Goal: Transaction & Acquisition: Purchase product/service

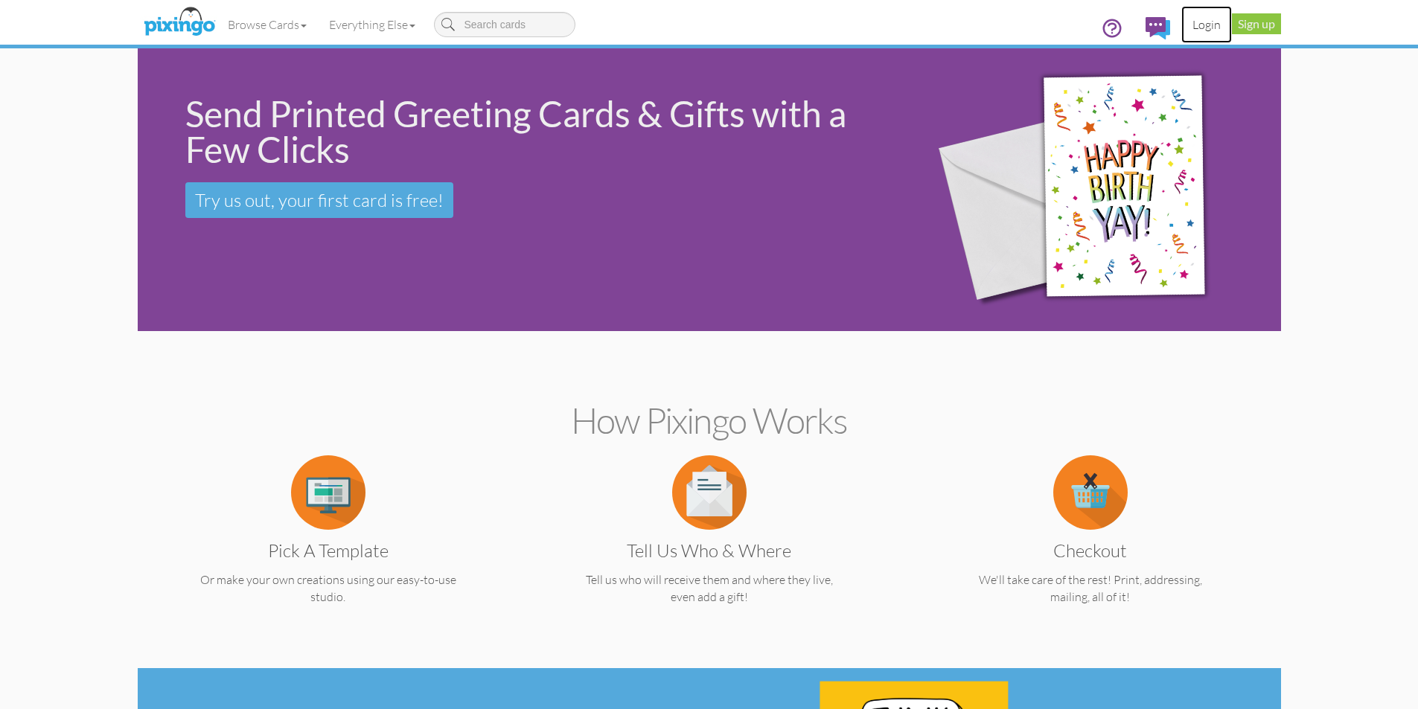
click at [1212, 27] on link "Login" at bounding box center [1206, 24] width 51 height 37
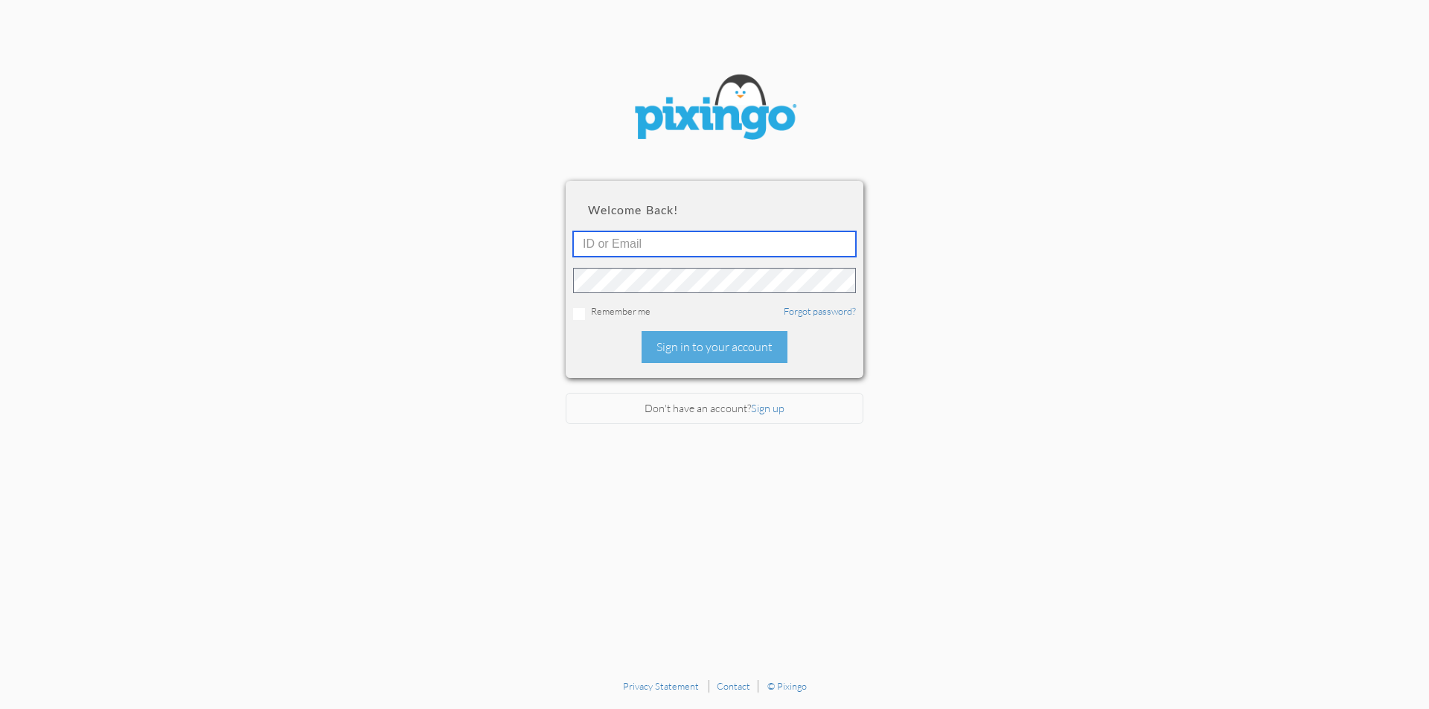
click at [689, 249] on input "text" at bounding box center [714, 243] width 283 height 25
click at [843, 235] on input "text" at bounding box center [714, 243] width 283 height 25
type input "[EMAIL_ADDRESS][DOMAIN_NAME]"
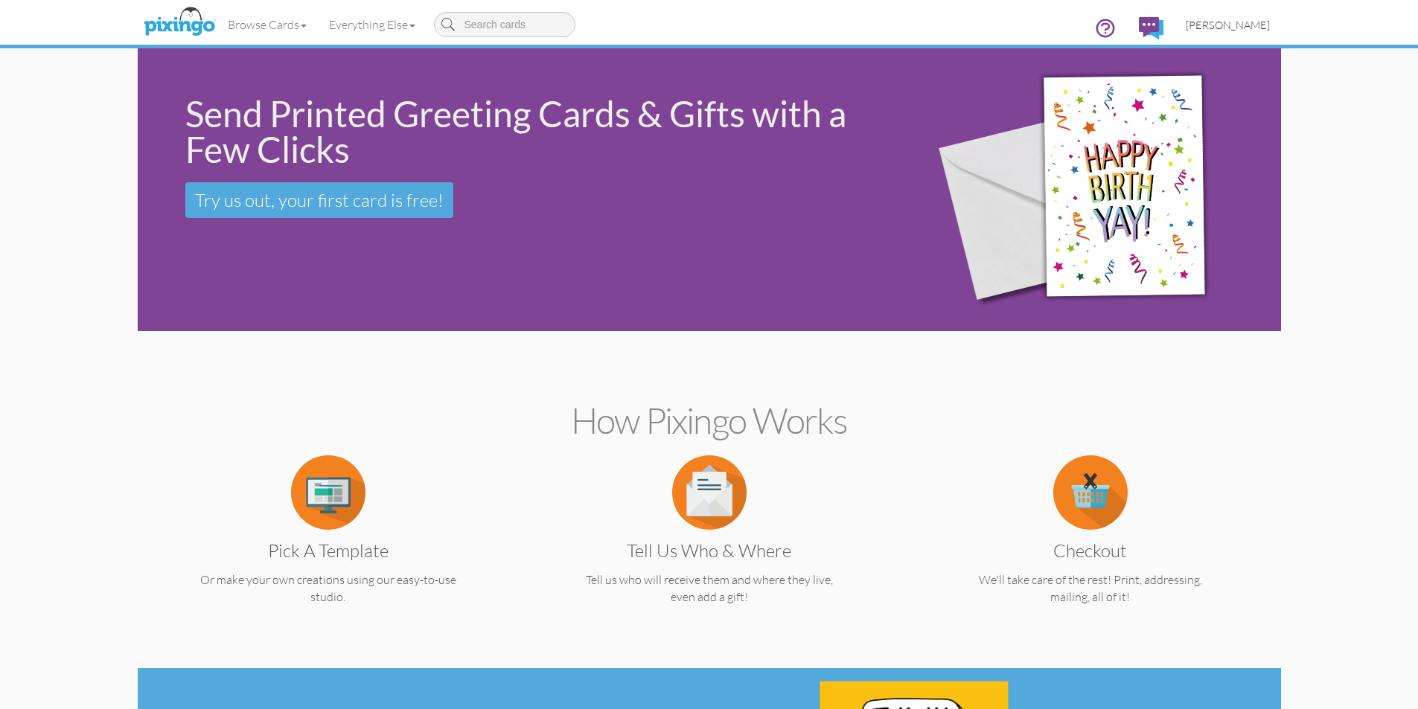
click at [1234, 27] on span "[PERSON_NAME]" at bounding box center [1228, 25] width 84 height 13
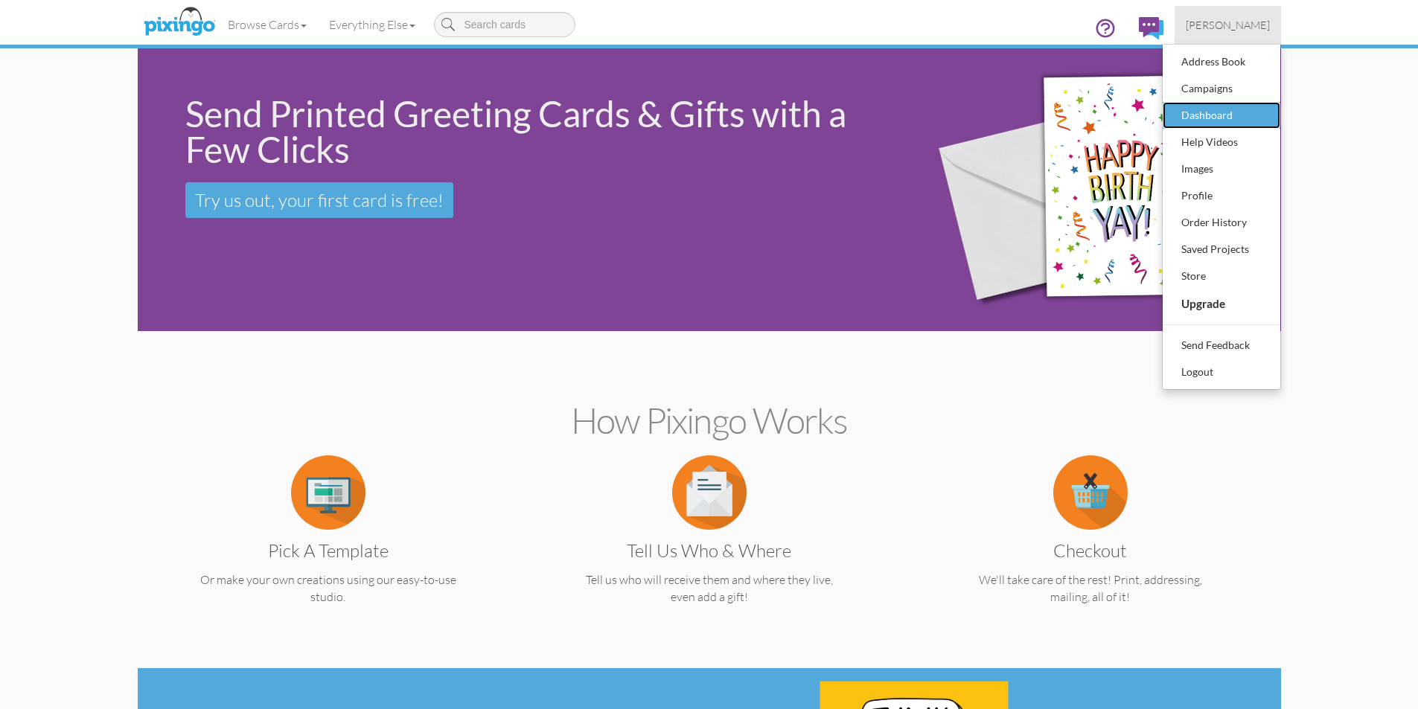
click at [1200, 117] on div "Dashboard" at bounding box center [1221, 115] width 88 height 22
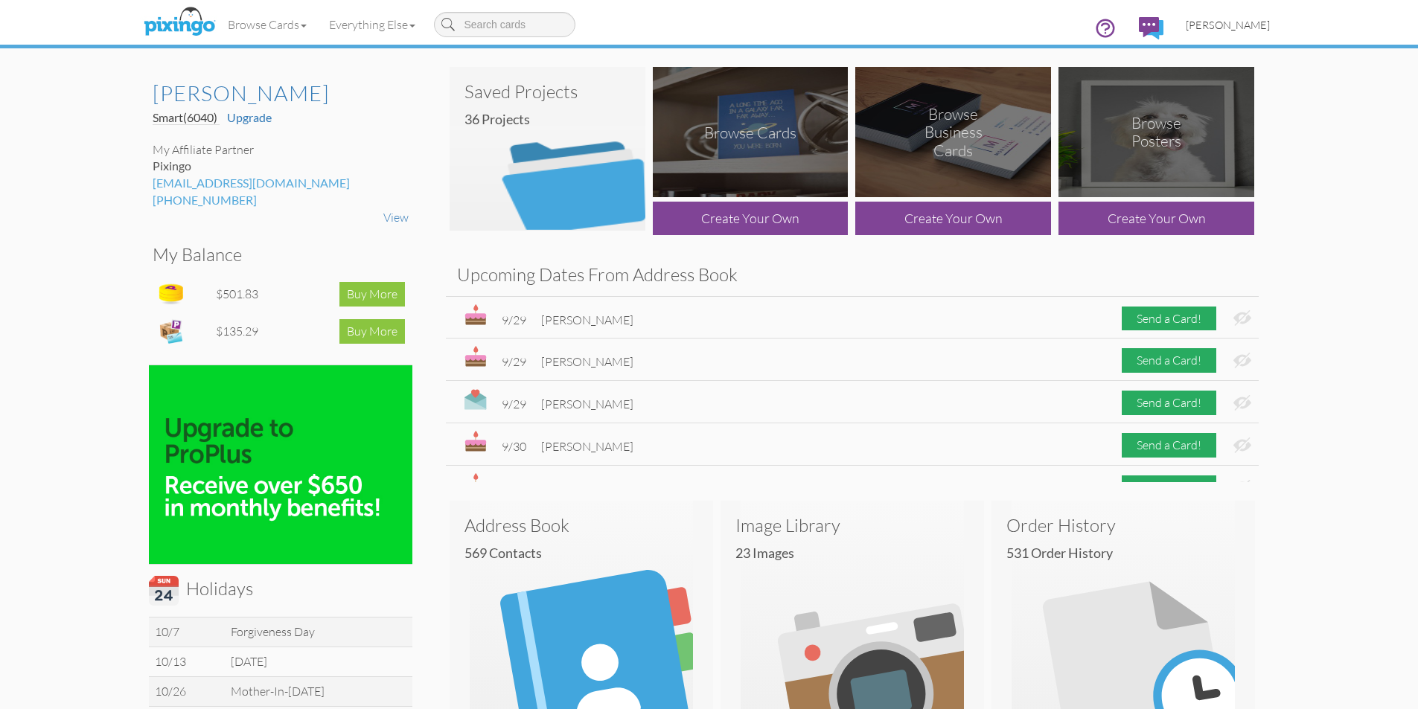
click at [1230, 26] on span "[PERSON_NAME]" at bounding box center [1228, 25] width 84 height 13
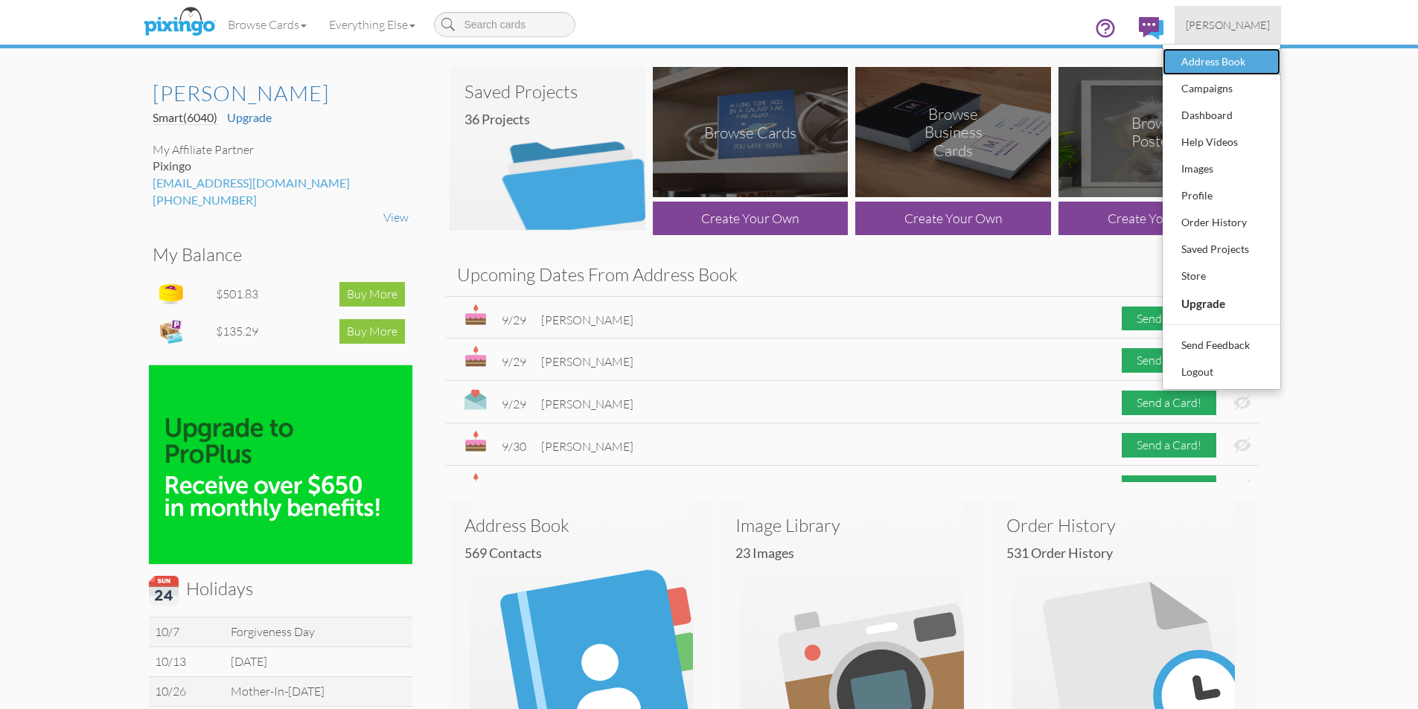
click at [1215, 55] on div "Address Book" at bounding box center [1221, 62] width 88 height 22
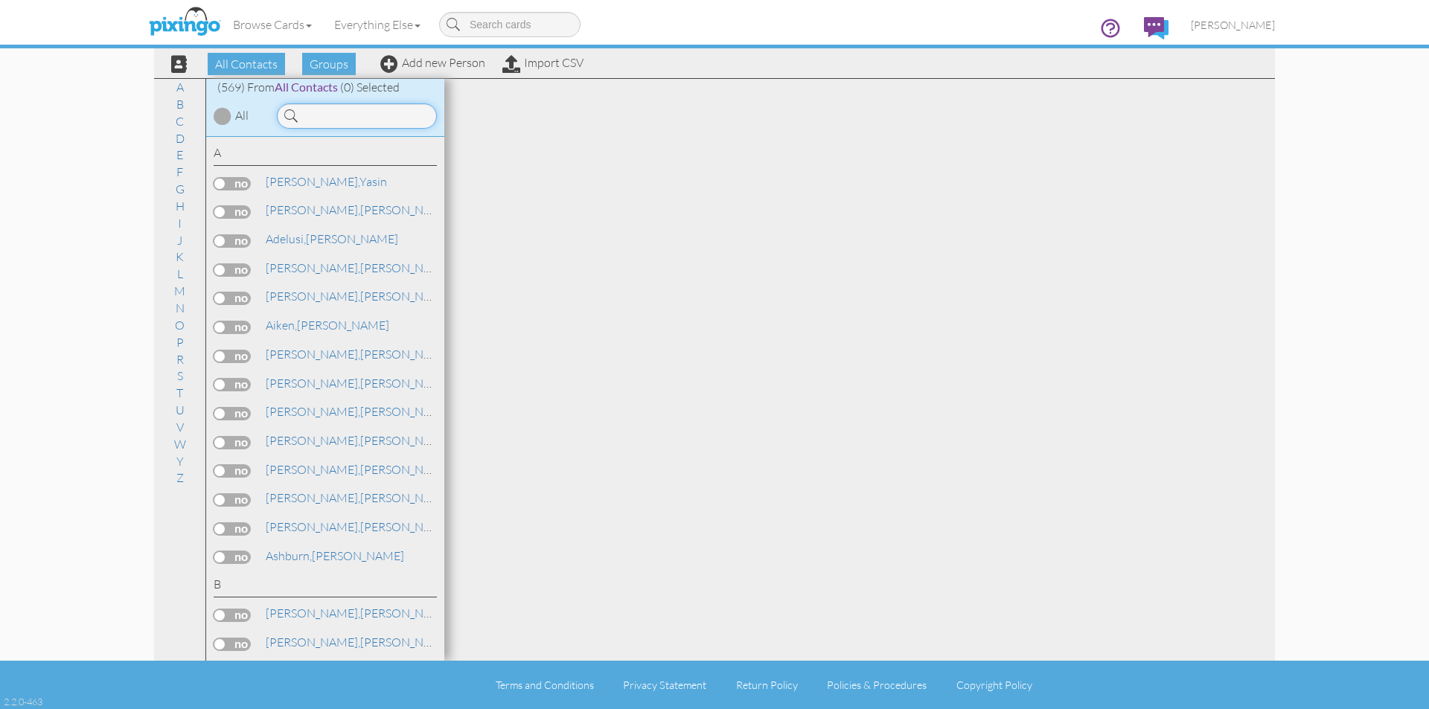
click at [325, 112] on input at bounding box center [357, 115] width 160 height 25
click at [333, 206] on link "Ammons, Anthony" at bounding box center [359, 210] width 190 height 18
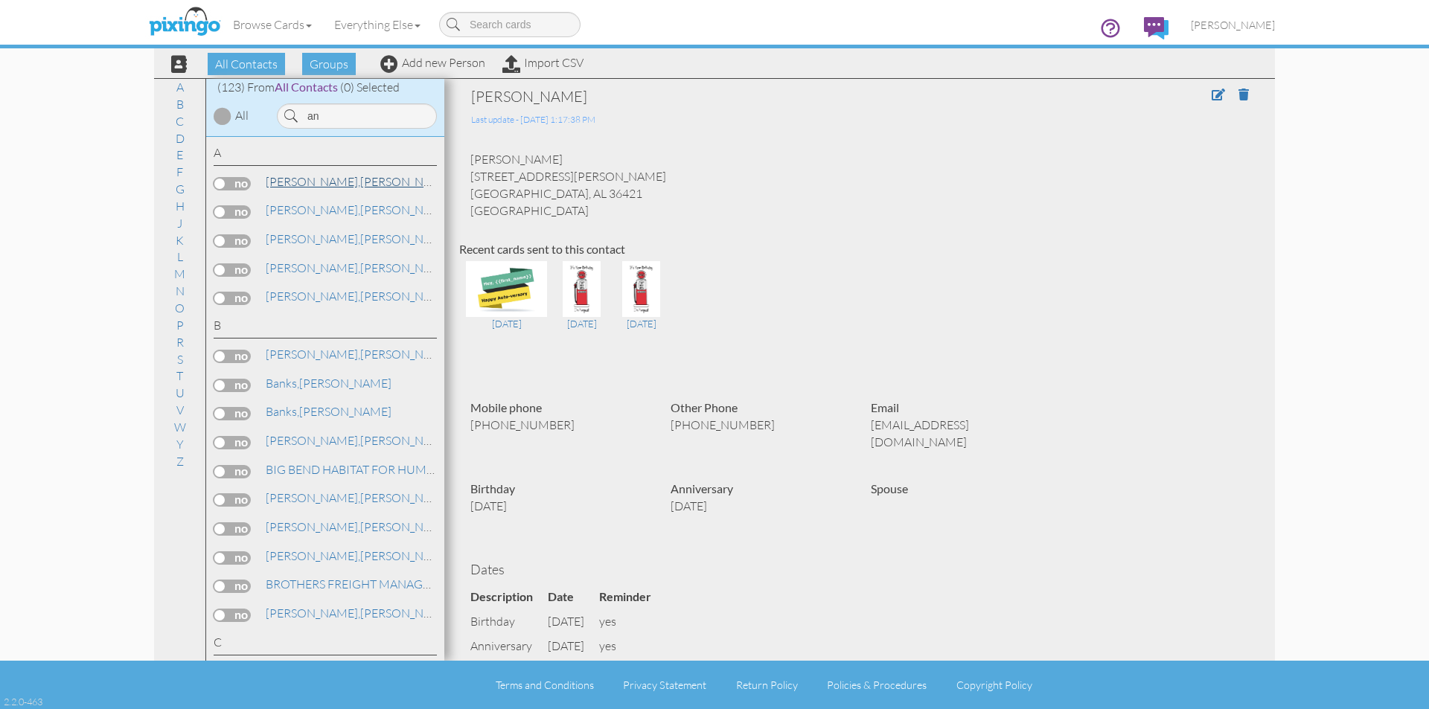
click at [331, 187] on link "Adams, Anthony" at bounding box center [359, 182] width 190 height 18
click at [339, 207] on link "Ammons, Anthony" at bounding box center [359, 210] width 190 height 18
drag, startPoint x: 342, startPoint y: 109, endPoint x: 295, endPoint y: 101, distance: 46.9
click at [295, 101] on div "an" at bounding box center [355, 112] width 179 height 33
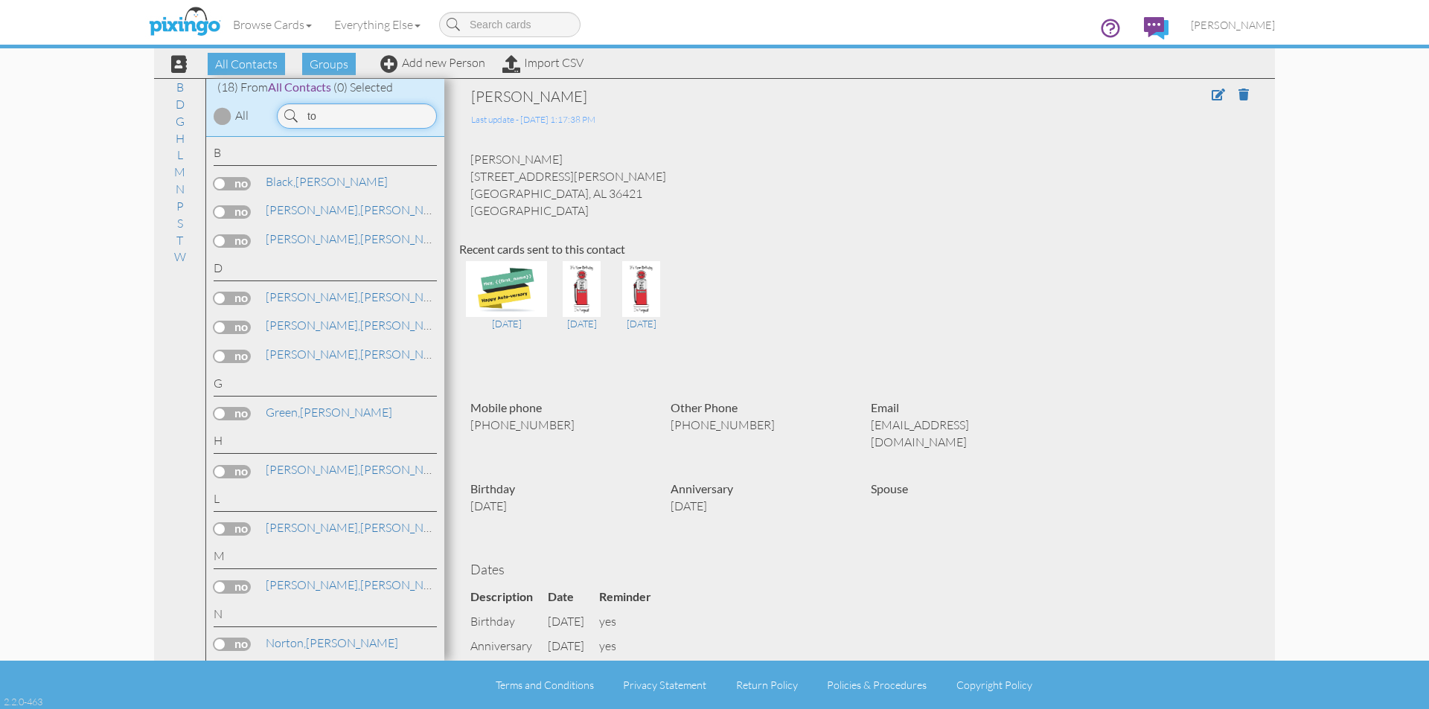
type input "t"
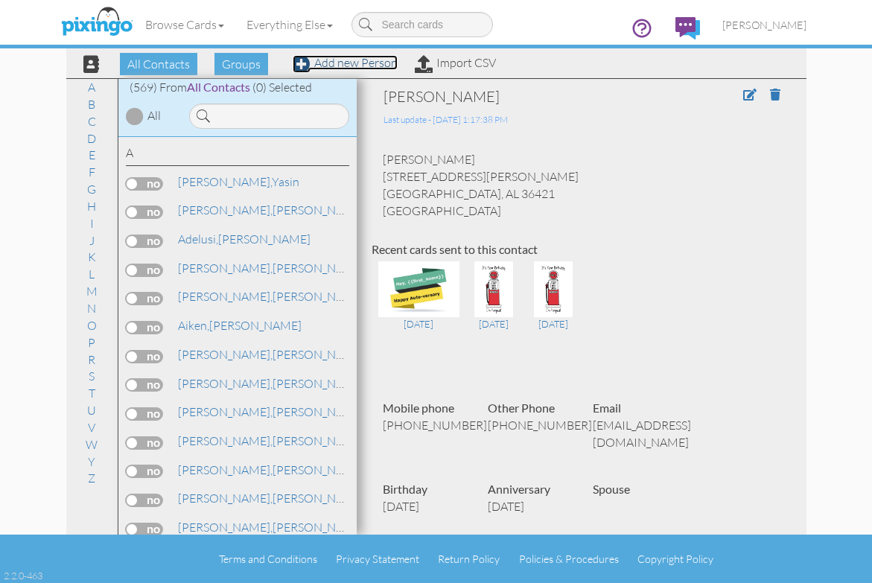
click at [327, 63] on link "Add new Person" at bounding box center [345, 62] width 105 height 15
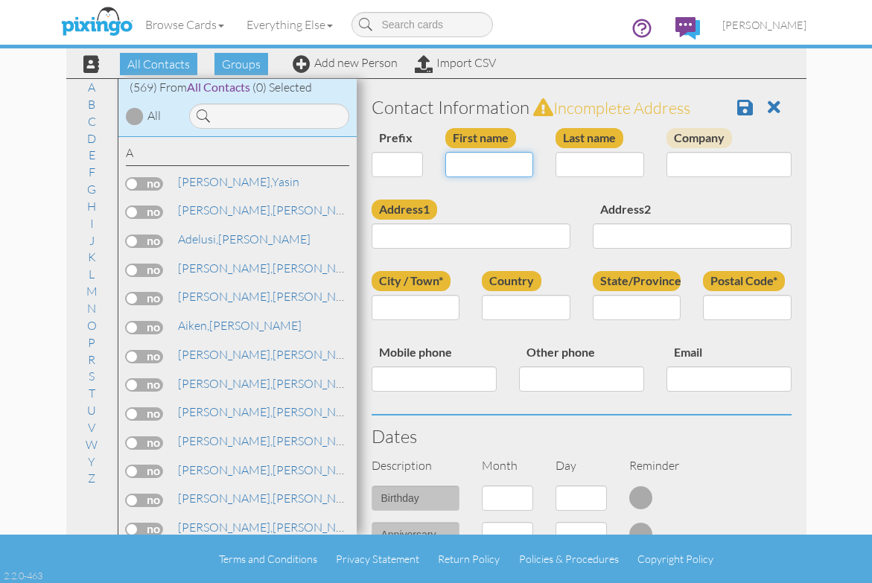
click at [450, 173] on input "First name" at bounding box center [489, 164] width 89 height 25
type input "[PERSON_NAME]"
type input "Laudenslager"
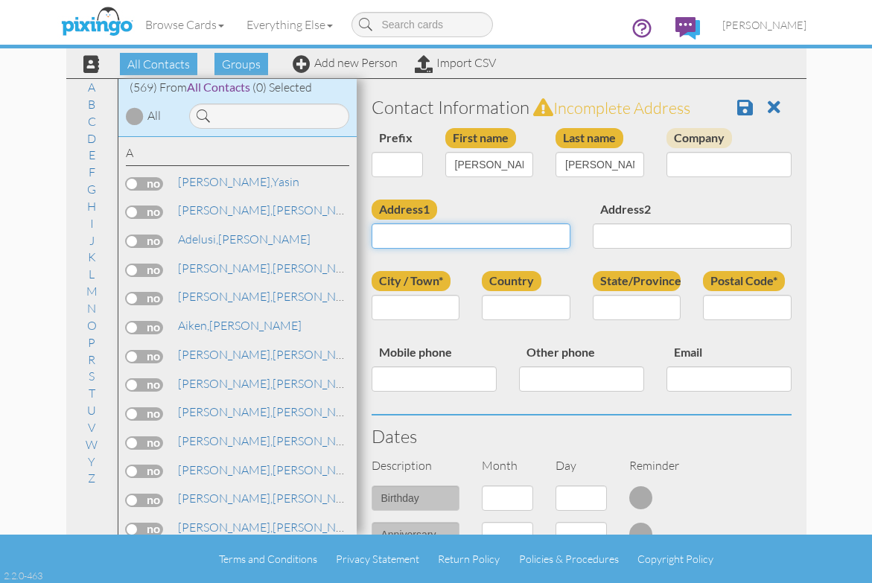
click at [520, 242] on input "Address1" at bounding box center [470, 235] width 199 height 25
type input "4224 Carnwath Rd"
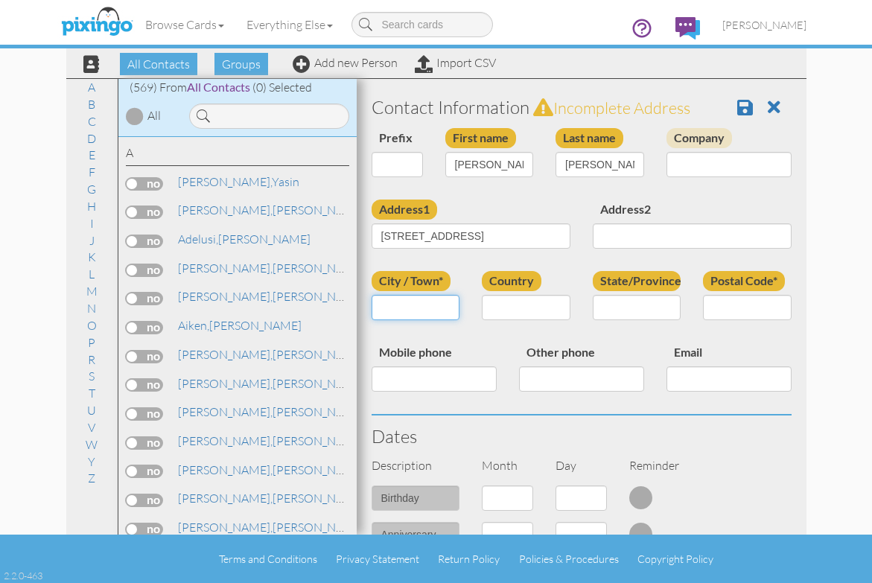
click at [409, 310] on input "City / Town*" at bounding box center [415, 307] width 89 height 25
type input "Tallahassee"
click at [534, 307] on select "United States -------------- Afghanistan Albania Algeria American Samoa Andorra…" at bounding box center [526, 307] width 89 height 25
select select "object:5557"
click at [482, 295] on select "United States -------------- Afghanistan Albania Algeria American Samoa Andorra…" at bounding box center [526, 307] width 89 height 25
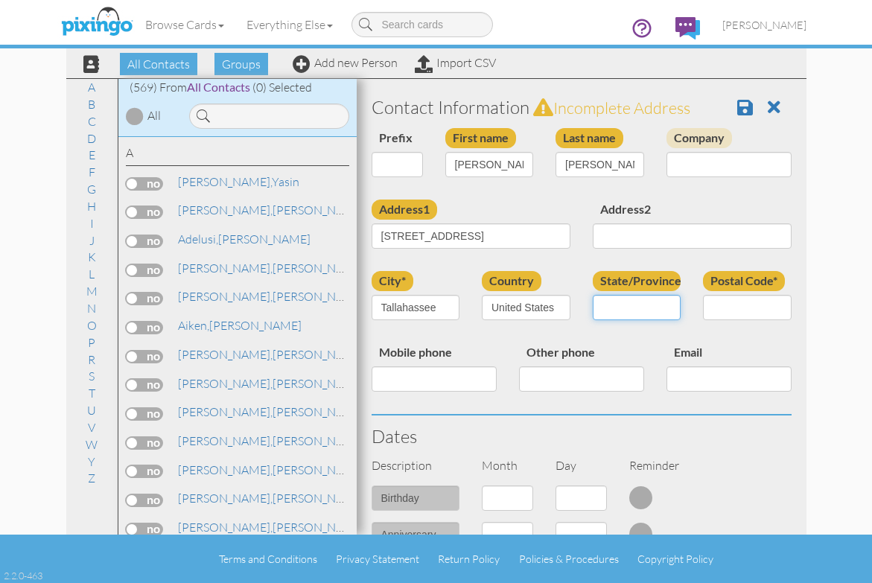
click at [649, 306] on select "AA (Military) AE (Military) Alabama Alaska American Samoa AP (Military) Arizona…" at bounding box center [636, 307] width 89 height 25
select select "object:5816"
click at [592, 295] on select "AA (Military) AE (Military) Alabama Alaska American Samoa AP (Military) Arizona…" at bounding box center [636, 307] width 89 height 25
click at [741, 304] on input "Postal Code*" at bounding box center [747, 307] width 89 height 25
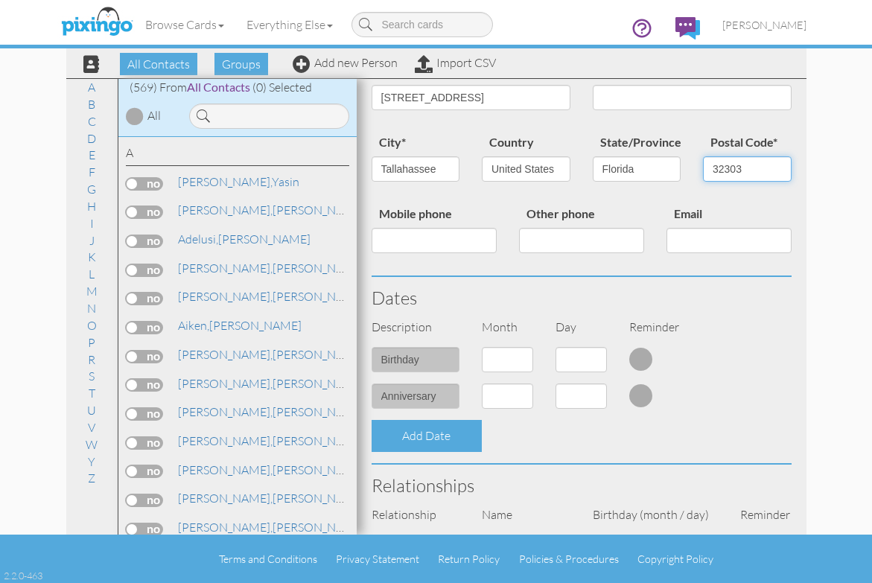
scroll to position [149, 0]
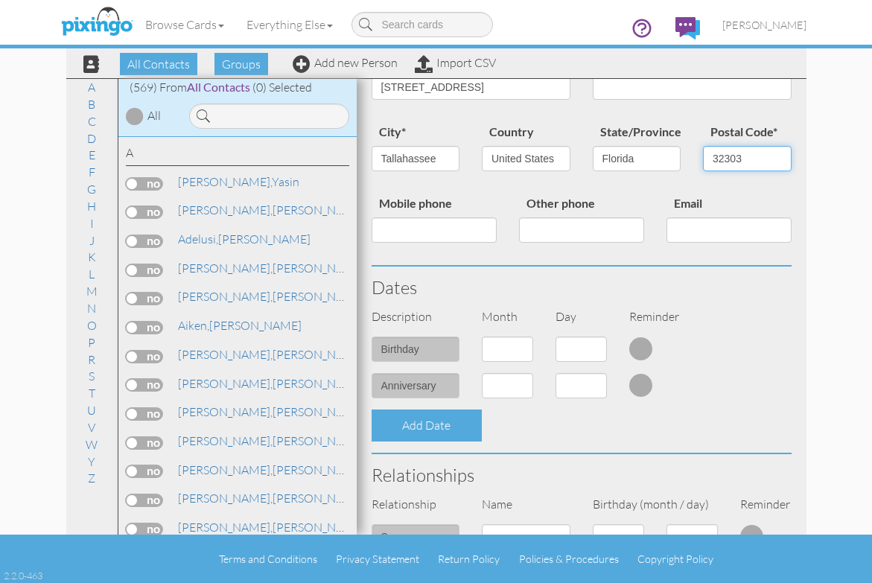
type input "32303"
click at [522, 348] on select "1 - Jan 2 - Feb 3 - Mar 4 - Apr 5 - May 6 - Jun 7 - Jul 8 - Aug 9 - Sep 10 - Oc…" at bounding box center [507, 348] width 51 height 25
select select "object:5554"
click at [482, 336] on select "1 - Jan 2 - Feb 3 - Mar 4 - Apr 5 - May 6 - Jun 7 - Jul 8 - Aug 9 - Sep 10 - Oc…" at bounding box center [507, 348] width 51 height 25
click at [591, 352] on select "1 2 3 4 5 6 7 8 9 10 11 12 13 14 15 16 17 18 19 20 21 22 23 24 25 26 27 28 29 3…" at bounding box center [580, 348] width 51 height 25
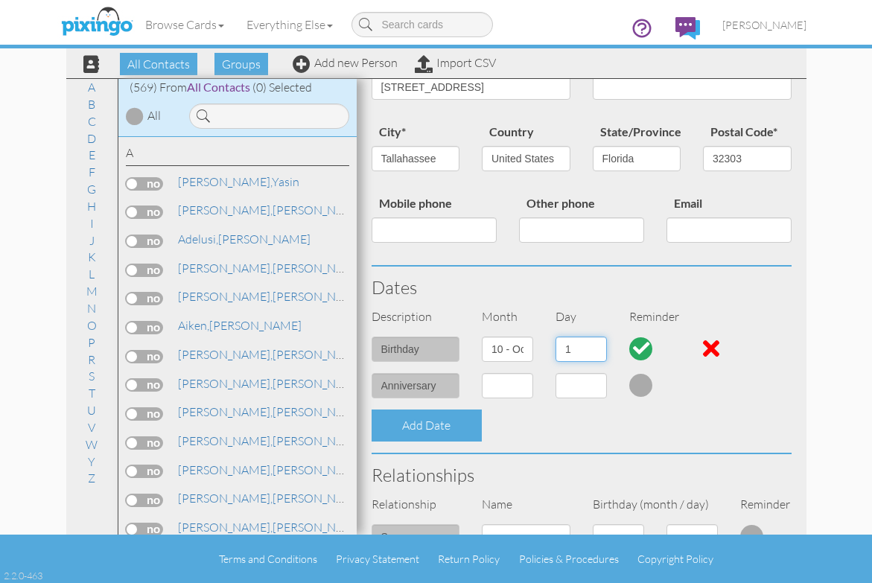
select select "number:27"
click at [555, 336] on select "1 2 3 4 5 6 7 8 9 10 11 12 13 14 15 16 17 18 19 20 21 22 23 24 25 26 27 28 29 3…" at bounding box center [580, 348] width 51 height 25
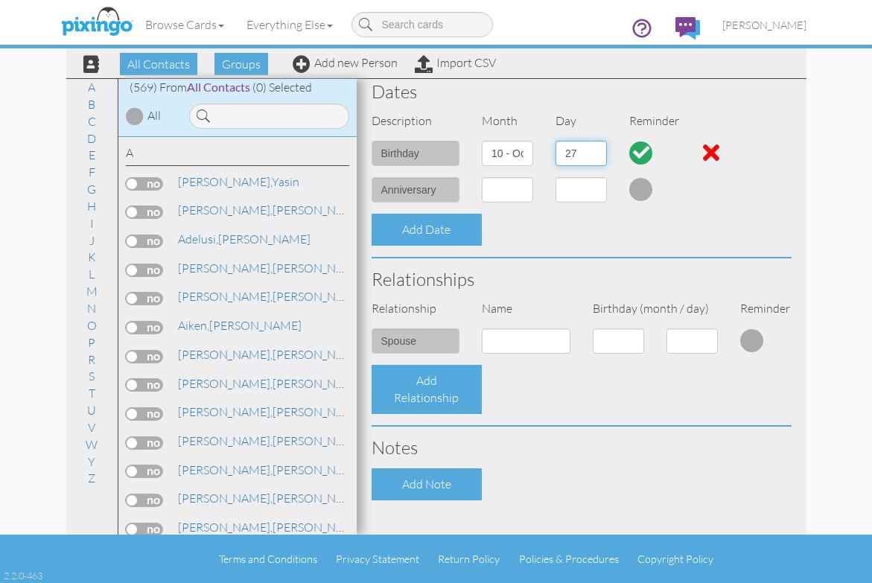
scroll to position [447, 0]
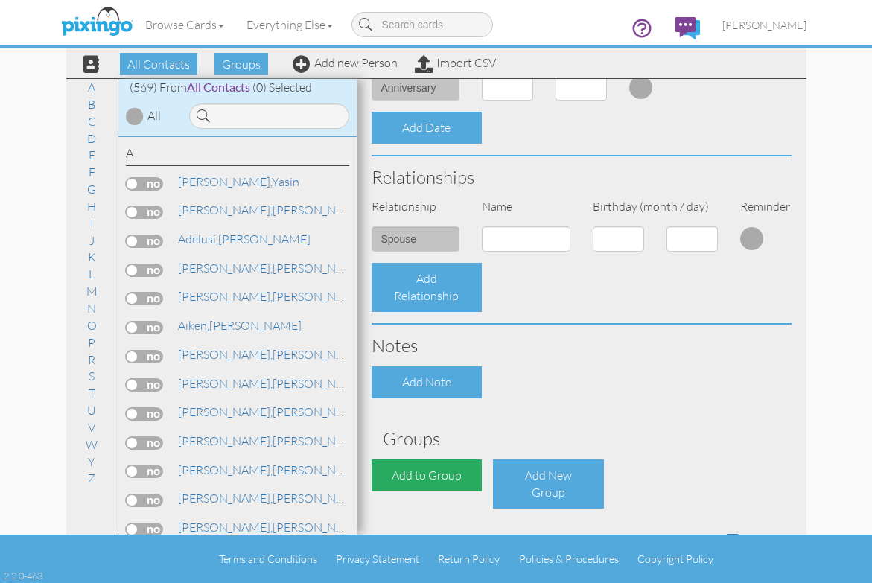
click at [412, 464] on div "Add to Group" at bounding box center [426, 475] width 111 height 32
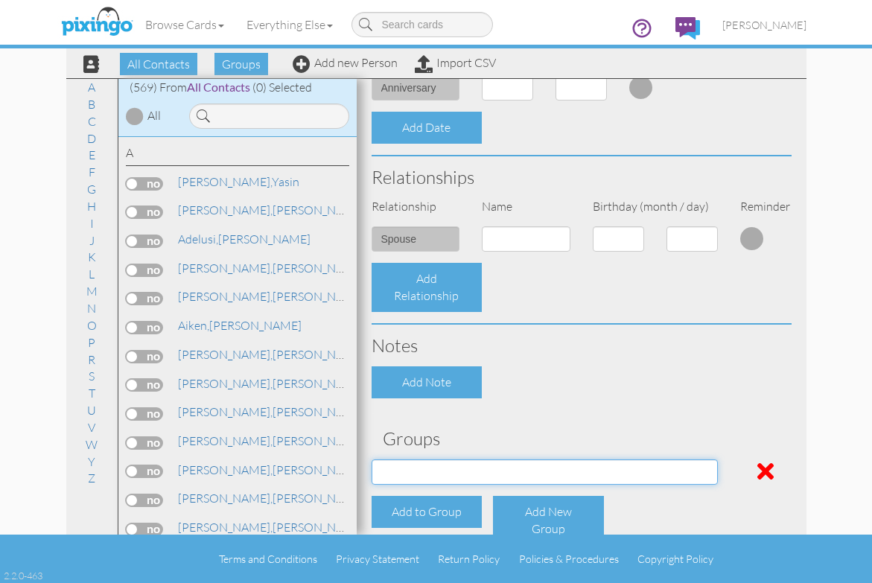
click at [412, 474] on select "Employee's Friends Sold list Sep 27, 05:03:00 PM Suspects Trifecta Referral gro…" at bounding box center [544, 471] width 346 height 25
select select "object:5867"
click at [371, 459] on select "Employee's Friends Sold list Sep 27, 05:03:00 PM Suspects Trifecta Referral gro…" at bounding box center [544, 471] width 346 height 25
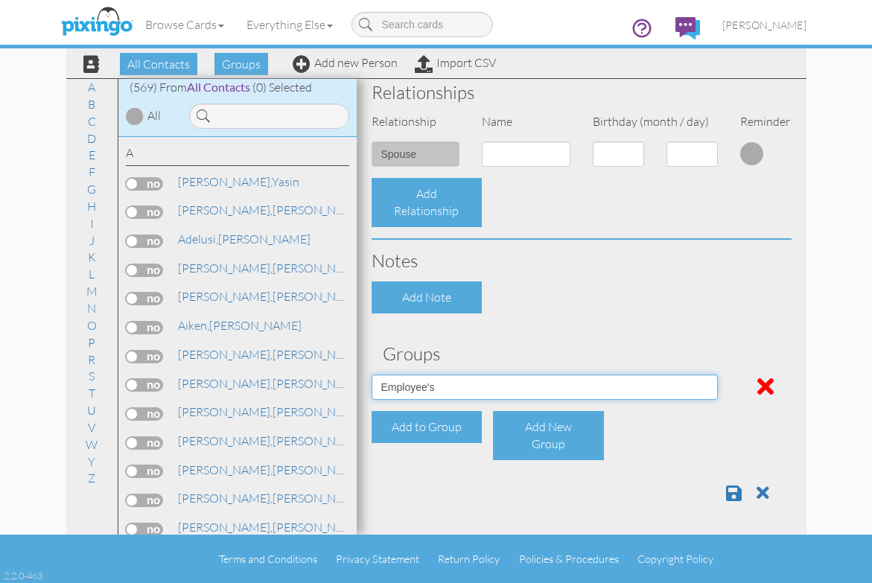
scroll to position [533, 0]
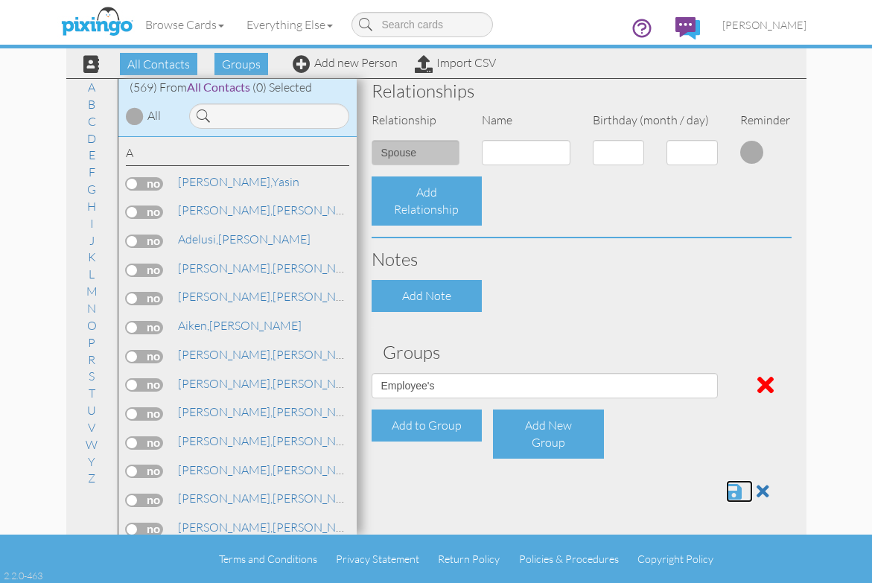
click at [726, 488] on span at bounding box center [734, 491] width 16 height 18
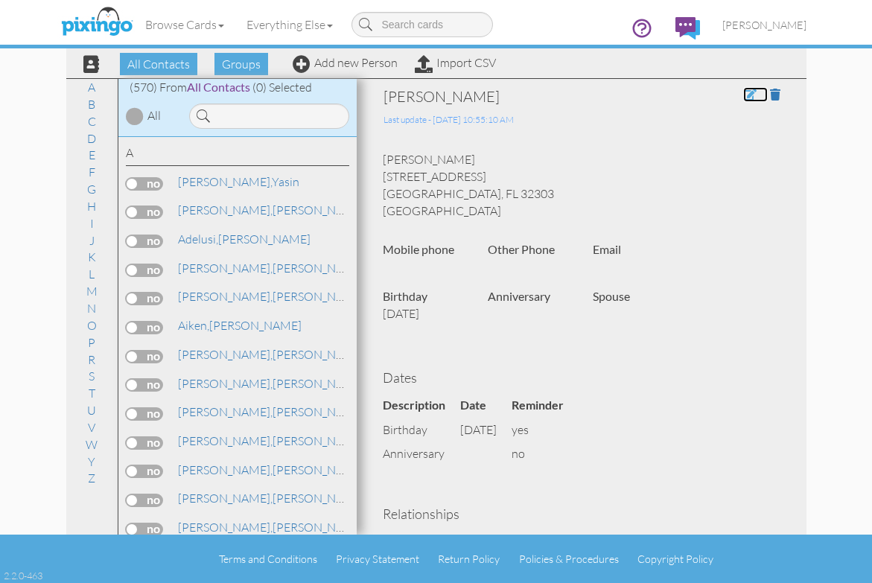
click at [743, 94] on span at bounding box center [749, 95] width 13 height 12
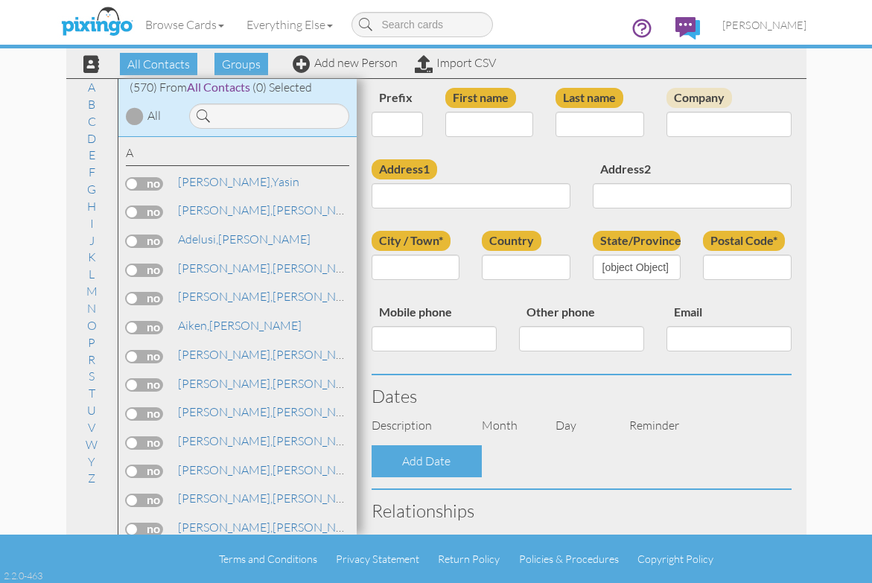
type input "[PERSON_NAME]"
type input "[STREET_ADDRESS]"
type input "Tallahassee"
type input "32303"
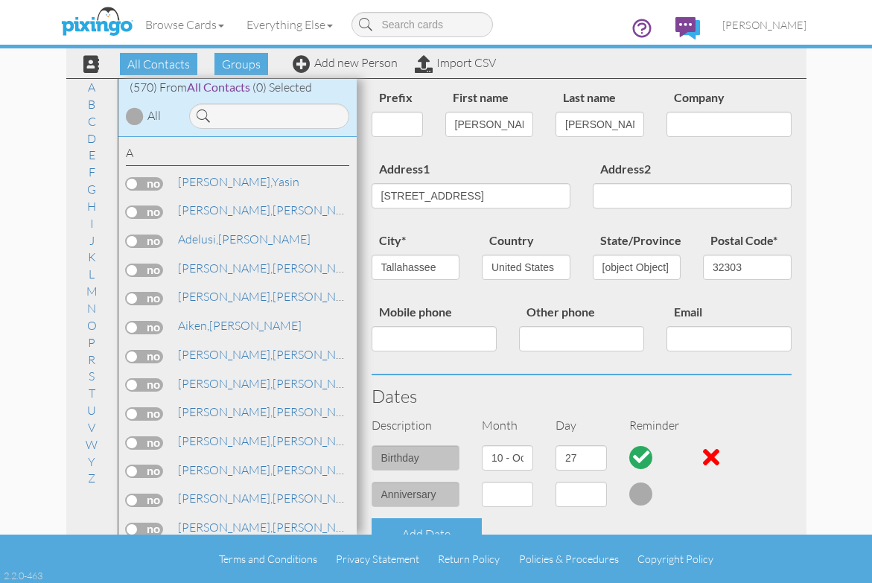
select select "object:1974"
select select "object:2219"
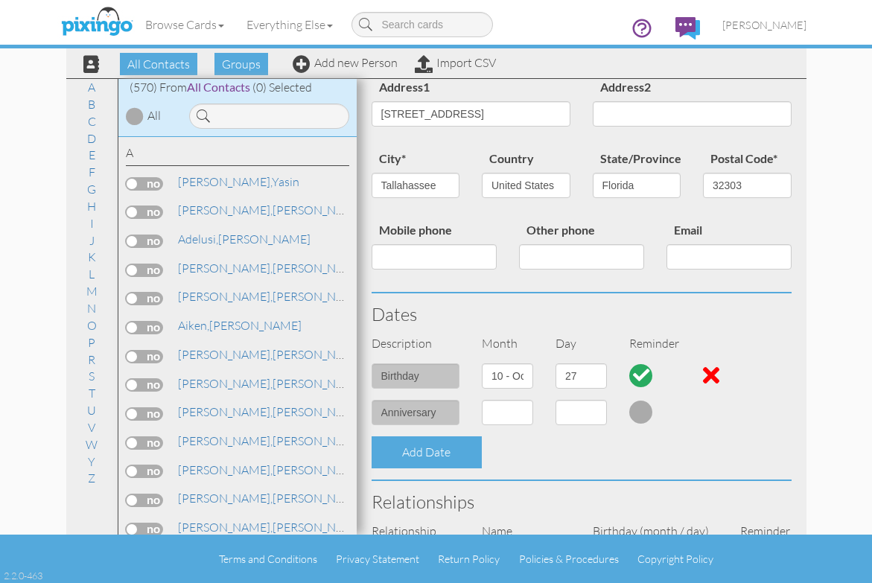
scroll to position [148, 0]
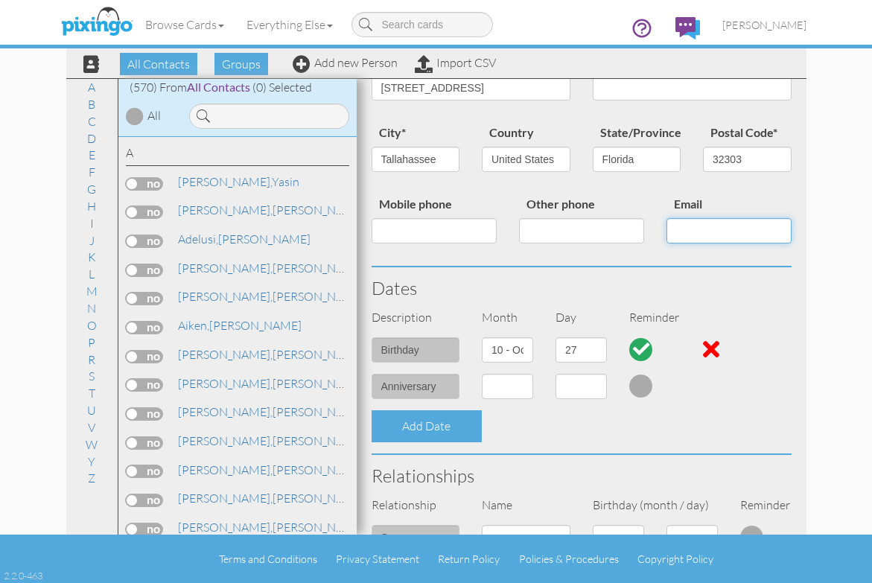
click at [670, 231] on input "Email" at bounding box center [728, 230] width 125 height 25
paste input "antonio.laudenslager@hendrickauto.com"
type input "antonio.laudenslager@hendrickauto.com"
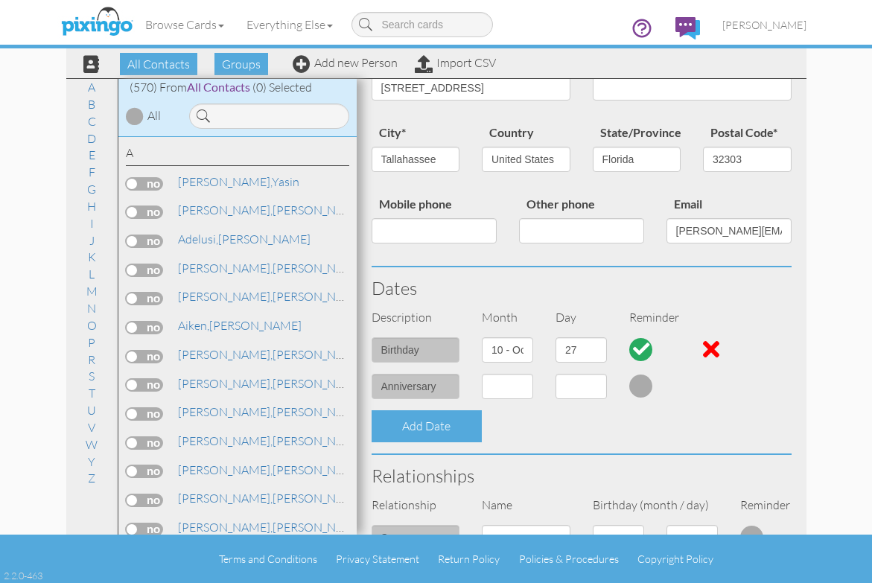
click at [694, 269] on div "Dates" at bounding box center [581, 288] width 442 height 42
click at [409, 233] on input "Mobile phone" at bounding box center [433, 230] width 125 height 25
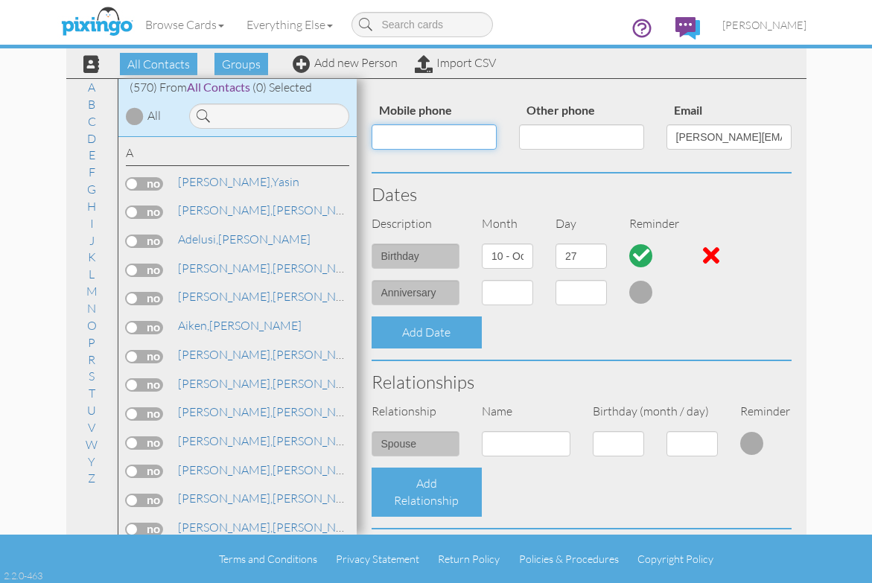
scroll to position [533, 0]
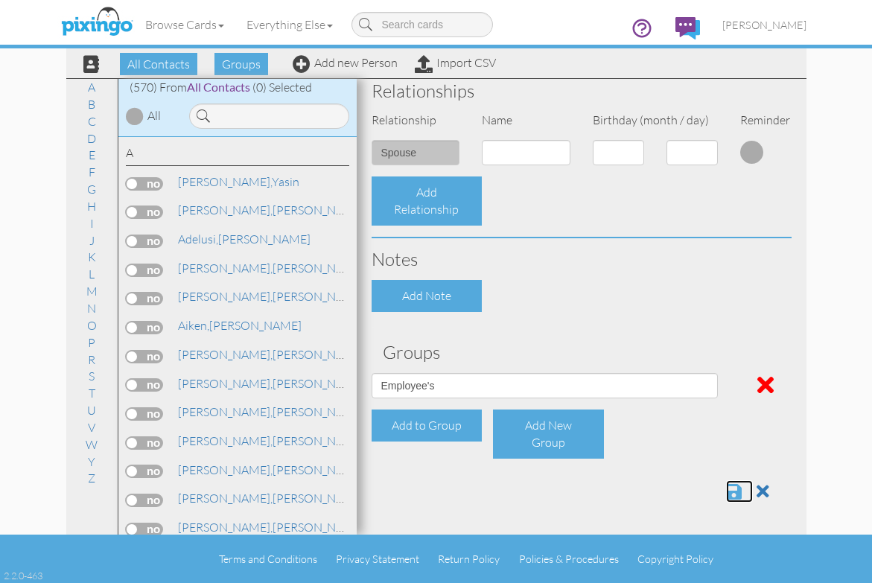
click at [726, 495] on span at bounding box center [734, 491] width 16 height 18
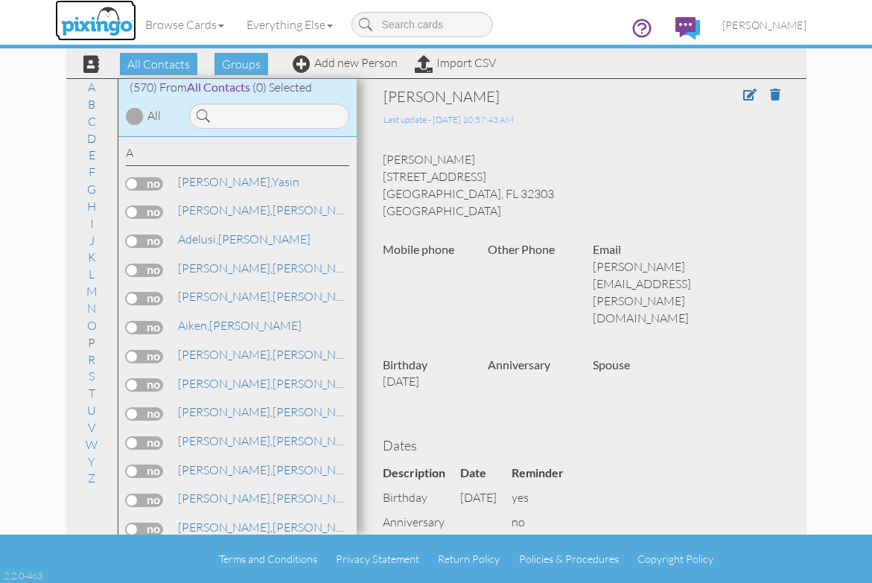
click at [99, 25] on img at bounding box center [96, 22] width 79 height 37
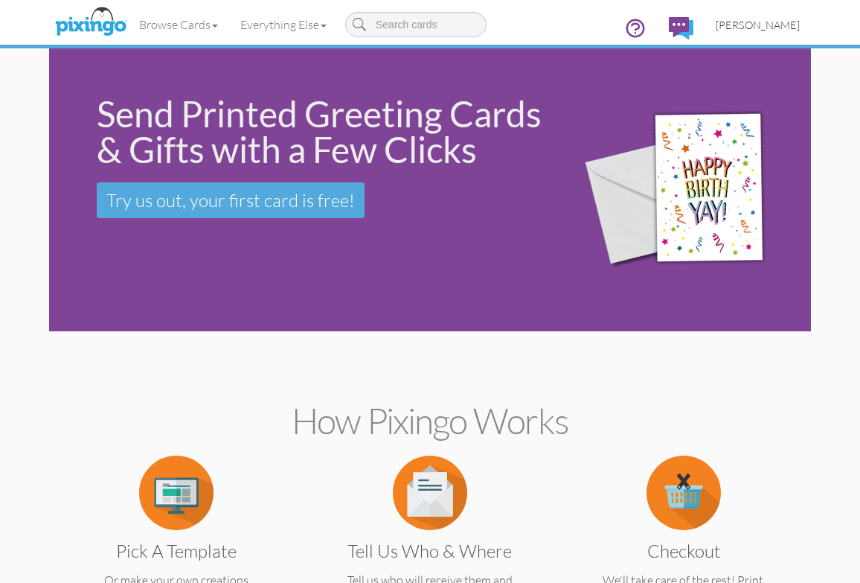
click at [764, 19] on span "[PERSON_NAME]" at bounding box center [758, 25] width 84 height 13
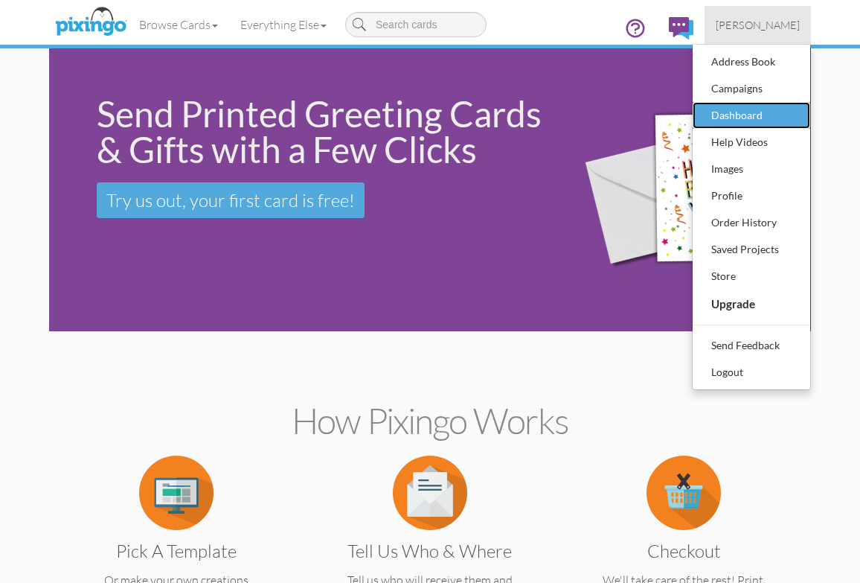
click at [736, 108] on div "Dashboard" at bounding box center [752, 115] width 88 height 22
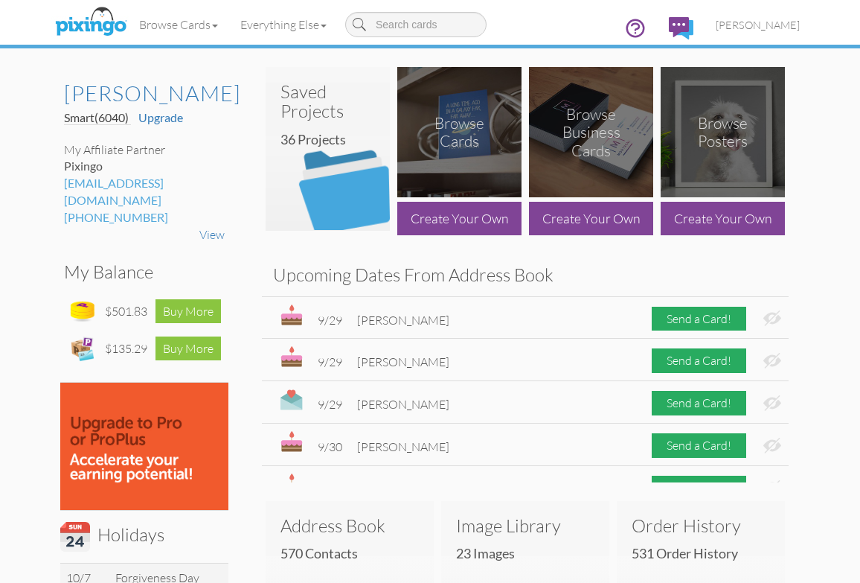
click at [363, 156] on img at bounding box center [328, 157] width 124 height 148
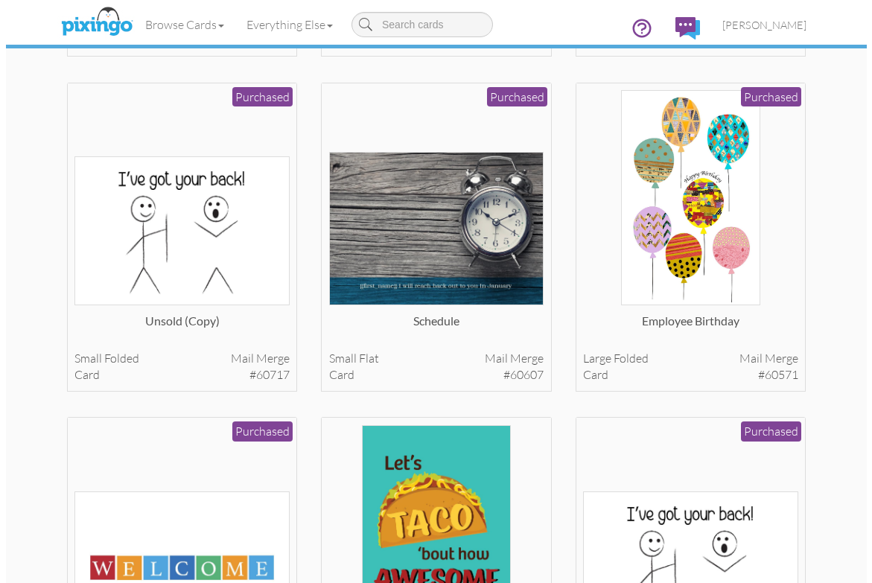
scroll to position [2403, 0]
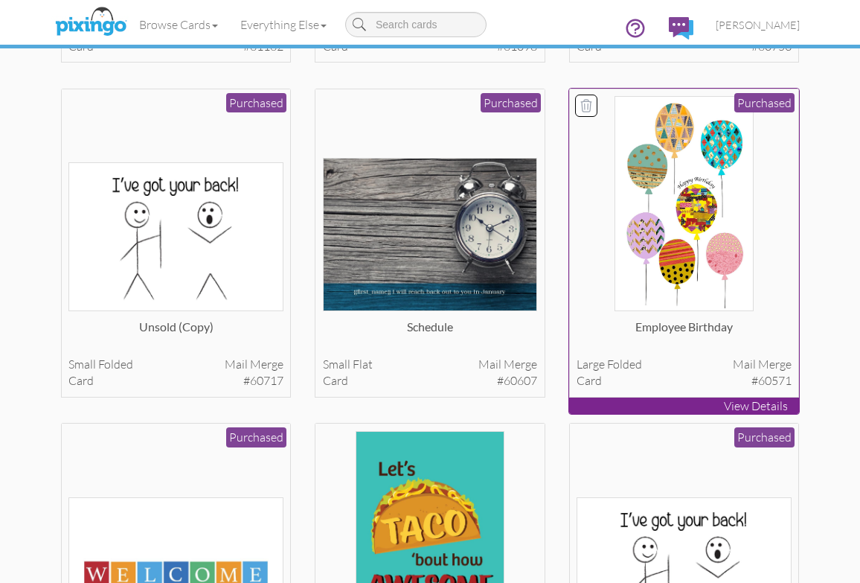
click at [714, 194] on img at bounding box center [684, 203] width 138 height 215
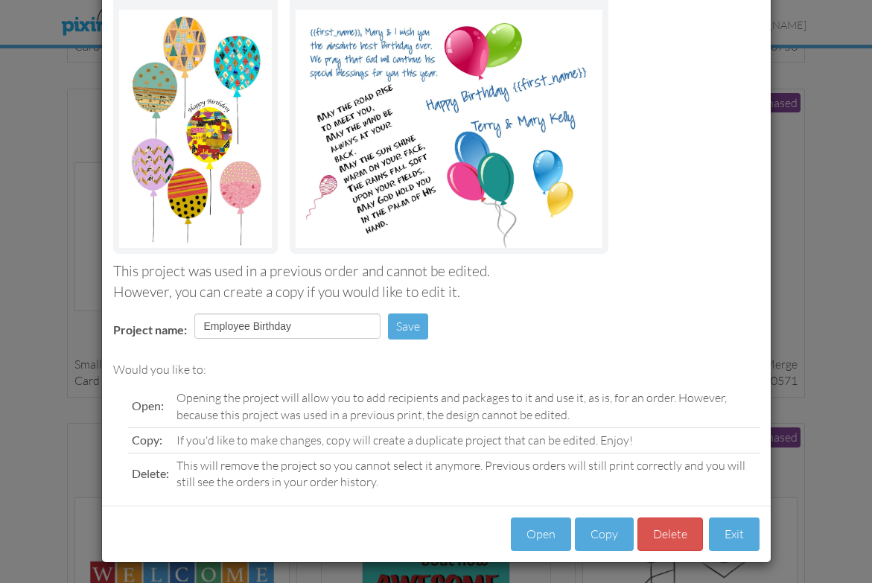
scroll to position [114, 0]
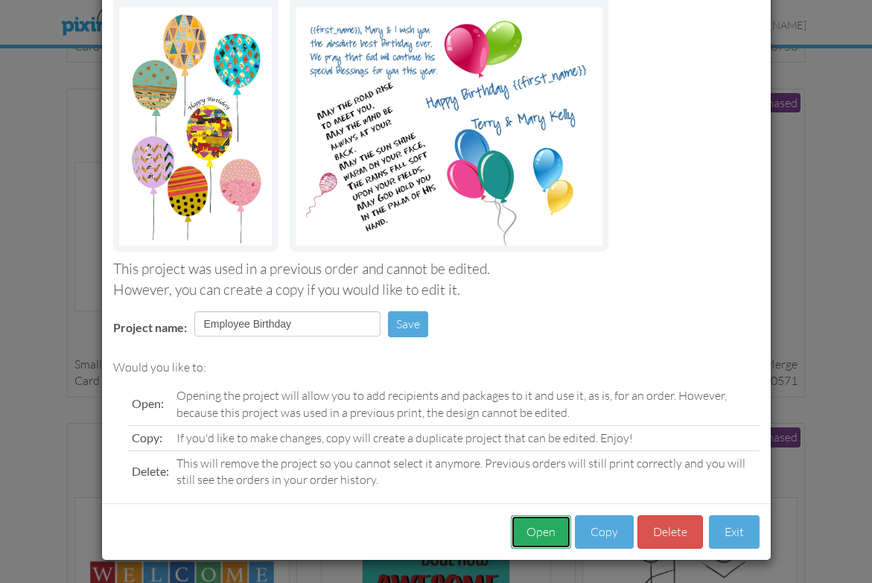
click at [529, 526] on button "Open" at bounding box center [541, 531] width 60 height 33
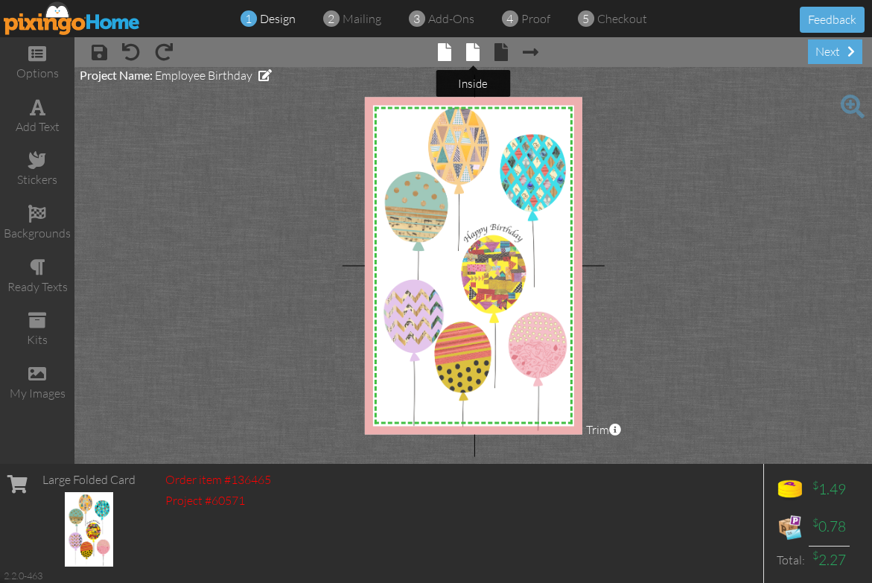
click at [478, 53] on span at bounding box center [472, 52] width 13 height 18
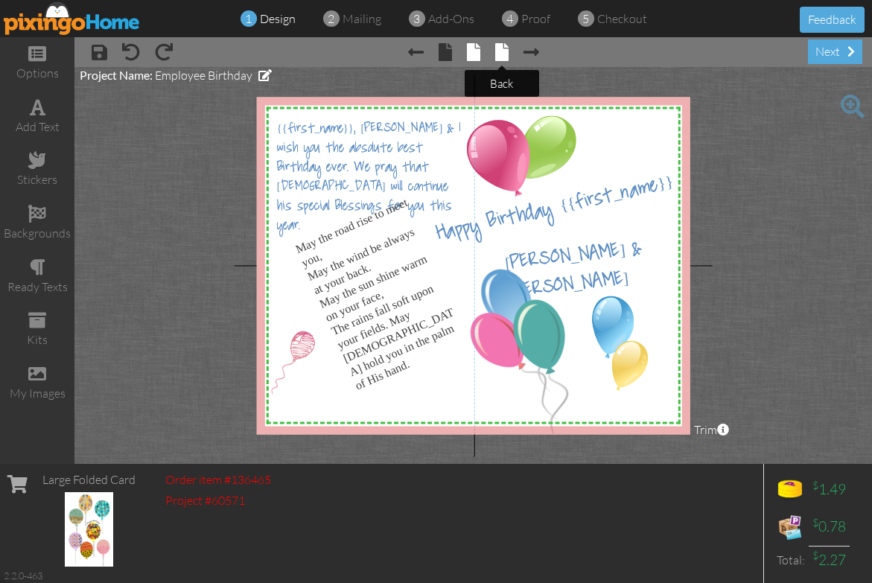
click at [505, 52] on span at bounding box center [501, 52] width 13 height 18
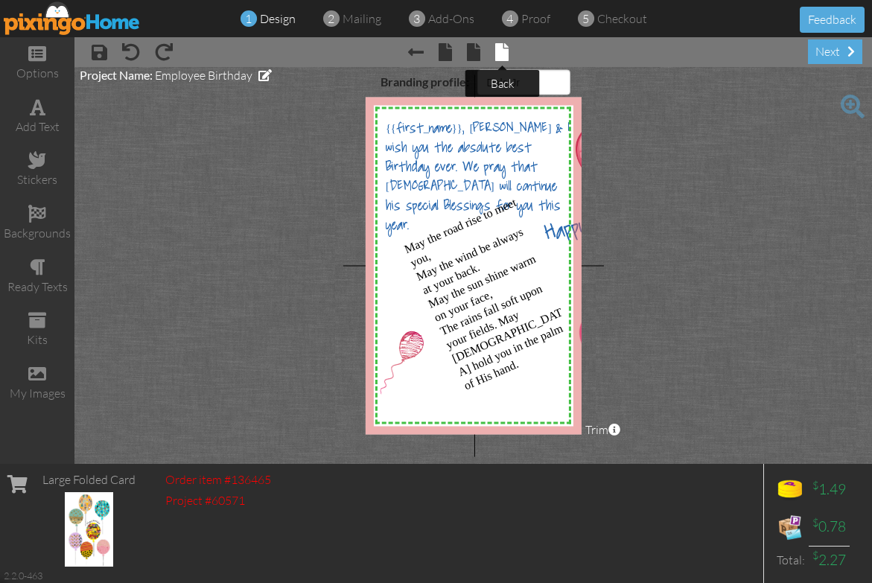
select select "object:3900"
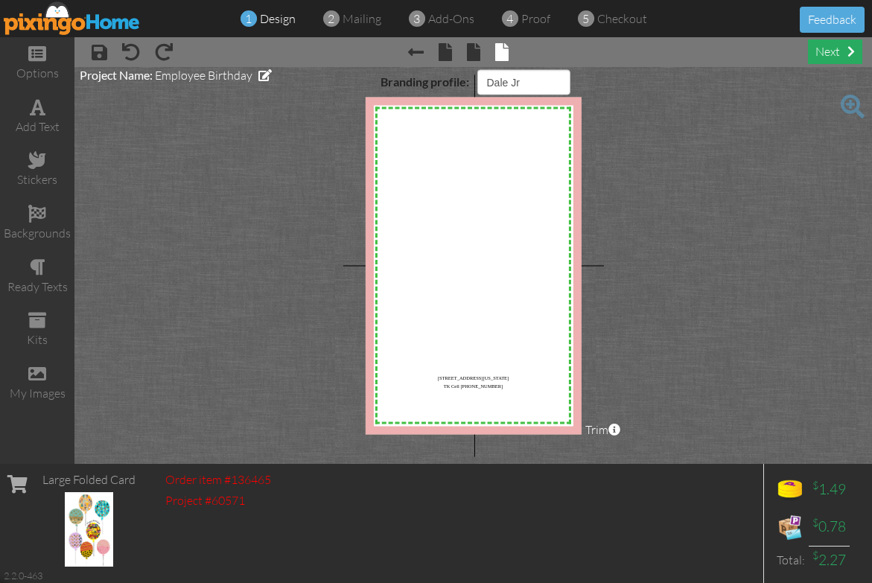
click at [837, 51] on div "next" at bounding box center [835, 51] width 54 height 25
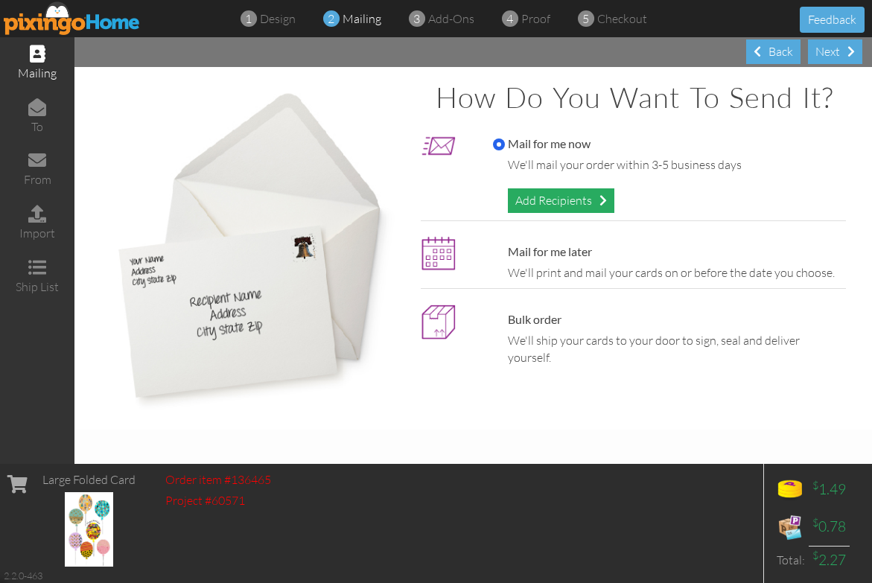
click at [561, 189] on div "Add Recipients" at bounding box center [561, 200] width 106 height 25
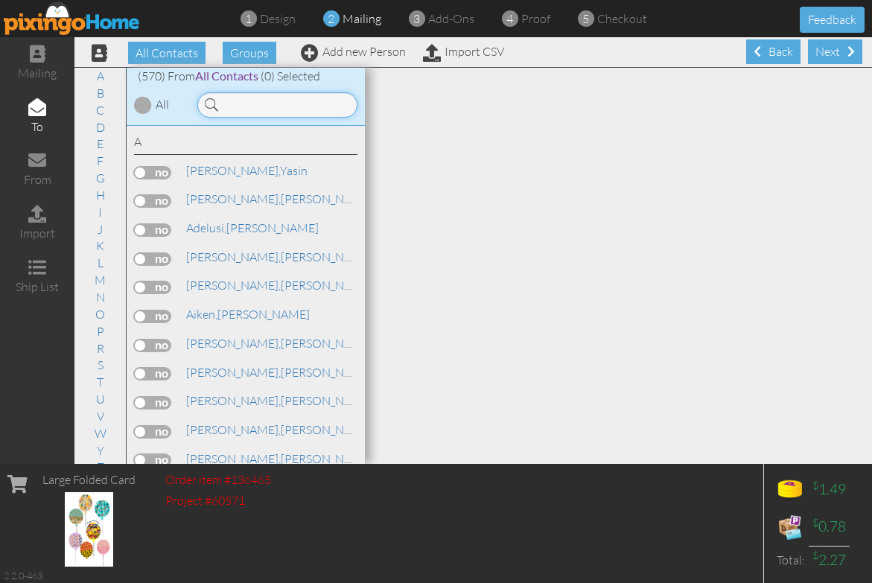
click at [288, 107] on input at bounding box center [277, 104] width 160 height 25
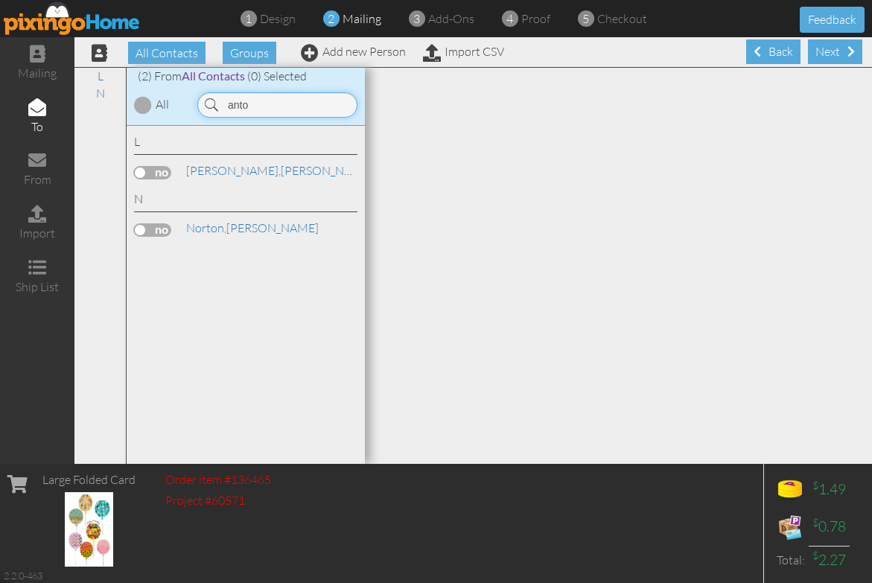
type input "anto"
click at [167, 172] on label at bounding box center [152, 172] width 37 height 13
click at [0, 0] on input "checkbox" at bounding box center [0, 0] width 0 height 0
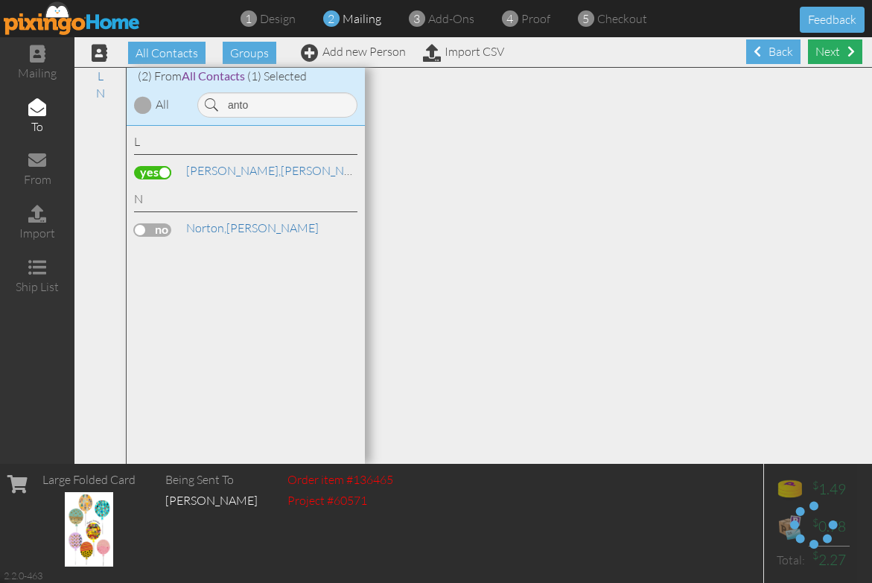
click at [809, 54] on div "Next" at bounding box center [835, 51] width 54 height 25
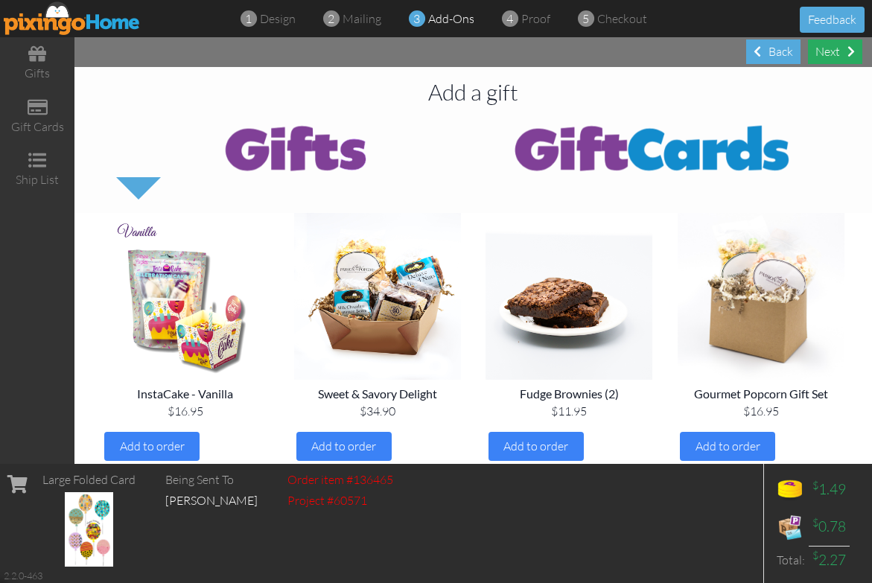
click at [831, 50] on div "Next" at bounding box center [835, 51] width 54 height 25
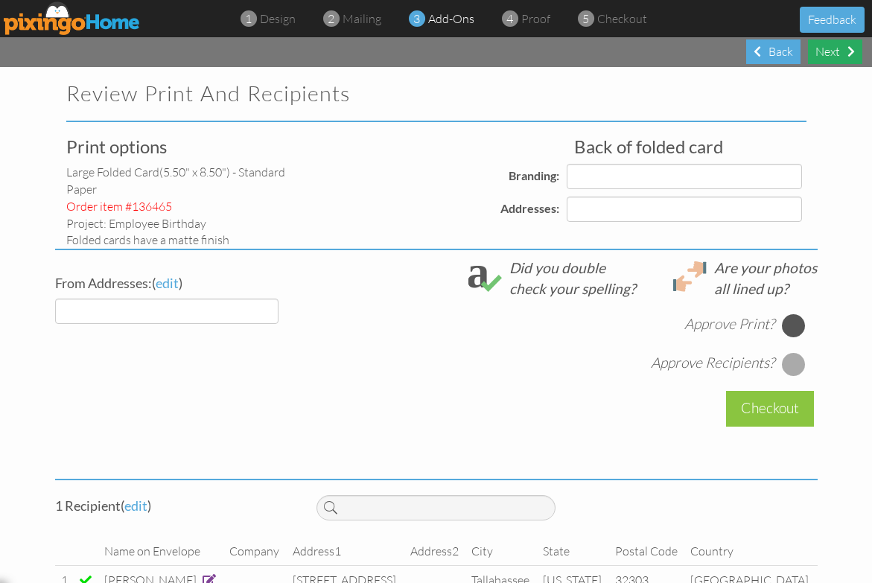
select select "object:5316"
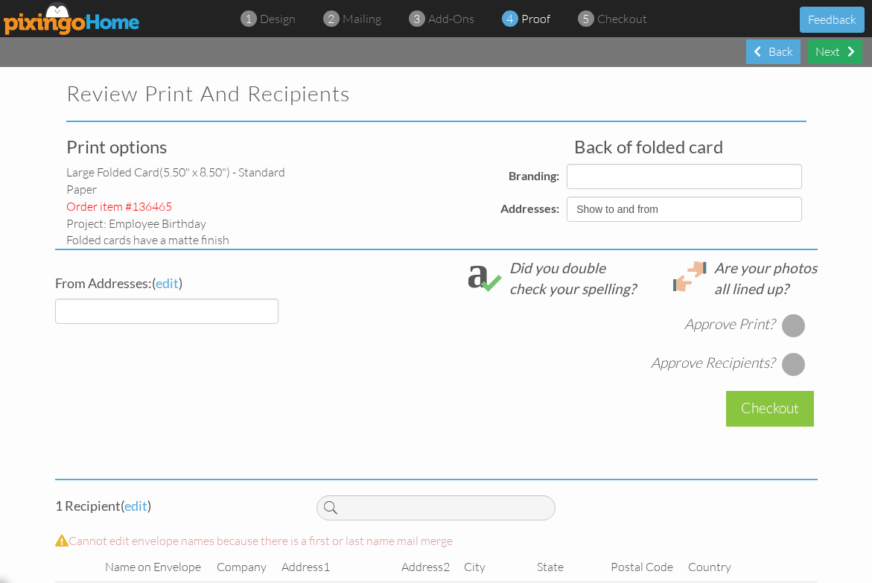
select select "object:5321"
select select "object:5320"
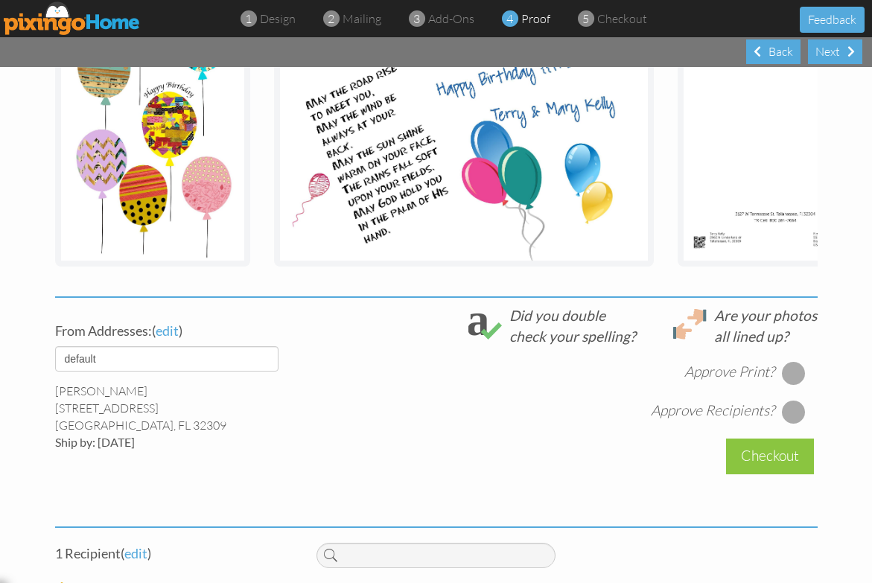
scroll to position [372, 0]
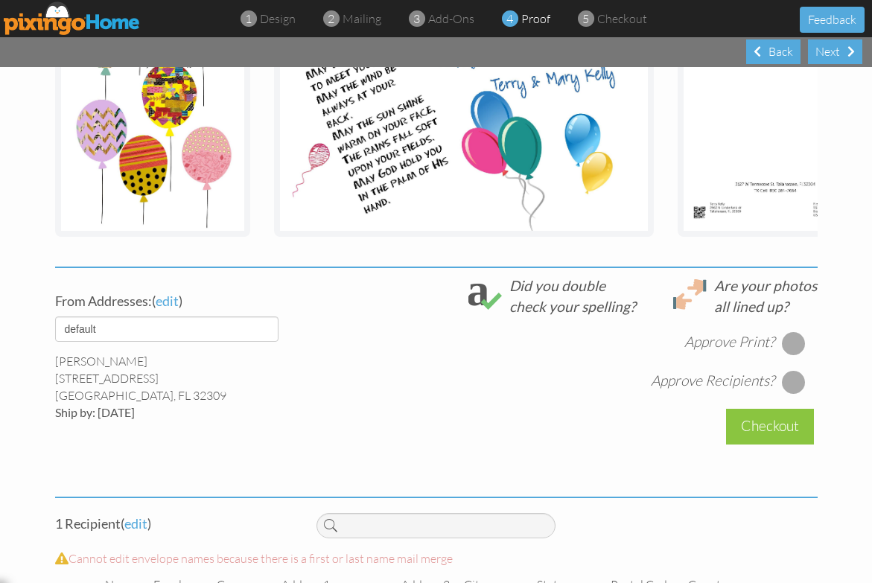
click at [787, 355] on div at bounding box center [794, 343] width 24 height 24
click at [786, 390] on div at bounding box center [794, 382] width 24 height 24
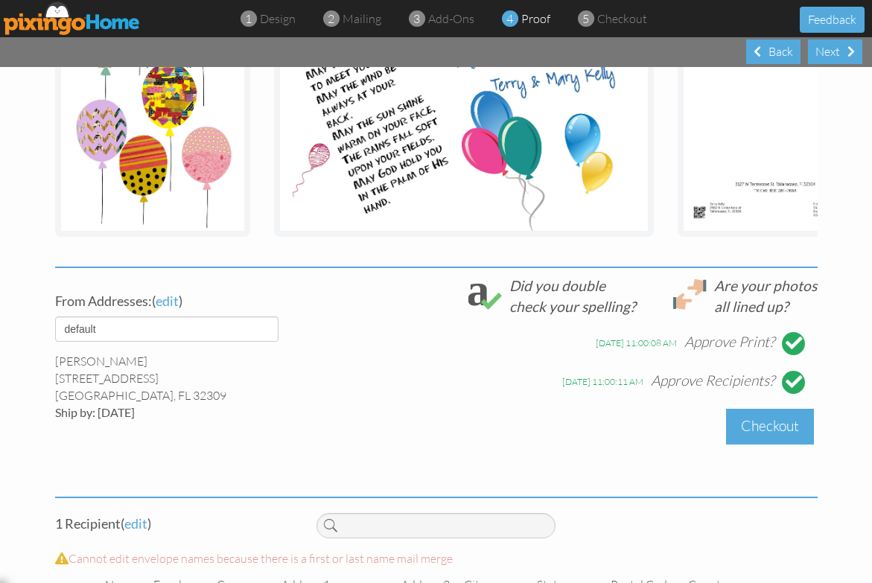
click at [764, 438] on div "Checkout" at bounding box center [770, 426] width 88 height 35
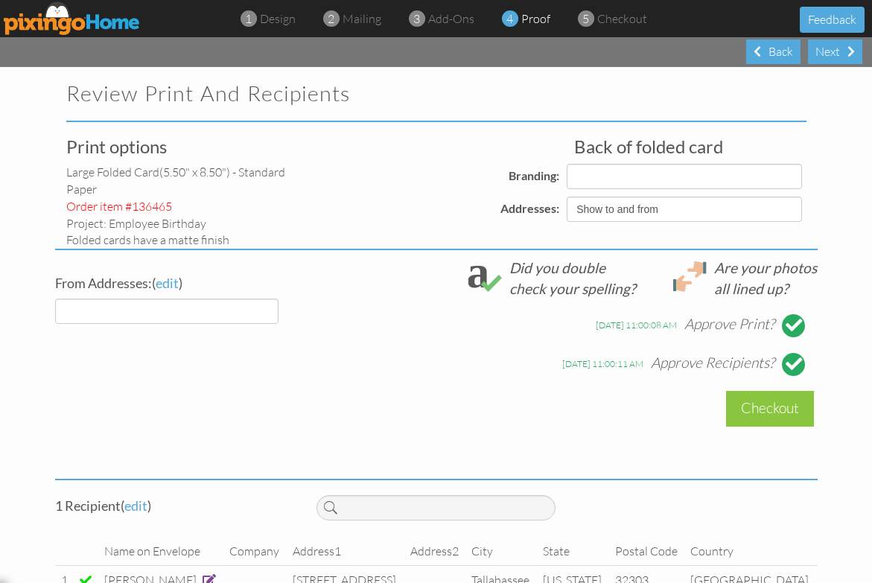
select select "object:5375"
select select "object:5376"
click at [409, 391] on div "From Addresses: ( edit ) default Terry Kelly 2962 N Umberland dr Tallahassee, F…" at bounding box center [436, 360] width 784 height 205
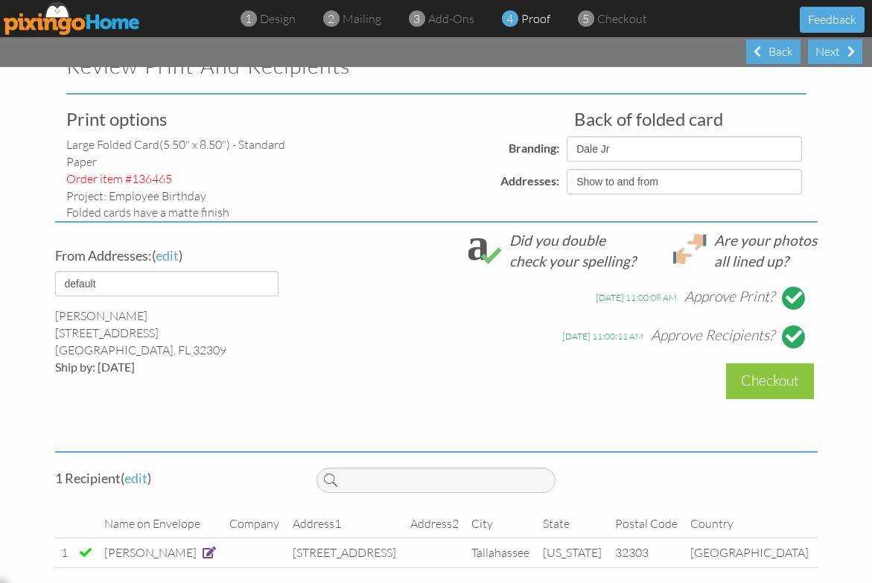
scroll to position [42, 0]
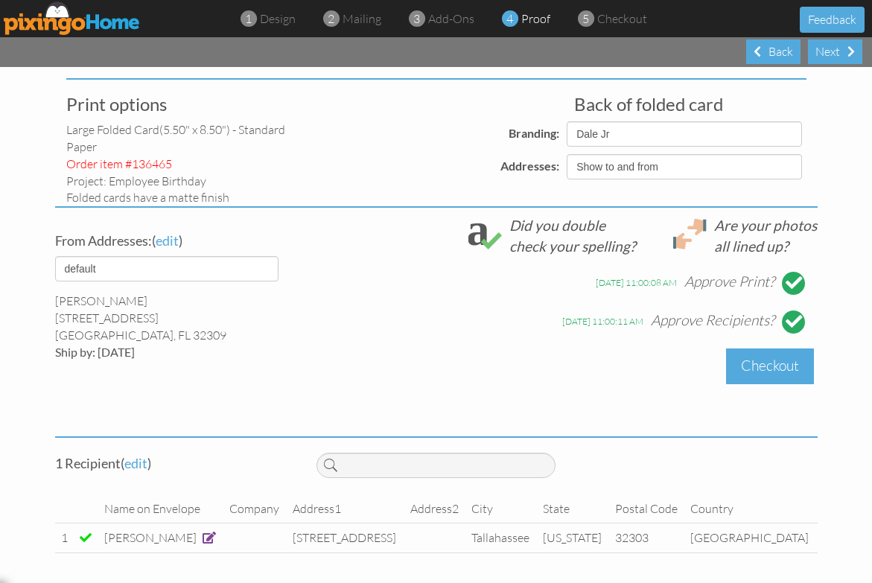
click at [764, 370] on div "Checkout" at bounding box center [770, 365] width 88 height 35
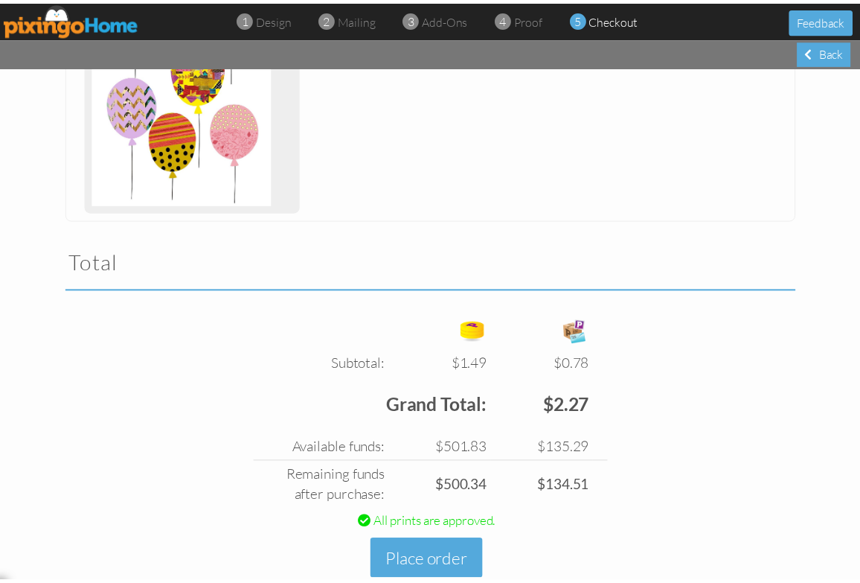
scroll to position [377, 0]
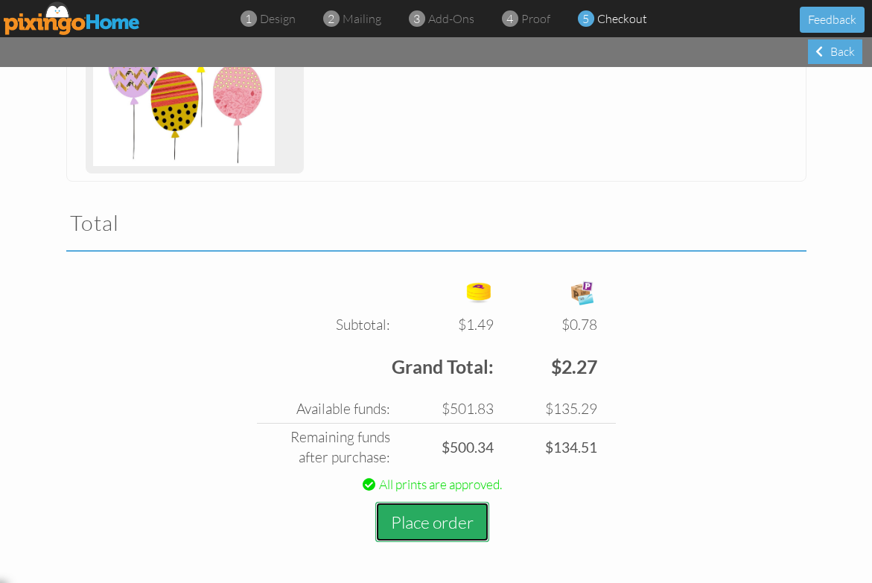
click at [464, 525] on button "Place order" at bounding box center [432, 522] width 114 height 41
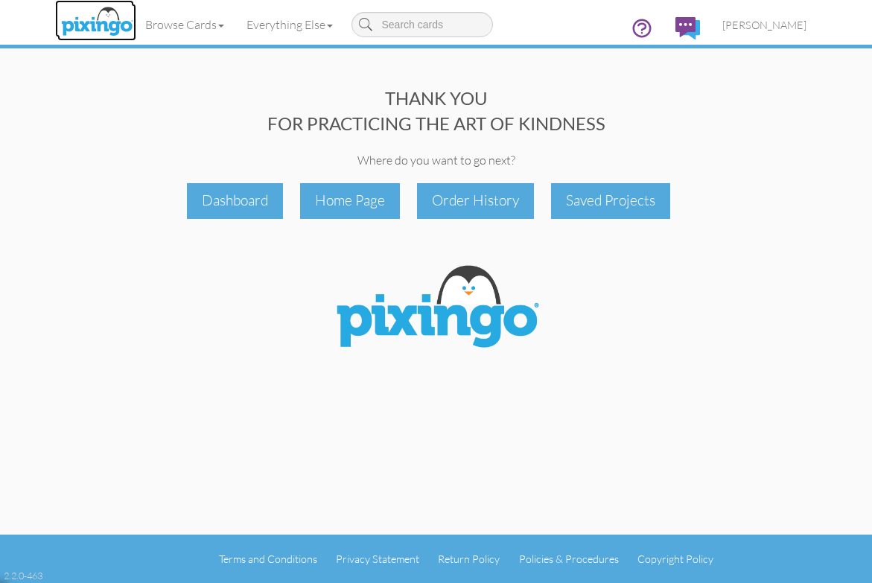
click at [92, 30] on img at bounding box center [96, 22] width 79 height 37
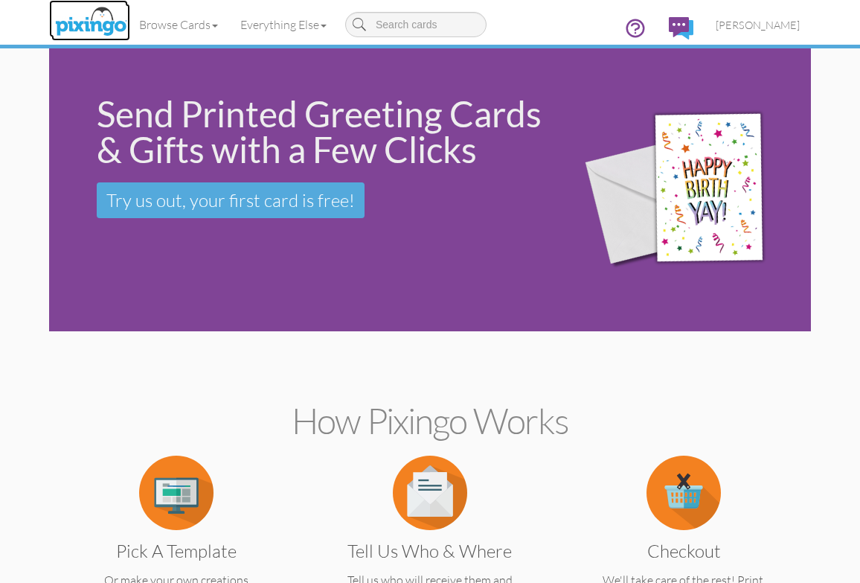
click at [92, 30] on img at bounding box center [90, 22] width 79 height 37
click at [764, 20] on span "[PERSON_NAME]" at bounding box center [758, 25] width 84 height 13
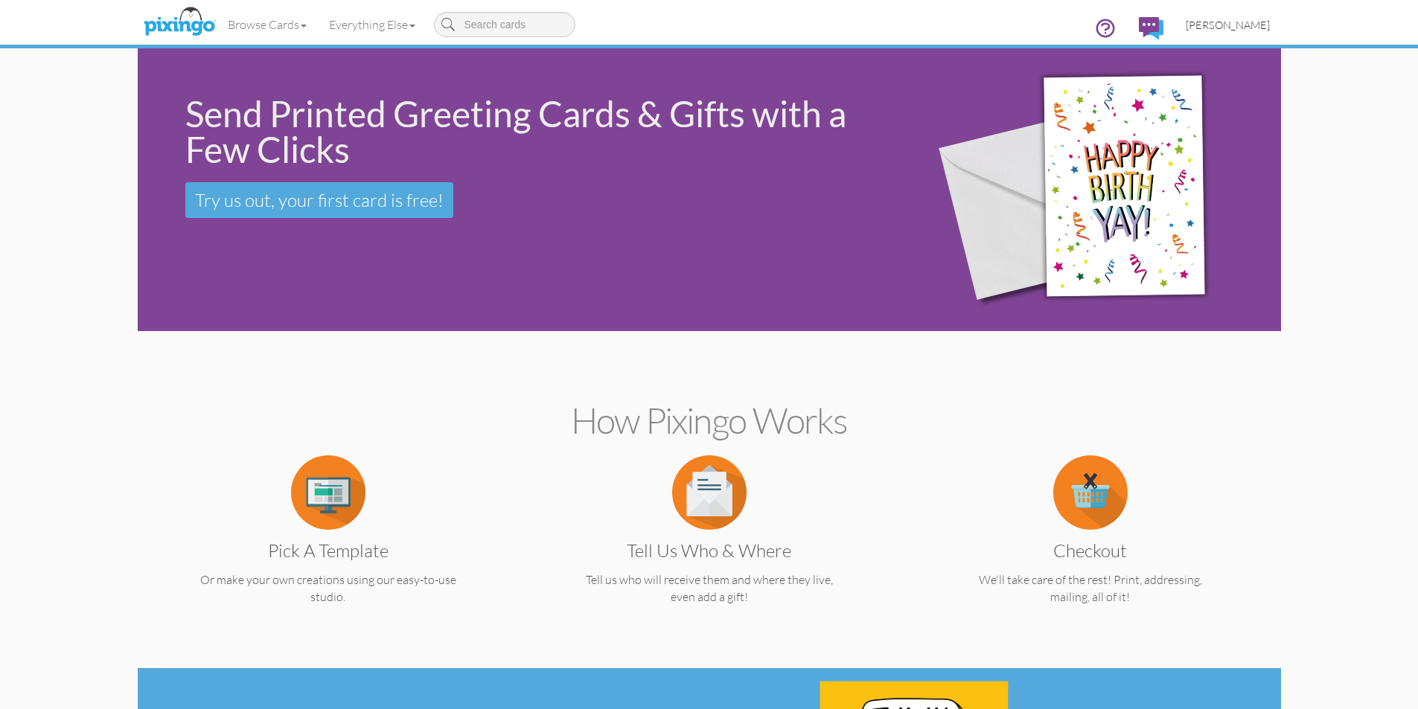
click at [1243, 21] on span "[PERSON_NAME]" at bounding box center [1228, 25] width 84 height 13
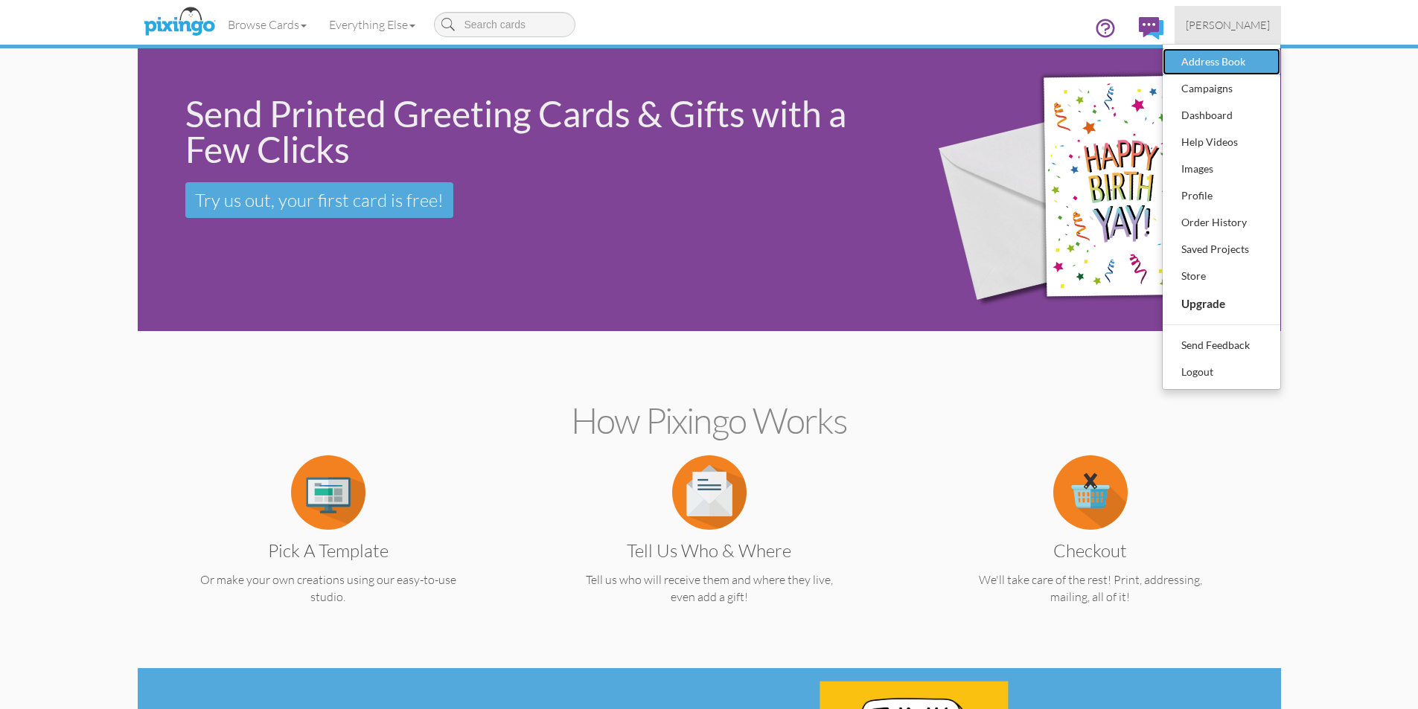
click at [1232, 67] on div "Address Book" at bounding box center [1221, 62] width 88 height 22
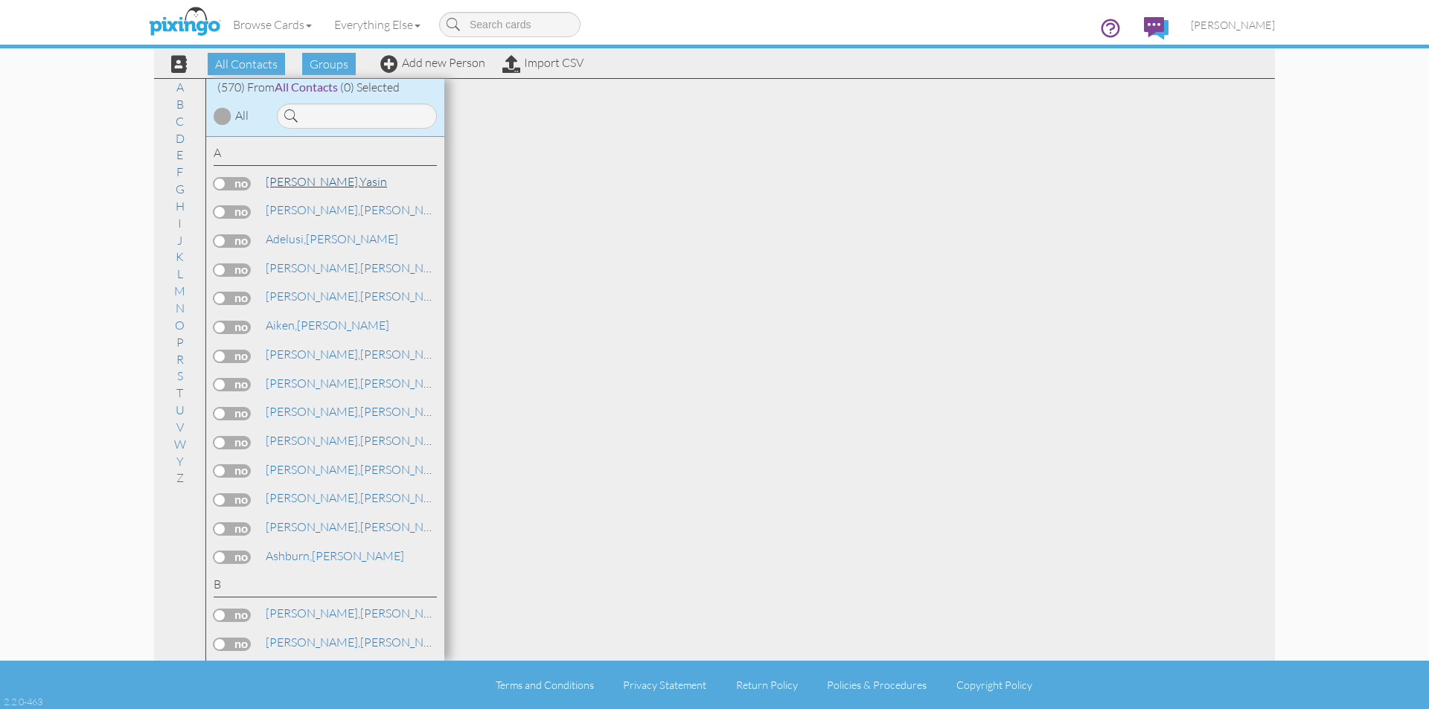
click at [331, 181] on link "Abubaker, Yasin" at bounding box center [326, 182] width 124 height 18
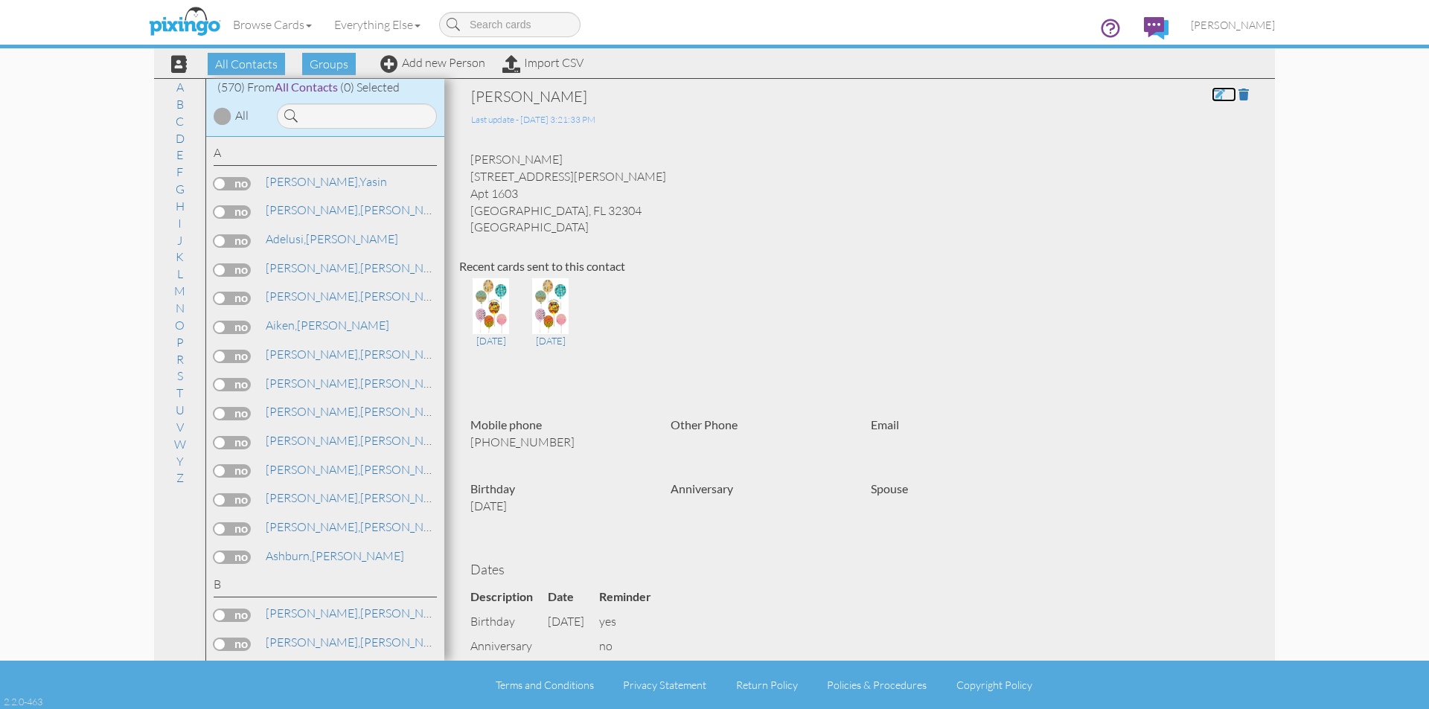
click at [1212, 96] on span at bounding box center [1218, 95] width 13 height 12
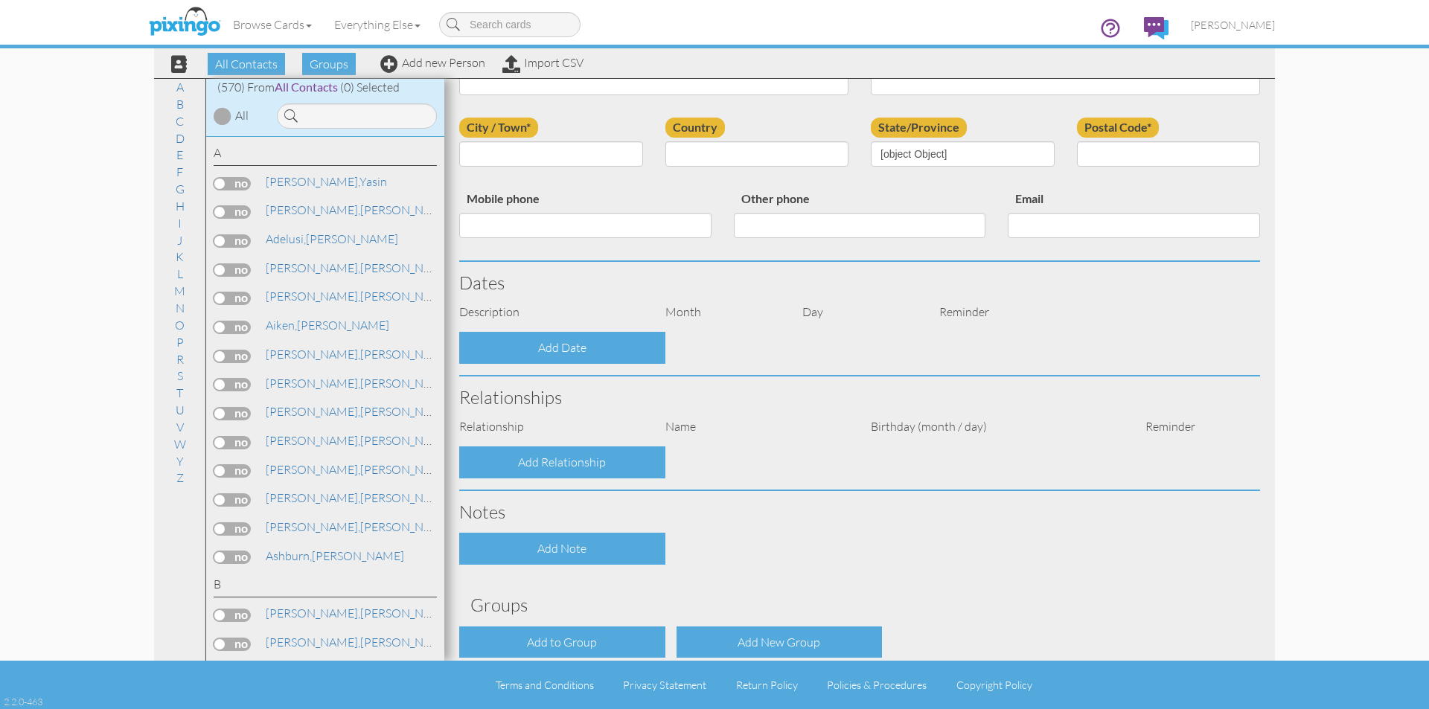
type input "Yasin"
type input "Abubaker"
type input "228 Dixie Dr"
type input "Apt 1603"
type input "Tallahassee"
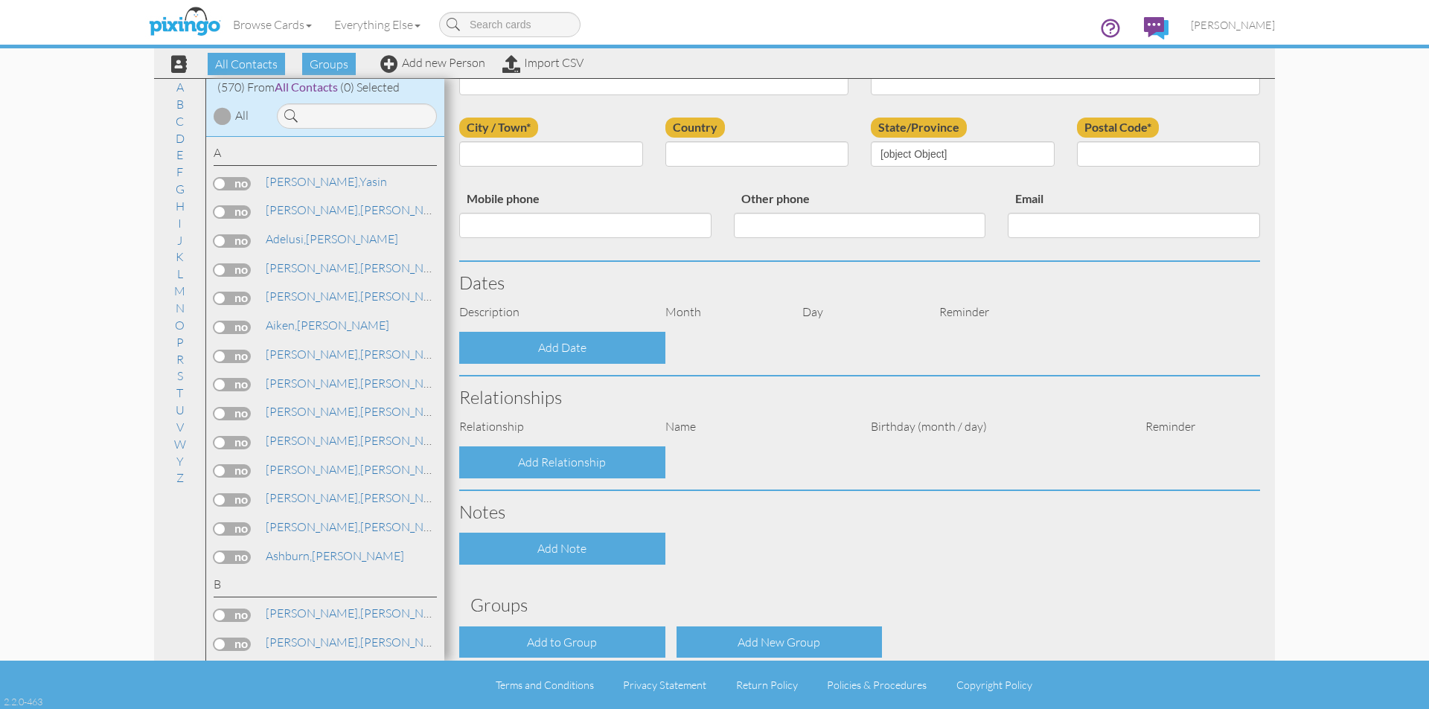
type input "32304"
type input "850 443-7414"
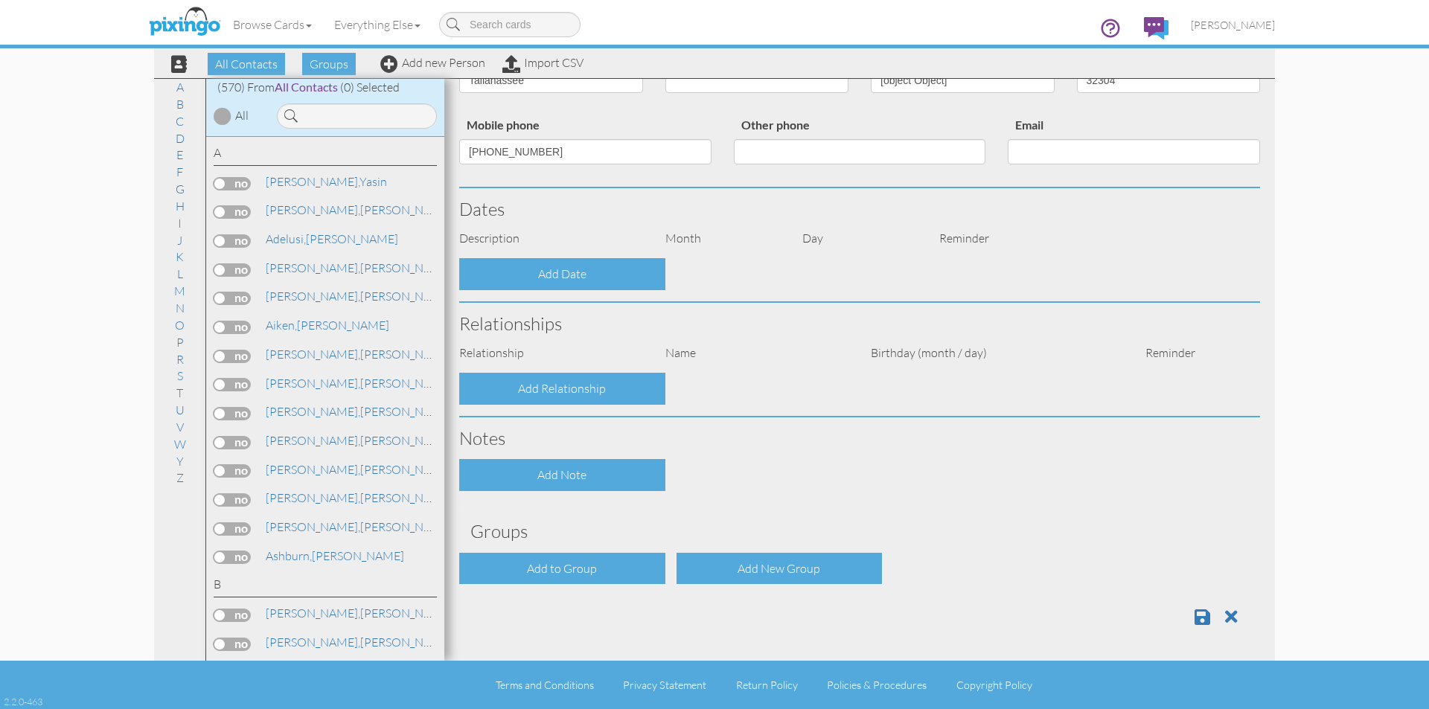
select select "object:2262"
select select "object:2507"
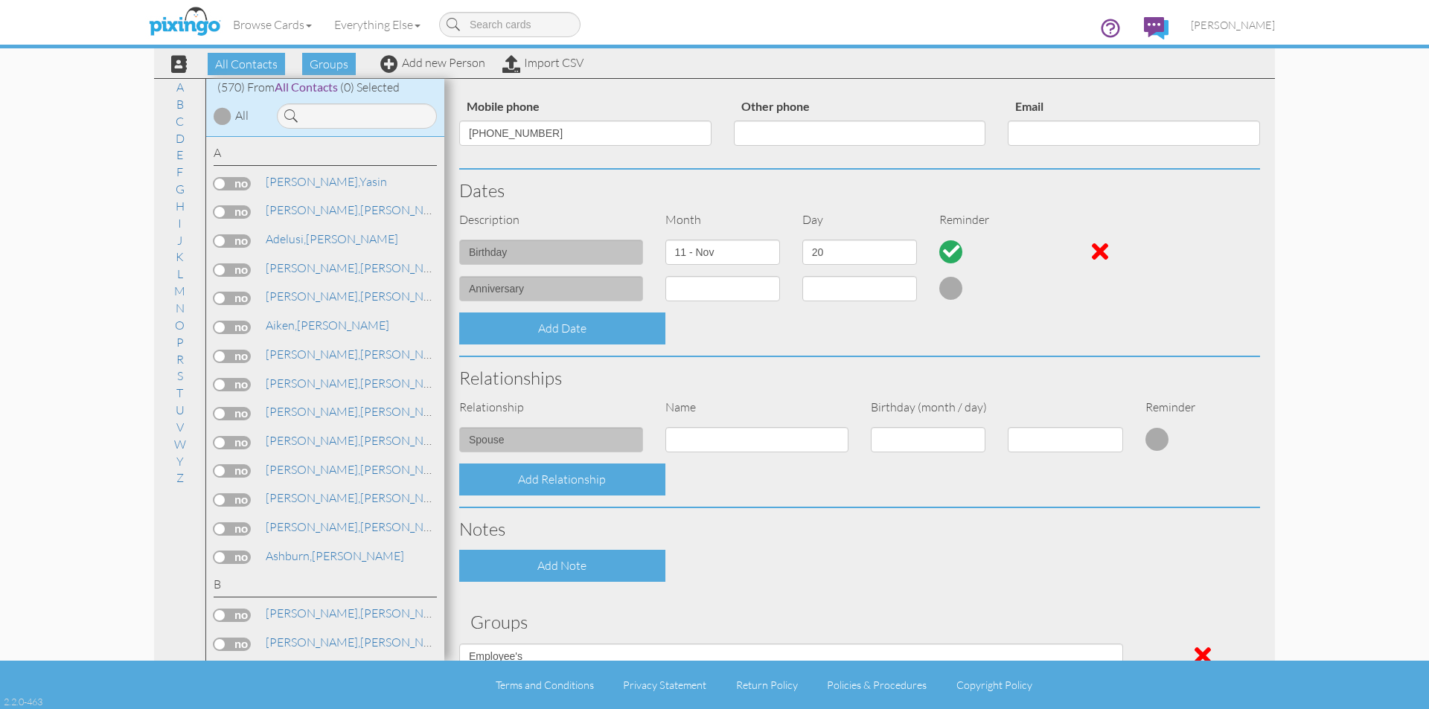
scroll to position [150, 0]
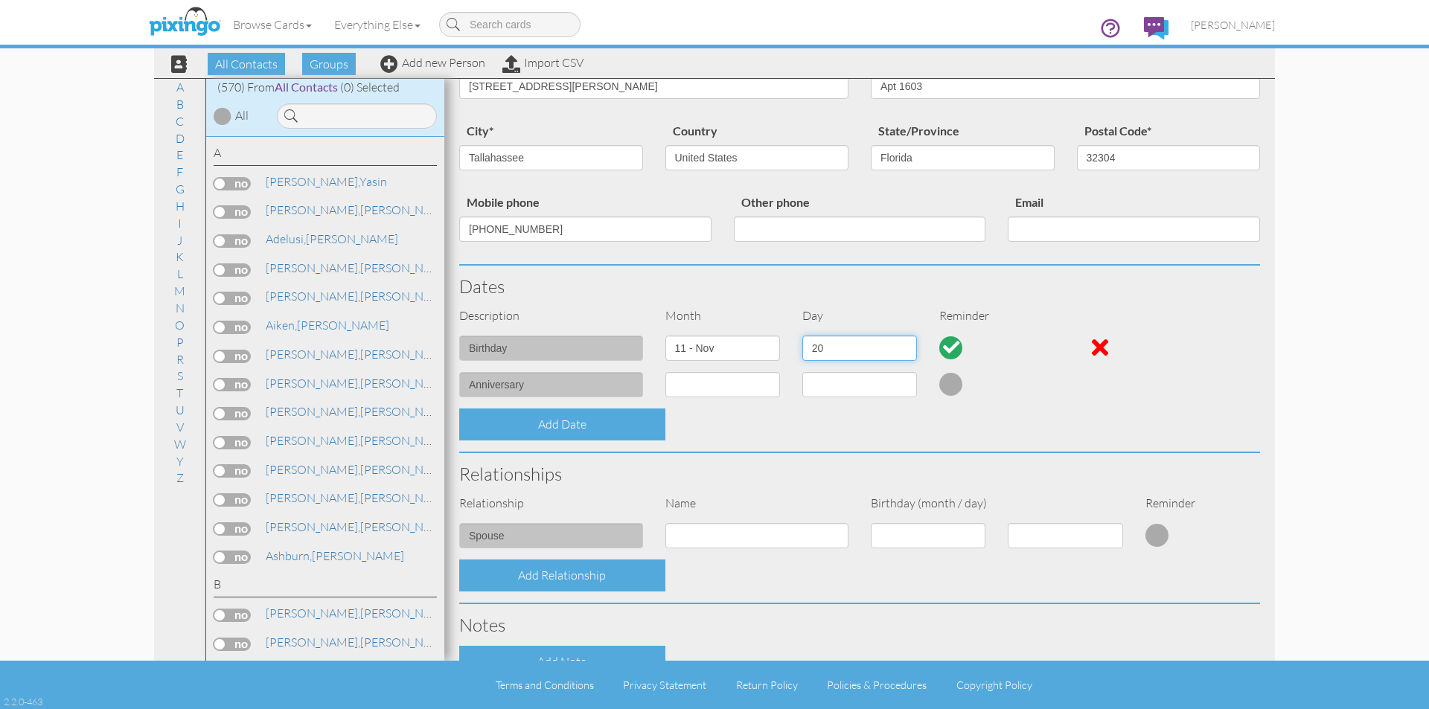
click at [905, 350] on select "1 2 3 4 5 6 7 8 9 10 11 12 13 14 15 16 17 18 19 20 21 22 23 24 25 26 27 28 29 30" at bounding box center [859, 348] width 115 height 25
click at [903, 383] on select at bounding box center [859, 384] width 115 height 25
click at [902, 383] on select at bounding box center [859, 384] width 115 height 25
click at [772, 391] on select "1 - Jan 2 - Feb 3 - Mar 4 - Apr 5 - May 6 - Jun 7 - Jul 8 - Aug 9 - Sep 10 - Oc…" at bounding box center [722, 384] width 115 height 25
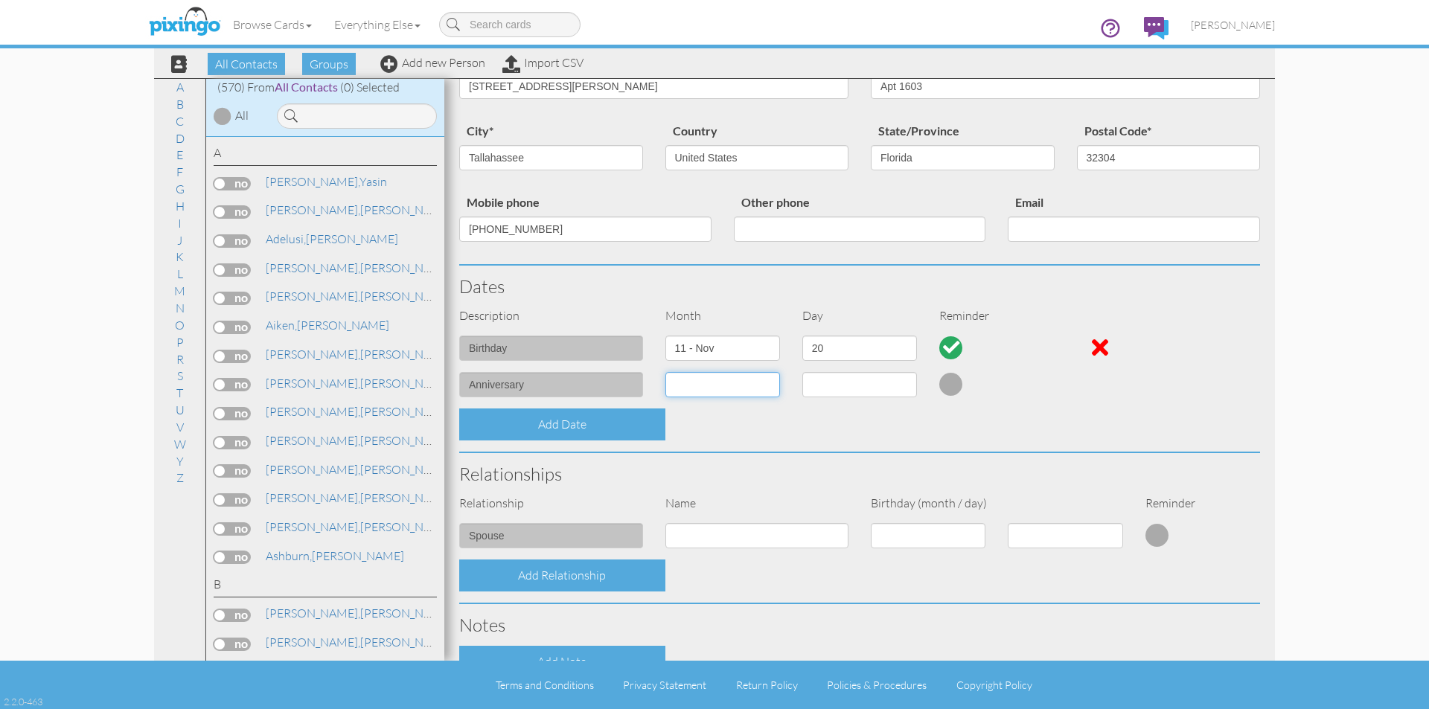
select select "object:2243"
click at [665, 372] on select "1 - Jan 2 - Feb 3 - Mar 4 - Apr 5 - May 6 - Jun 7 - Jul 8 - Aug 9 - Sep 10 - Oc…" at bounding box center [722, 384] width 115 height 25
select select "number:1"
click at [907, 385] on select "1 2 3 4 5 6 7 8 9 10 11 12 13 14 15 16 17 18 19 20 21 22 23 24 25 26 27 28 29 3…" at bounding box center [859, 384] width 115 height 25
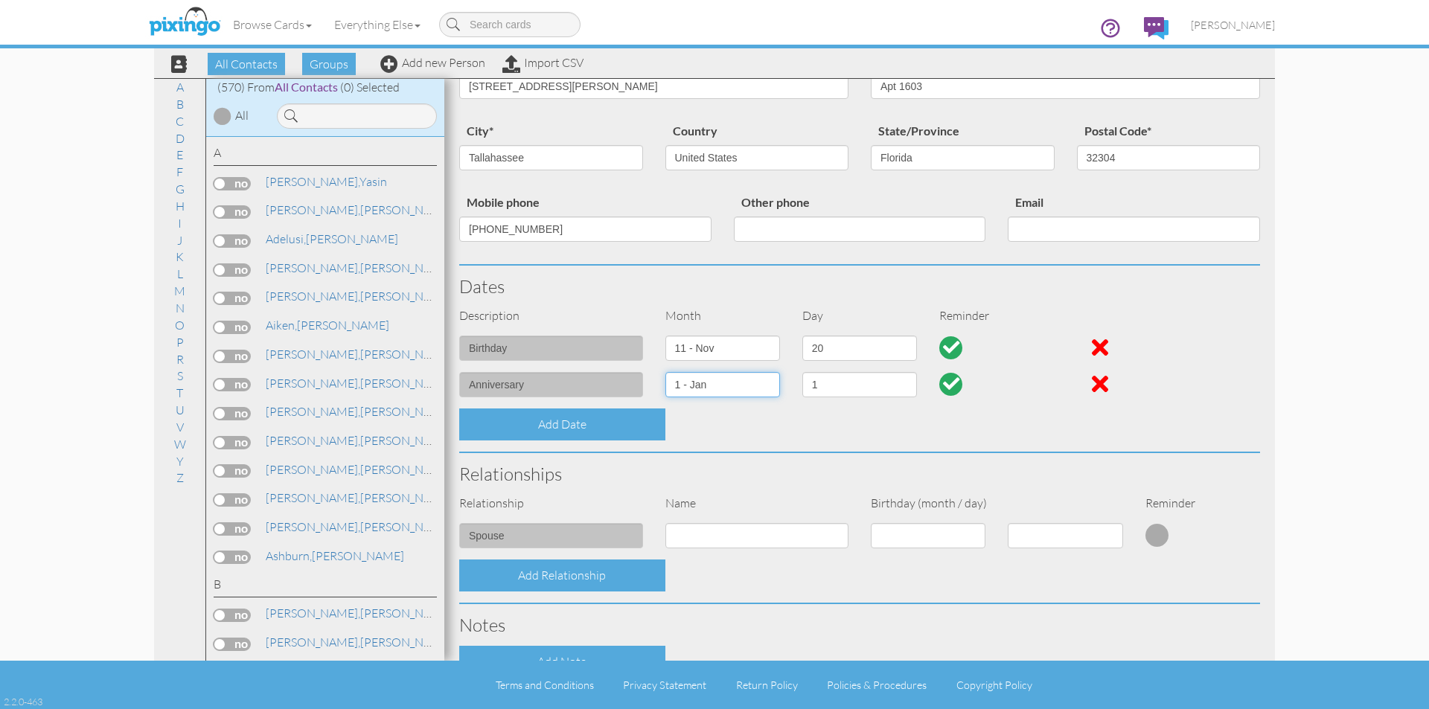
click at [771, 384] on select "1 - Jan 2 - Feb 3 - Mar 4 - Apr 5 - May 6 - Jun 7 - Jul 8 - Aug 9 - Sep 10 - Oc…" at bounding box center [722, 384] width 115 height 25
click at [784, 376] on div "1 - Jan 2 - Feb 3 - Mar 4 - Apr 5 - May 6 - Jun 7 - Jul 8 - Aug 9 - Sep 10 - Oc…" at bounding box center [722, 390] width 137 height 36
click at [1092, 386] on div at bounding box center [1100, 384] width 16 height 24
select select "?"
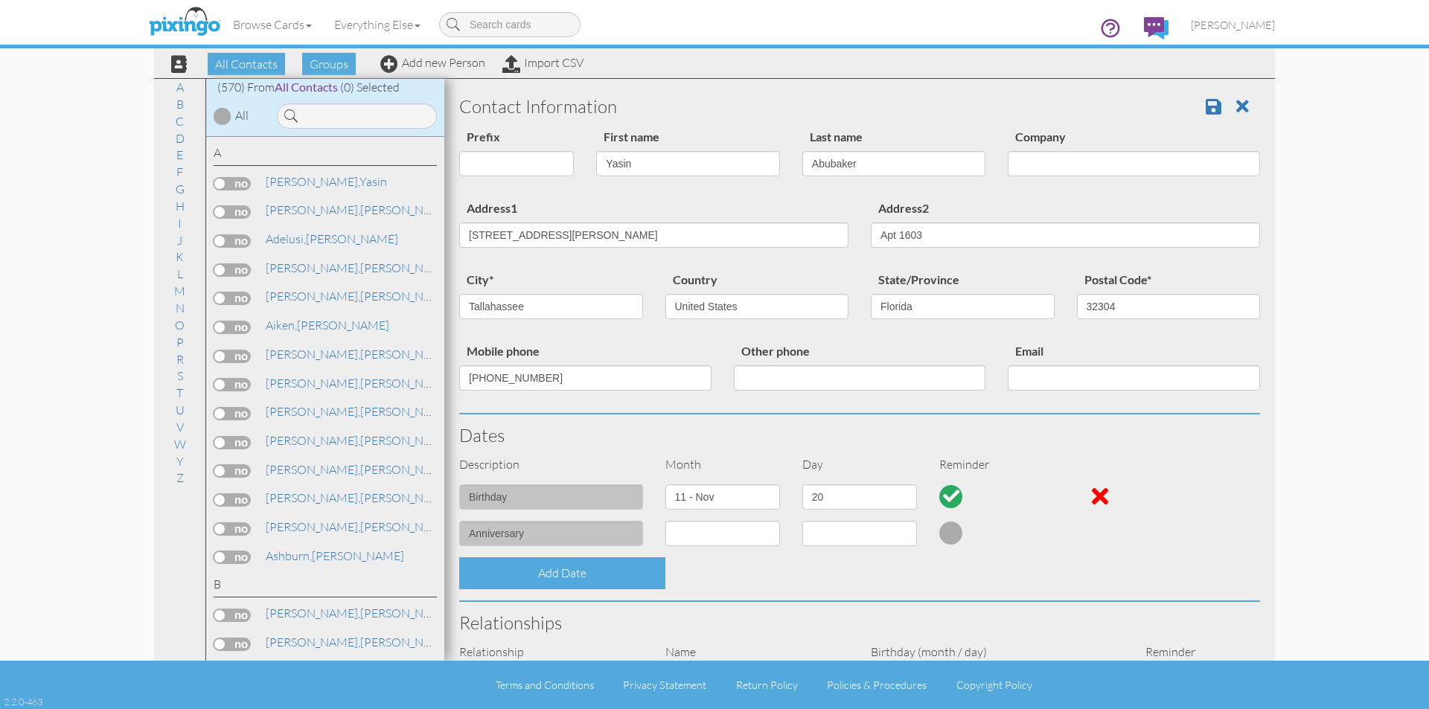
scroll to position [0, 0]
click at [1208, 109] on span at bounding box center [1214, 107] width 16 height 18
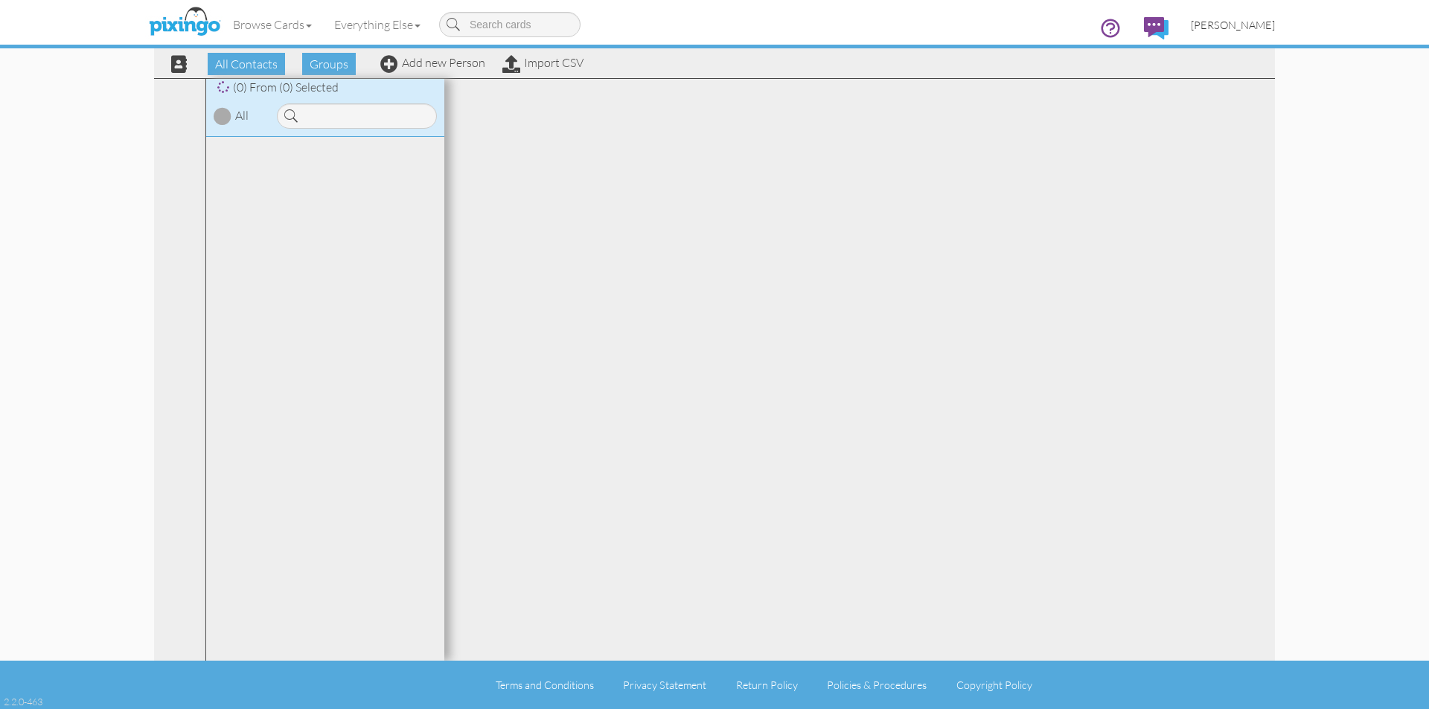
drag, startPoint x: 0, startPoint y: 0, endPoint x: 1251, endPoint y: 25, distance: 1251.4
click at [1251, 25] on span "[PERSON_NAME]" at bounding box center [1233, 25] width 84 height 13
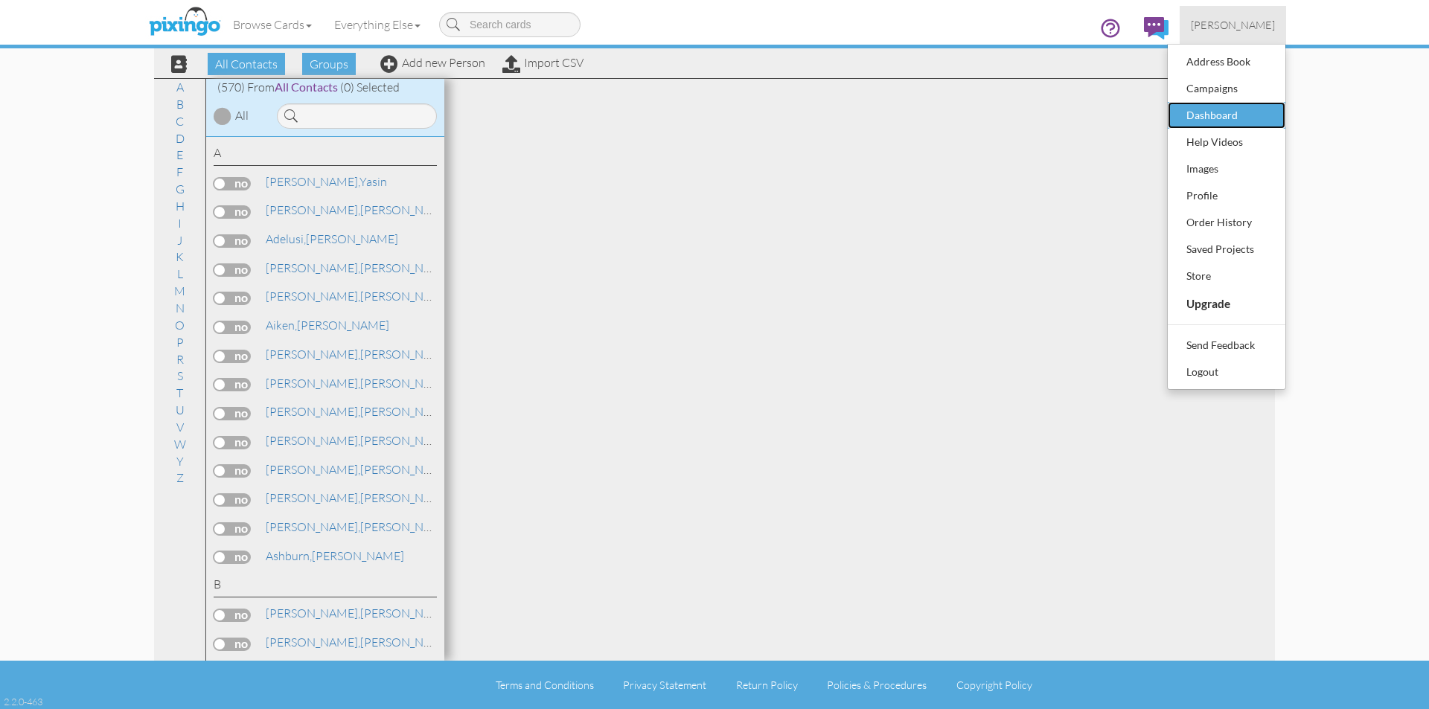
click at [1210, 114] on div "Dashboard" at bounding box center [1227, 115] width 88 height 22
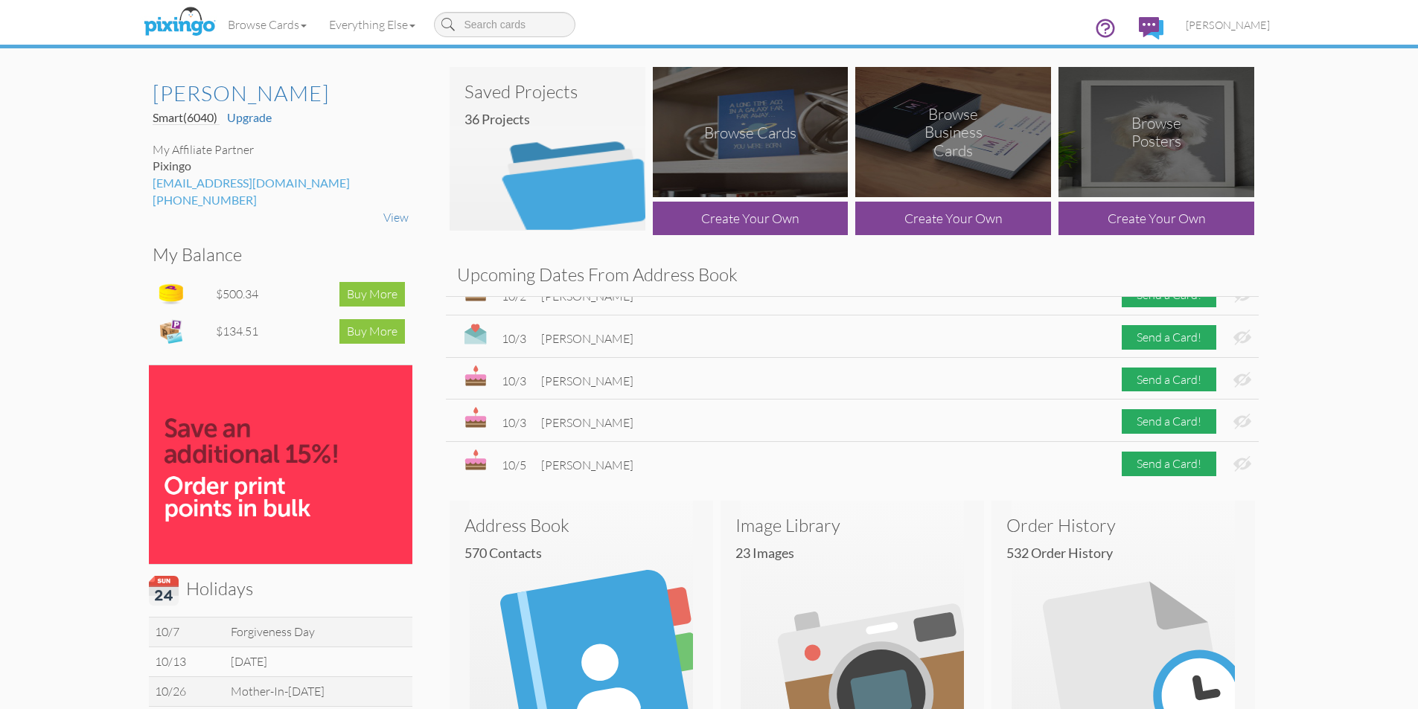
scroll to position [372, 0]
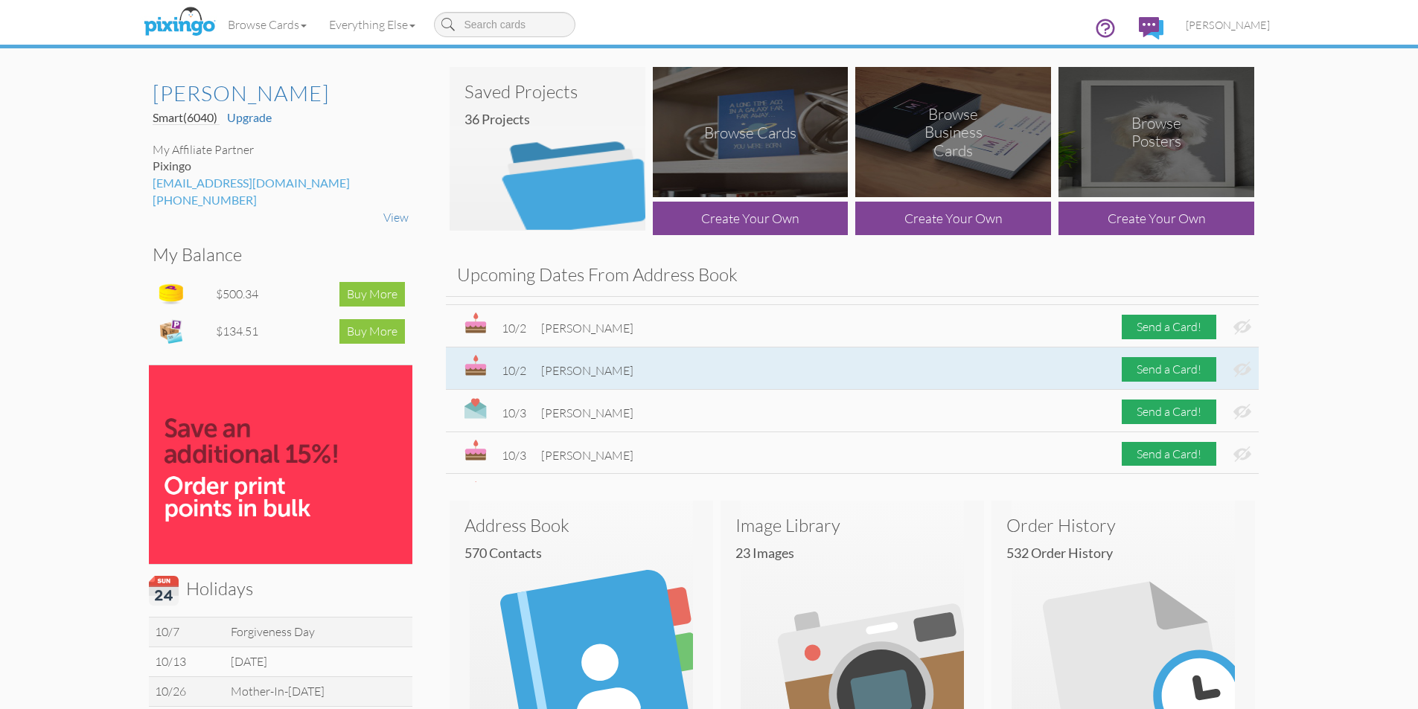
click at [723, 371] on div "10/2 [PERSON_NAME] Send a Card!" at bounding box center [852, 369] width 813 height 42
click at [604, 370] on span "[PERSON_NAME]" at bounding box center [587, 370] width 92 height 15
drag, startPoint x: 541, startPoint y: 371, endPoint x: 621, endPoint y: 369, distance: 79.7
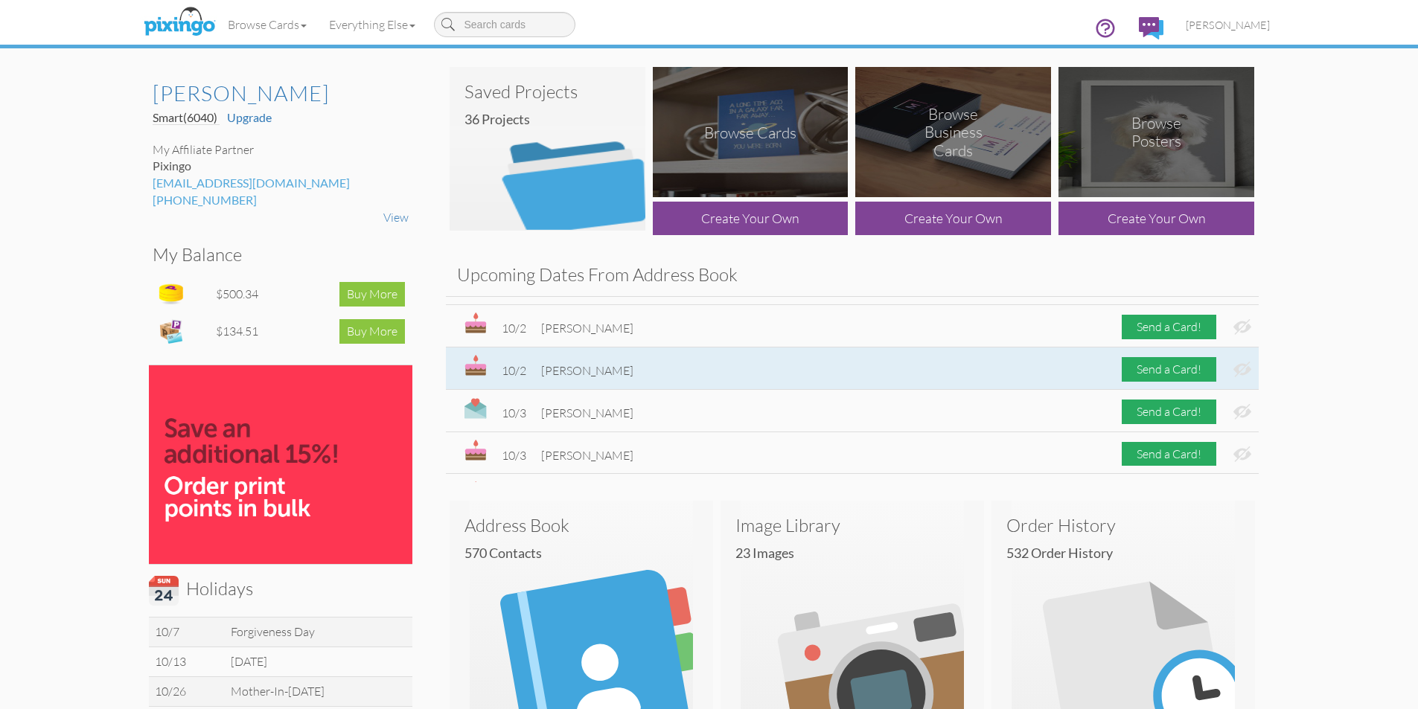
click at [621, 369] on span "[PERSON_NAME]" at bounding box center [587, 370] width 92 height 15
copy span "[PERSON_NAME]"
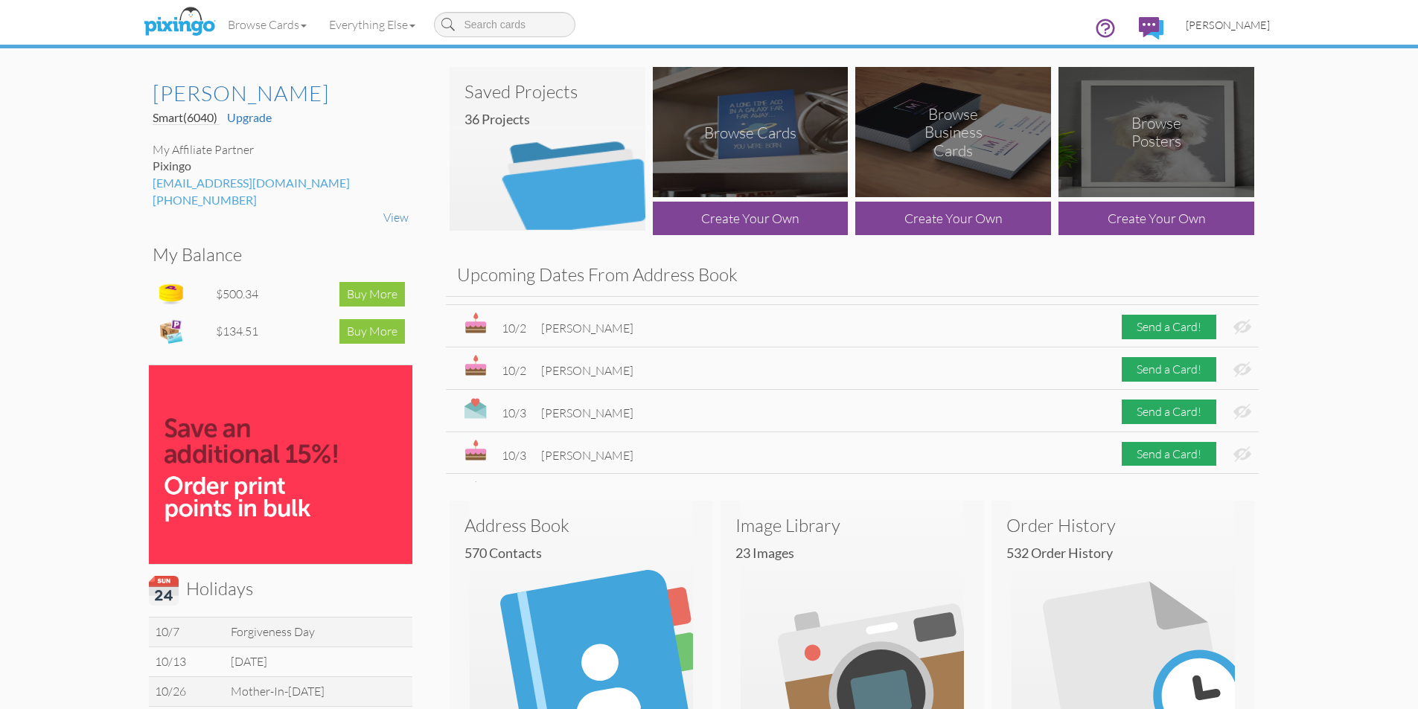
click at [1247, 29] on span "[PERSON_NAME]" at bounding box center [1228, 25] width 84 height 13
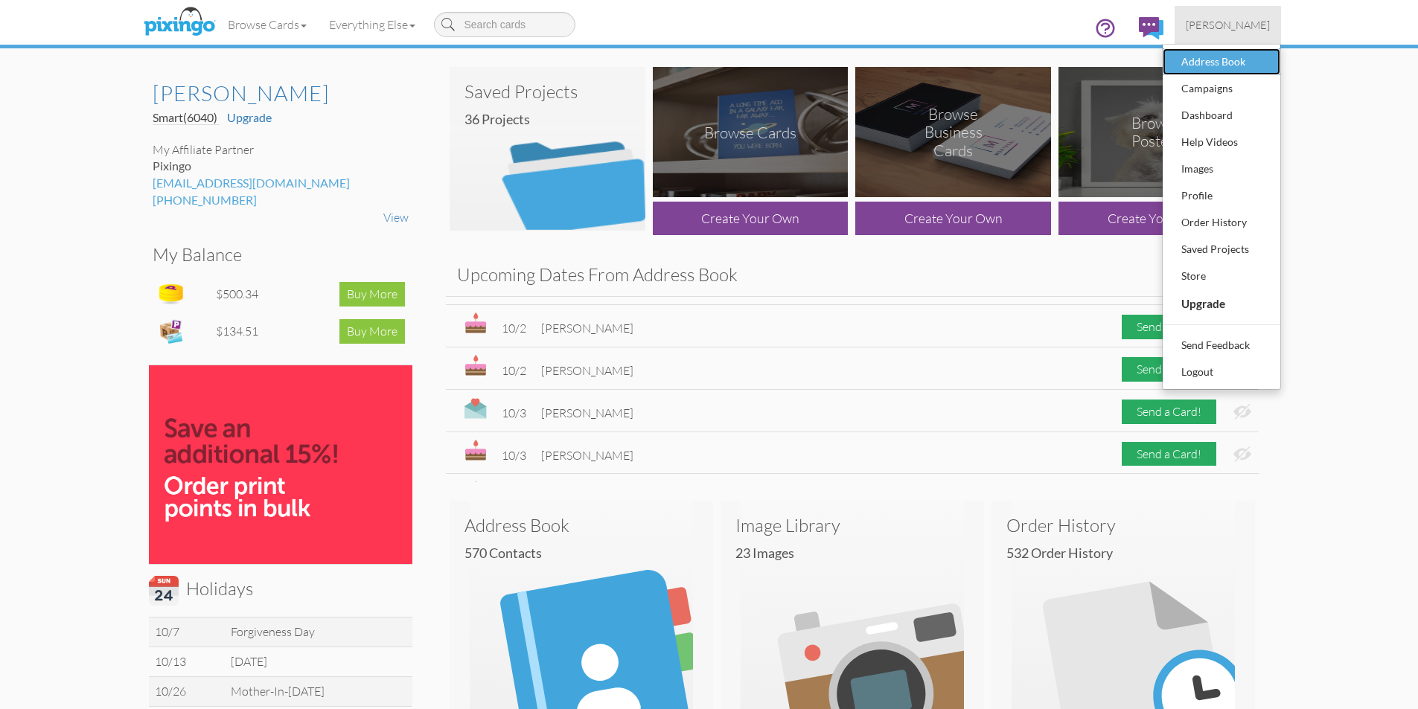
click at [1231, 62] on div "Address Book" at bounding box center [1221, 62] width 88 height 22
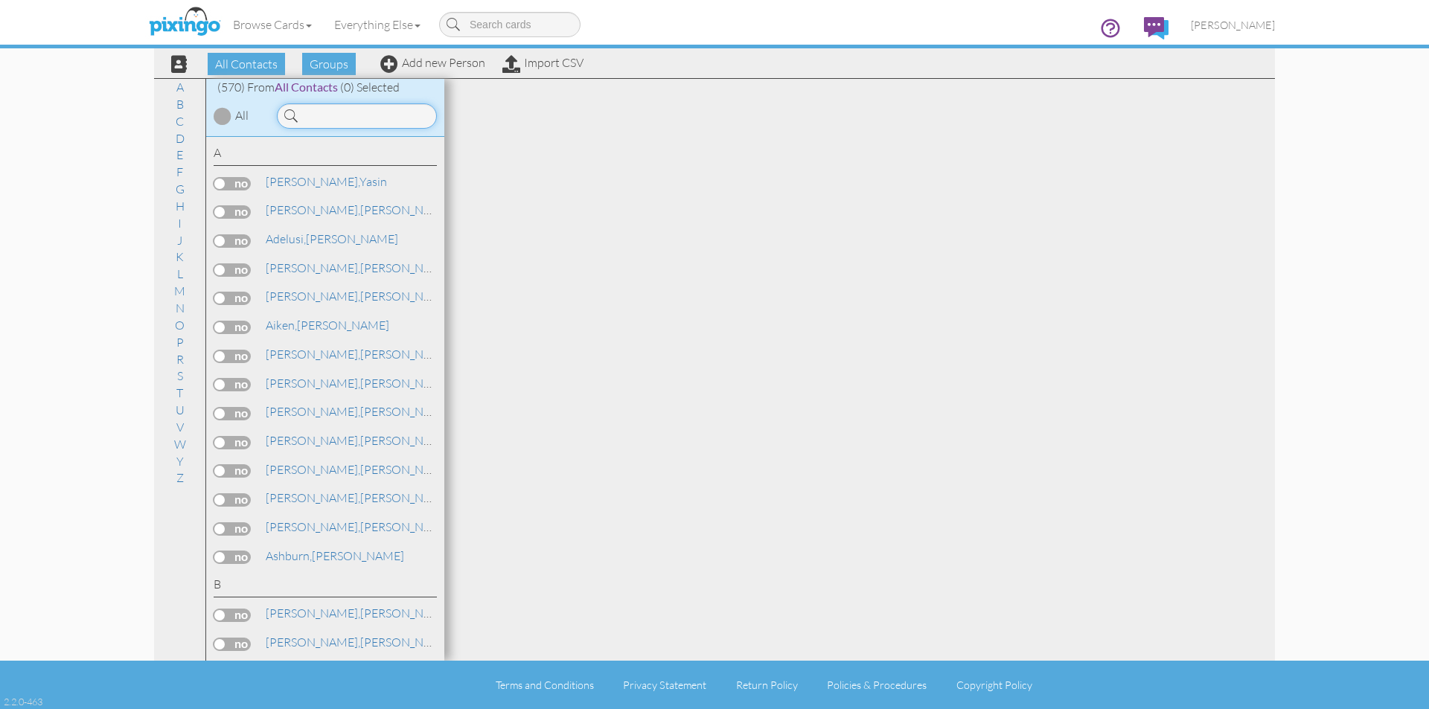
click at [354, 114] on input at bounding box center [357, 115] width 160 height 25
paste input "[PERSON_NAME]"
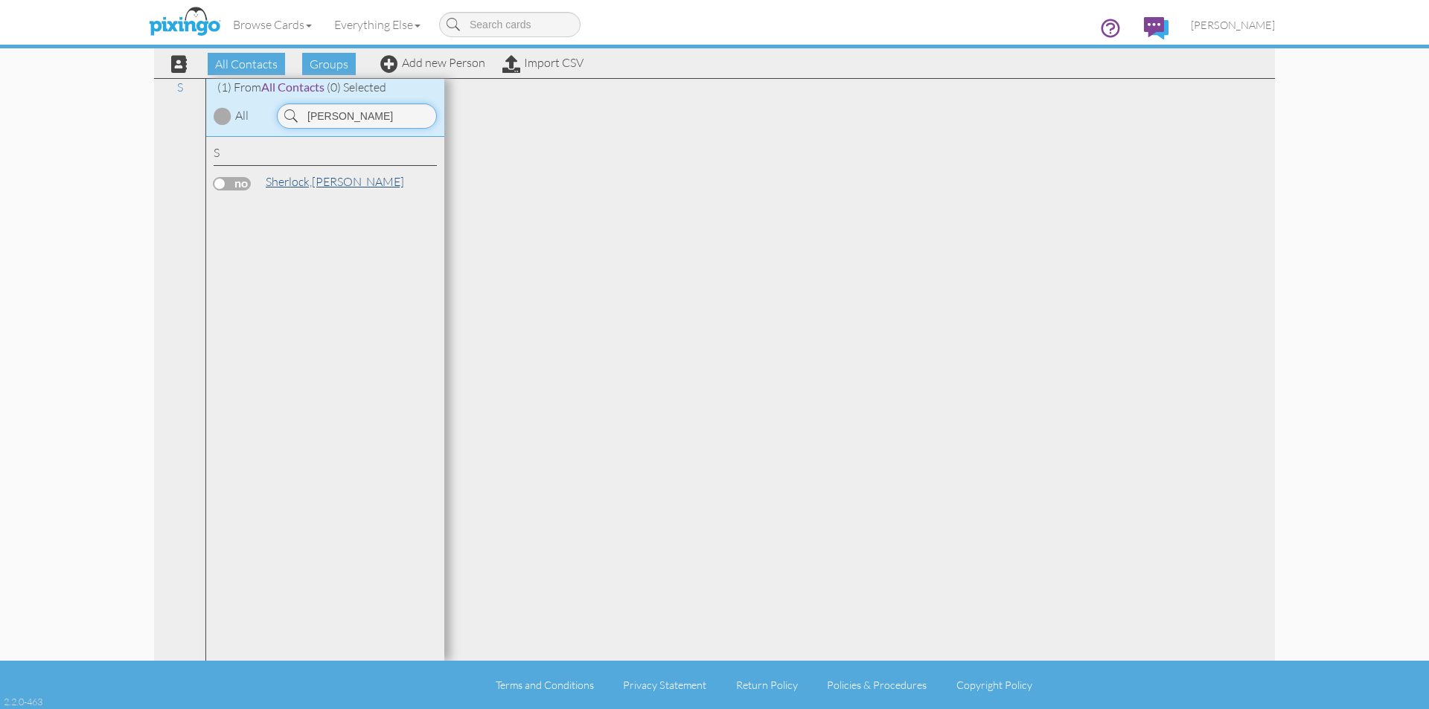
type input "[PERSON_NAME]"
click at [345, 181] on link "[PERSON_NAME]" at bounding box center [334, 182] width 141 height 18
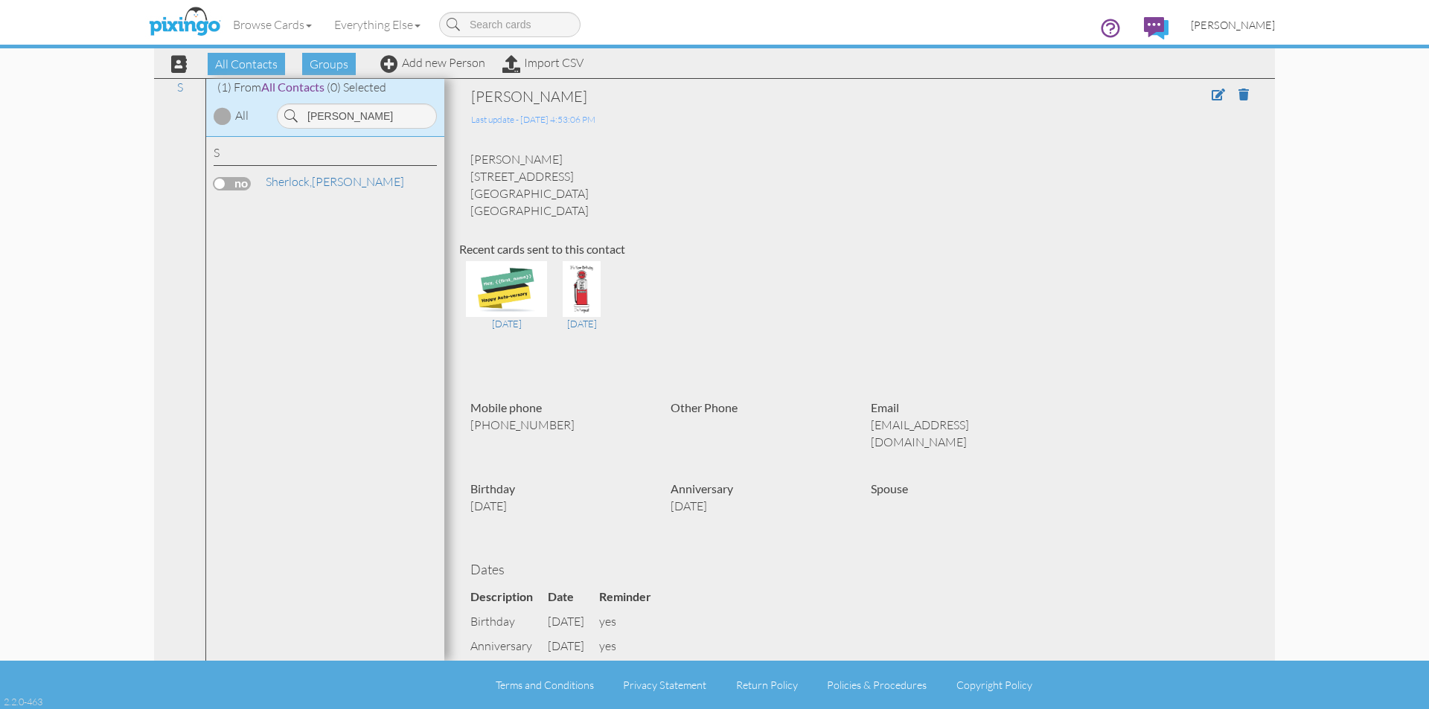
click at [1241, 20] on span "[PERSON_NAME]" at bounding box center [1233, 25] width 84 height 13
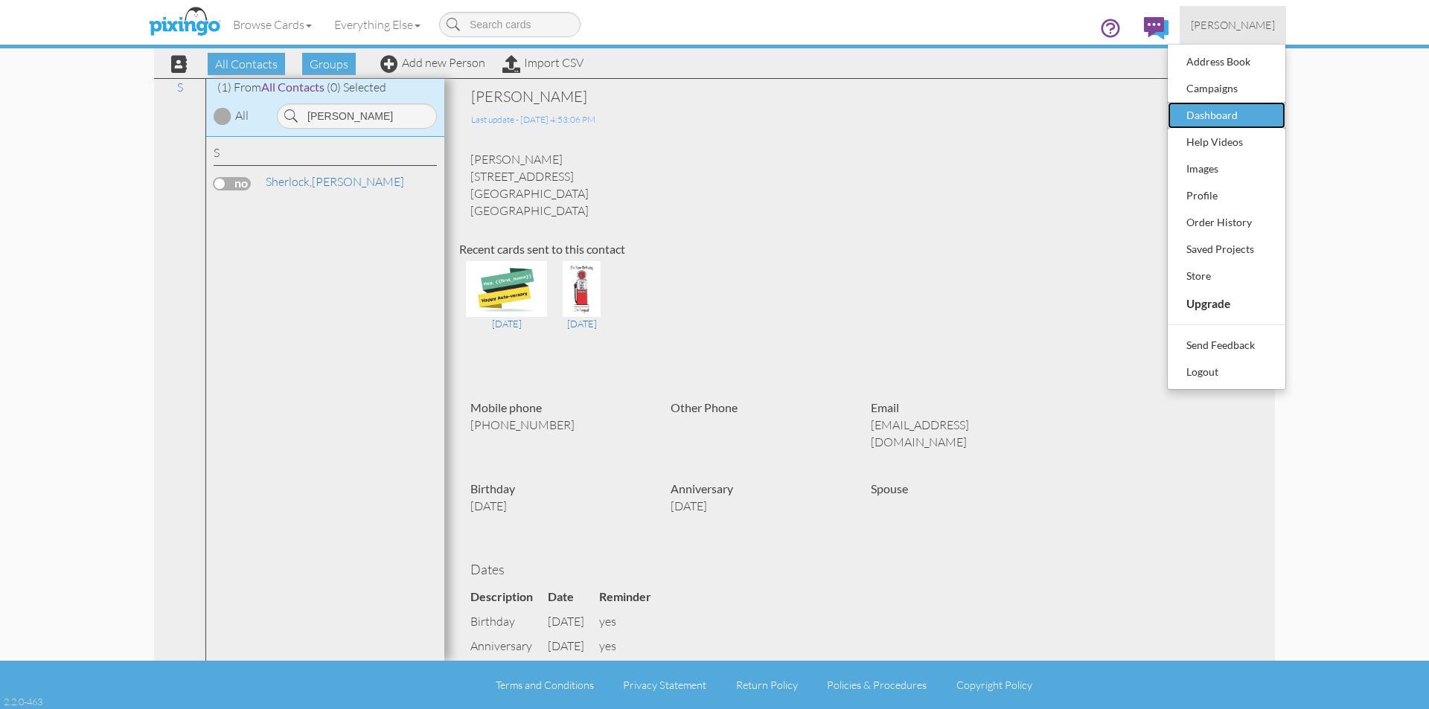
click at [1224, 118] on div "Dashboard" at bounding box center [1227, 115] width 88 height 22
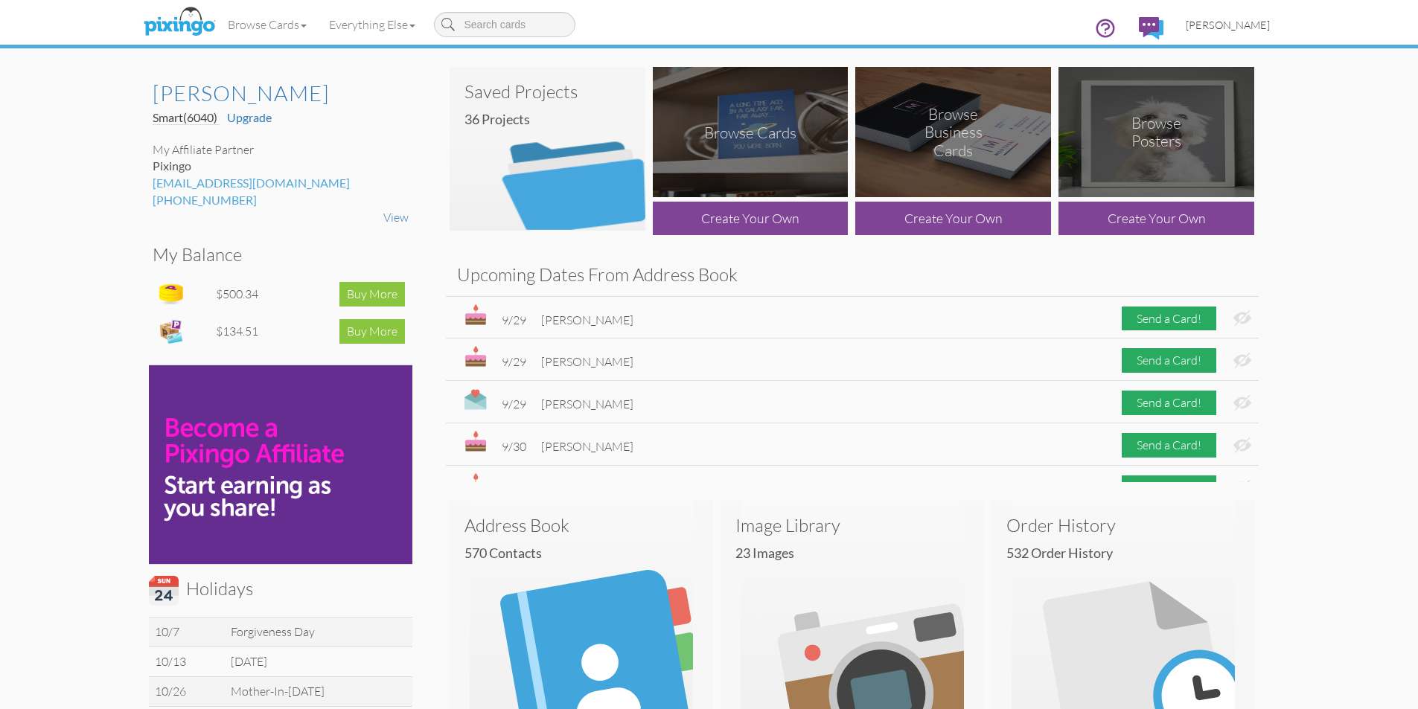
click at [1266, 28] on span "[PERSON_NAME]" at bounding box center [1228, 25] width 84 height 13
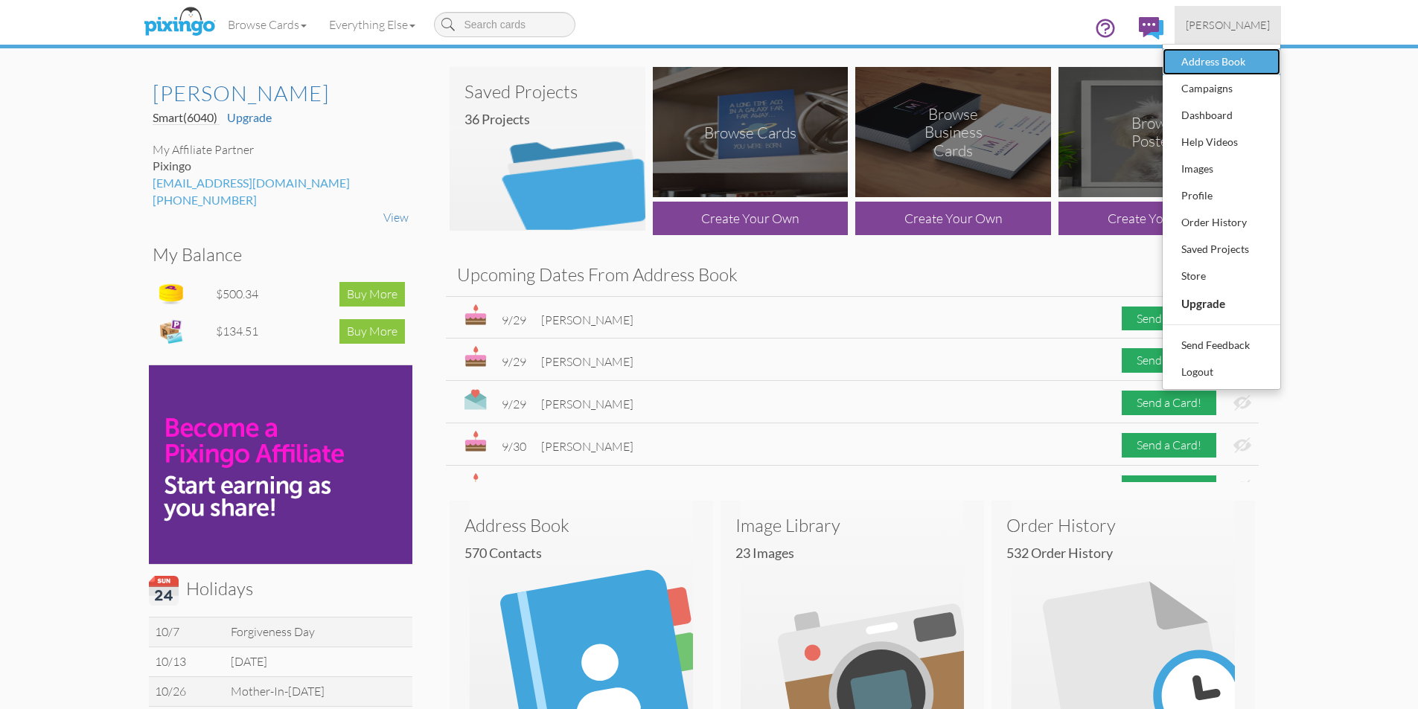
click at [1245, 61] on div "Address Book" at bounding box center [1221, 62] width 88 height 22
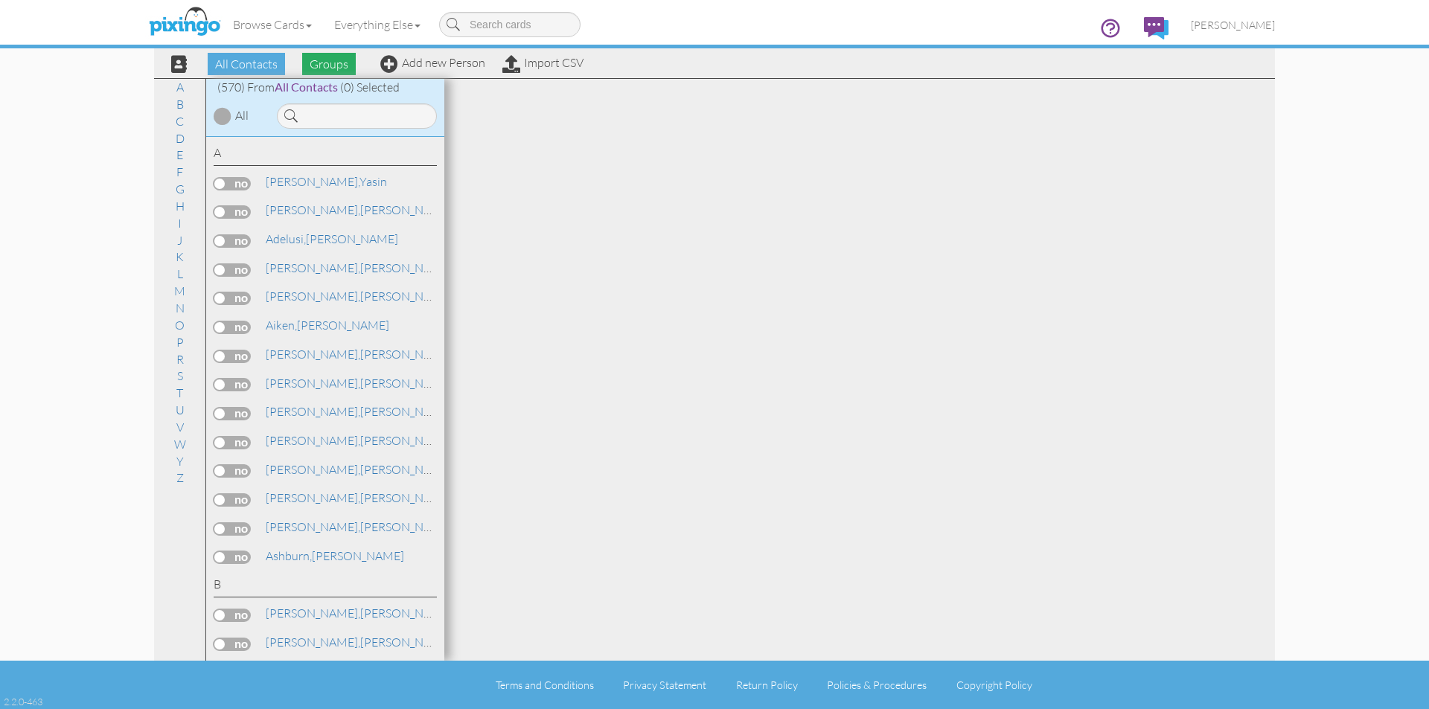
click at [320, 61] on span "Groups" at bounding box center [329, 64] width 54 height 22
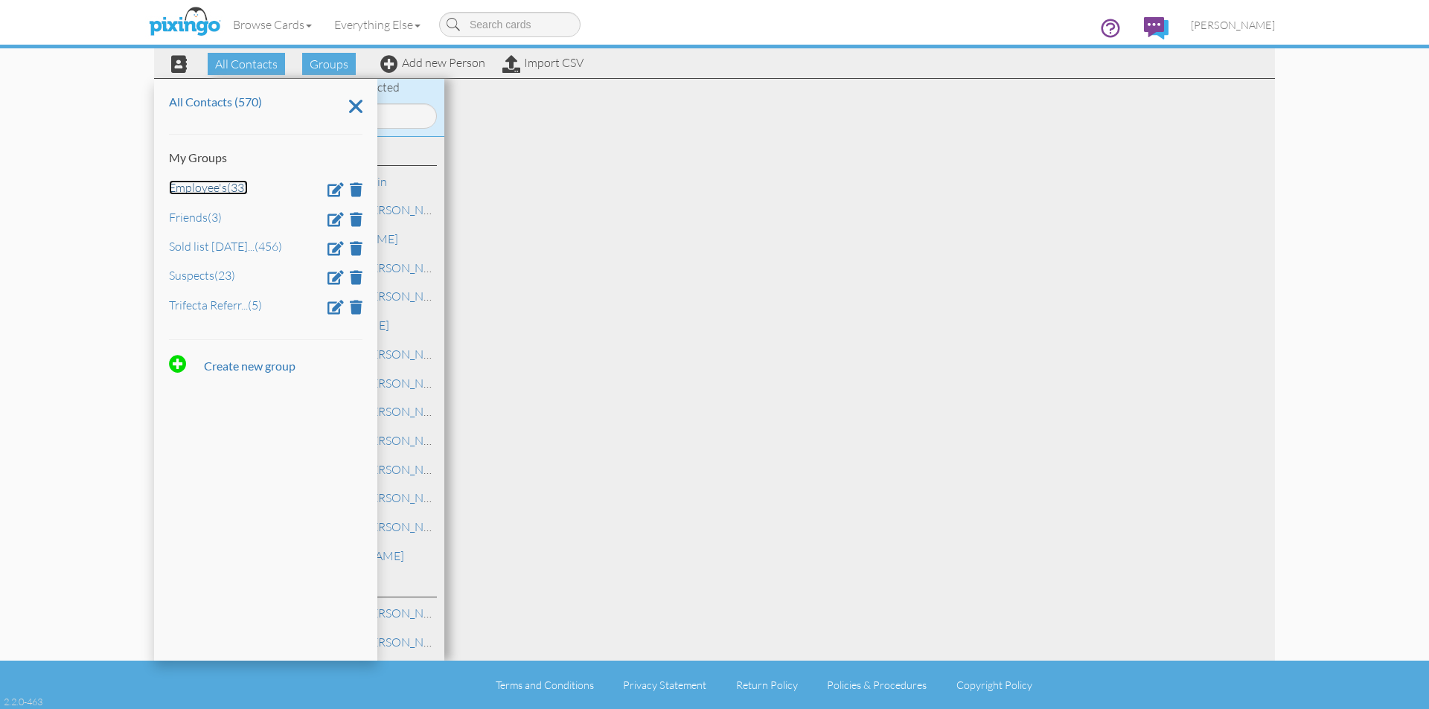
click at [204, 189] on link "Employee's (33)" at bounding box center [208, 187] width 79 height 15
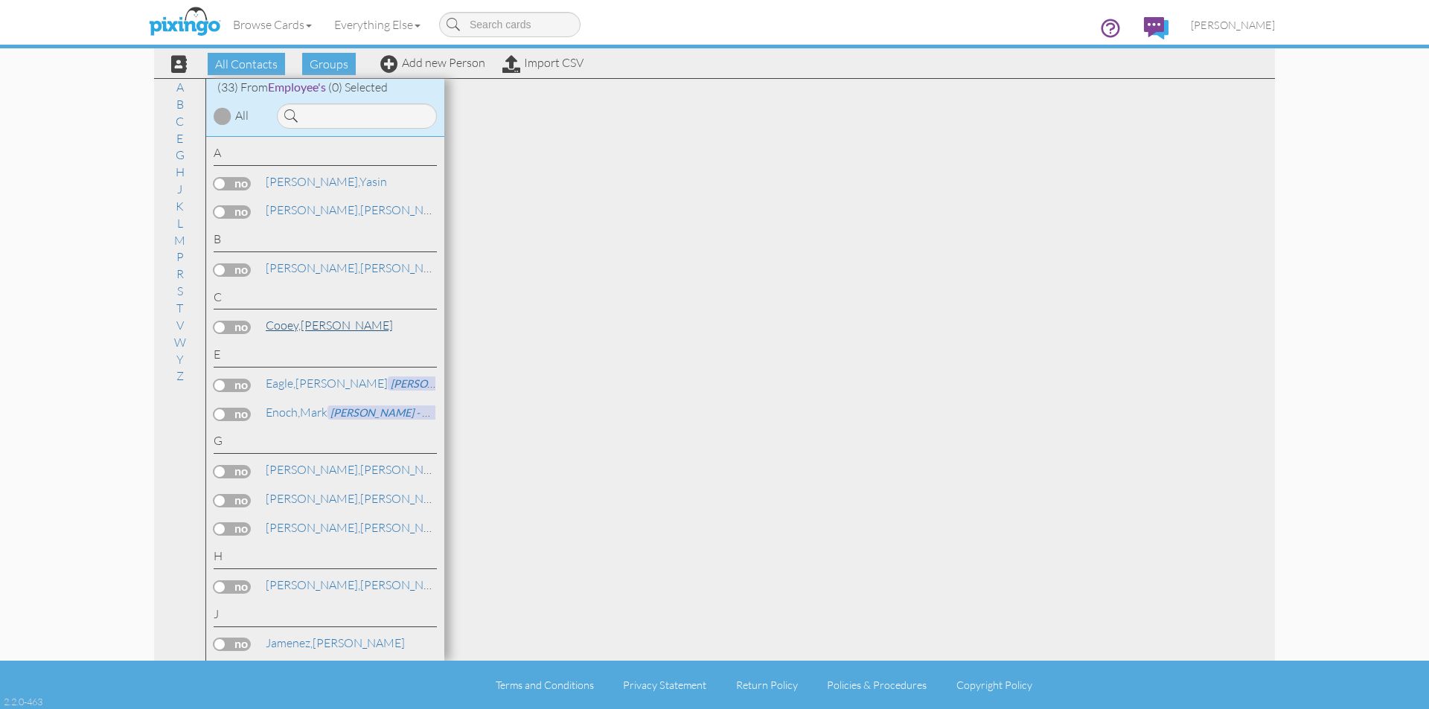
click at [311, 322] on link "Cooey, Damon" at bounding box center [329, 325] width 130 height 18
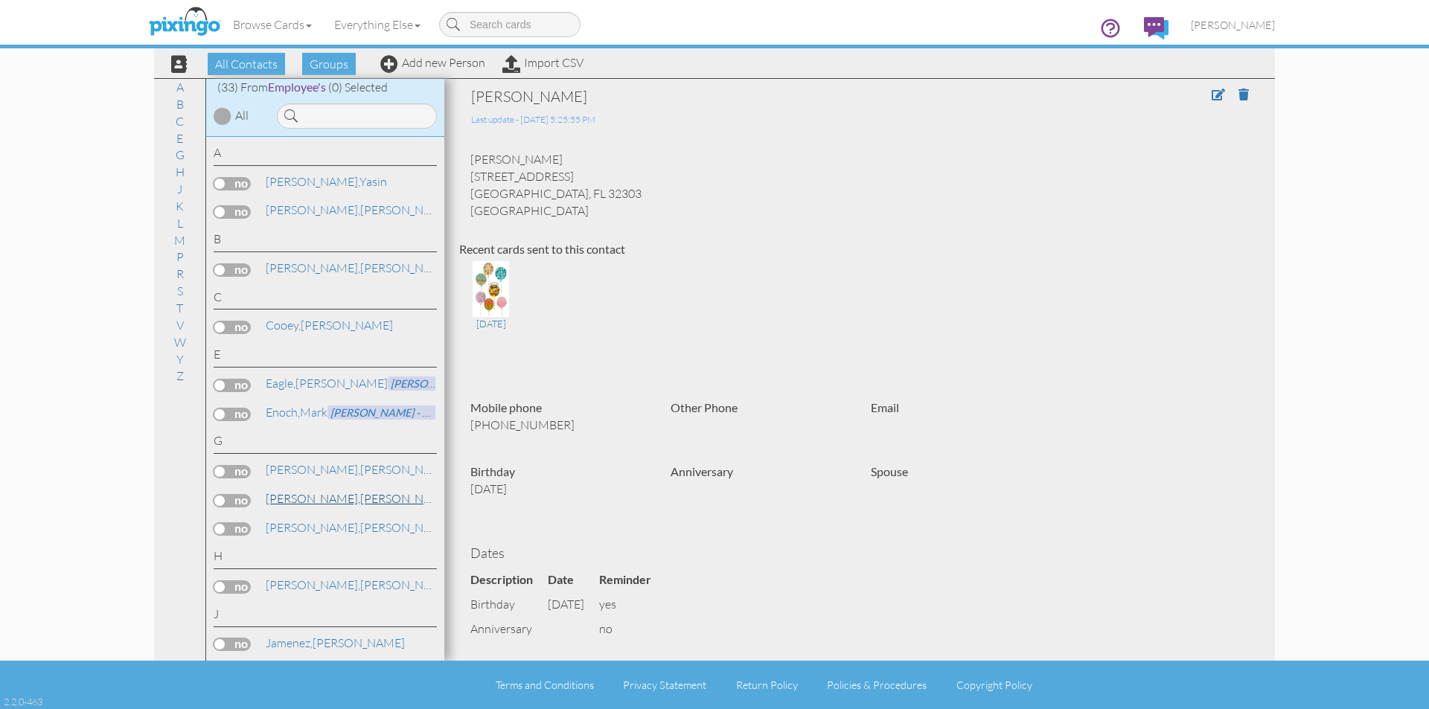
click at [298, 505] on link "Griffee, Alex" at bounding box center [359, 499] width 190 height 18
click at [298, 473] on link "Goss, Jason" at bounding box center [359, 470] width 190 height 18
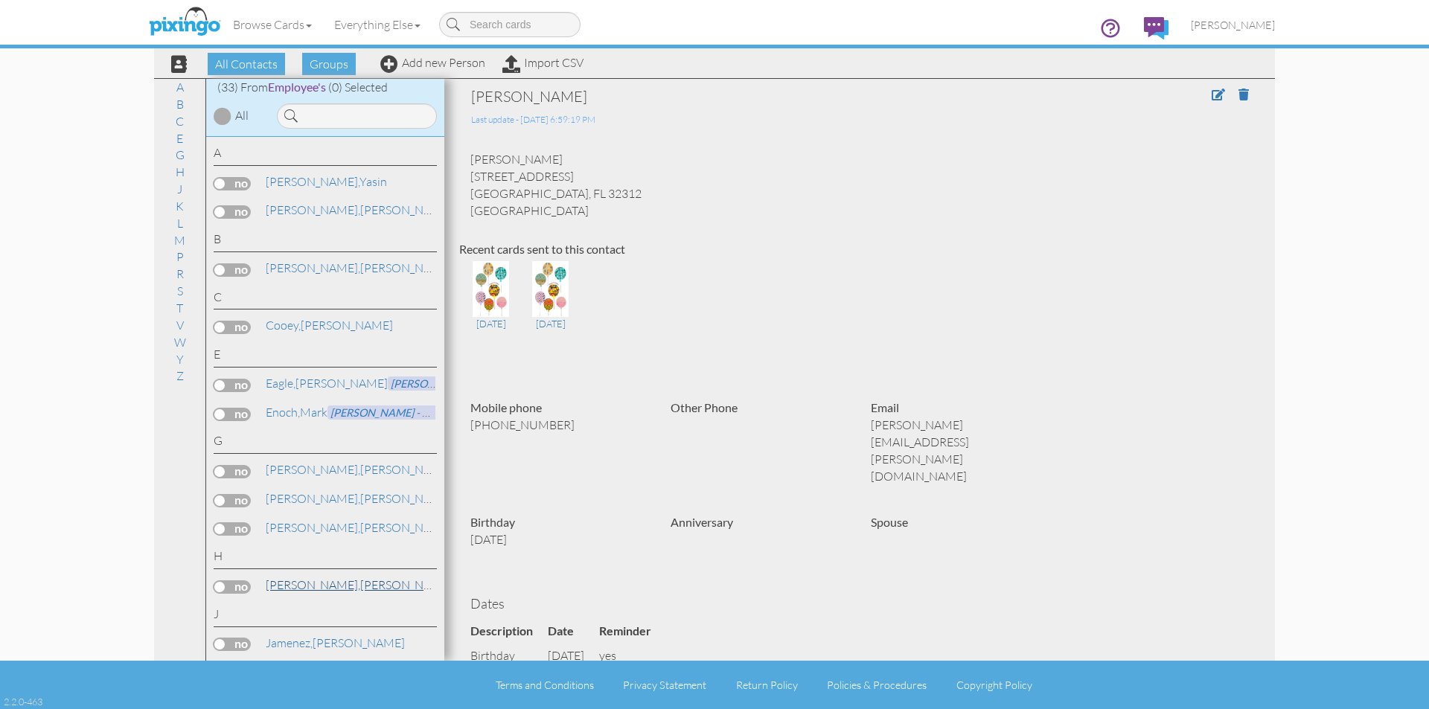
click at [316, 585] on link "Howard, Teresa" at bounding box center [359, 585] width 190 height 18
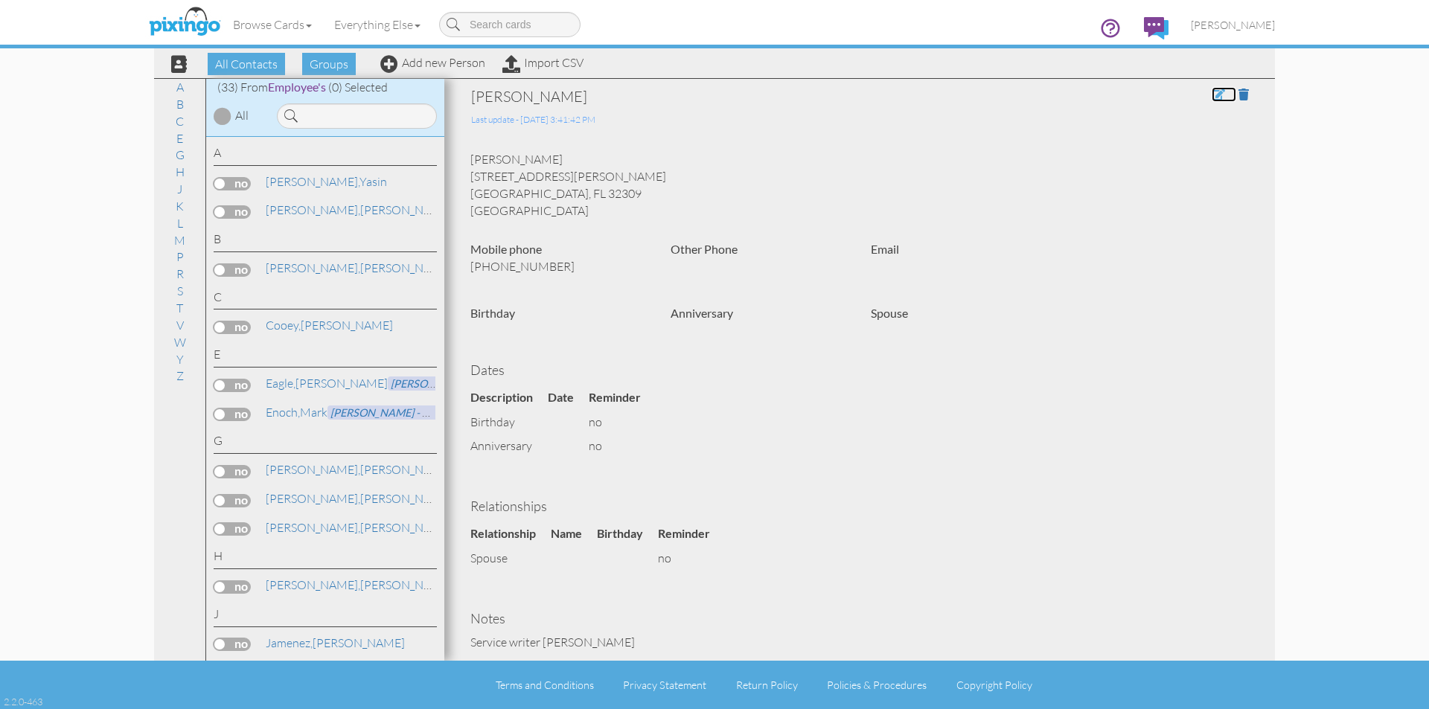
click at [1212, 98] on span at bounding box center [1218, 95] width 13 height 12
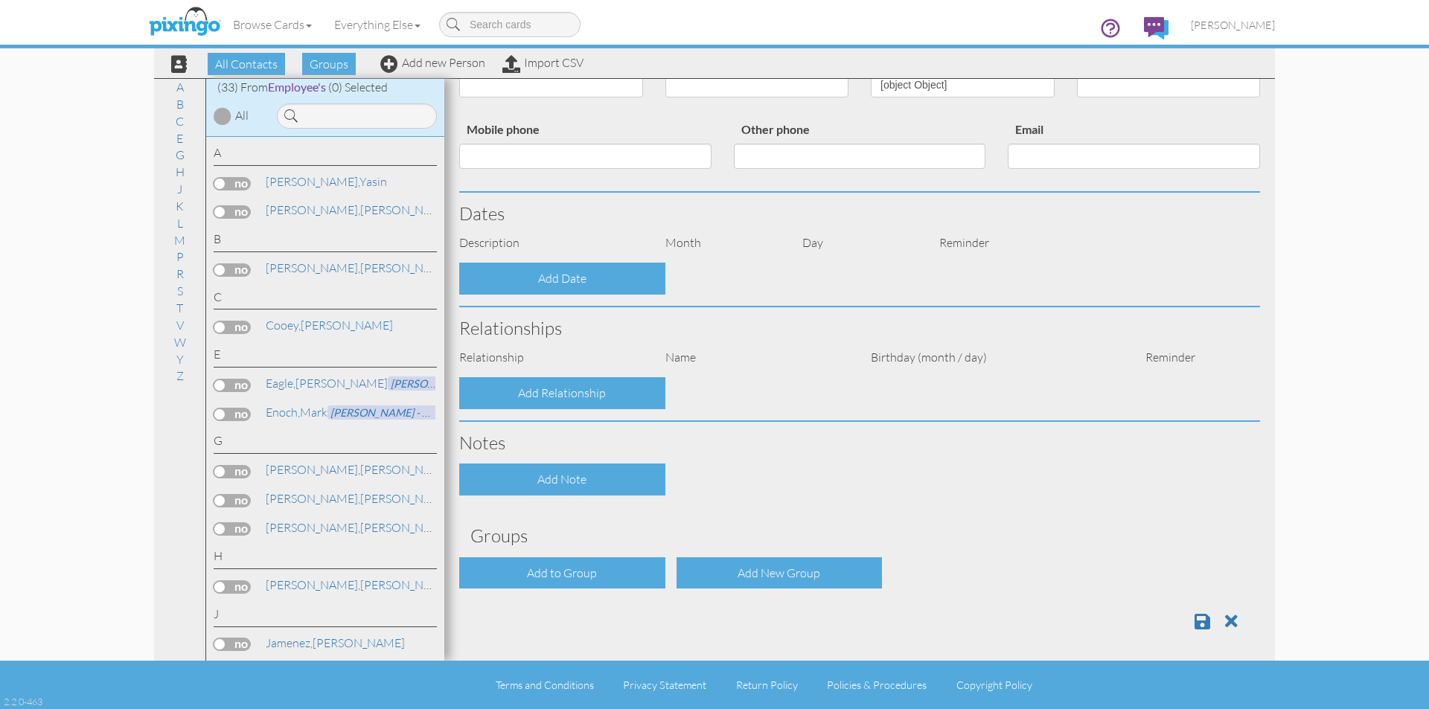
scroll to position [227, 0]
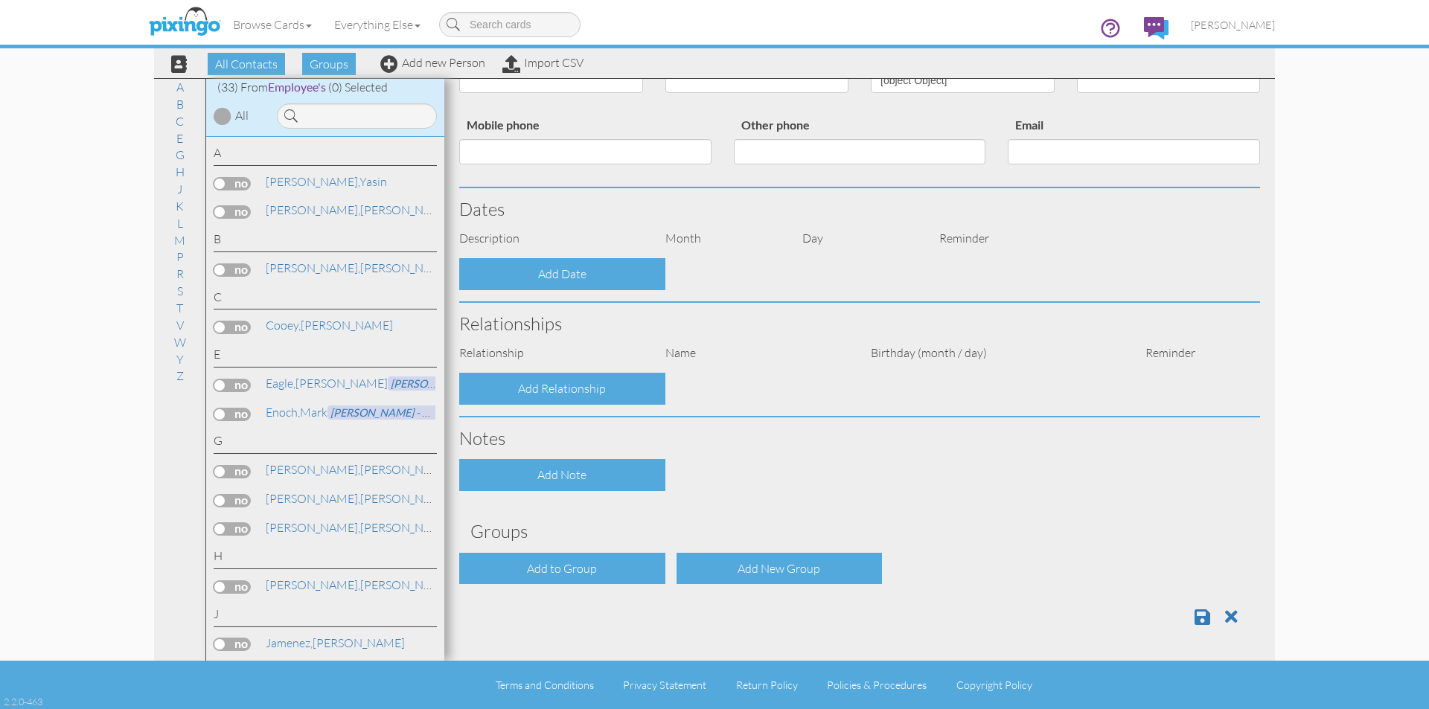
type input "[PERSON_NAME]"
type input "Howard"
type input "[STREET_ADDRESS][PERSON_NAME]"
type input "Tallahassee"
type input "32309"
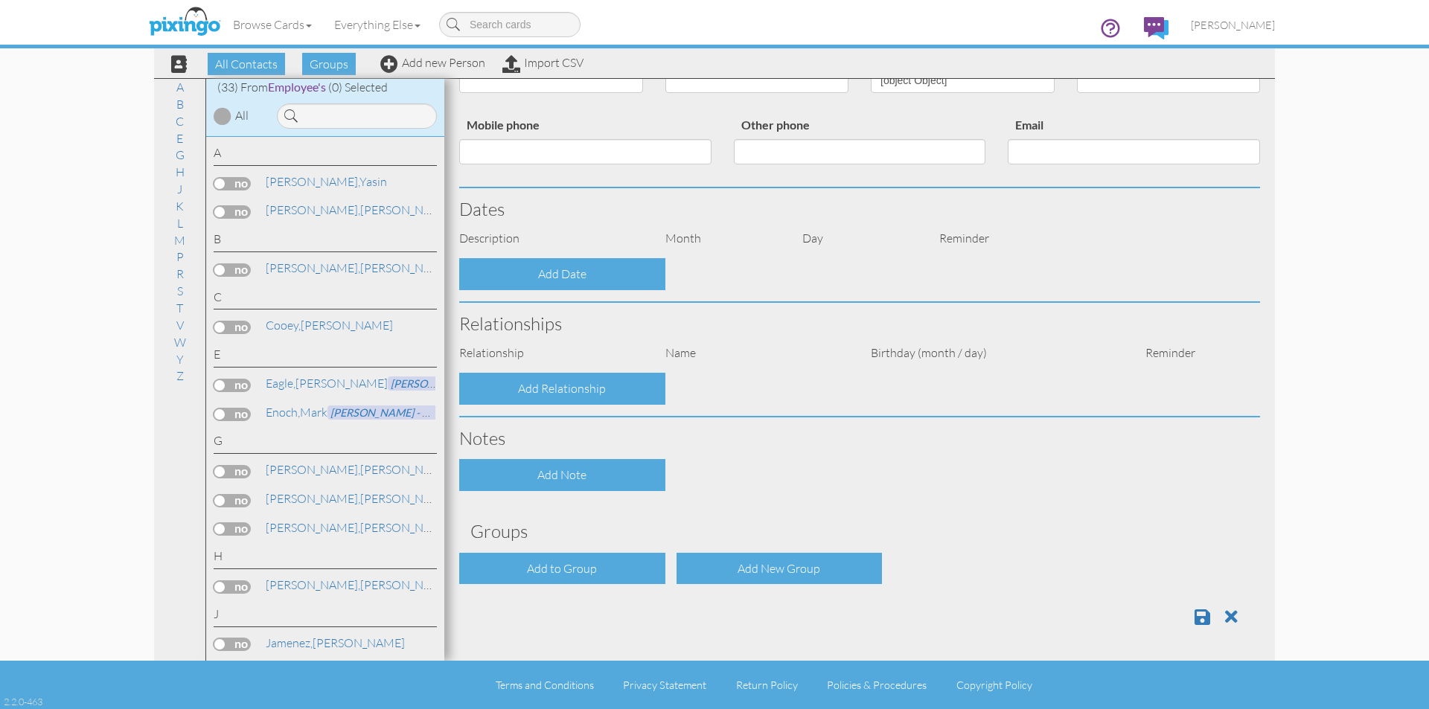
type input "[PHONE_NUMBER]"
select select "object:7038"
select select "object:7283"
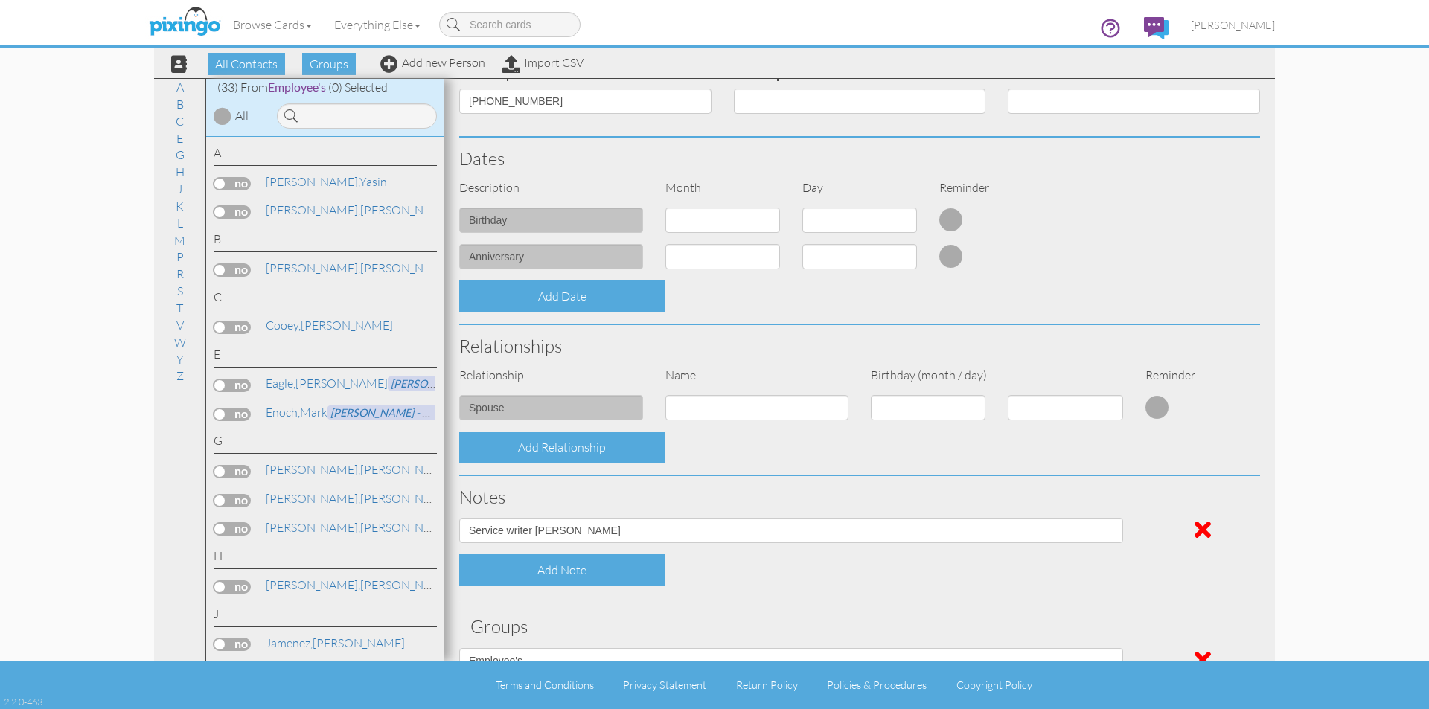
scroll to position [376, 0]
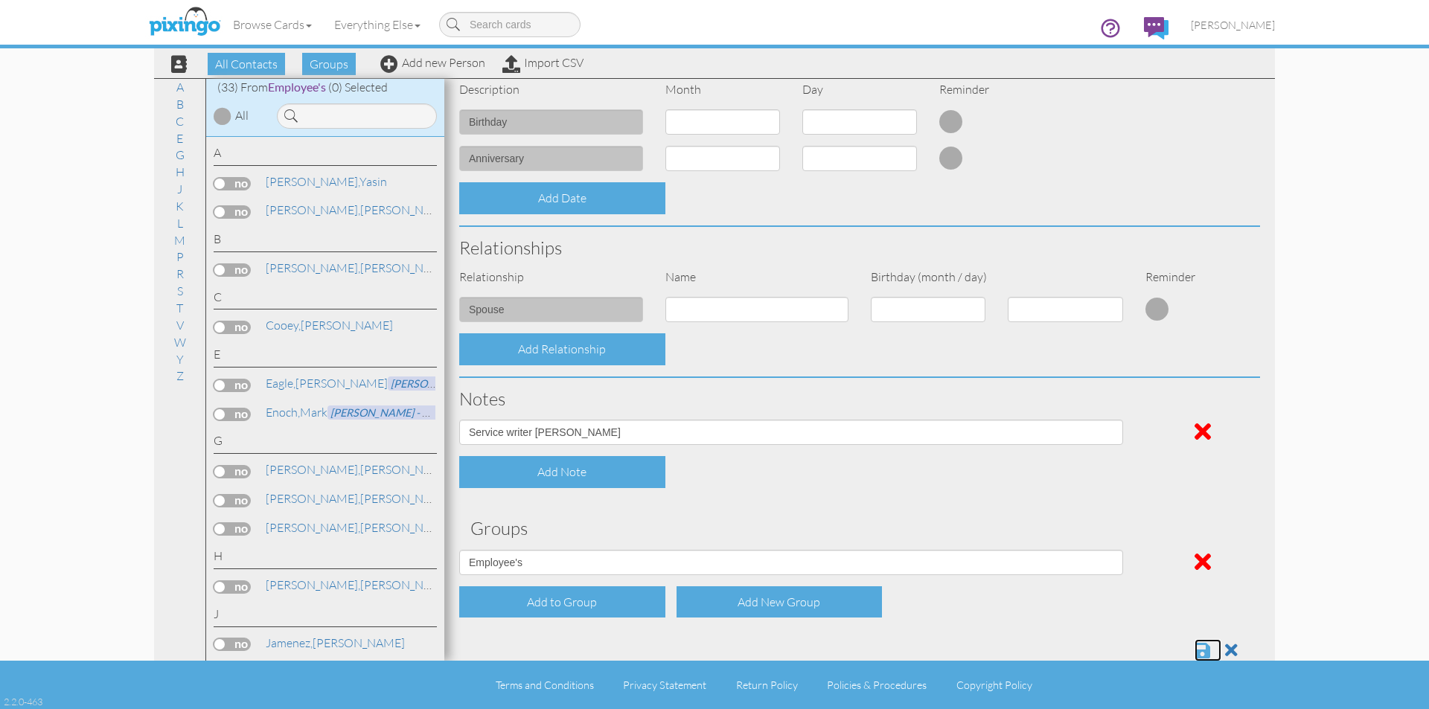
click at [1195, 649] on span at bounding box center [1203, 651] width 16 height 18
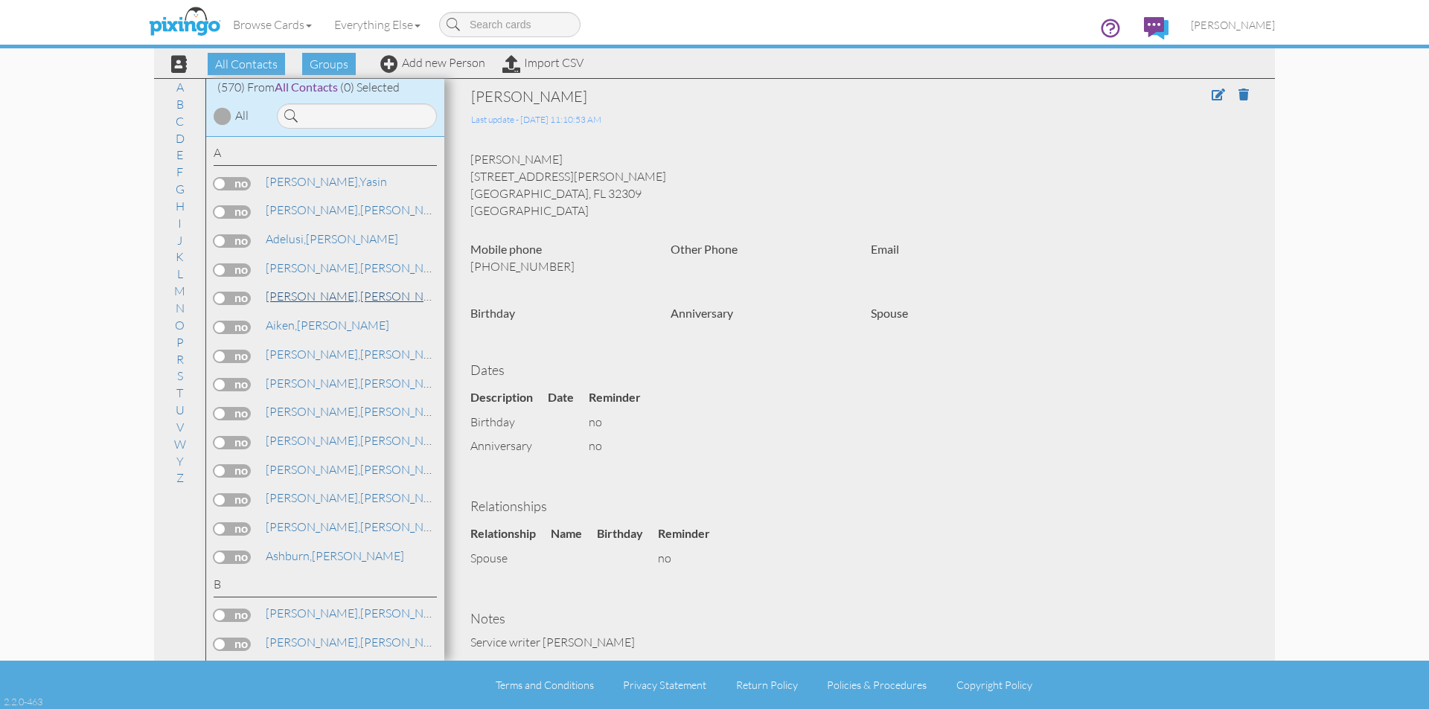
click at [289, 304] on link "[PERSON_NAME]" at bounding box center [359, 296] width 190 height 18
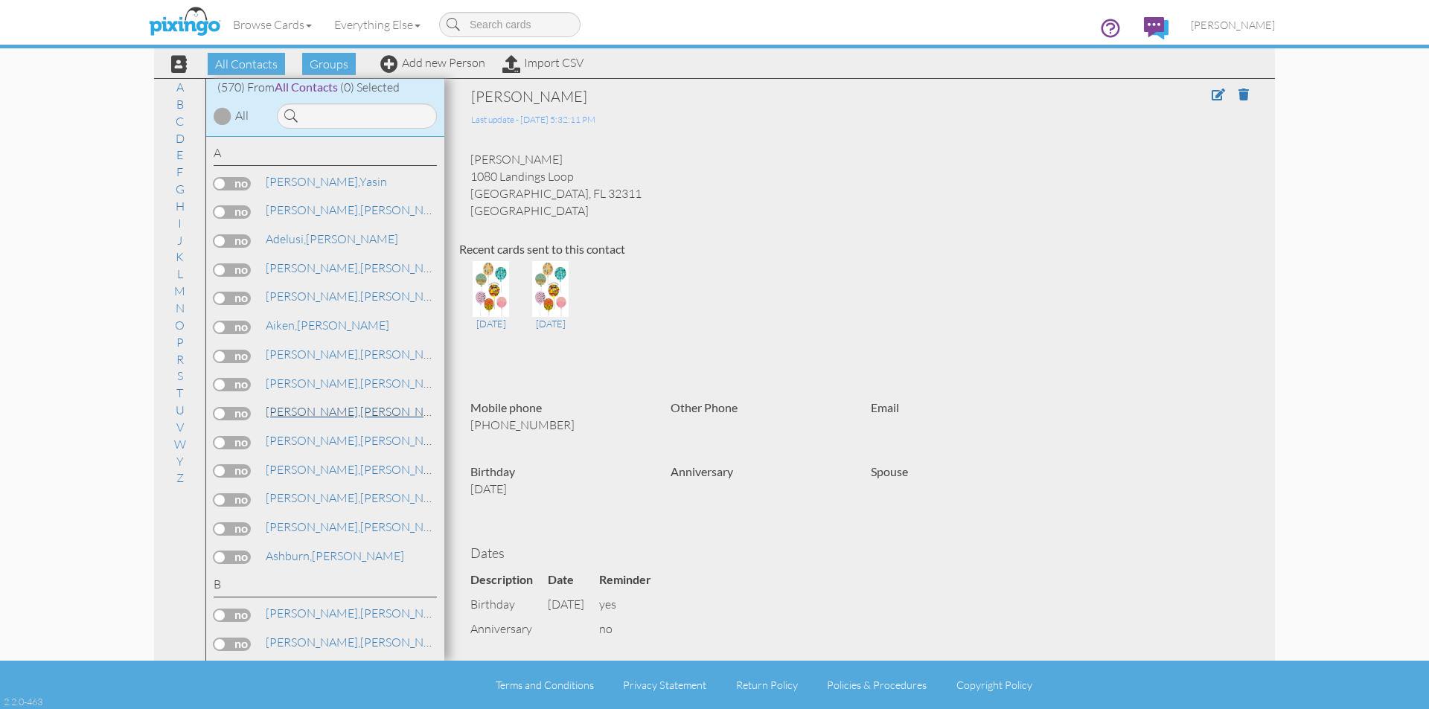
click at [283, 415] on span "[PERSON_NAME]," at bounding box center [313, 411] width 95 height 15
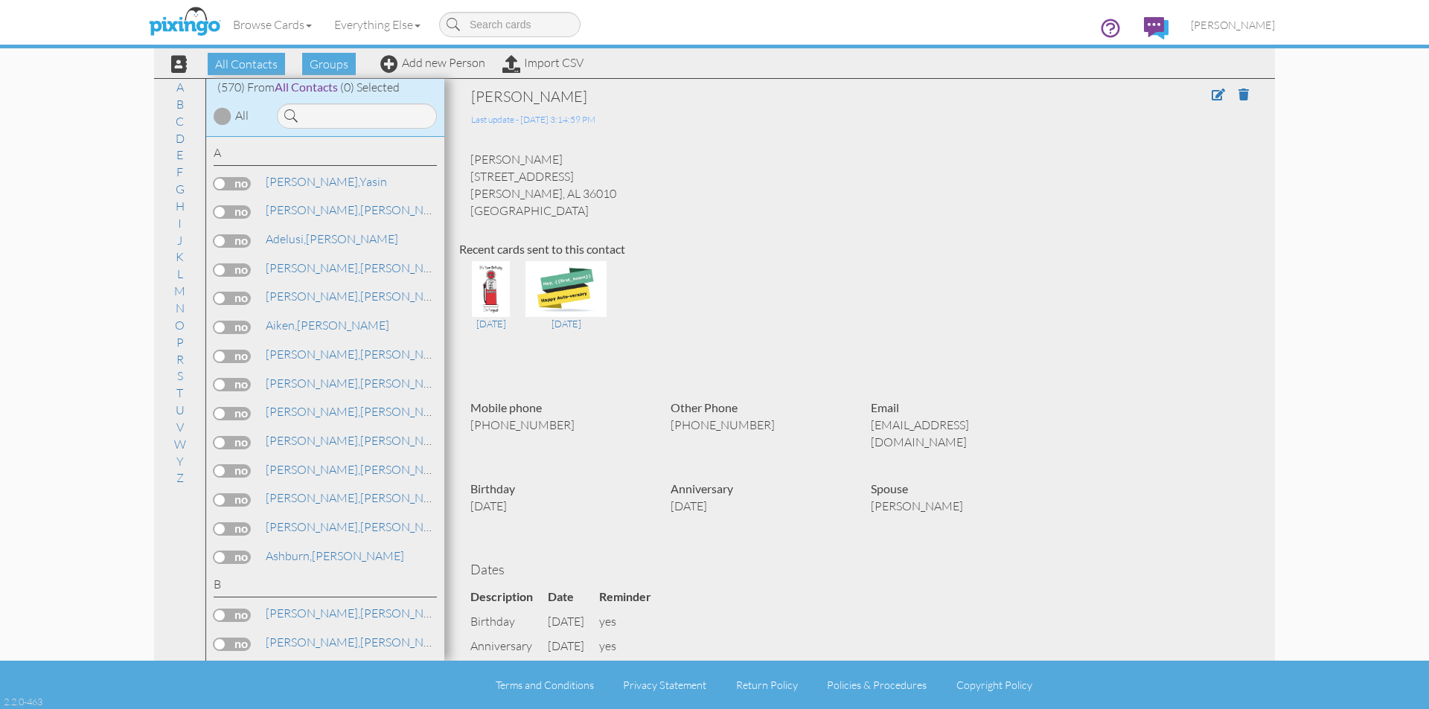
click at [334, 56] on div "Browse Cards Business Accounting Automotive Chiropractor Customer Dental Financ…" at bounding box center [714, 29] width 1121 height 59
click at [334, 62] on span "Groups" at bounding box center [329, 64] width 54 height 22
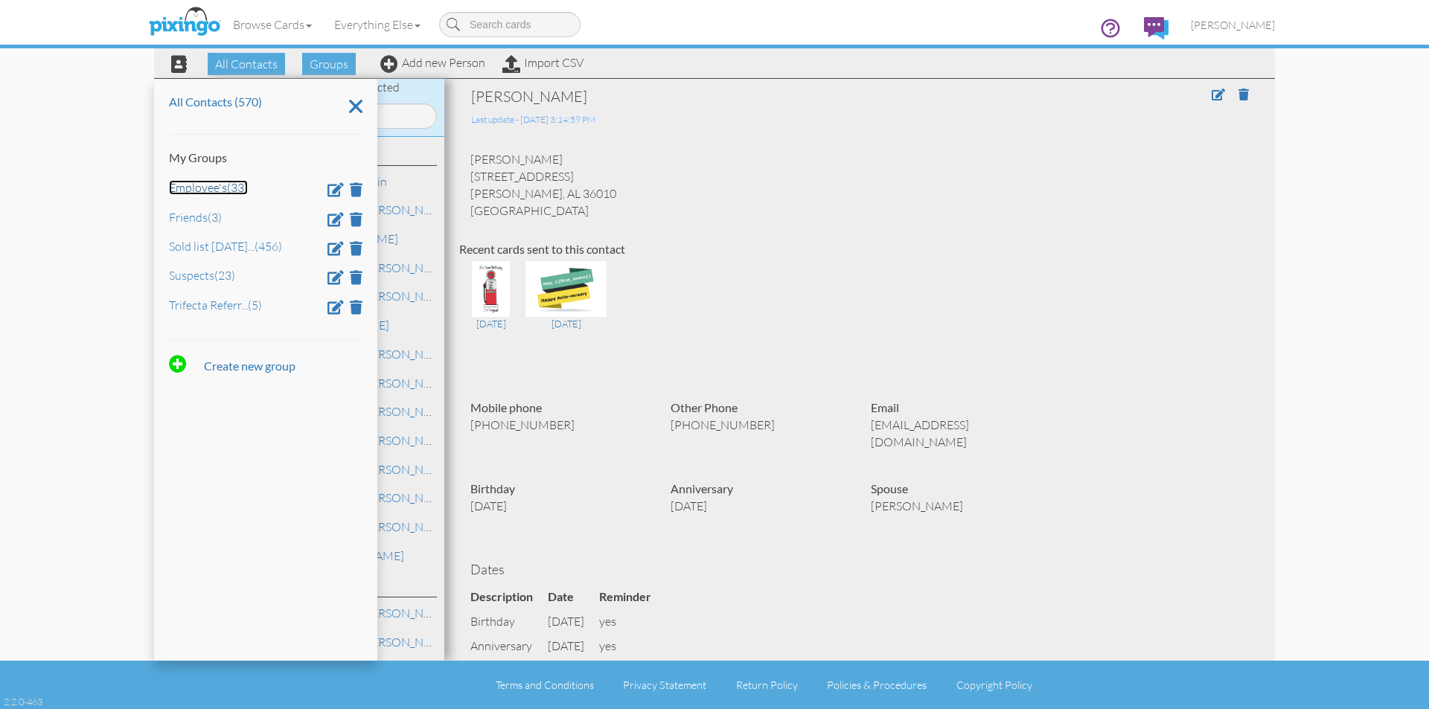
click at [214, 183] on link "Employee's (33)" at bounding box center [208, 187] width 79 height 15
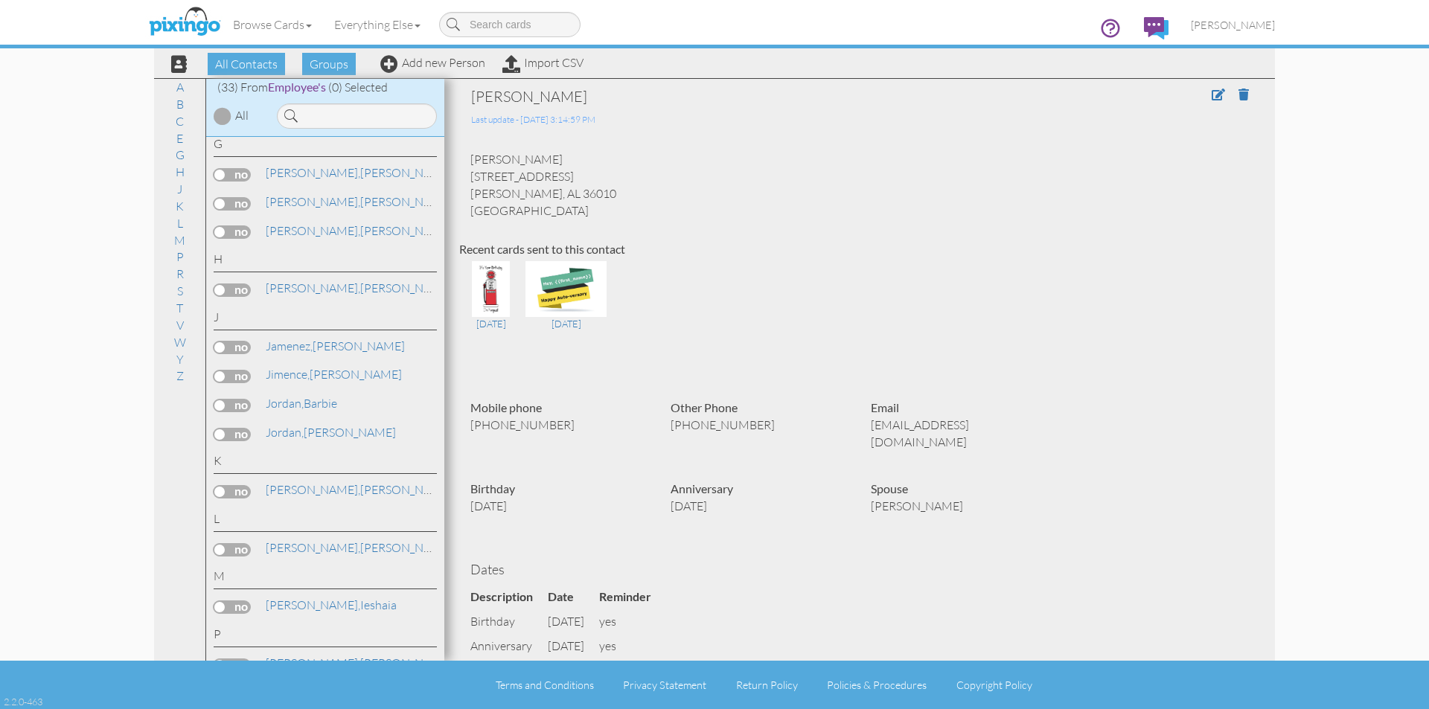
scroll to position [298, 0]
click at [315, 406] on link "Jordan, Barbie" at bounding box center [301, 403] width 74 height 18
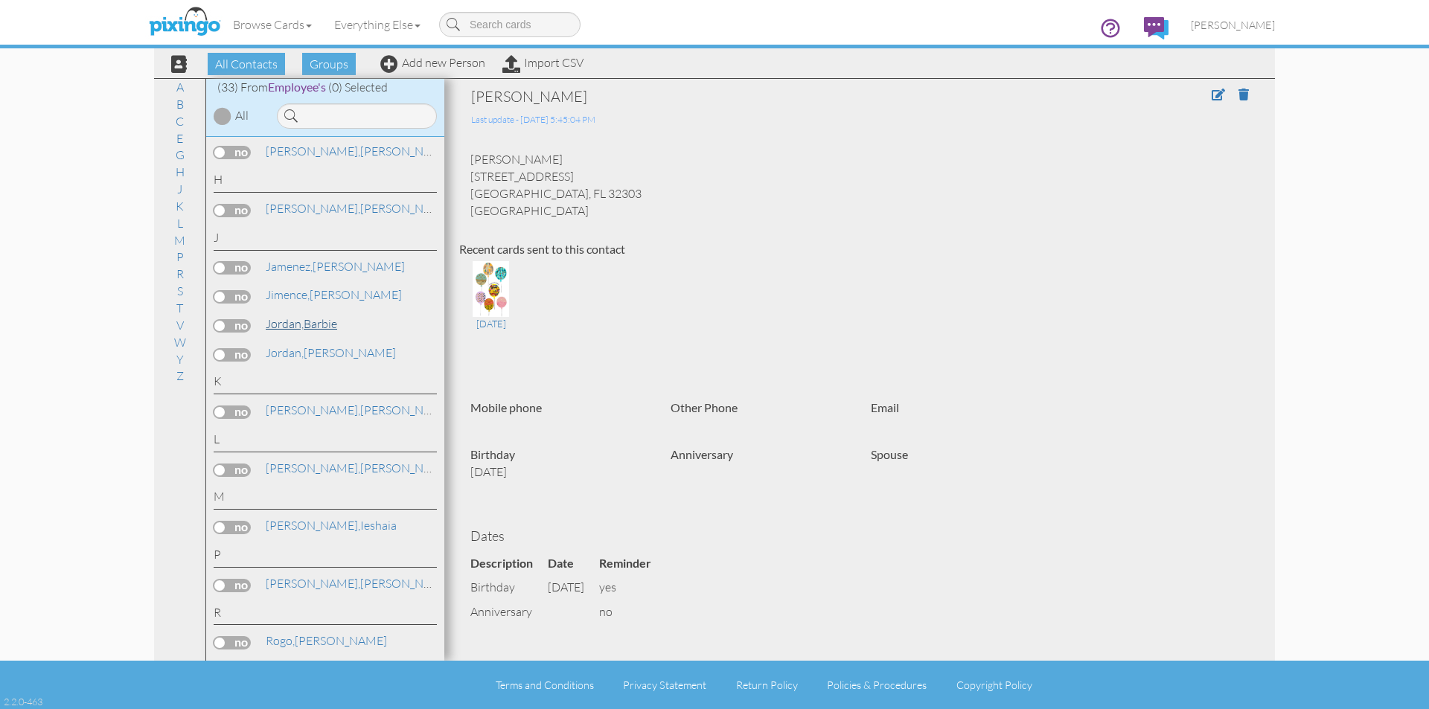
scroll to position [447, 0]
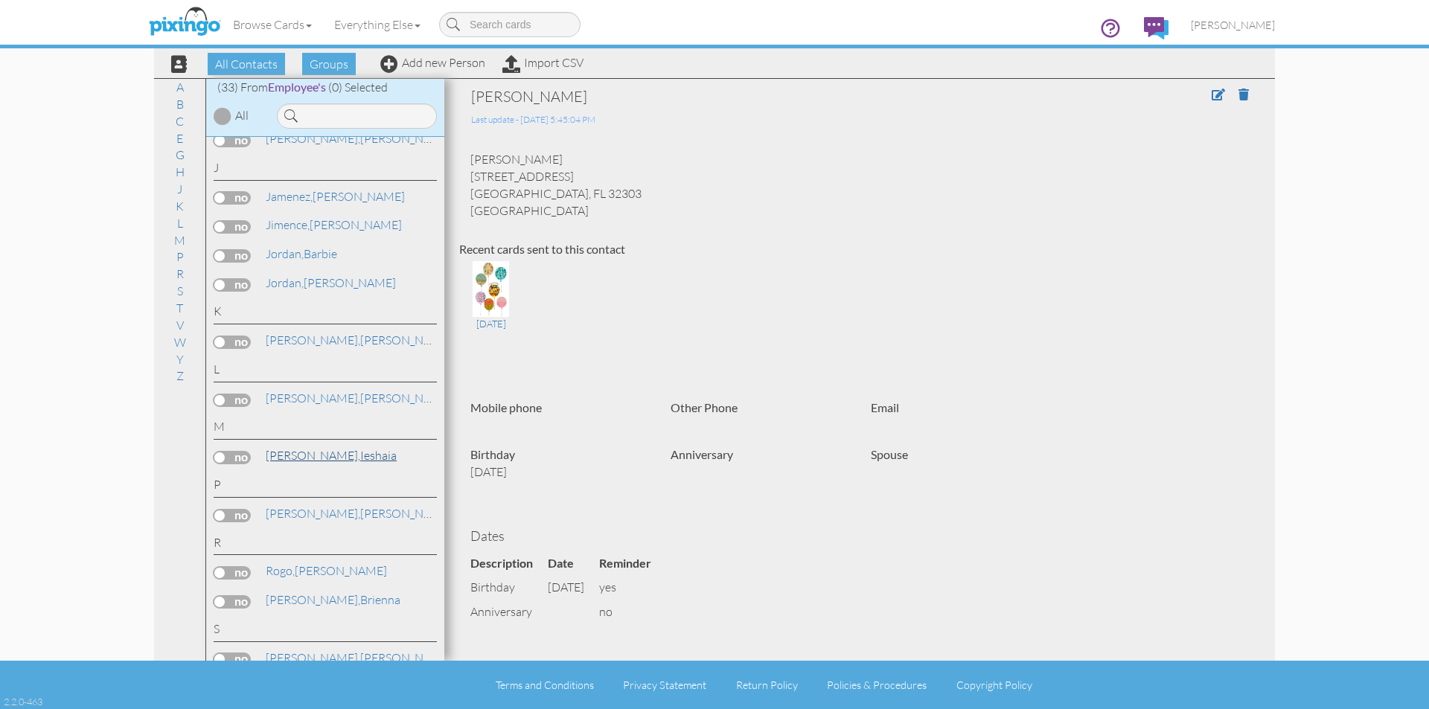
click at [301, 457] on span "Mitchell," at bounding box center [313, 455] width 95 height 15
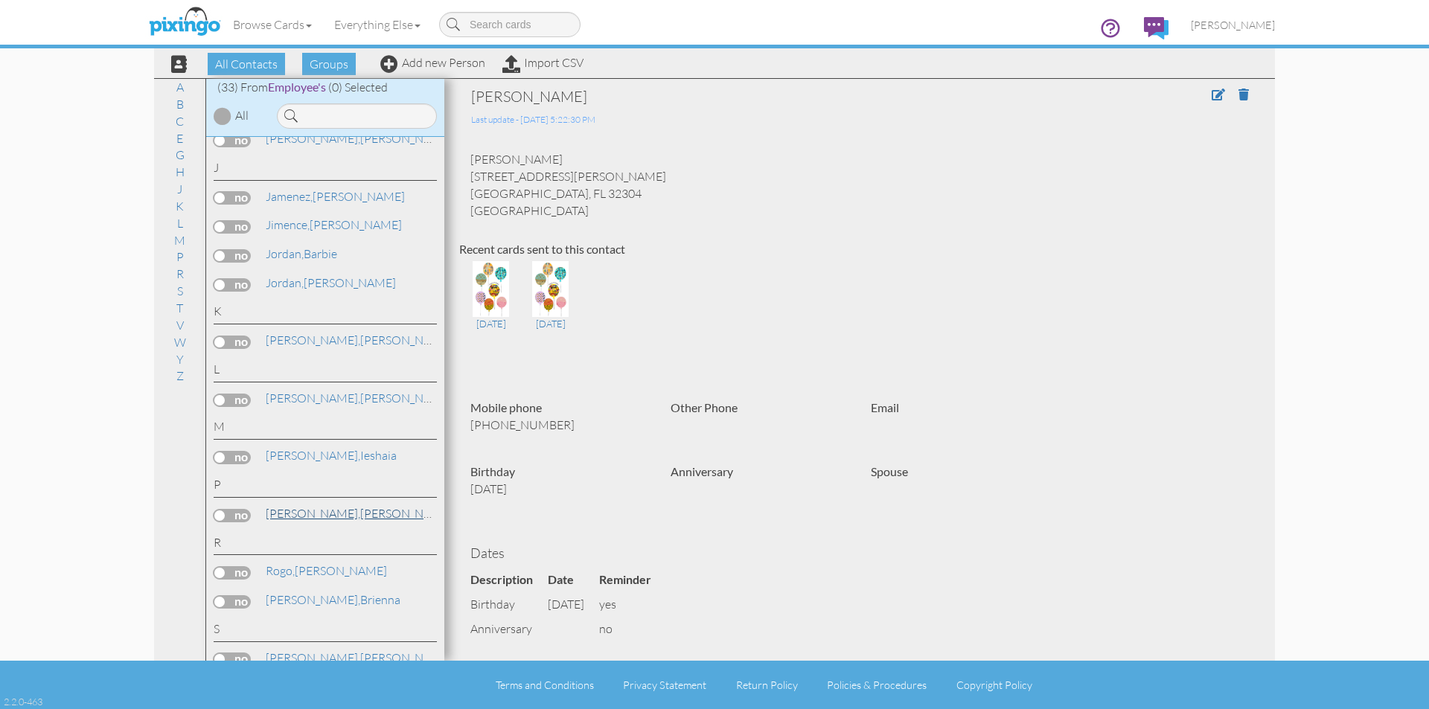
click at [294, 515] on span "Perkins," at bounding box center [313, 513] width 95 height 15
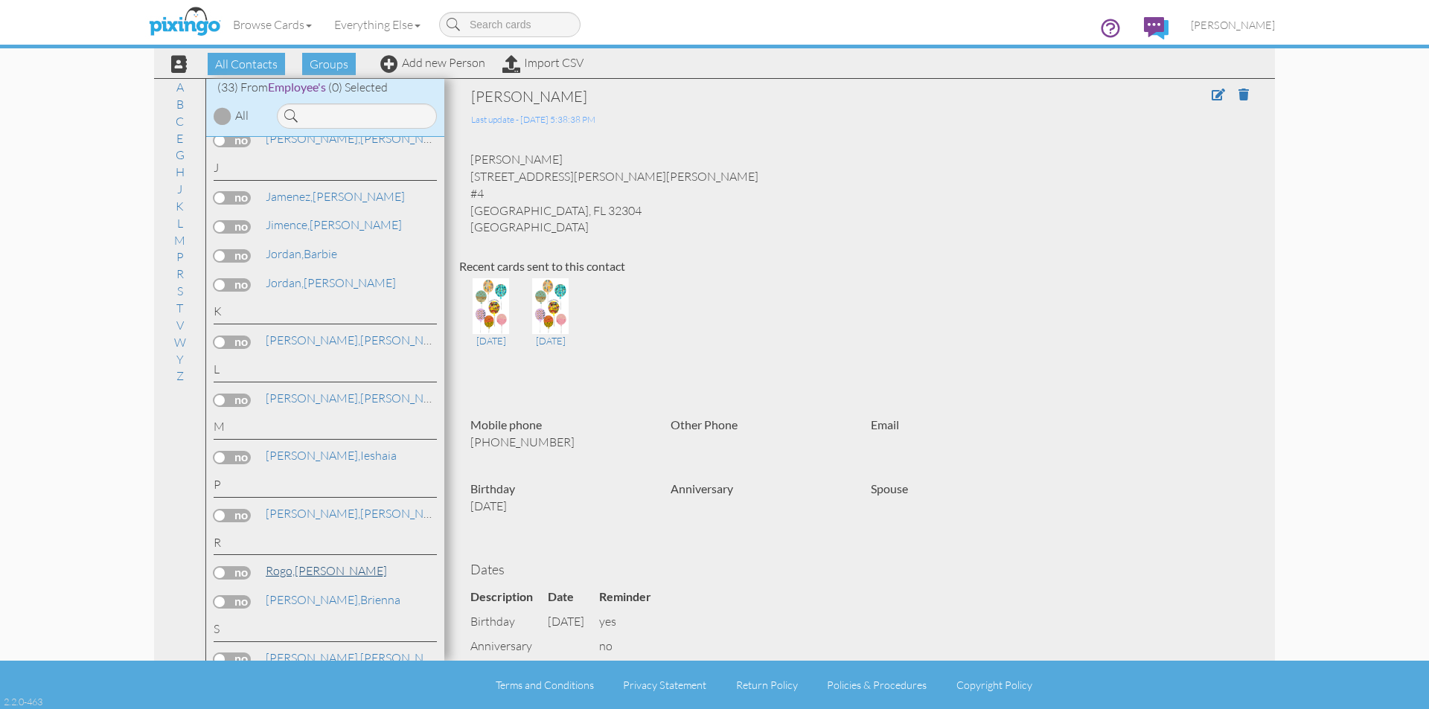
click at [309, 569] on link "Rogo, Angela" at bounding box center [326, 571] width 124 height 18
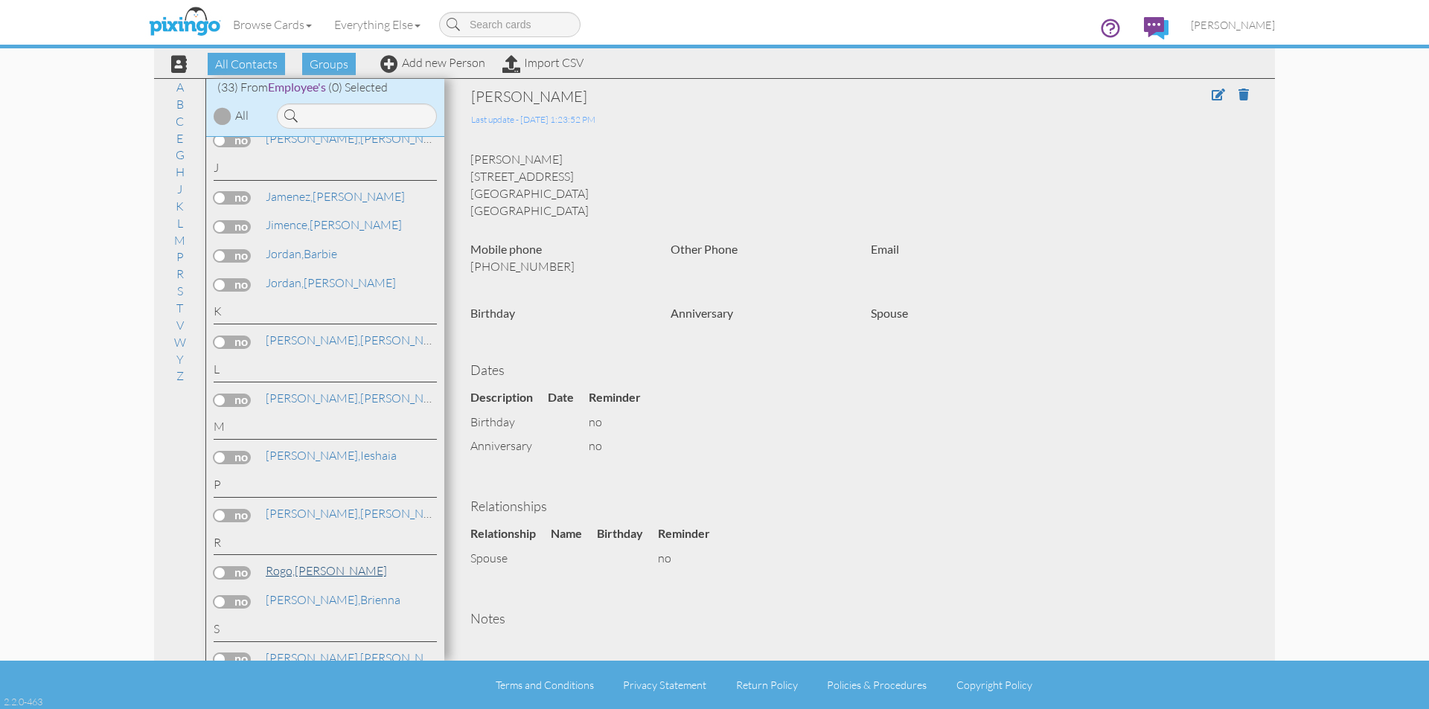
scroll to position [521, 0]
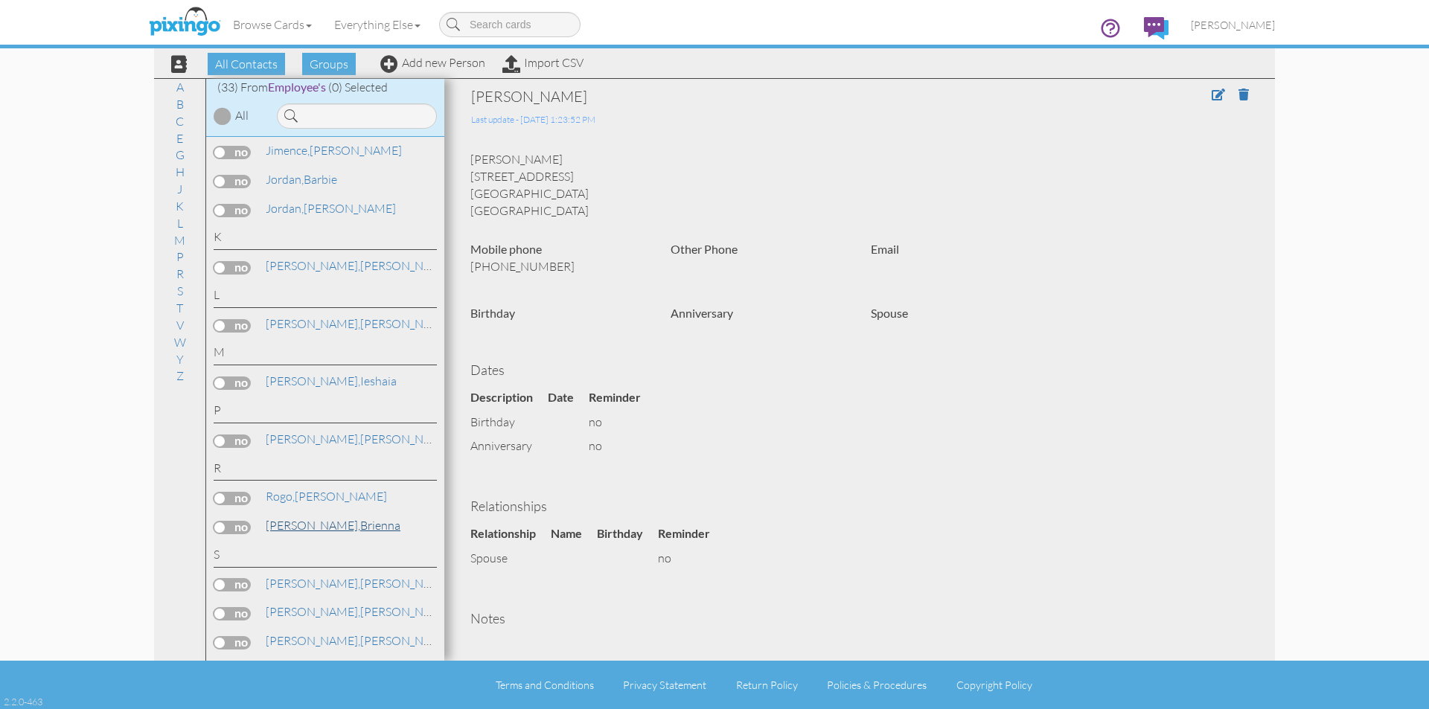
click at [316, 527] on link "Rowan, Brienna" at bounding box center [333, 526] width 138 height 18
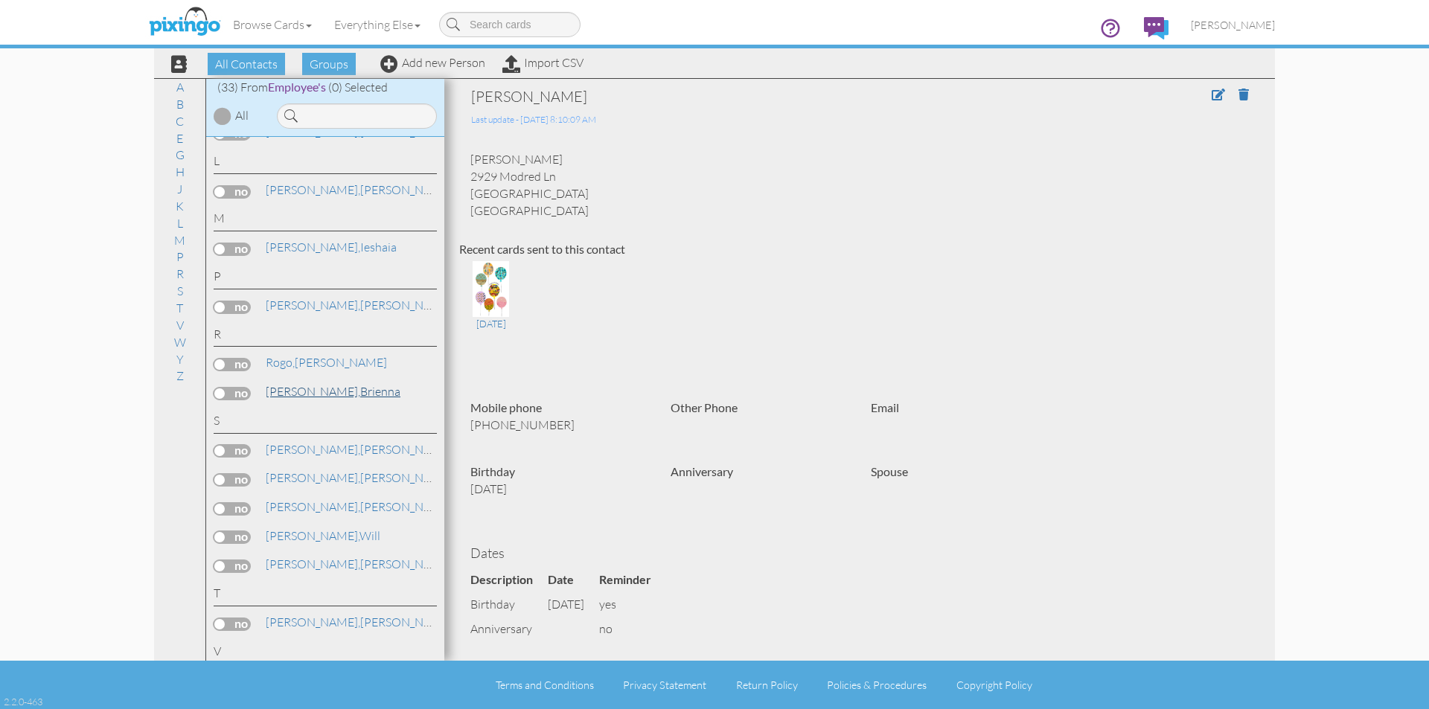
scroll to position [670, 0]
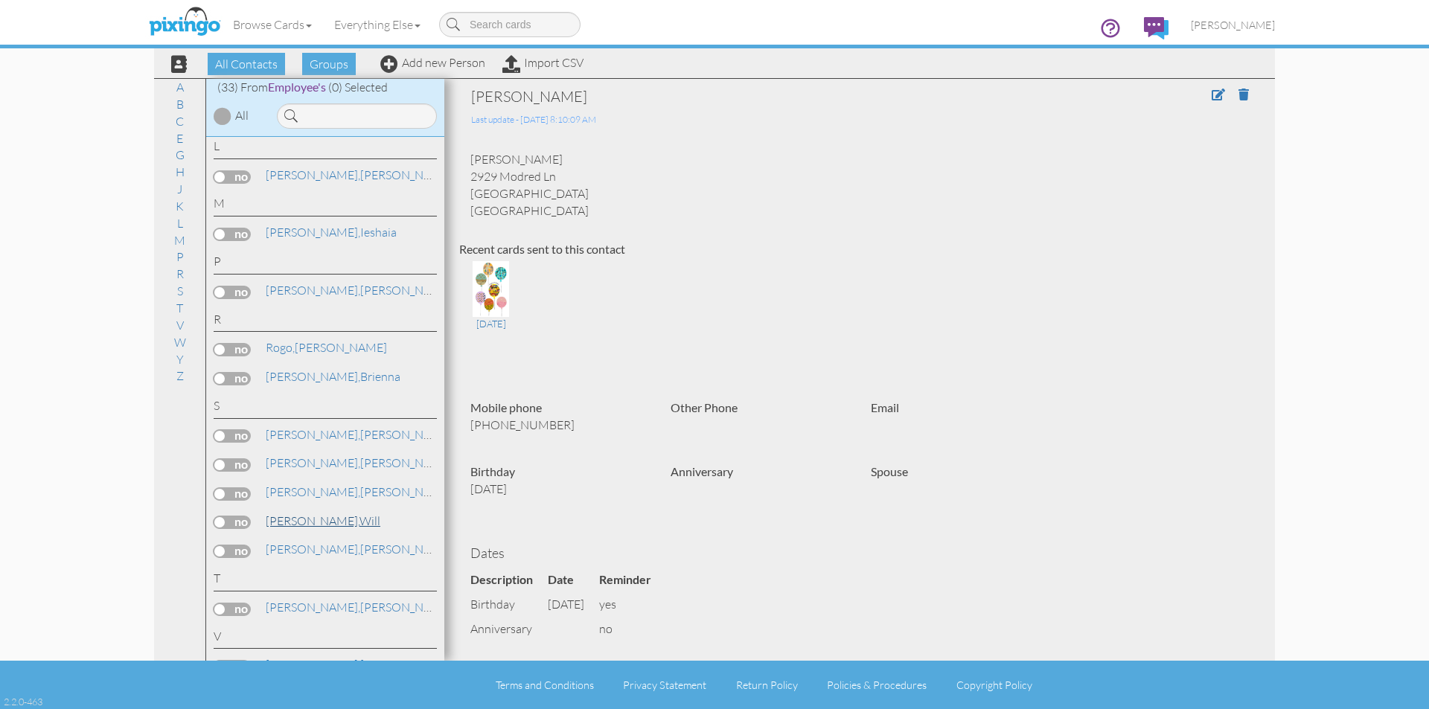
click at [312, 525] on link "Smith, Will" at bounding box center [323, 521] width 118 height 18
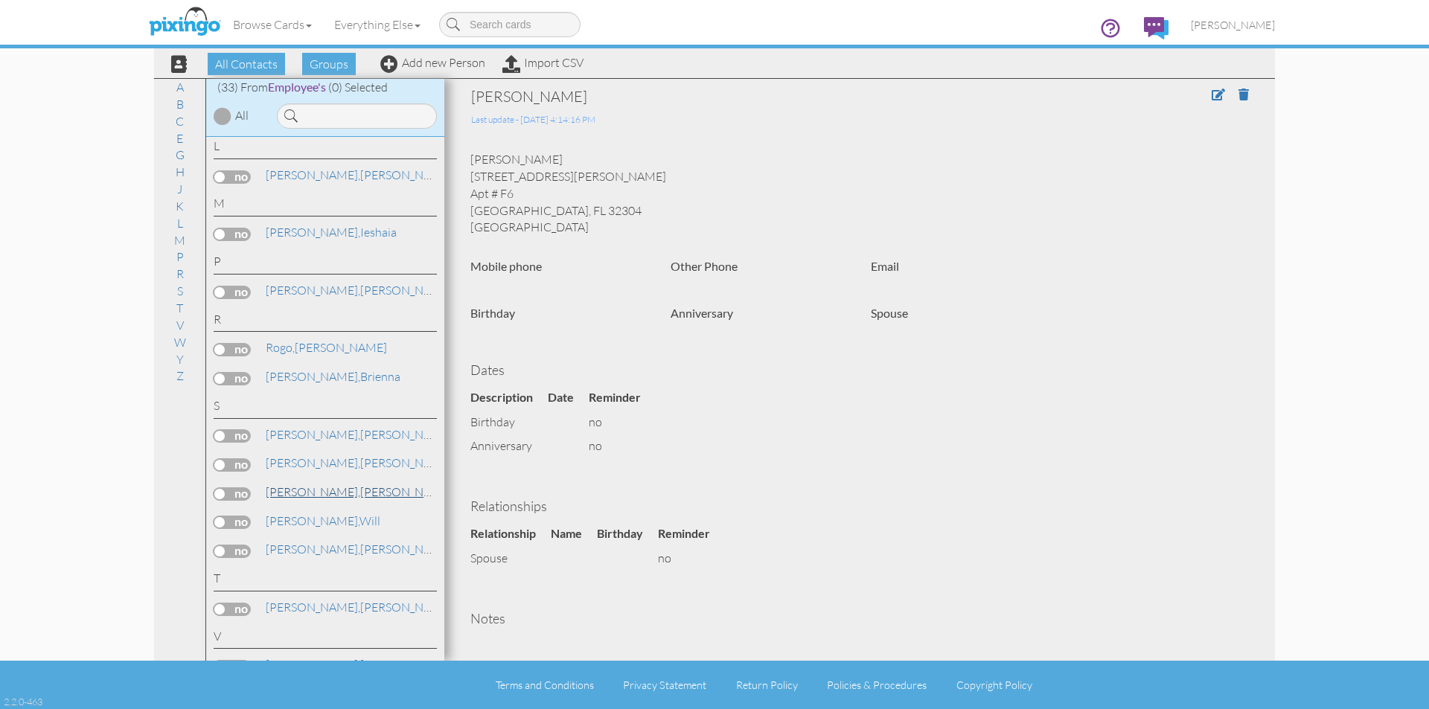
click at [312, 493] on link "Smith, Steven" at bounding box center [359, 492] width 190 height 18
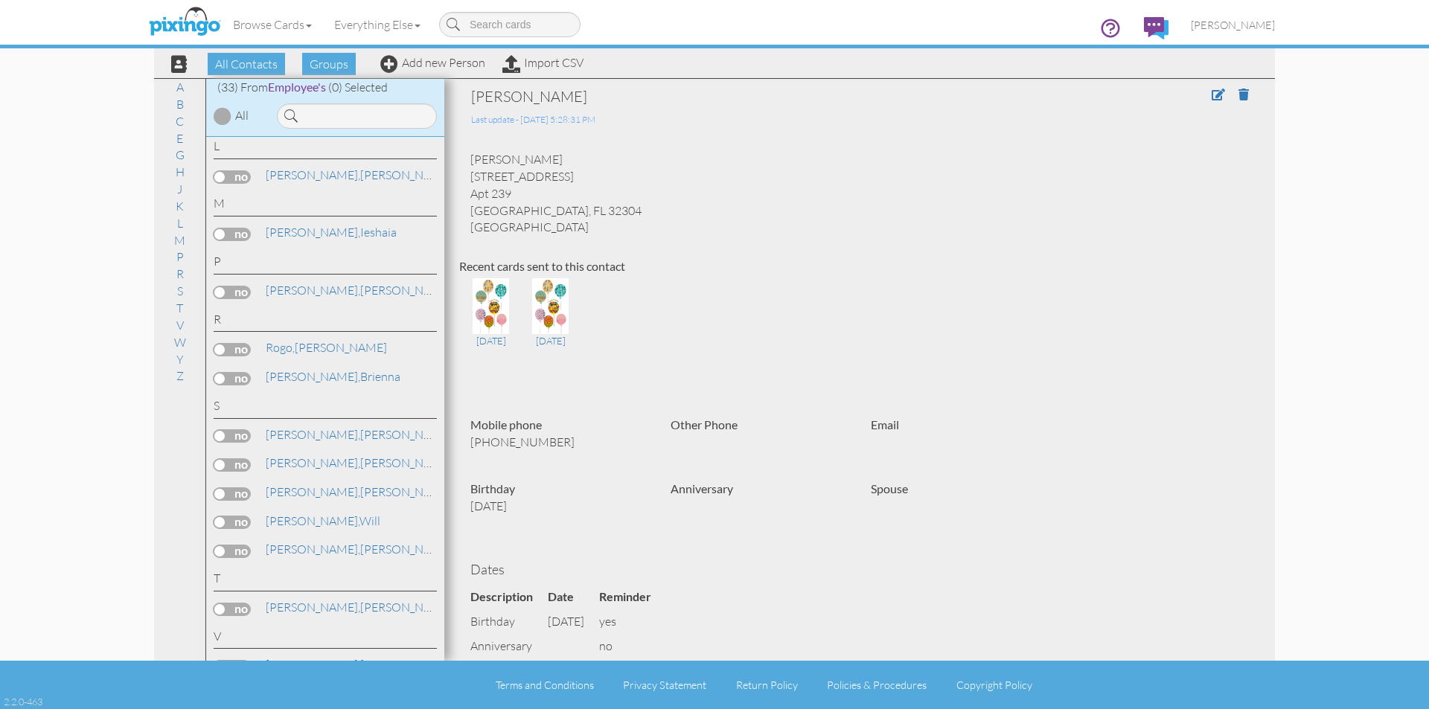
click at [881, 207] on div "Steven Smith 2060 Continental Ave Apt 239 Tallahassee, FL 32304 United States" at bounding box center [859, 193] width 801 height 85
click at [1342, 147] on contacts "Toggle navigation Visit Pixingo Mobile Browse Cards Business Accounting Automot…" at bounding box center [714, 354] width 1429 height 709
click at [1119, 30] on icon at bounding box center [1110, 27] width 17 height 17
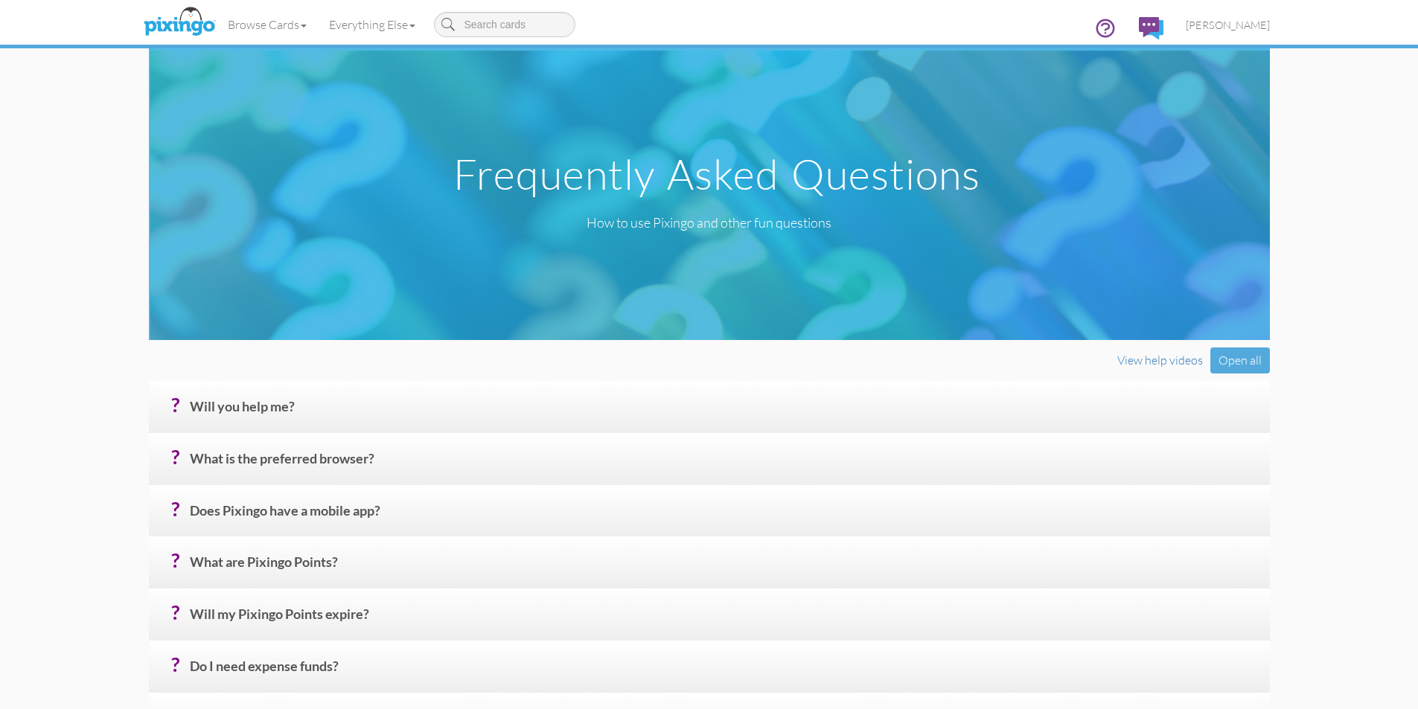
click at [237, 400] on h4 "? Will you help me?" at bounding box center [724, 413] width 1069 height 26
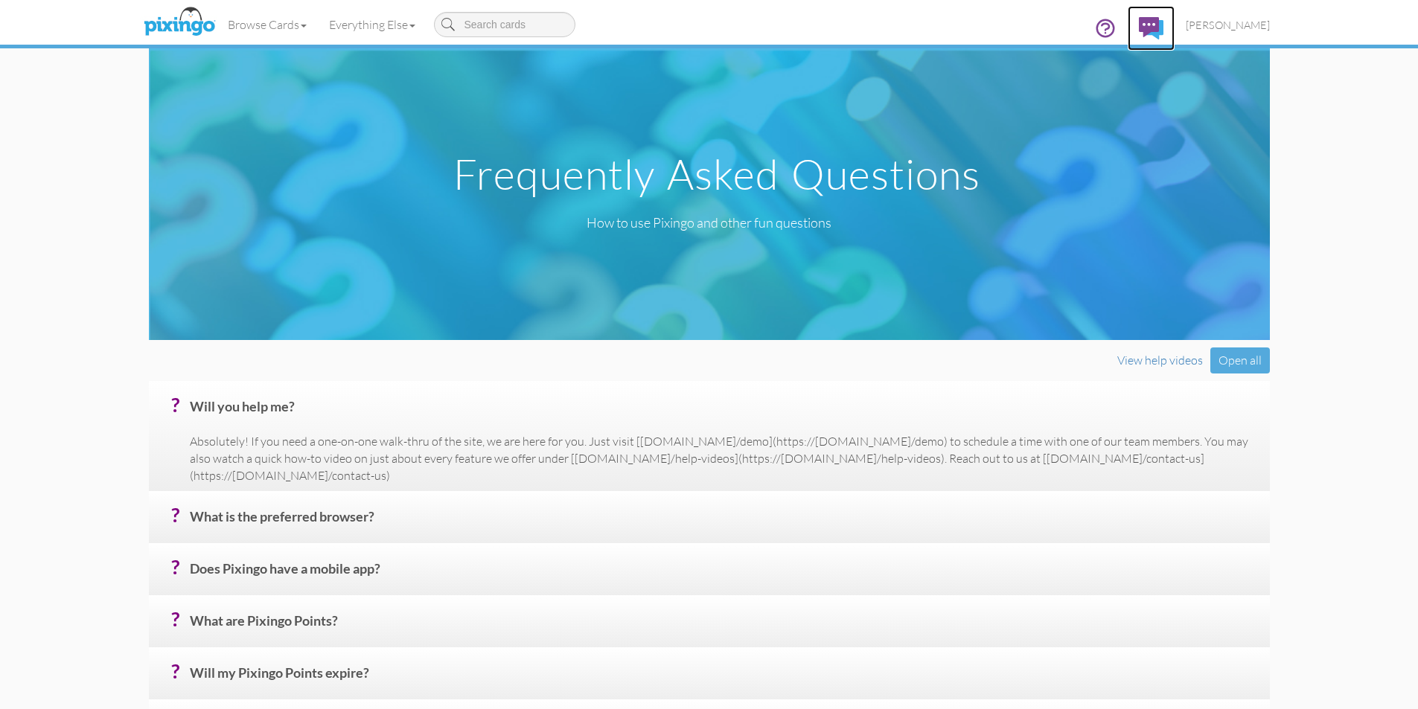
click at [1163, 23] on img at bounding box center [1151, 28] width 25 height 22
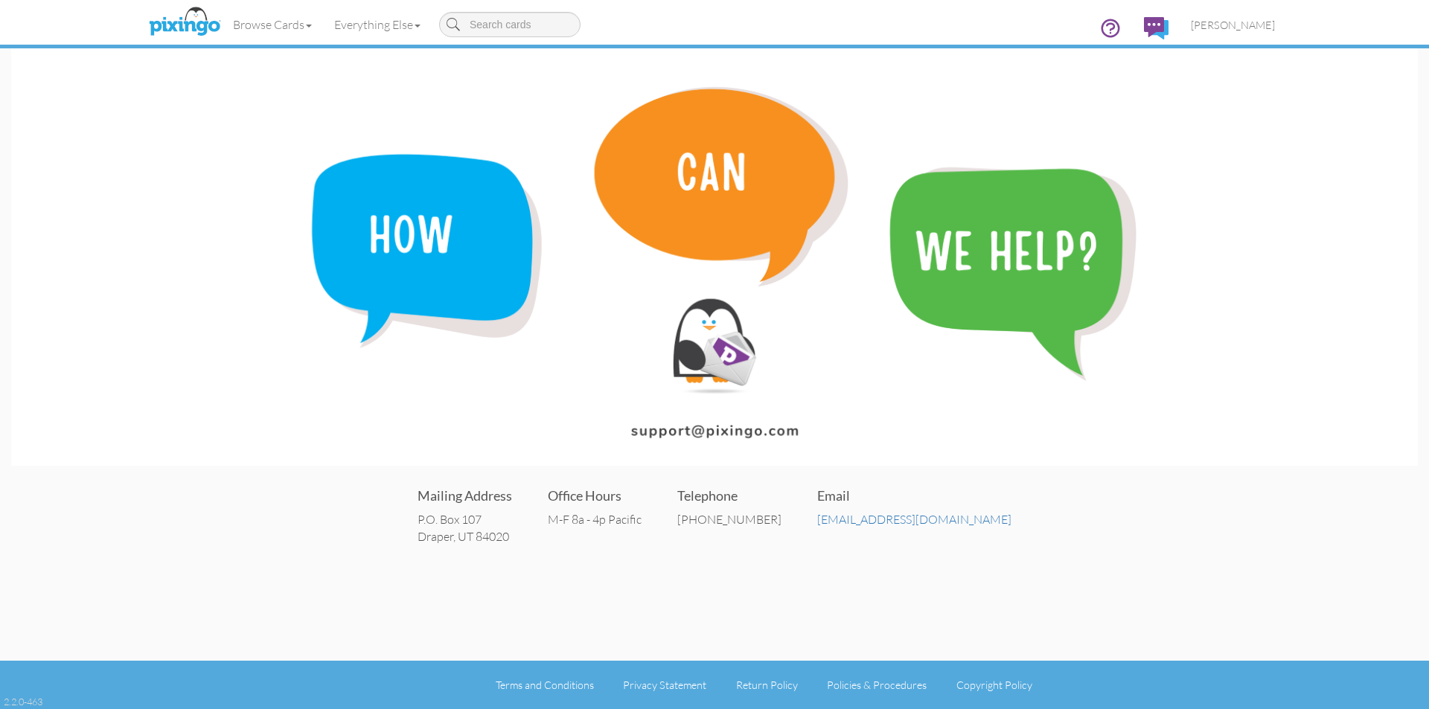
click at [1296, 217] on img at bounding box center [714, 257] width 1407 height 418
click at [1237, 29] on span "[PERSON_NAME]" at bounding box center [1233, 25] width 84 height 13
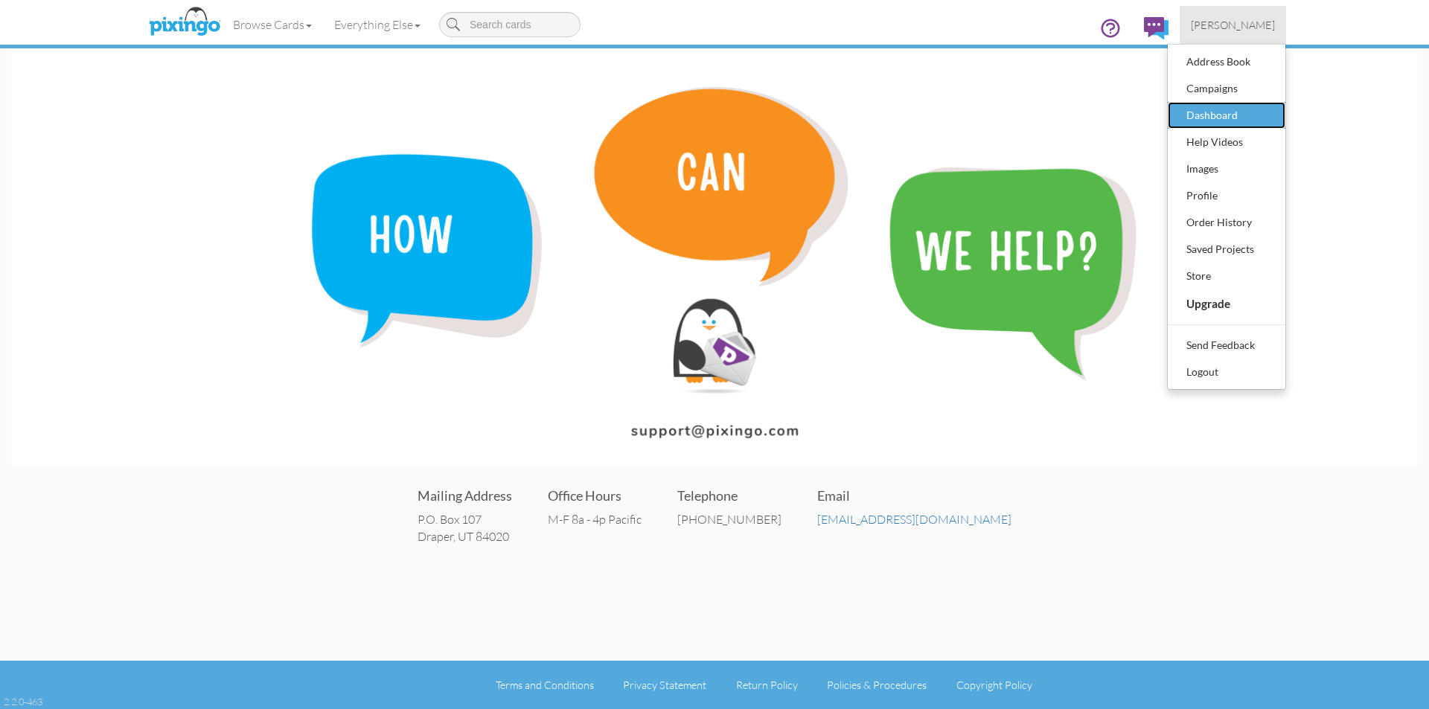
click at [1240, 116] on div "Dashboard" at bounding box center [1227, 115] width 88 height 22
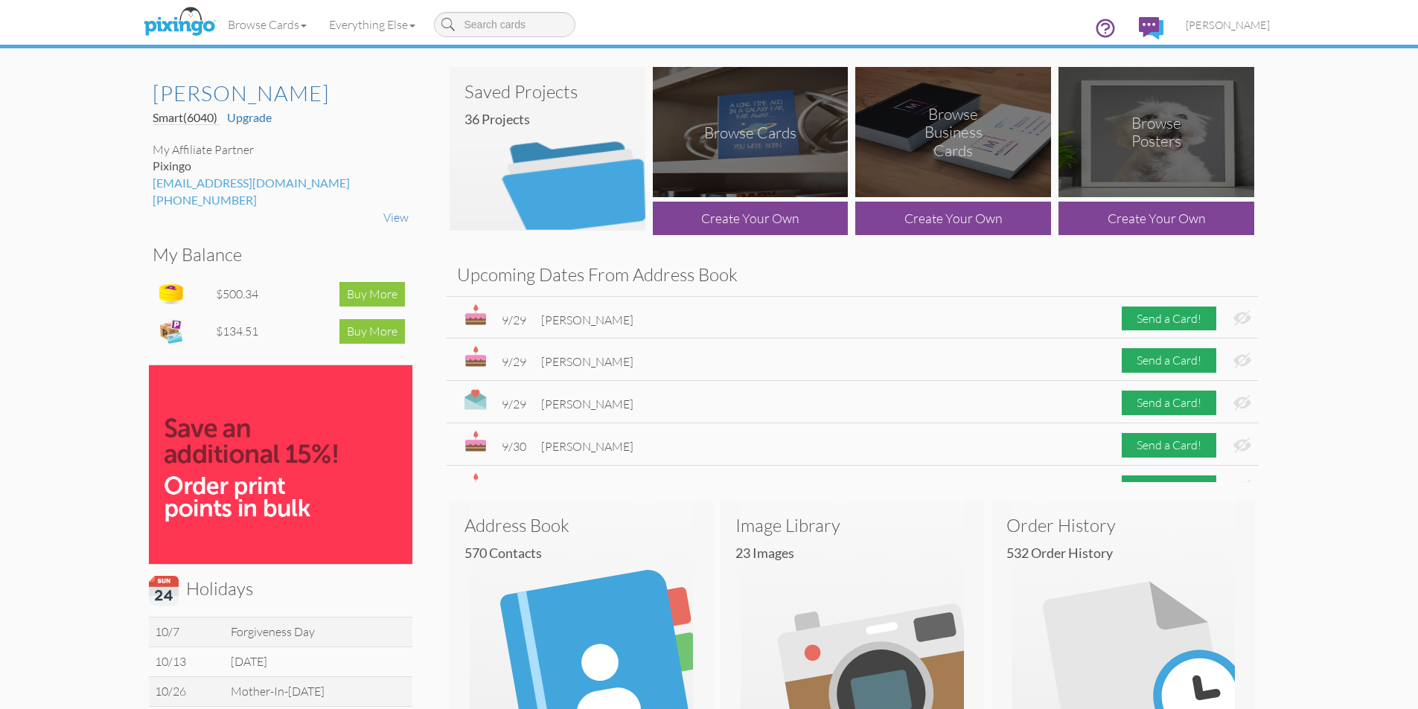
click at [560, 173] on img at bounding box center [548, 149] width 196 height 164
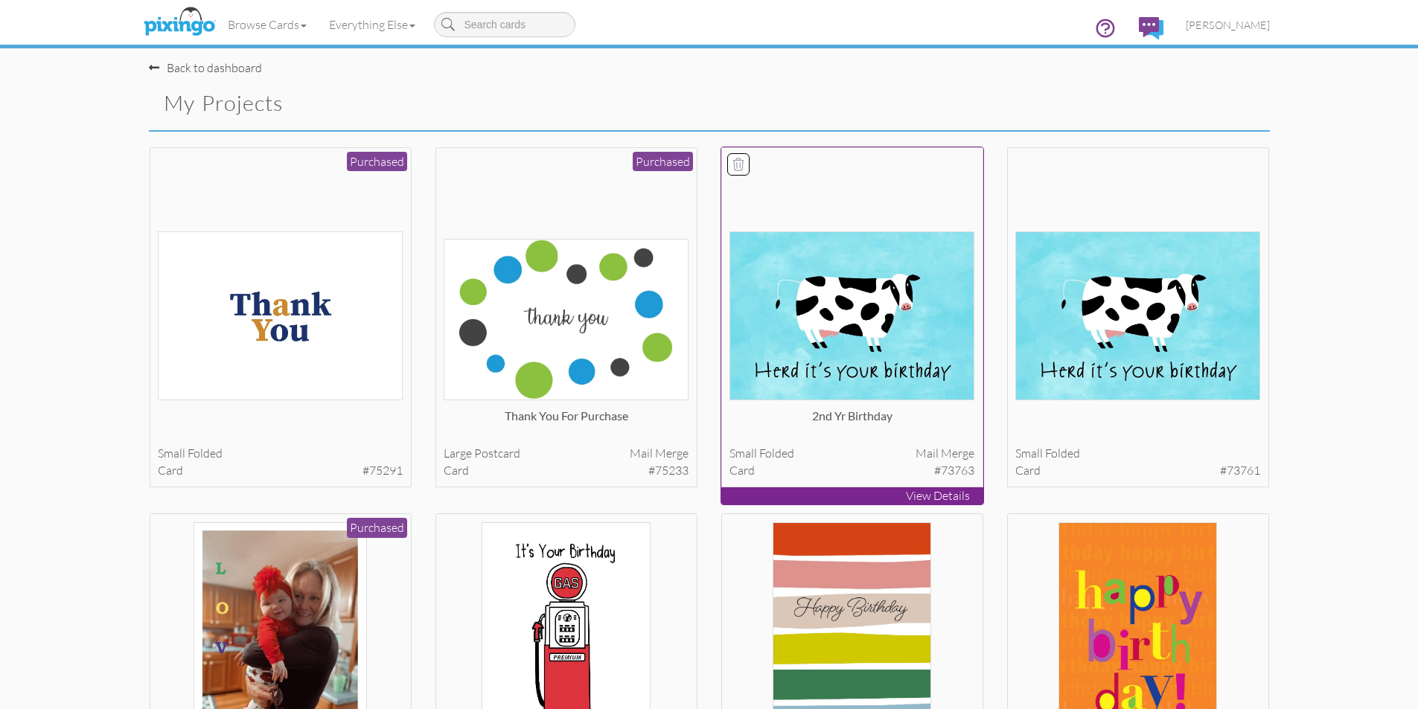
click at [883, 373] on img at bounding box center [851, 315] width 245 height 169
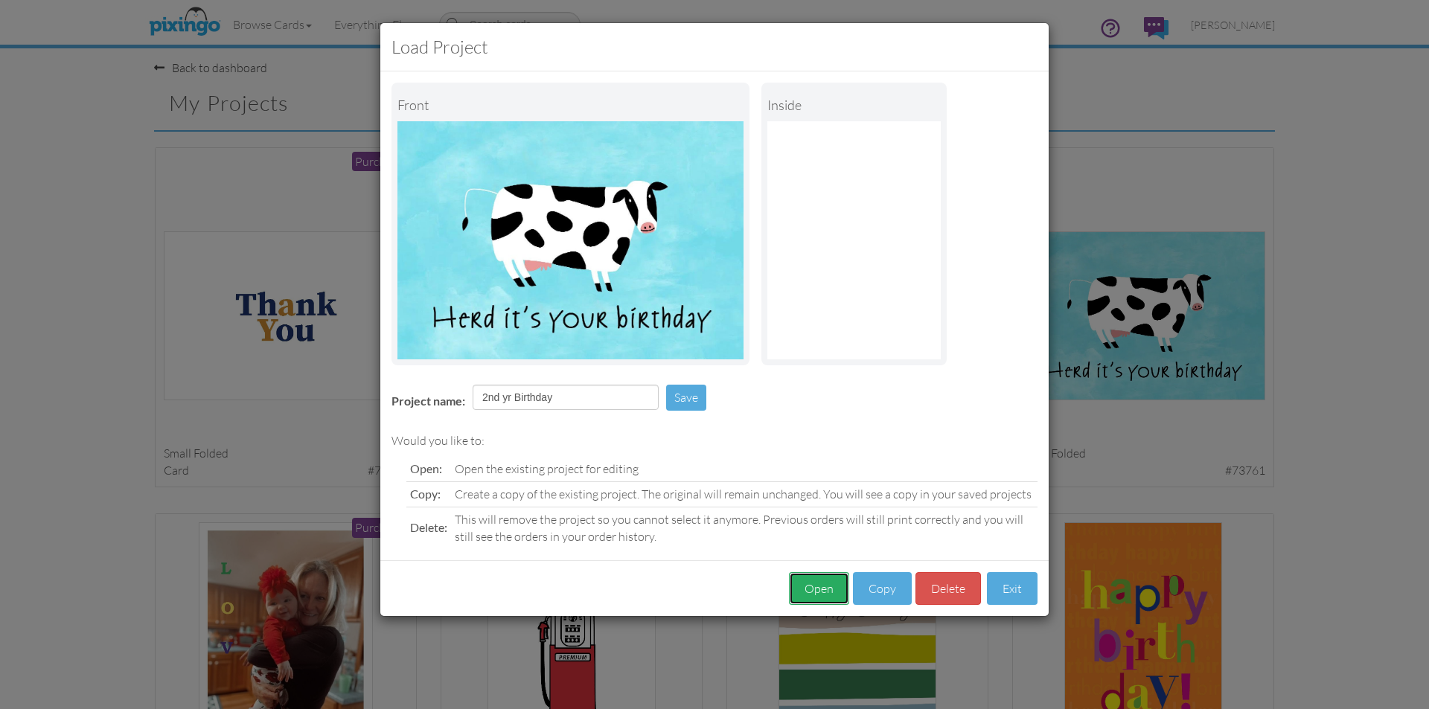
click at [819, 594] on button "Open" at bounding box center [819, 588] width 60 height 33
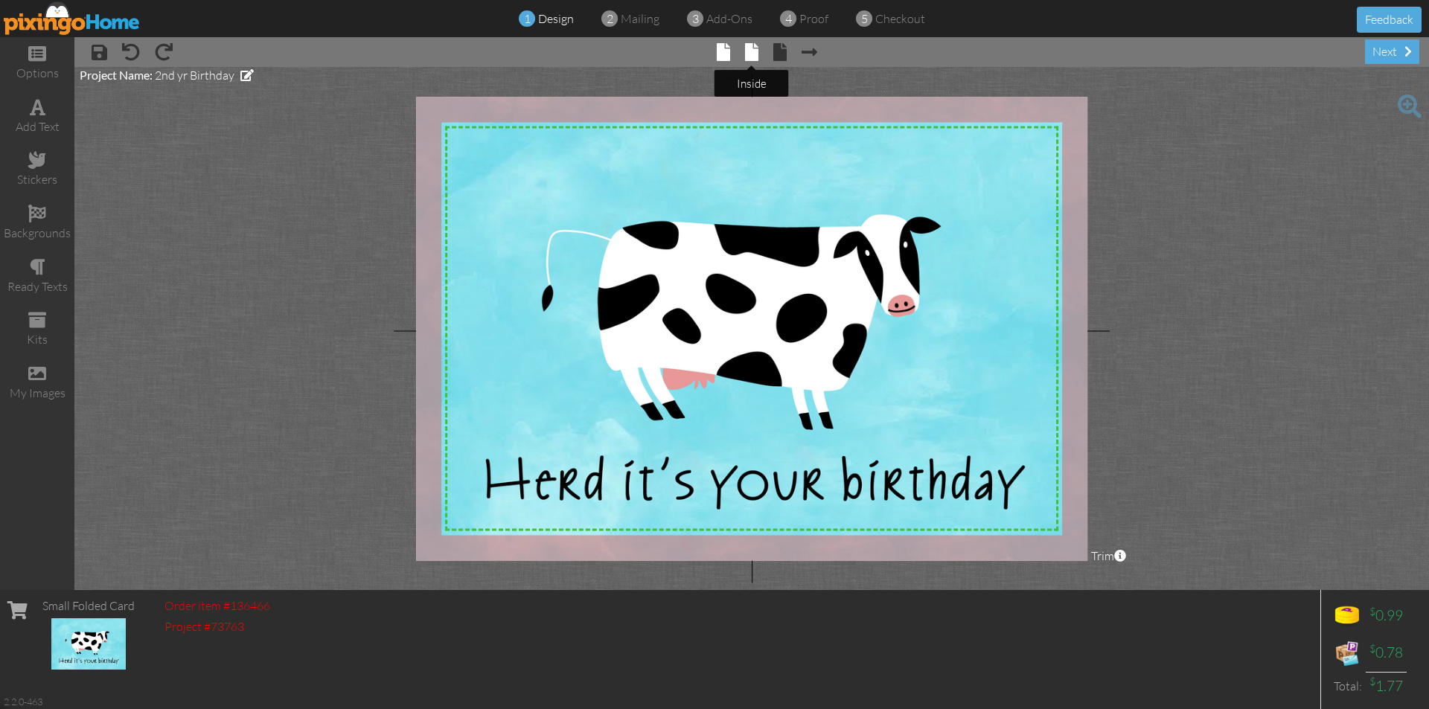
click at [751, 55] on span at bounding box center [751, 52] width 13 height 18
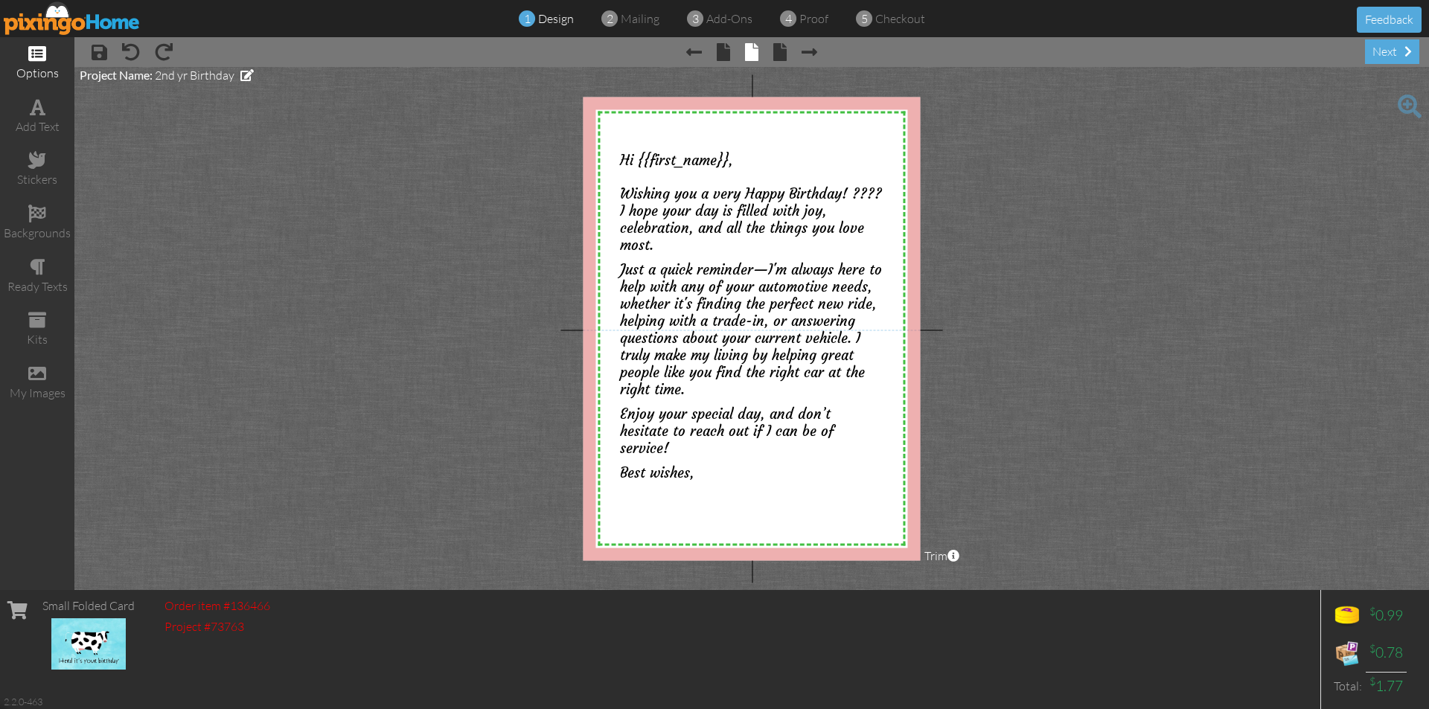
click at [43, 48] on span at bounding box center [37, 54] width 18 height 18
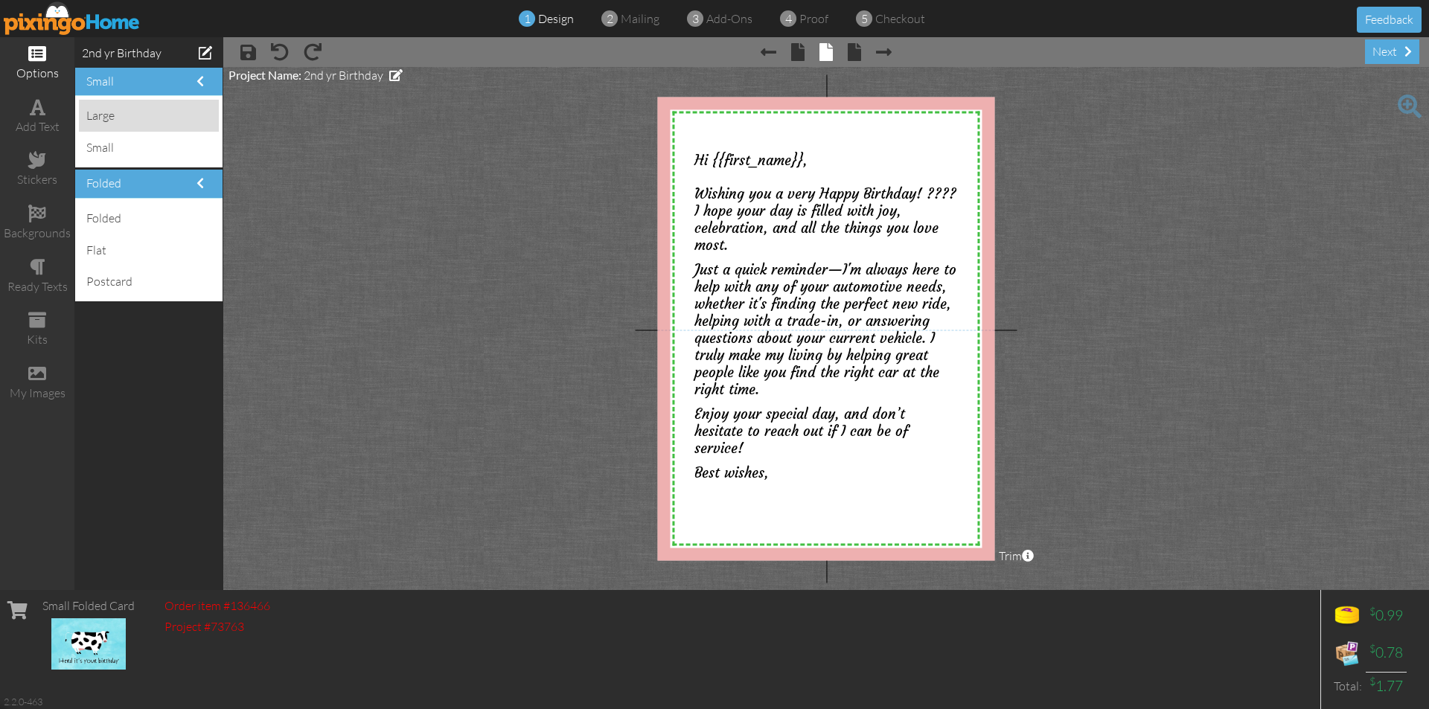
click at [136, 121] on div "large" at bounding box center [149, 116] width 140 height 32
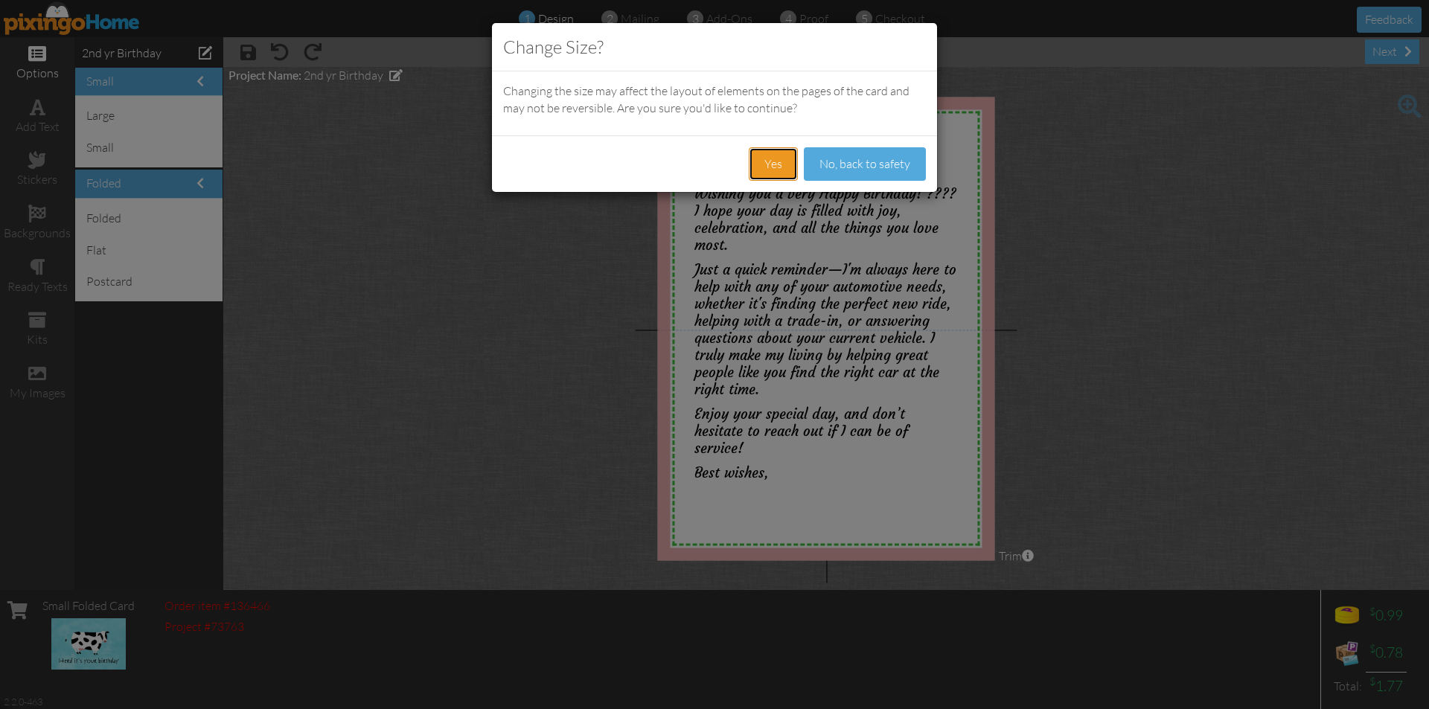
click at [780, 165] on button "Yes" at bounding box center [773, 163] width 49 height 33
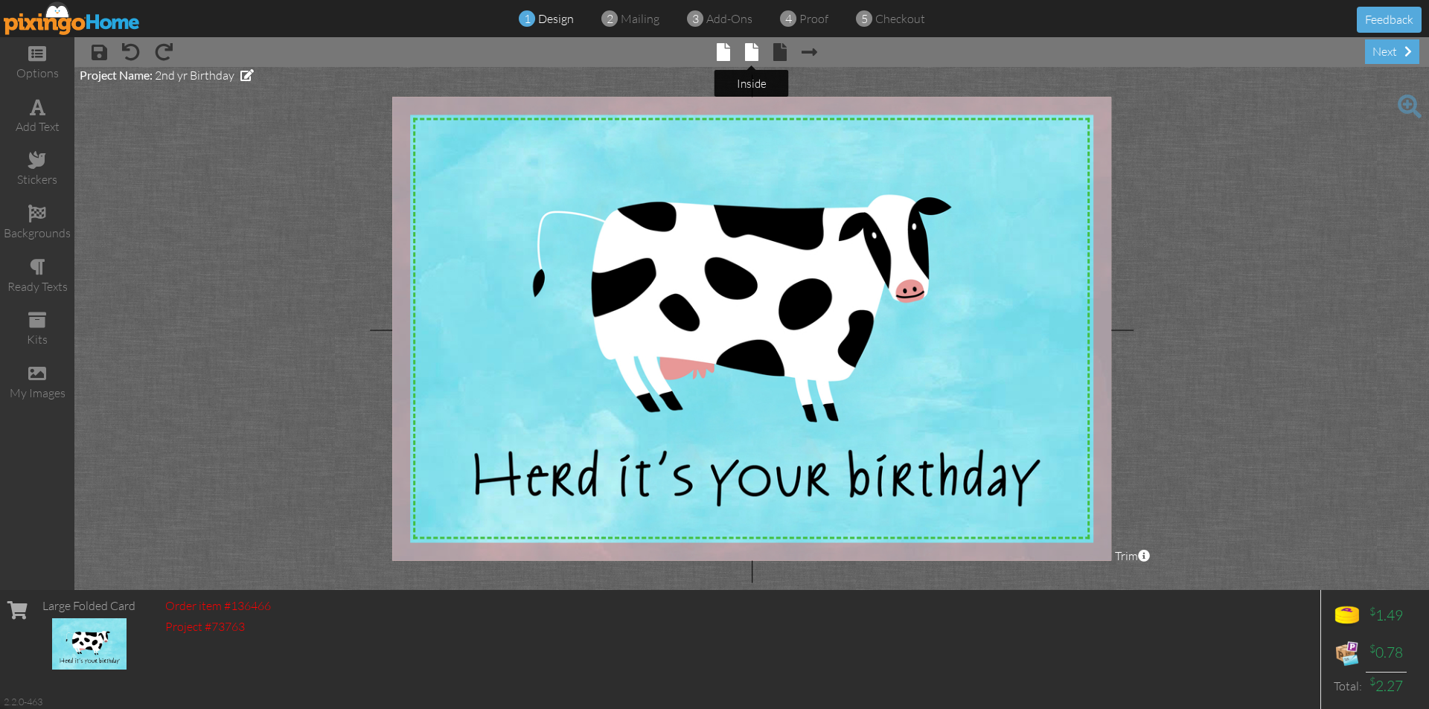
click at [755, 52] on span at bounding box center [751, 52] width 13 height 18
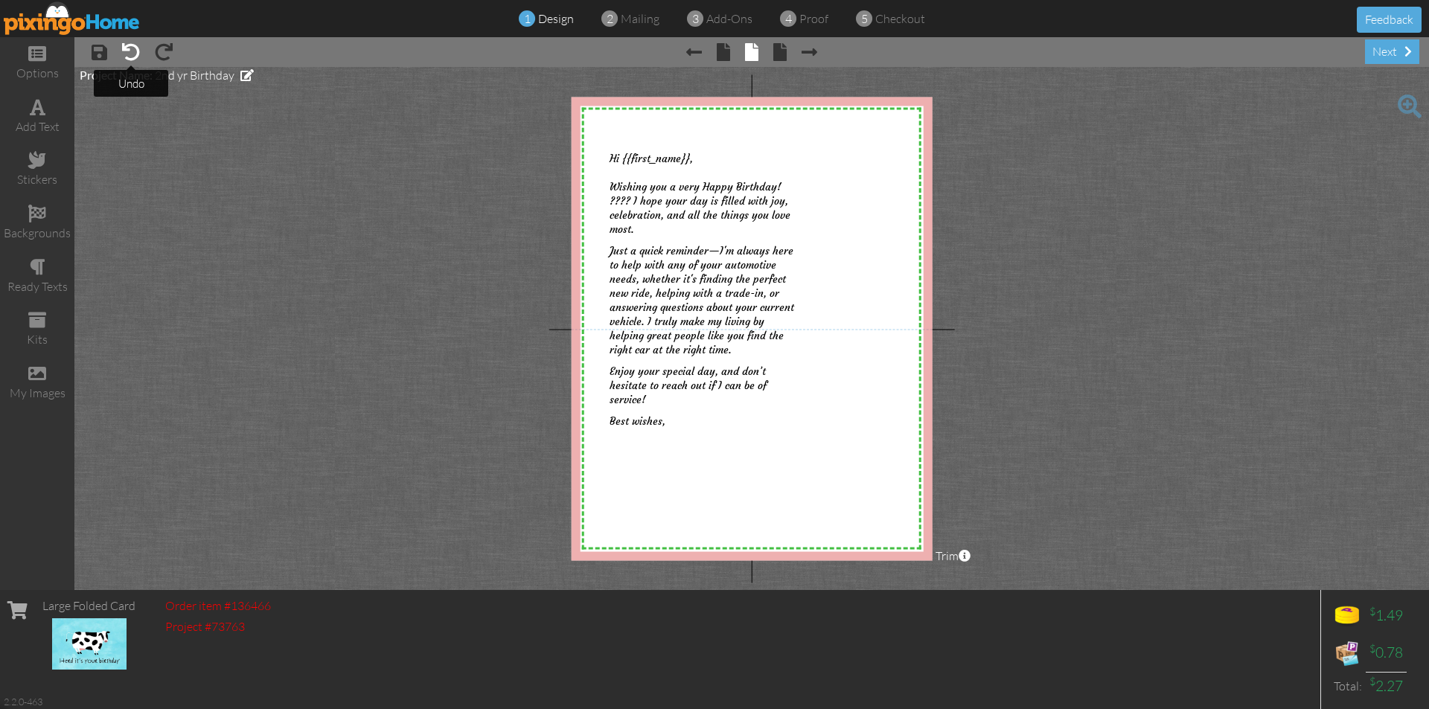
click at [138, 52] on span at bounding box center [131, 52] width 18 height 18
click at [405, 217] on project-studio-wrapper "X X X X X X X X X X X X X X X X X X X X X X X X X X X X X X X X X X X X X X X X…" at bounding box center [751, 328] width 1355 height 523
click at [1404, 108] on span at bounding box center [1410, 107] width 24 height 24
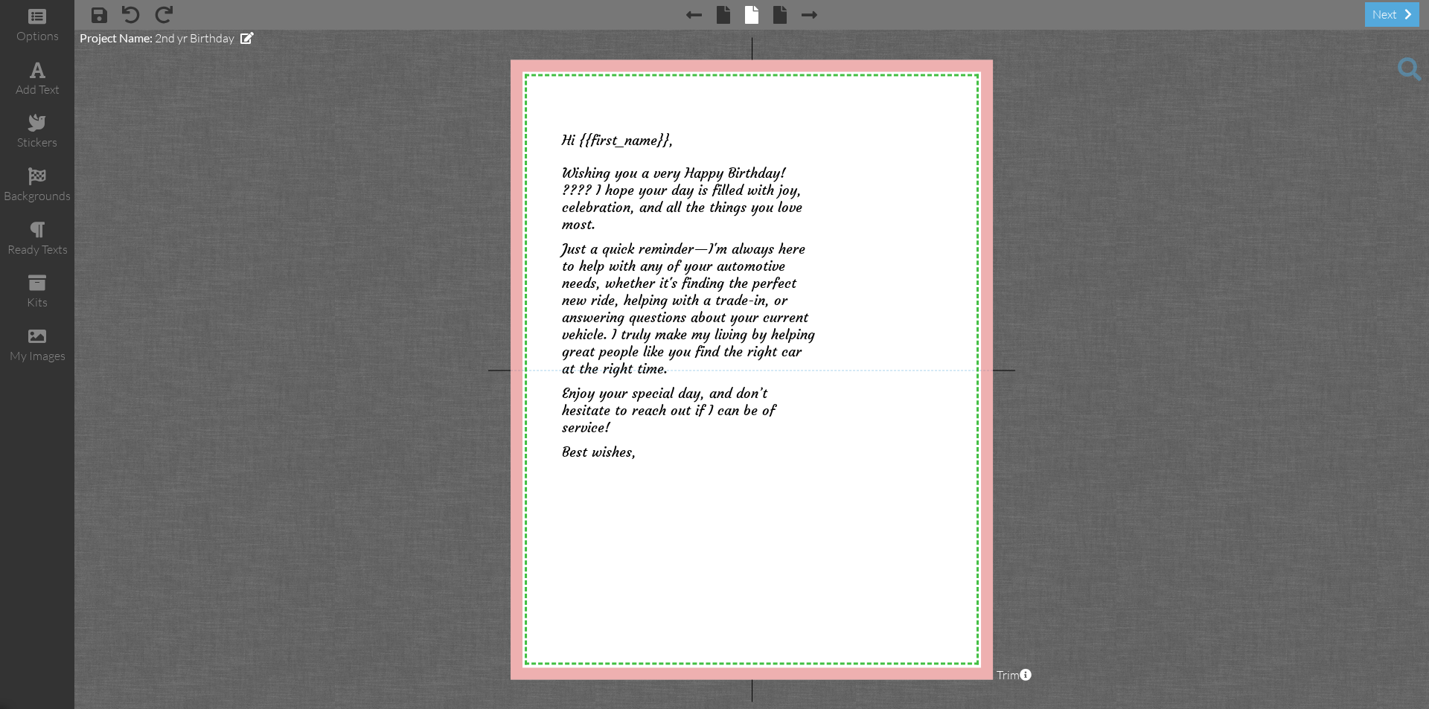
click at [1402, 71] on span at bounding box center [1410, 69] width 24 height 24
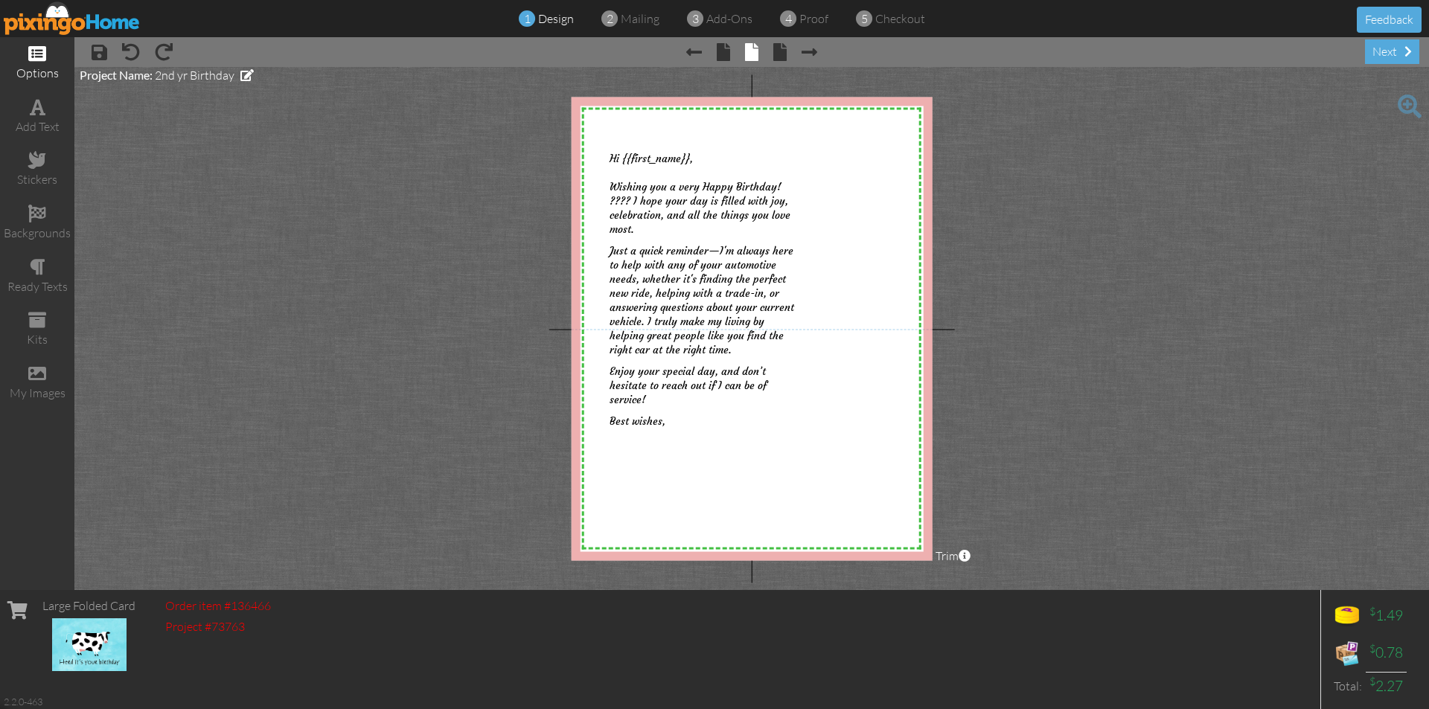
click at [41, 53] on span at bounding box center [37, 54] width 18 height 18
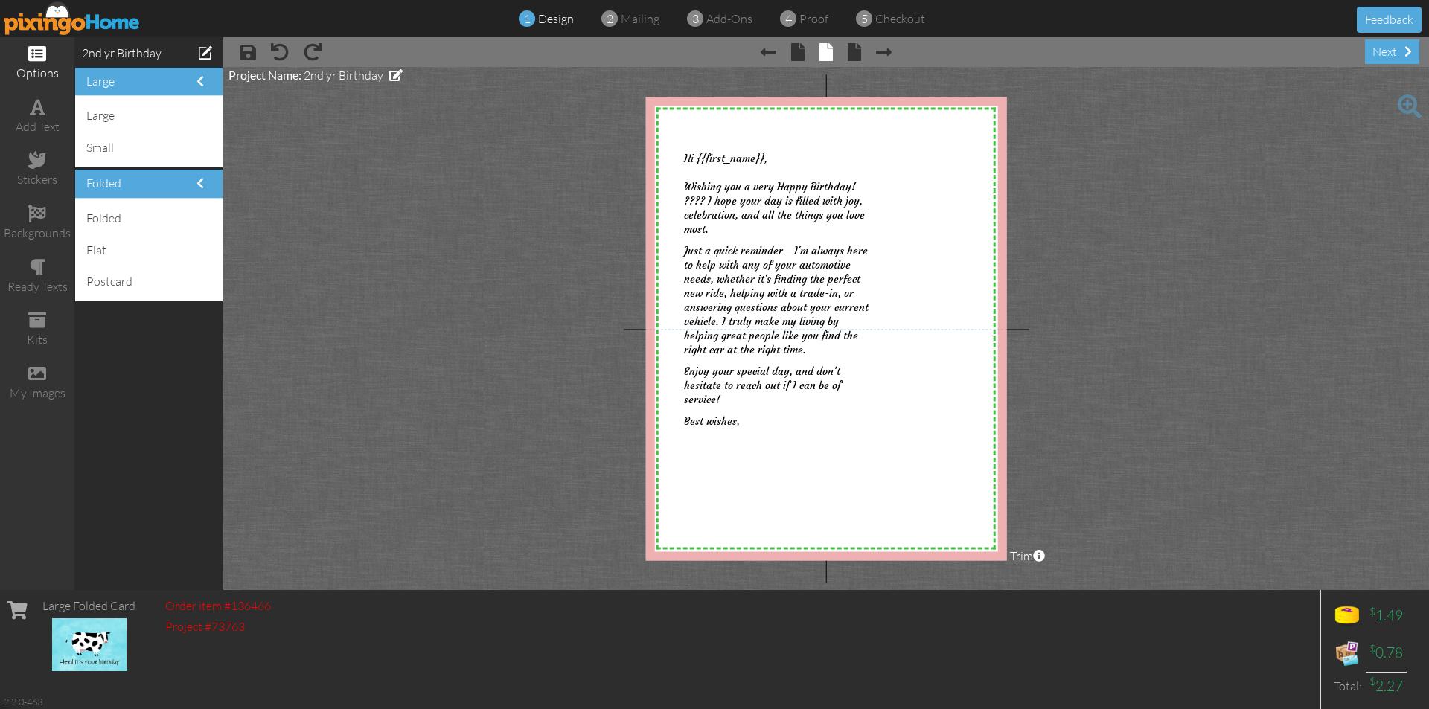
click at [452, 361] on project-studio-wrapper "X X X X X X X X X X X X X X X X X X X X X X X X X X X X X X X X X X X X X X X X…" at bounding box center [826, 328] width 1206 height 523
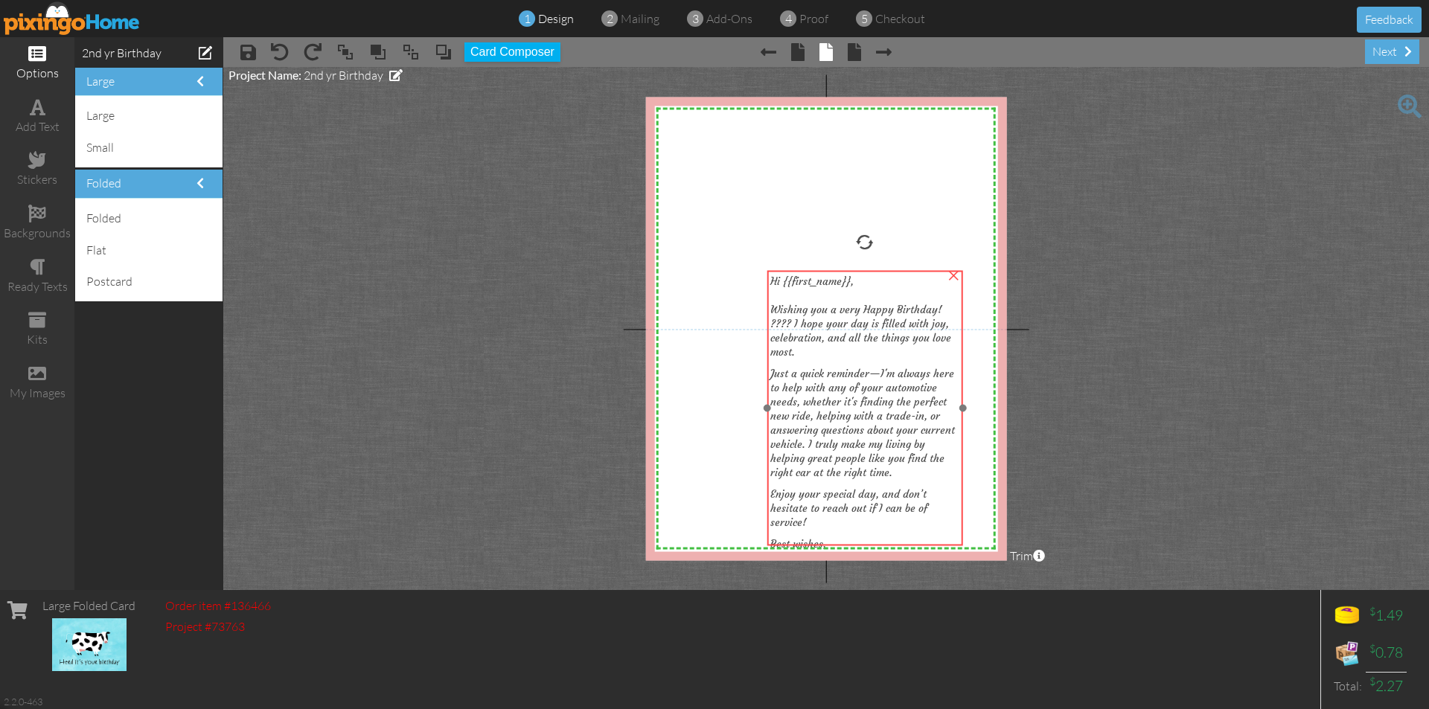
drag, startPoint x: 865, startPoint y: 263, endPoint x: 951, endPoint y: 386, distance: 150.1
click at [951, 386] on p "Just a quick reminder—I'm always here to help with any of your automotive needs…" at bounding box center [865, 421] width 190 height 113
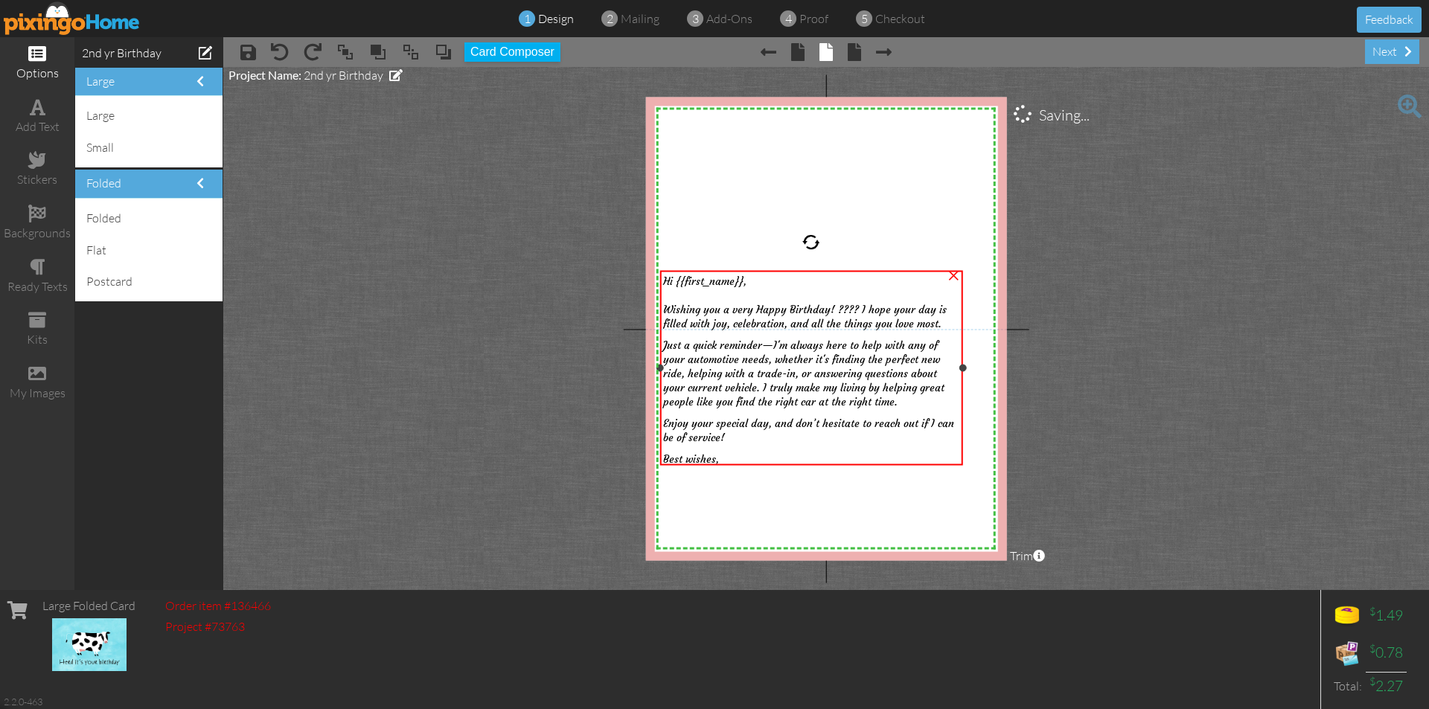
drag, startPoint x: 770, startPoint y: 410, endPoint x: 662, endPoint y: 420, distance: 107.6
click at [662, 420] on div "Hi {{first_name}}, Wishing you a very Happy Birthday! ???? I hope your day is f…" at bounding box center [811, 368] width 302 height 195
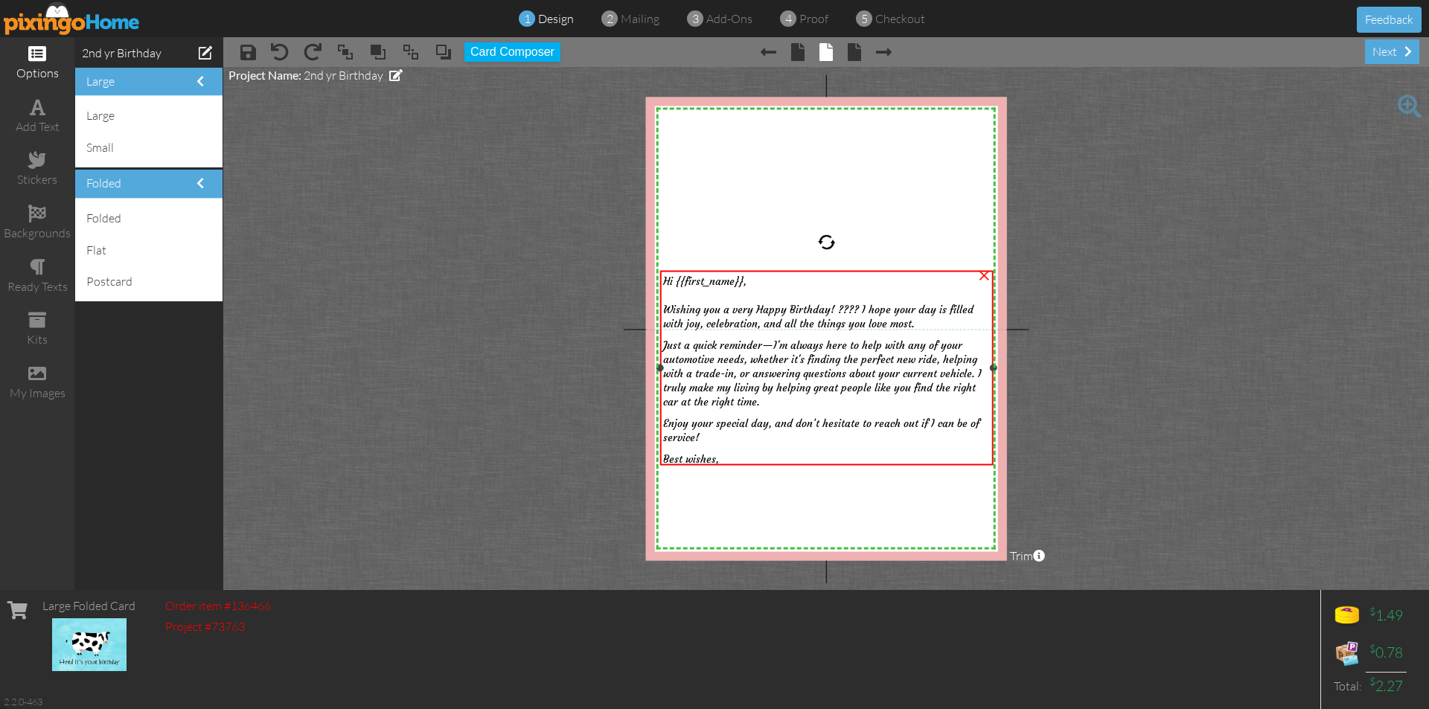
drag, startPoint x: 962, startPoint y: 368, endPoint x: 992, endPoint y: 374, distance: 31.1
click at [992, 374] on div "Hi {{first_name}}, Wishing you a very Happy Birthday! ???? I hope your day is f…" at bounding box center [826, 368] width 333 height 195
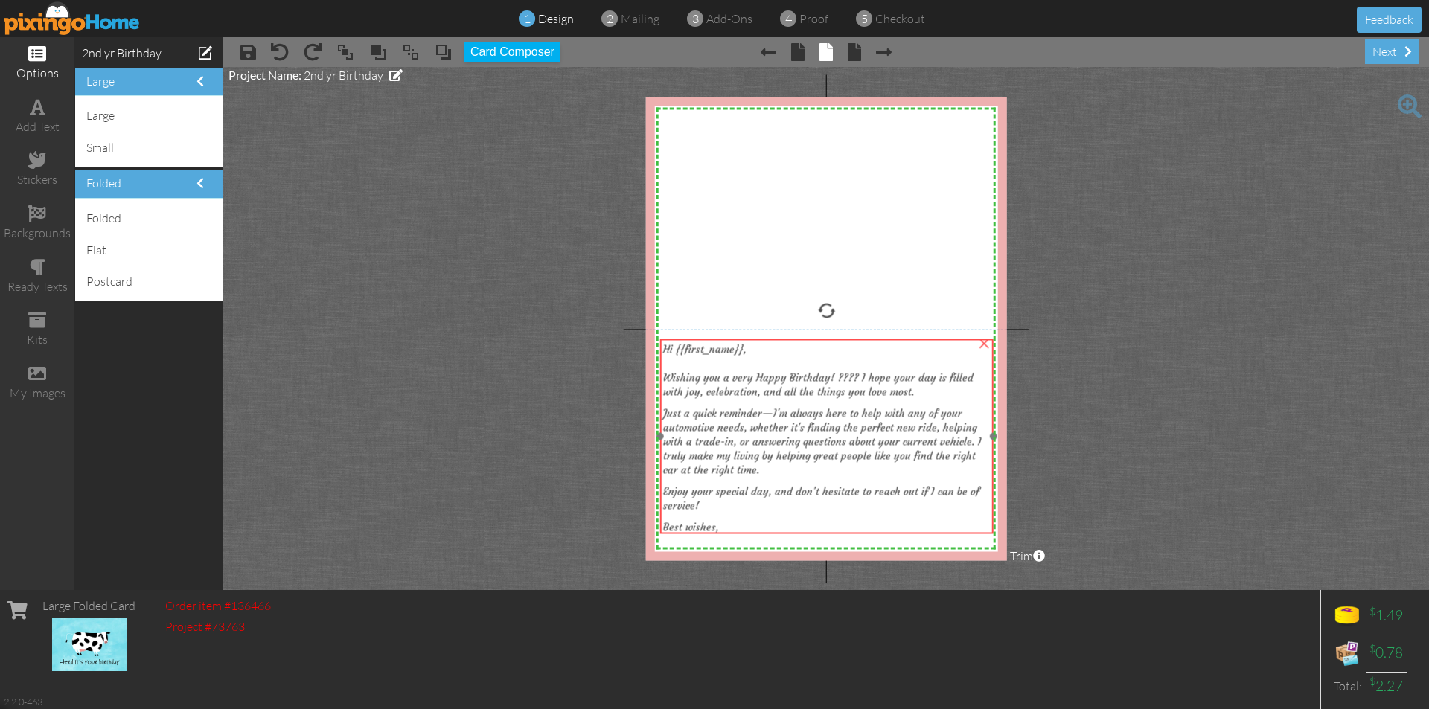
drag, startPoint x: 907, startPoint y: 287, endPoint x: 907, endPoint y: 356, distance: 68.5
click at [907, 356] on div at bounding box center [826, 363] width 327 height 14
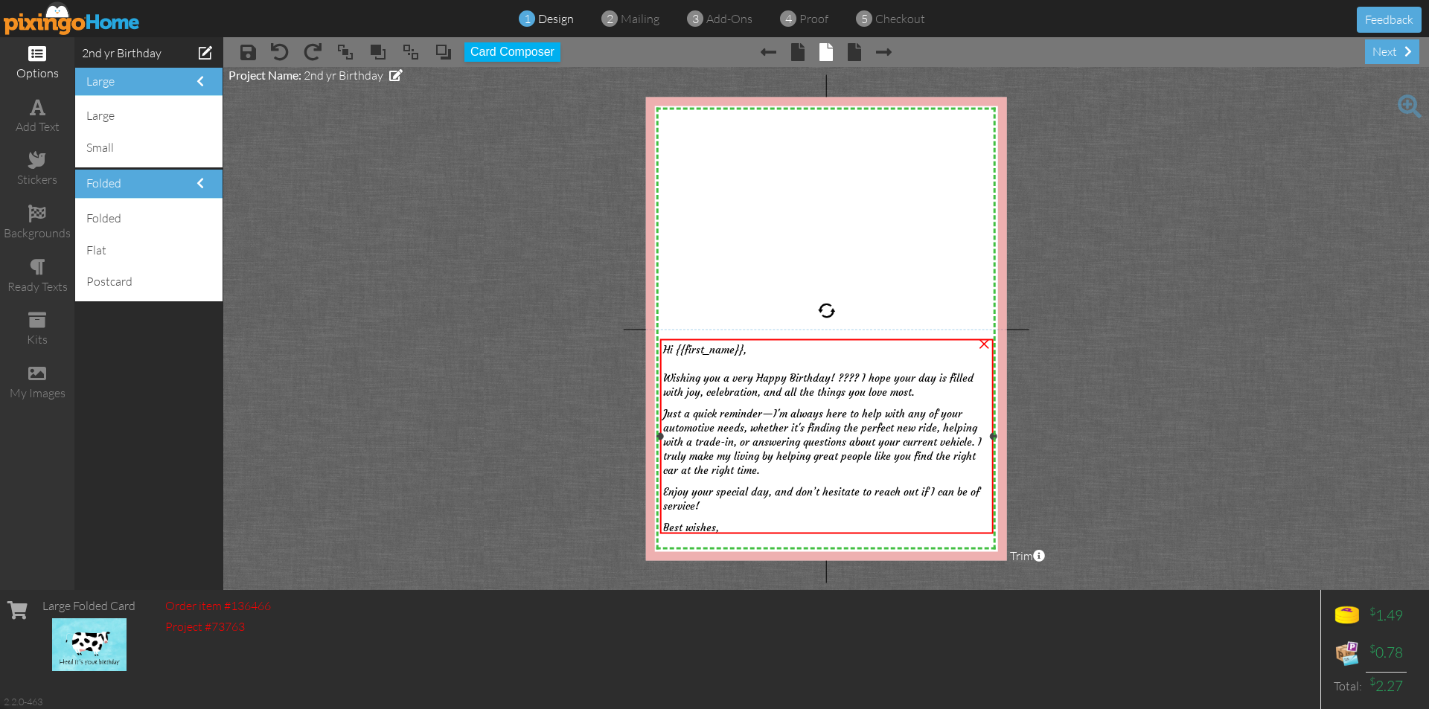
click at [906, 351] on div "Hi {{first_name}}," at bounding box center [826, 349] width 327 height 14
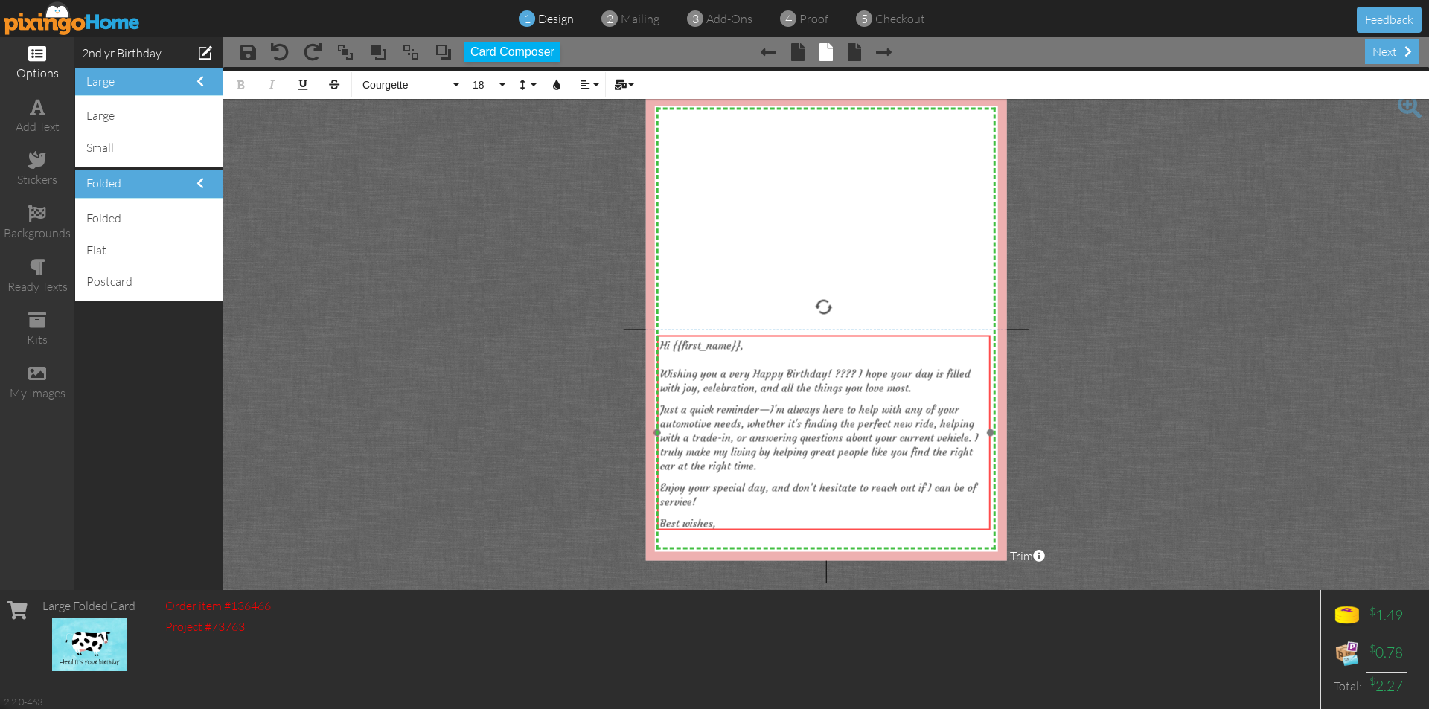
click at [829, 528] on div "​ ​ Hi {{first_name}}, Wishing you a very Happy Birthday! ???? I hope your day …" at bounding box center [823, 438] width 333 height 205
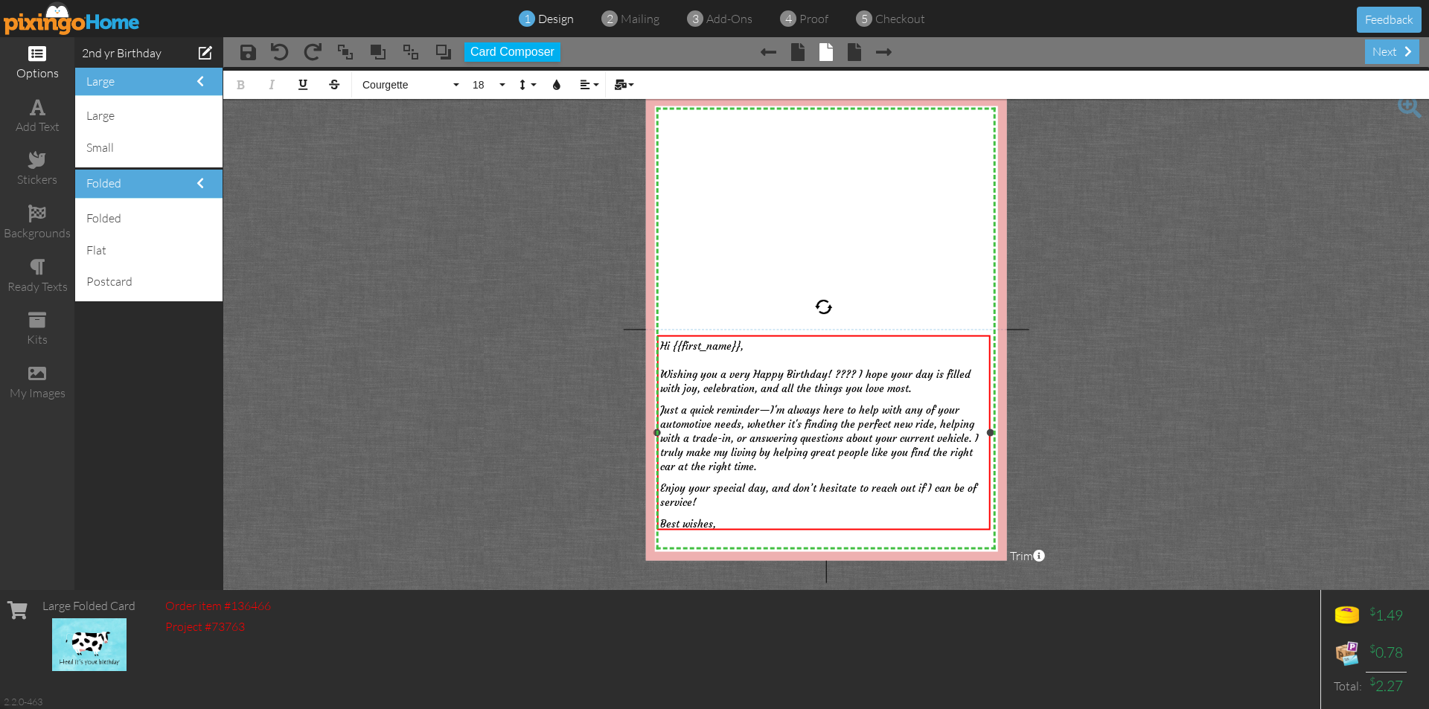
click at [853, 367] on span "Wishing you a very Happy Birthday! ???? I hope your day is filled with joy, cel…" at bounding box center [815, 381] width 310 height 28
click at [858, 526] on div "Hi {{first_name}}, Wishing you a very Happy Birthday! I hope your day is filled…" at bounding box center [823, 437] width 327 height 199
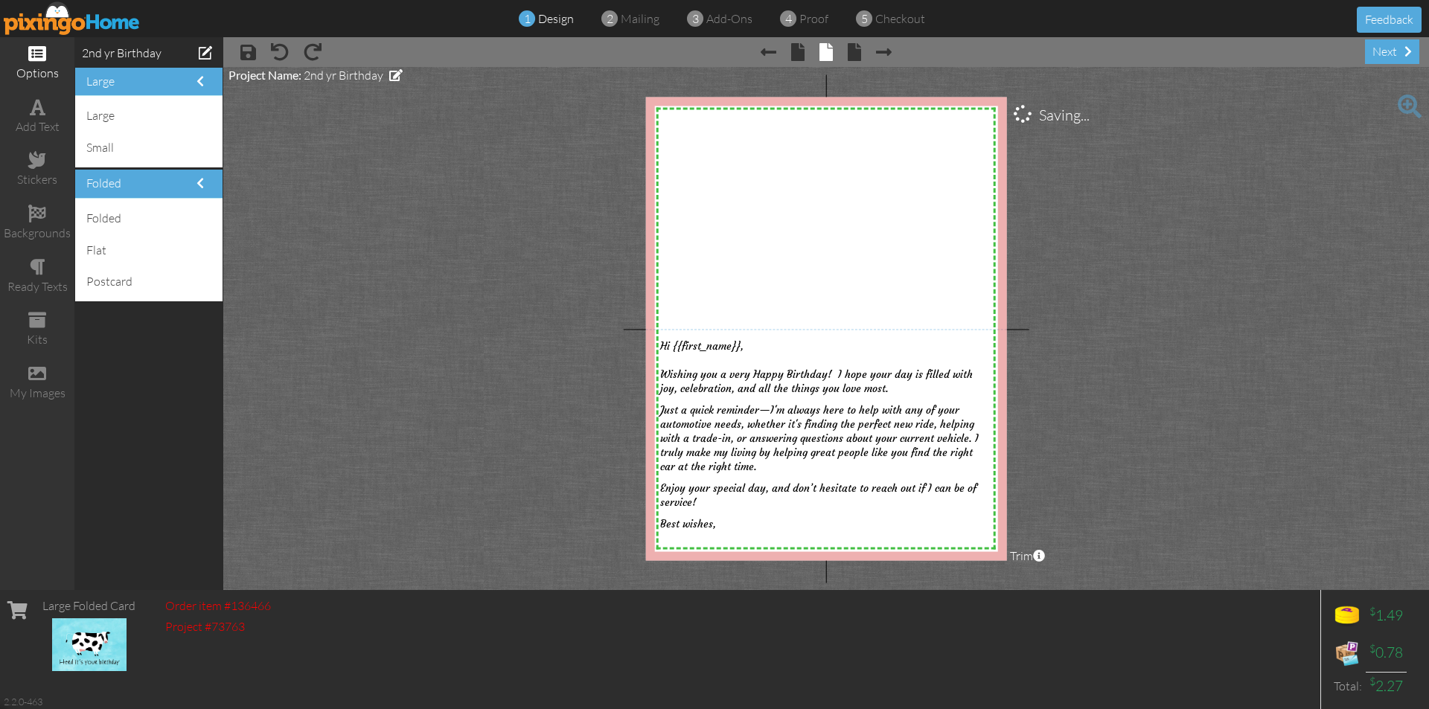
click at [377, 126] on project-studio-wrapper "X X X X X X X X X X X X X X X X X X X X X X X X X X X X X X X X X X X X X X X X…" at bounding box center [826, 328] width 1206 height 523
click at [31, 112] on span at bounding box center [38, 107] width 16 height 18
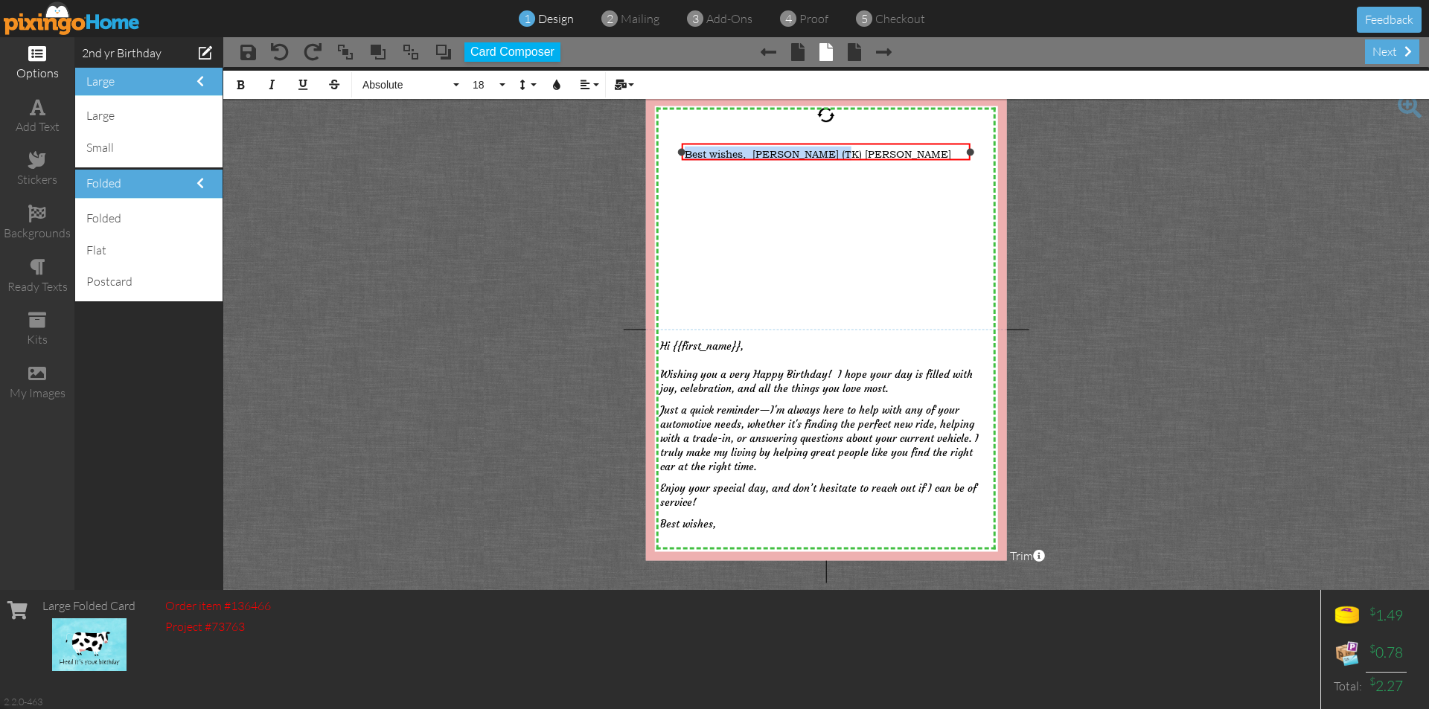
drag, startPoint x: 839, startPoint y: 150, endPoint x: 684, endPoint y: 152, distance: 154.8
click at [684, 152] on div "Best wishes, [PERSON_NAME] (TK) [PERSON_NAME] ×" at bounding box center [826, 152] width 289 height 18
click at [500, 80] on button "18" at bounding box center [486, 85] width 43 height 28
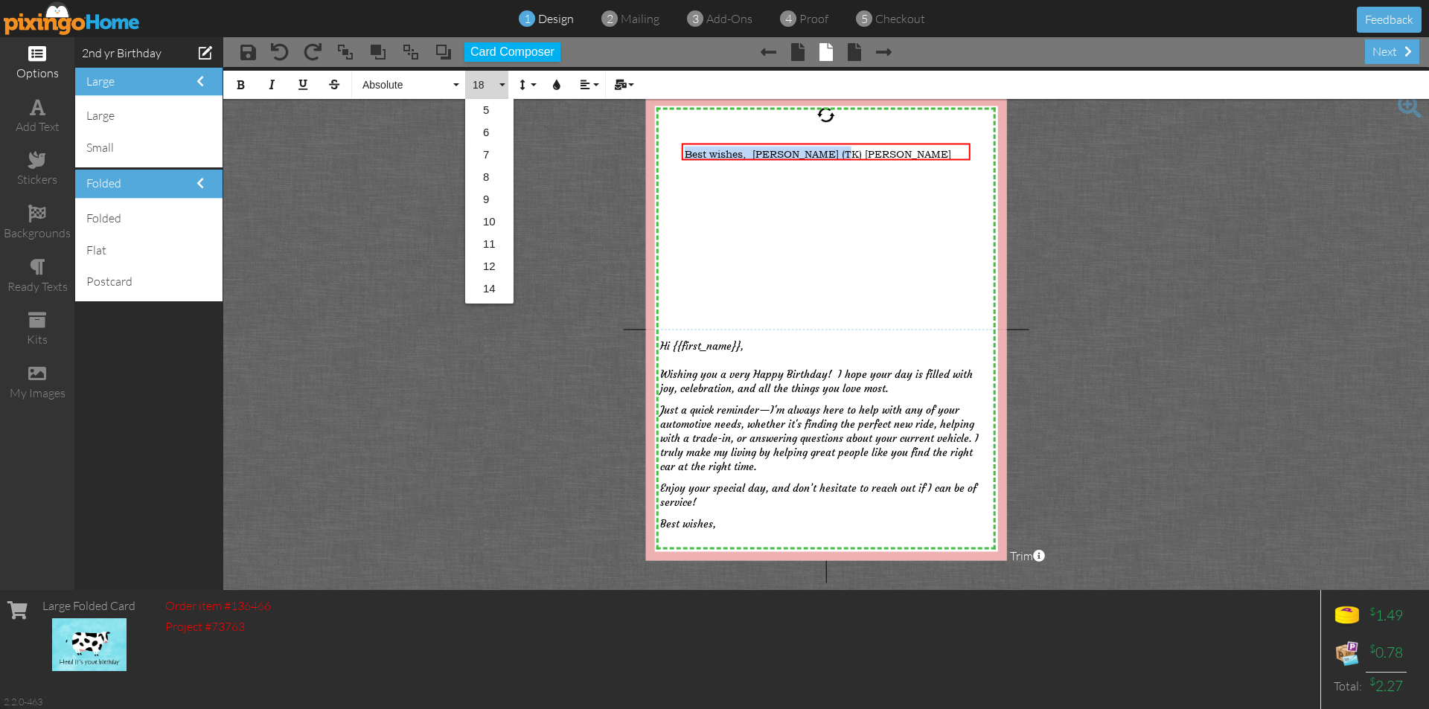
scroll to position [132, 0]
click at [494, 270] on link "24" at bounding box center [489, 268] width 48 height 22
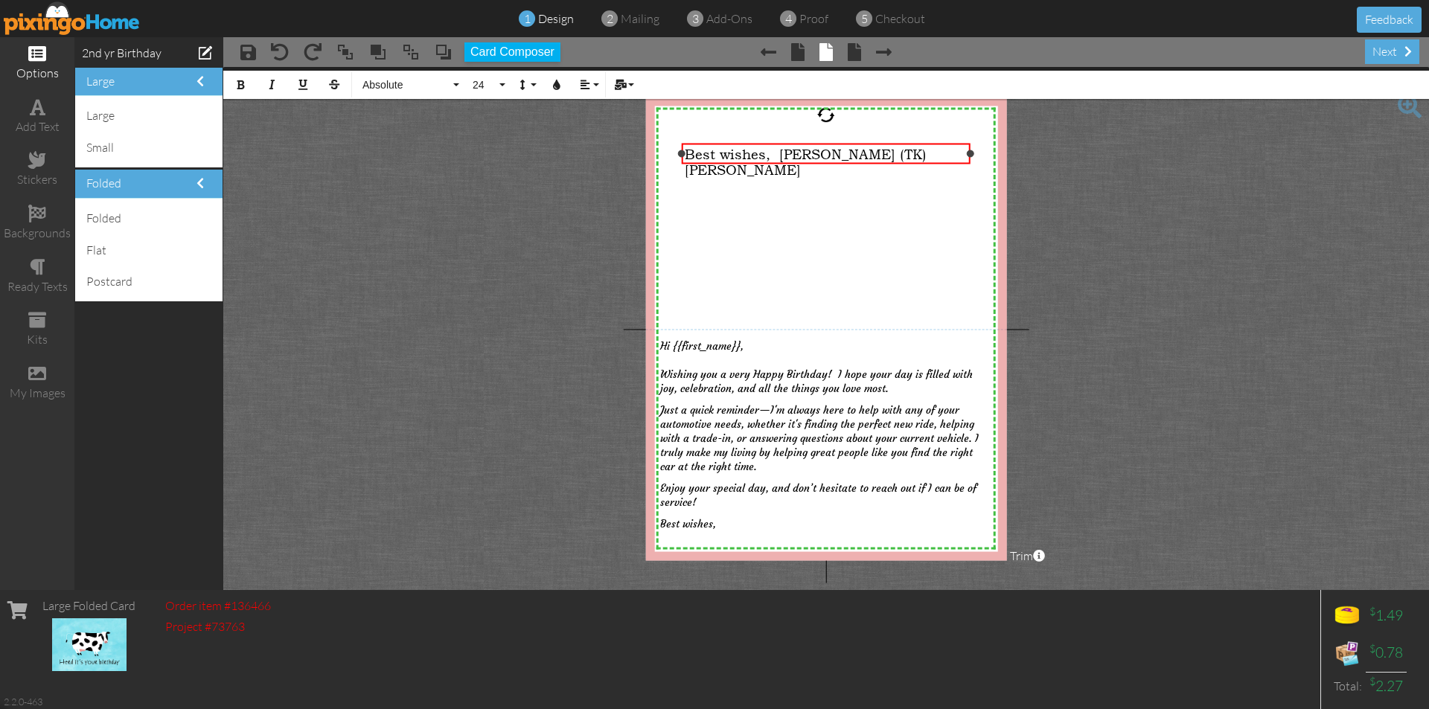
click at [888, 150] on div "Best wishes, [PERSON_NAME] (TK) [PERSON_NAME]" at bounding box center [826, 161] width 283 height 31
drag, startPoint x: 888, startPoint y: 151, endPoint x: 776, endPoint y: 154, distance: 111.7
click at [776, 154] on div "Best wishes, [PERSON_NAME] (TK) [PERSON_NAME]" at bounding box center [826, 161] width 283 height 31
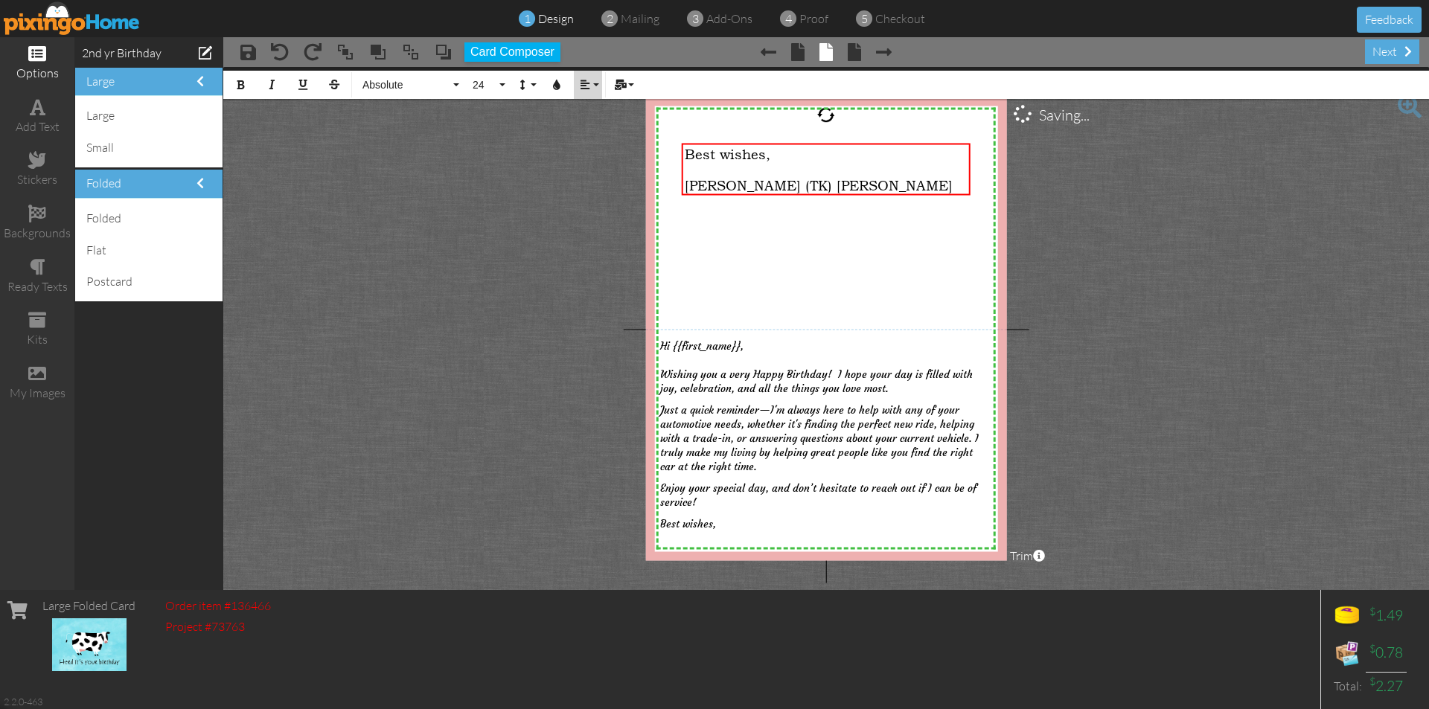
click at [595, 86] on button "Align" at bounding box center [588, 85] width 28 height 28
click at [594, 125] on link "[GEOGRAPHIC_DATA]" at bounding box center [596, 132] width 45 height 22
drag, startPoint x: 686, startPoint y: 153, endPoint x: 775, endPoint y: 155, distance: 88.6
click at [775, 155] on span "Best wishes, ​" at bounding box center [732, 154] width 95 height 16
click at [597, 83] on button "Align" at bounding box center [588, 85] width 28 height 28
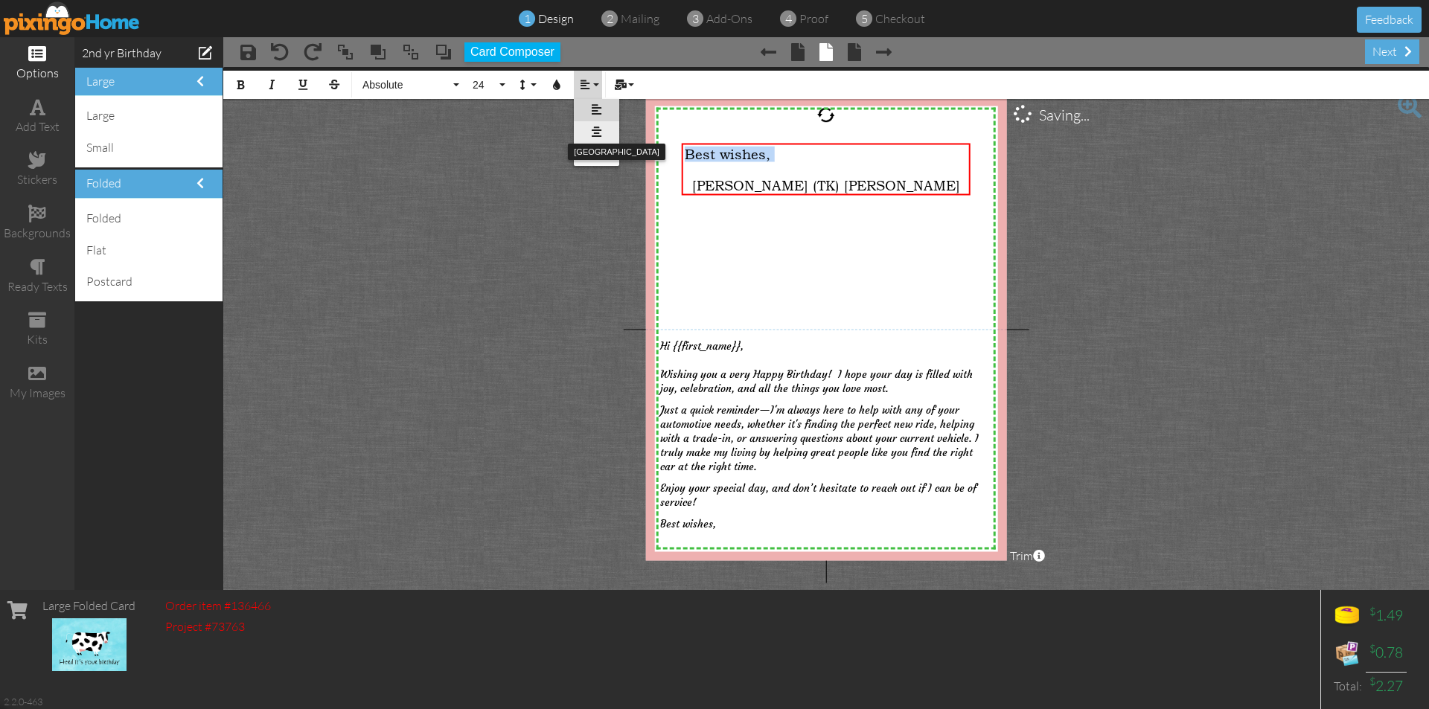
click at [601, 122] on link "[GEOGRAPHIC_DATA]" at bounding box center [596, 132] width 45 height 22
click at [768, 166] on div "​" at bounding box center [826, 170] width 283 height 16
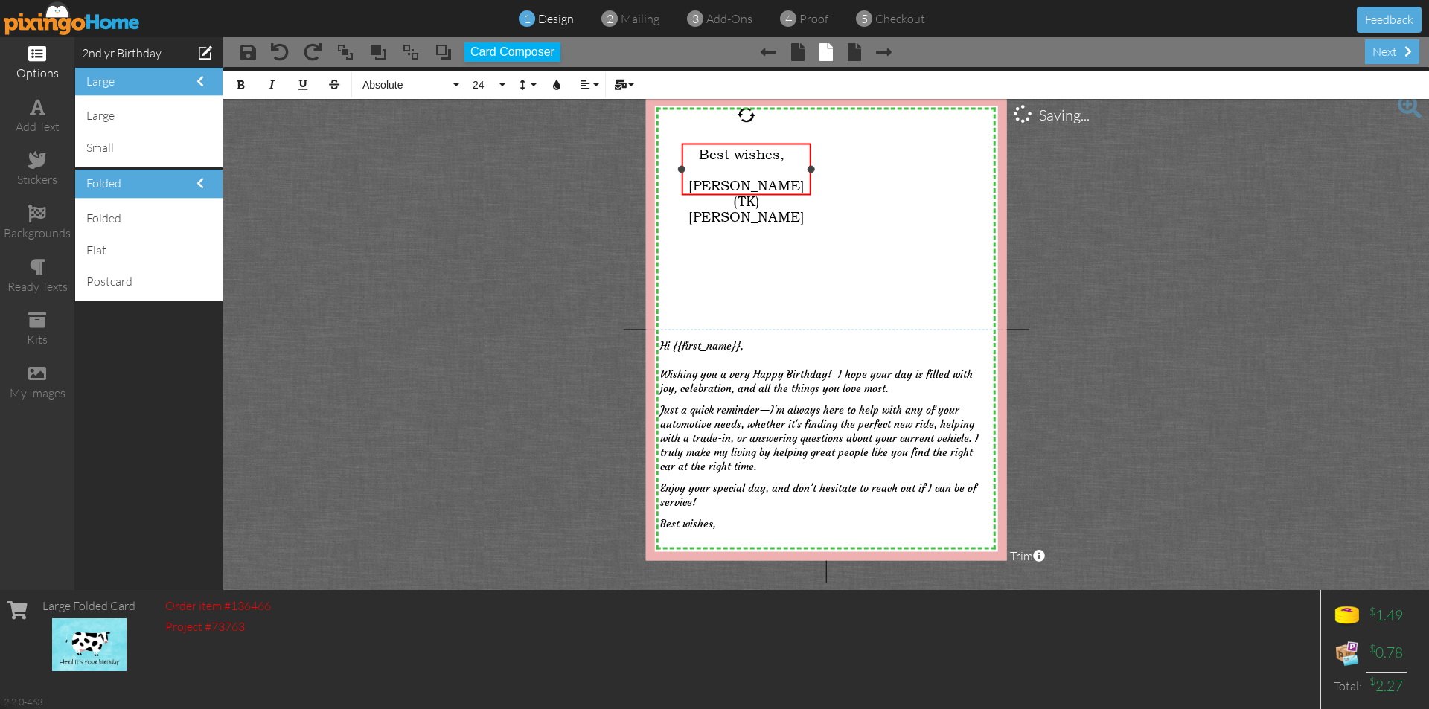
drag, startPoint x: 940, startPoint y: 168, endPoint x: 811, endPoint y: 179, distance: 129.2
click at [811, 179] on div "Best wishes, ​ ​ [PERSON_NAME] (TK) [PERSON_NAME] ×" at bounding box center [747, 169] width 130 height 53
drag, startPoint x: 700, startPoint y: 154, endPoint x: 808, endPoint y: 182, distance: 111.4
click at [808, 182] on div "Best wishes, ​ ​ [PERSON_NAME] (TK) [PERSON_NAME]" at bounding box center [747, 185] width 130 height 84
click at [560, 88] on icon "button" at bounding box center [557, 85] width 10 height 10
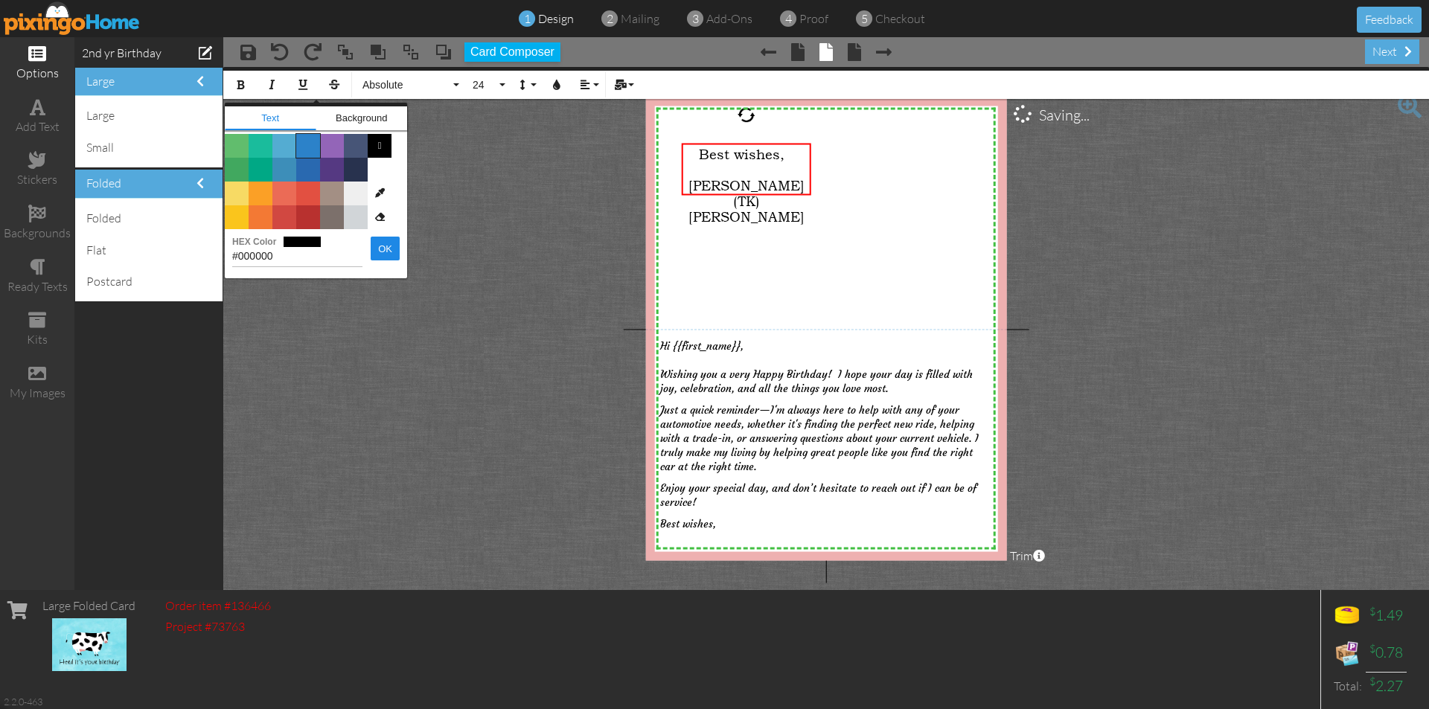
click at [309, 137] on span "Color #2C82C9" at bounding box center [308, 146] width 24 height 24
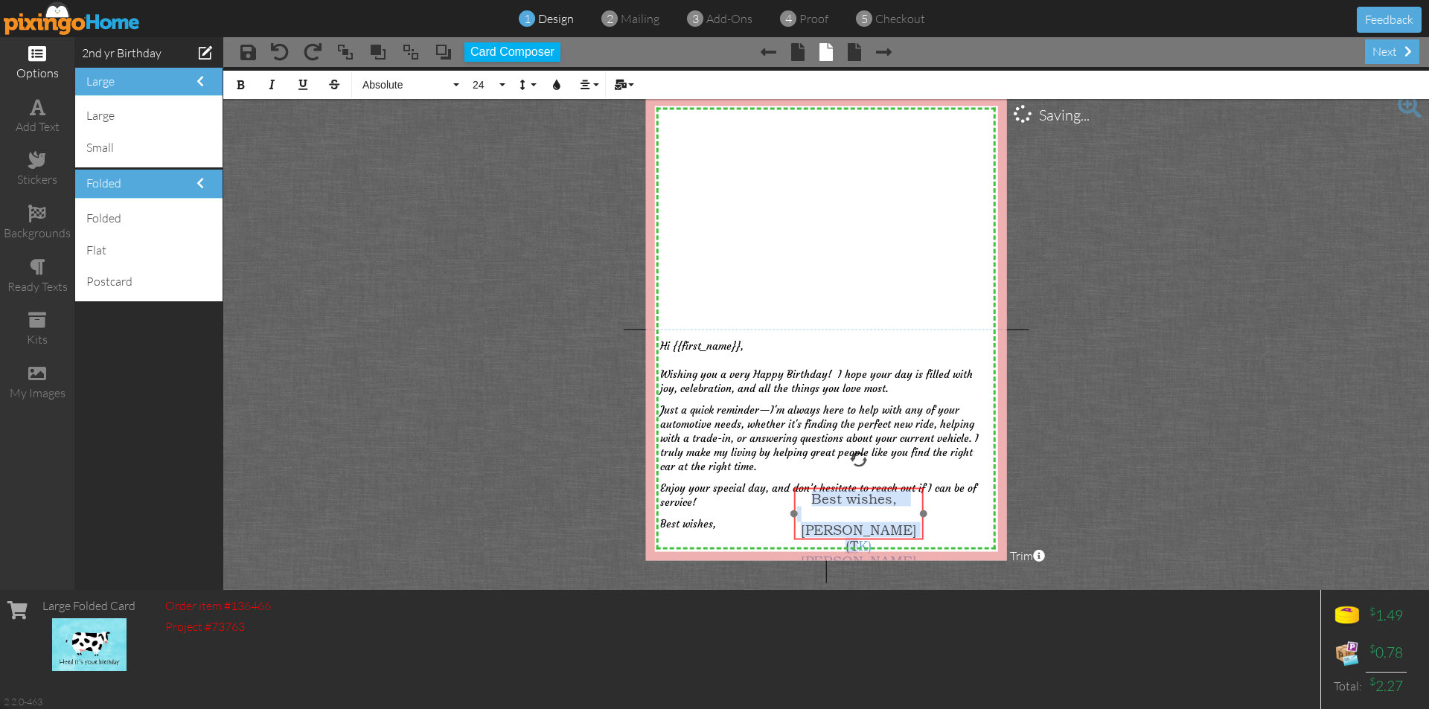
drag, startPoint x: 796, startPoint y: 144, endPoint x: 908, endPoint y: 488, distance: 362.5
click at [908, 488] on div "​ Best wishes, ​ ​ [PERSON_NAME] (TK) [PERSON_NAME] ​" at bounding box center [859, 530] width 130 height 84
click at [854, 458] on div at bounding box center [853, 459] width 19 height 19
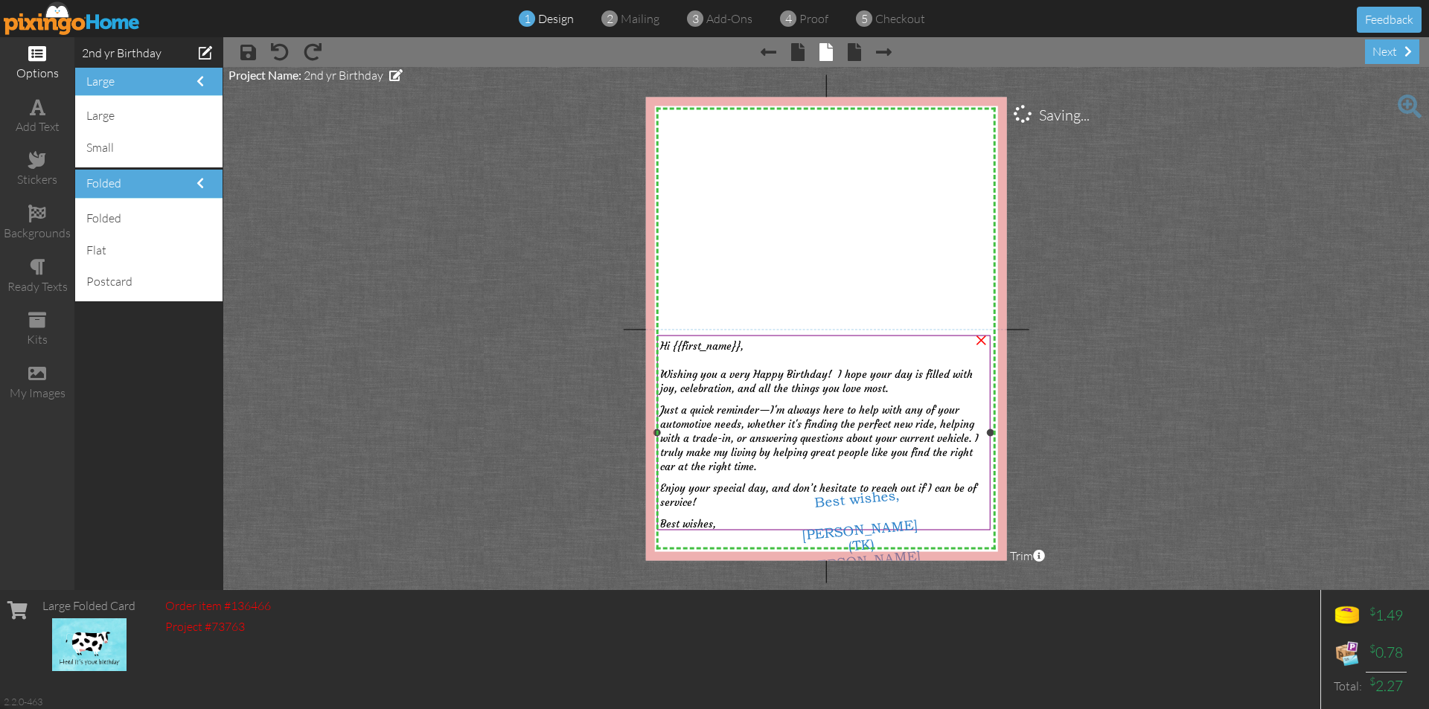
click at [758, 367] on span "Wishing you a very Happy Birthday! I hope your day is filled with joy, celebrat…" at bounding box center [816, 381] width 313 height 28
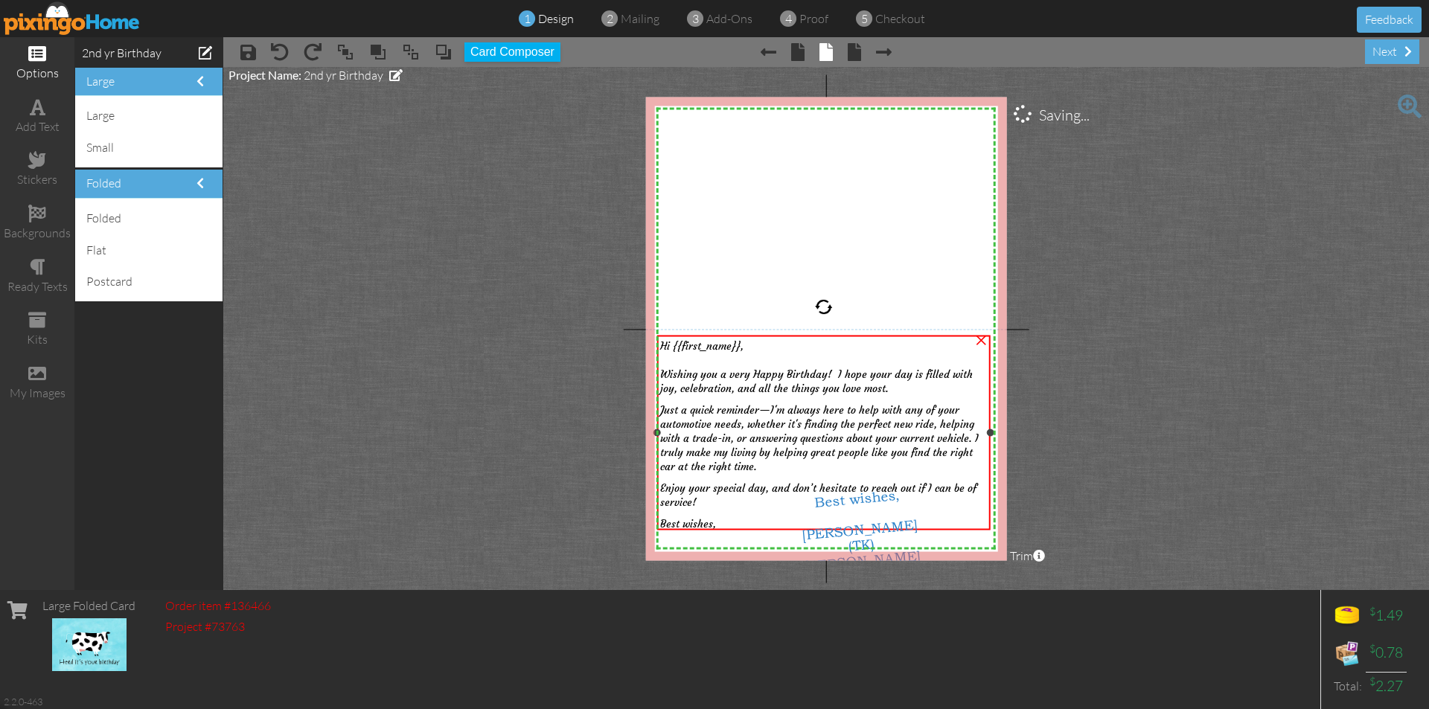
click at [758, 367] on span "Wishing you a very Happy Birthday! I hope your day is filled with joy, celebrat…" at bounding box center [816, 381] width 313 height 28
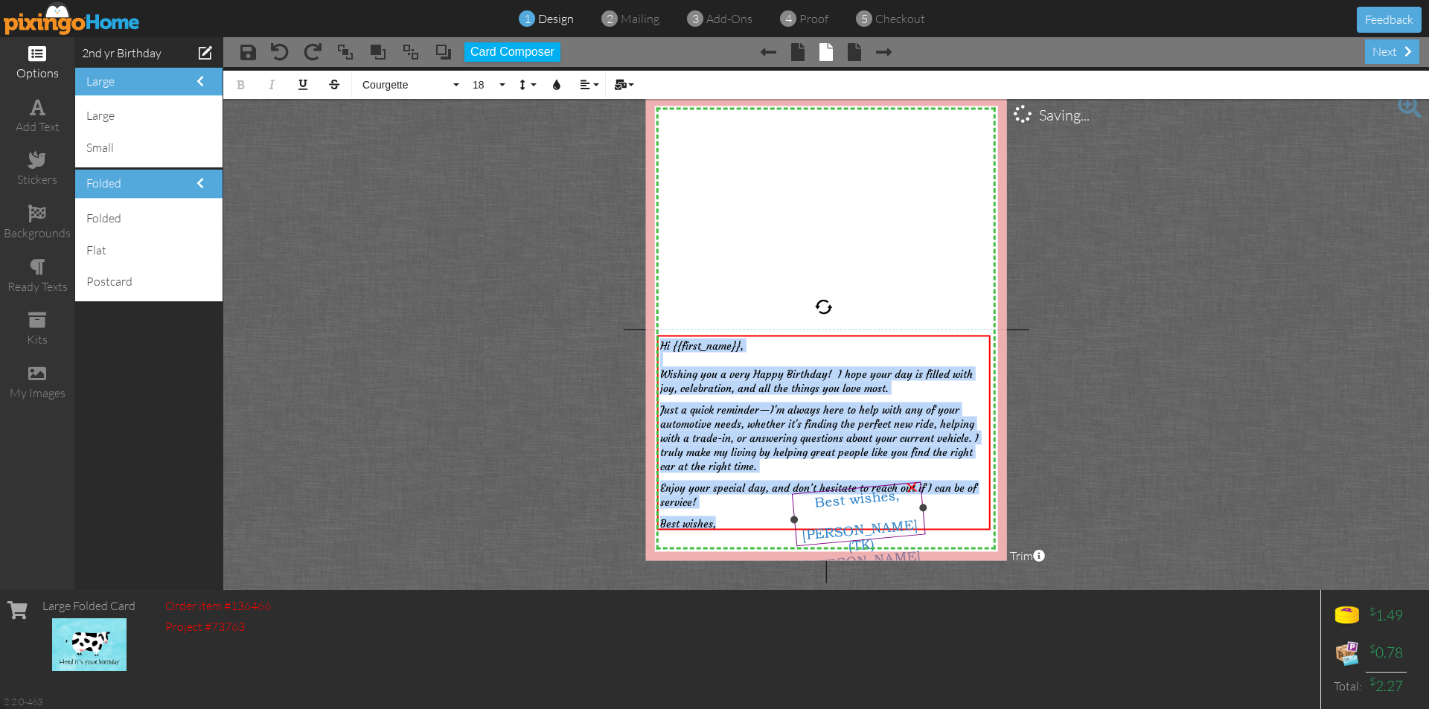
drag, startPoint x: 662, startPoint y: 343, endPoint x: 898, endPoint y: 501, distance: 283.8
click at [898, 502] on div "X X X X X X X X X X X X X X X X X X X X X X X X X X X X X X X X X X X X X X X X…" at bounding box center [826, 329] width 361 height 464
click at [557, 90] on button "Colors" at bounding box center [557, 85] width 28 height 28
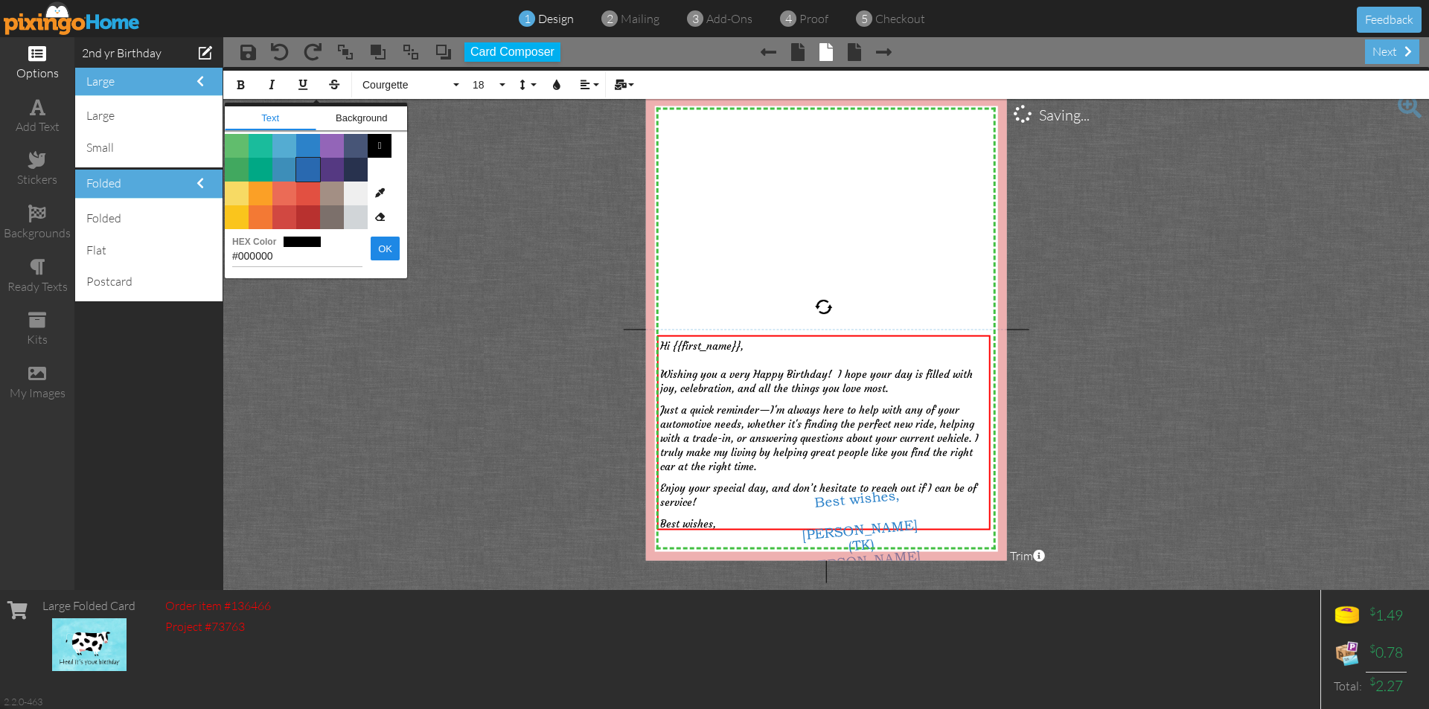
click at [307, 165] on span "Color #2969B0" at bounding box center [308, 170] width 24 height 24
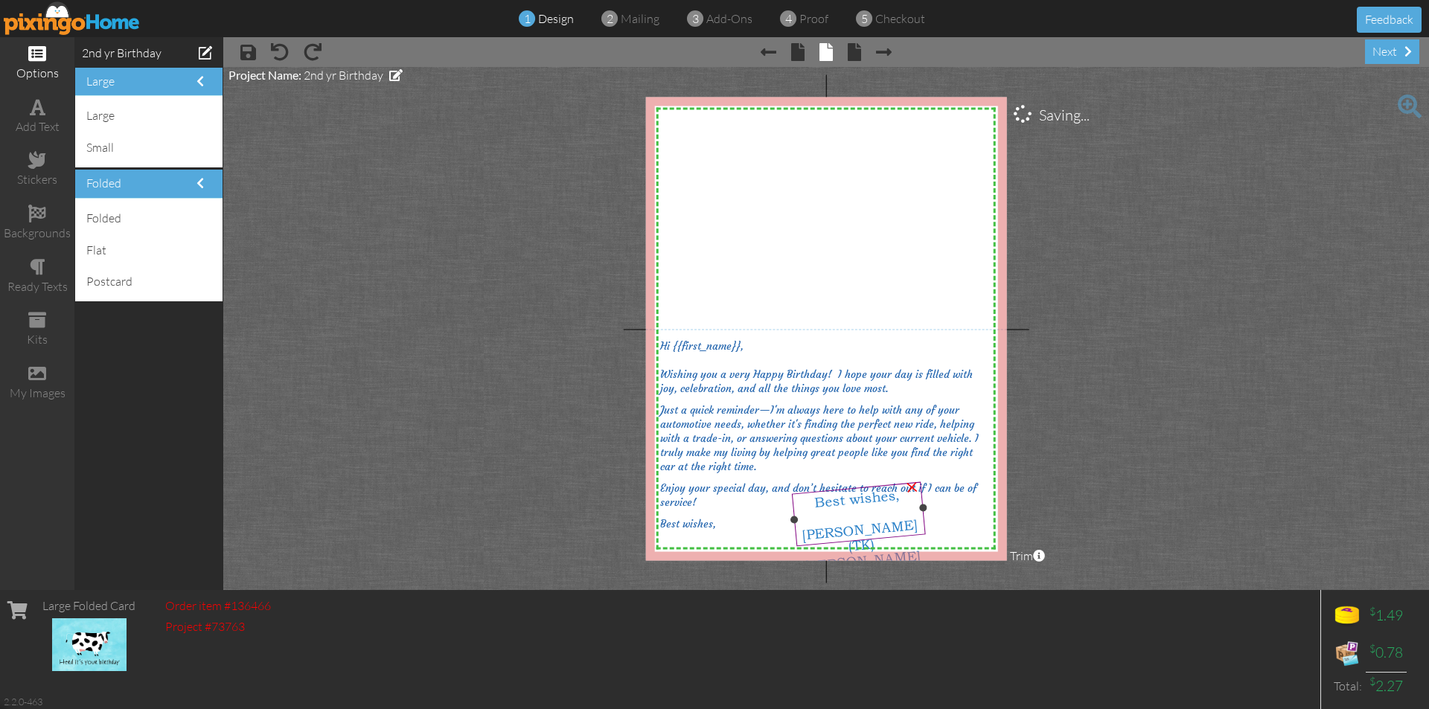
click at [848, 510] on div at bounding box center [858, 514] width 124 height 27
click at [819, 512] on div at bounding box center [858, 514] width 124 height 27
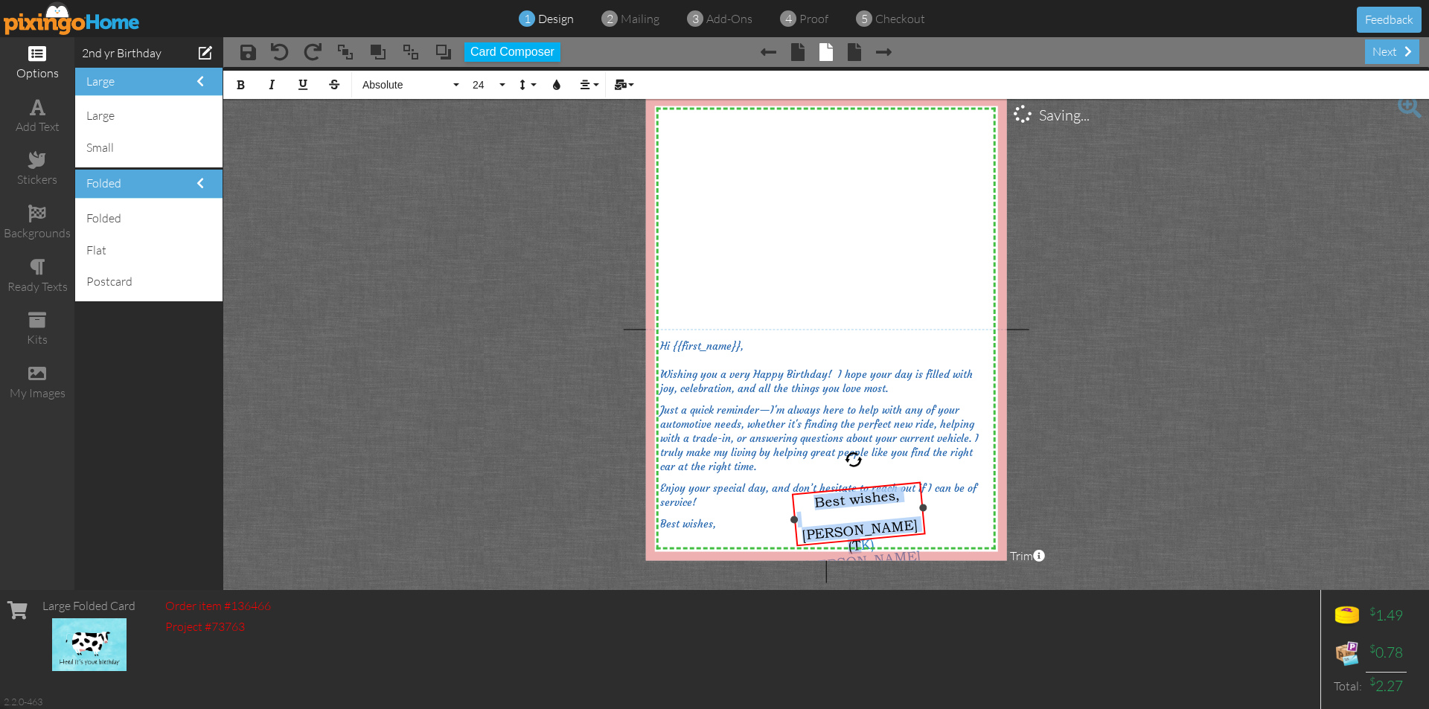
drag, startPoint x: 811, startPoint y: 505, endPoint x: 915, endPoint y: 527, distance: 107.1
click at [915, 527] on div "Best wishes, [PERSON_NAME] (TK) [PERSON_NAME]" at bounding box center [860, 529] width 130 height 89
click at [564, 86] on button "Colors" at bounding box center [557, 85] width 28 height 28
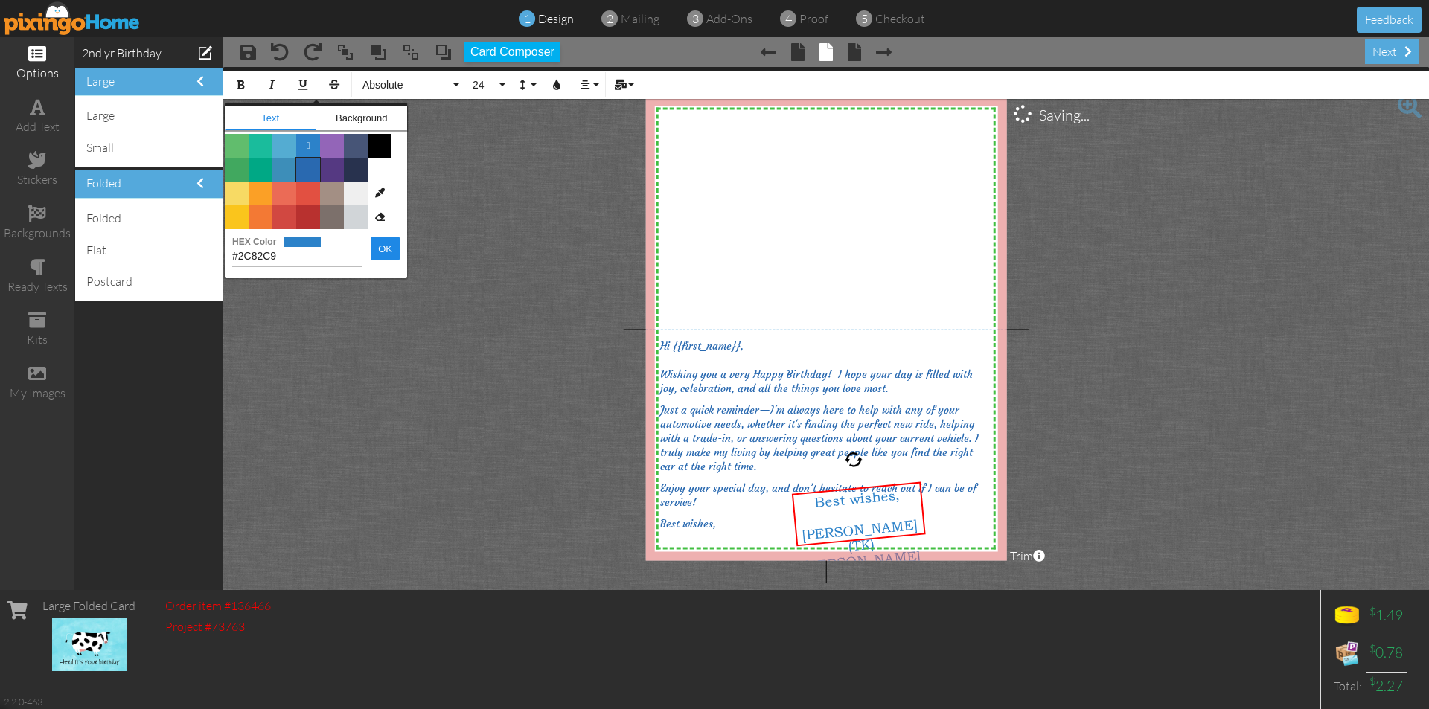
click at [310, 172] on span "Color #2969B0" at bounding box center [308, 170] width 24 height 24
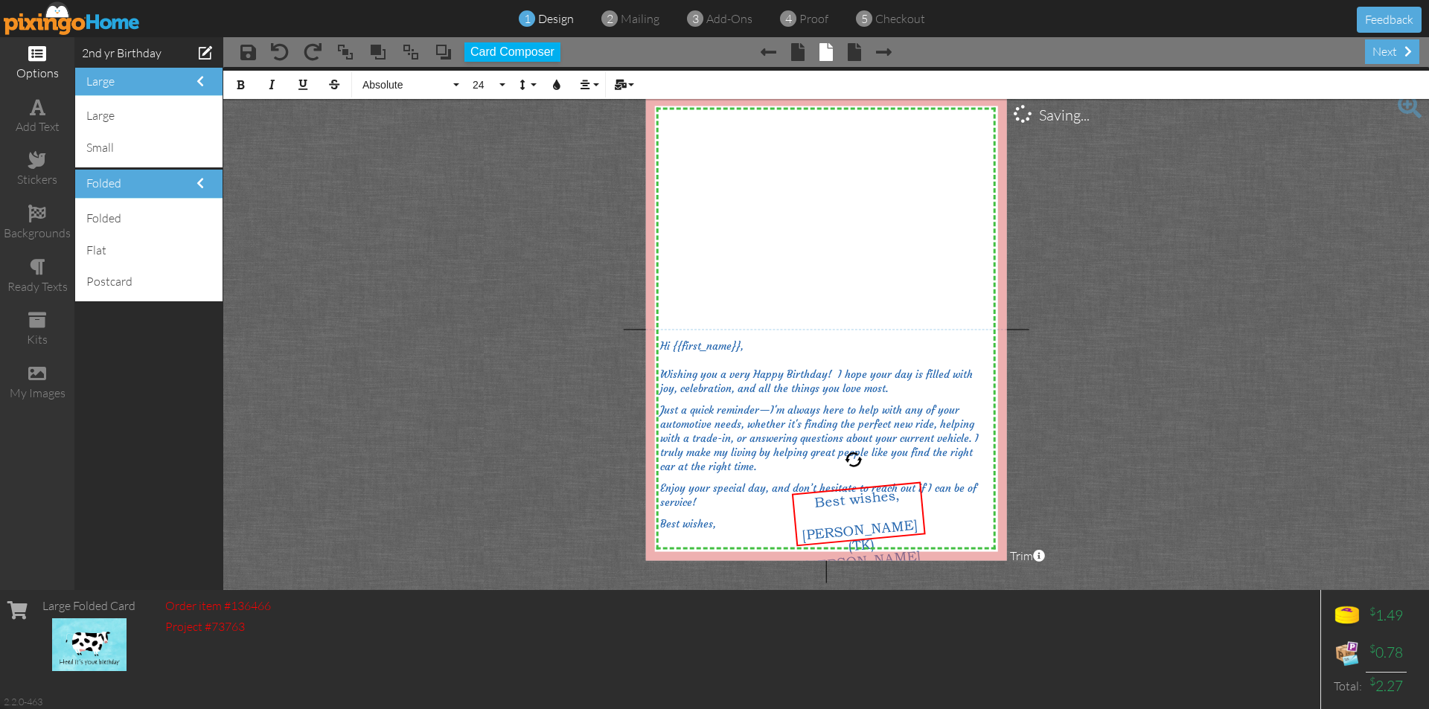
click at [490, 299] on project-studio-wrapper "X X X X X X X X X X X X X X X X X X X X X X X X X X X X X X X X X X X X X X X X…" at bounding box center [826, 328] width 1206 height 523
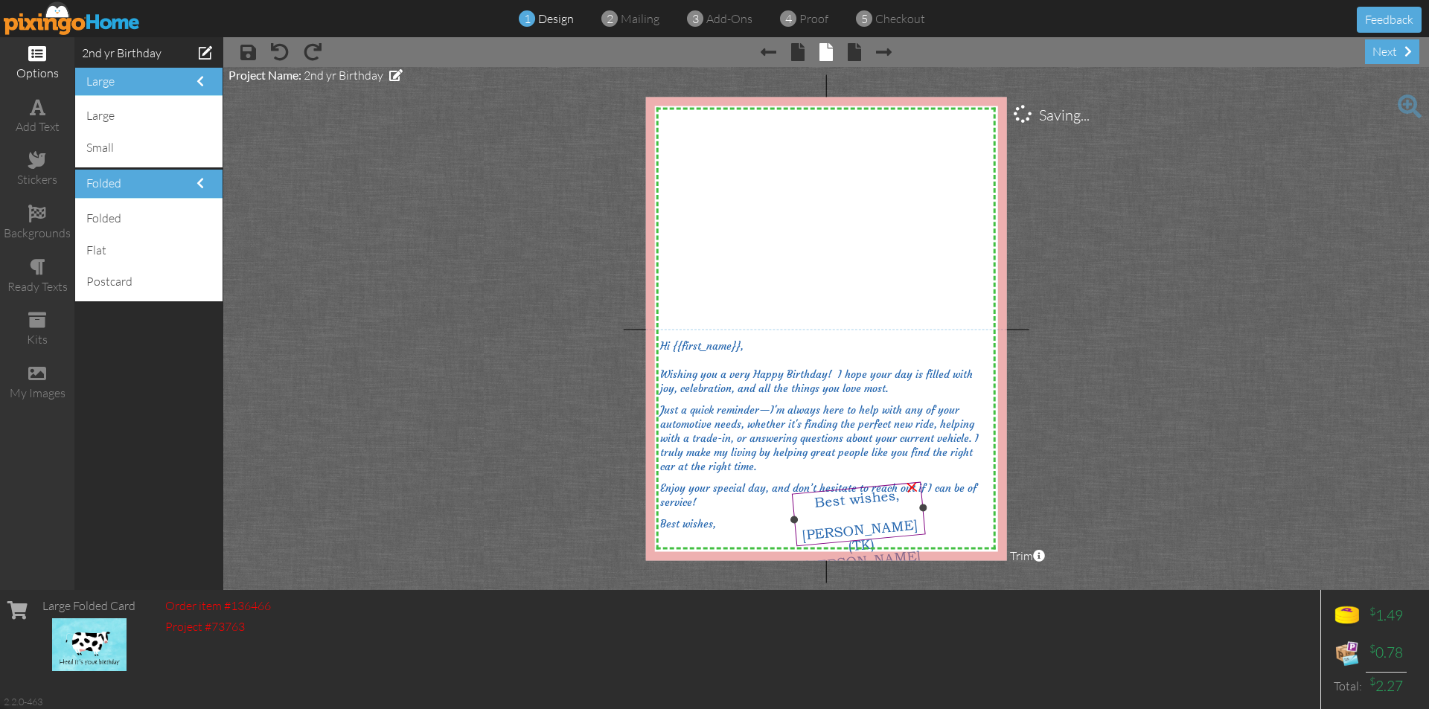
click at [843, 513] on div at bounding box center [858, 514] width 124 height 27
click at [823, 518] on div at bounding box center [858, 514] width 124 height 27
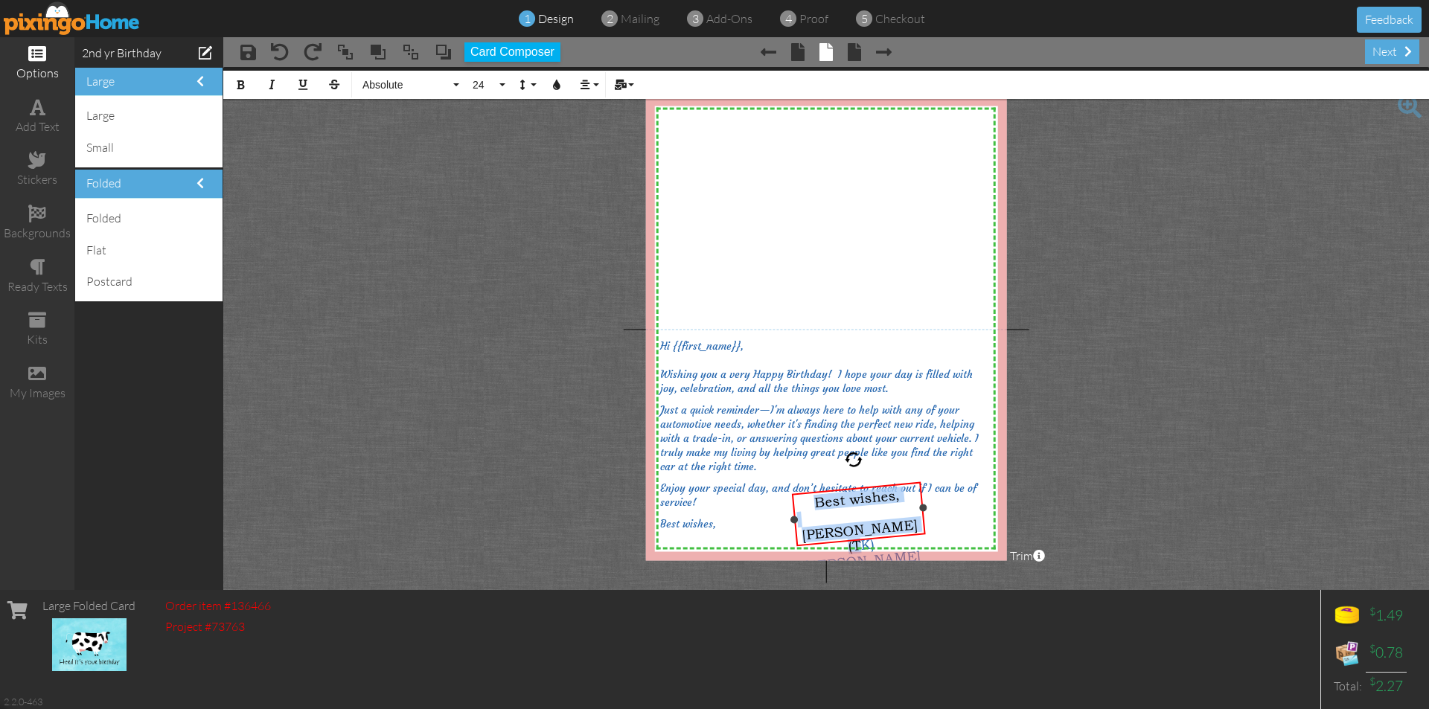
drag, startPoint x: 808, startPoint y: 501, endPoint x: 926, endPoint y: 522, distance: 119.4
click at [925, 522] on div "Best wishes, [PERSON_NAME] (TK) [PERSON_NAME] ×" at bounding box center [858, 514] width 133 height 64
click at [503, 88] on button "24" at bounding box center [486, 85] width 43 height 28
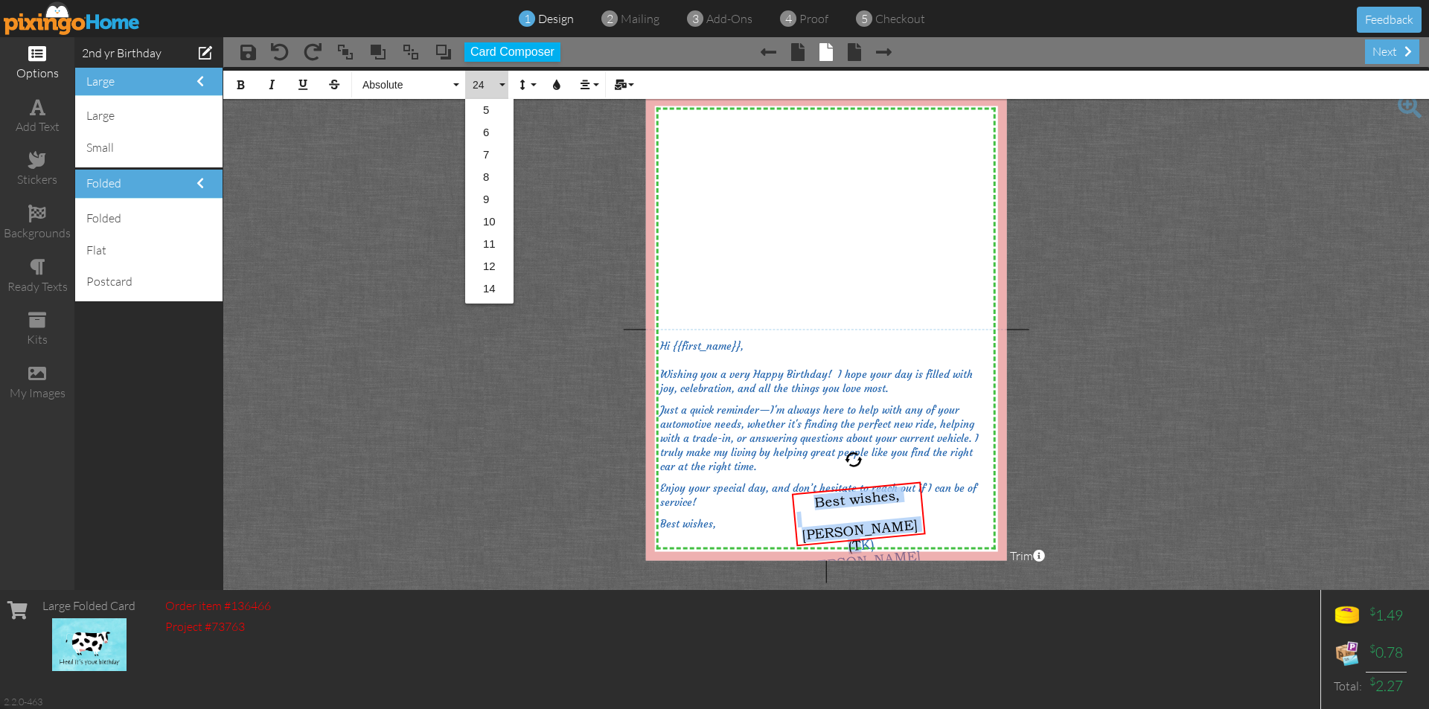
scroll to position [199, 0]
click at [458, 86] on button "Absolute" at bounding box center [408, 85] width 107 height 28
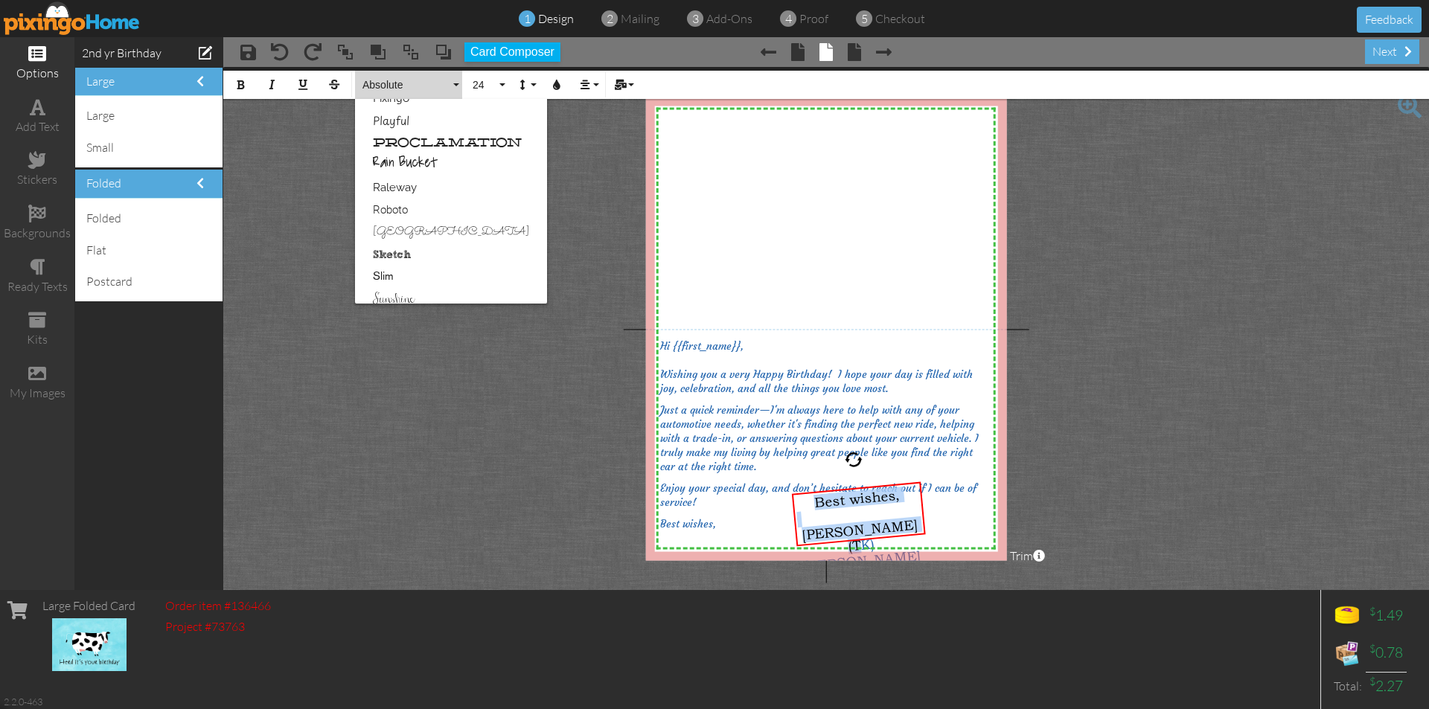
scroll to position [819, 0]
click at [424, 137] on link "Rain Bucket" at bounding box center [451, 140] width 192 height 22
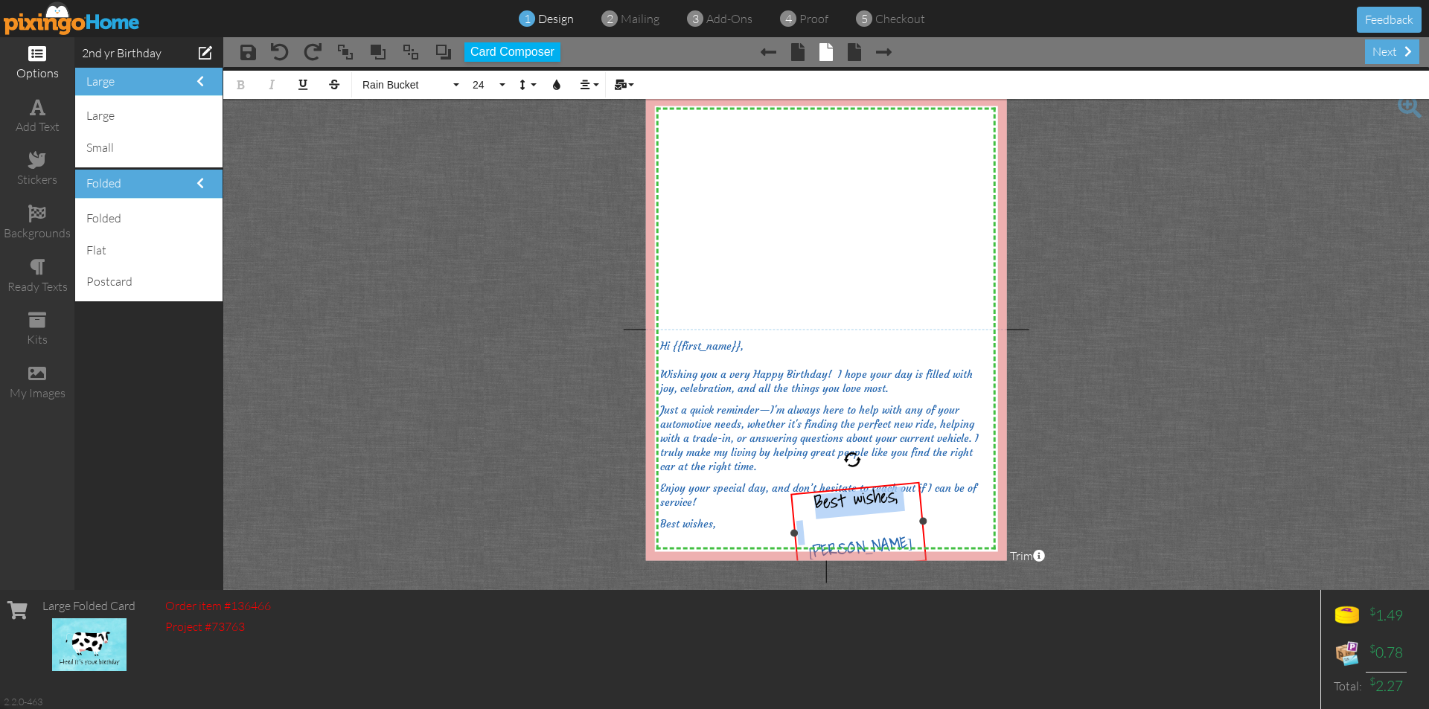
click at [806, 552] on div "[PERSON_NAME] (TK) [PERSON_NAME]" at bounding box center [864, 576] width 130 height 85
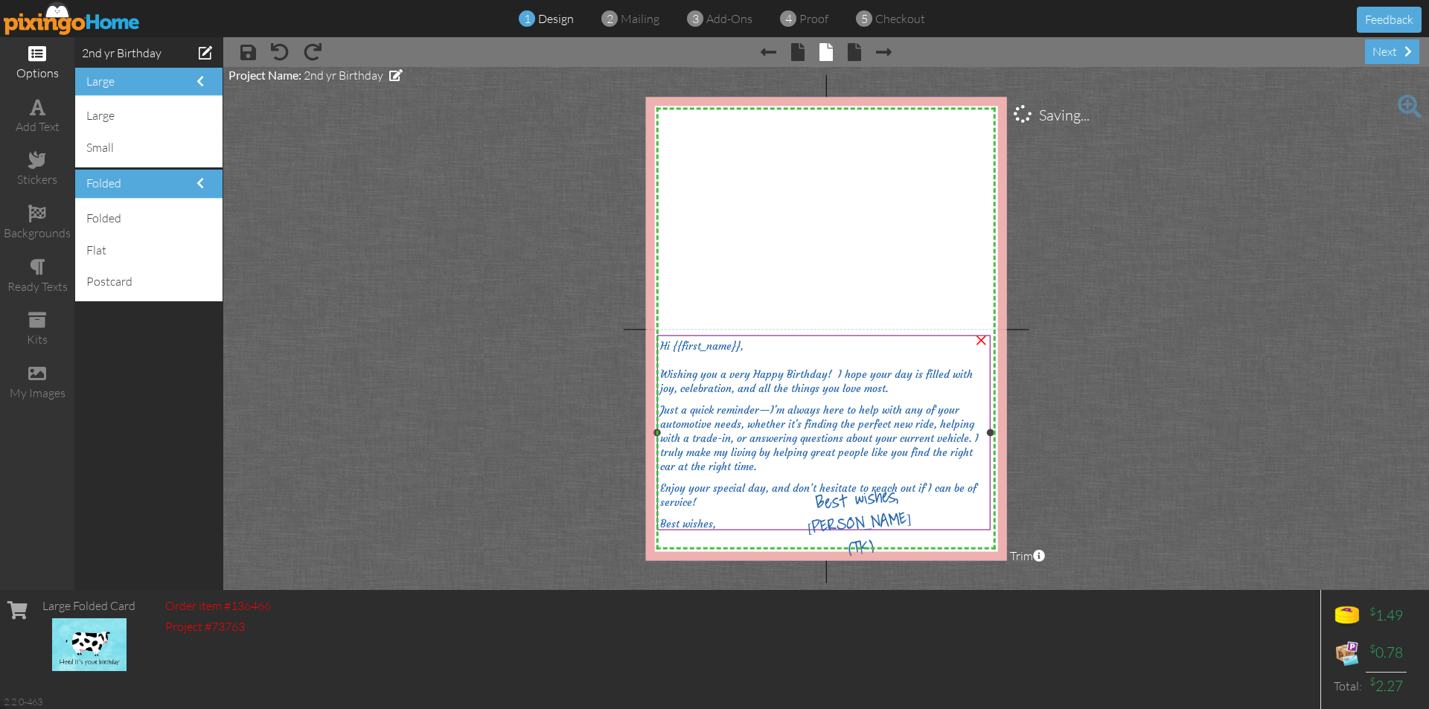
click at [768, 362] on div at bounding box center [823, 359] width 327 height 14
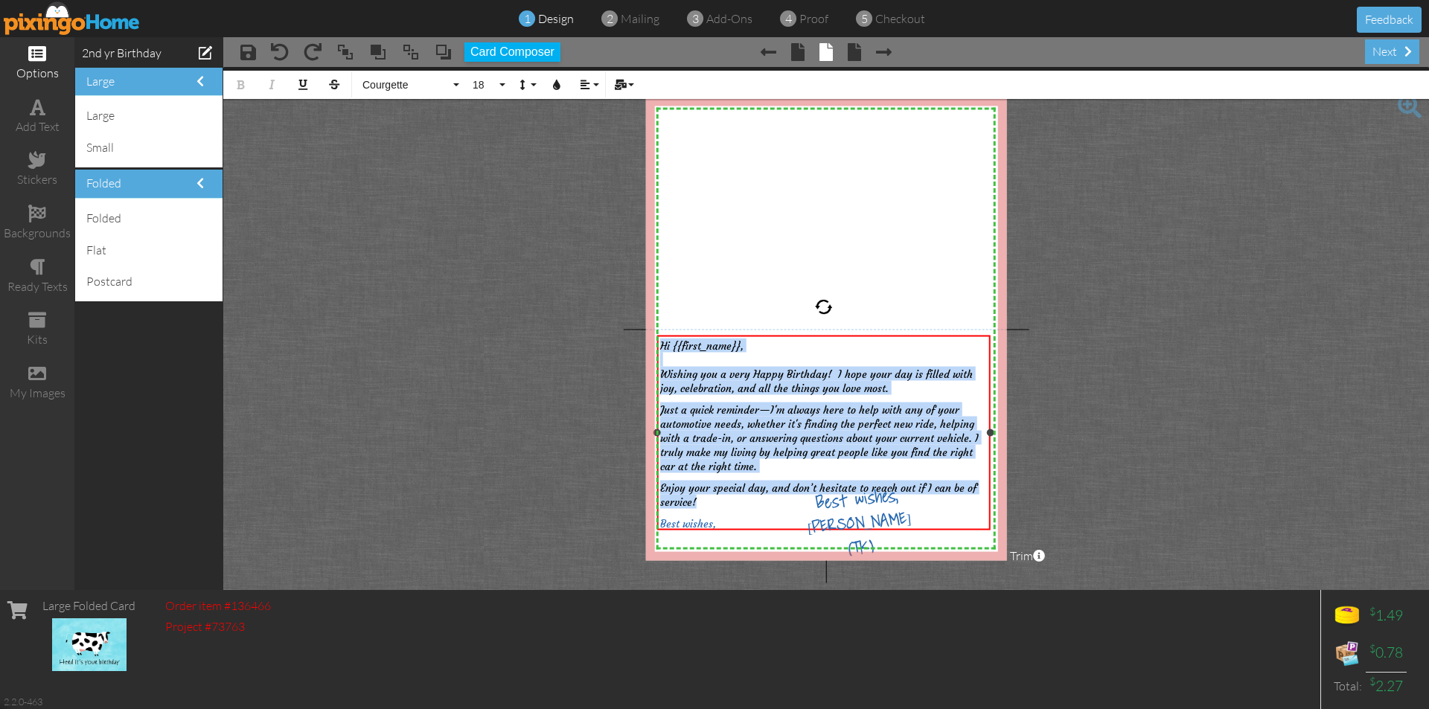
drag, startPoint x: 660, startPoint y: 345, endPoint x: 941, endPoint y: 492, distance: 316.6
click at [941, 492] on div "Hi {{first_name}}, Wishing you a very Happy Birthday! I hope your day is filled…" at bounding box center [823, 437] width 327 height 199
click at [560, 85] on icon "button" at bounding box center [557, 85] width 10 height 10
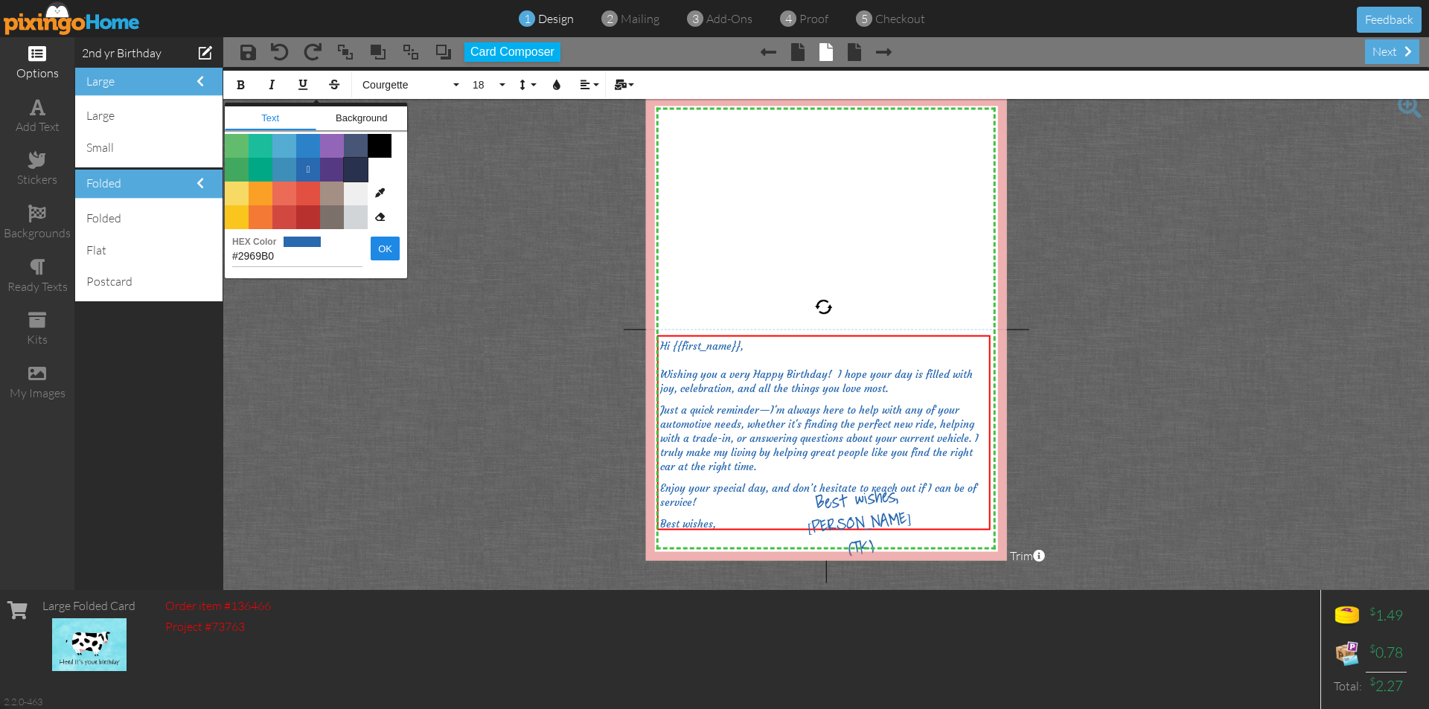
click at [357, 173] on span "Color #28324E" at bounding box center [356, 170] width 24 height 24
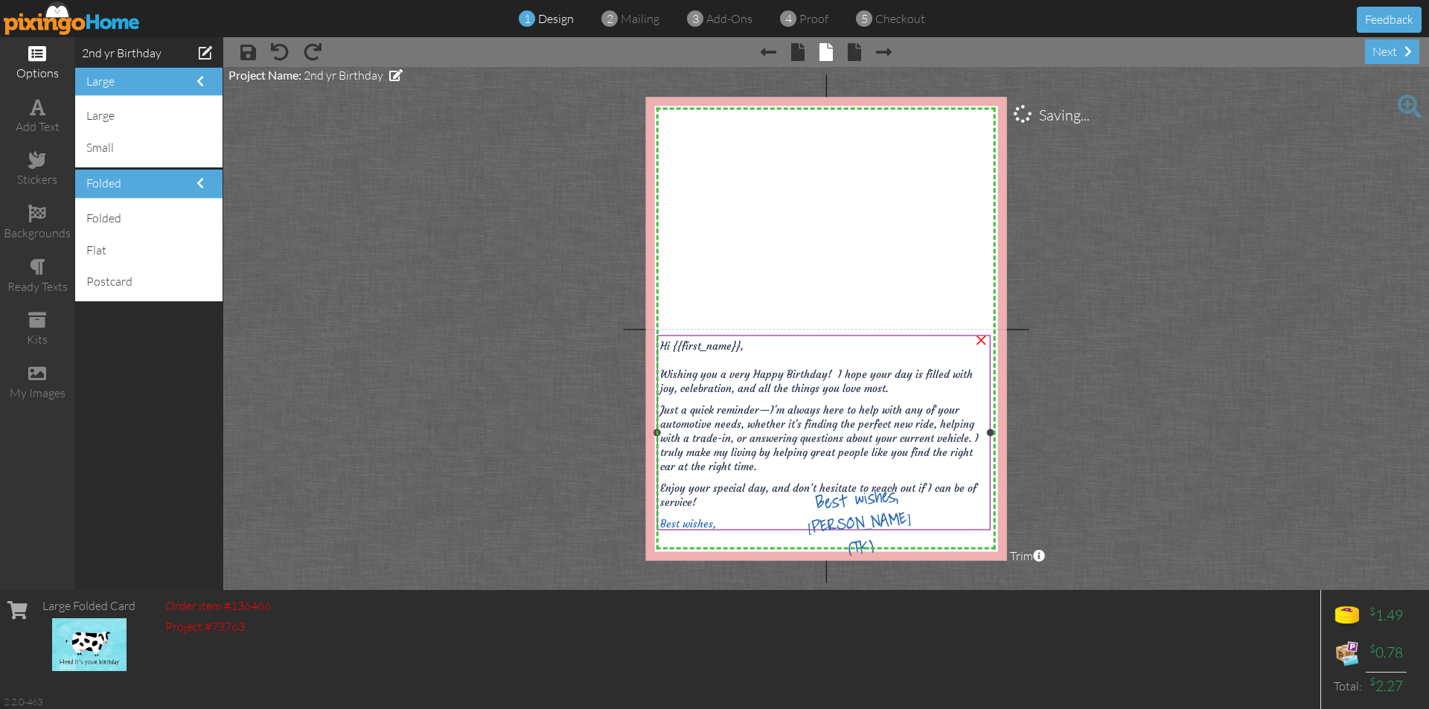
click at [721, 517] on p "Best wishes," at bounding box center [823, 523] width 327 height 14
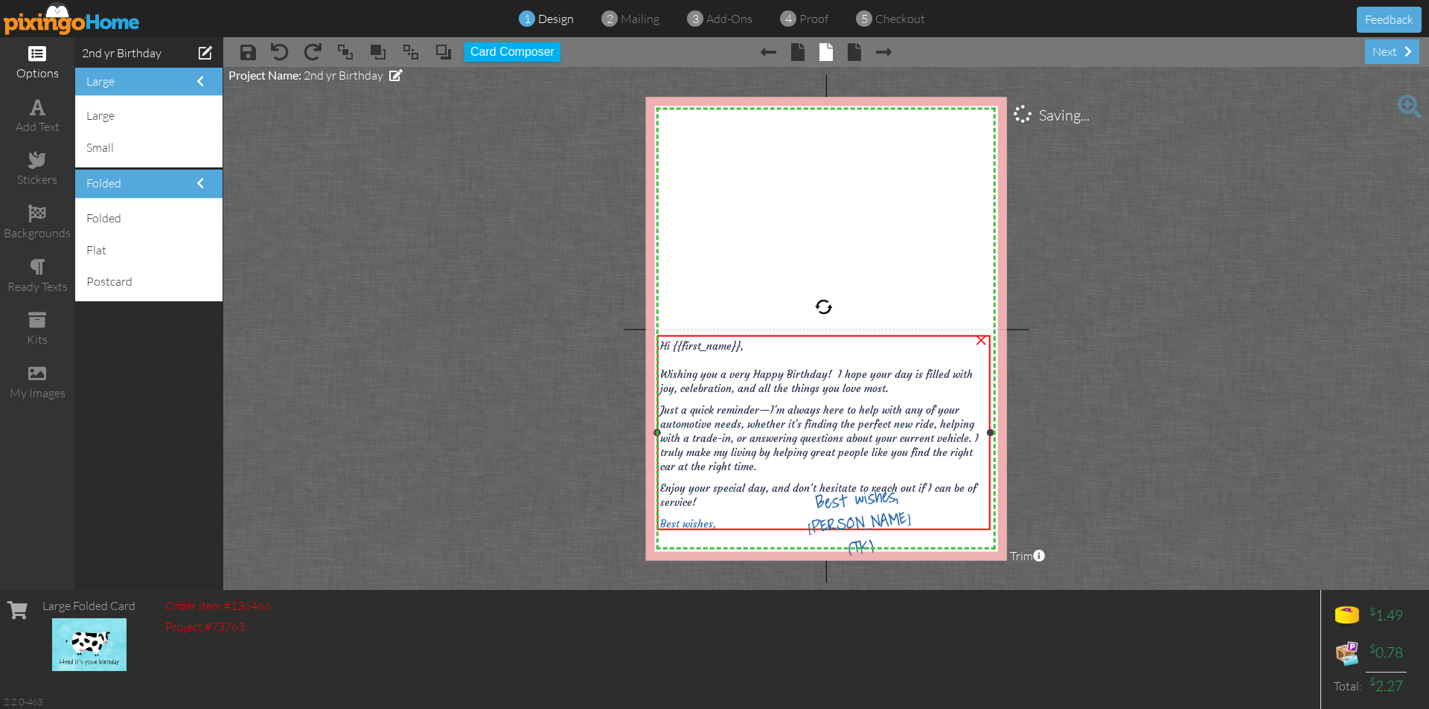
click at [719, 516] on p "Best wishes," at bounding box center [823, 523] width 327 height 14
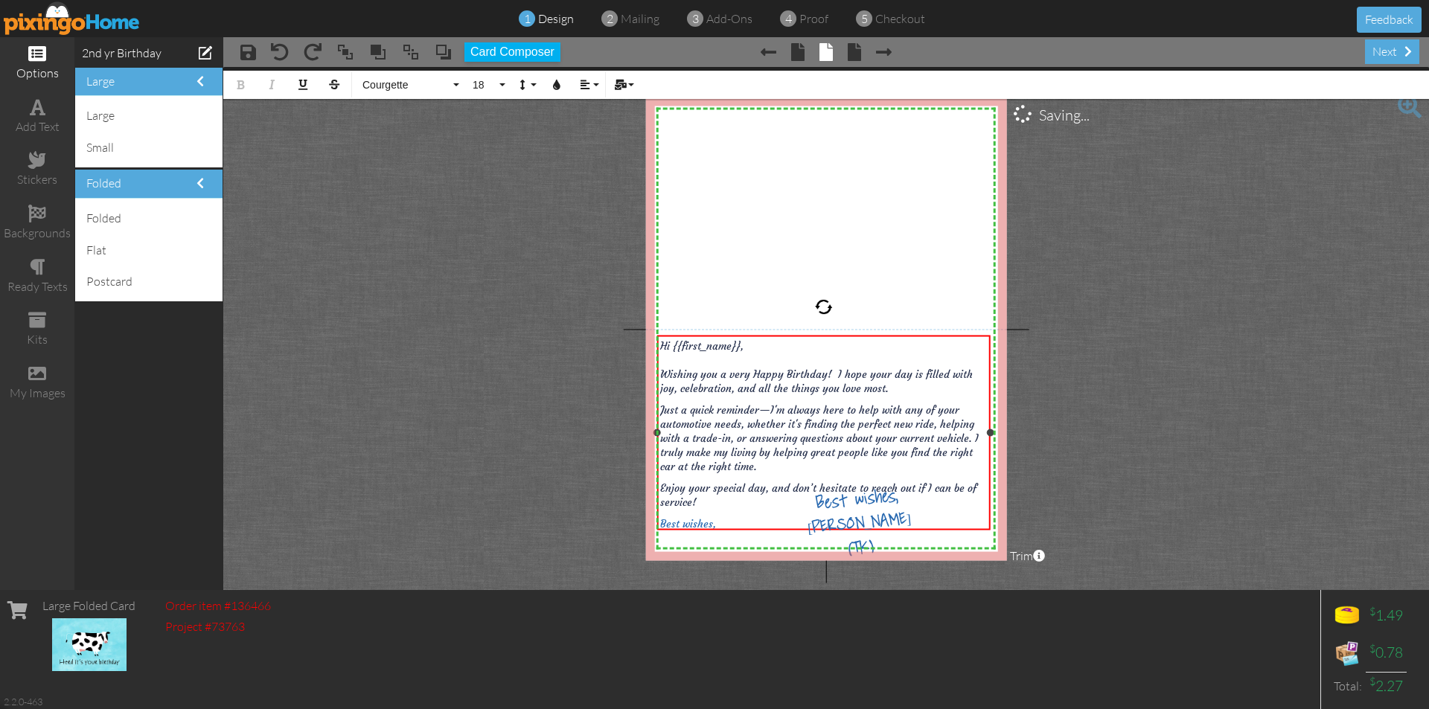
click at [718, 516] on p "Best wishes," at bounding box center [823, 523] width 327 height 14
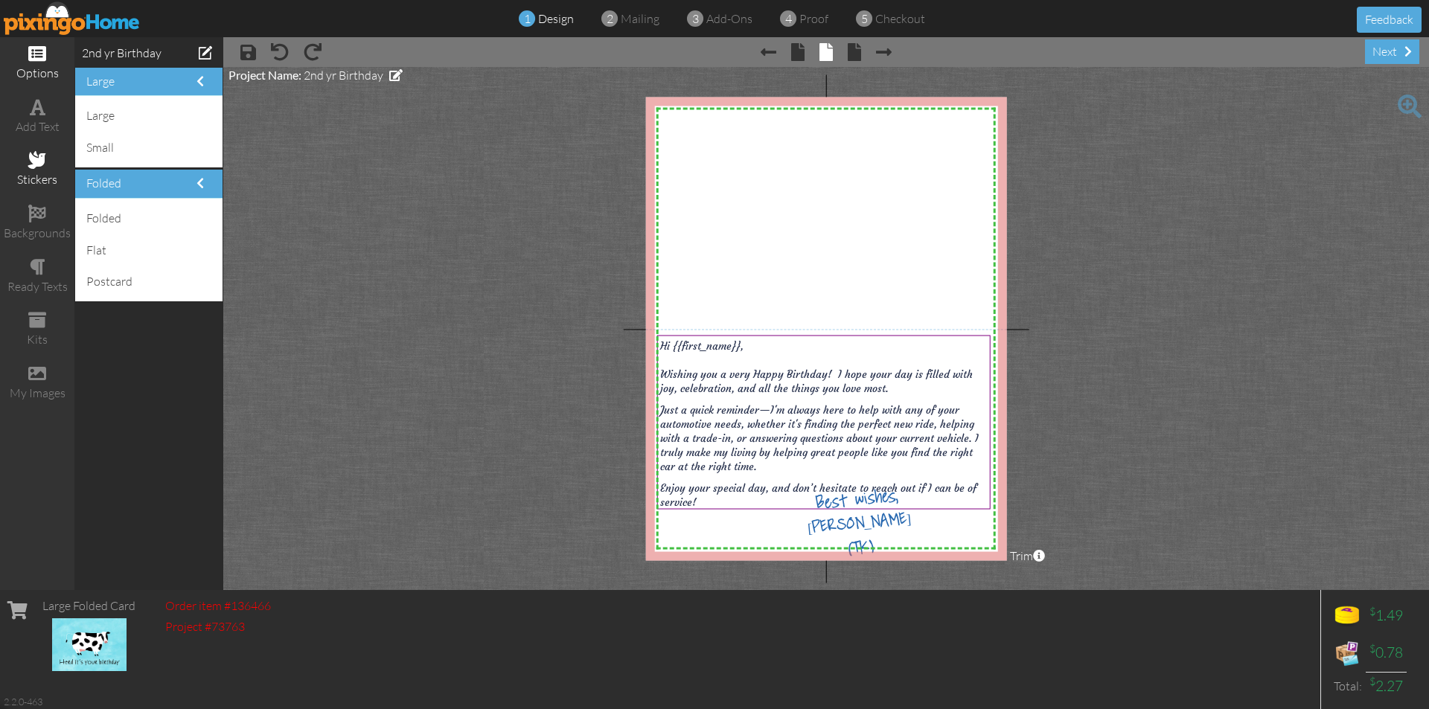
click at [20, 169] on div "stickers" at bounding box center [37, 170] width 74 height 52
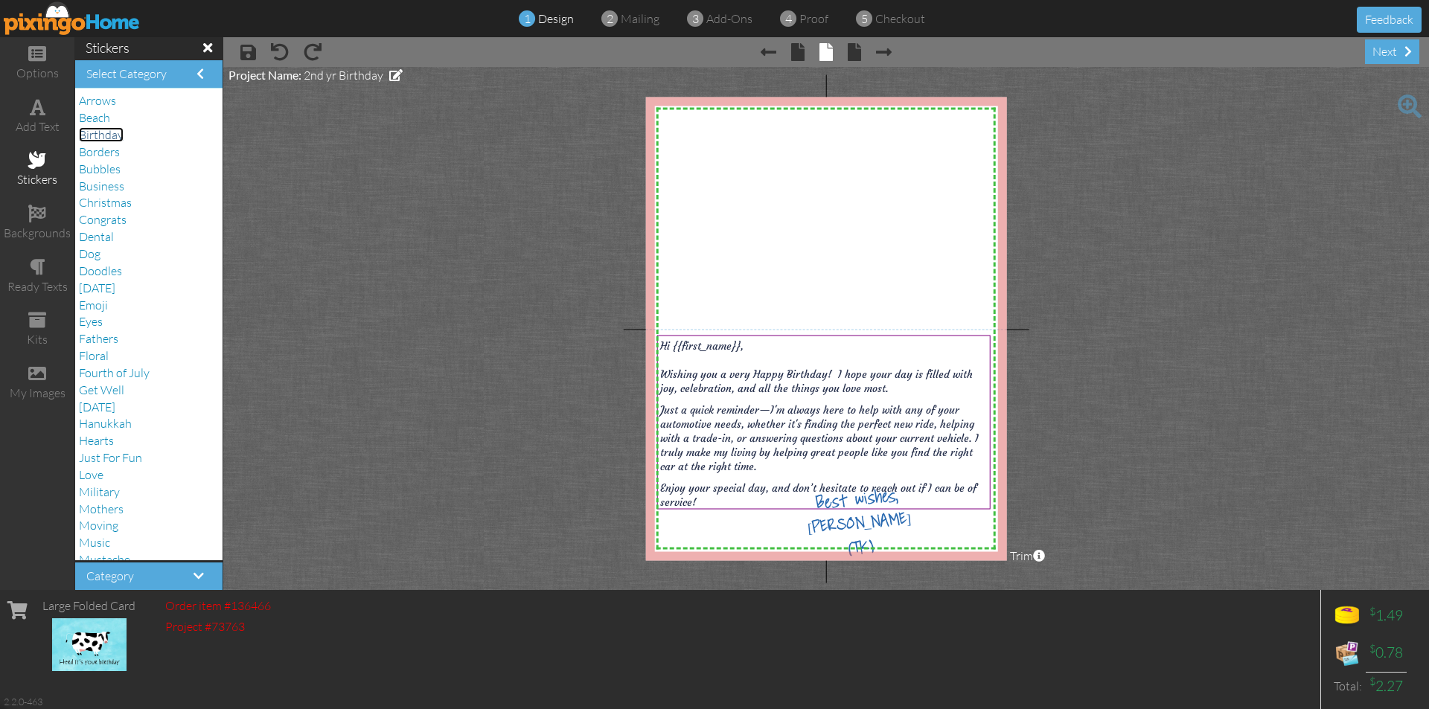
click at [120, 138] on span "Birthday" at bounding box center [101, 134] width 45 height 15
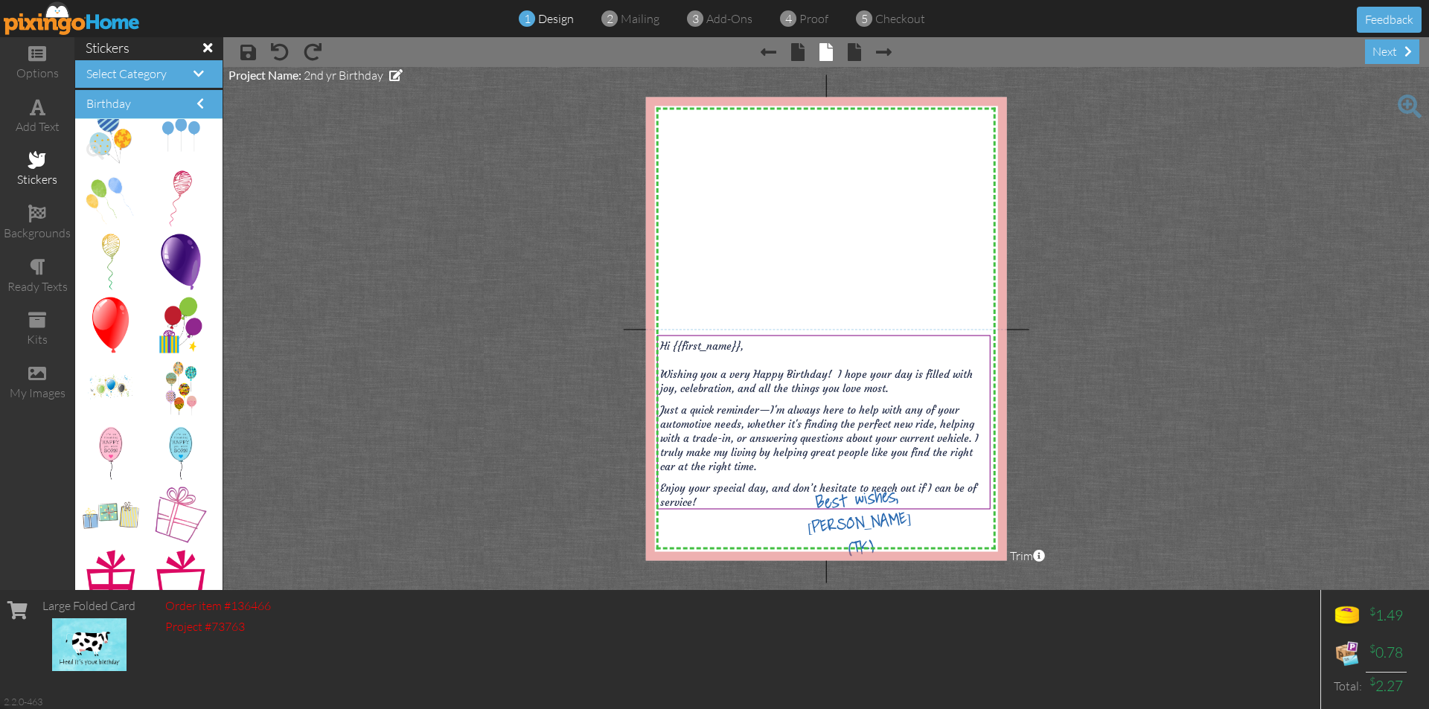
scroll to position [298, 0]
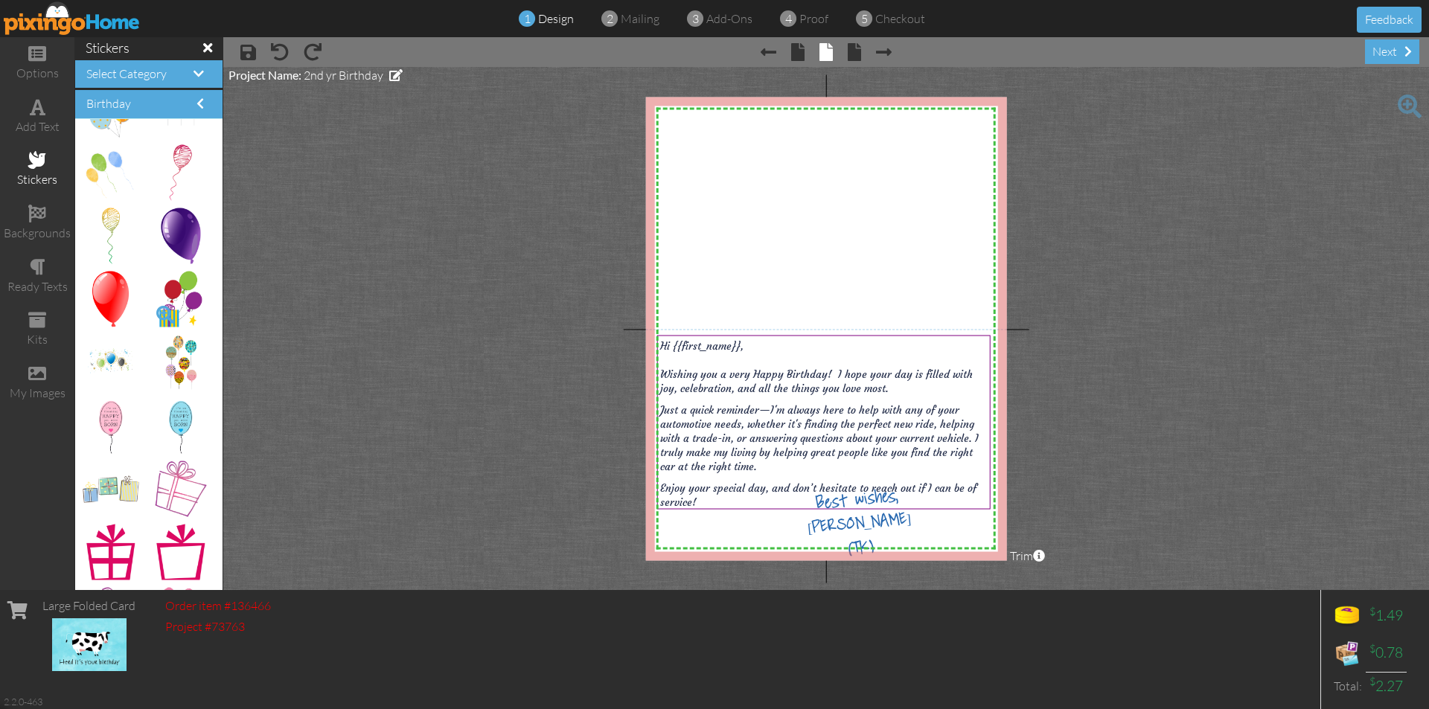
click at [162, 302] on span at bounding box center [165, 314] width 25 height 25
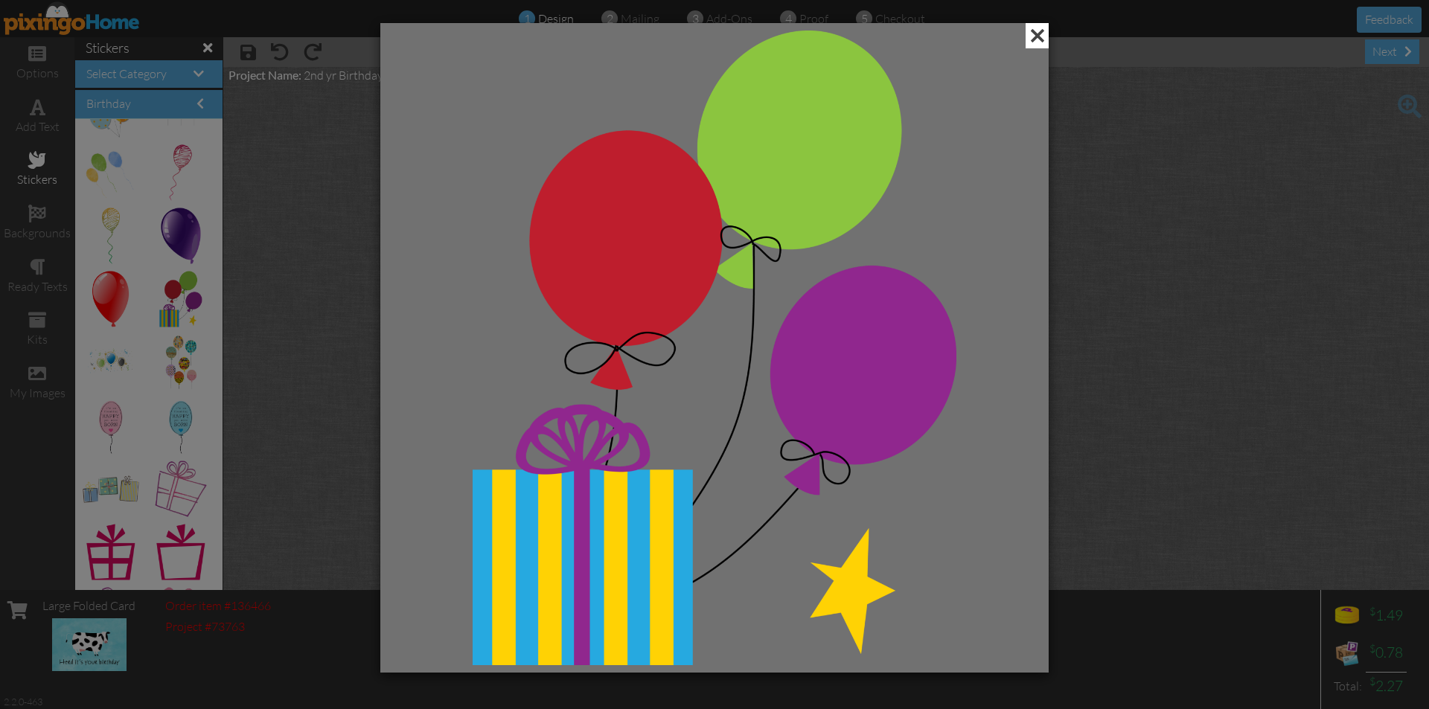
click at [1041, 39] on span at bounding box center [1037, 35] width 23 height 25
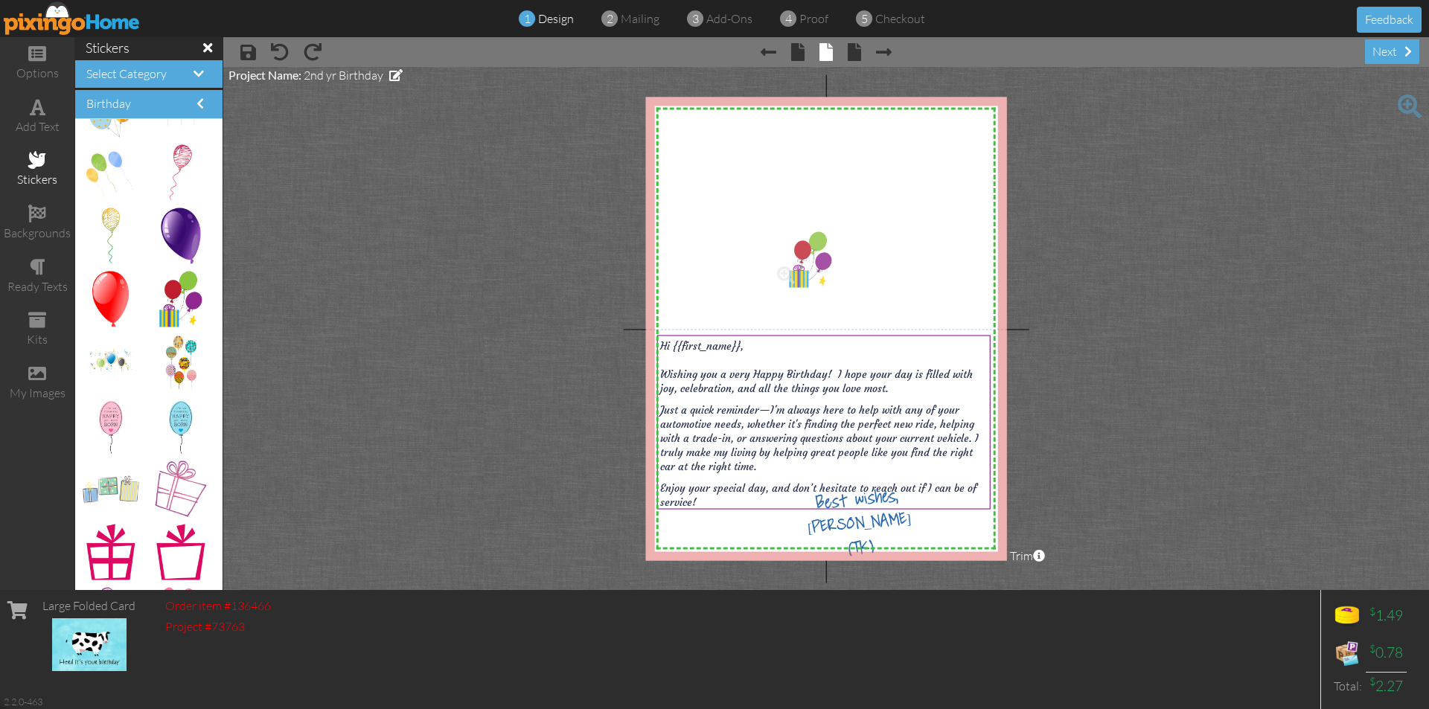
drag, startPoint x: 179, startPoint y: 311, endPoint x: 811, endPoint y: 272, distance: 633.1
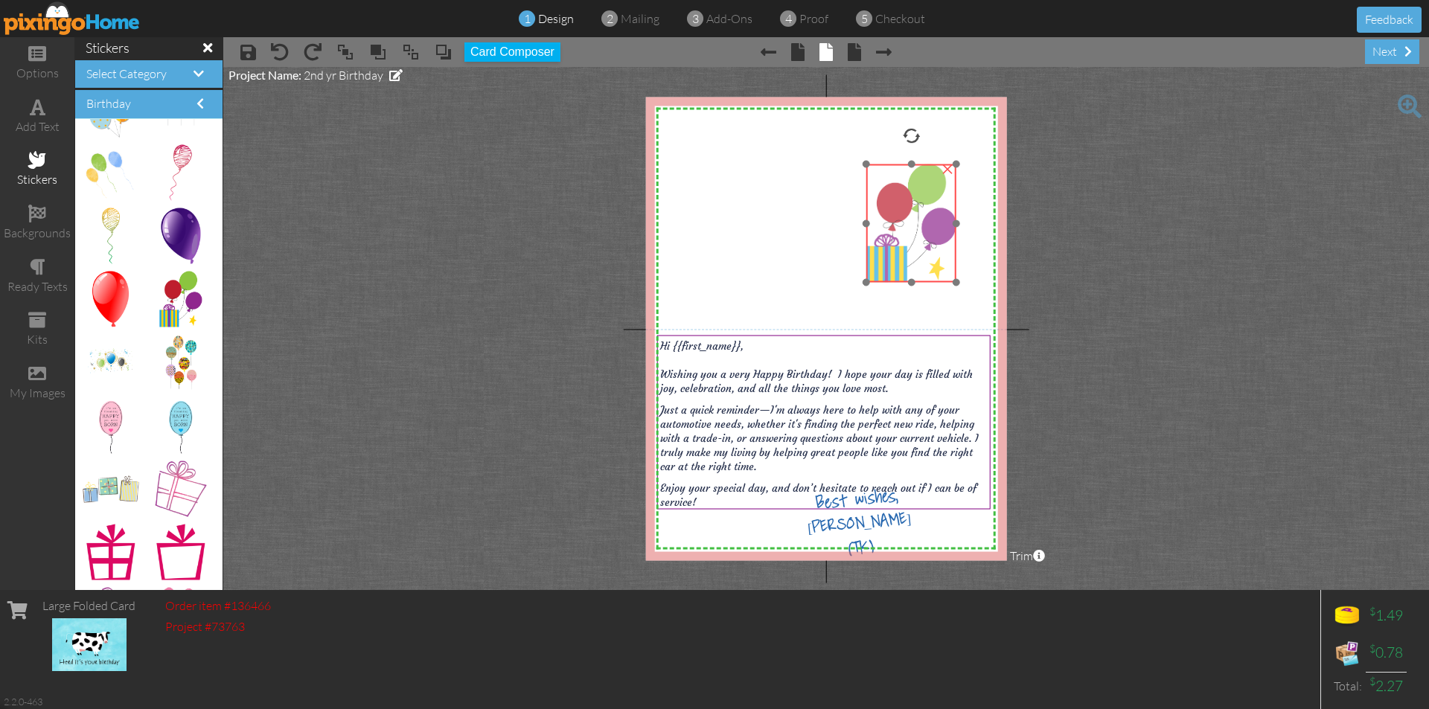
drag, startPoint x: 834, startPoint y: 231, endPoint x: 927, endPoint y: 163, distance: 115.1
click at [927, 163] on div at bounding box center [912, 224] width 98 height 126
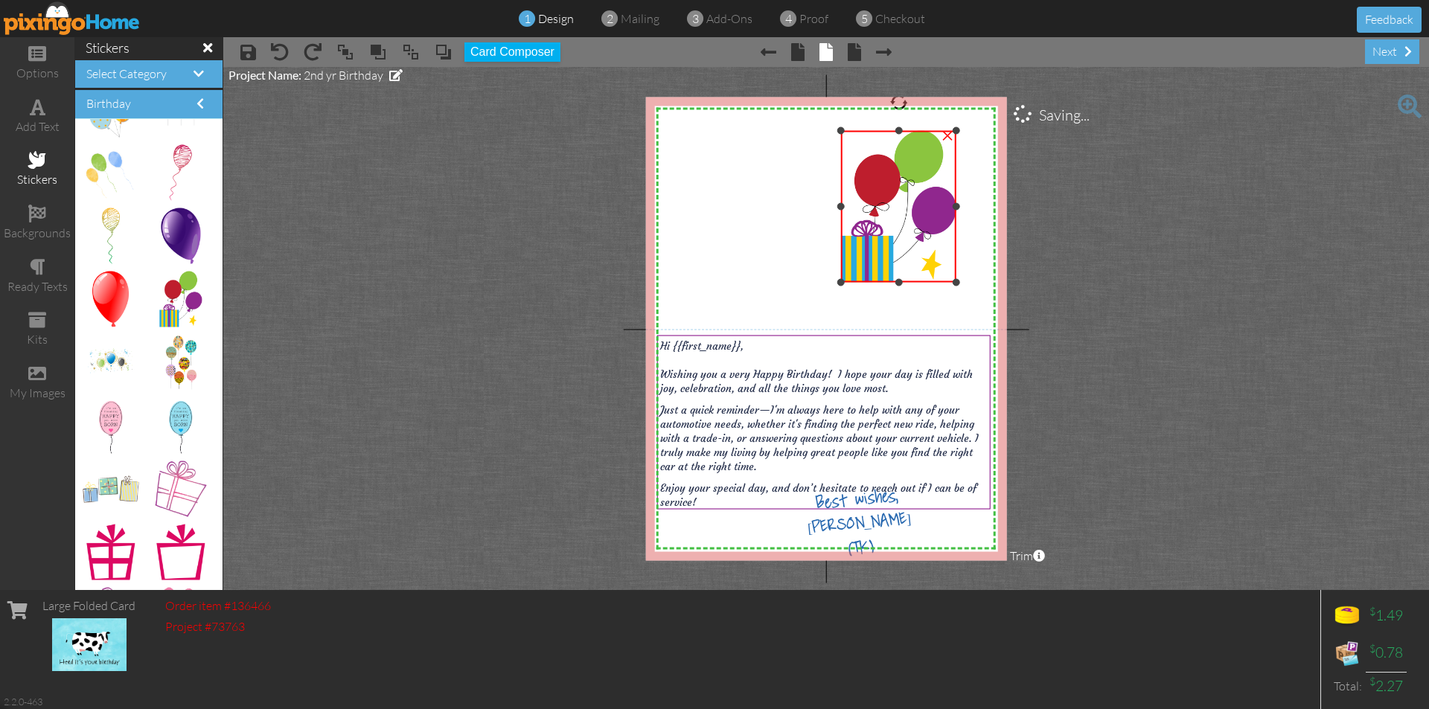
drag, startPoint x: 864, startPoint y: 163, endPoint x: 763, endPoint y: 130, distance: 106.6
click at [763, 130] on div "X X X X X X X X X X X X X X X X X X X X X X X X X X X X X X X X X X X X X X X X…" at bounding box center [826, 329] width 361 height 464
drag, startPoint x: 843, startPoint y: 208, endPoint x: 825, endPoint y: 204, distance: 18.4
click at [819, 207] on div "X X X X X X X X X X X X X X X X X X X X X X X X X X X X X X X X X X X X X X X X…" at bounding box center [826, 329] width 361 height 464
drag, startPoint x: 840, startPoint y: 207, endPoint x: 823, endPoint y: 207, distance: 17.1
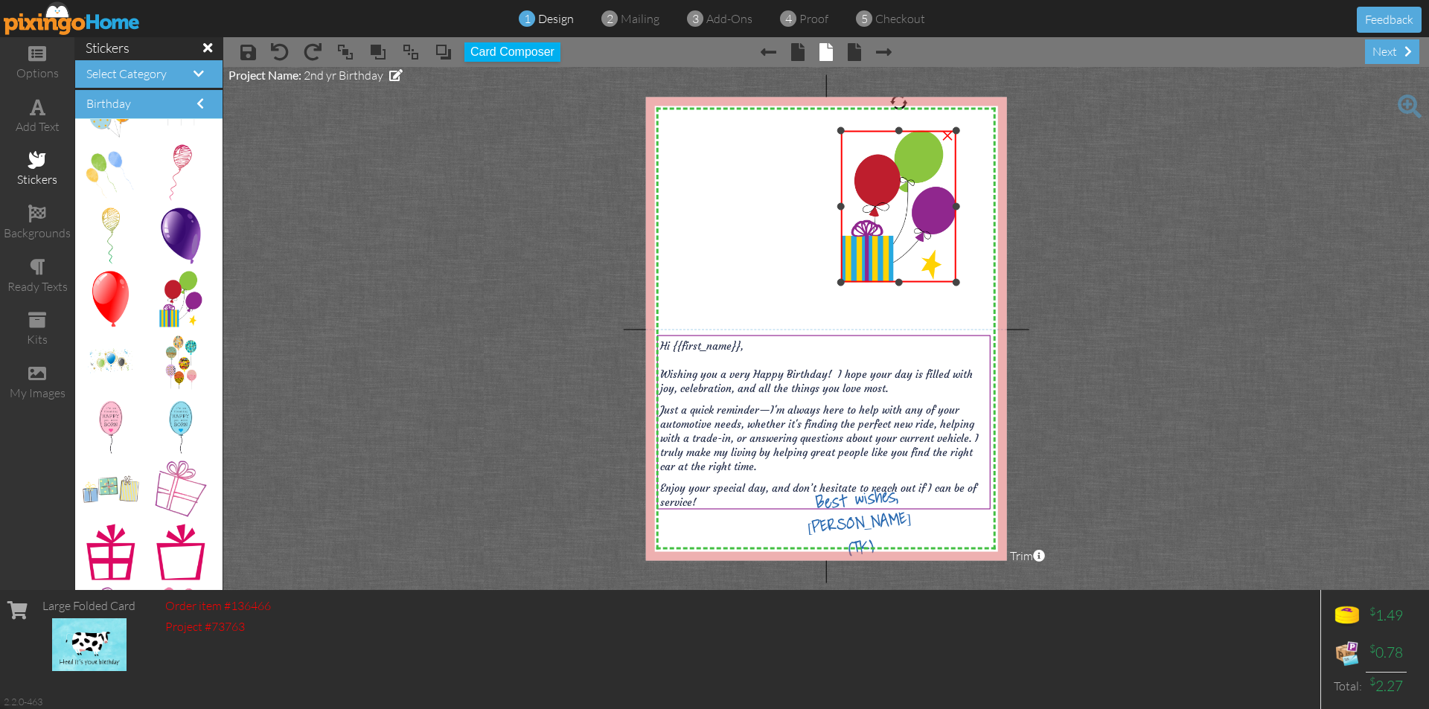
click at [823, 207] on div "X X X X X X X X X X X X X X X X X X X X X X X X X X X X X X X X X X X X X X X X…" at bounding box center [826, 329] width 361 height 464
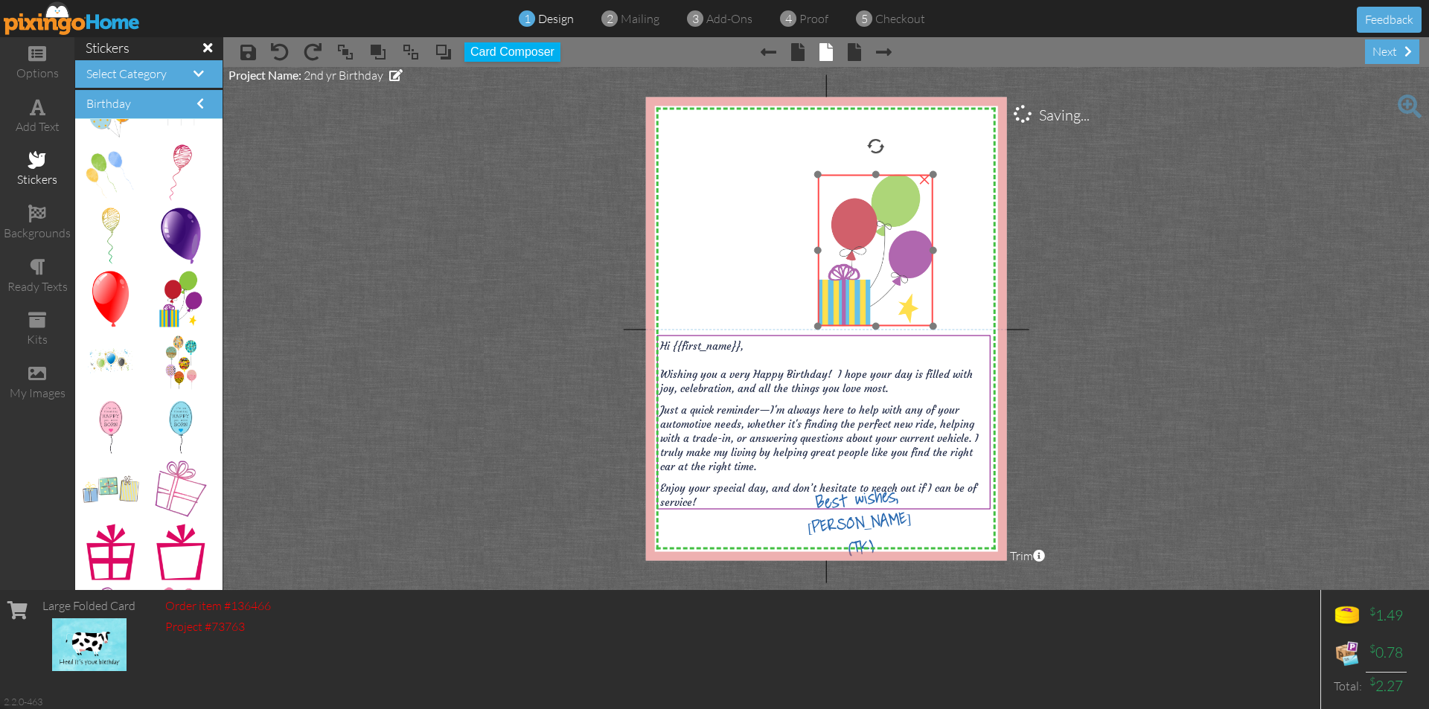
drag, startPoint x: 863, startPoint y: 157, endPoint x: 840, endPoint y: 201, distance: 49.6
click at [840, 201] on img at bounding box center [876, 251] width 116 height 152
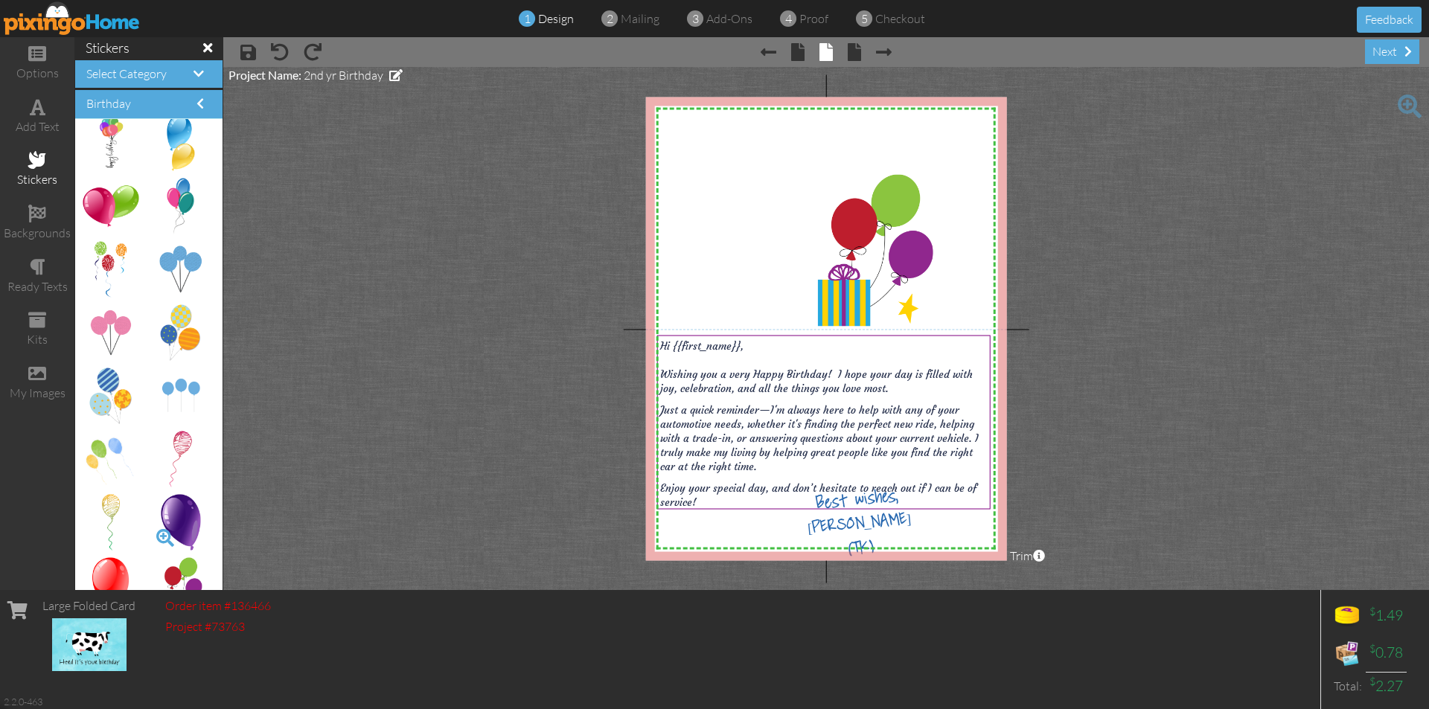
scroll to position [0, 0]
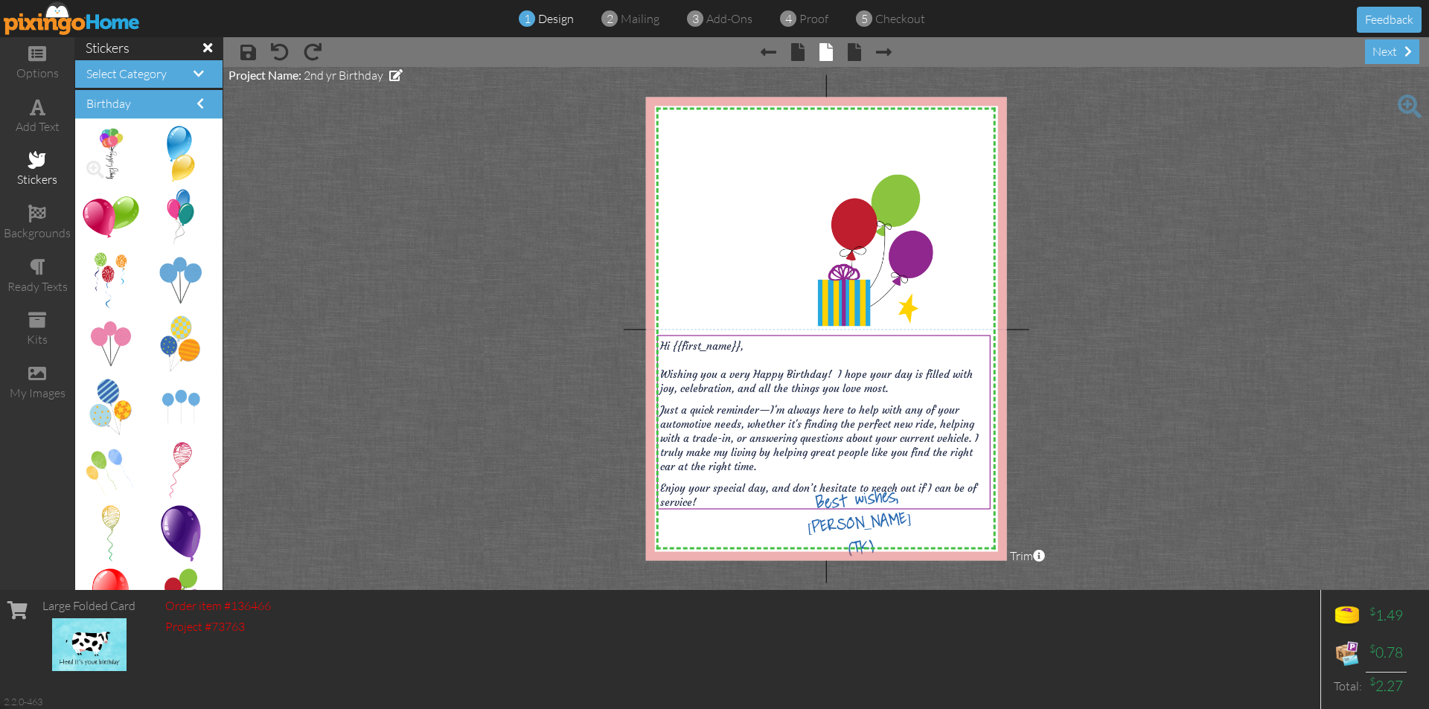
click at [113, 141] on img at bounding box center [110, 155] width 39 height 56
drag, startPoint x: 113, startPoint y: 141, endPoint x: 718, endPoint y: 196, distance: 606.9
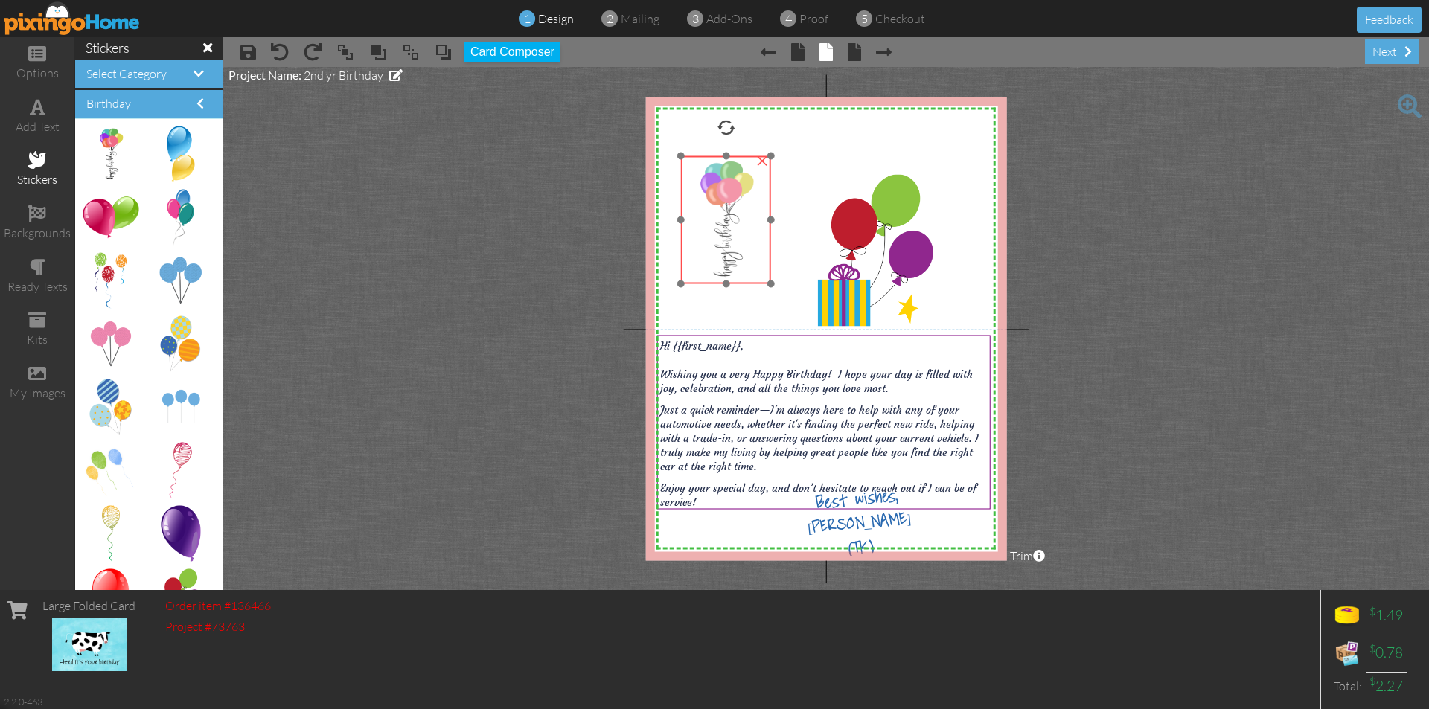
drag, startPoint x: 751, startPoint y: 182, endPoint x: 745, endPoint y: 157, distance: 26.0
click at [745, 157] on img at bounding box center [726, 219] width 90 height 127
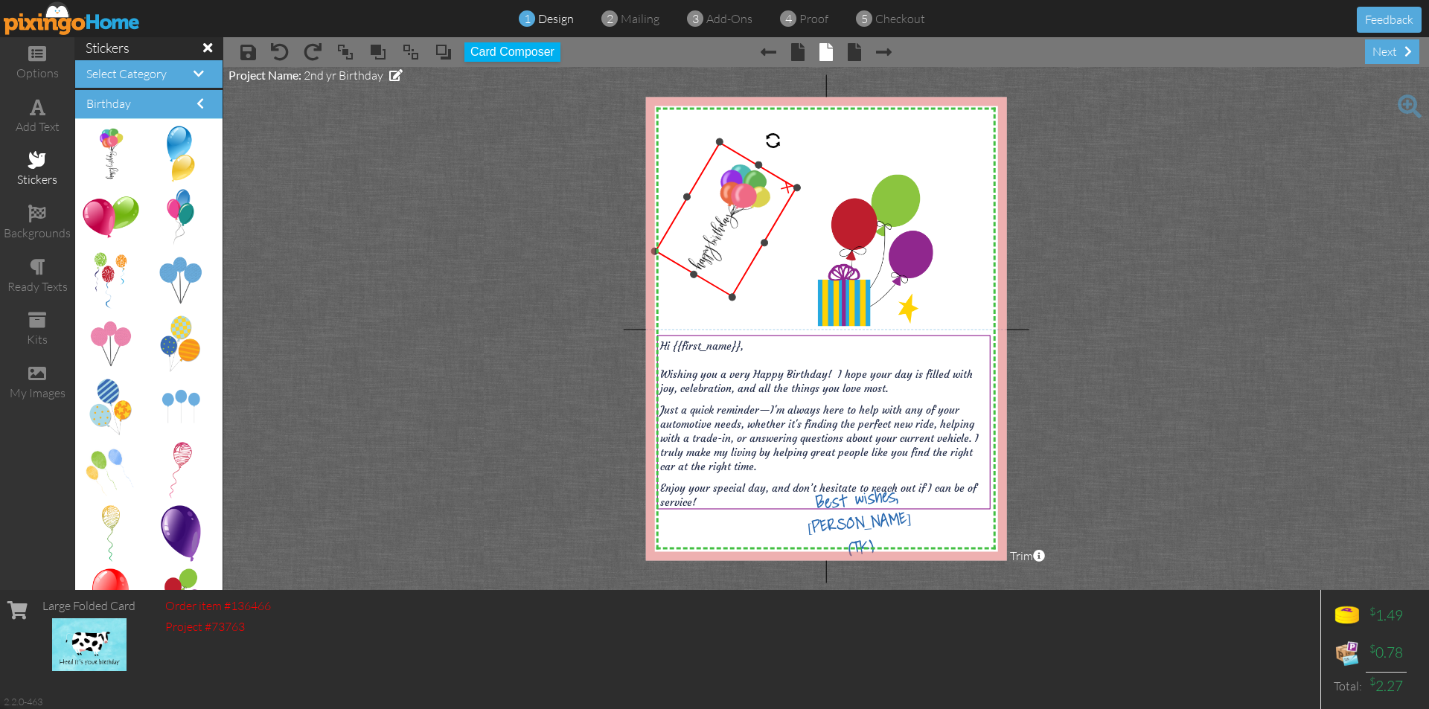
drag, startPoint x: 726, startPoint y: 124, endPoint x: 753, endPoint y: 174, distance: 57.3
click at [753, 174] on div "×" at bounding box center [726, 220] width 142 height 156
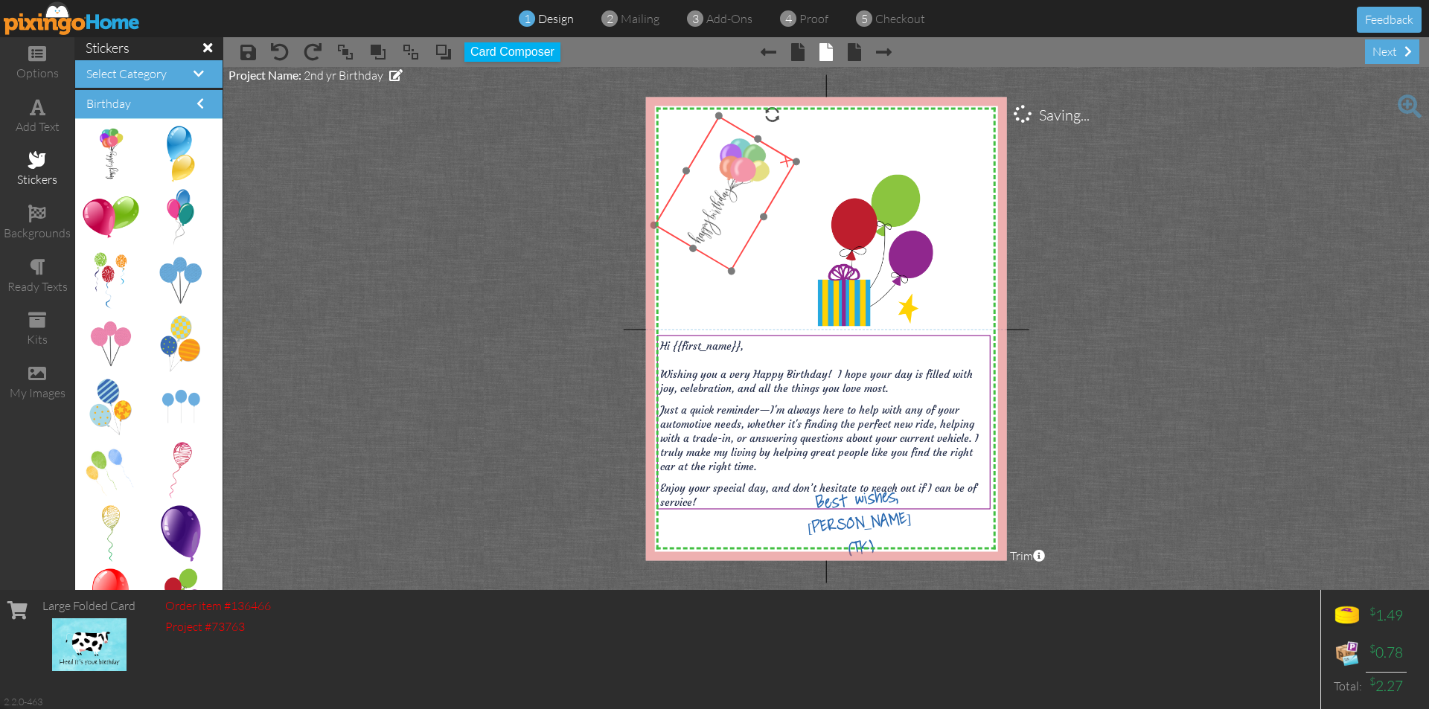
drag, startPoint x: 752, startPoint y: 160, endPoint x: 751, endPoint y: 134, distance: 26.1
click at [751, 134] on div at bounding box center [725, 194] width 153 height 166
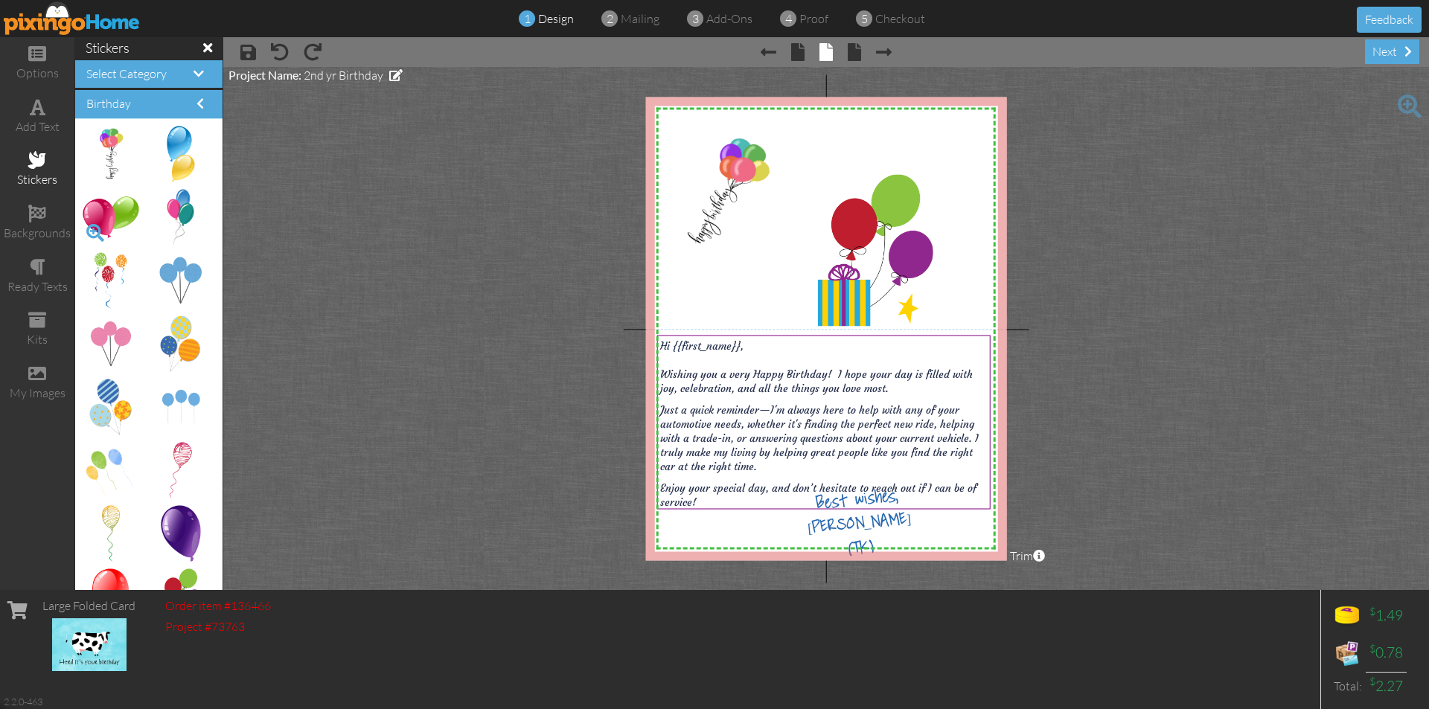
click at [106, 224] on span at bounding box center [95, 232] width 25 height 25
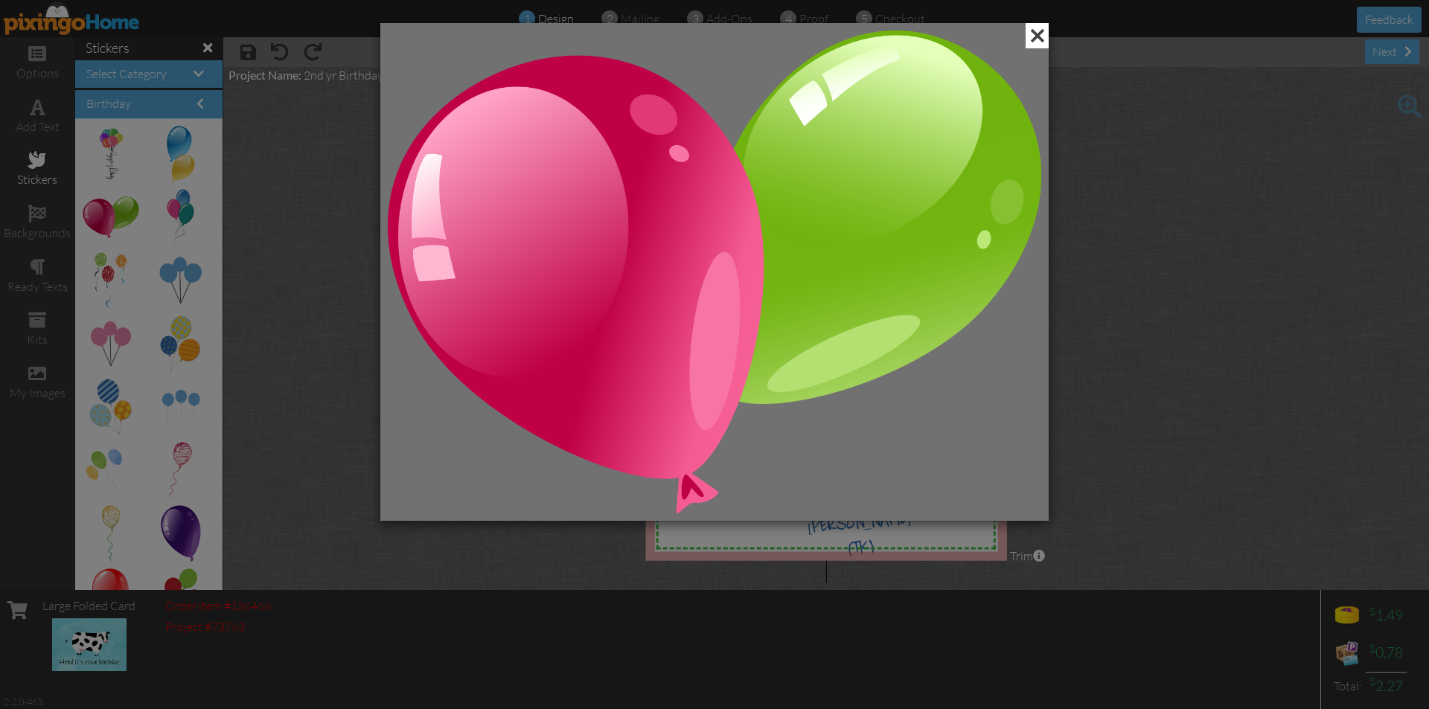
click at [1043, 39] on span at bounding box center [1037, 35] width 23 height 25
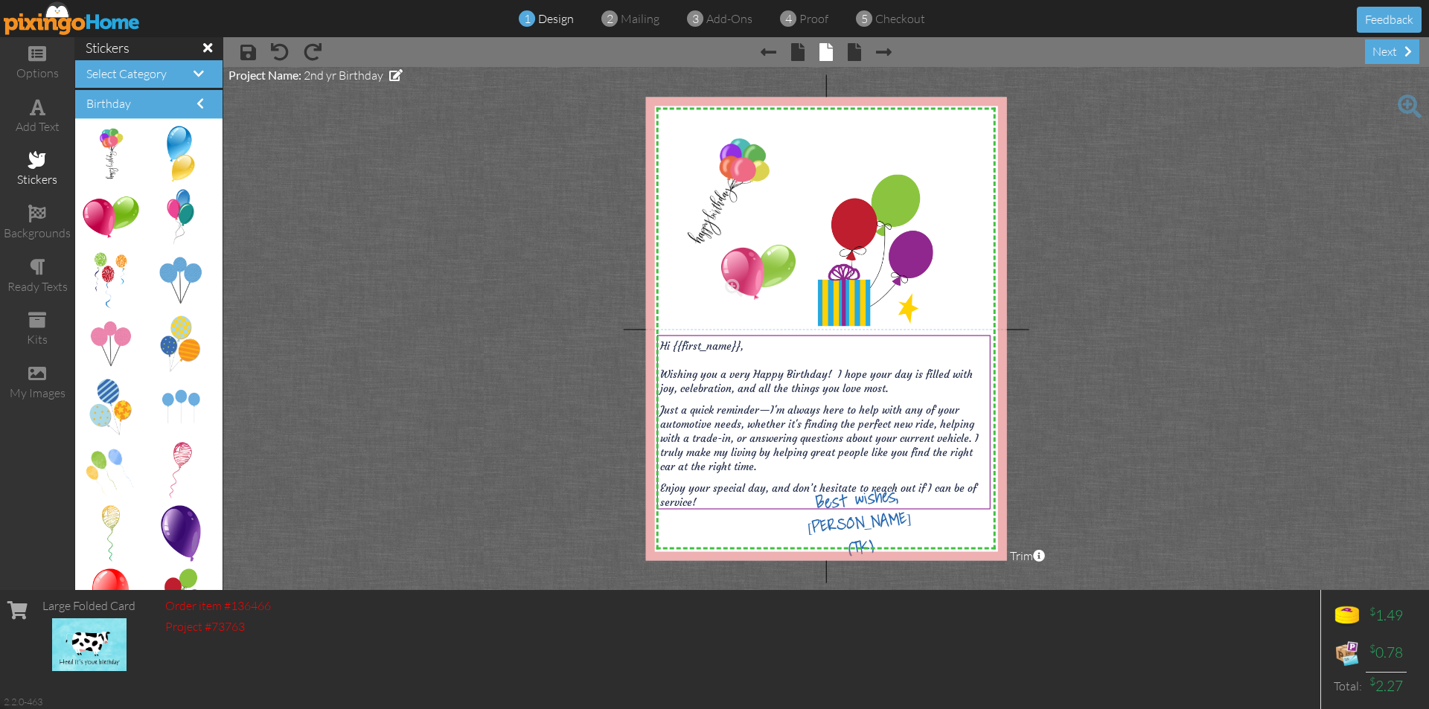
drag, startPoint x: 109, startPoint y: 223, endPoint x: 748, endPoint y: 278, distance: 641.0
click at [765, 246] on div at bounding box center [766, 244] width 7 height 7
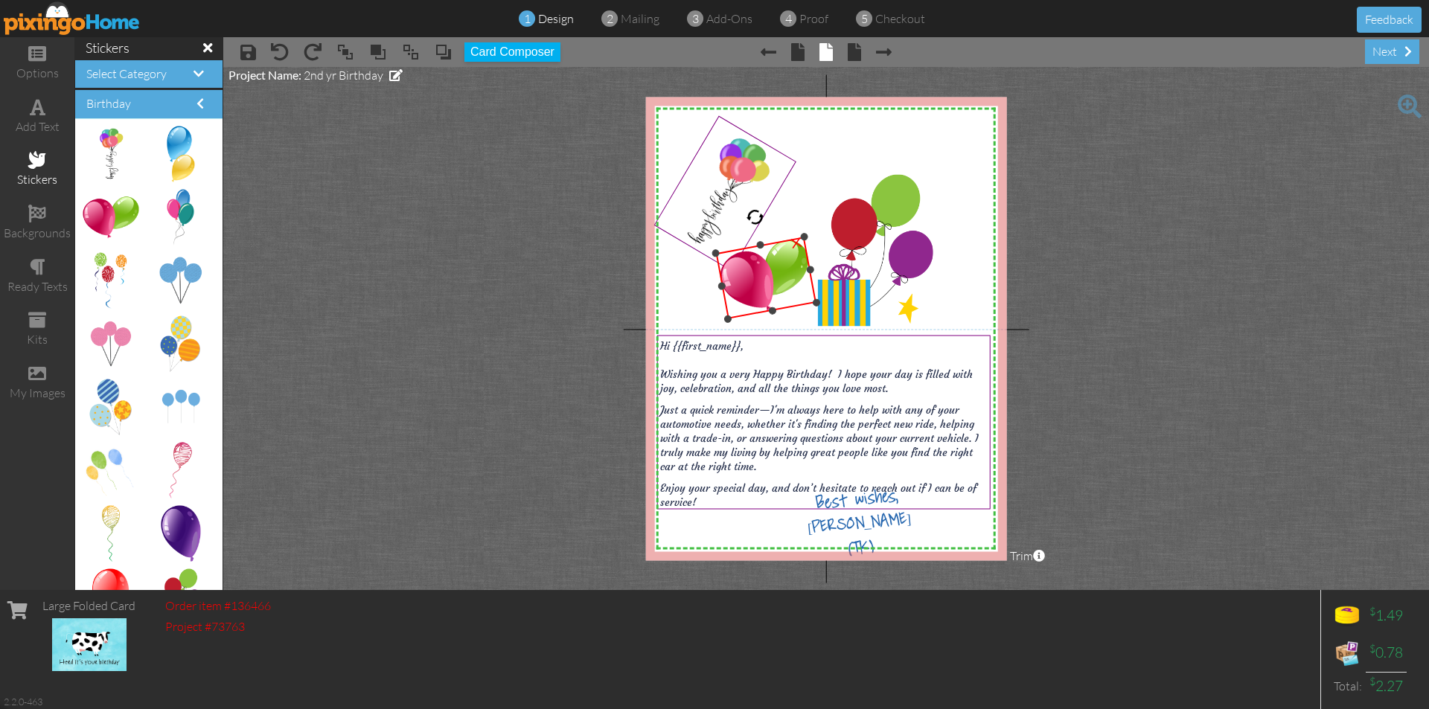
drag, startPoint x: 767, startPoint y: 210, endPoint x: 753, endPoint y: 208, distance: 14.3
click at [753, 208] on div "X X X X X X X X X X X X X X X X X X X X X X X X X X X X X X X X X X X X X X X X…" at bounding box center [826, 329] width 361 height 464
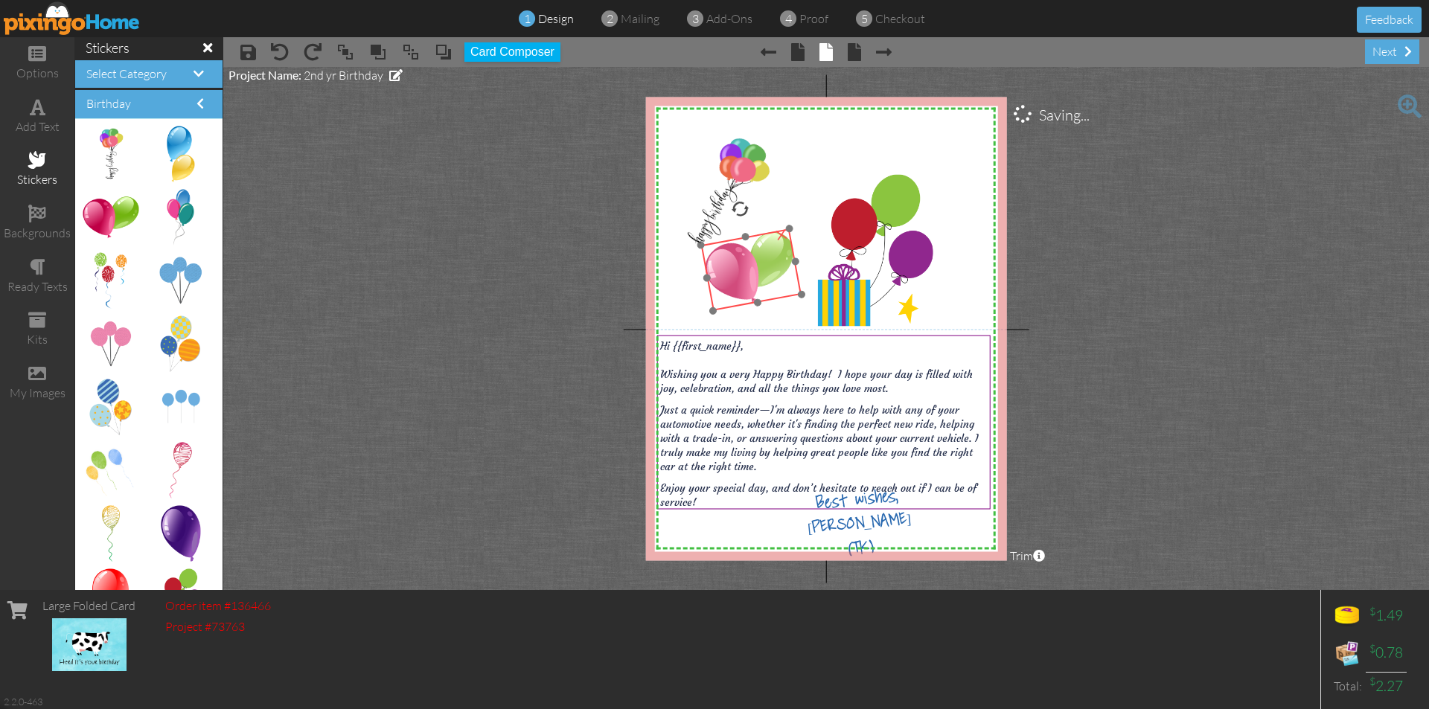
drag, startPoint x: 776, startPoint y: 243, endPoint x: 761, endPoint y: 234, distance: 17.0
click at [761, 234] on img at bounding box center [751, 270] width 100 height 82
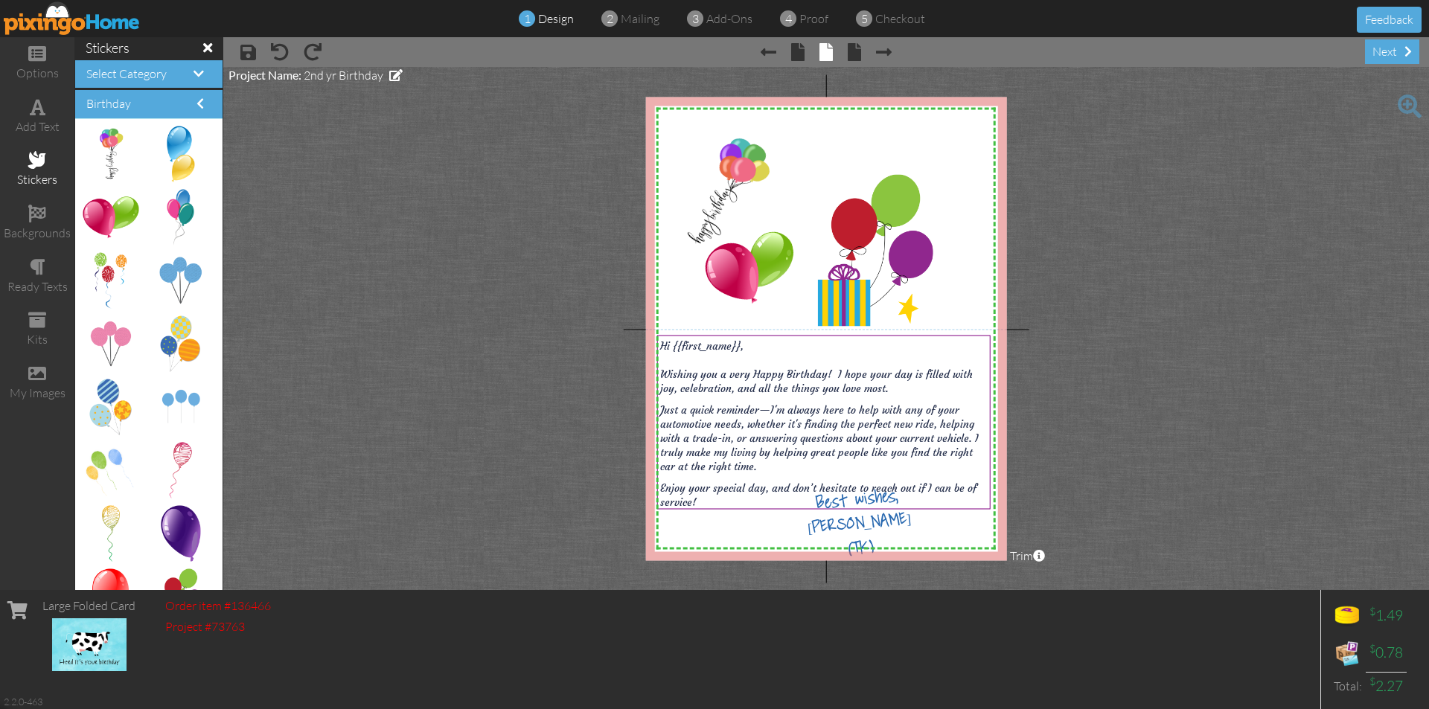
click at [1247, 266] on project-studio-wrapper "X X X X X X X X X X X X X X X X X X X X X X X X X X X X X X X X X X X X X X X X…" at bounding box center [826, 328] width 1206 height 523
click at [1378, 50] on div "next" at bounding box center [1392, 51] width 54 height 25
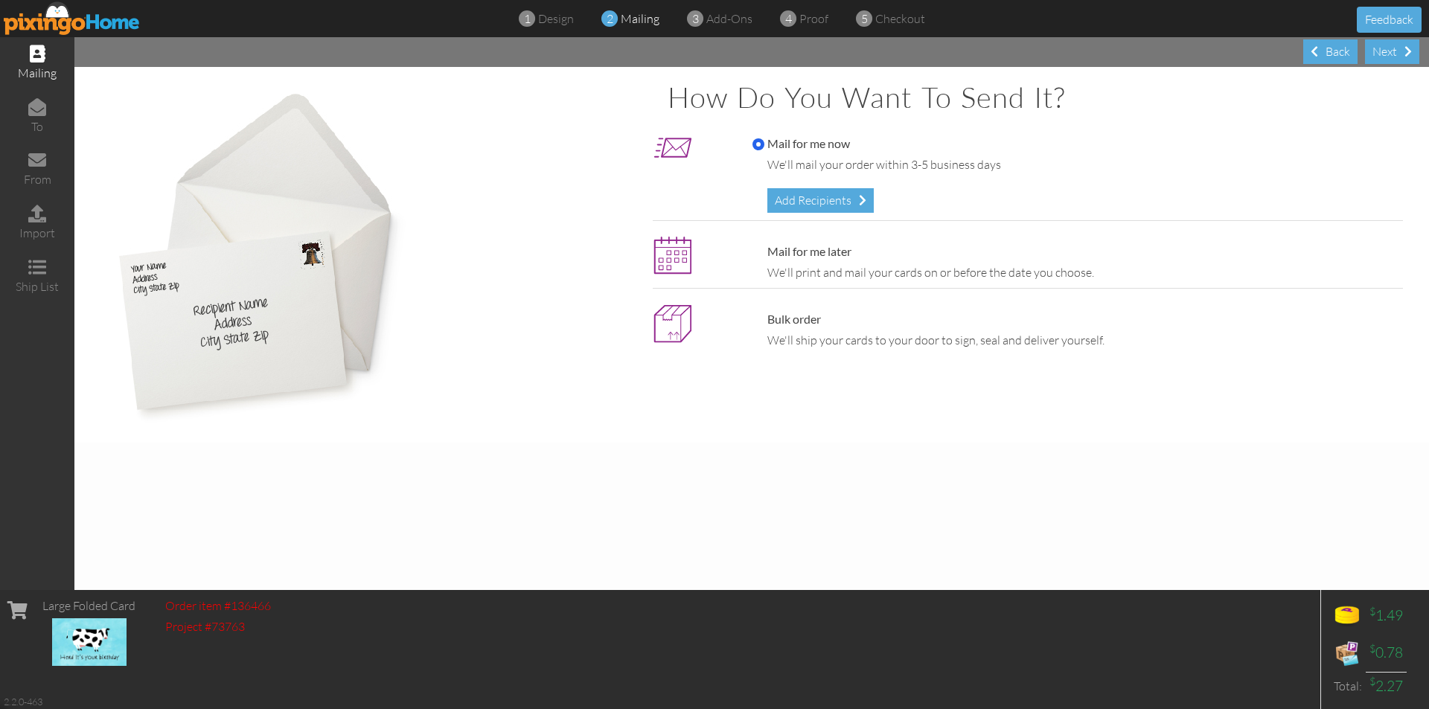
click at [65, 11] on img at bounding box center [72, 17] width 137 height 33
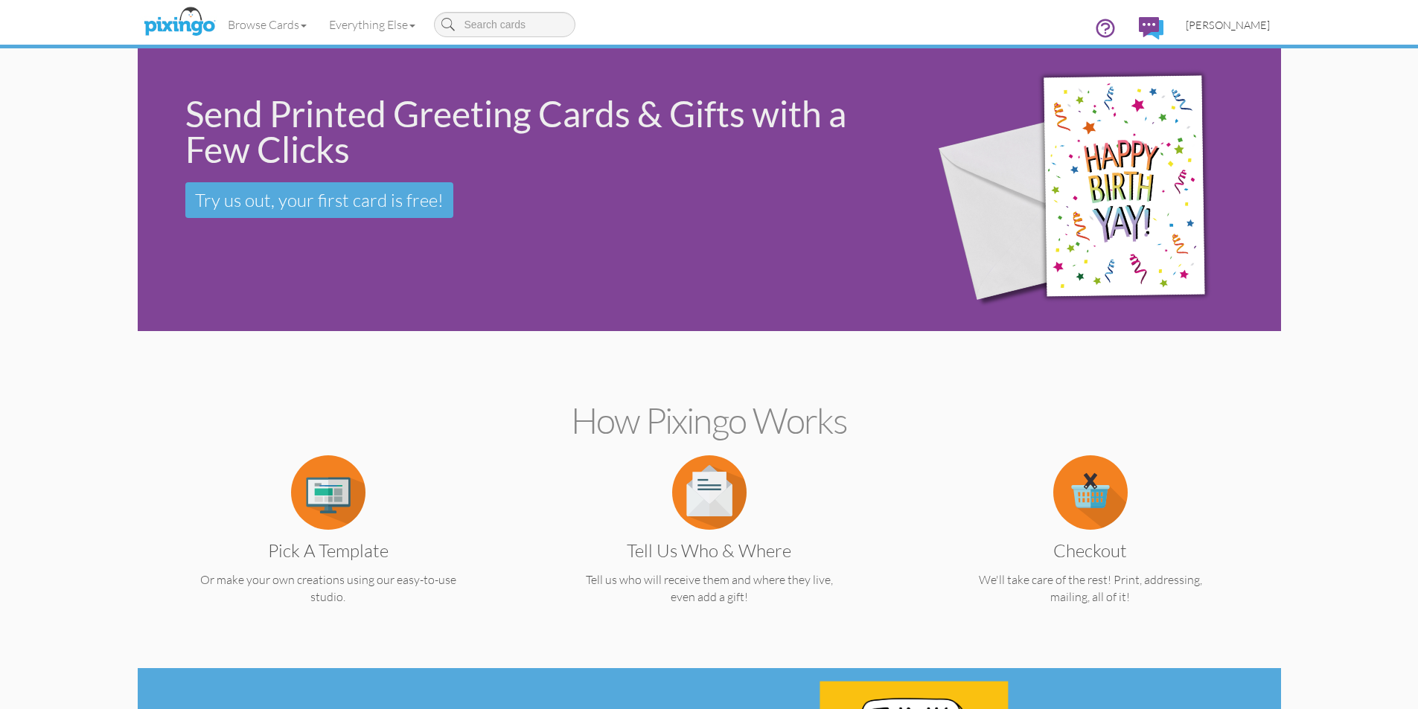
click at [1246, 23] on span "[PERSON_NAME]" at bounding box center [1228, 25] width 84 height 13
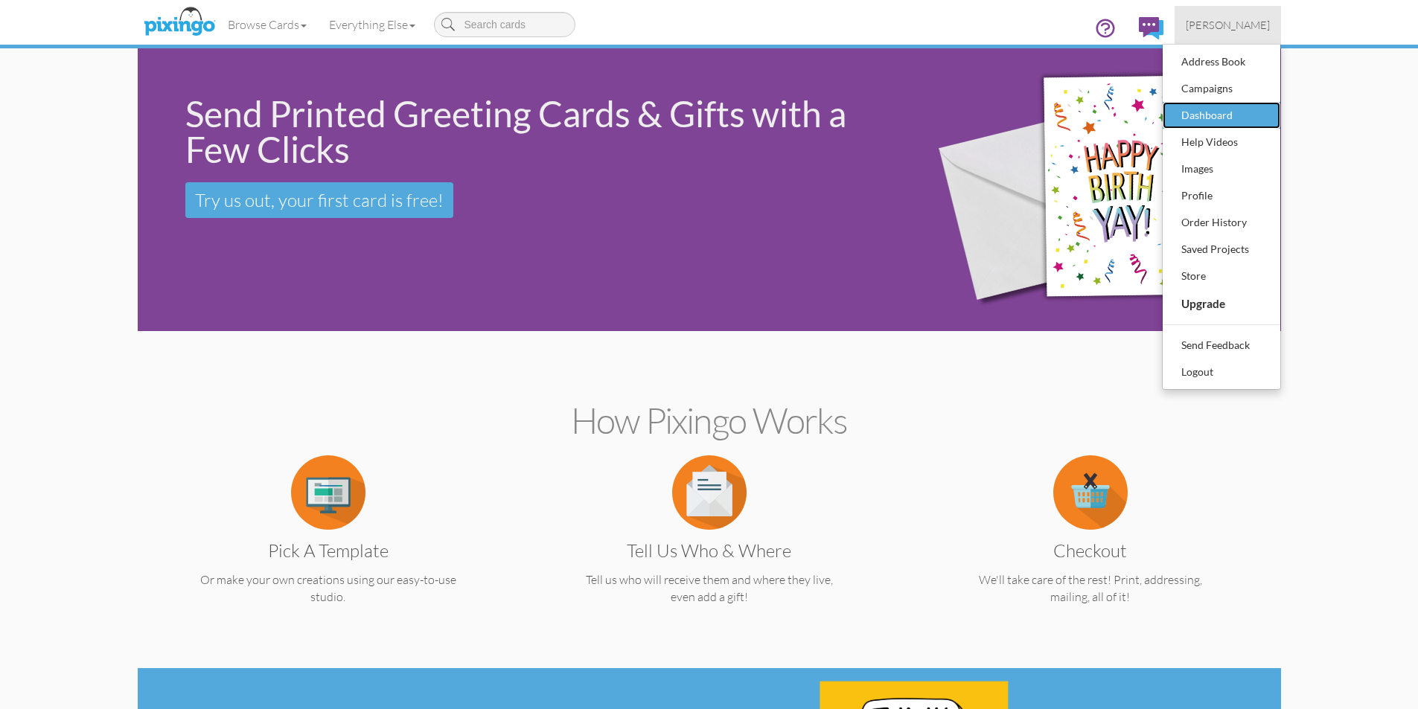
click at [1229, 115] on div "Dashboard" at bounding box center [1221, 115] width 88 height 22
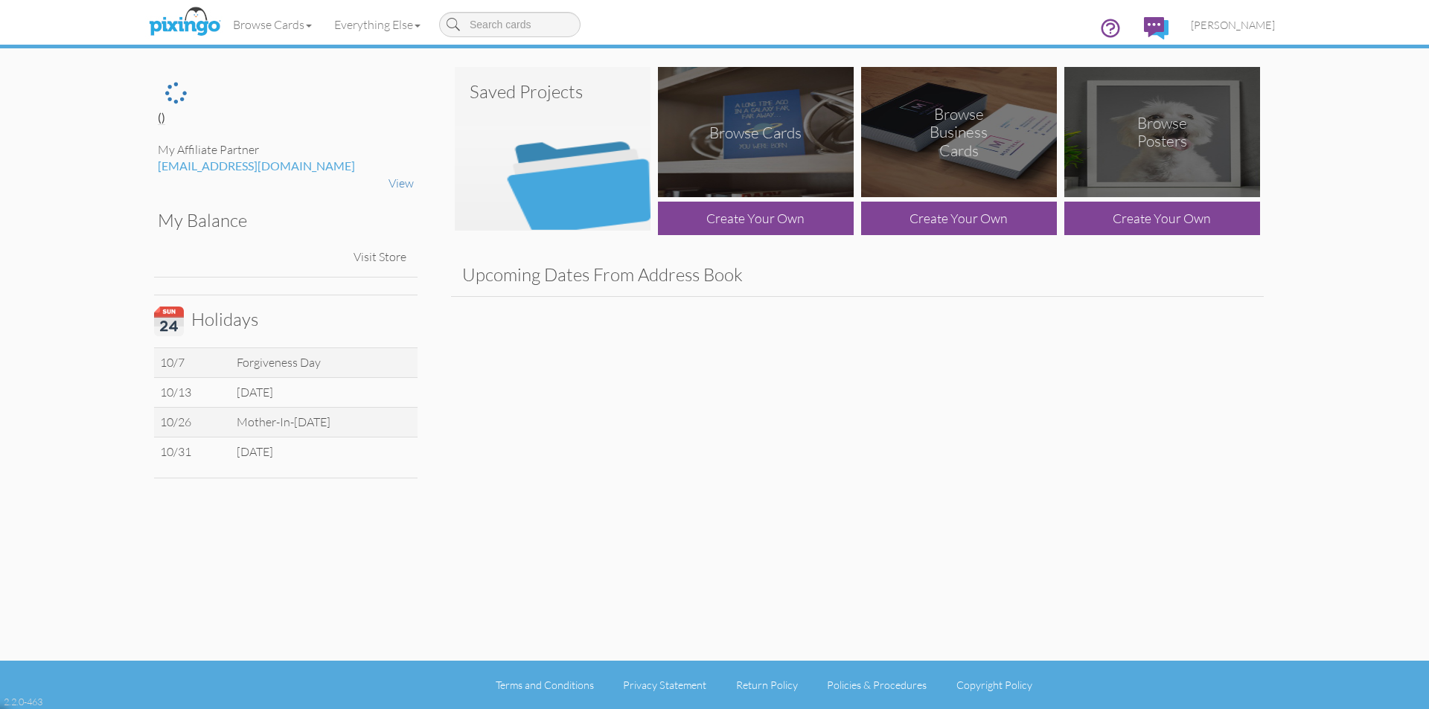
click at [603, 173] on img at bounding box center [553, 149] width 196 height 164
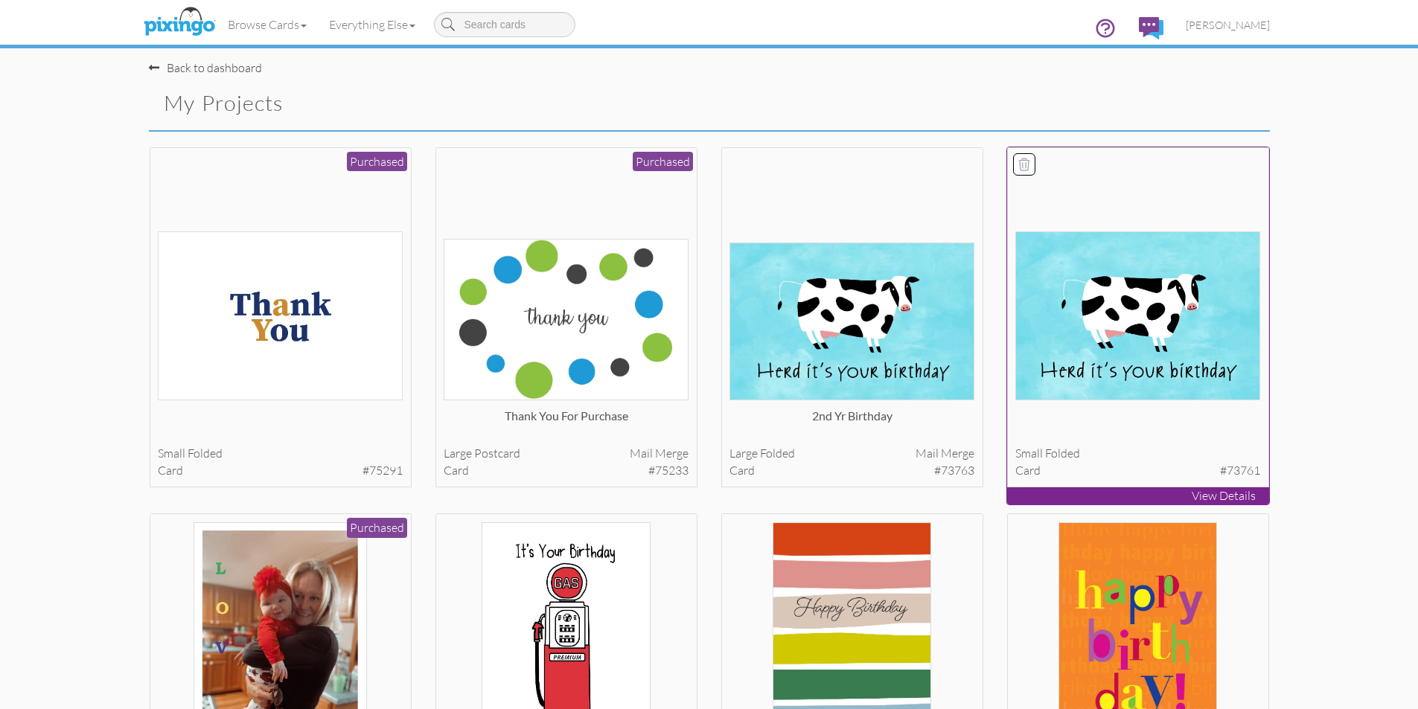
click at [1140, 346] on img at bounding box center [1137, 315] width 245 height 169
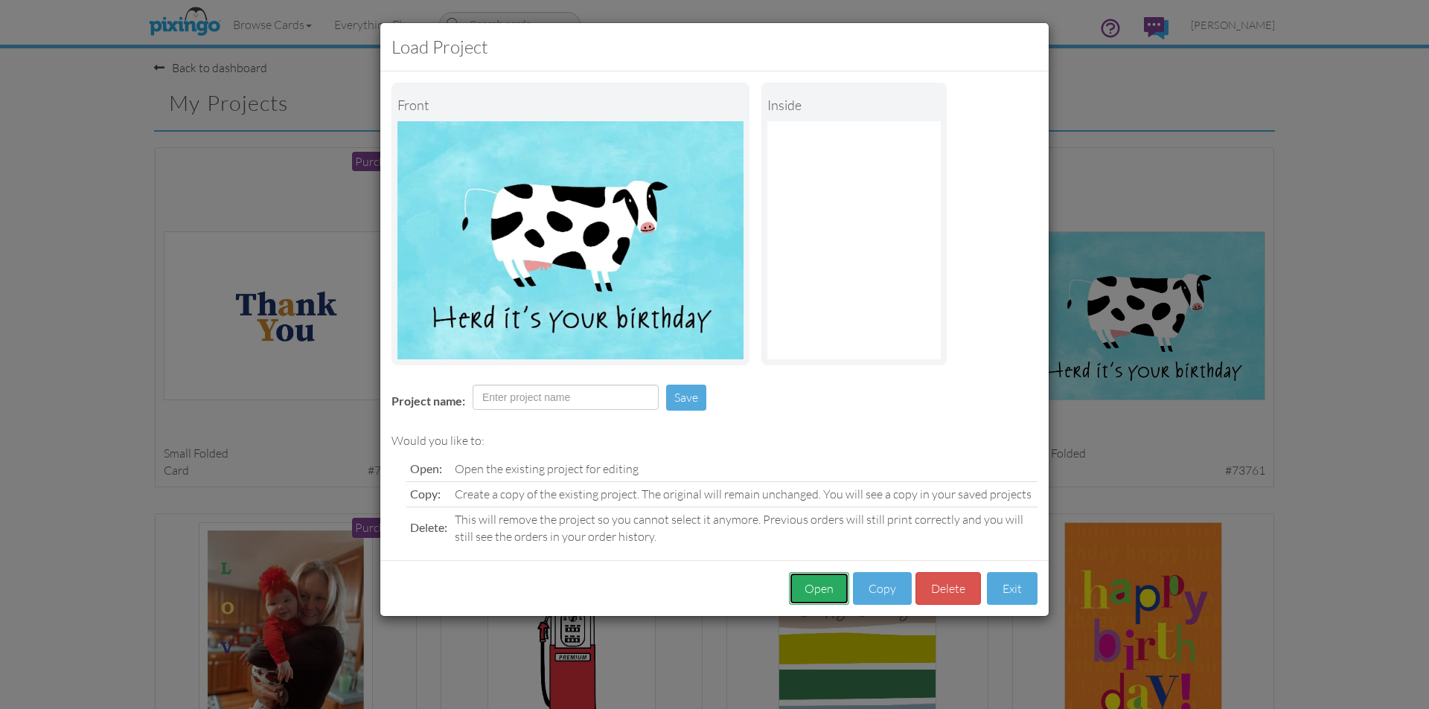
click at [805, 587] on button "Open" at bounding box center [819, 588] width 60 height 33
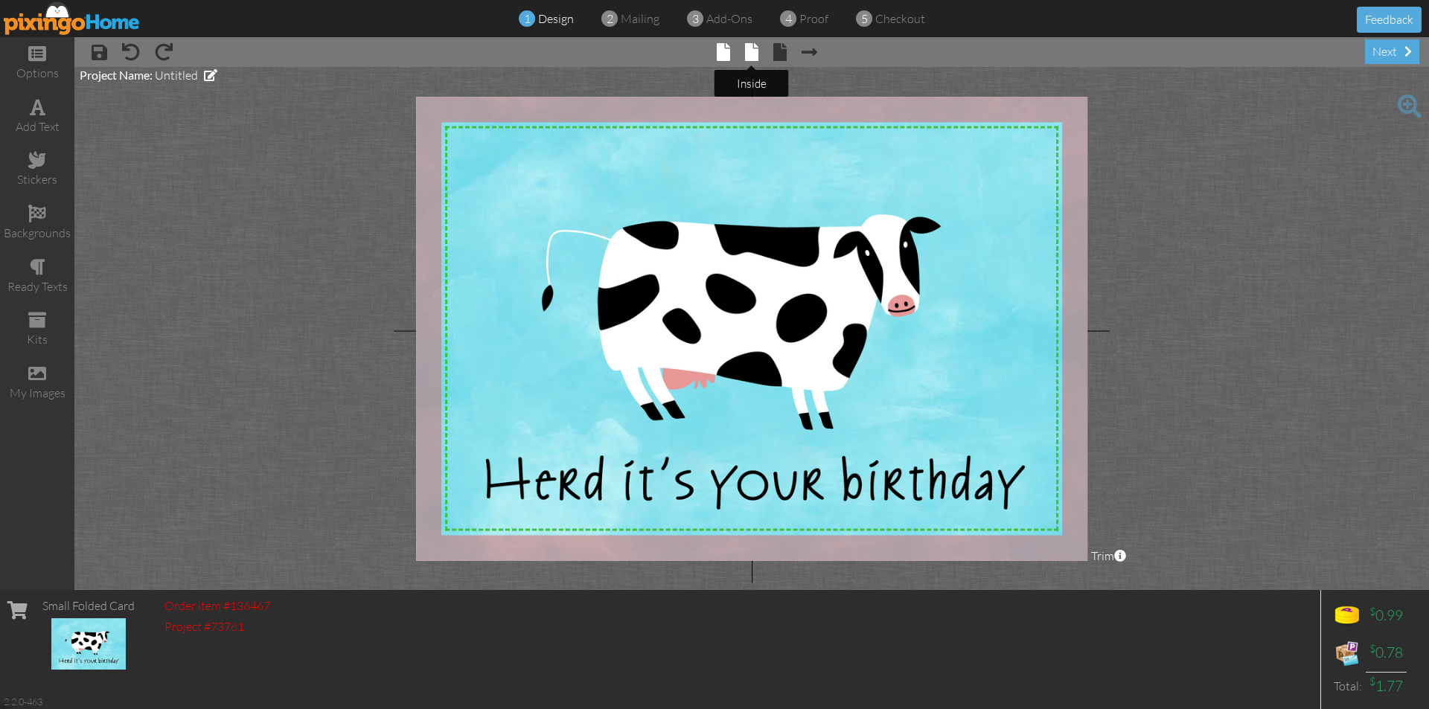
click at [755, 54] on span at bounding box center [751, 52] width 13 height 18
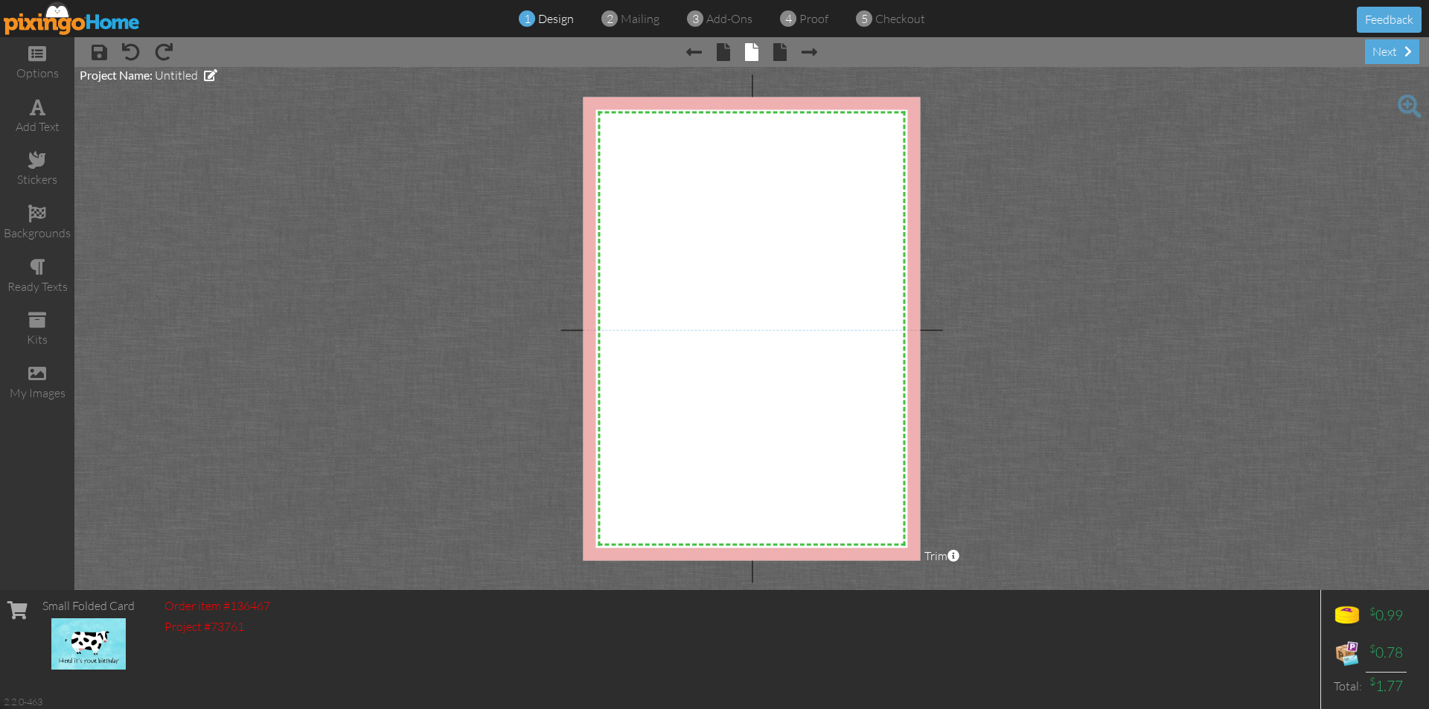
click at [87, 23] on img at bounding box center [72, 17] width 137 height 33
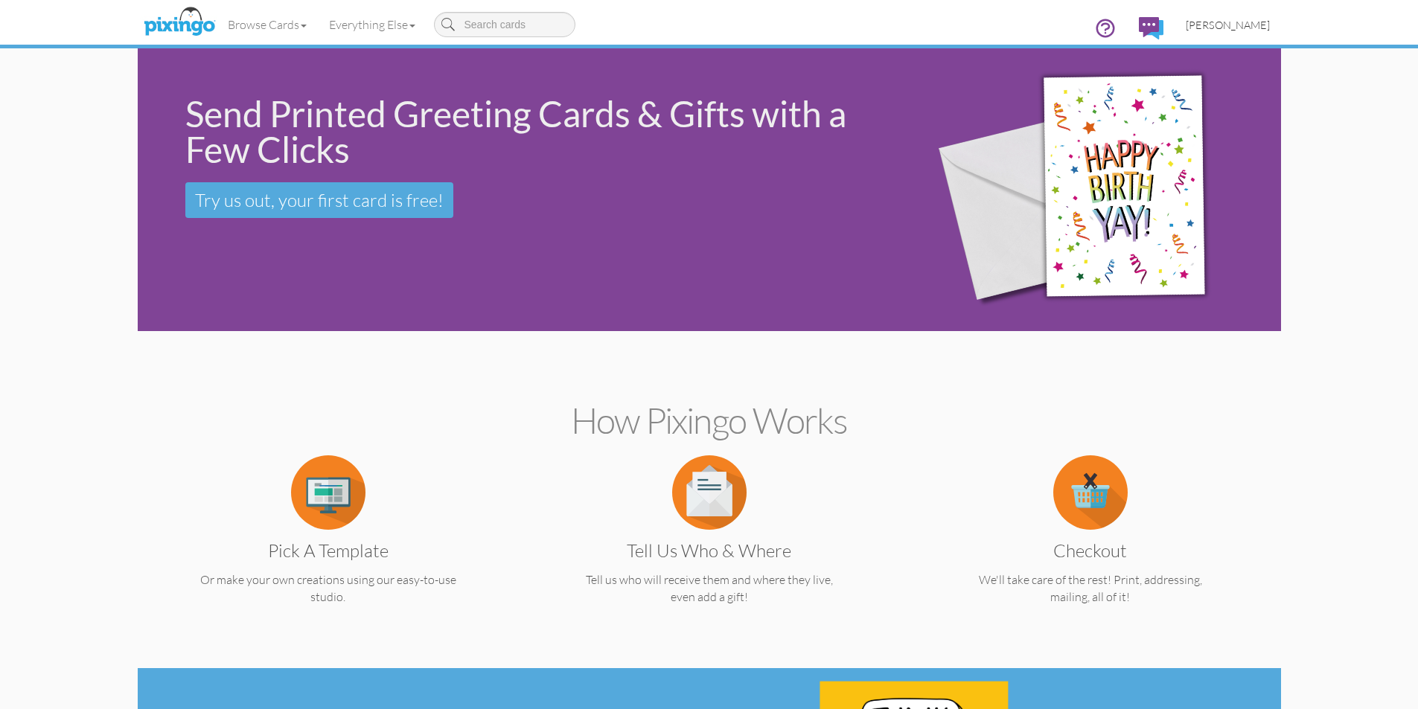
click at [1237, 21] on span "[PERSON_NAME]" at bounding box center [1228, 25] width 84 height 13
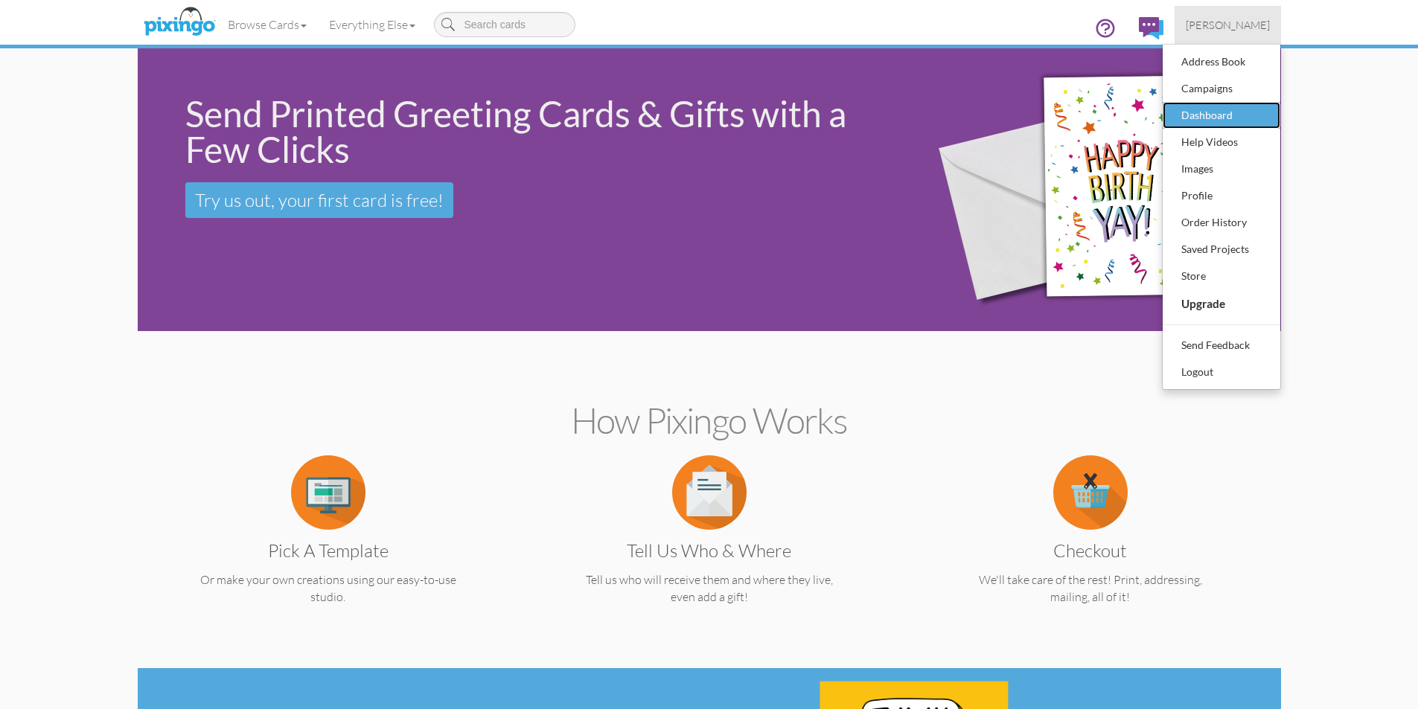
click at [1216, 112] on div "Dashboard" at bounding box center [1221, 115] width 88 height 22
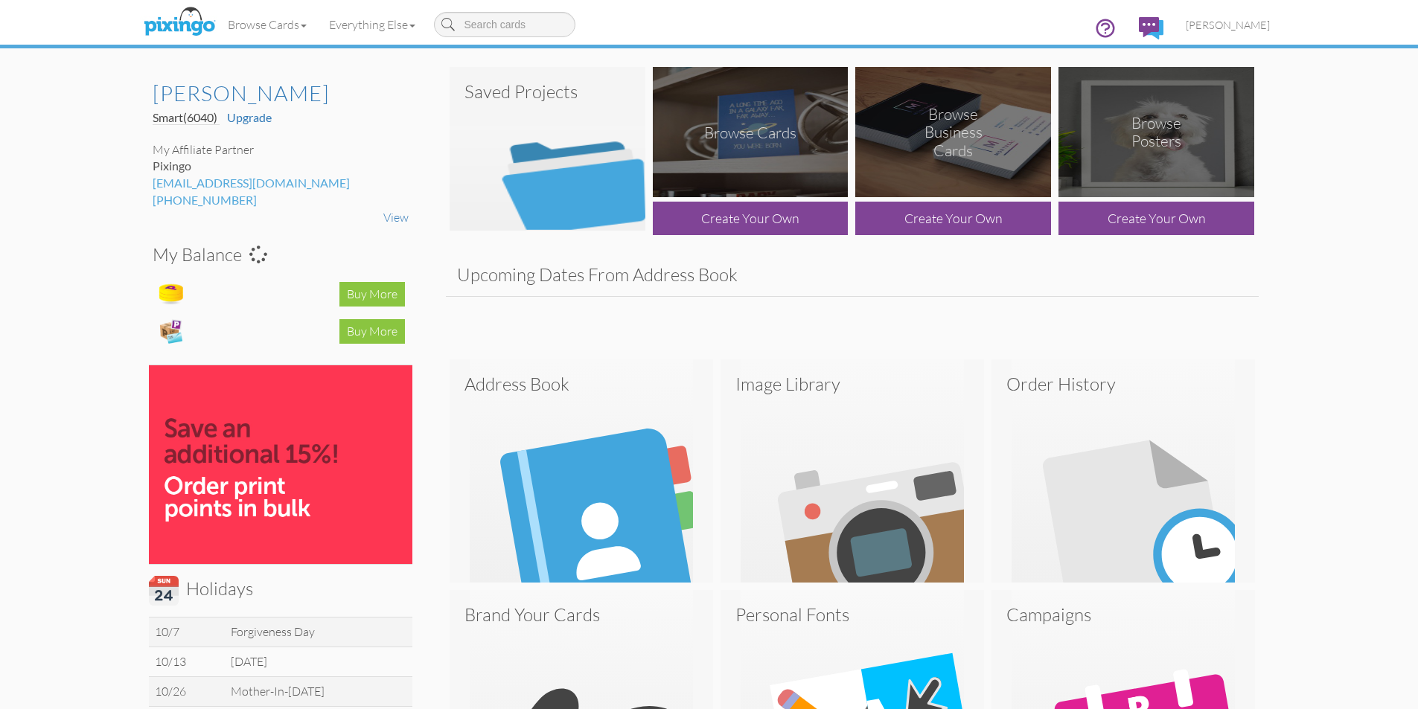
click at [633, 182] on img at bounding box center [548, 149] width 196 height 164
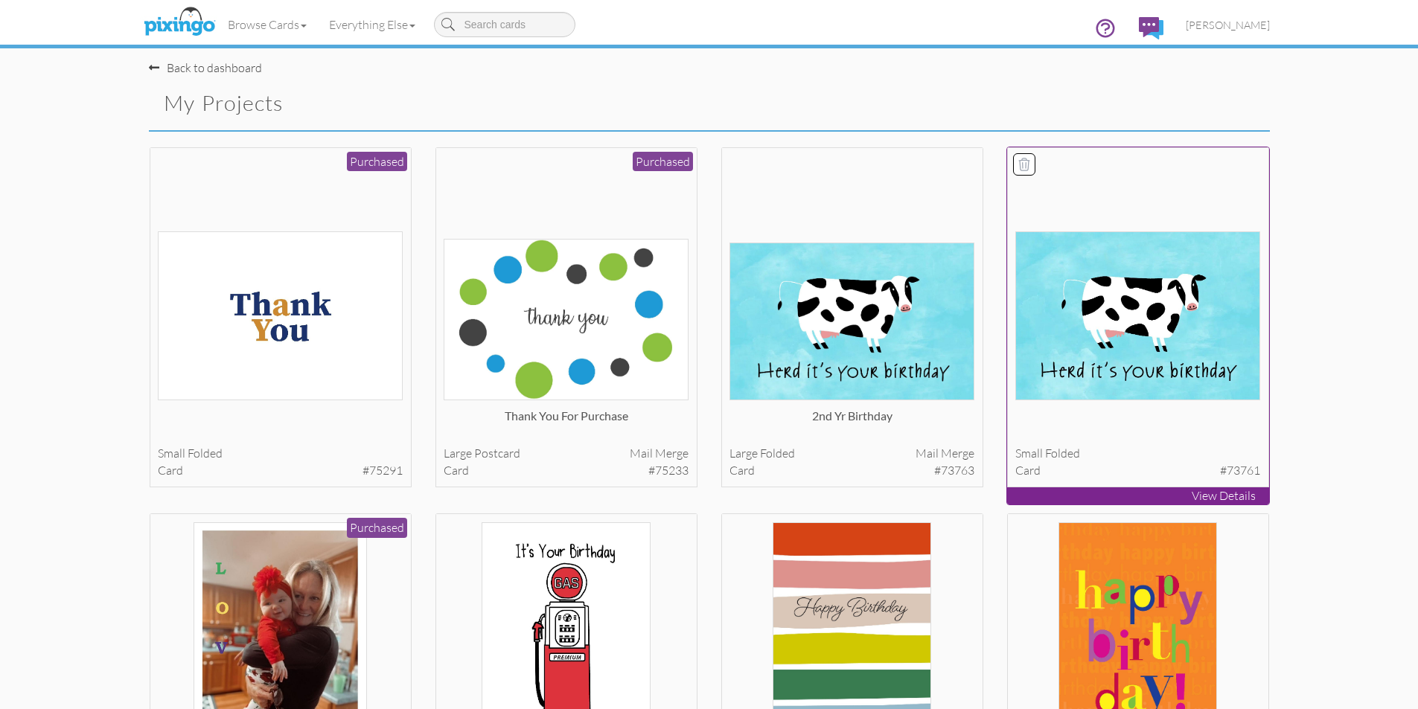
click at [1020, 163] on icon at bounding box center [1024, 164] width 15 height 15
click at [1249, 22] on span "[PERSON_NAME]" at bounding box center [1228, 25] width 84 height 13
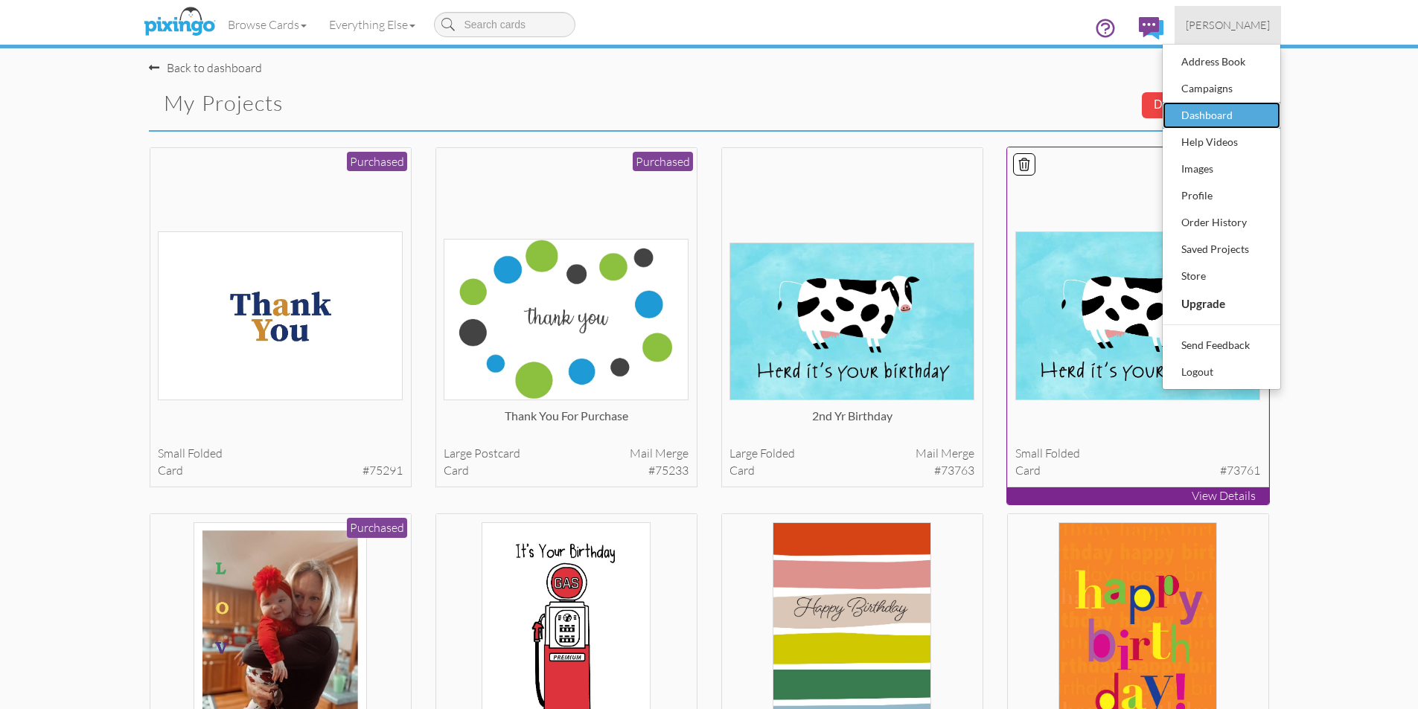
click at [1227, 112] on div "Dashboard" at bounding box center [1221, 115] width 88 height 22
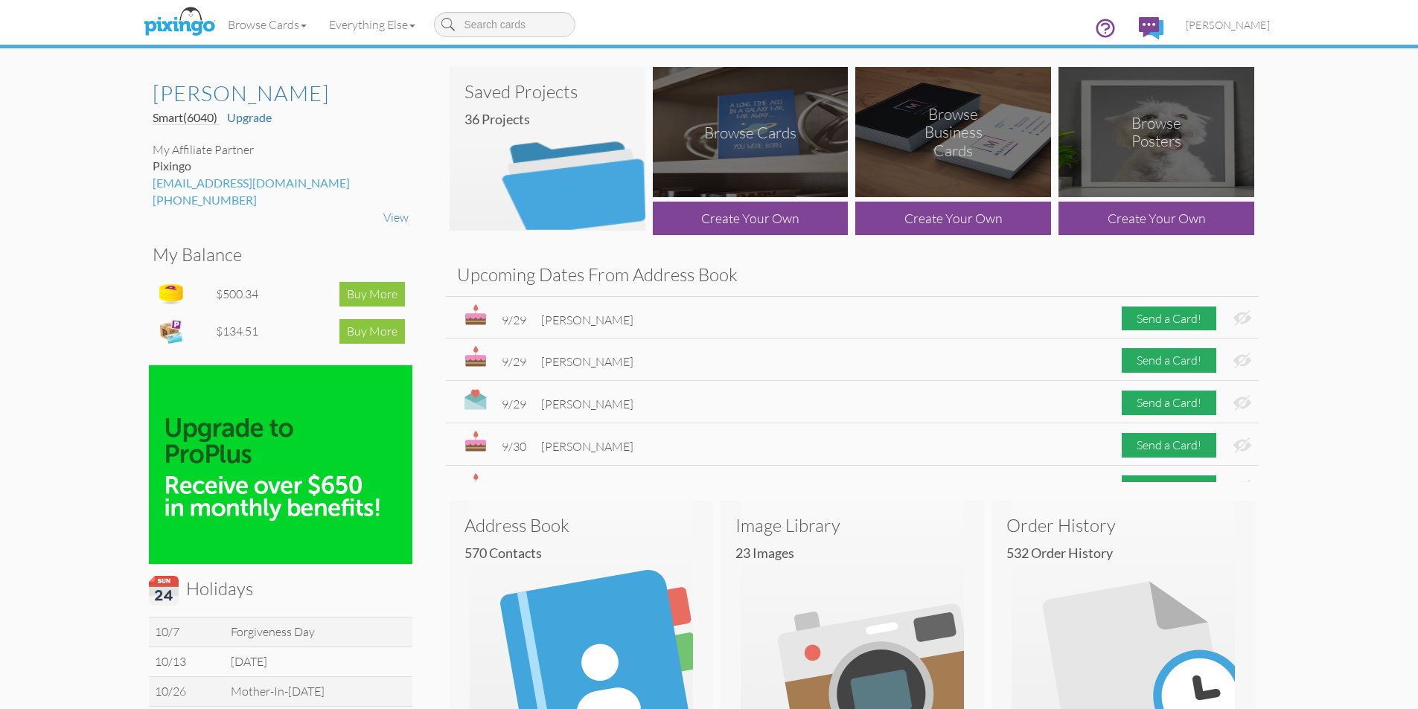
click at [620, 177] on img at bounding box center [548, 149] width 196 height 164
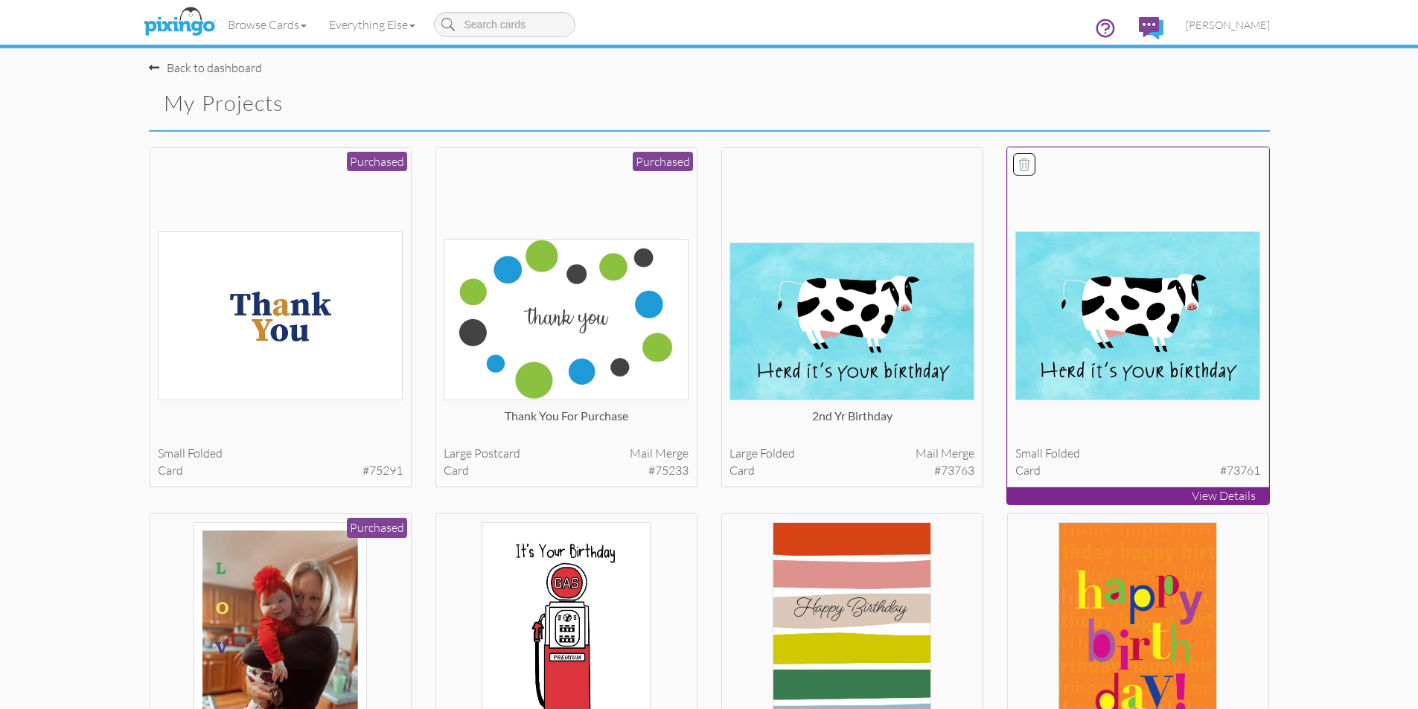
click at [1029, 163] on icon at bounding box center [1024, 164] width 15 height 15
click at [1183, 95] on button "Delete 1 project(s)?" at bounding box center [1206, 104] width 128 height 25
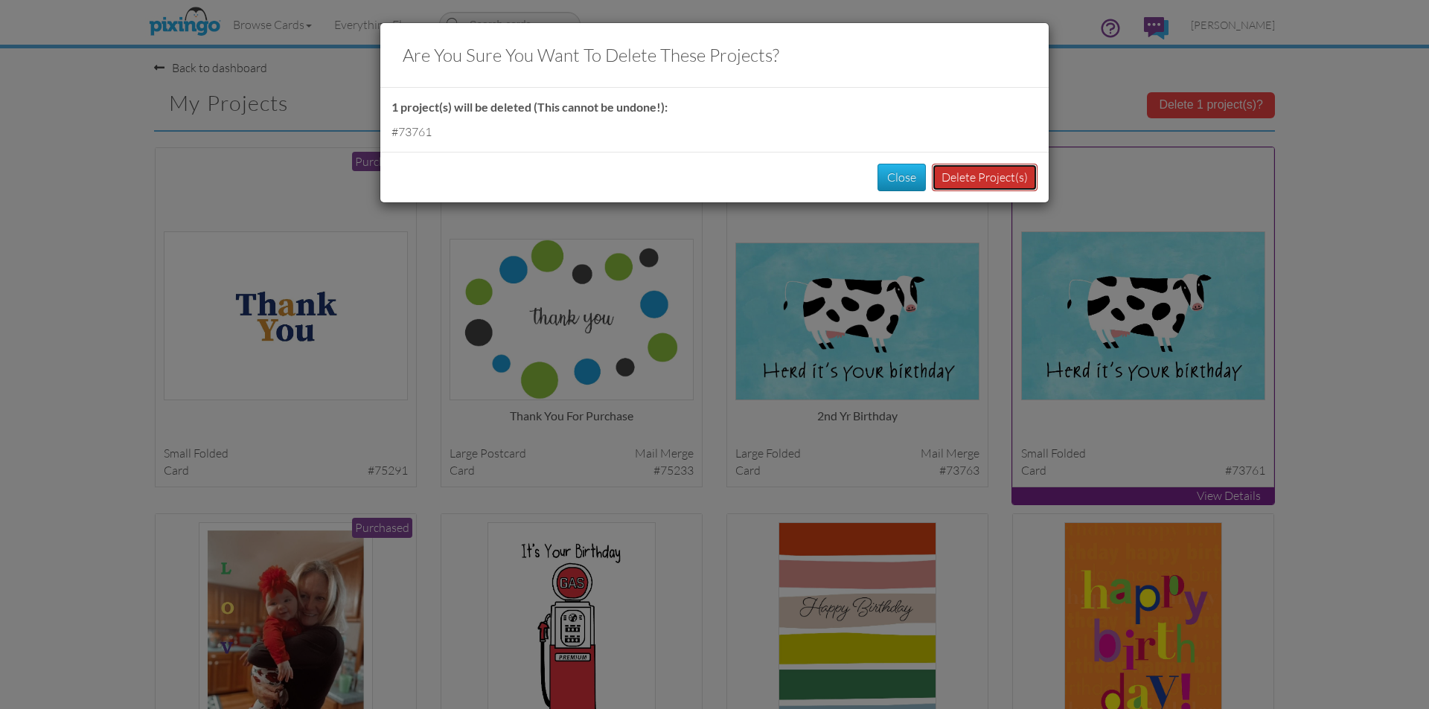
click at [974, 184] on button "Delete Project(s)" at bounding box center [985, 178] width 106 height 28
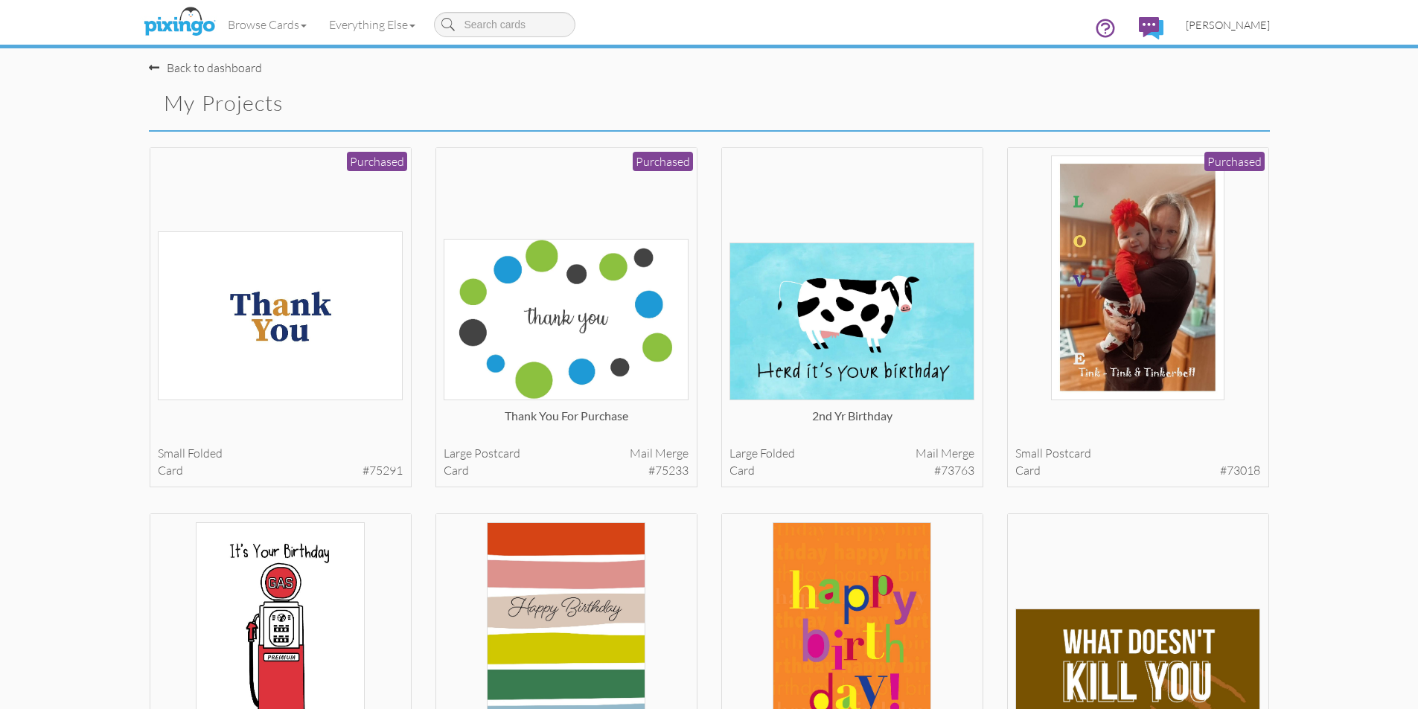
click at [1243, 28] on span "[PERSON_NAME]" at bounding box center [1228, 25] width 84 height 13
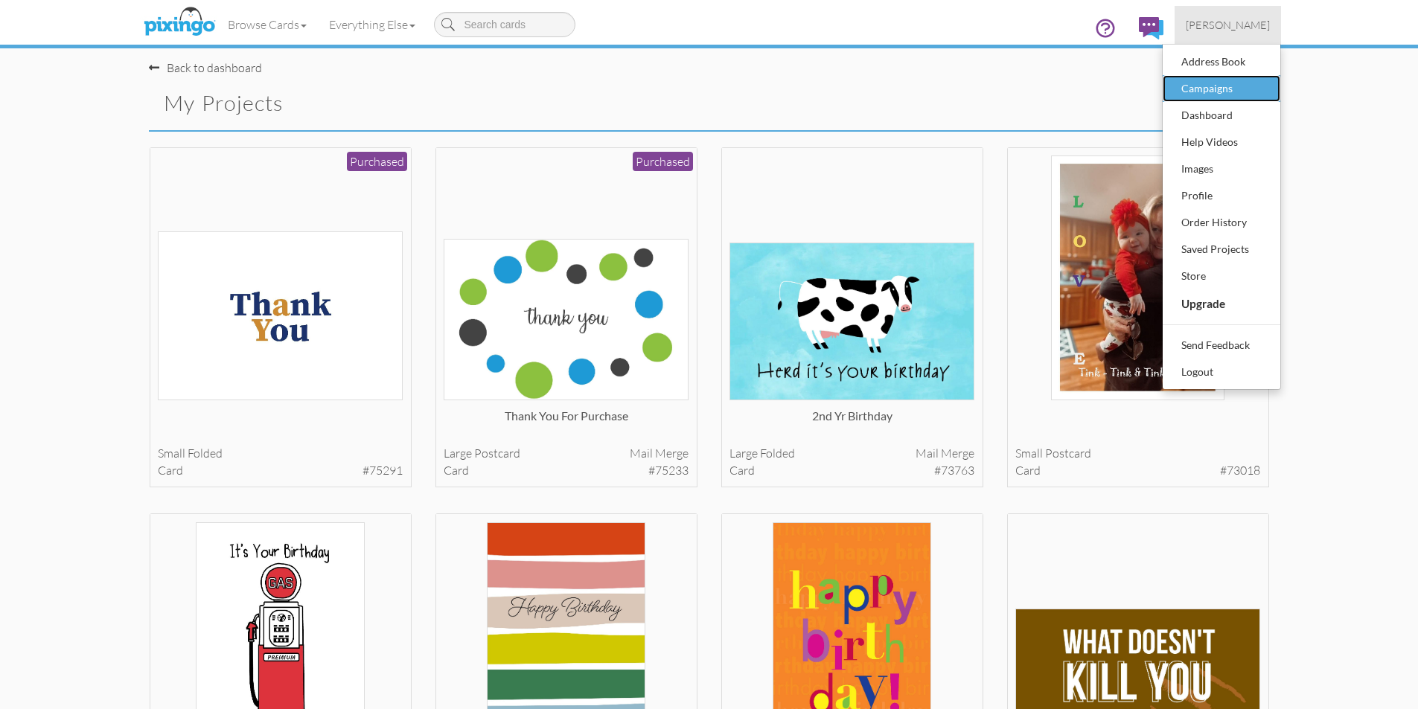
click at [1226, 89] on div "Campaigns" at bounding box center [1221, 88] width 88 height 22
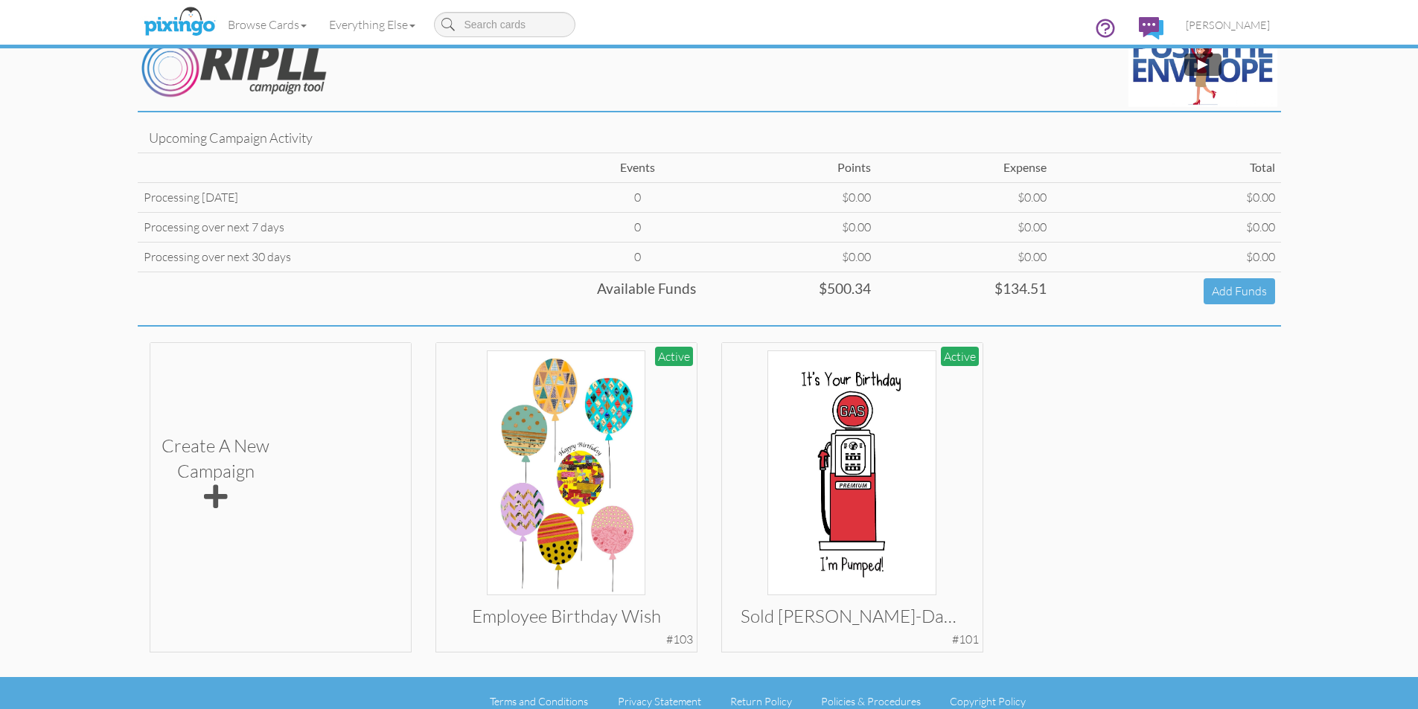
scroll to position [45, 0]
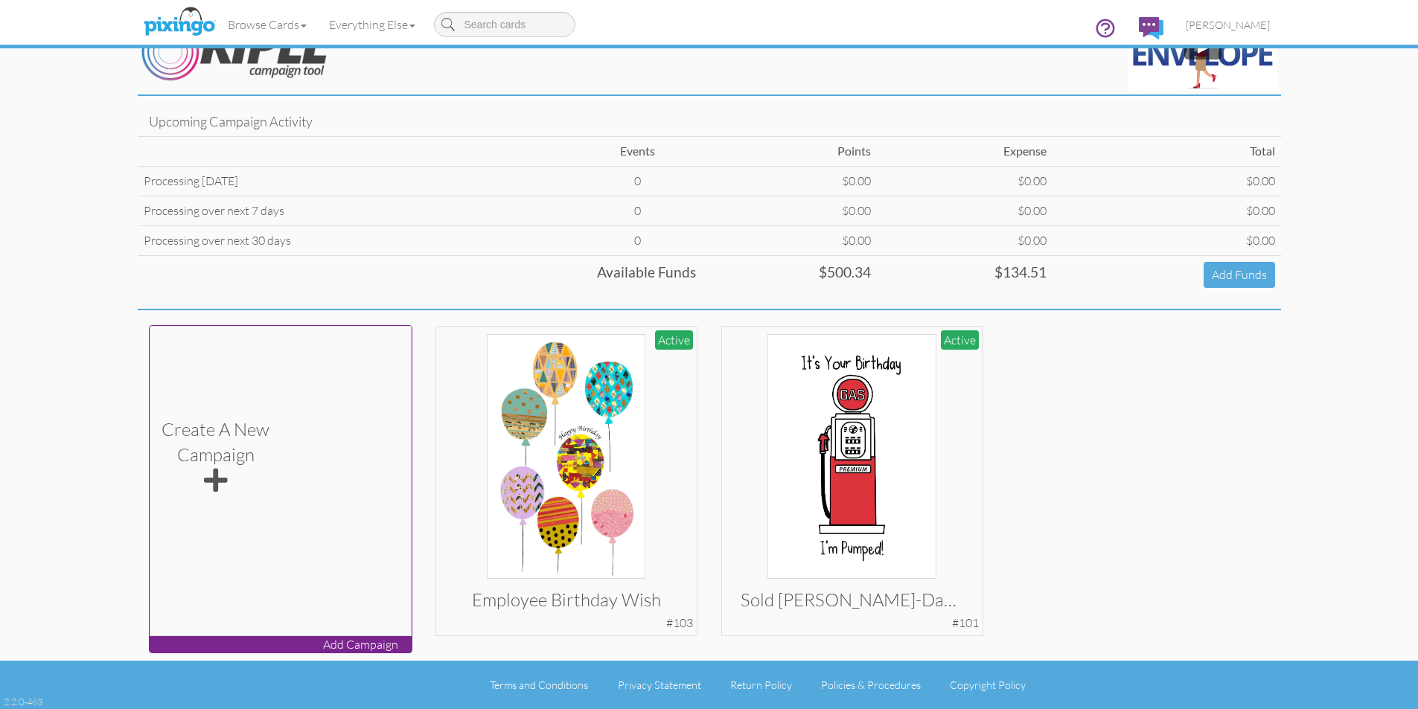
click at [223, 491] on span at bounding box center [216, 480] width 24 height 27
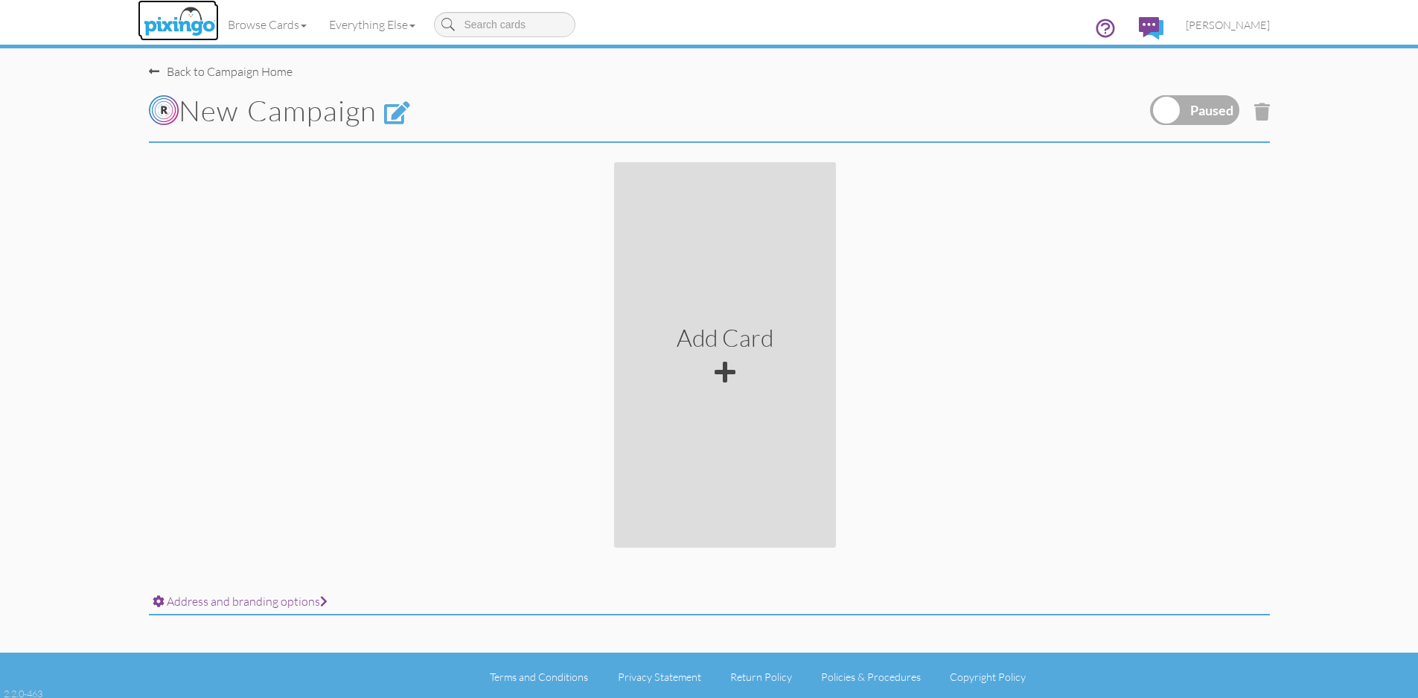
click at [175, 17] on img at bounding box center [179, 22] width 79 height 37
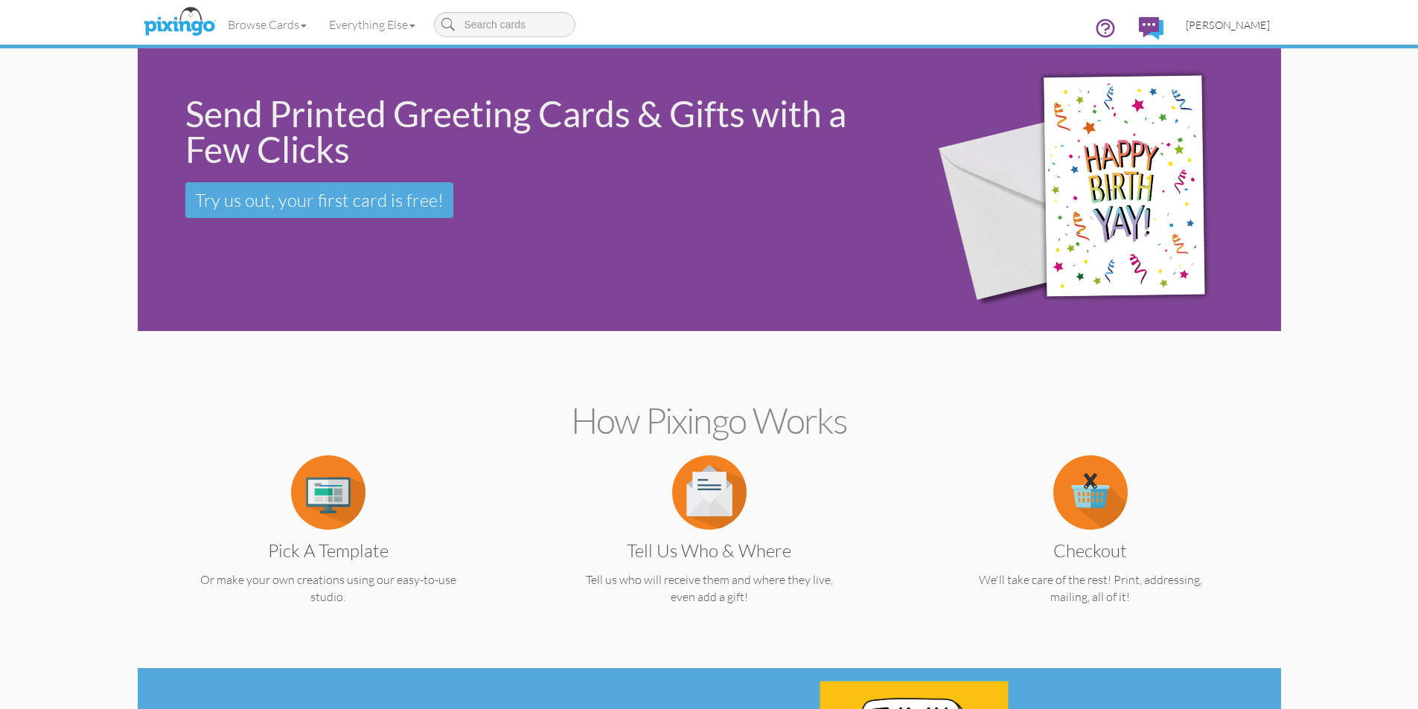
click at [1244, 28] on span "[PERSON_NAME]" at bounding box center [1228, 25] width 84 height 13
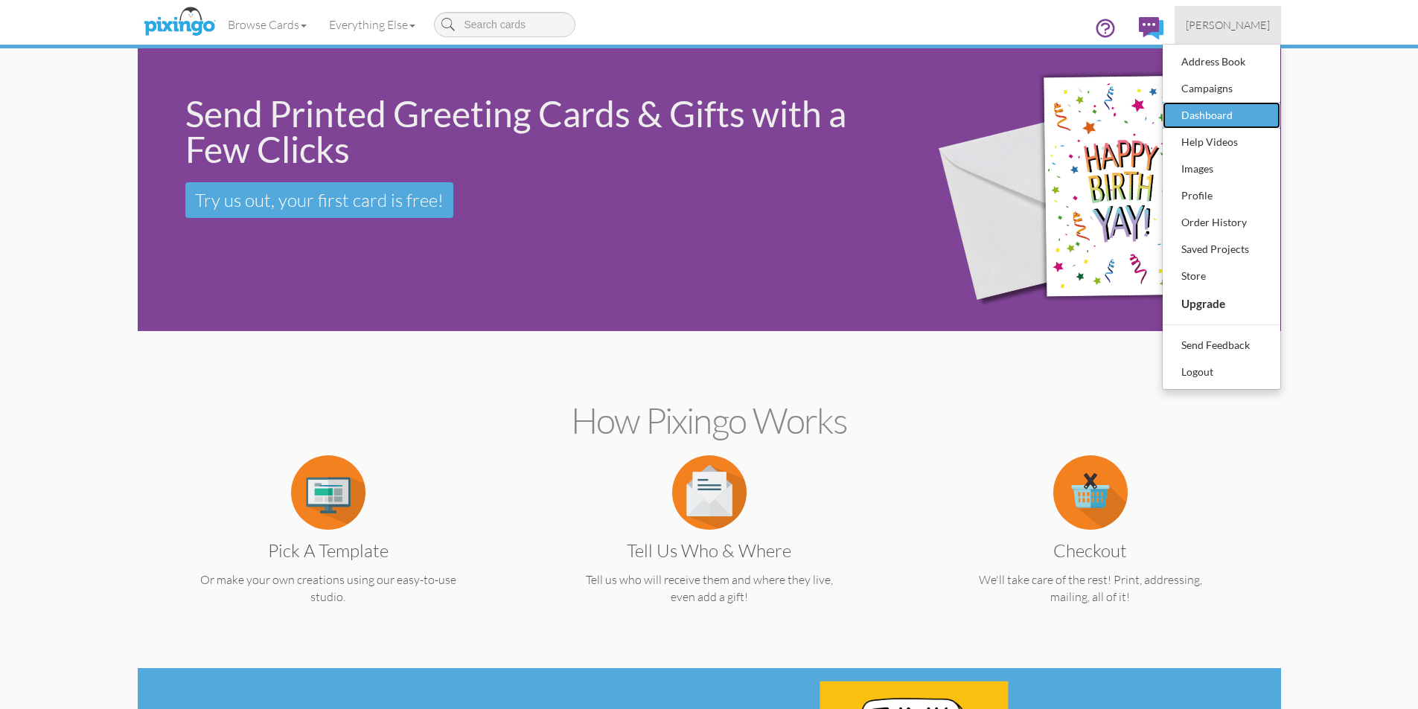
click at [1227, 114] on div "Dashboard" at bounding box center [1221, 115] width 88 height 22
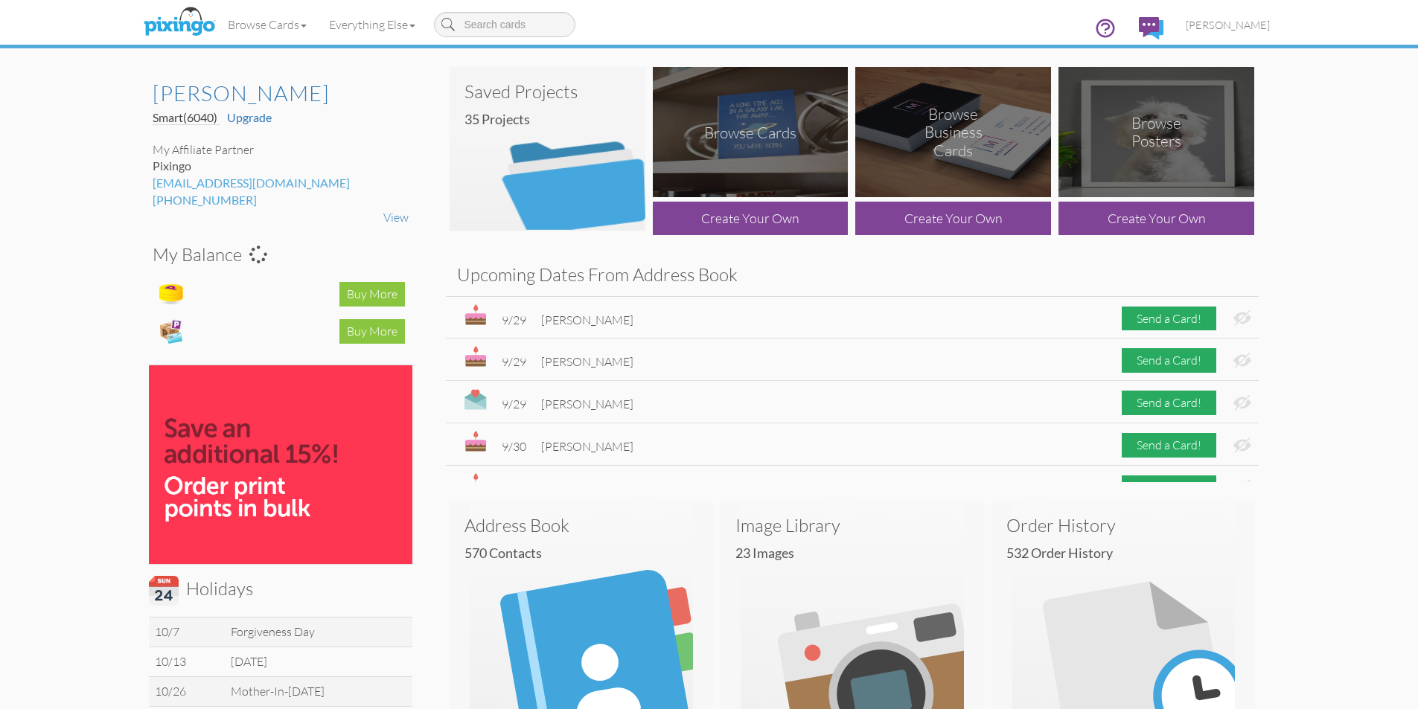
click at [549, 167] on img at bounding box center [548, 149] width 196 height 164
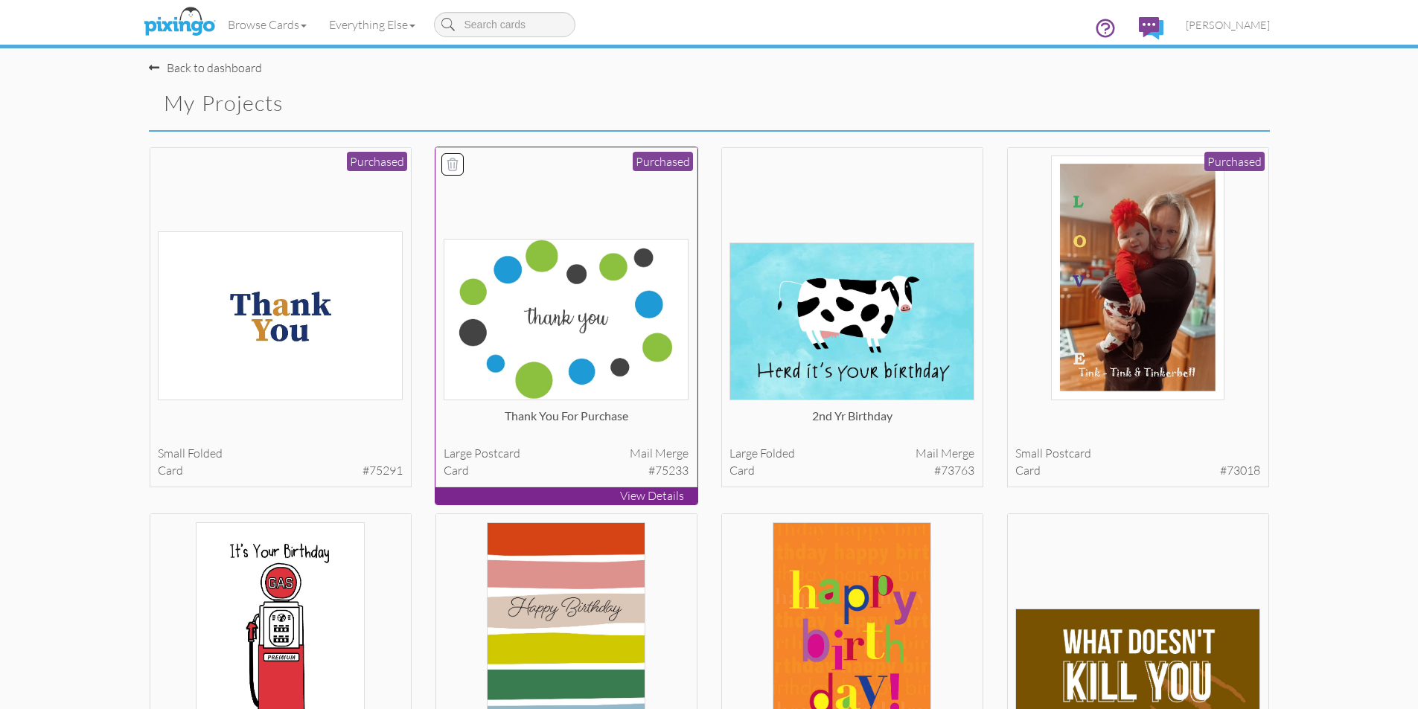
click at [662, 498] on p "View Details" at bounding box center [566, 496] width 262 height 17
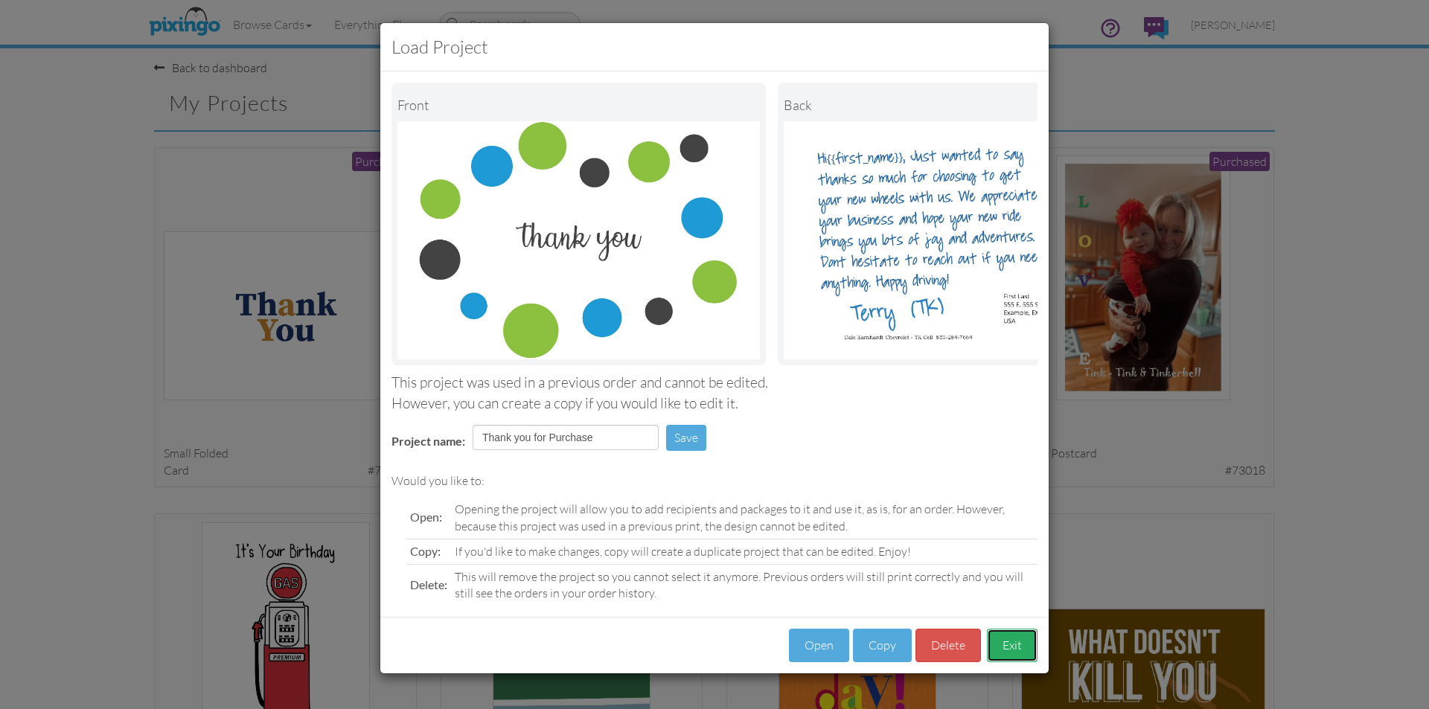
click at [1020, 661] on button "Exit" at bounding box center [1012, 645] width 51 height 33
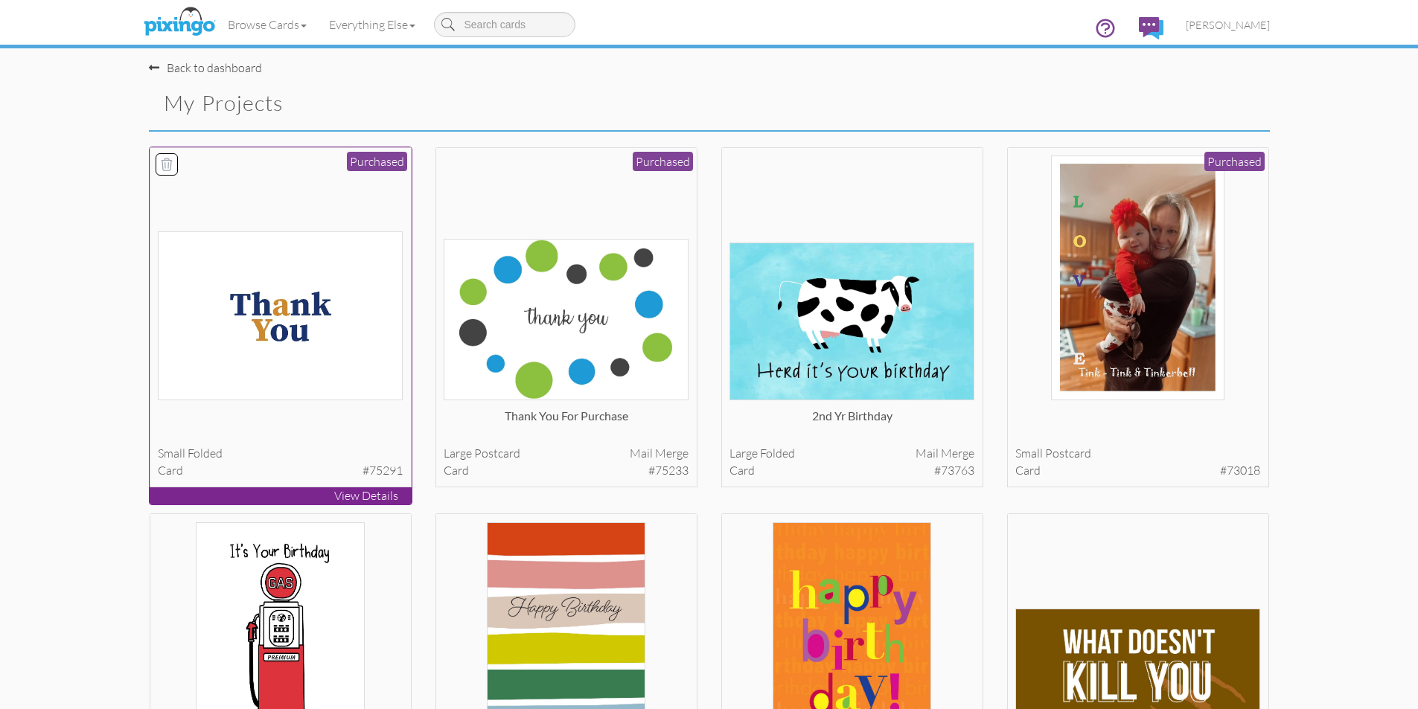
click at [379, 496] on p "View Details" at bounding box center [281, 496] width 262 height 17
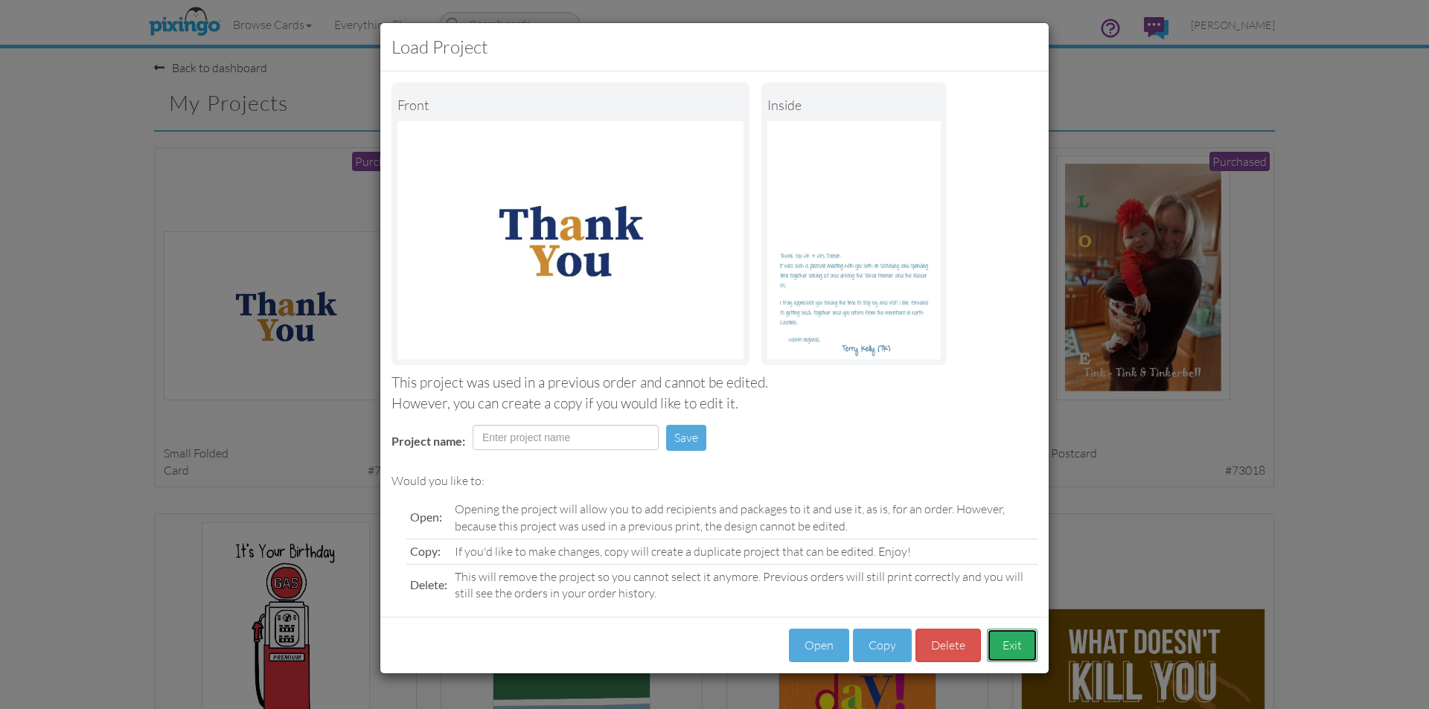
click at [1019, 639] on button "Exit" at bounding box center [1012, 645] width 51 height 33
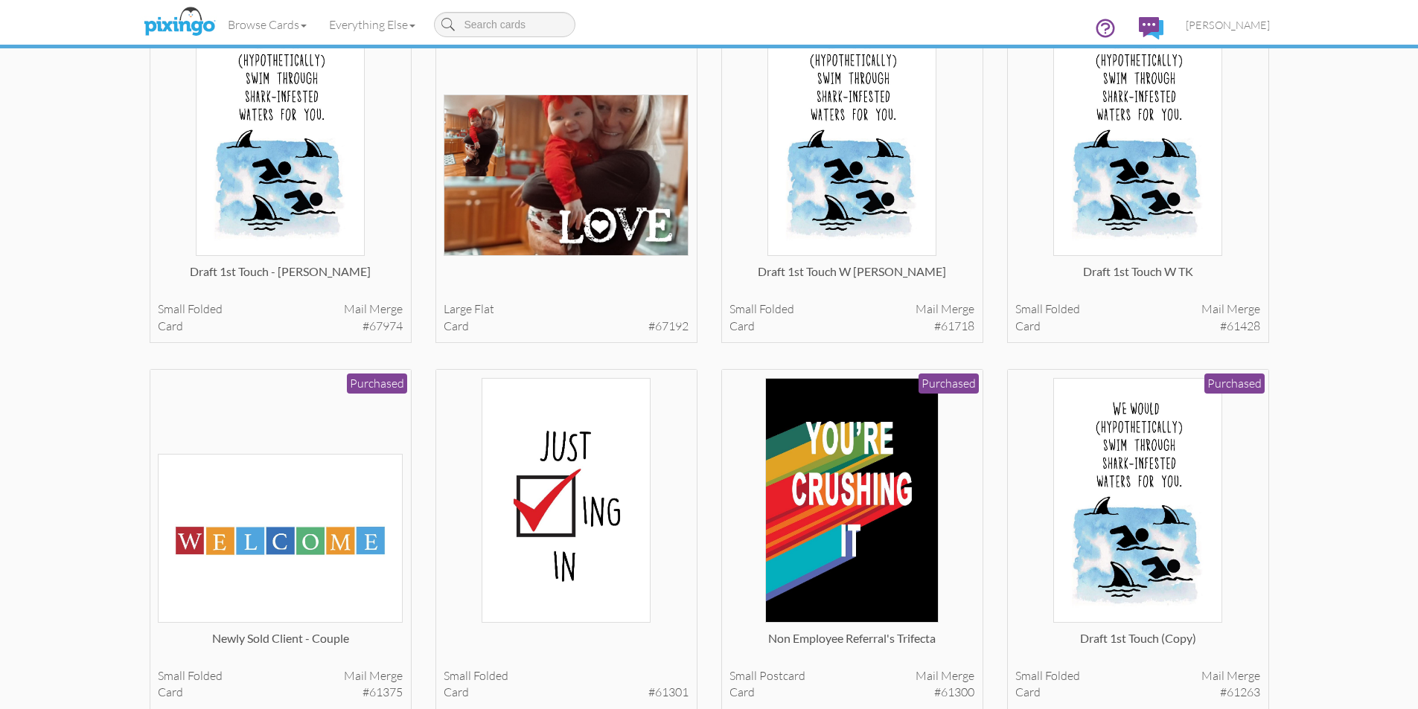
scroll to position [893, 0]
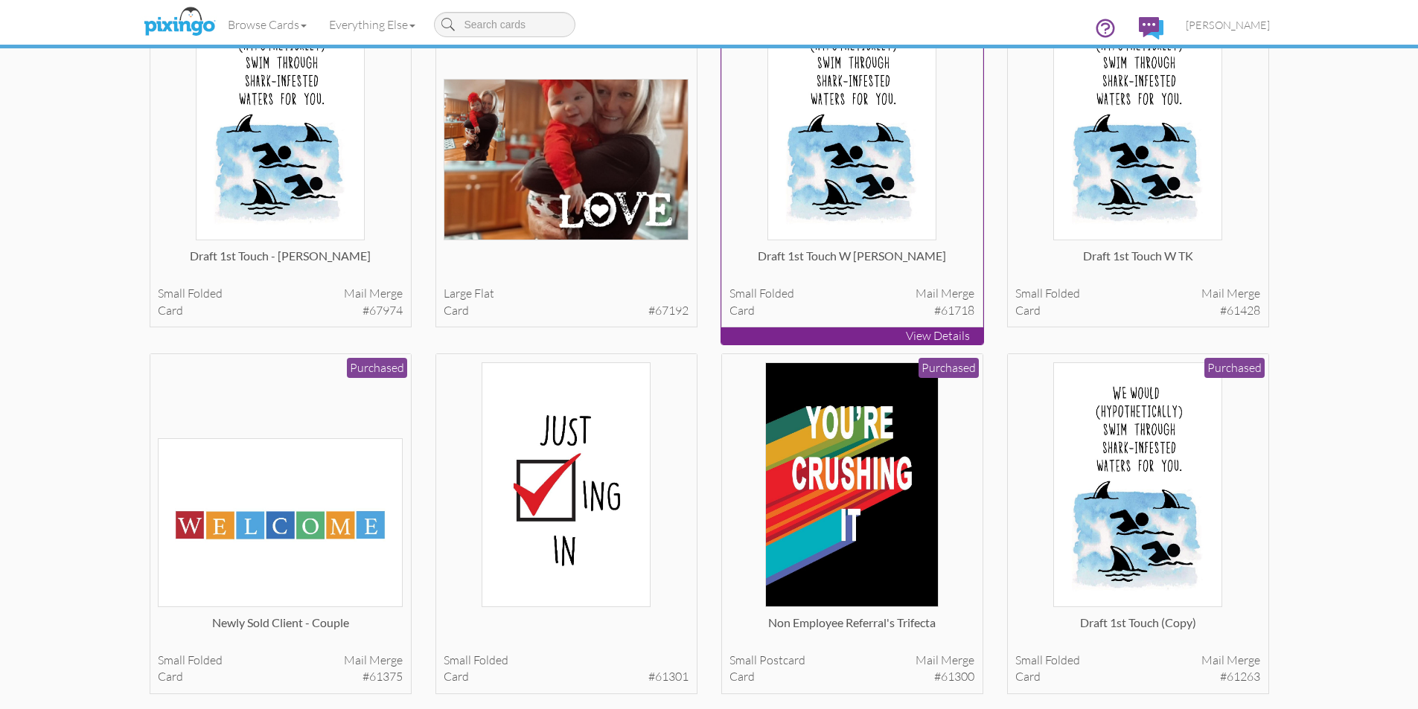
click at [927, 330] on p "View Details" at bounding box center [852, 335] width 262 height 17
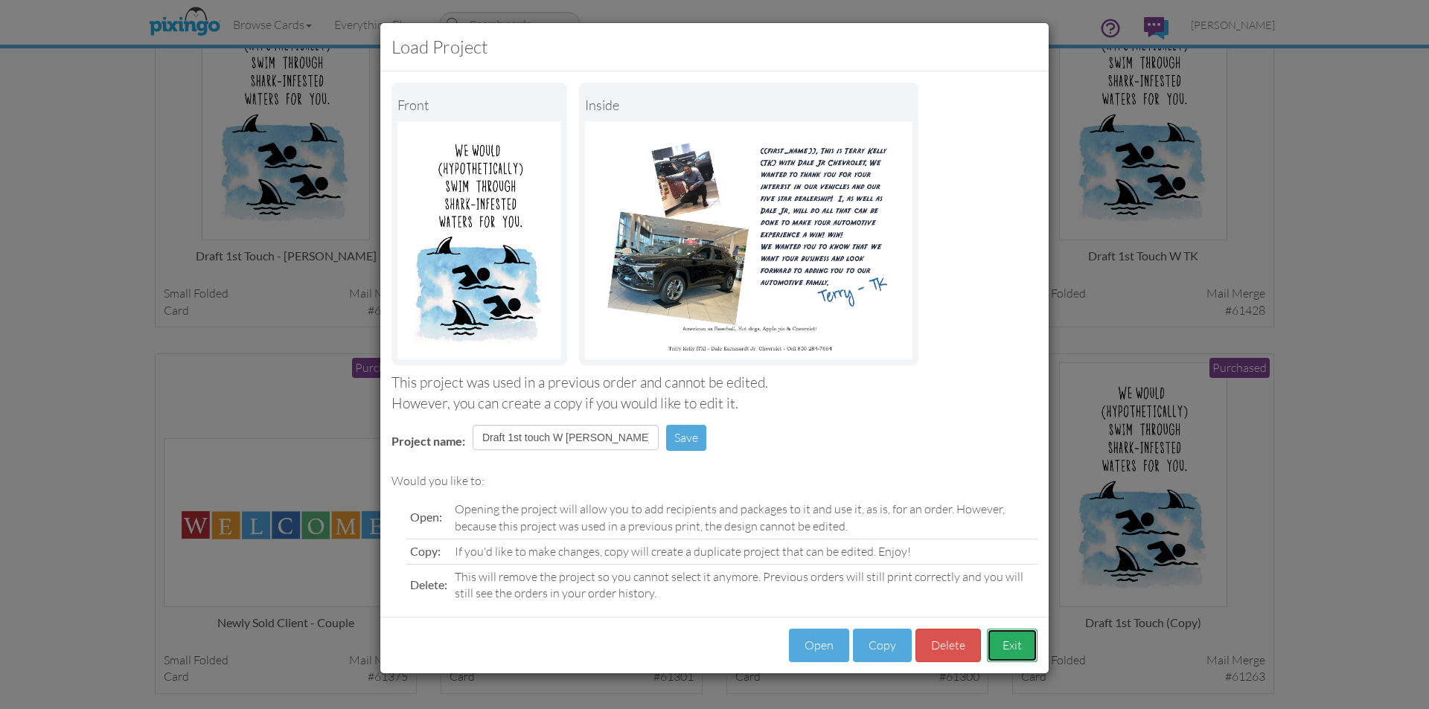
click at [1015, 642] on button "Exit" at bounding box center [1012, 645] width 51 height 33
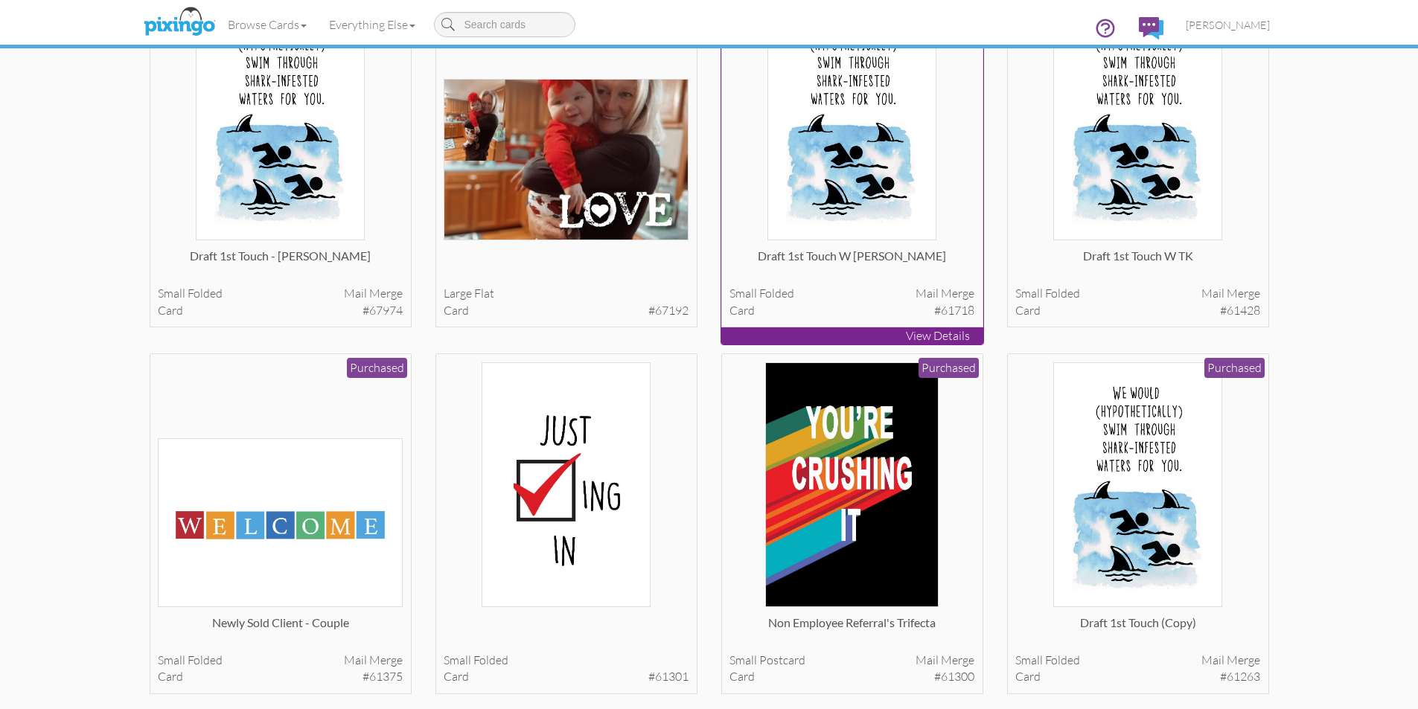
click at [938, 336] on p "View Details" at bounding box center [852, 335] width 262 height 17
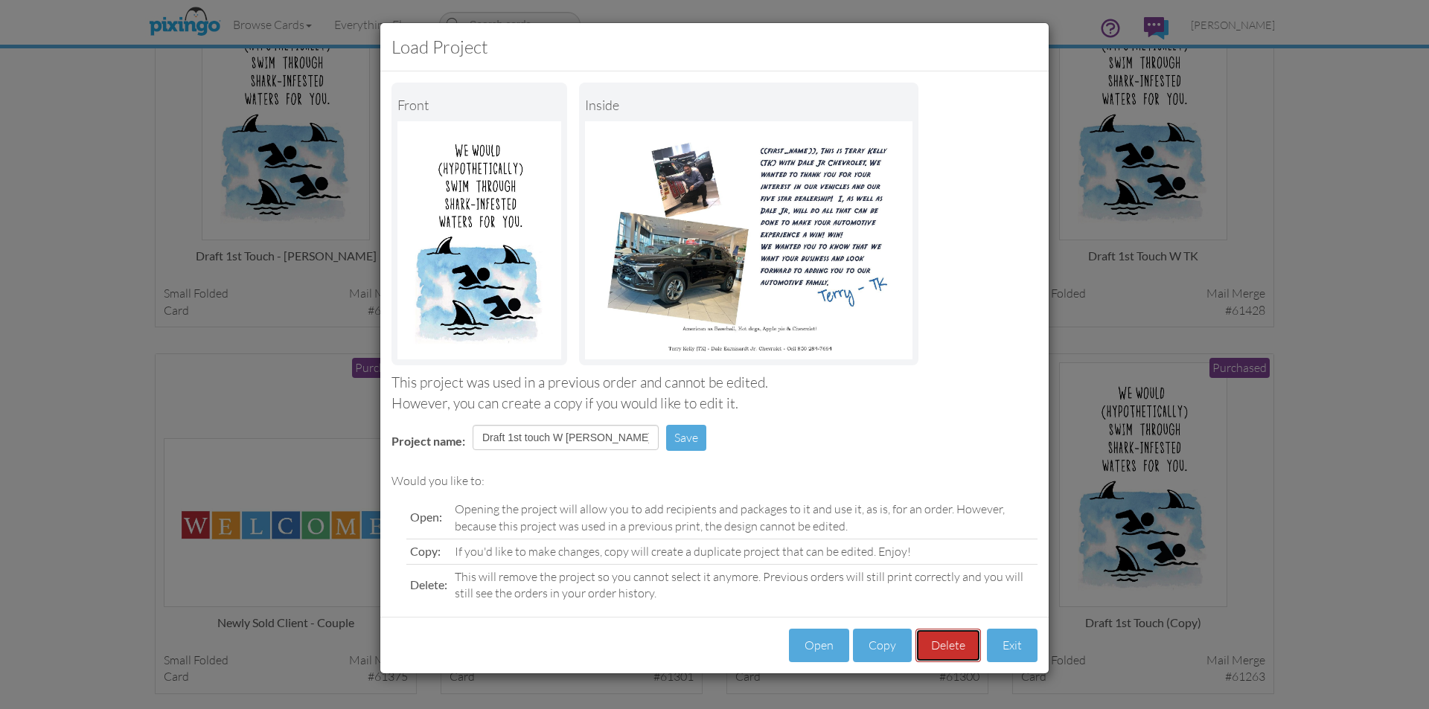
click at [931, 647] on button "Delete" at bounding box center [947, 645] width 65 height 33
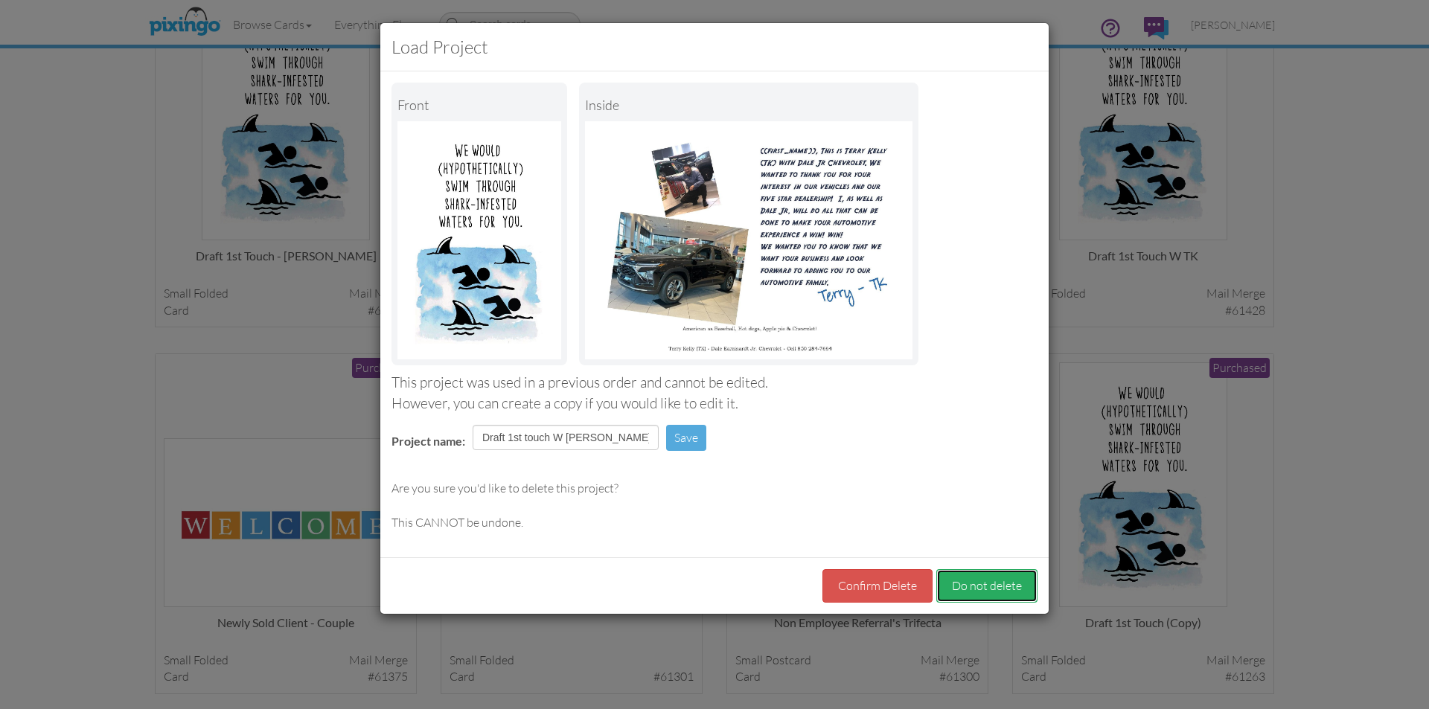
click at [979, 587] on button "Do not delete" at bounding box center [986, 585] width 101 height 33
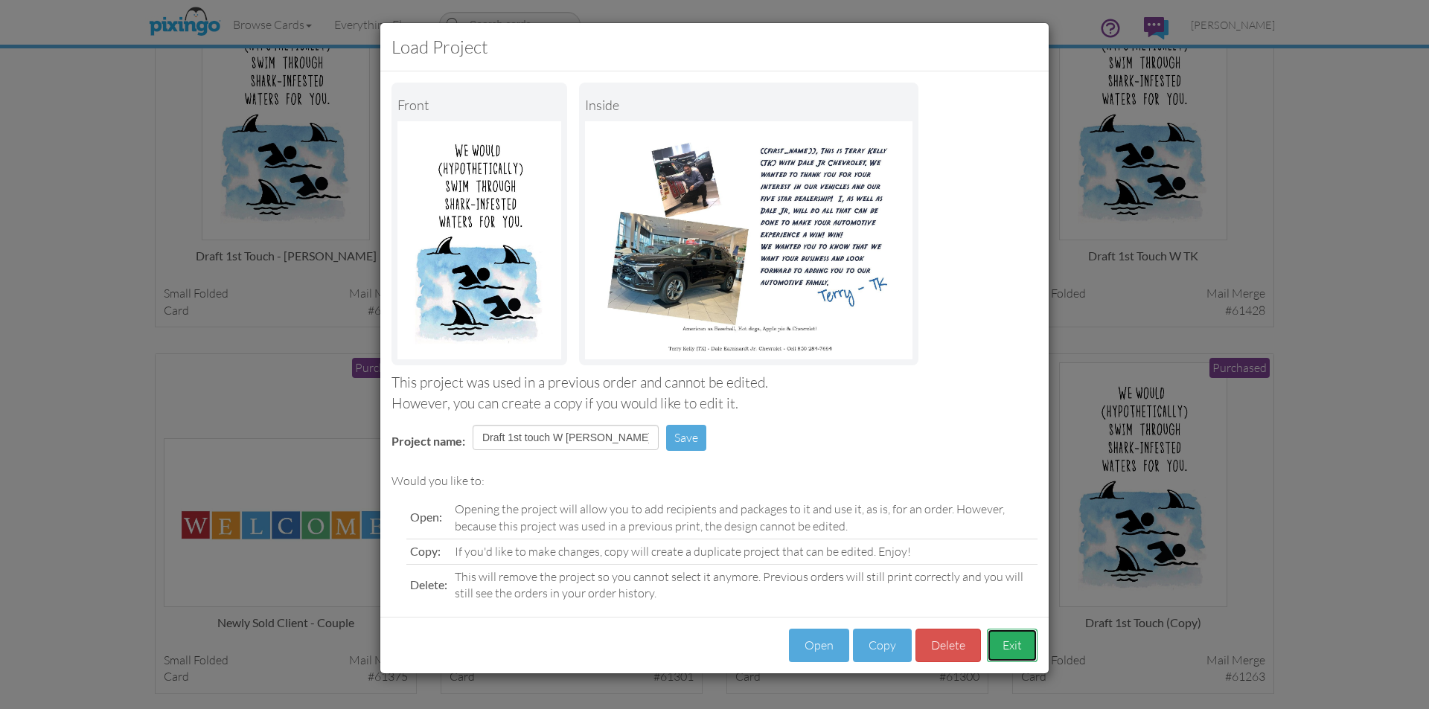
click at [1017, 636] on button "Exit" at bounding box center [1012, 645] width 51 height 33
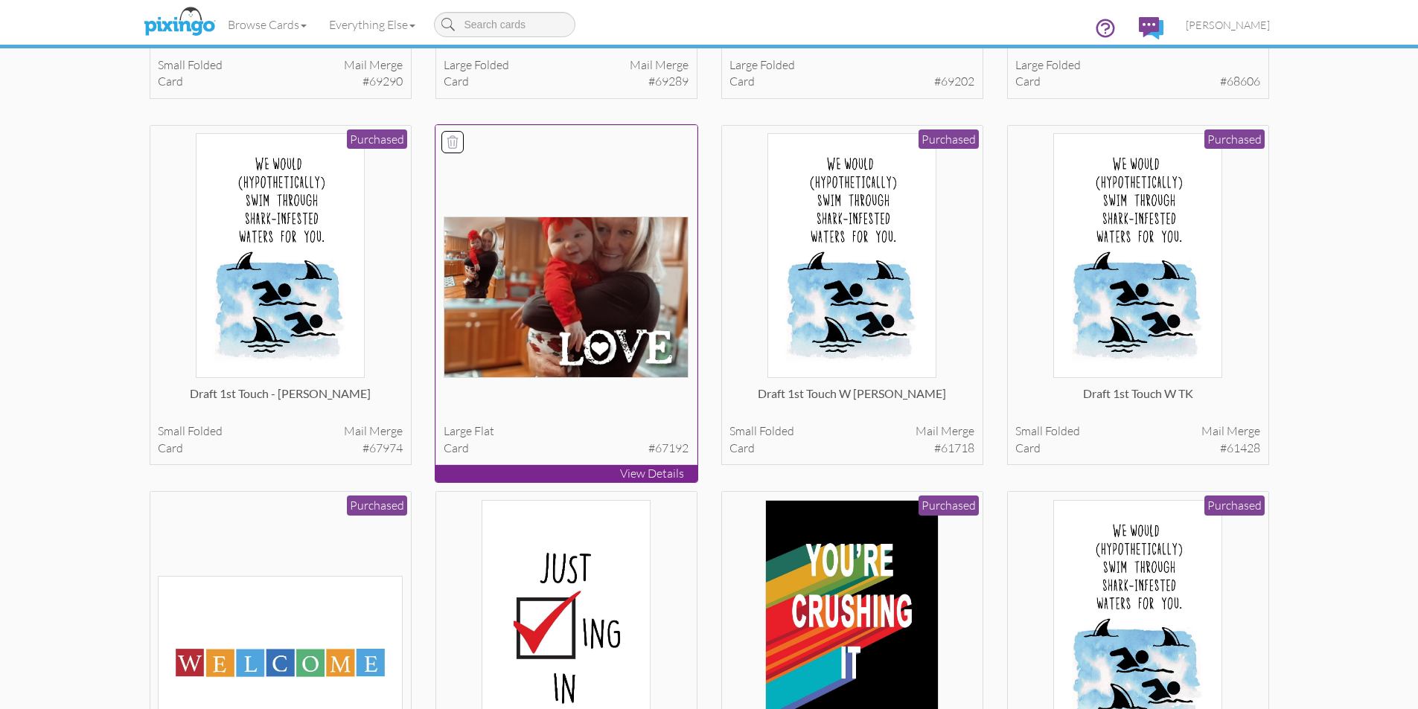
scroll to position [744, 0]
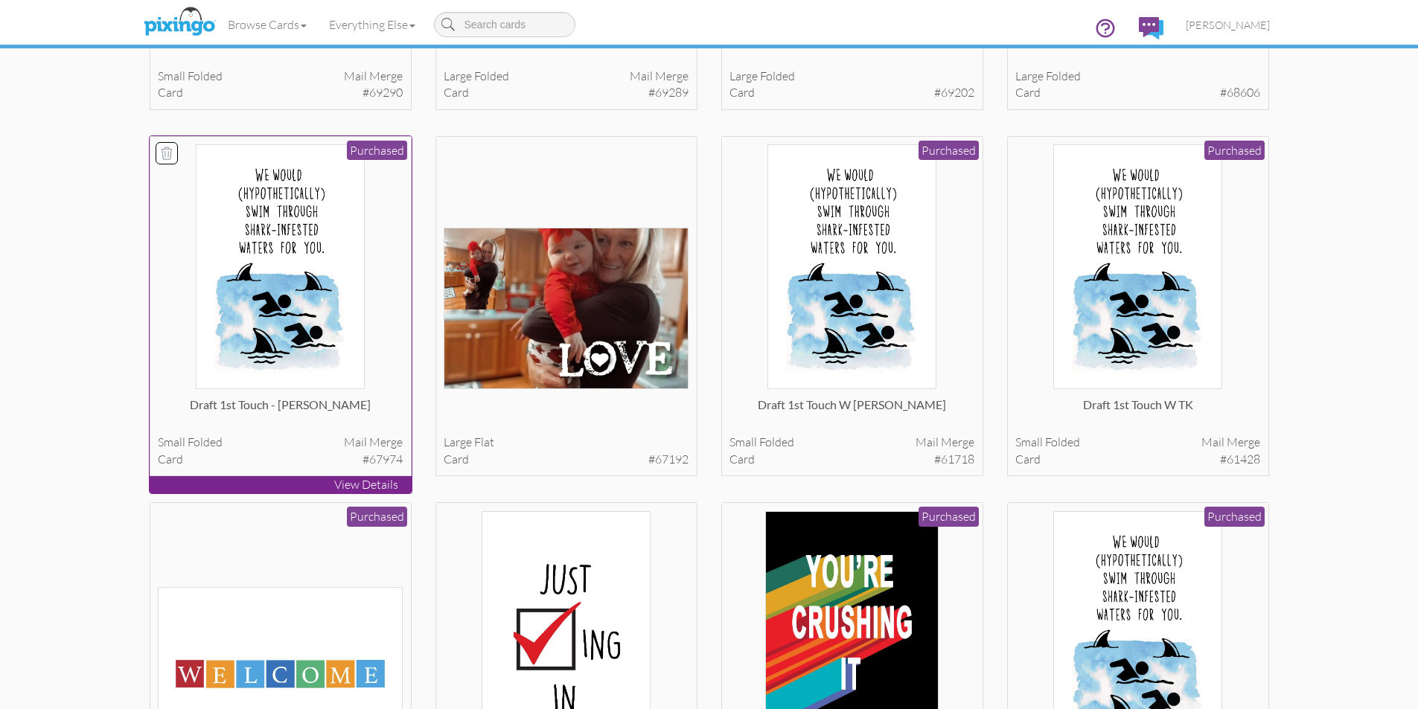
click at [353, 482] on p "View Details" at bounding box center [281, 484] width 262 height 17
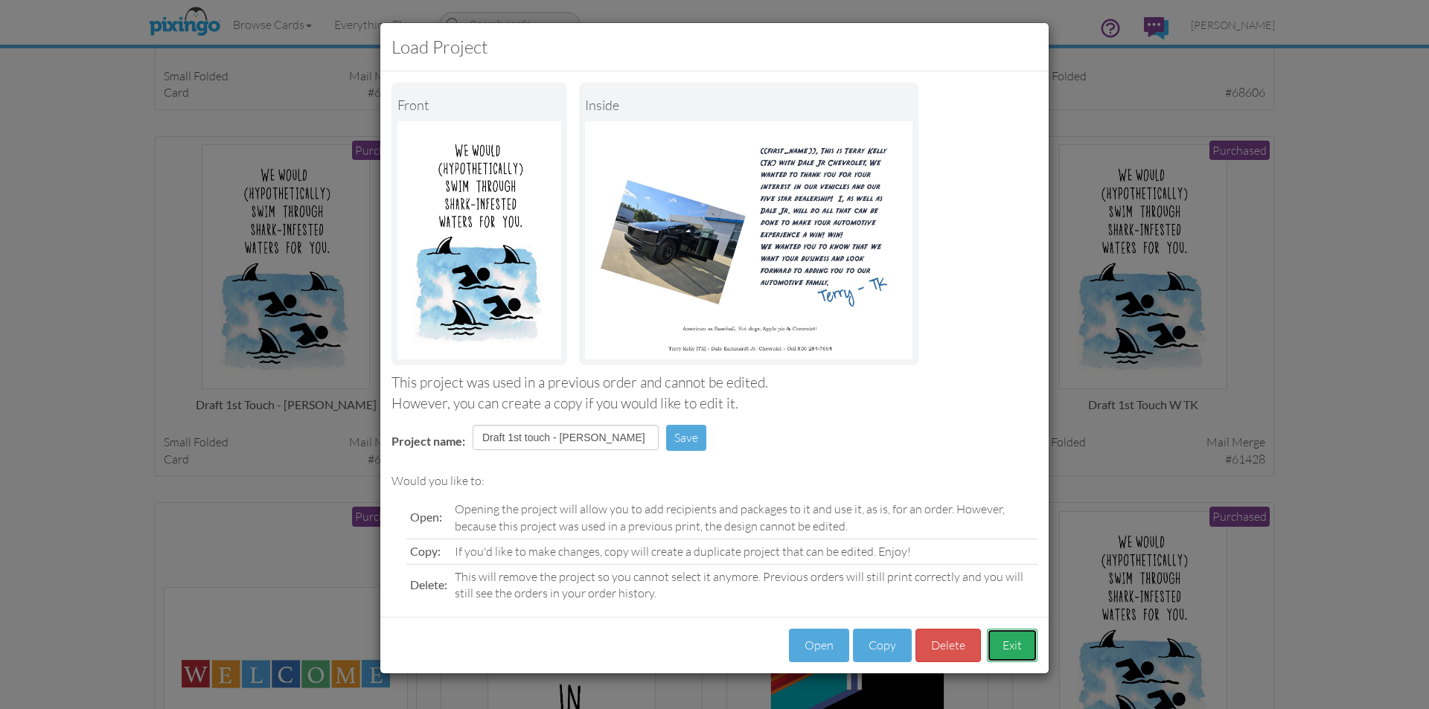
click at [1023, 646] on button "Exit" at bounding box center [1012, 645] width 51 height 33
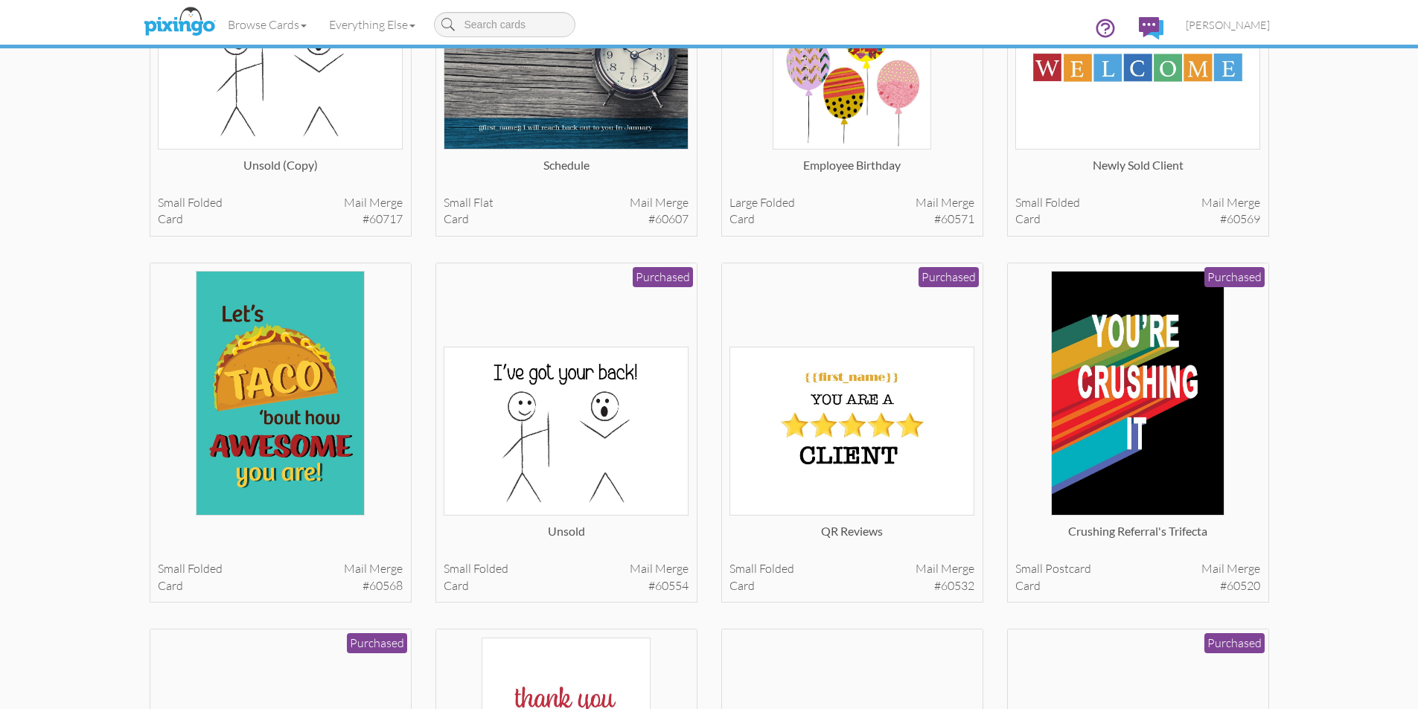
scroll to position [1786, 0]
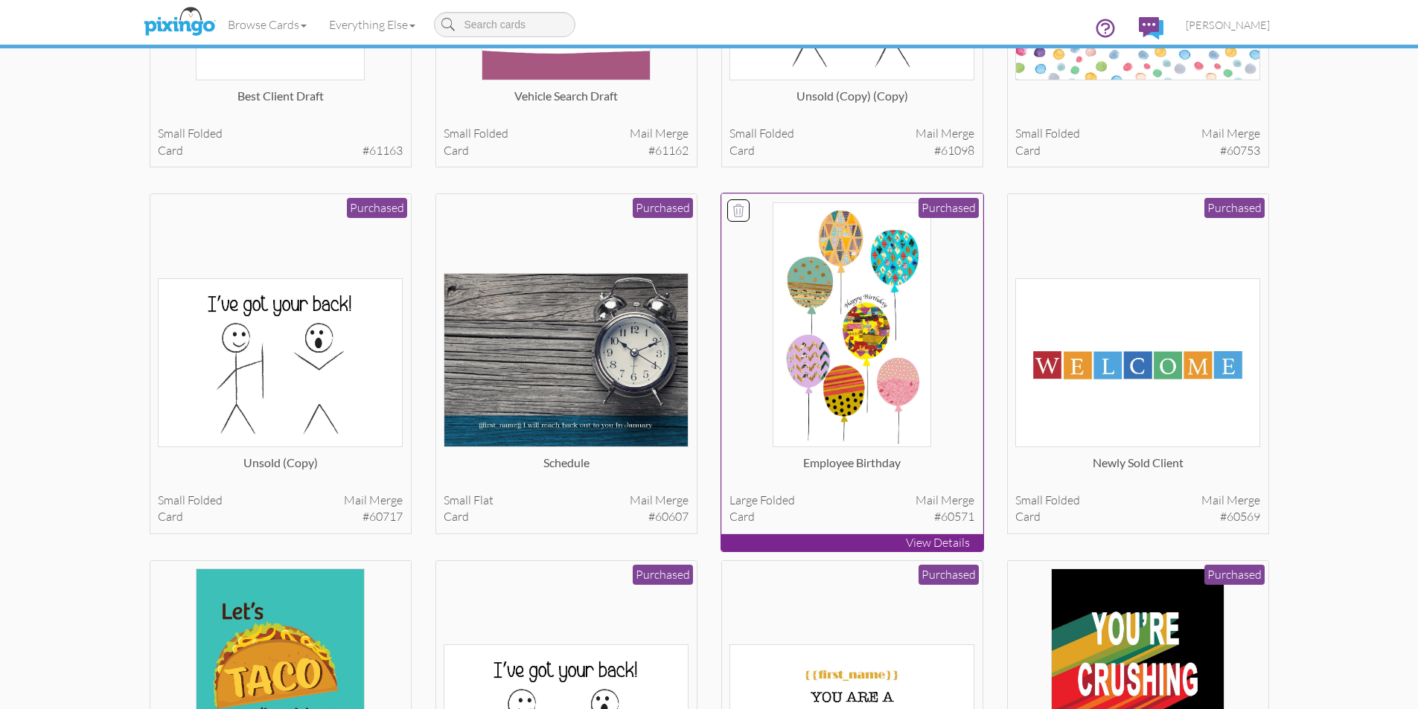
click at [963, 537] on p "View Details" at bounding box center [852, 542] width 262 height 17
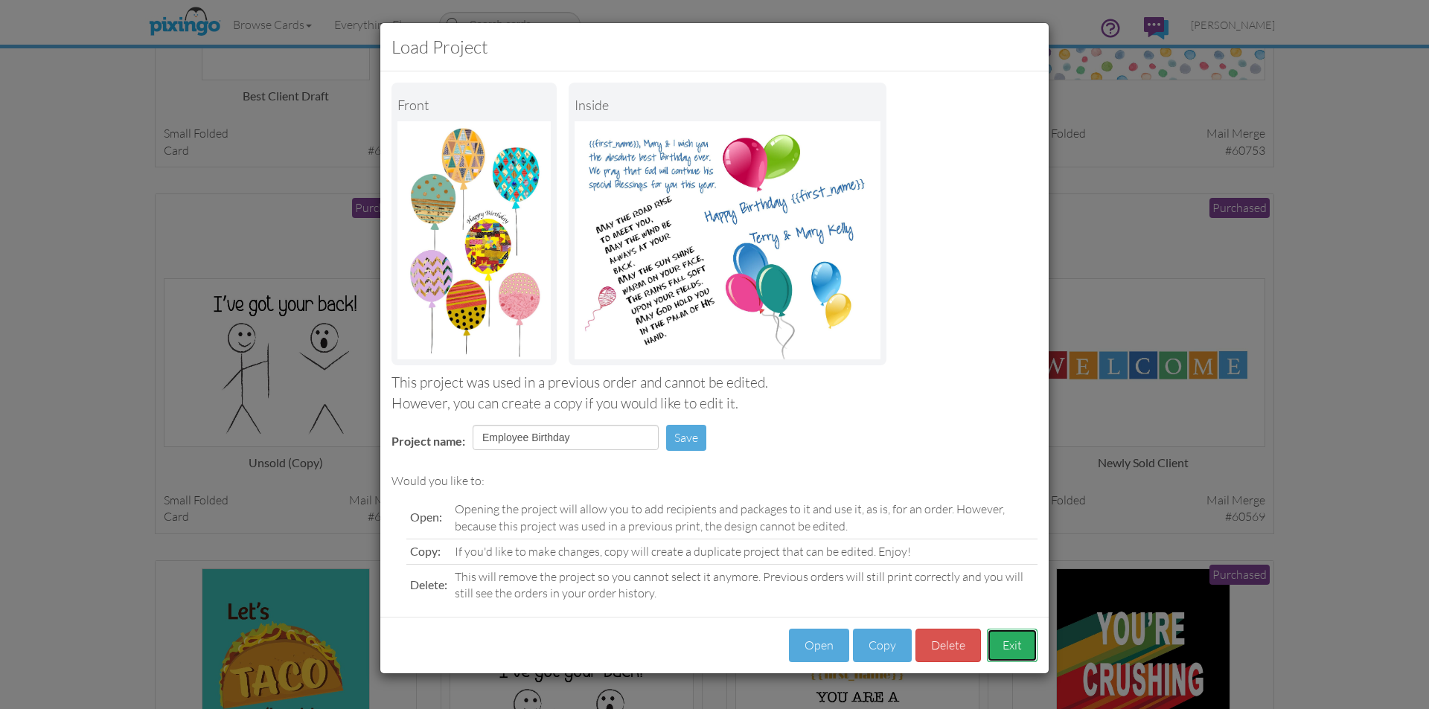
click at [1013, 645] on button "Exit" at bounding box center [1012, 645] width 51 height 33
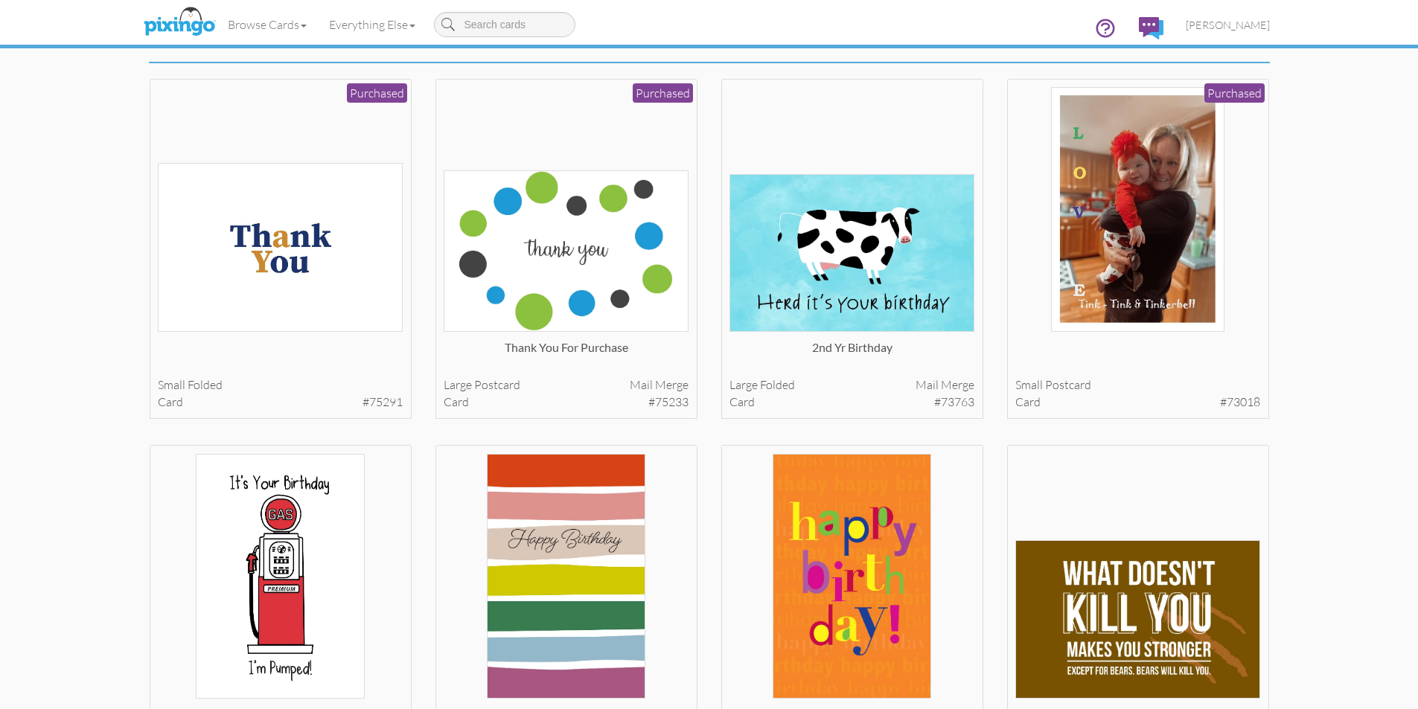
scroll to position [0, 0]
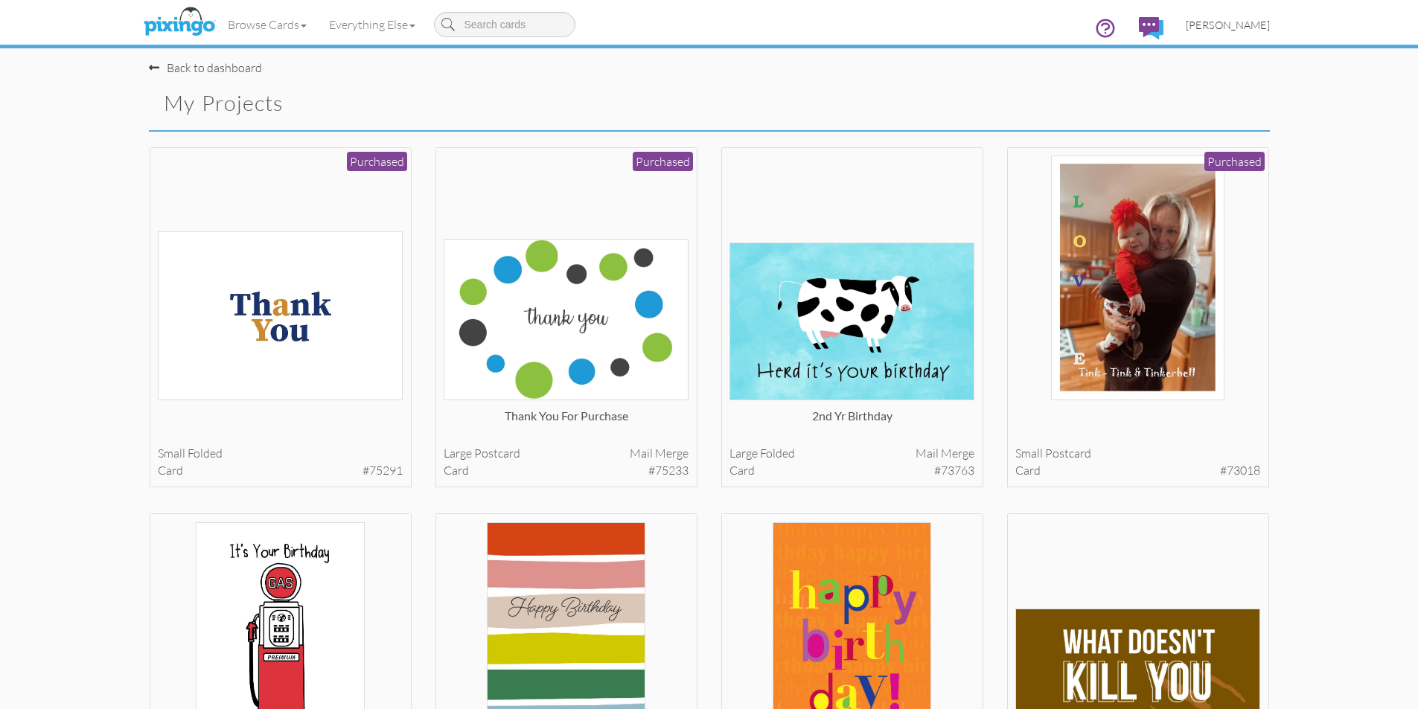
click at [1230, 25] on span "[PERSON_NAME]" at bounding box center [1228, 25] width 84 height 13
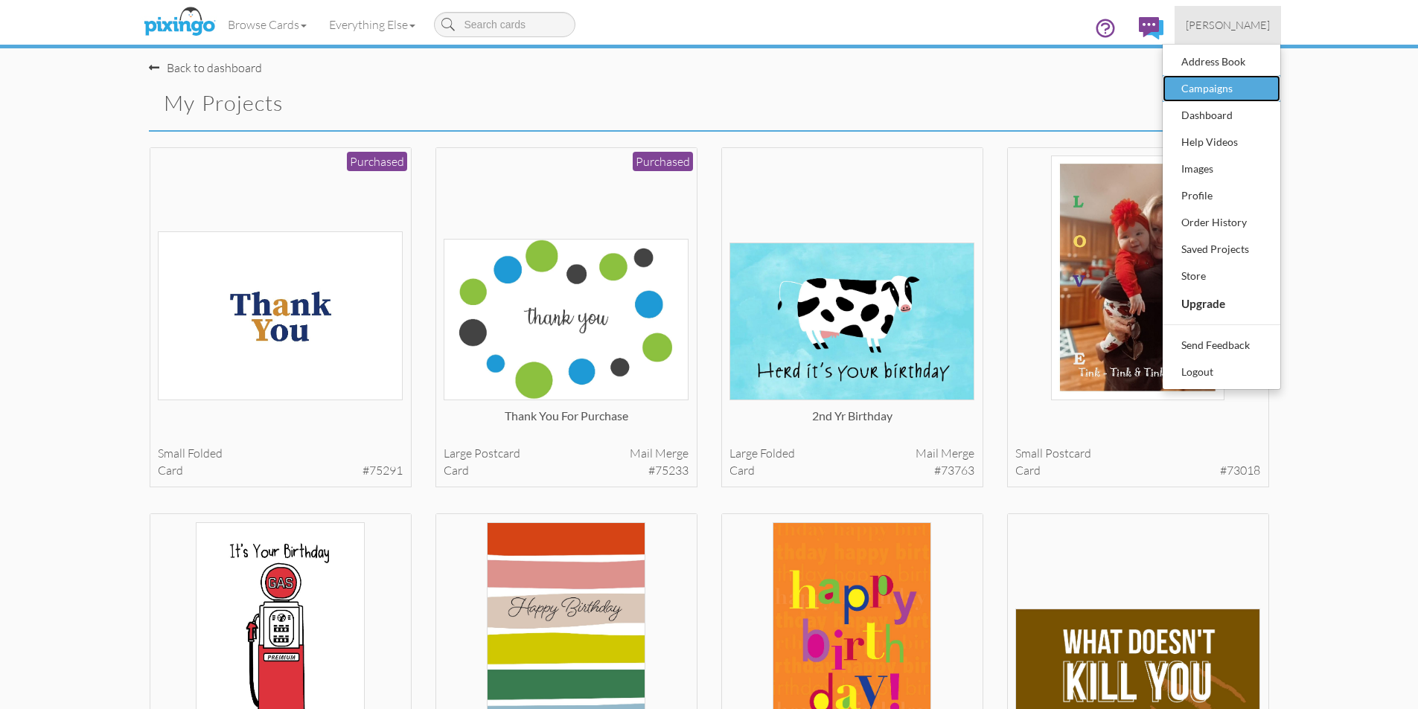
click at [1219, 92] on div "Campaigns" at bounding box center [1221, 88] width 88 height 22
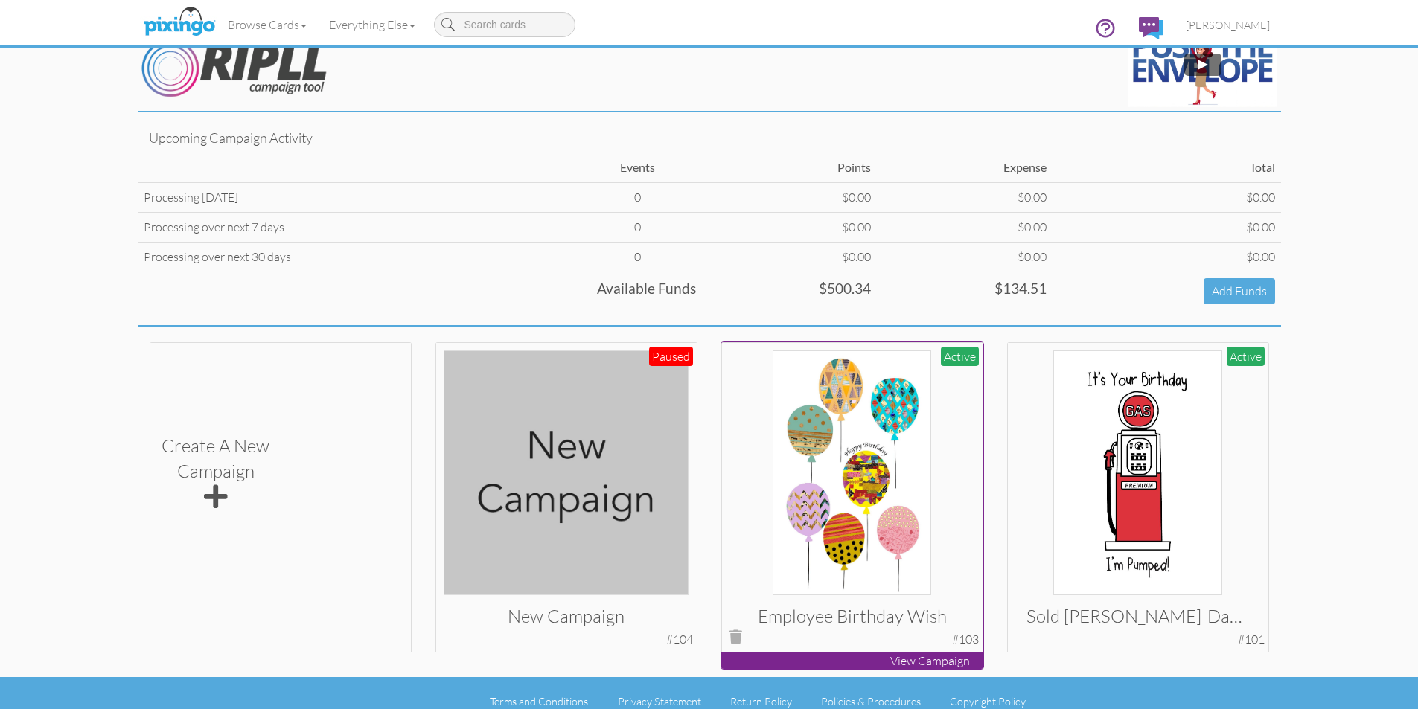
scroll to position [45, 0]
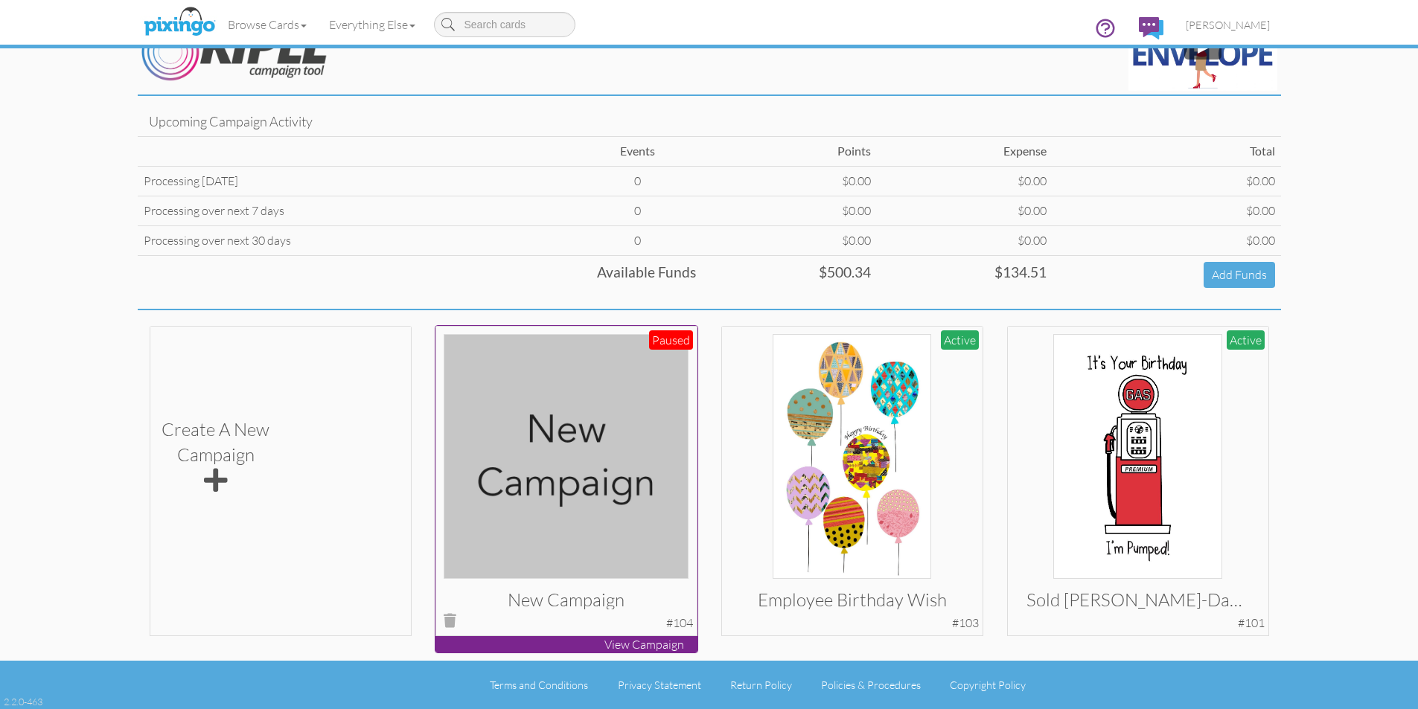
click at [665, 336] on div "Paused" at bounding box center [671, 340] width 44 height 20
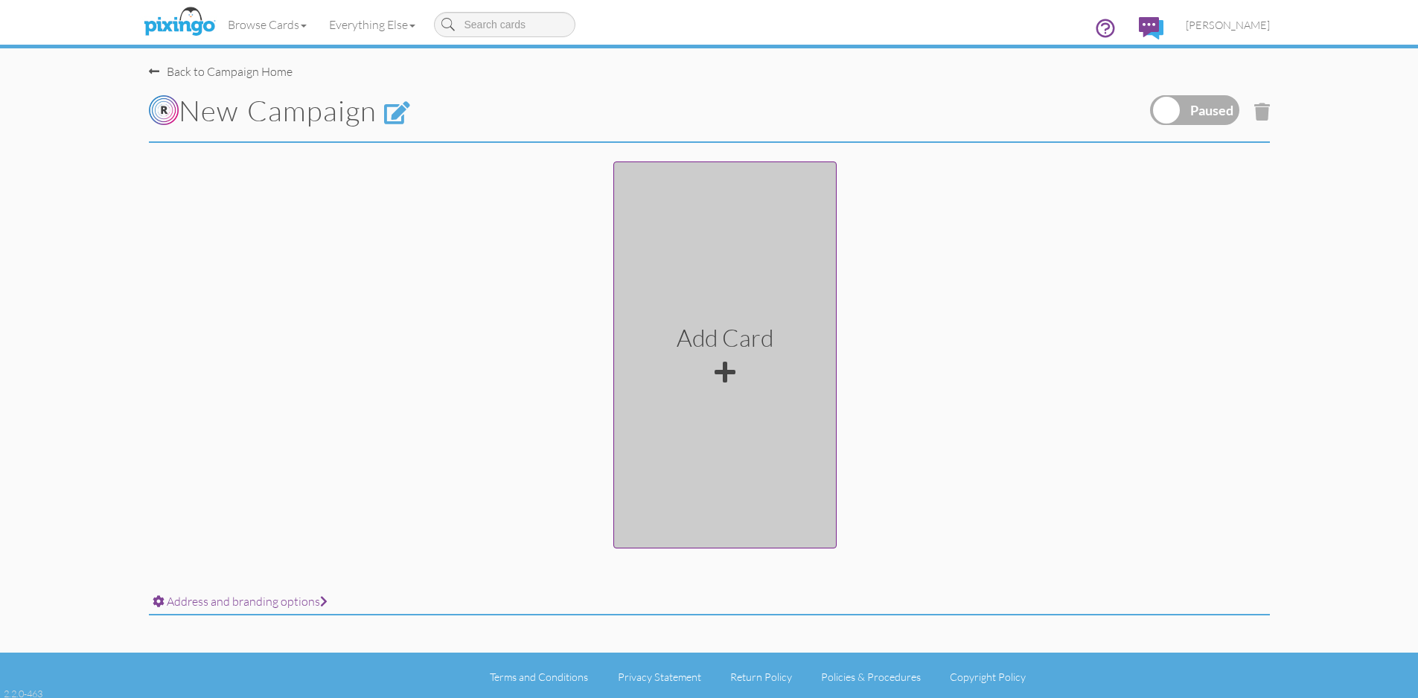
click at [732, 370] on div at bounding box center [725, 372] width 21 height 24
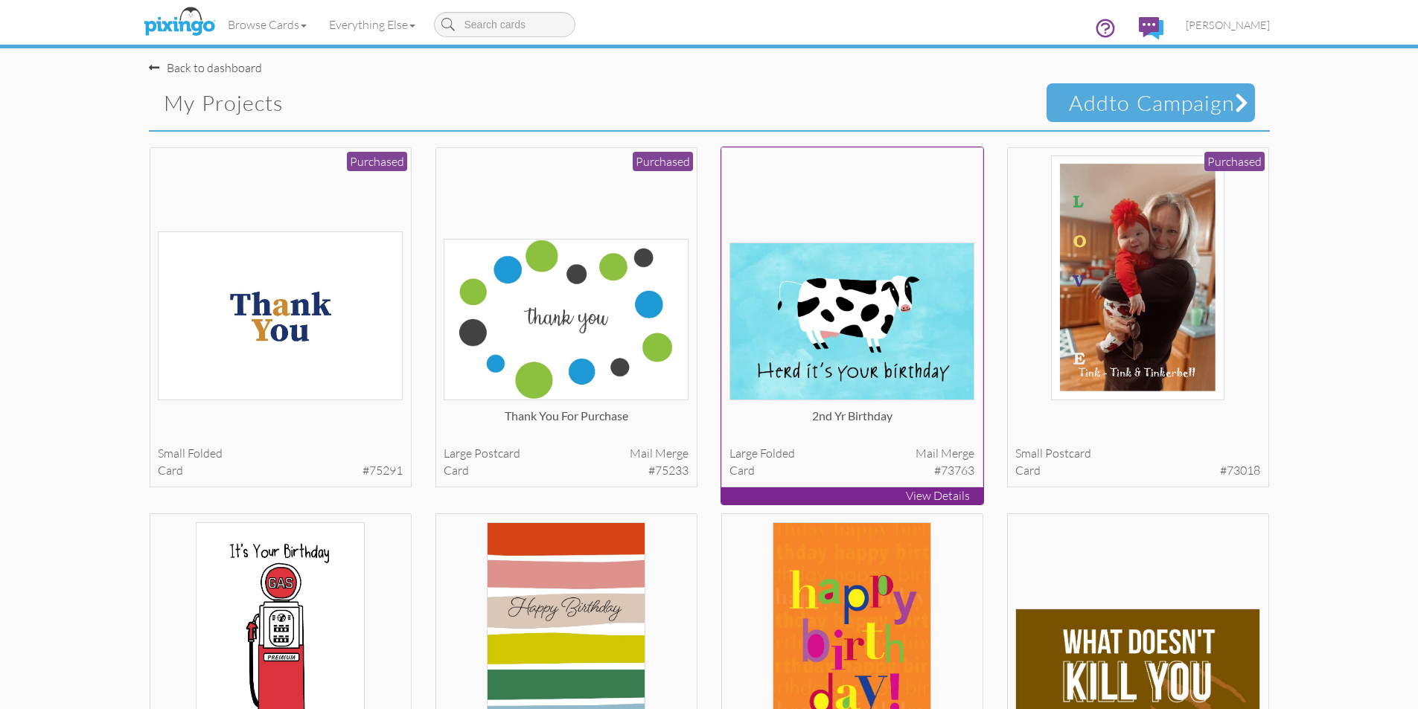
click at [857, 175] on div at bounding box center [851, 278] width 245 height 245
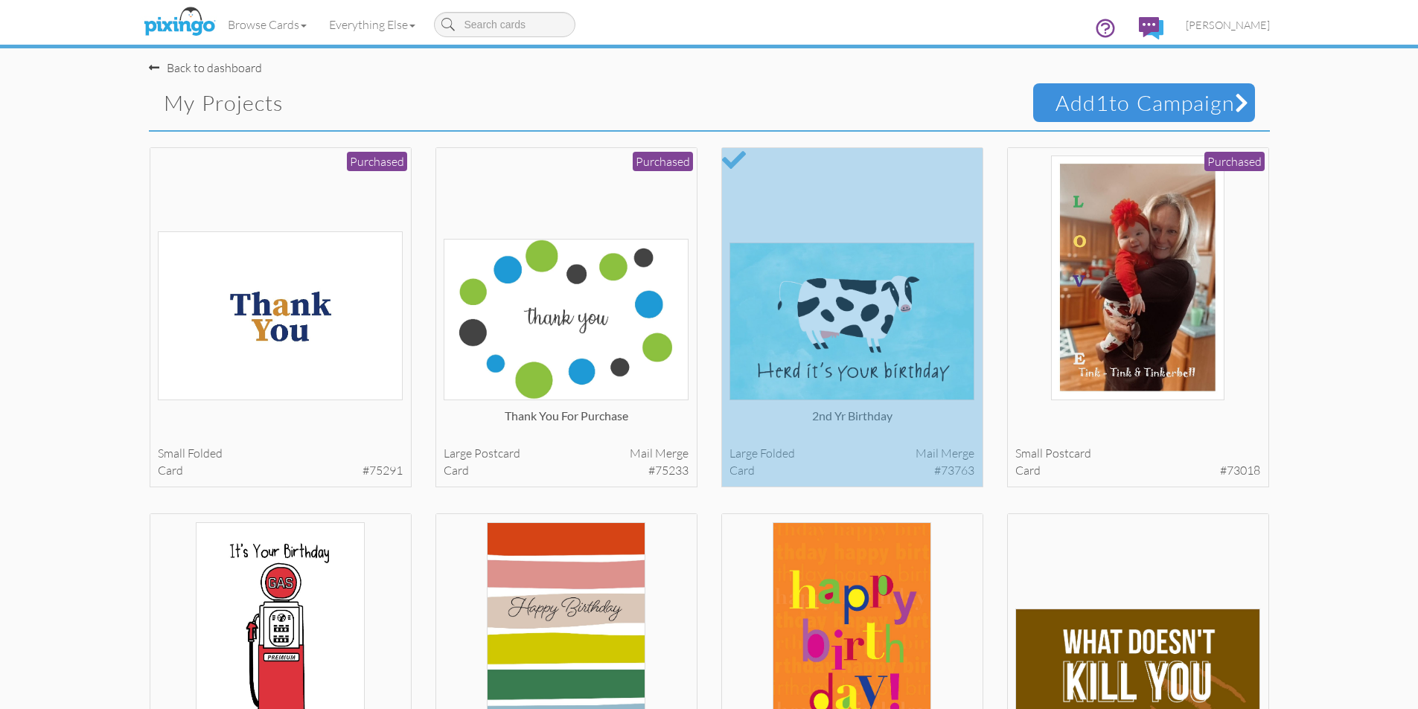
click at [1131, 98] on span "Add 1 to Campaign" at bounding box center [1144, 102] width 222 height 39
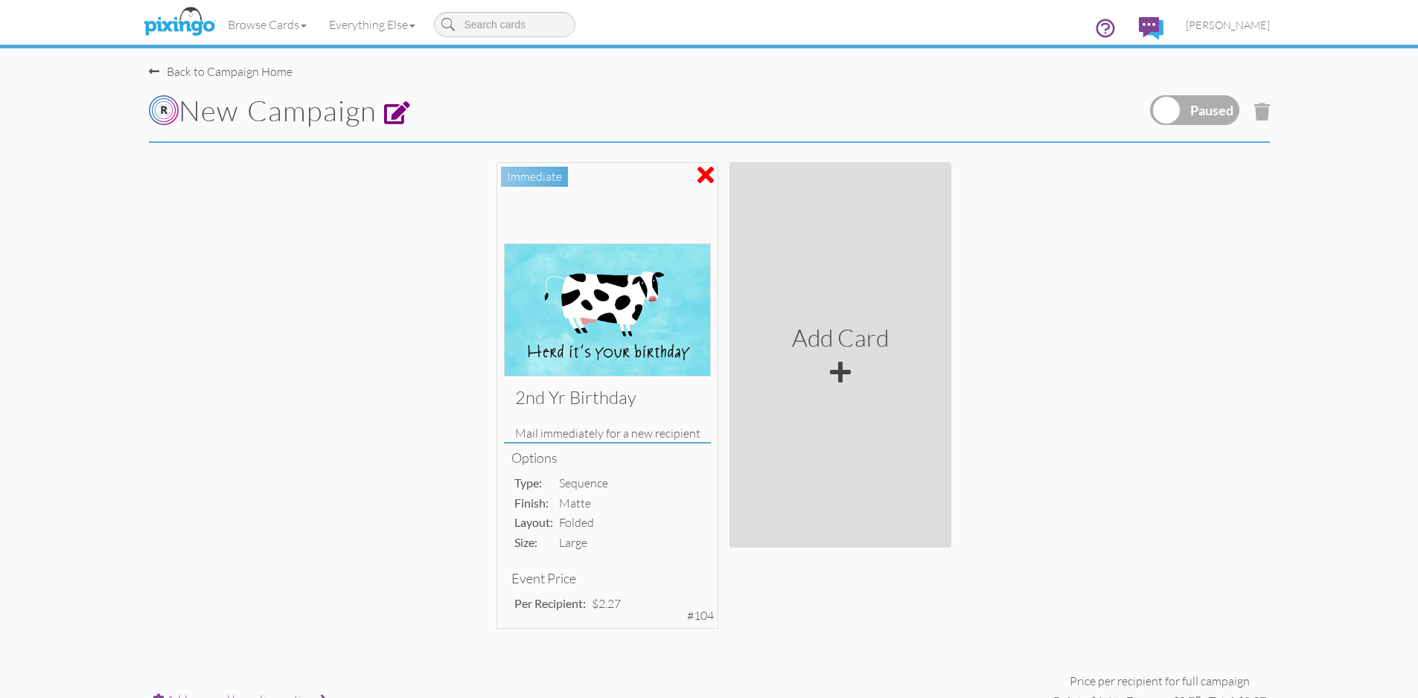
click at [406, 116] on span at bounding box center [397, 113] width 27 height 23
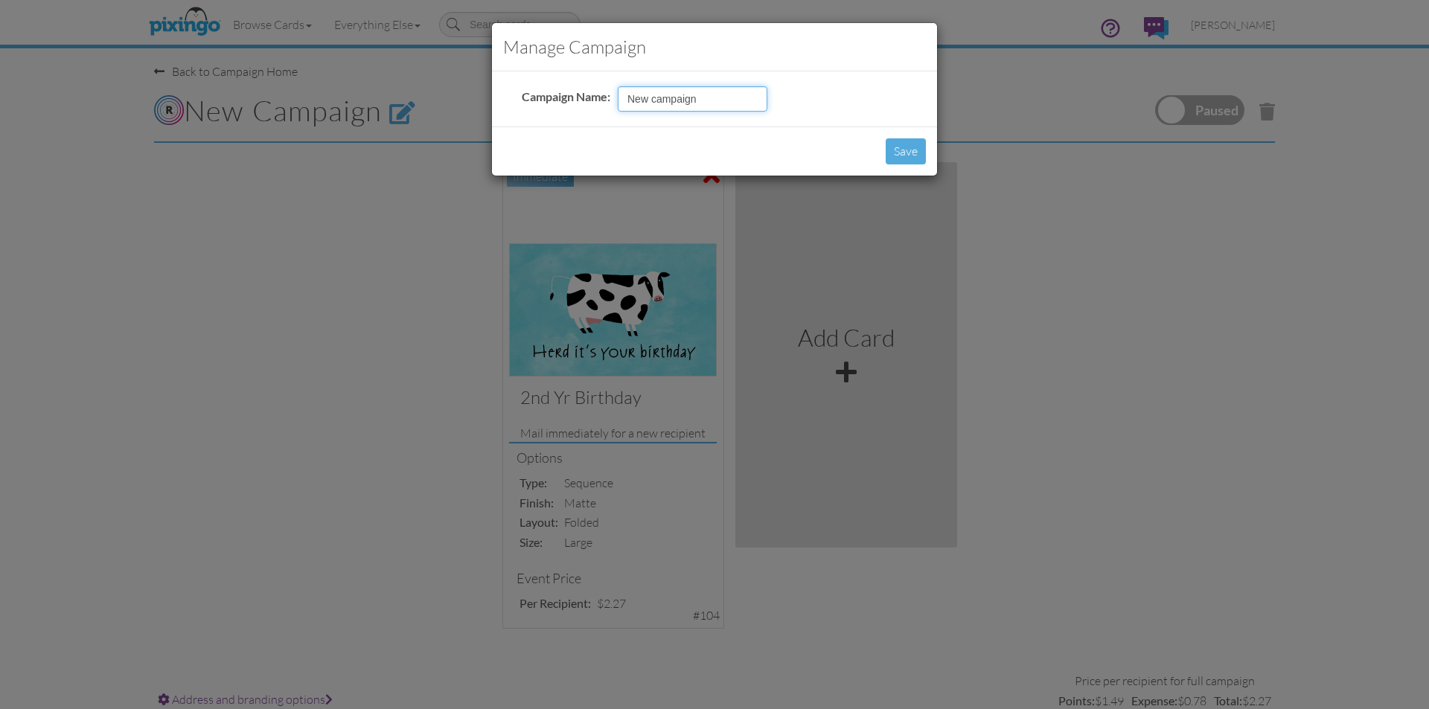
click at [722, 103] on input "New campaign" at bounding box center [693, 98] width 150 height 25
type input "N"
type input "2nd year Sold"
click at [910, 148] on button "Save" at bounding box center [906, 151] width 40 height 26
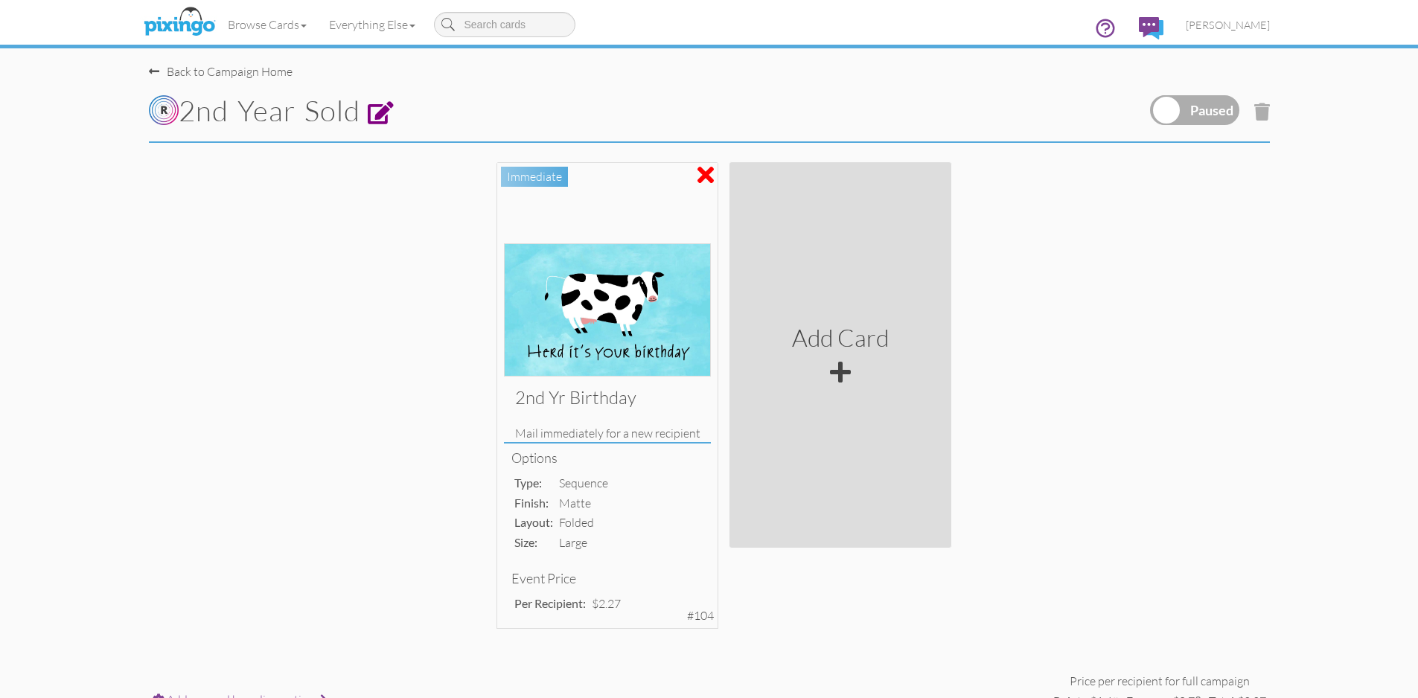
click at [394, 108] on span at bounding box center [381, 113] width 27 height 23
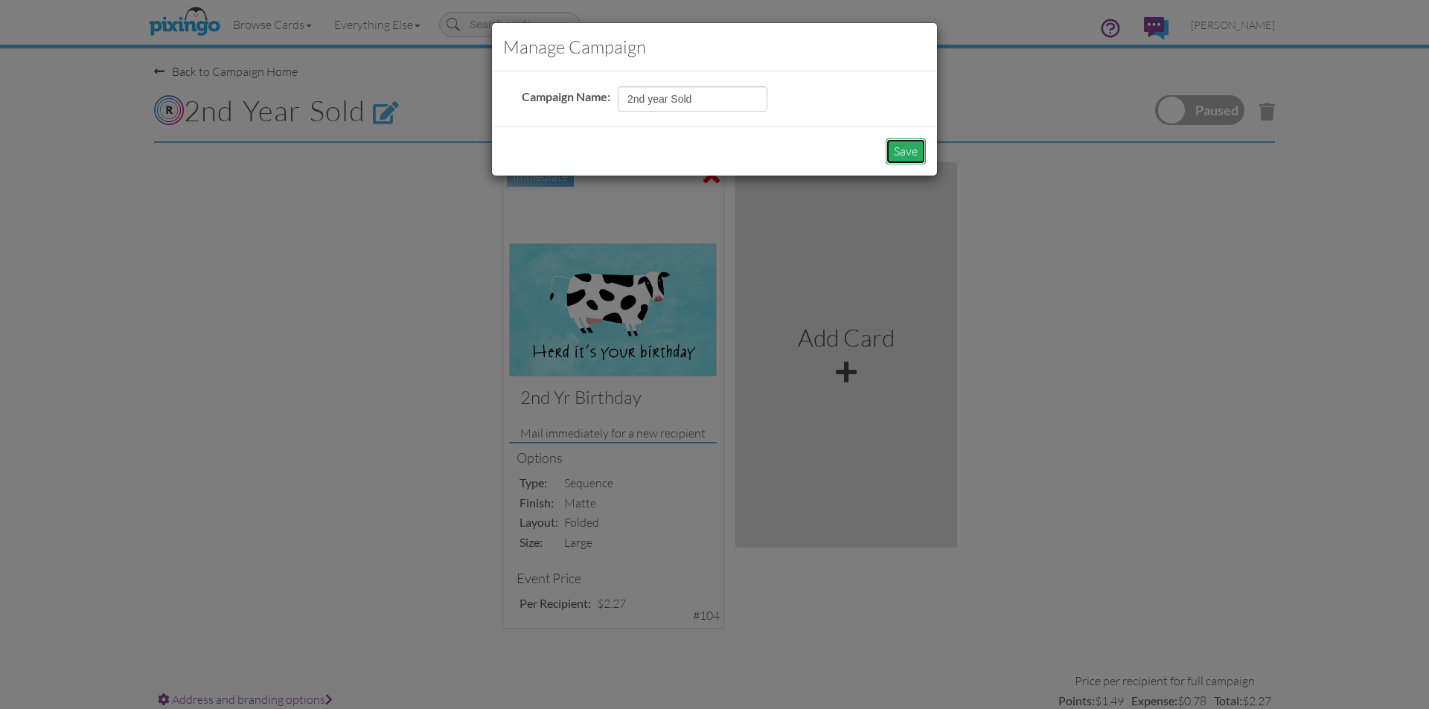
click at [901, 156] on button "Save" at bounding box center [906, 151] width 40 height 26
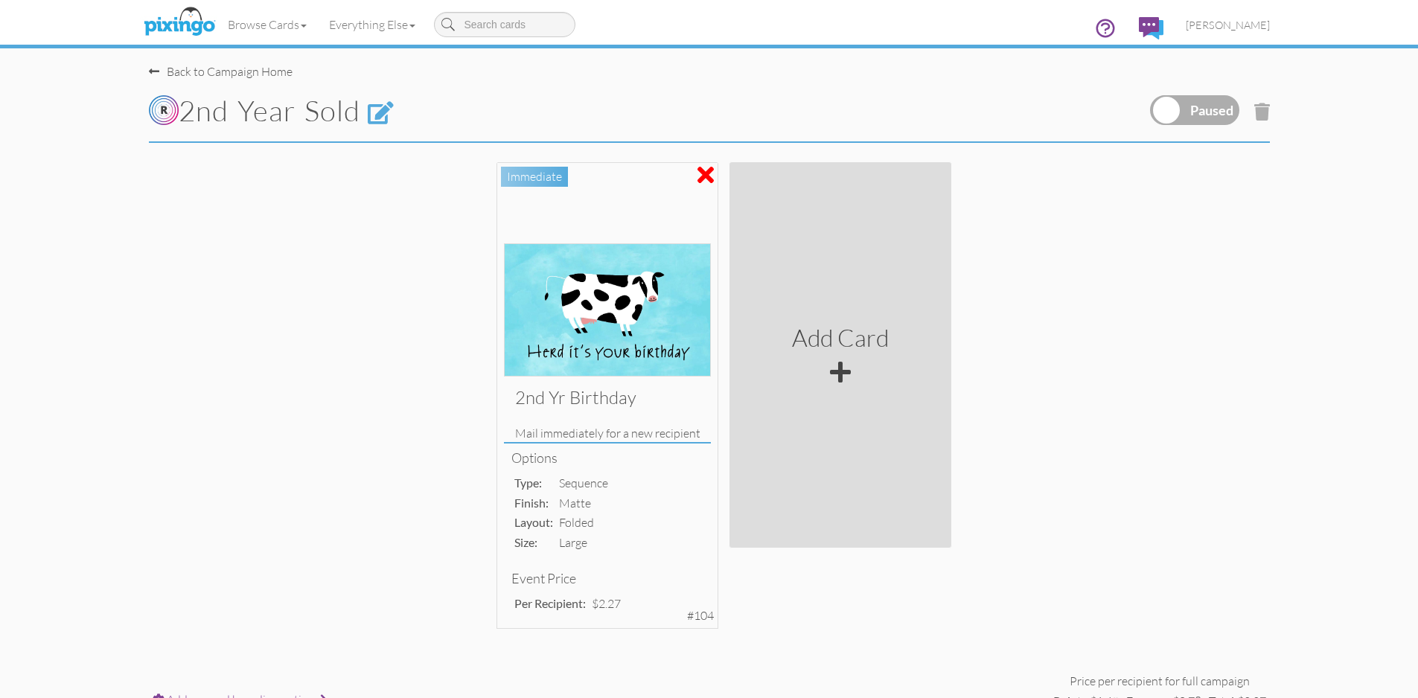
click at [237, 71] on div "Back to Campaign Home" at bounding box center [221, 71] width 144 height 17
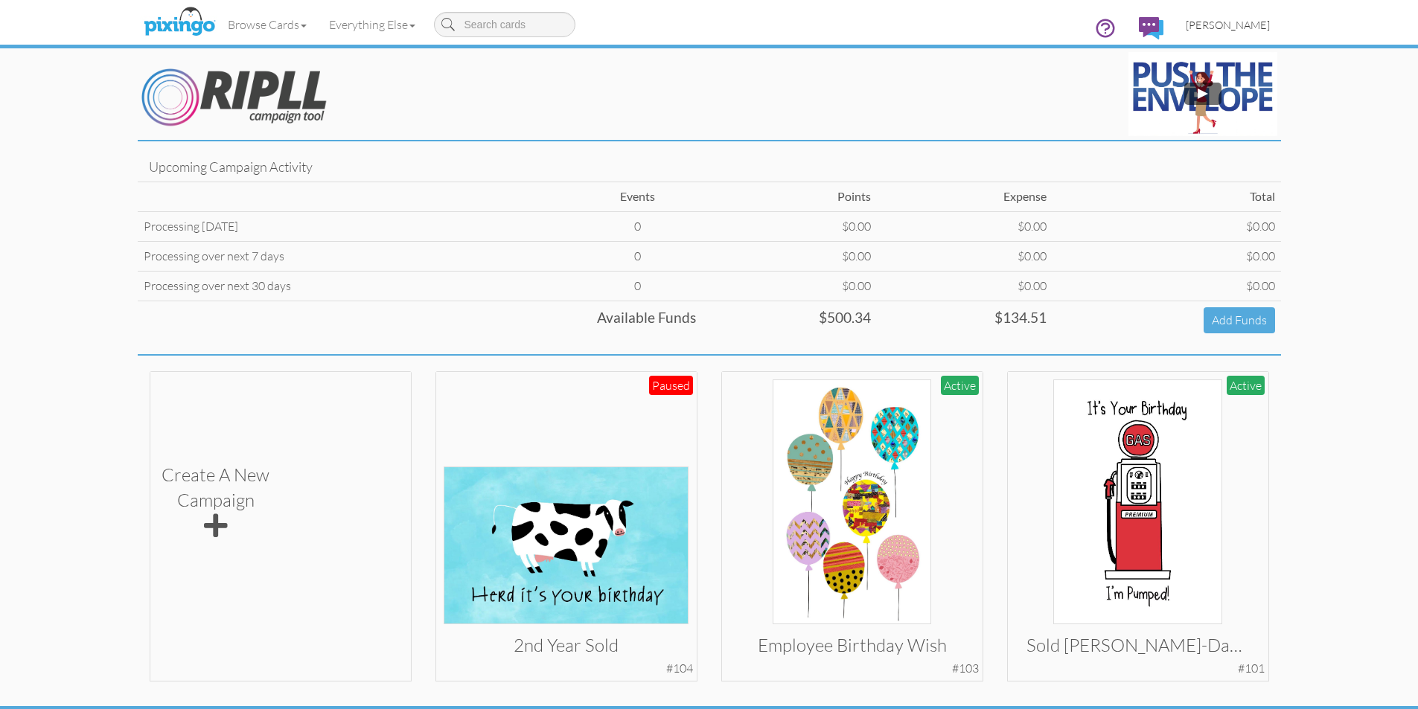
click at [1221, 25] on span "[PERSON_NAME]" at bounding box center [1228, 25] width 84 height 13
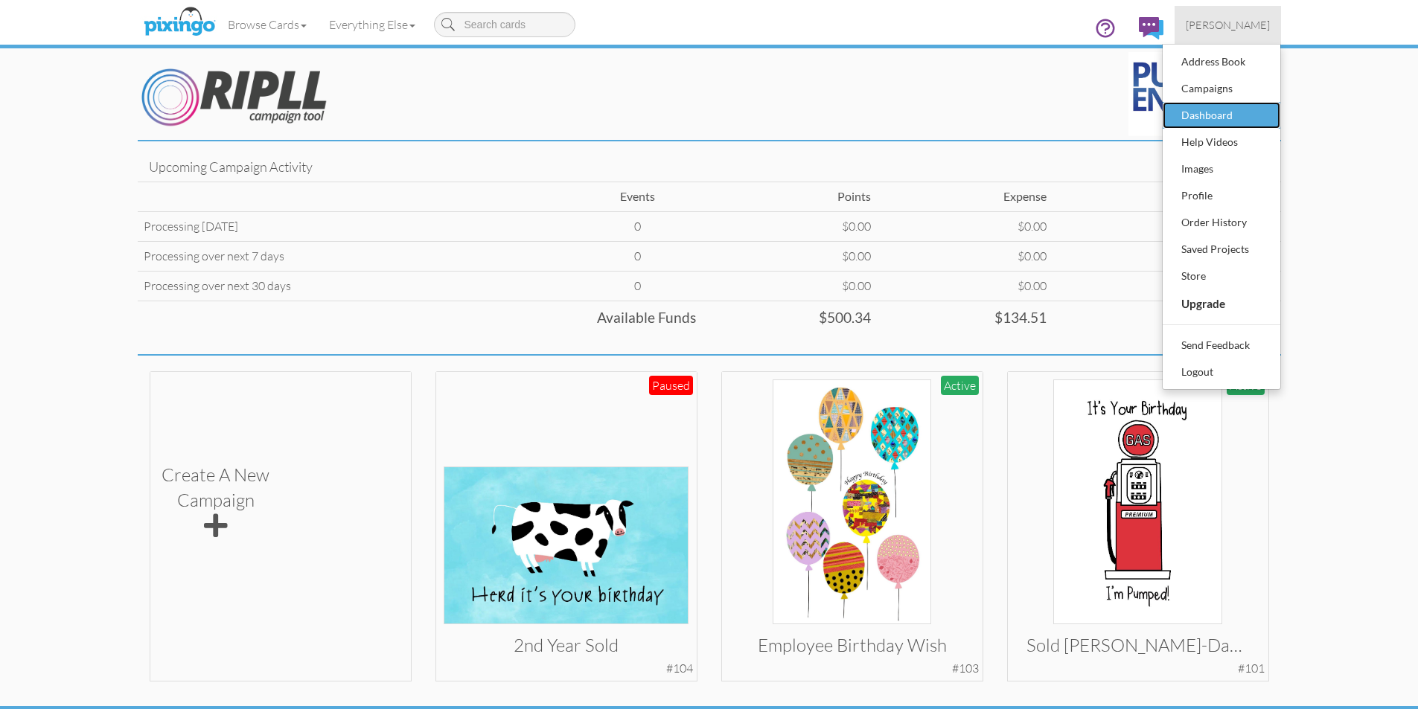
click at [1201, 115] on div "Dashboard" at bounding box center [1221, 115] width 88 height 22
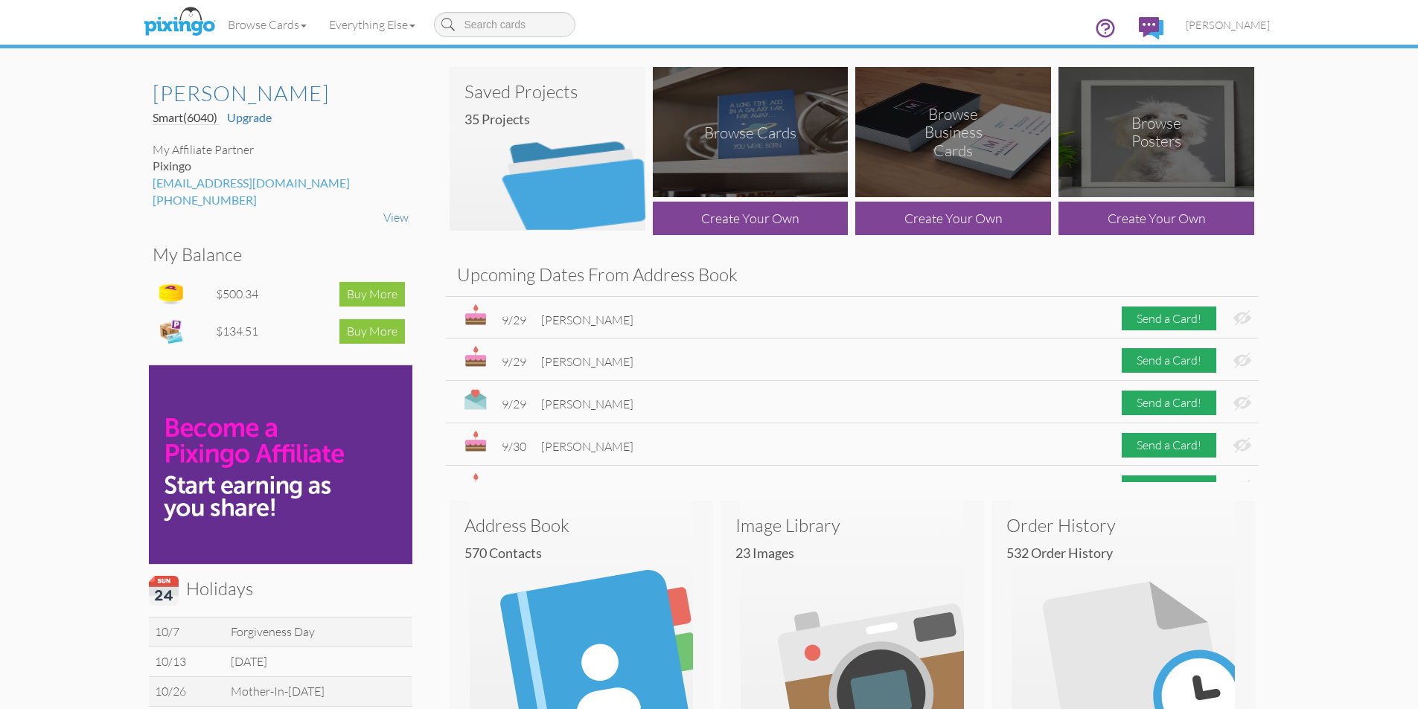
click at [547, 179] on img at bounding box center [548, 149] width 196 height 164
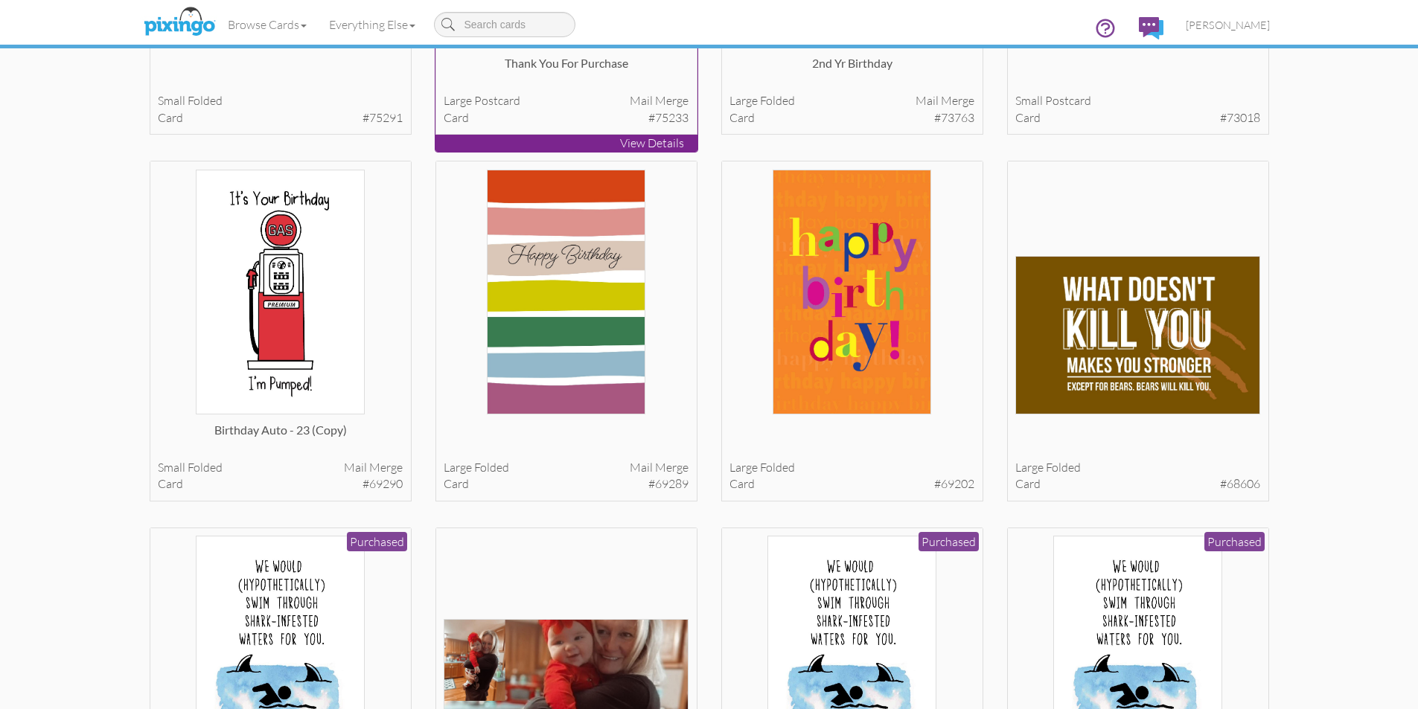
scroll to position [372, 0]
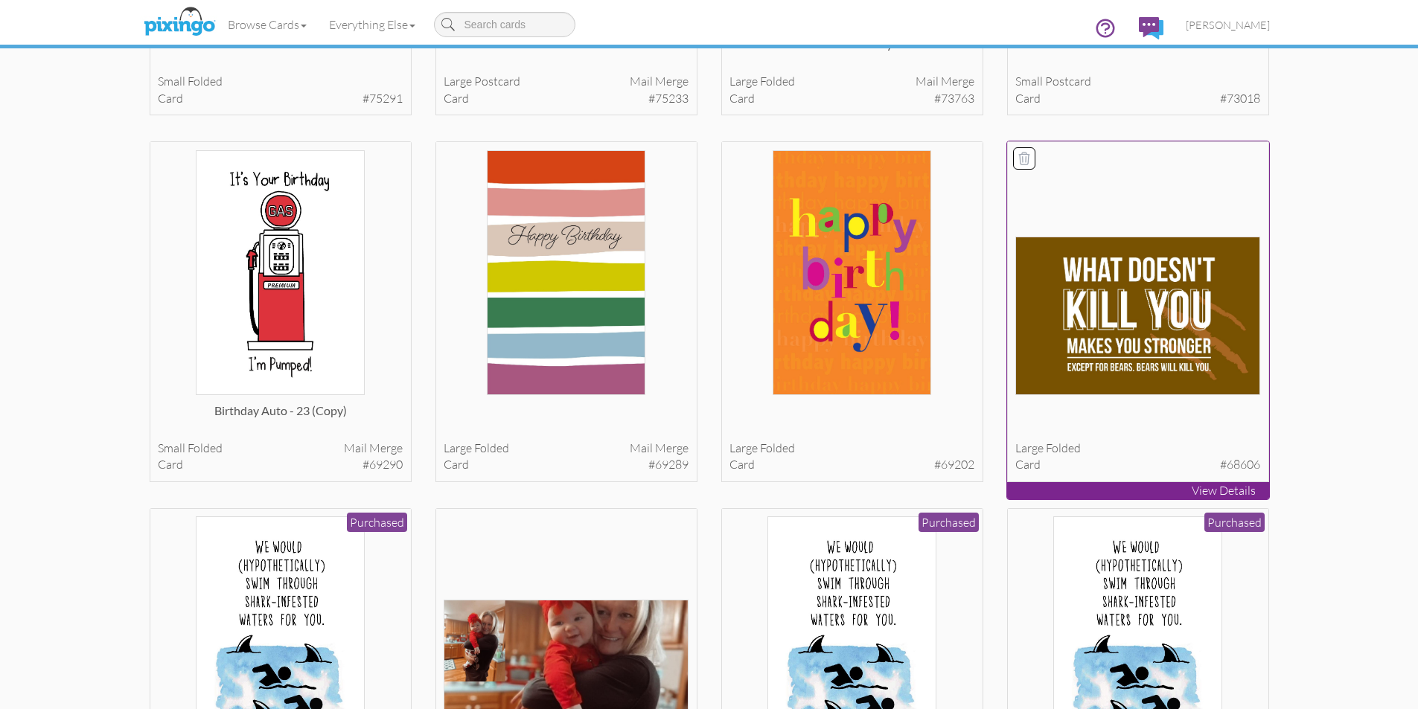
click at [1240, 489] on p "View Details" at bounding box center [1138, 490] width 262 height 17
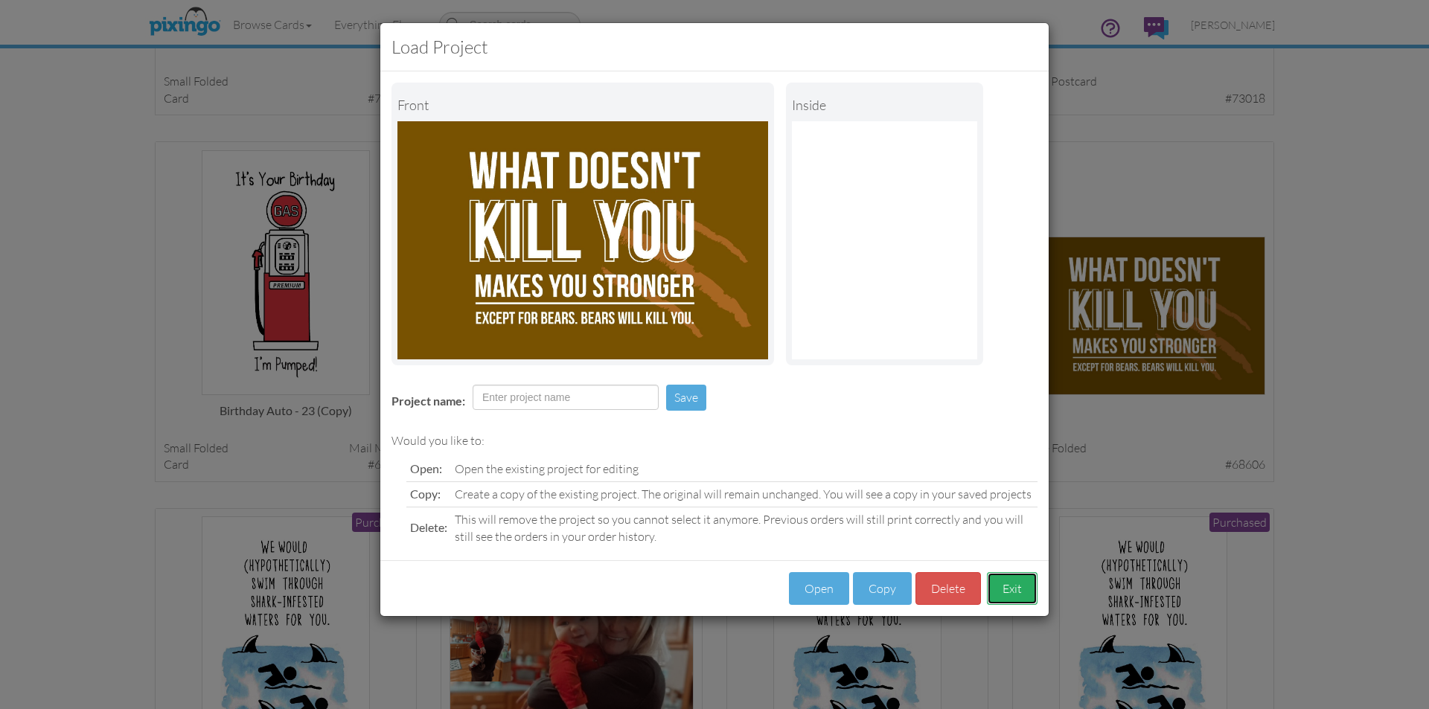
click at [1012, 585] on button "Exit" at bounding box center [1012, 588] width 51 height 33
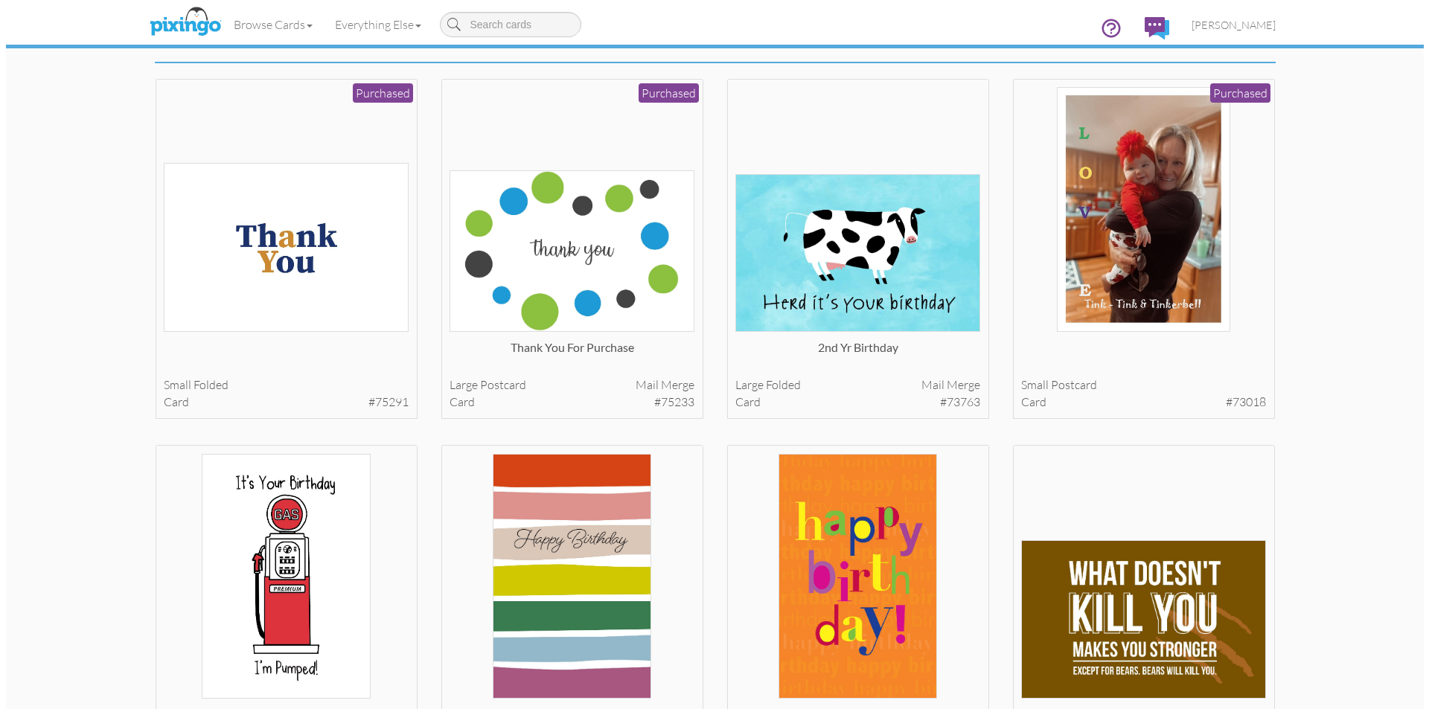
scroll to position [0, 0]
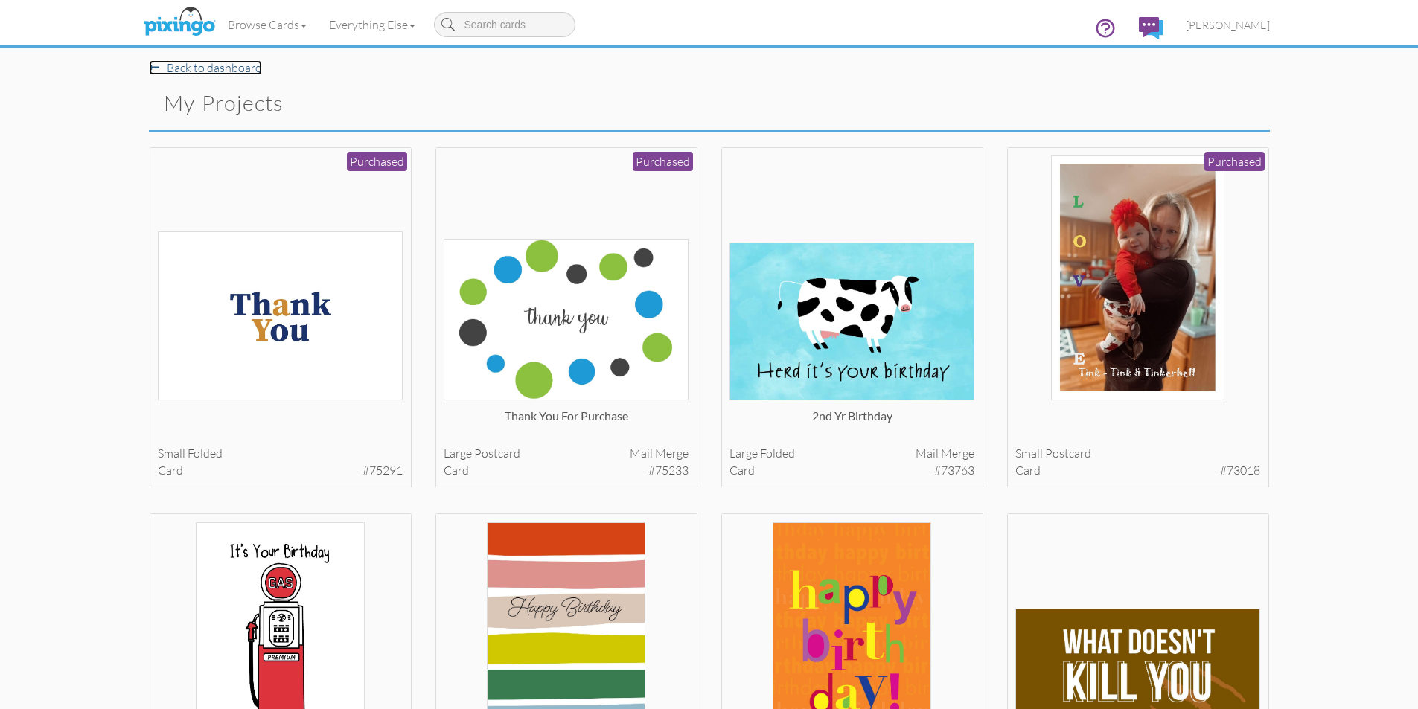
click at [238, 70] on link "Back to dashboard" at bounding box center [205, 67] width 113 height 15
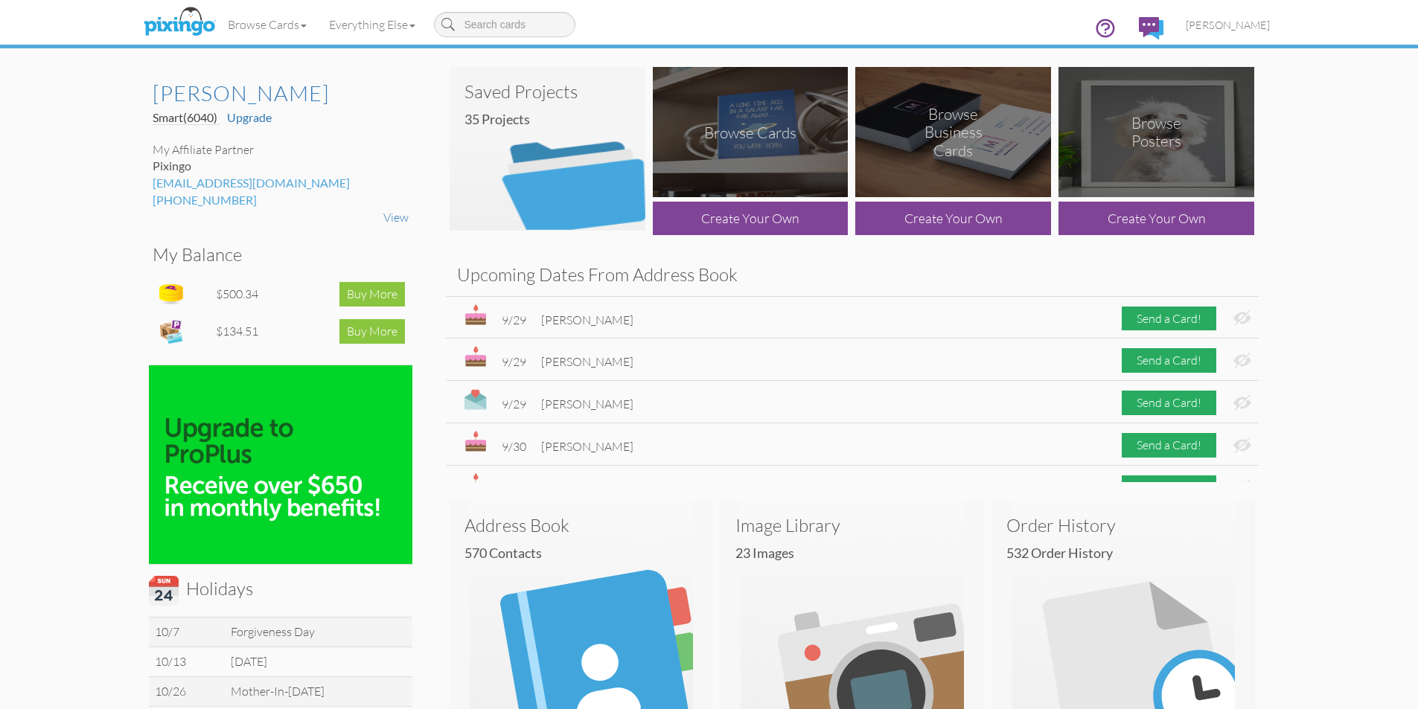
click at [700, 138] on img at bounding box center [751, 132] width 196 height 130
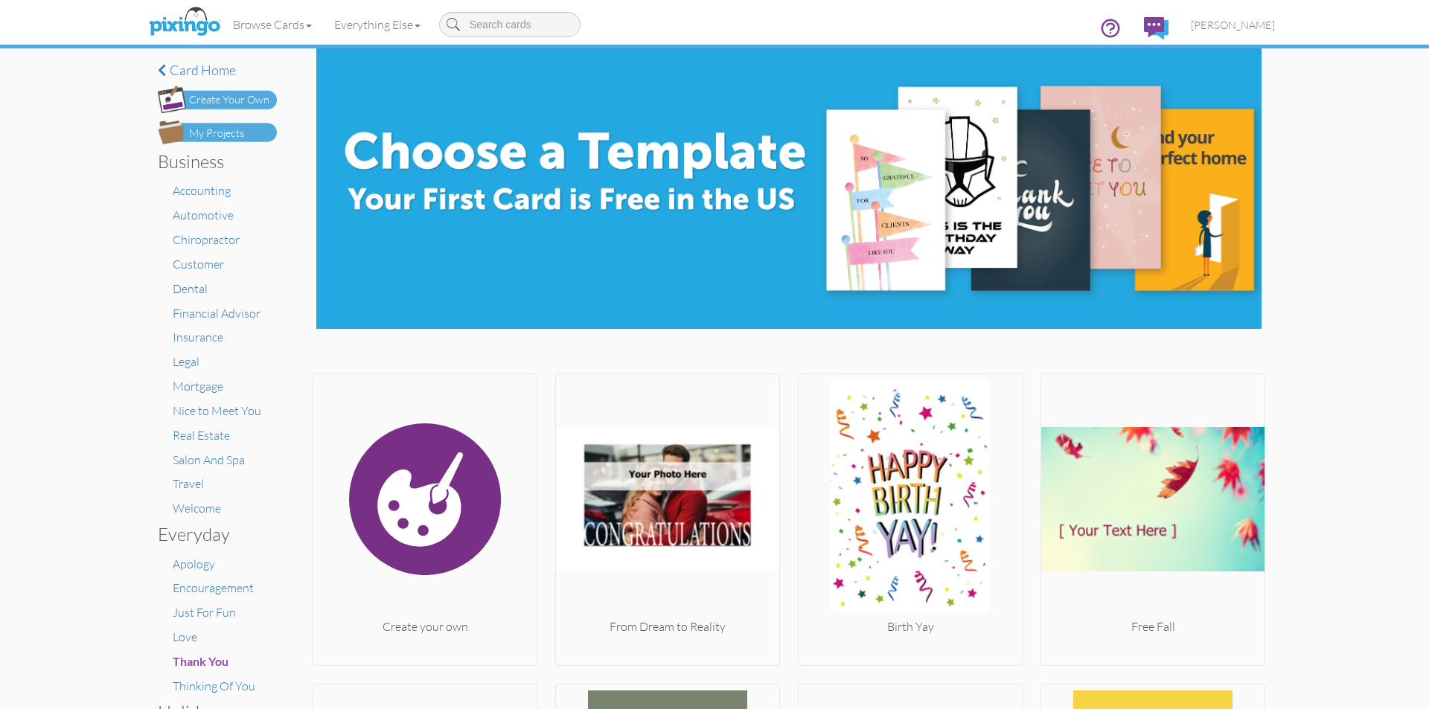
type input "a"
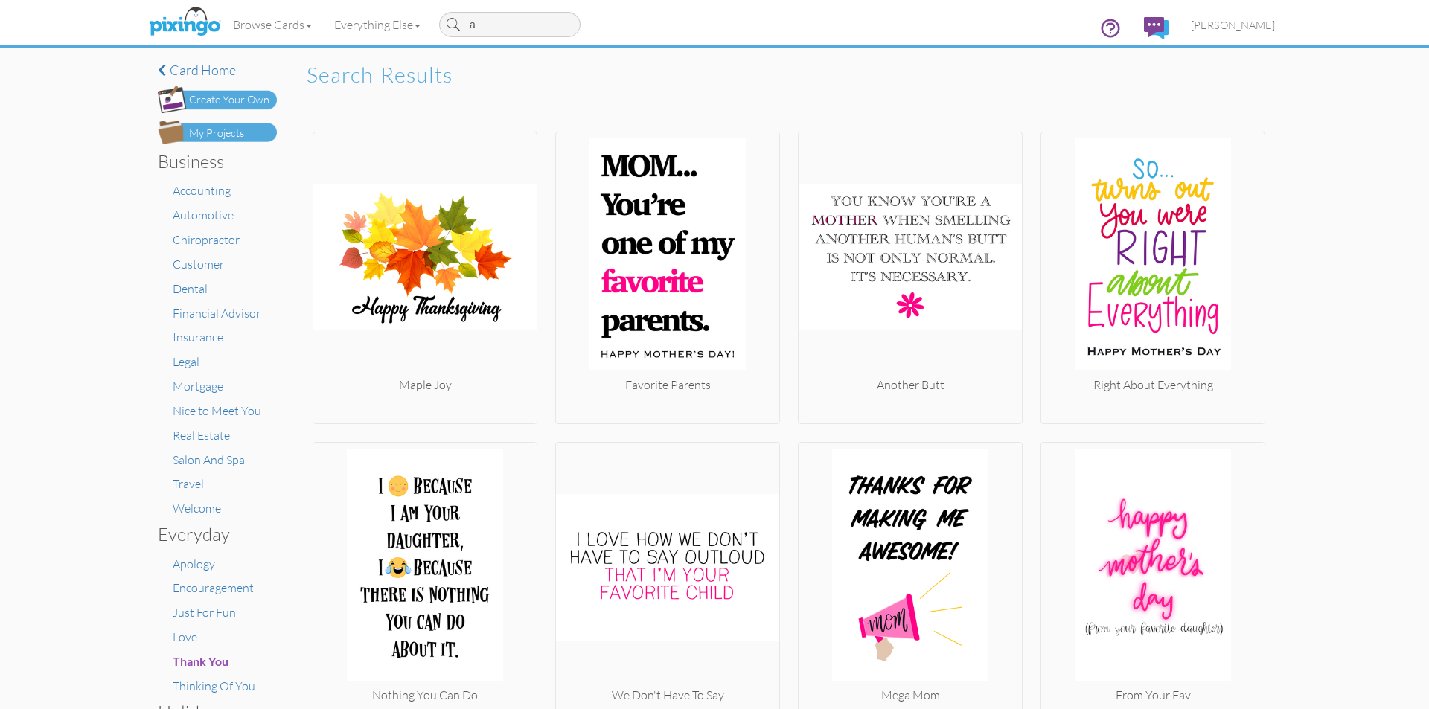
type input "an"
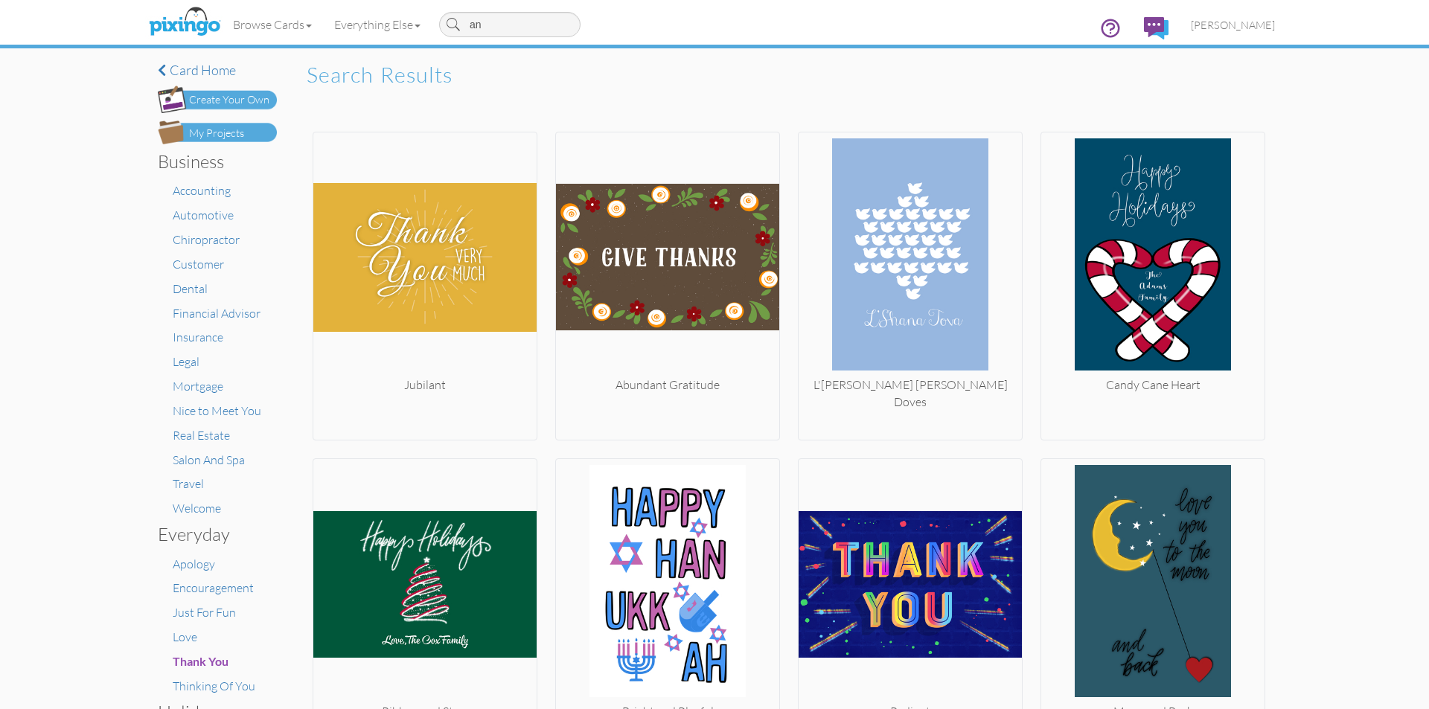
type input "[PERSON_NAME]"
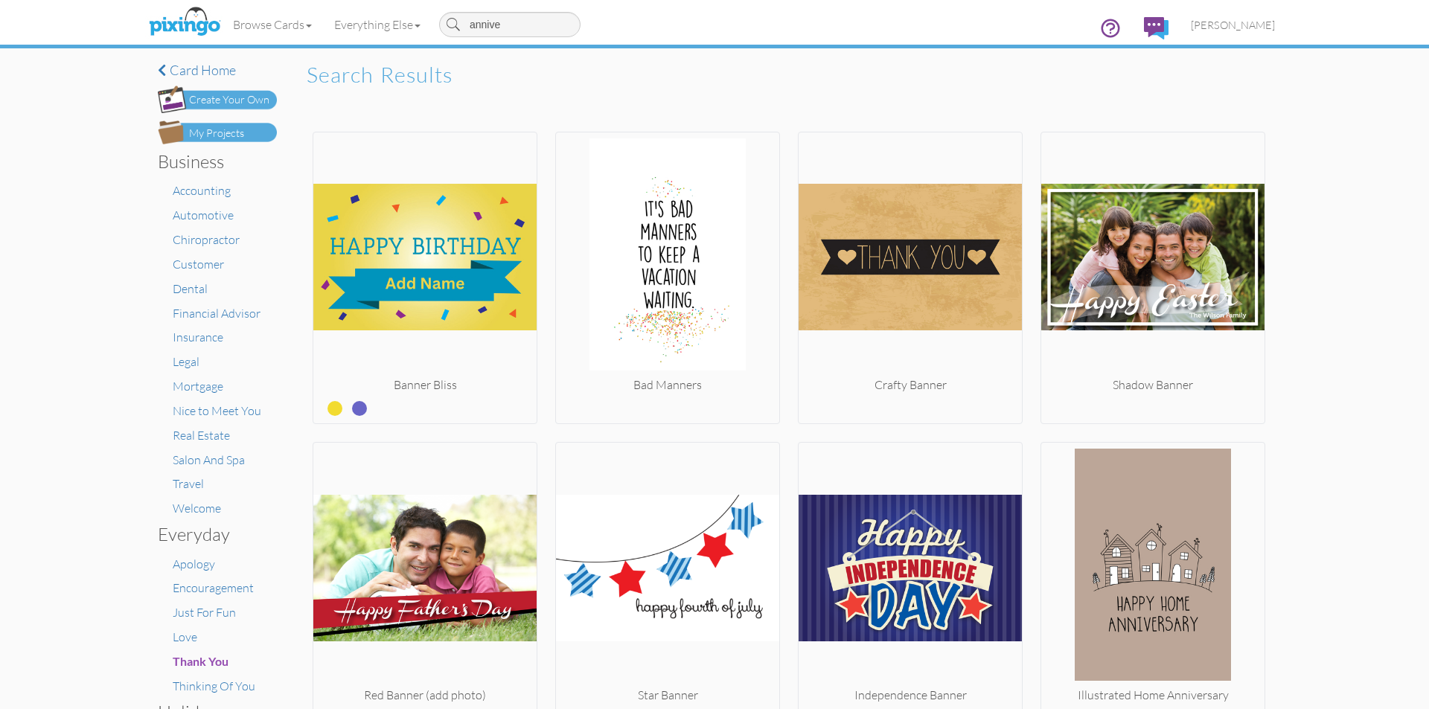
type input "anniver"
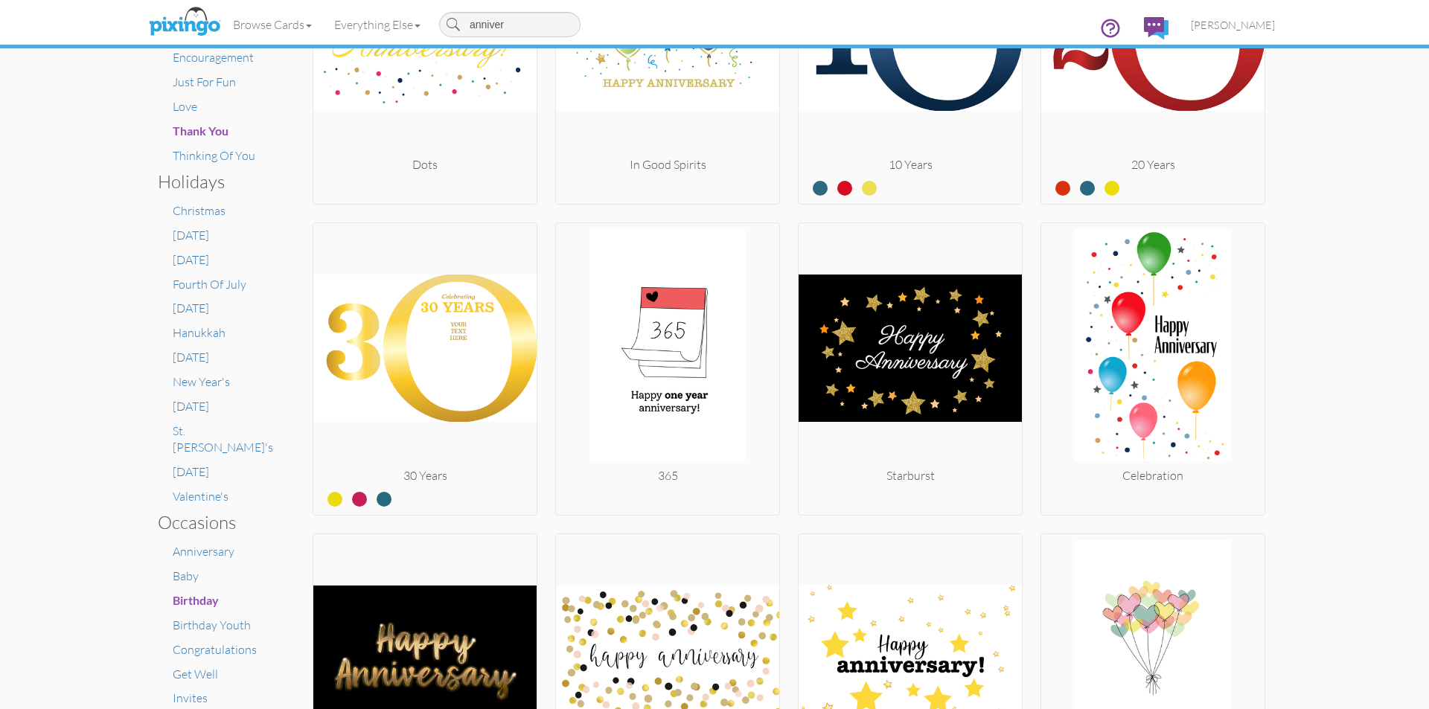
scroll to position [521, 0]
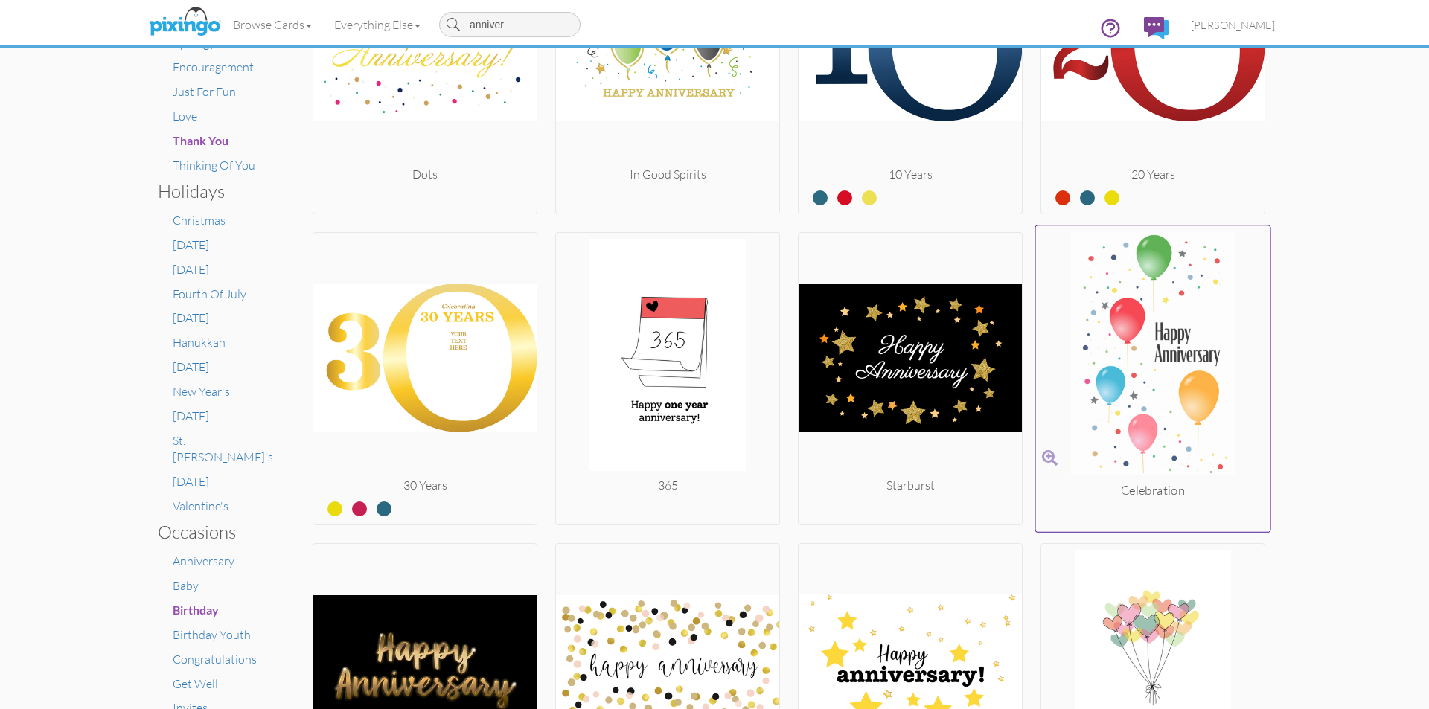
click at [1143, 319] on img at bounding box center [1153, 357] width 234 height 250
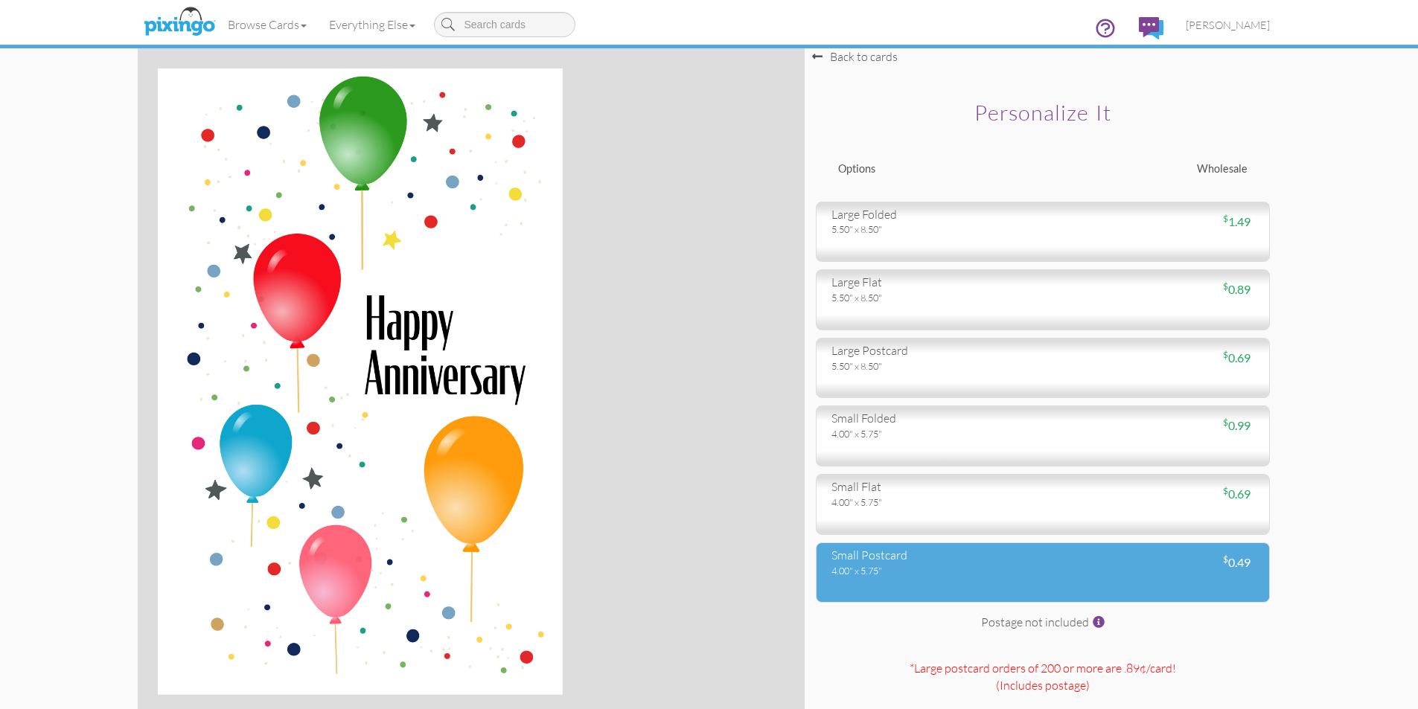
click at [1072, 557] on div "$ 0.49" at bounding box center [1154, 563] width 223 height 17
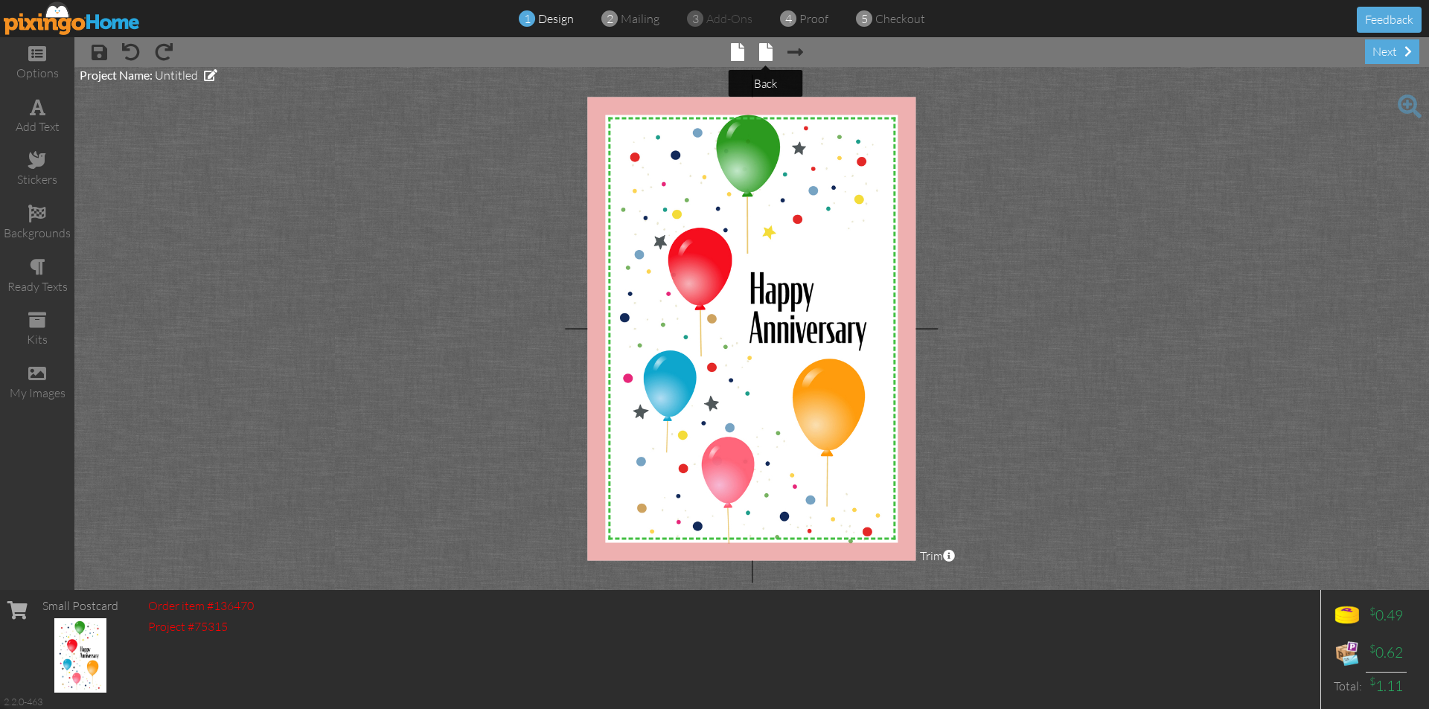
click at [769, 54] on span at bounding box center [765, 52] width 13 height 18
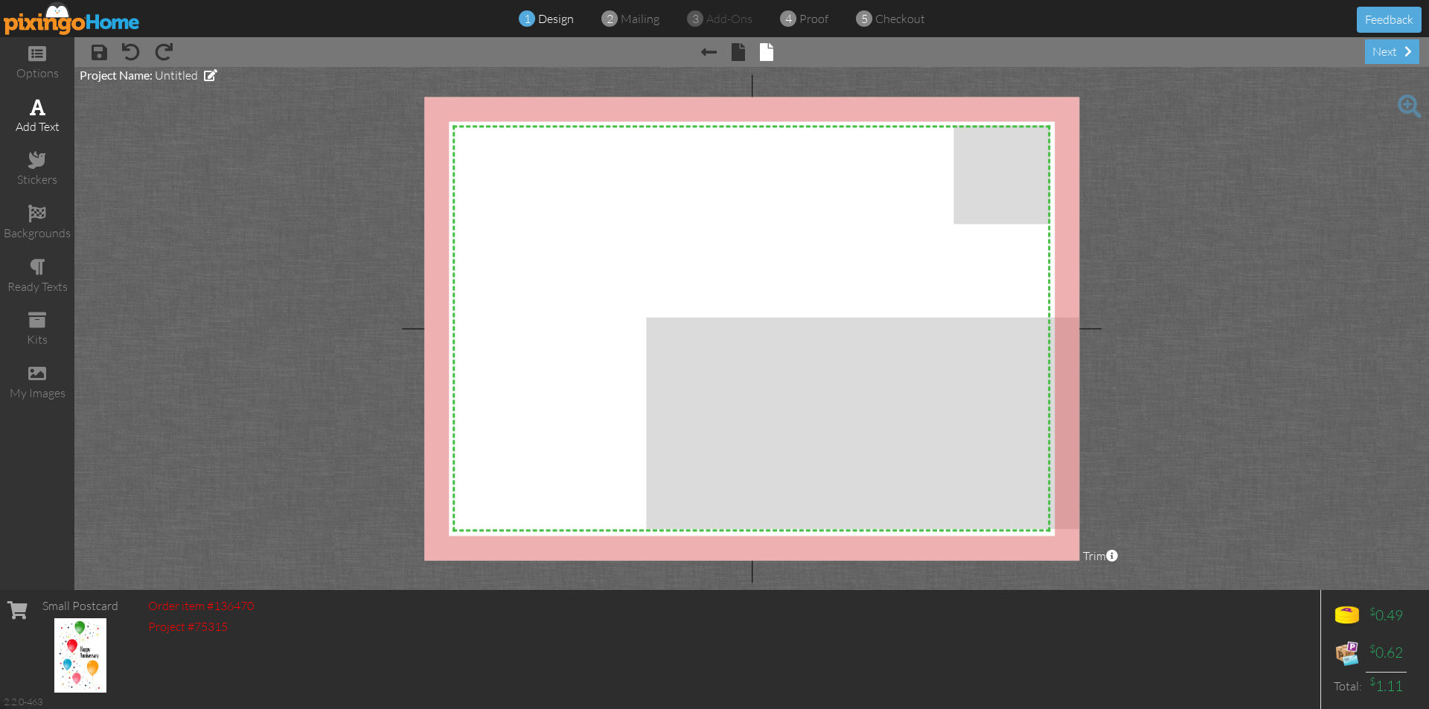
click at [37, 104] on span at bounding box center [38, 107] width 16 height 18
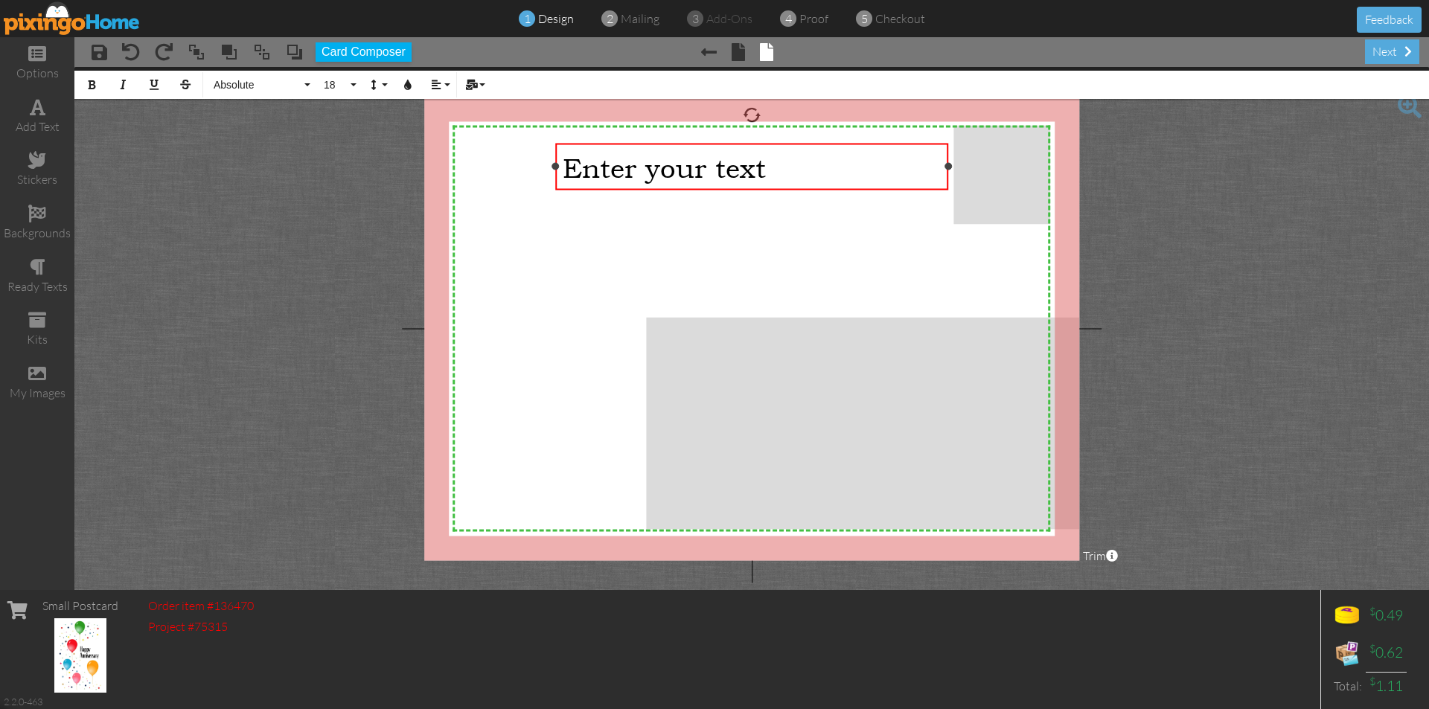
click at [784, 164] on div "Enter your text" at bounding box center [751, 166] width 377 height 33
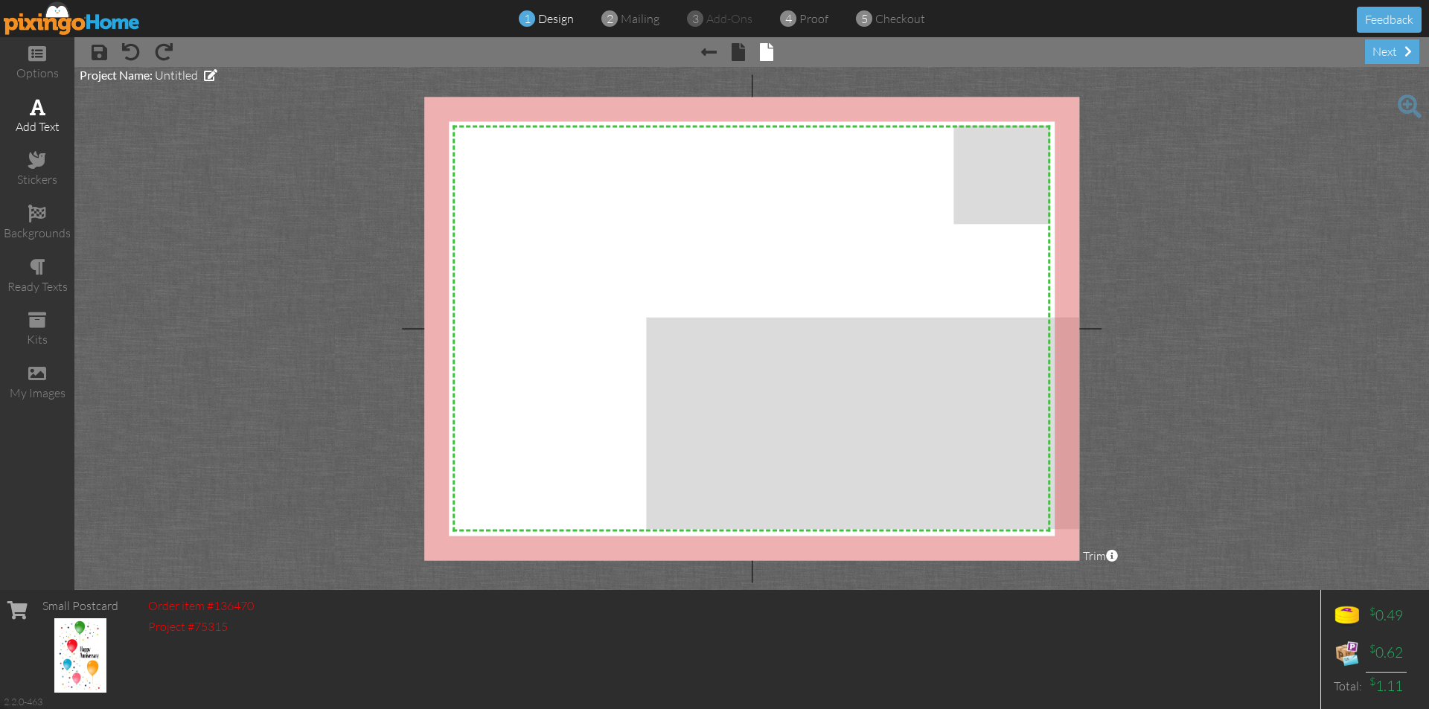
click at [32, 101] on span at bounding box center [38, 107] width 16 height 18
click at [34, 122] on div "add text" at bounding box center [37, 126] width 74 height 17
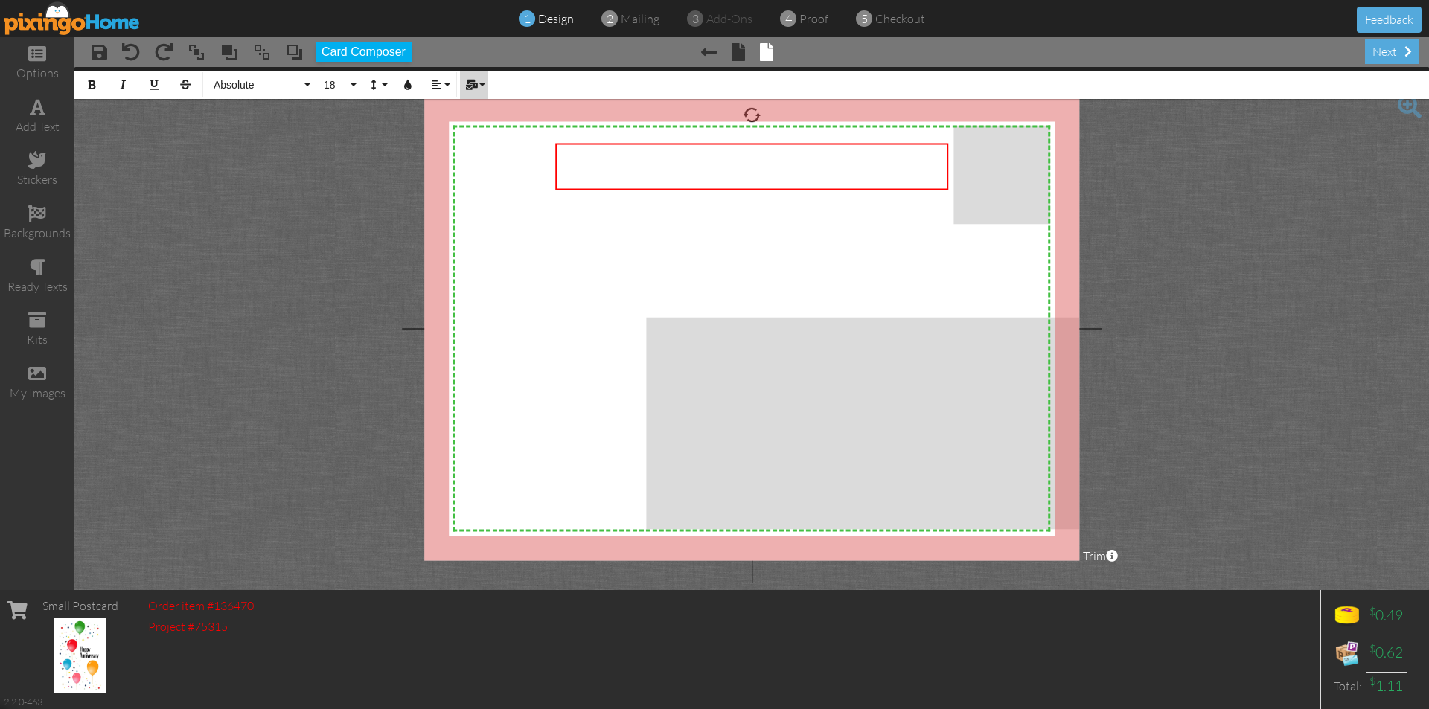
click at [482, 83] on button "Mail Merge" at bounding box center [474, 85] width 28 height 28
click at [490, 101] on link "First Name" at bounding box center [518, 110] width 116 height 22
click at [354, 84] on button "18" at bounding box center [337, 85] width 43 height 28
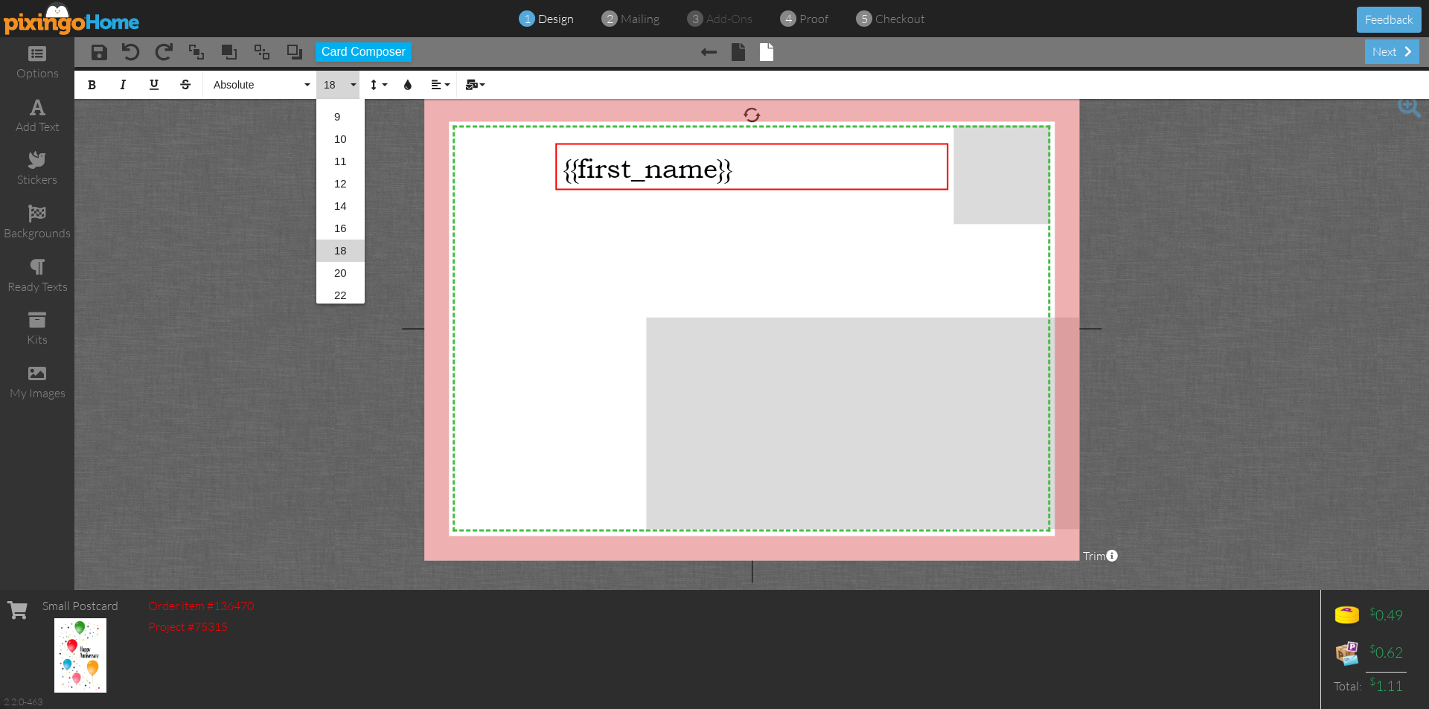
scroll to position [73, 0]
click at [348, 121] on link "9" at bounding box center [340, 126] width 48 height 22
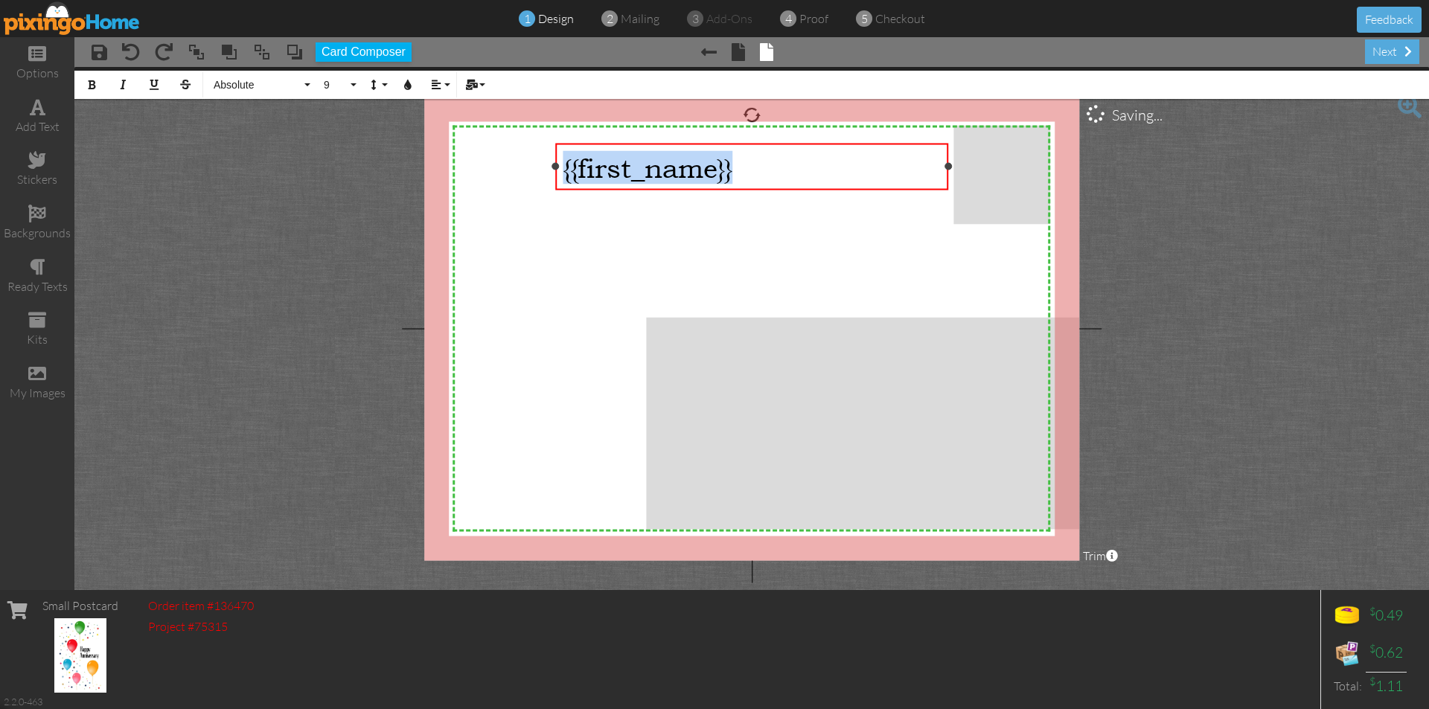
drag, startPoint x: 740, startPoint y: 165, endPoint x: 565, endPoint y: 170, distance: 175.0
click at [565, 170] on div "{{first_name}} ​ ​" at bounding box center [751, 166] width 377 height 33
click at [354, 85] on button "18" at bounding box center [337, 85] width 43 height 28
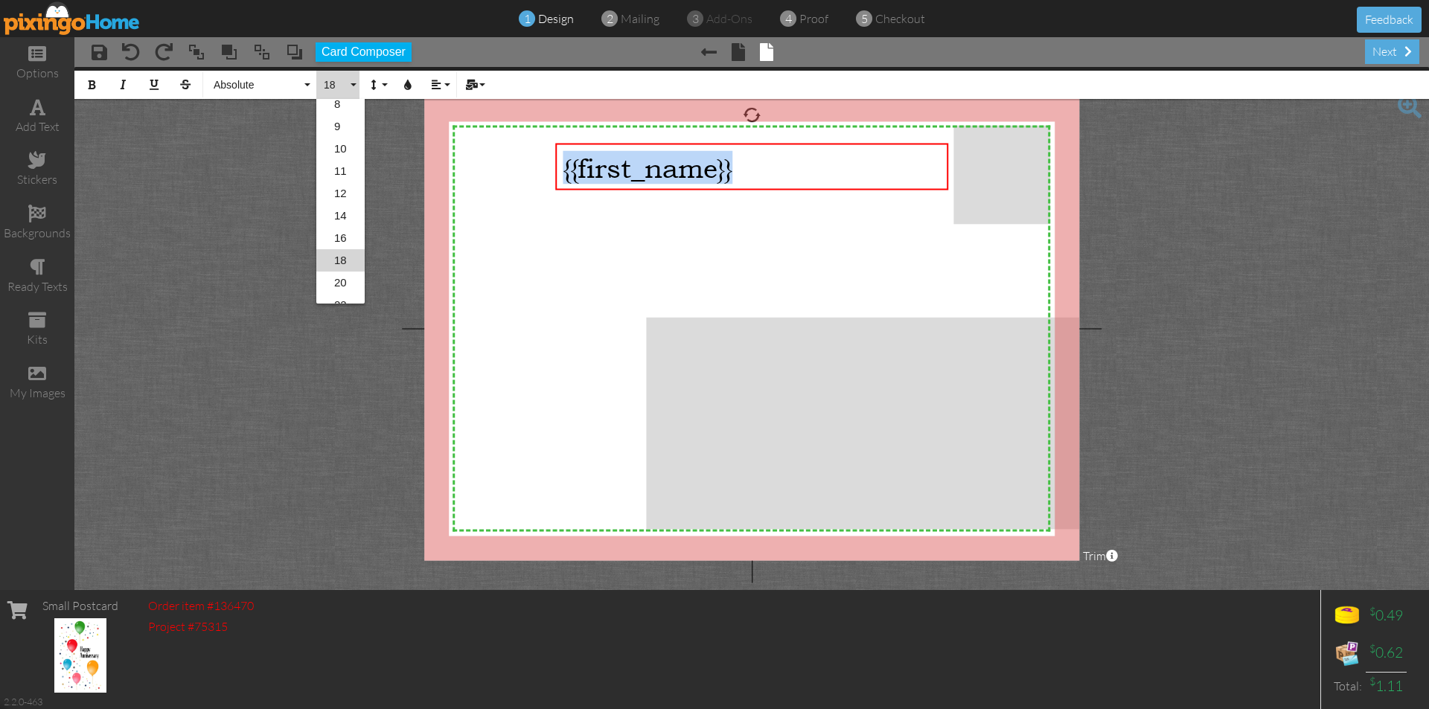
scroll to position [43, 0]
click at [351, 135] on link "8" at bounding box center [340, 134] width 48 height 22
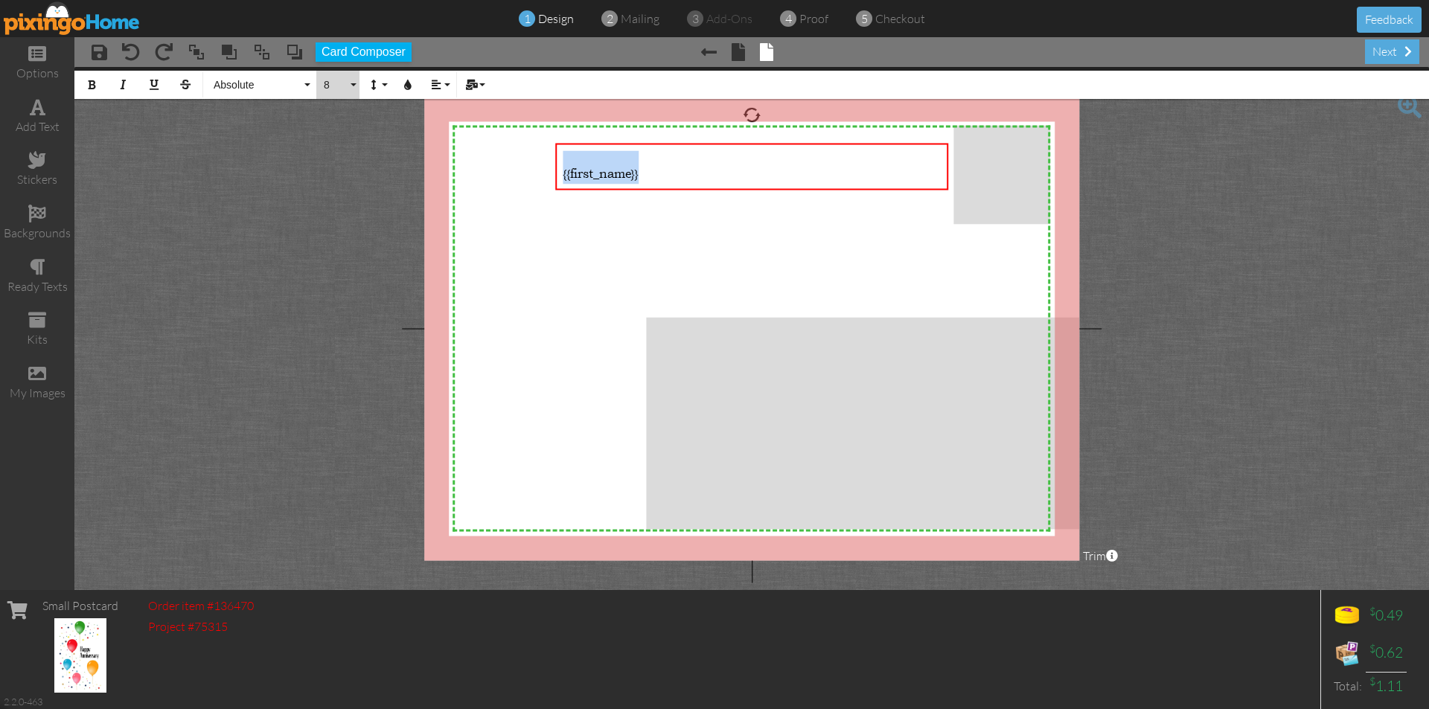
click at [356, 82] on button "8" at bounding box center [337, 85] width 43 height 28
click at [346, 196] on link "9" at bounding box center [340, 199] width 48 height 22
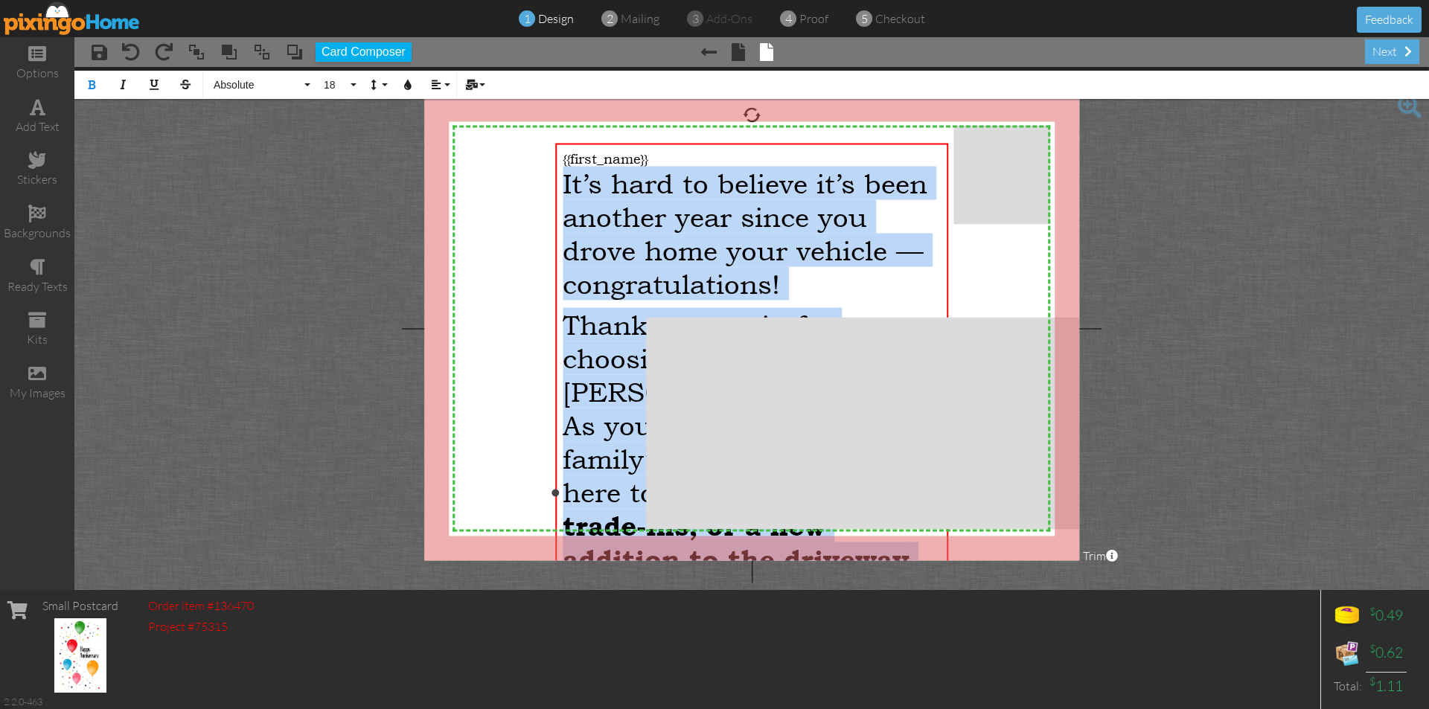
drag, startPoint x: 565, startPoint y: 180, endPoint x: 892, endPoint y: 552, distance: 495.2
click at [892, 552] on div "{{first_name}}​ It’s hard to believe it’s been another year since you drove hom…" at bounding box center [751, 507] width 377 height 715
click at [353, 88] on button "18" at bounding box center [337, 85] width 43 height 28
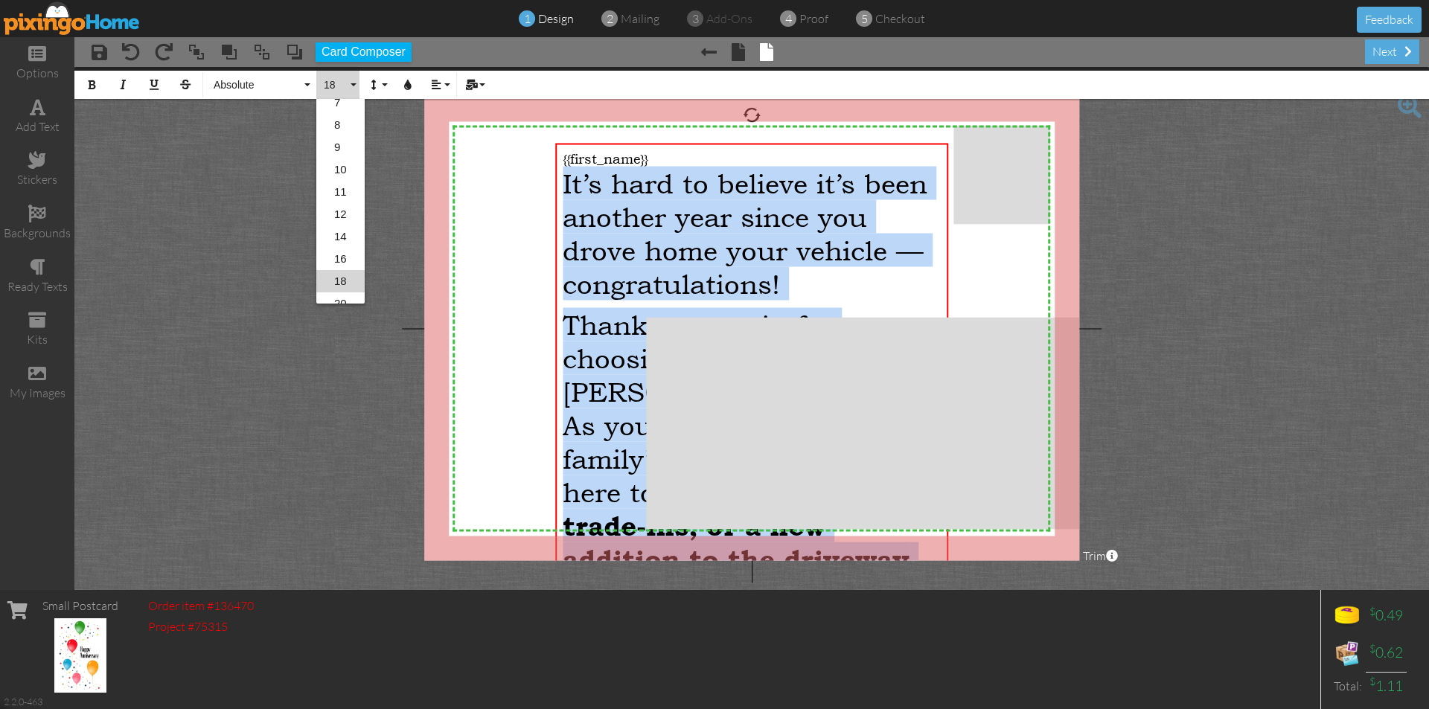
scroll to position [43, 0]
click at [348, 147] on link "9" at bounding box center [340, 156] width 48 height 22
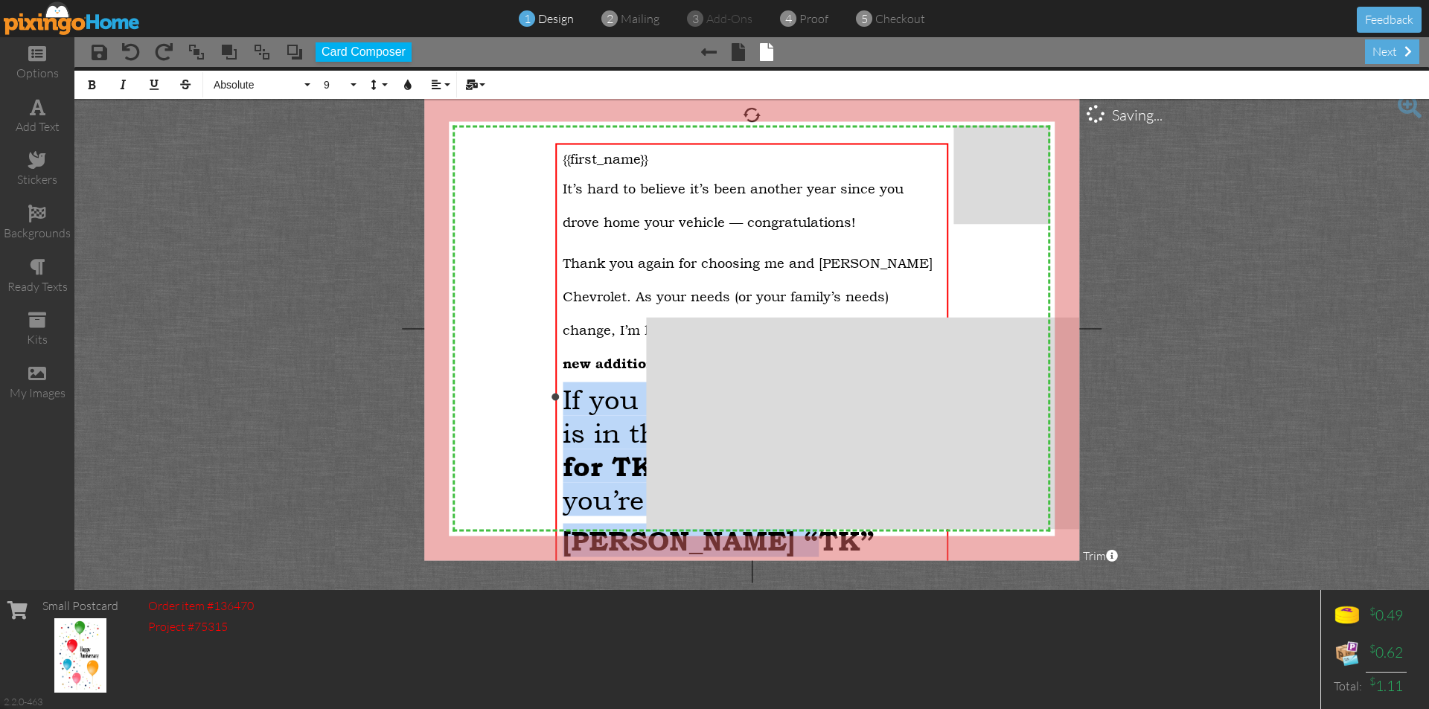
drag, startPoint x: 565, startPoint y: 386, endPoint x: 784, endPoint y: 534, distance: 265.3
click at [784, 534] on div "{{first_name}}​ It’s hard to believe it’s been another year since you drove hom…" at bounding box center [751, 407] width 377 height 514
click at [352, 86] on button "18" at bounding box center [337, 85] width 43 height 28
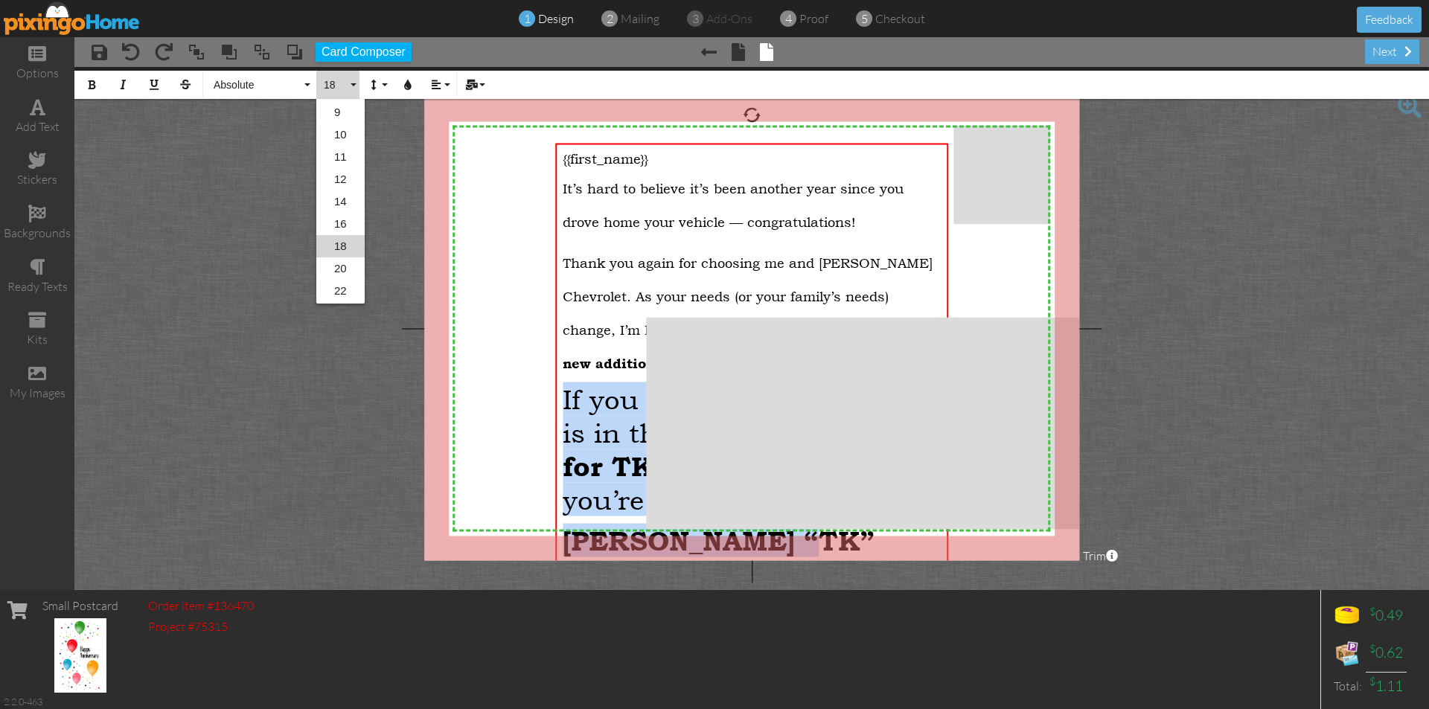
scroll to position [73, 0]
click at [349, 125] on link "9" at bounding box center [340, 126] width 48 height 22
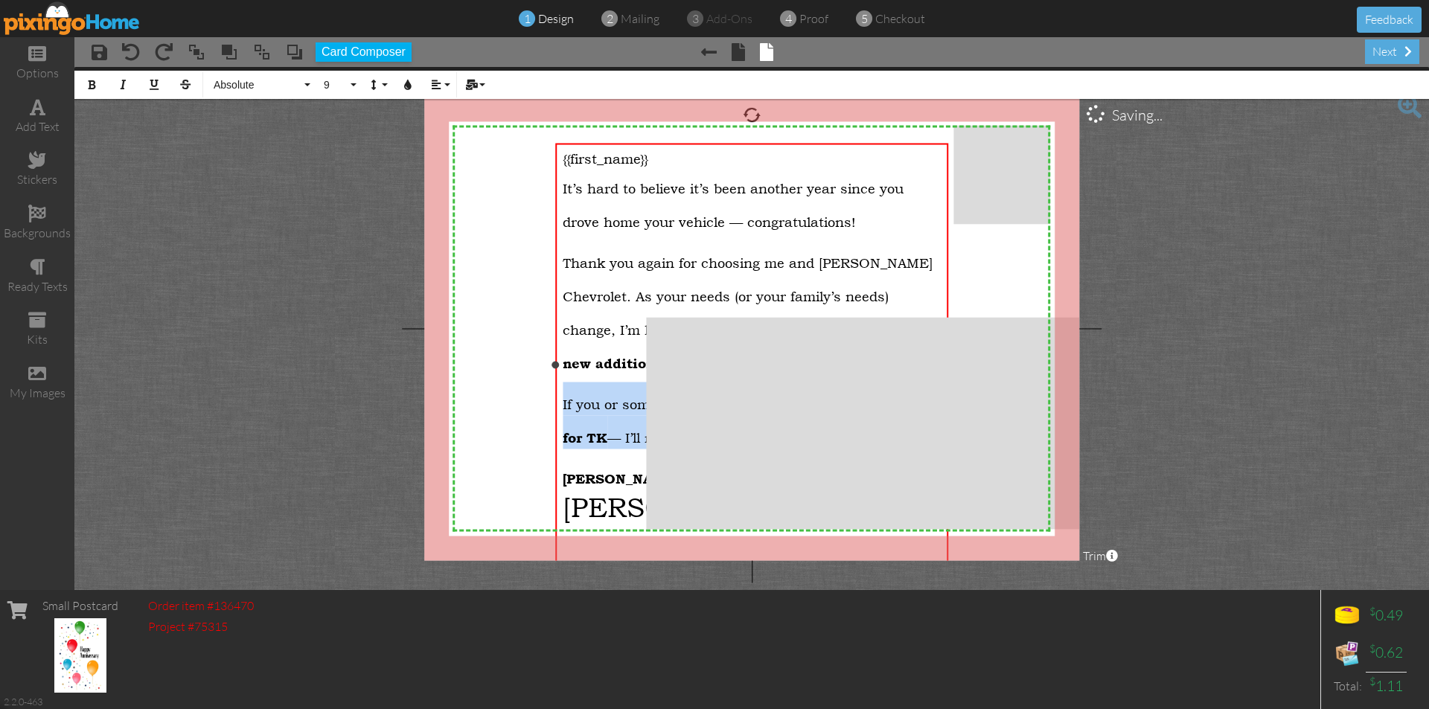
drag, startPoint x: 569, startPoint y: 490, endPoint x: 716, endPoint y: 525, distance: 150.6
click at [716, 523] on p "[PERSON_NAME] “TK” [PERSON_NAME] y [PERSON_NAME] Chevrolet" at bounding box center [751, 489] width 377 height 67
click at [357, 84] on button "18" at bounding box center [337, 85] width 43 height 28
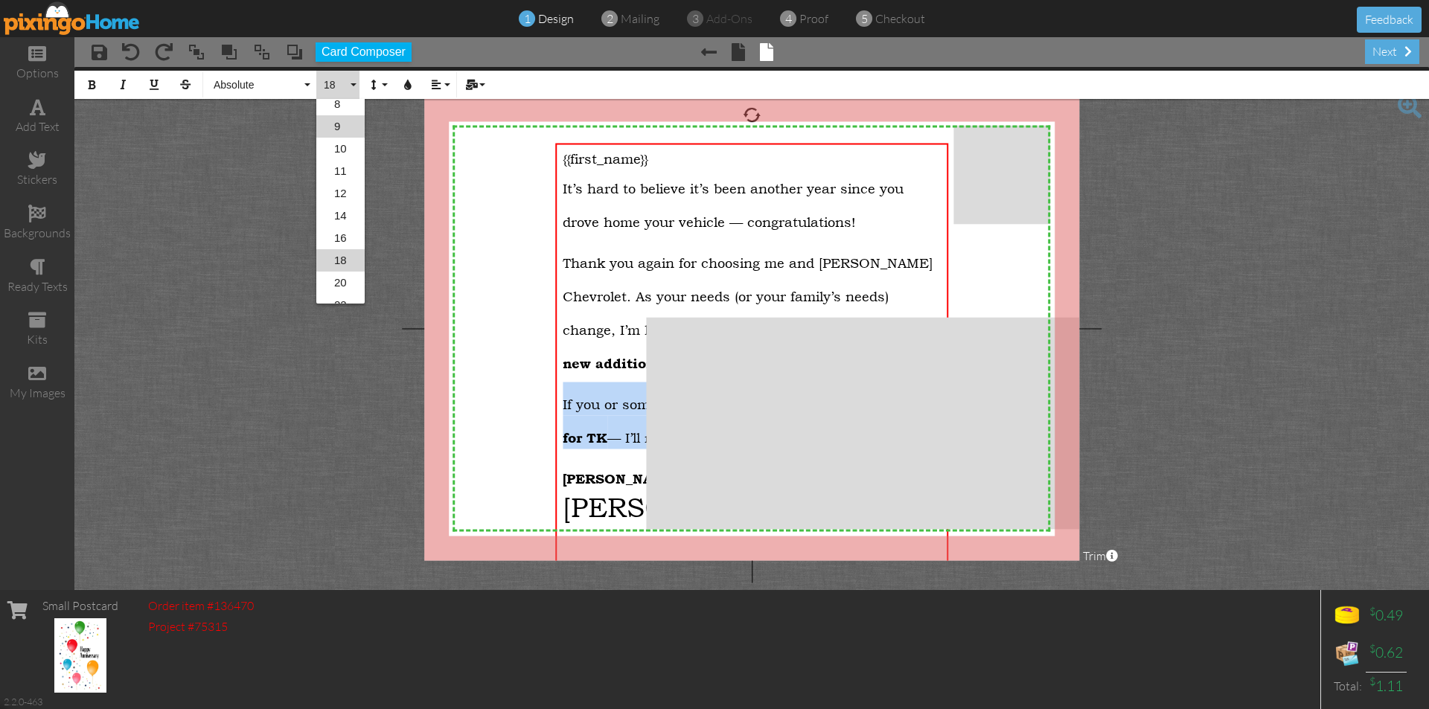
click at [341, 130] on link "9" at bounding box center [340, 126] width 48 height 22
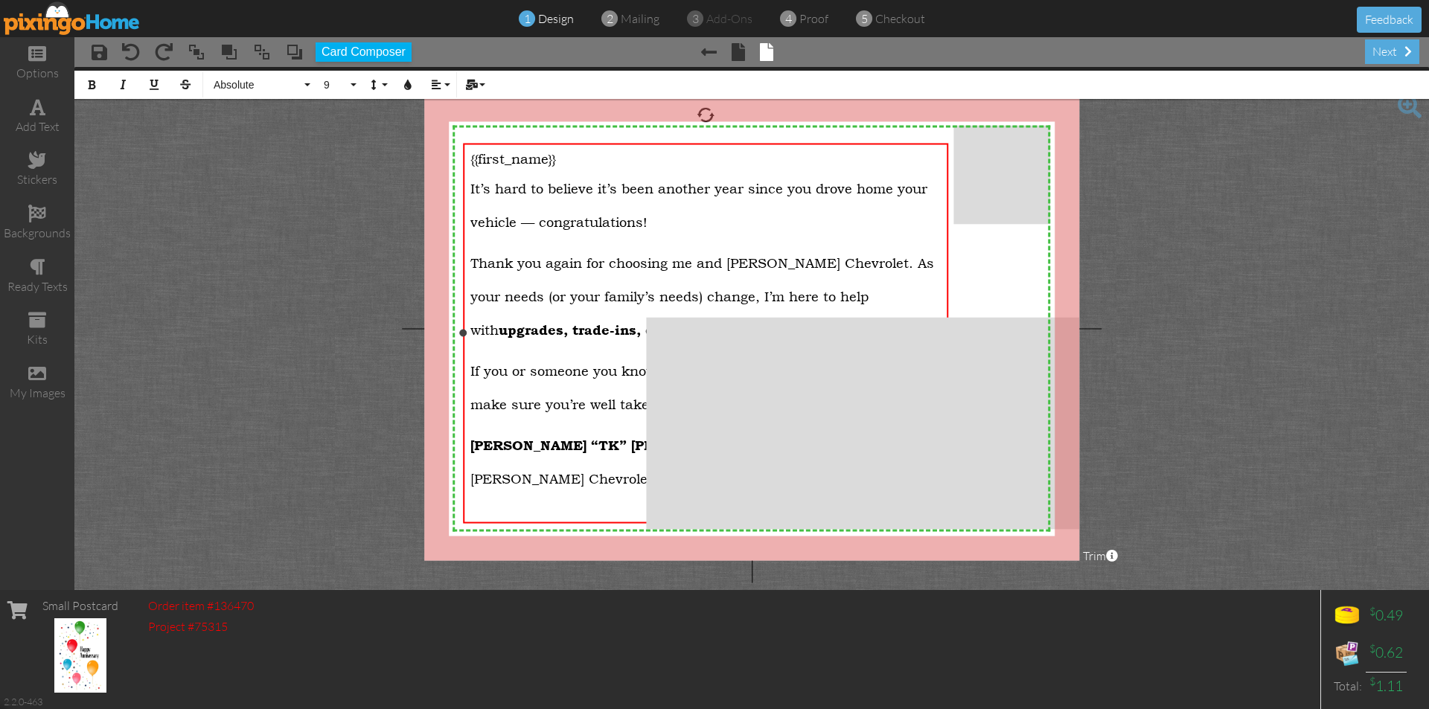
drag, startPoint x: 556, startPoint y: 349, endPoint x: 464, endPoint y: 345, distance: 92.4
click at [464, 345] on div "{{first_name}}​ It’s hard to believe it’s been another year since you drove hom…" at bounding box center [705, 333] width 485 height 380
click at [470, 217] on div "{{first_name}}​ It’s hard to believe it’s been another year since you drove hom…" at bounding box center [705, 340] width 485 height 395
click at [473, 219] on span "It’s hard to believe it’s been another year since you drove home your vehicle —…" at bounding box center [698, 204] width 457 height 49
drag, startPoint x: 471, startPoint y: 157, endPoint x: 662, endPoint y: 473, distance: 369.0
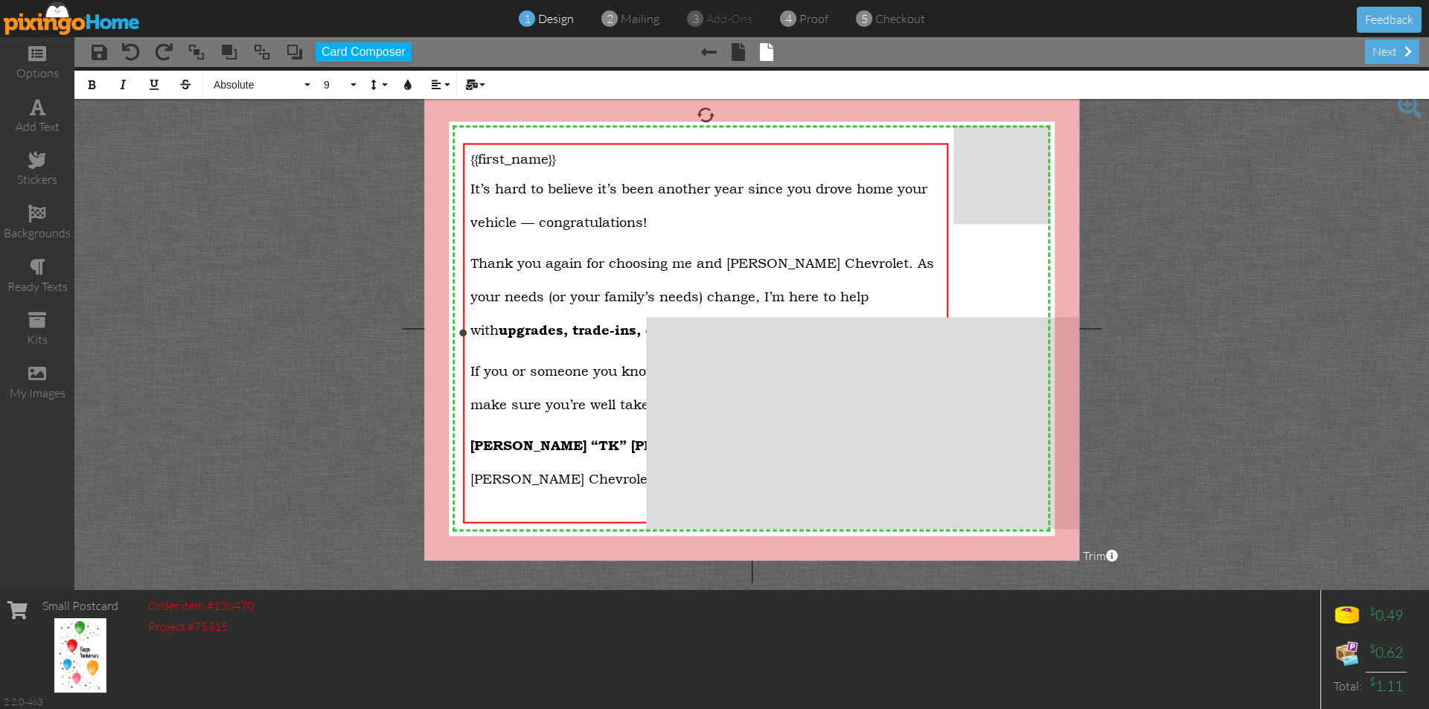
click at [662, 473] on div "{{first_name}}​ It’s hard to believe it’s been another year since you drove hom…" at bounding box center [705, 340] width 470 height 380
click at [352, 83] on button "9" at bounding box center [337, 85] width 43 height 28
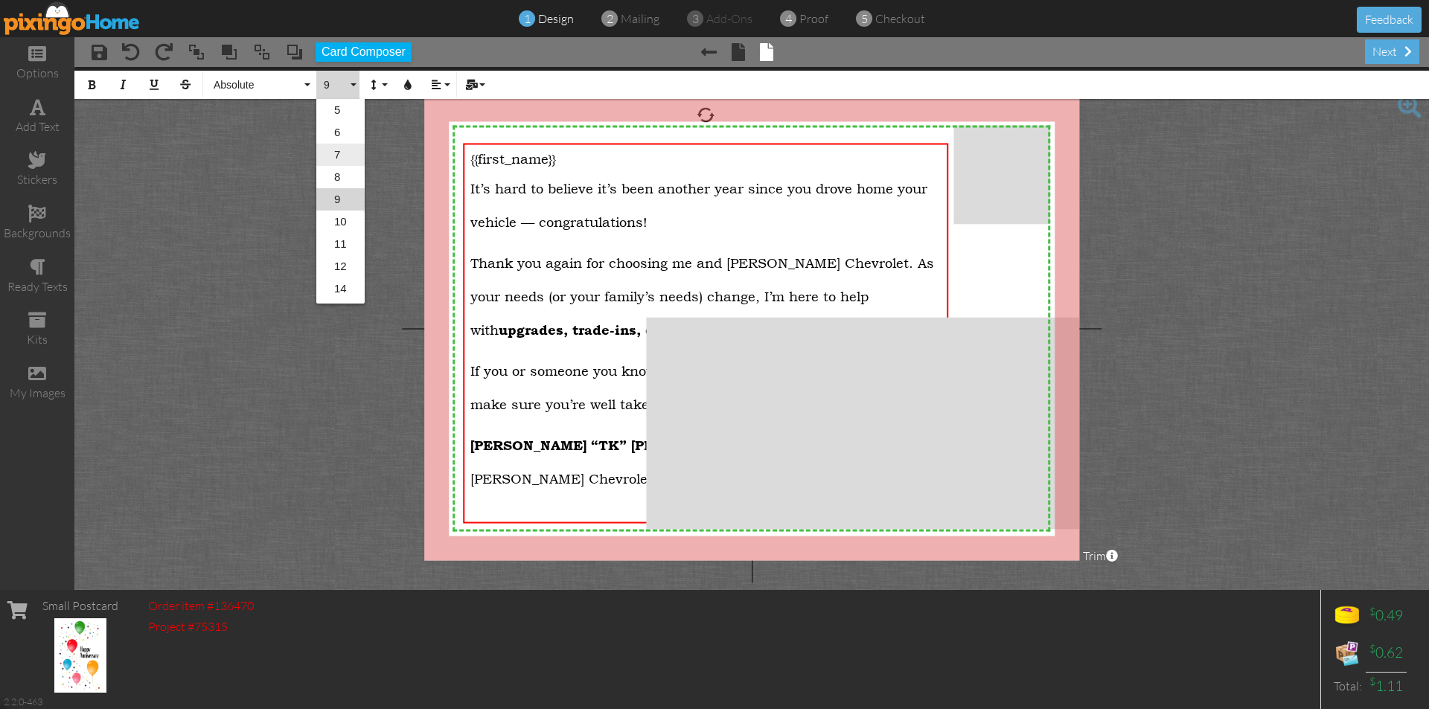
click at [334, 145] on link "7" at bounding box center [340, 155] width 48 height 22
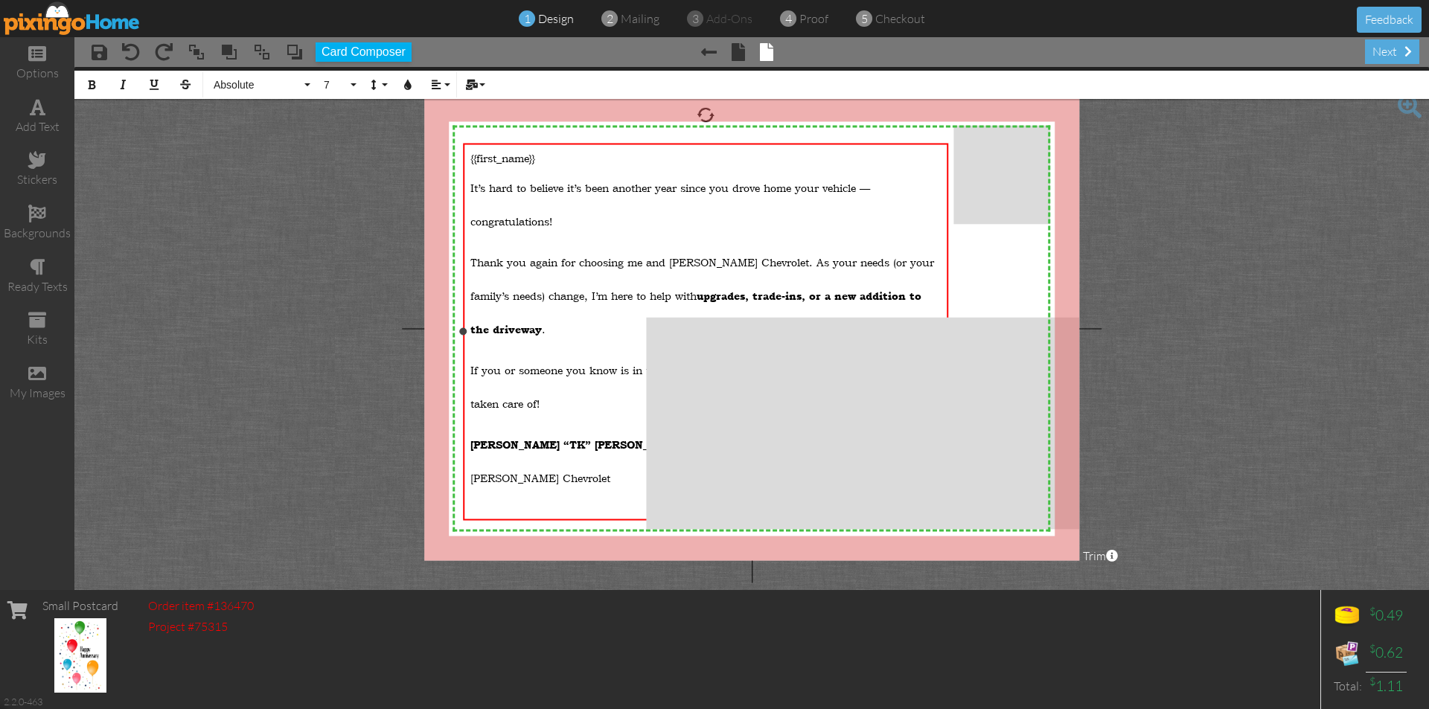
click at [472, 215] on span "It’s hard to believe it’s been another year since you drove home your vehicle —…" at bounding box center [670, 204] width 400 height 48
click at [661, 207] on p "It’s hard to believe it’s been another year since you drove home your vehicle c…" at bounding box center [705, 197] width 470 height 67
click at [473, 215] on span "It’s hard to believe it’s been another year since you drove home your vehicle c…" at bounding box center [663, 204] width 386 height 48
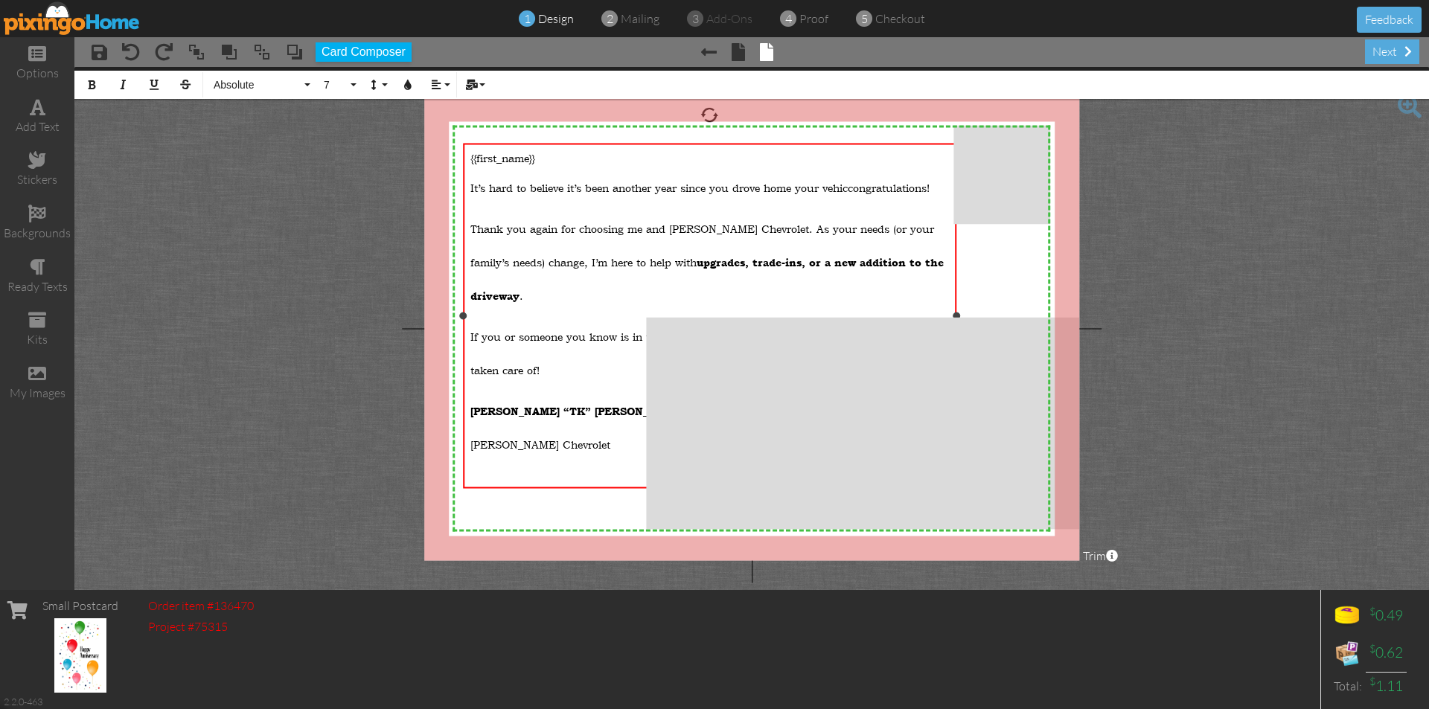
drag, startPoint x: 950, startPoint y: 315, endPoint x: 959, endPoint y: 314, distance: 8.2
click at [959, 314] on div at bounding box center [956, 315] width 7 height 7
click at [458, 313] on div at bounding box center [456, 315] width 7 height 7
click at [456, 330] on div "{{first_name}}​ It’s hard to believe it’s been another year since you drove hom…" at bounding box center [704, 315] width 503 height 345
click at [463, 205] on p "Thank you again for choosing me and [PERSON_NAME] Chevrolet. As your needs (or …" at bounding box center [705, 255] width 488 height 100
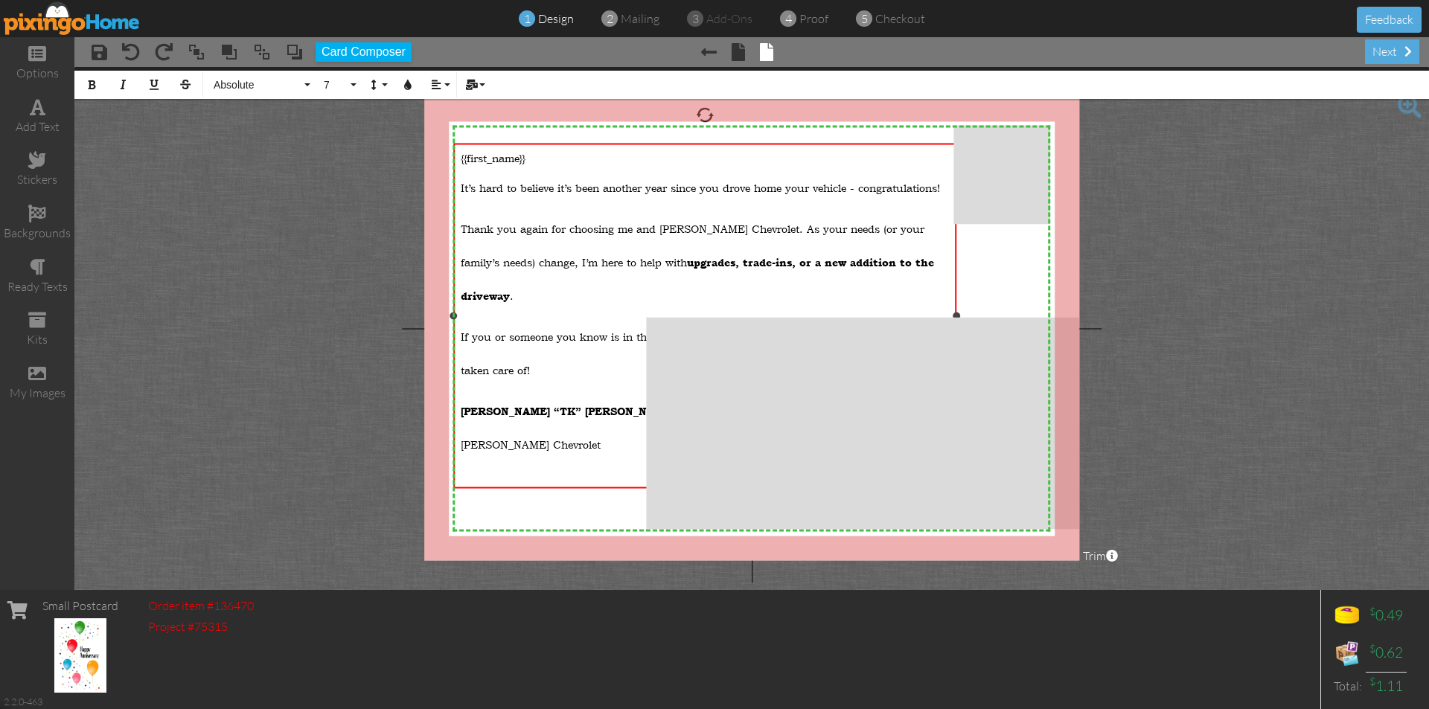
click at [464, 196] on div "{{first_name}}​ It’s hard to believe it’s been another year since you drove hom…" at bounding box center [705, 322] width 488 height 345
click at [462, 198] on div "{{first_name}}​ It’s hard to believe it’s been another year since you drove hom…" at bounding box center [705, 322] width 488 height 345
click at [949, 186] on div "{{first_name}}​ It’s hard to believe it’s been another year since you drove hom…" at bounding box center [704, 323] width 503 height 360
click at [940, 183] on span "It’s hard to believe it’s been another year since you drove home your vehicle -…" at bounding box center [700, 187] width 479 height 14
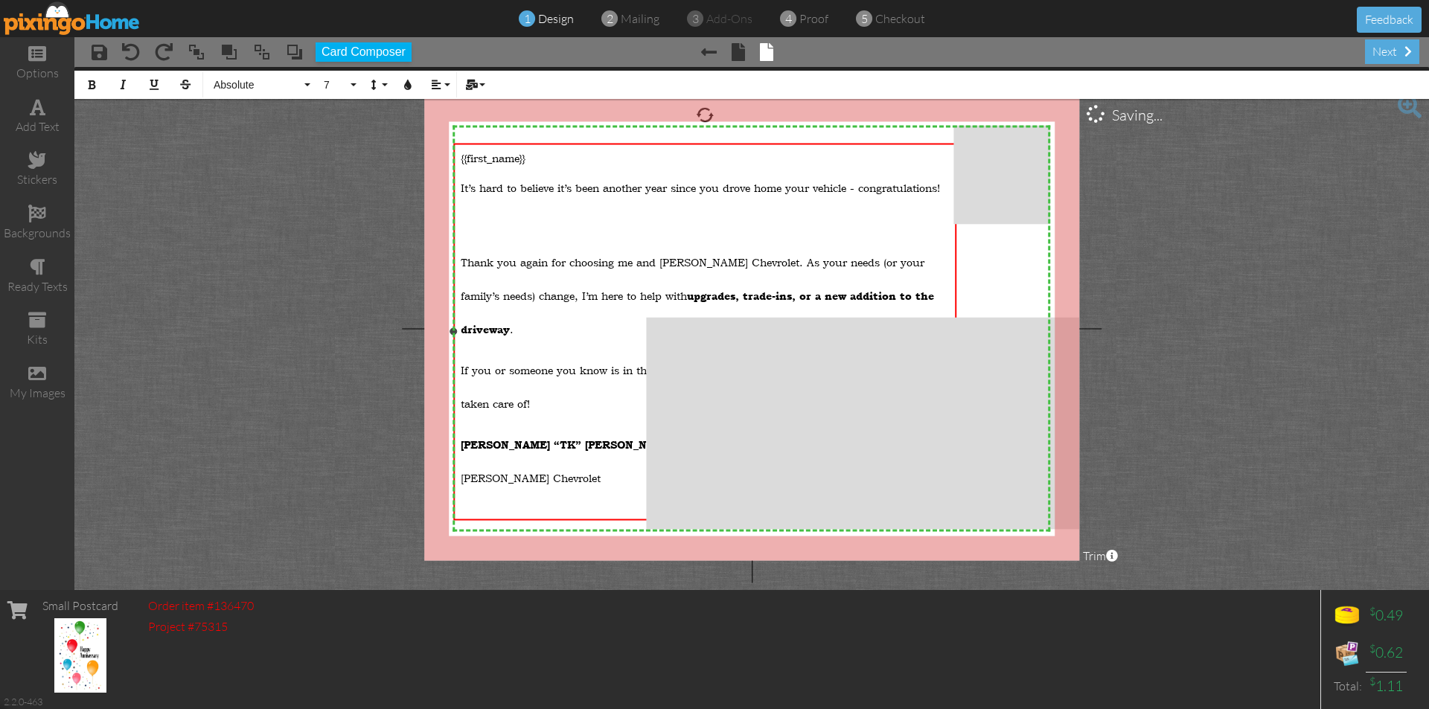
click at [462, 255] on span "Thank you again for choosing me and [PERSON_NAME] Chevrolet. As your needs (or …" at bounding box center [697, 295] width 473 height 81
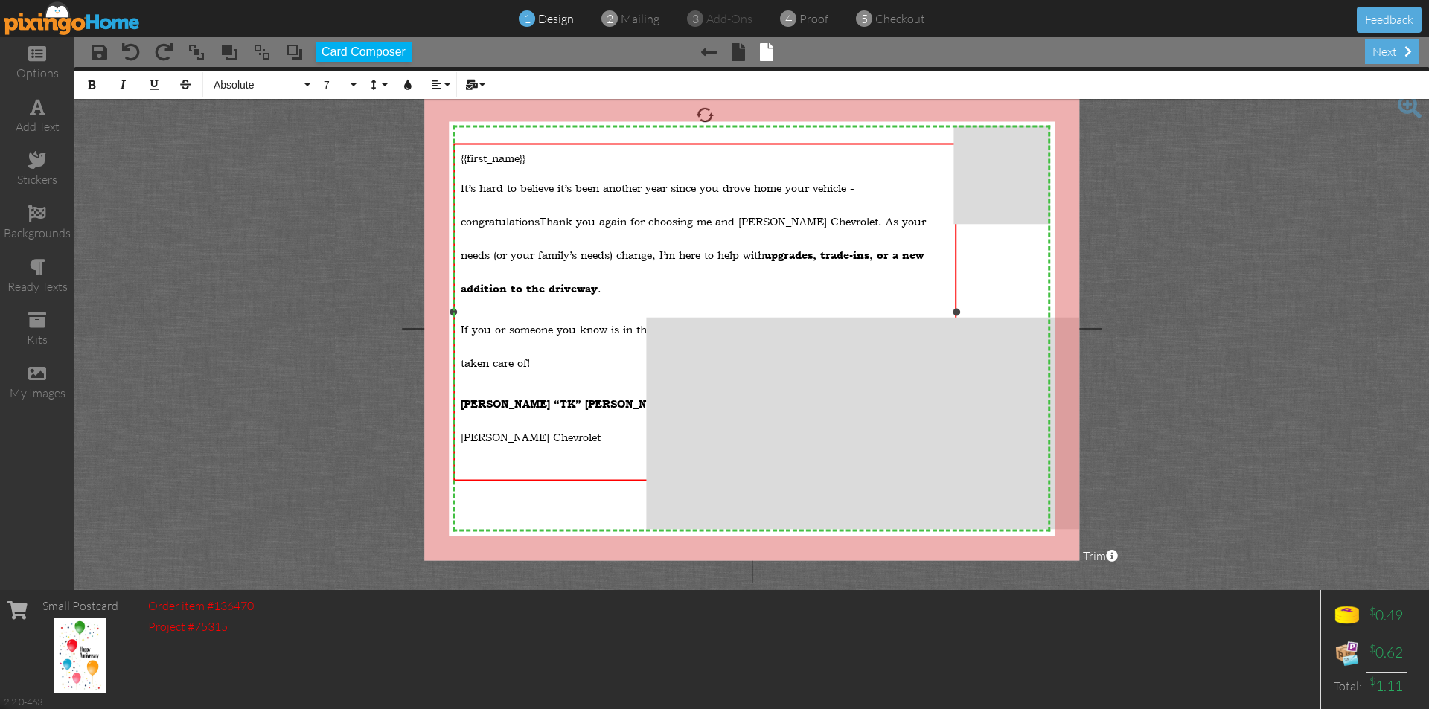
click at [865, 182] on p "It’s hard to believe it’s been another year since you drove home your vehicle -…" at bounding box center [705, 231] width 488 height 134
click at [461, 220] on span "It’s hard to believe it’s been another year since you drove home your vehicle -…" at bounding box center [658, 204] width 394 height 48
drag, startPoint x: 956, startPoint y: 314, endPoint x: 973, endPoint y: 312, distance: 16.5
click at [973, 312] on div at bounding box center [972, 311] width 7 height 7
click at [546, 216] on span "It’s hard to believe it’s been another year since you drove home your vehicle, …" at bounding box center [698, 204] width 475 height 48
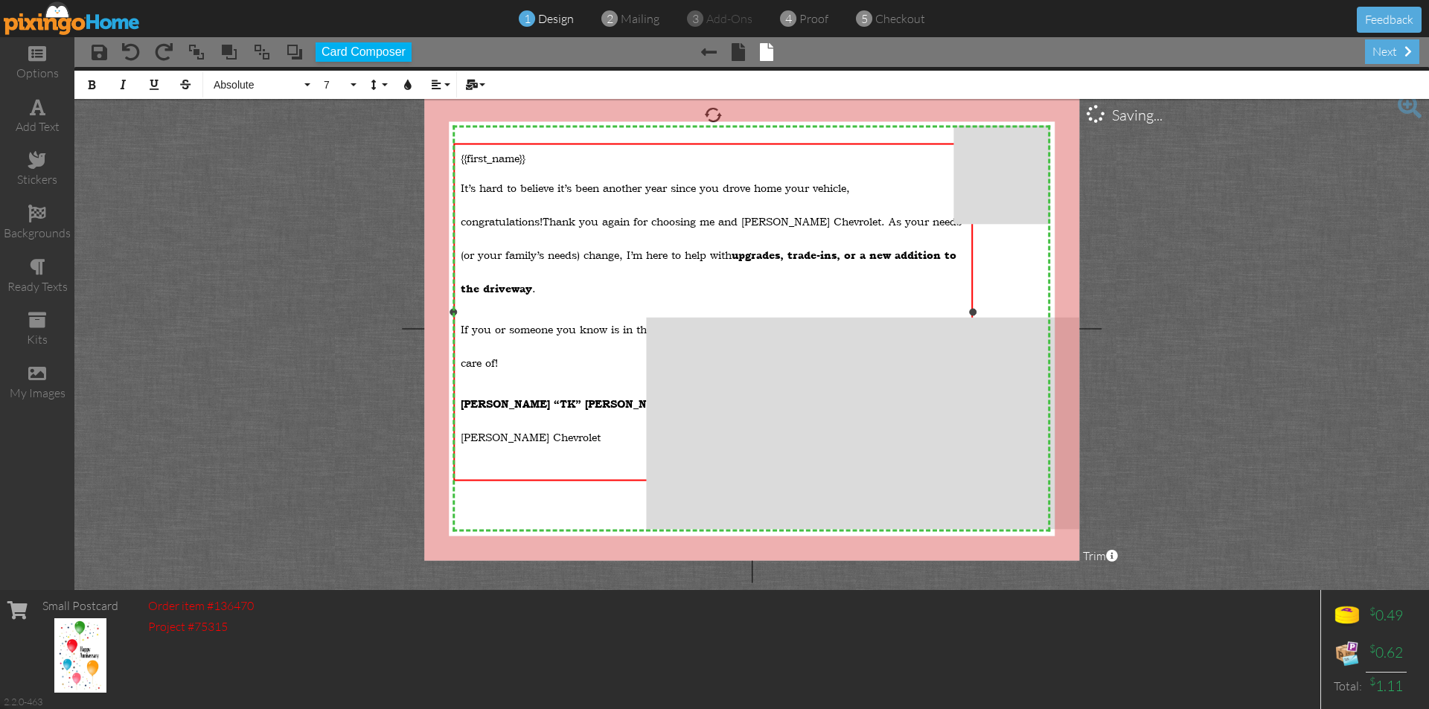
click at [683, 286] on p "It’s hard to believe it’s been another year since you drove home your vehicle, …" at bounding box center [713, 231] width 504 height 134
drag, startPoint x: 461, startPoint y: 321, endPoint x: 969, endPoint y: 336, distance: 507.9
click at [969, 336] on div "{{first_name}}​ It’s hard to believe it’s been another year since you drove hom…" at bounding box center [713, 319] width 520 height 353
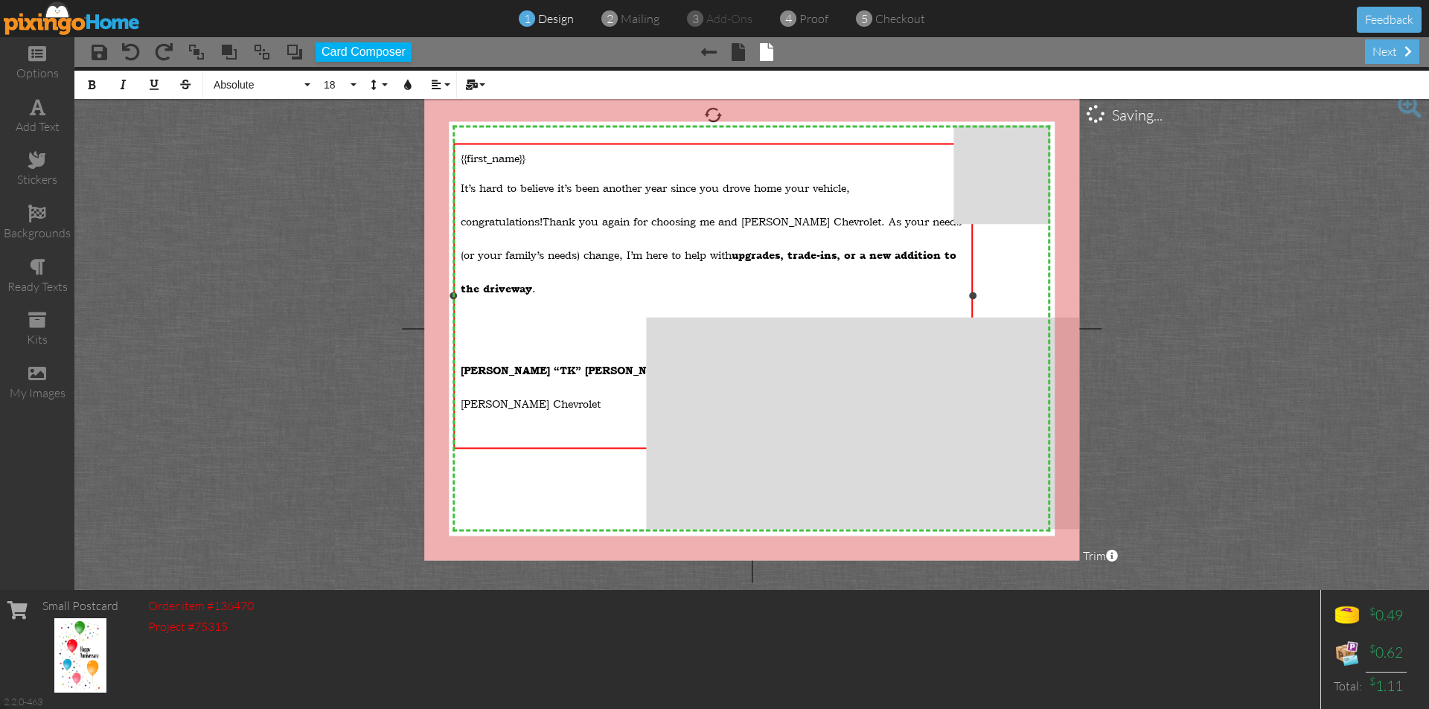
click at [485, 309] on p at bounding box center [713, 322] width 504 height 33
drag, startPoint x: 461, startPoint y: 184, endPoint x: 715, endPoint y: 389, distance: 325.5
click at [715, 389] on div "{{first_name}}​ It’s hard to believe it’s been another year since you drove hom…" at bounding box center [713, 302] width 504 height 304
click at [356, 88] on button "7" at bounding box center [337, 85] width 43 height 28
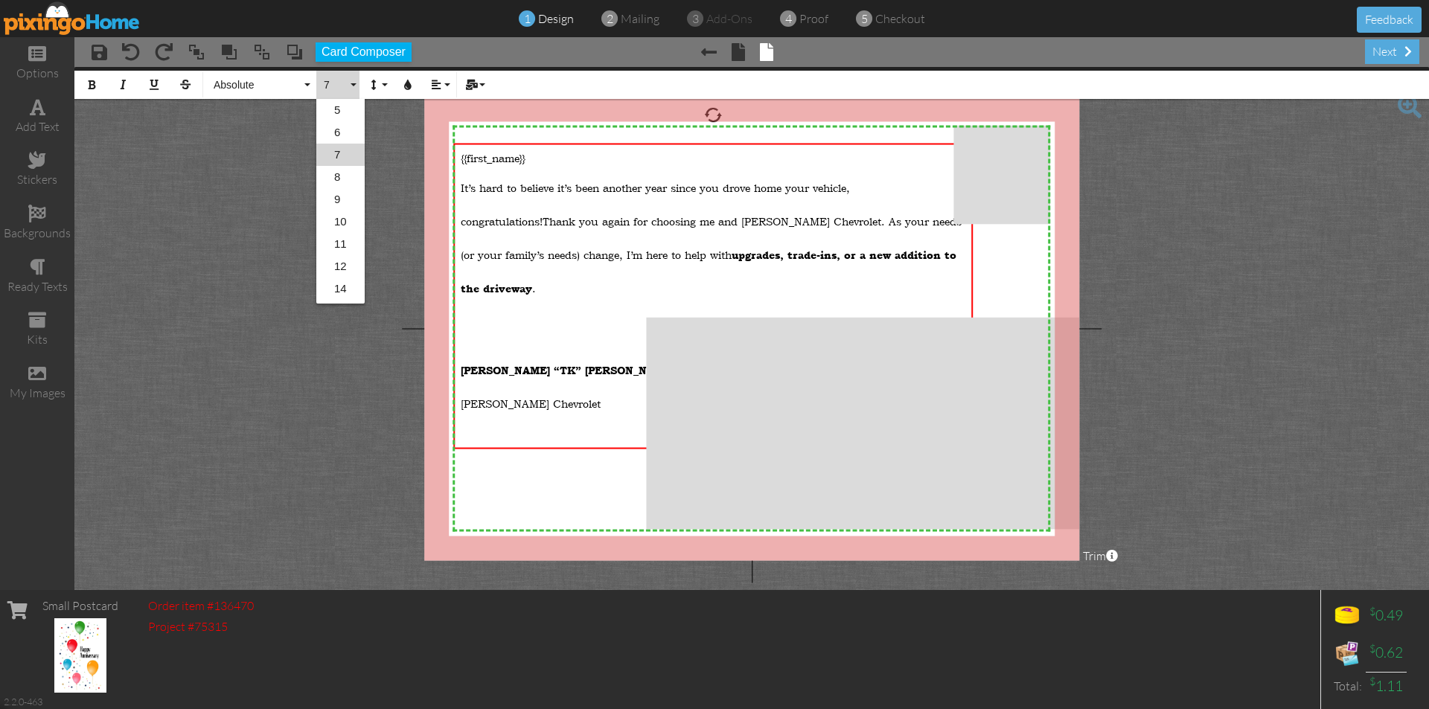
click at [341, 155] on link "7" at bounding box center [340, 155] width 48 height 22
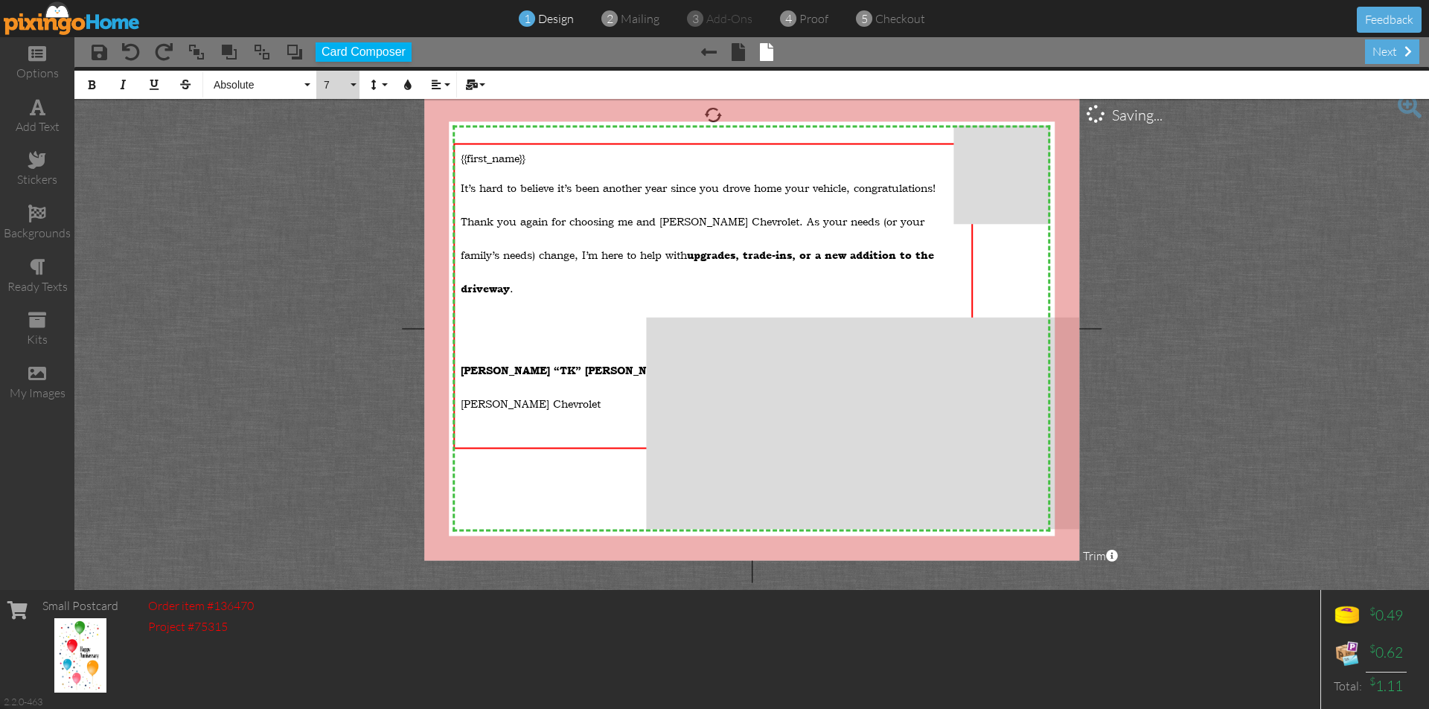
click at [353, 85] on button "7" at bounding box center [337, 85] width 43 height 28
click at [345, 129] on link "6" at bounding box center [340, 132] width 48 height 22
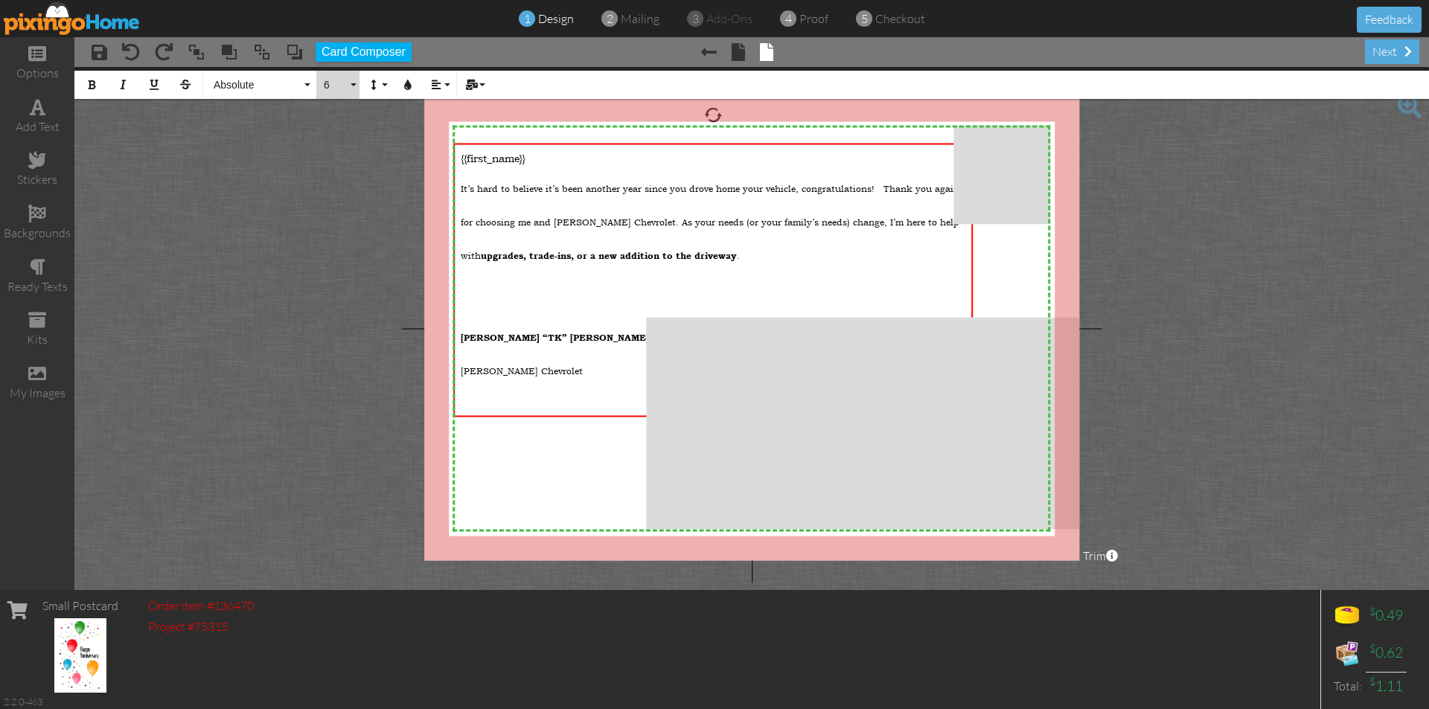
click at [357, 81] on button "6" at bounding box center [337, 85] width 43 height 28
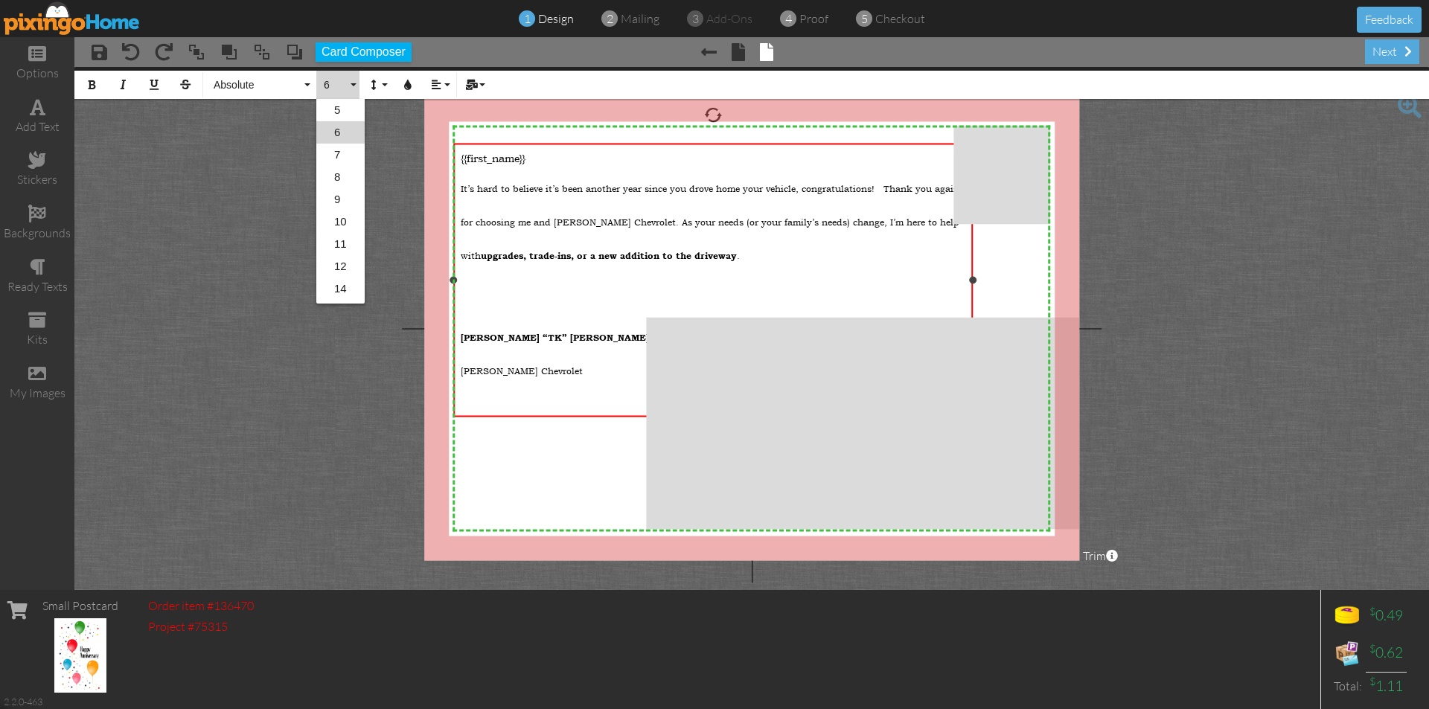
click at [466, 280] on p at bounding box center [713, 288] width 504 height 33
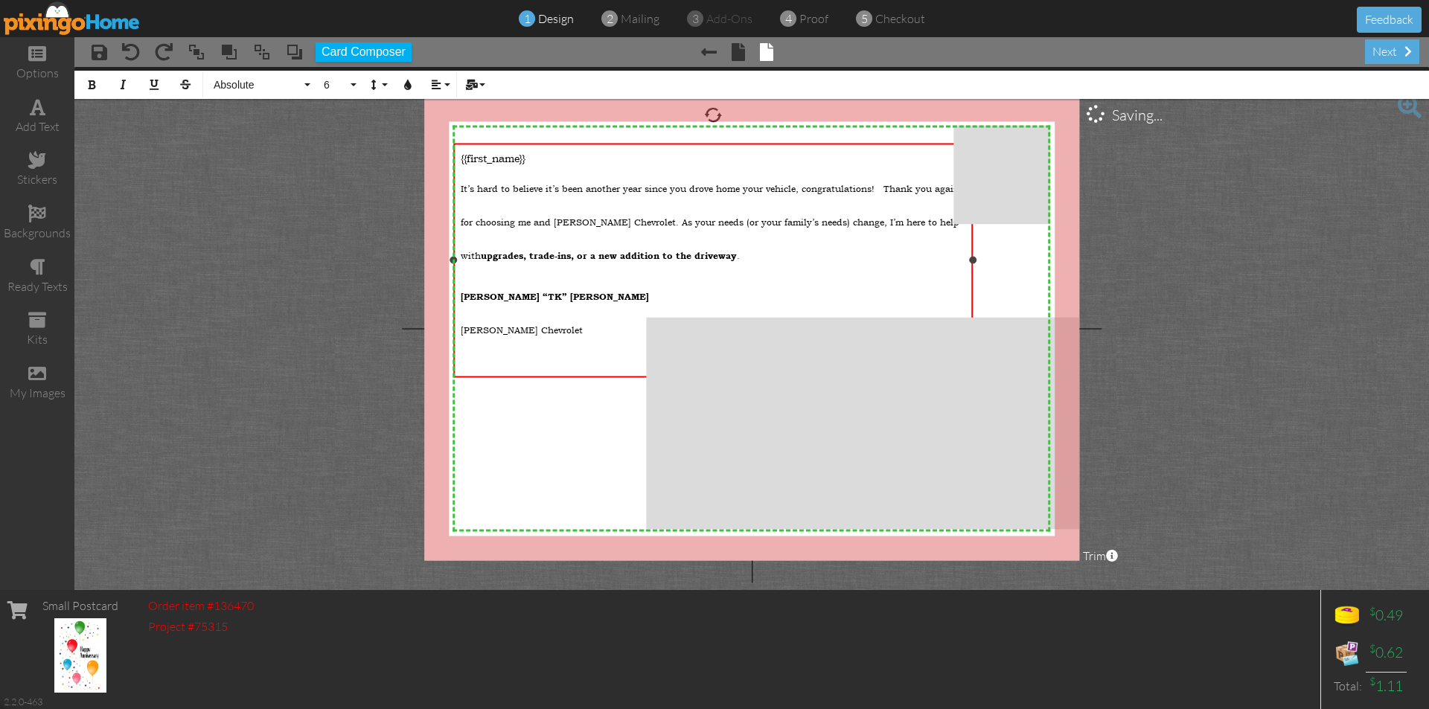
click at [475, 272] on p "[PERSON_NAME] “TK” [PERSON_NAME] Chevrolet" at bounding box center [713, 305] width 504 height 67
click at [463, 273] on p "[PERSON_NAME] “TK” [PERSON_NAME] Chevrolet" at bounding box center [713, 305] width 504 height 67
click at [774, 249] on p "It’s hard to believe it’s been another year since you drove home your vehicle, …" at bounding box center [713, 214] width 504 height 100
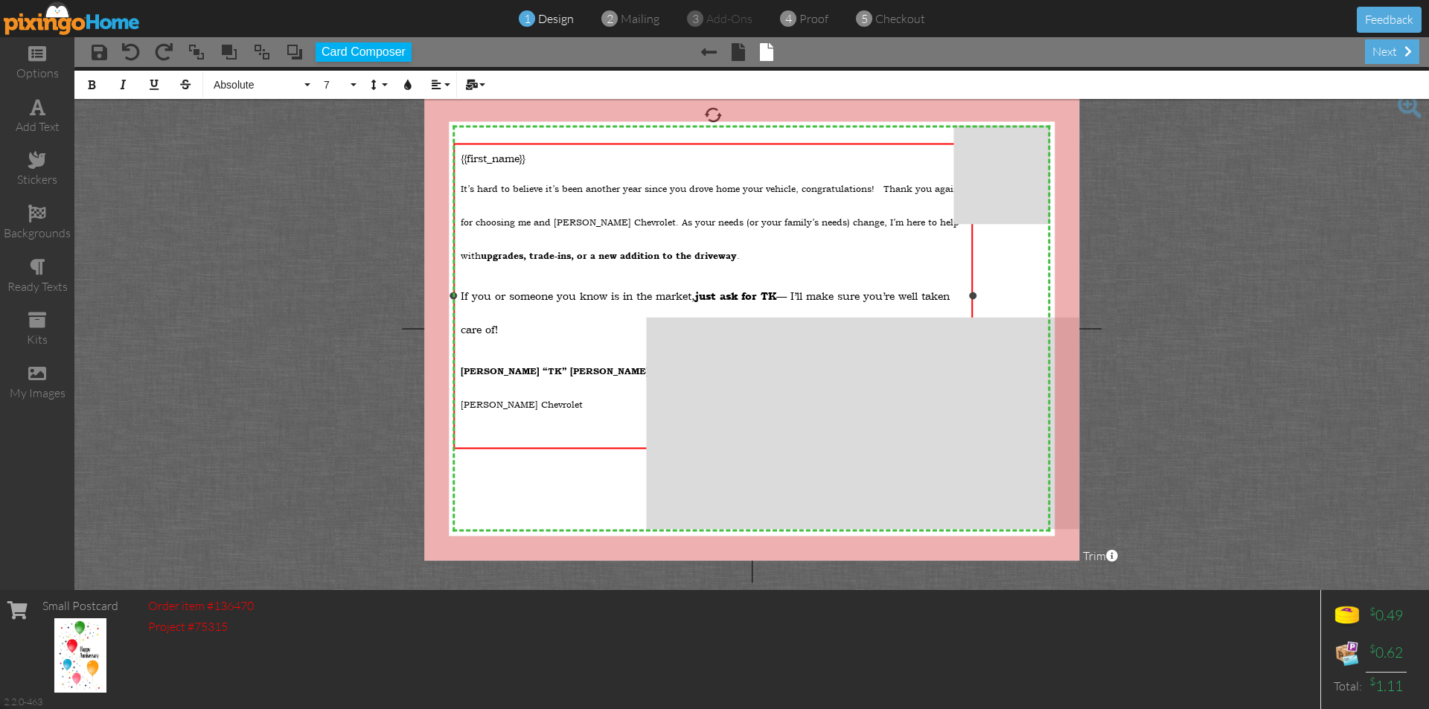
click at [517, 435] on div "​" at bounding box center [713, 437] width 504 height 33
click at [352, 80] on button "18" at bounding box center [337, 85] width 43 height 28
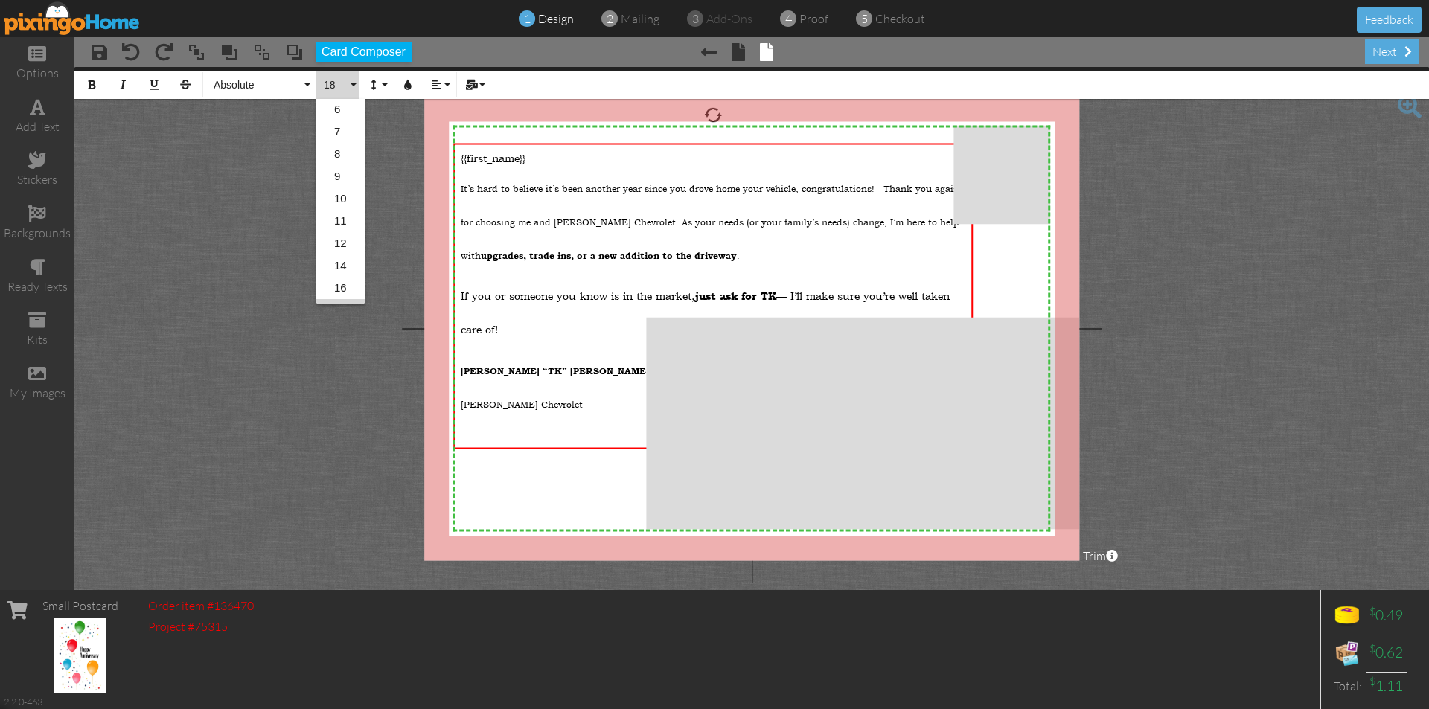
scroll to position [13, 0]
click at [349, 119] on link "6" at bounding box center [340, 119] width 48 height 22
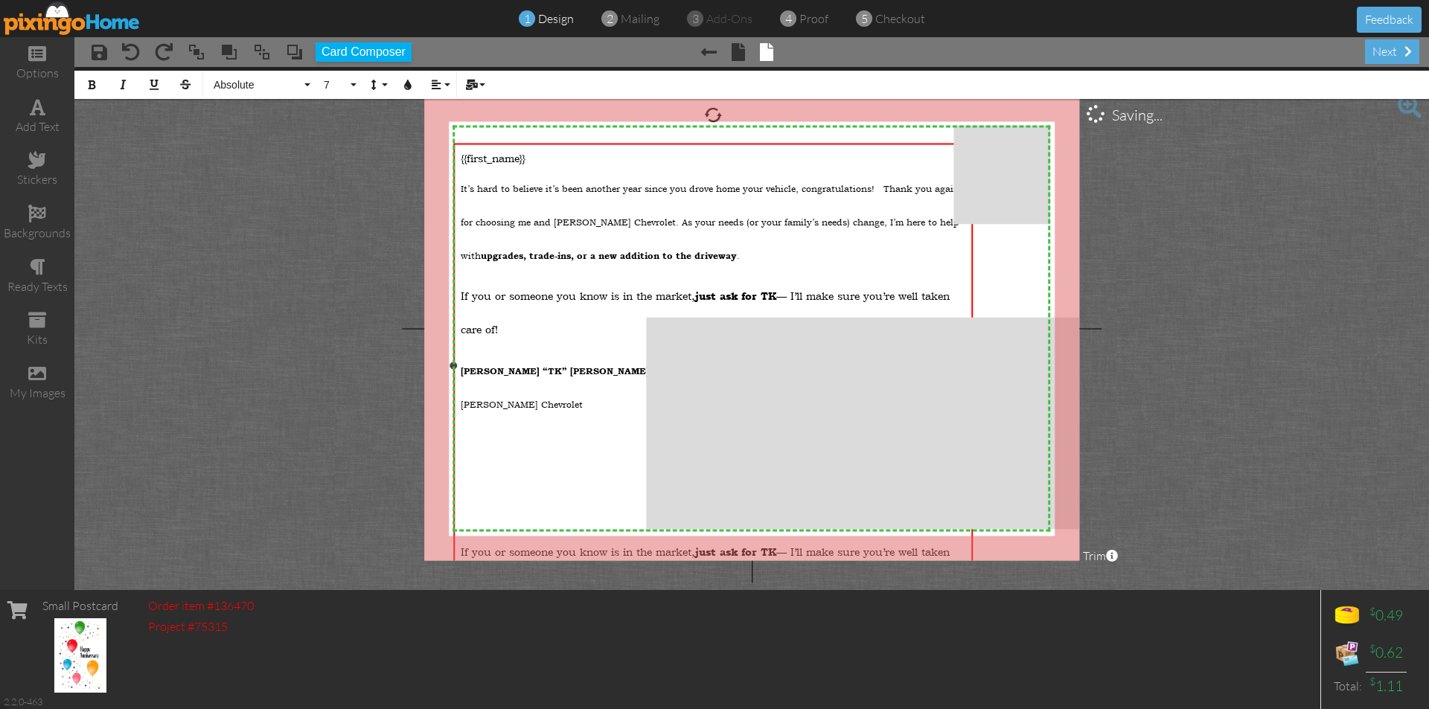
click at [491, 517] on div "​" at bounding box center [713, 523] width 504 height 12
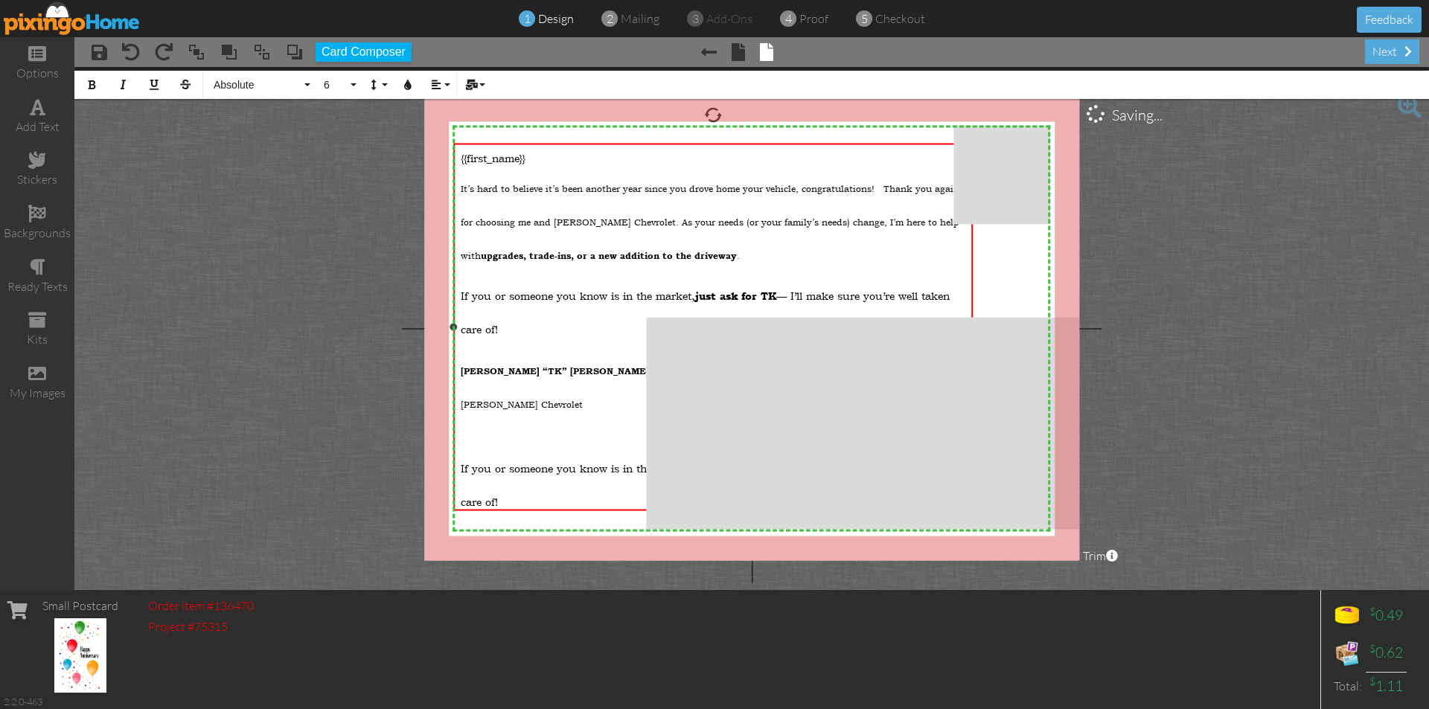
drag, startPoint x: 462, startPoint y: 450, endPoint x: 615, endPoint y: 479, distance: 155.3
click at [615, 479] on p "If you or someone you know is in the market, just ask for TK — I’ll make sure y…" at bounding box center [713, 478] width 504 height 67
click at [536, 455] on p at bounding box center [713, 461] width 504 height 33
drag, startPoint x: 461, startPoint y: 389, endPoint x: 595, endPoint y: 392, distance: 134.0
click at [595, 392] on p "[PERSON_NAME] “TK” [PERSON_NAME] Chevrolet" at bounding box center [713, 380] width 504 height 67
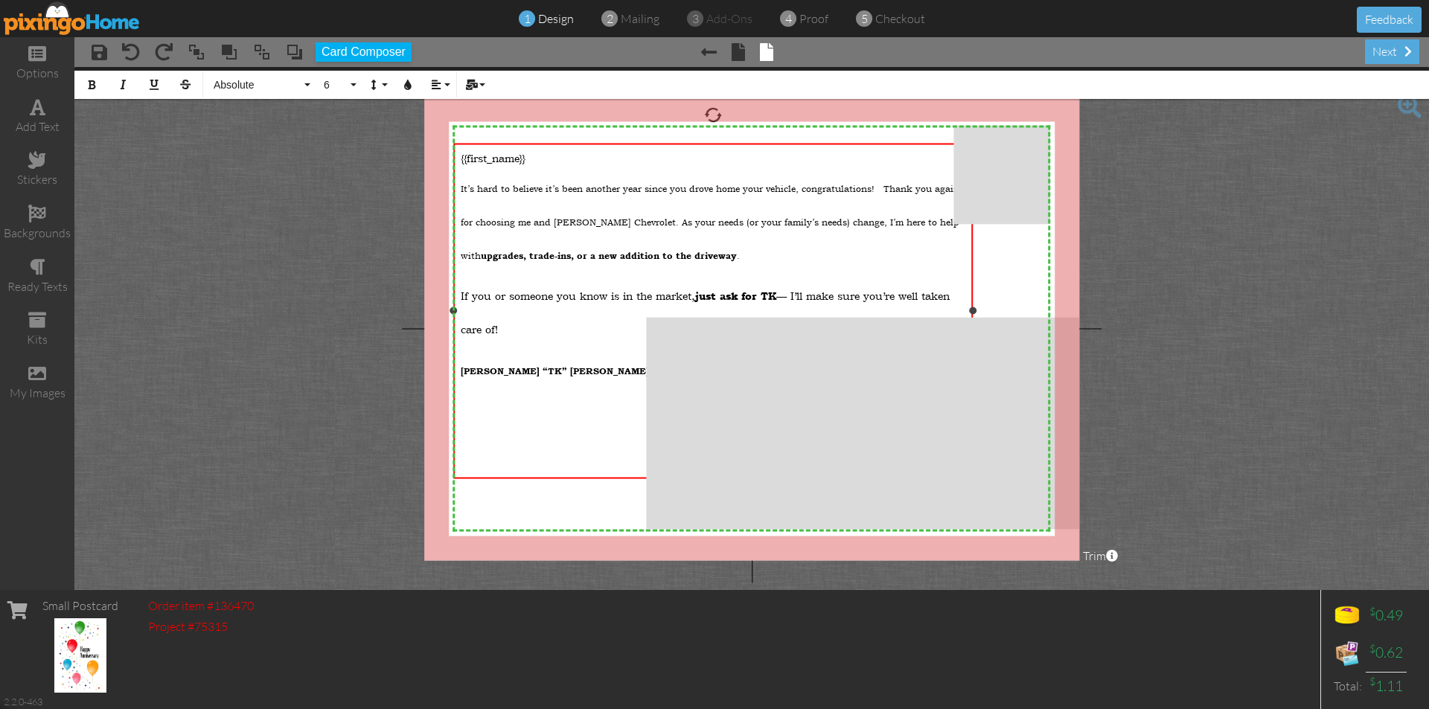
click at [510, 467] on div "{{first_name}}​ It’s hard to believe it’s been another year since you drove hom…" at bounding box center [713, 318] width 504 height 336
click at [461, 537] on span "[PERSON_NAME] Chevrolet" at bounding box center [522, 543] width 122 height 12
click at [589, 450] on p at bounding box center [713, 461] width 504 height 33
drag, startPoint x: 462, startPoint y: 493, endPoint x: 592, endPoint y: 489, distance: 129.6
click at [592, 489] on div "[PERSON_NAME] Chevrolet" at bounding box center [713, 502] width 504 height 33
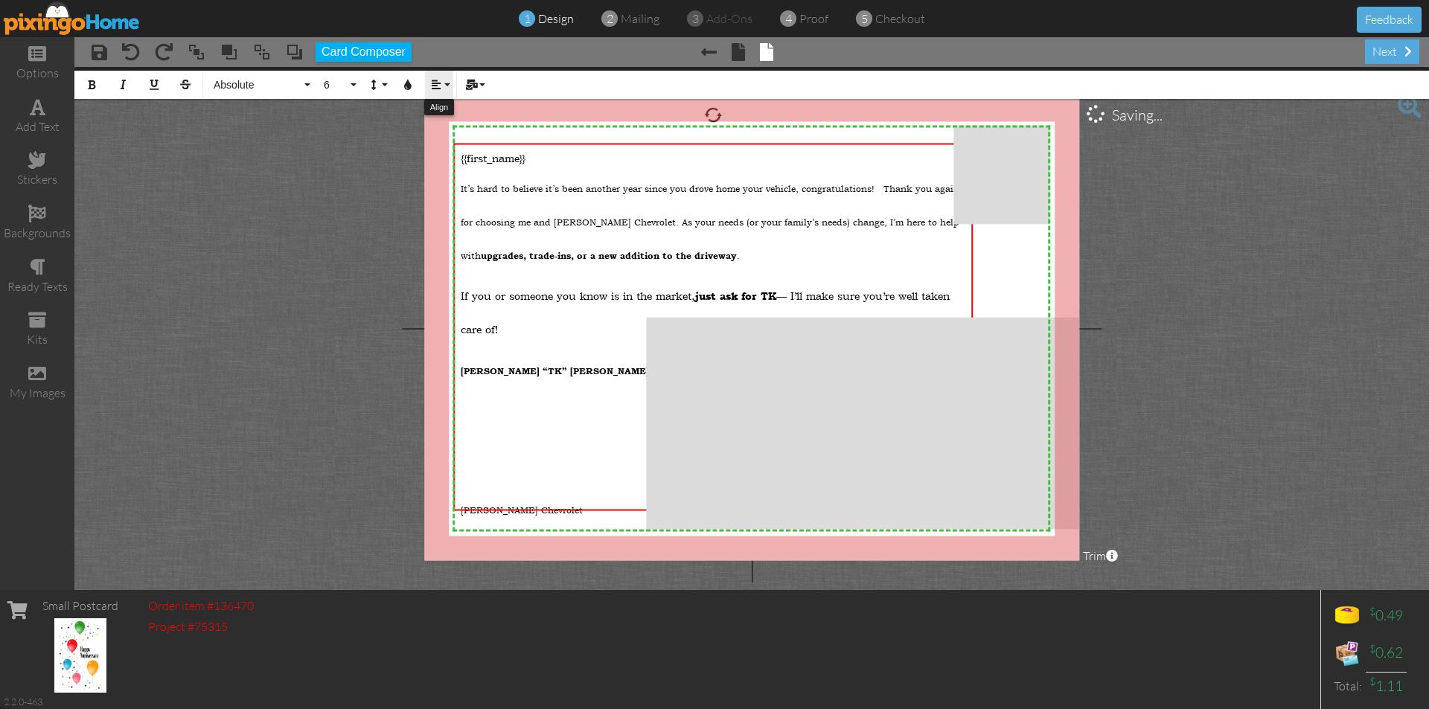
click at [443, 80] on button "Align" at bounding box center [439, 85] width 28 height 28
click at [453, 125] on link "[GEOGRAPHIC_DATA]" at bounding box center [447, 132] width 45 height 22
click at [447, 80] on button "Align" at bounding box center [439, 85] width 28 height 28
click at [447, 110] on icon at bounding box center [448, 109] width 10 height 11
click at [499, 455] on p at bounding box center [713, 461] width 504 height 33
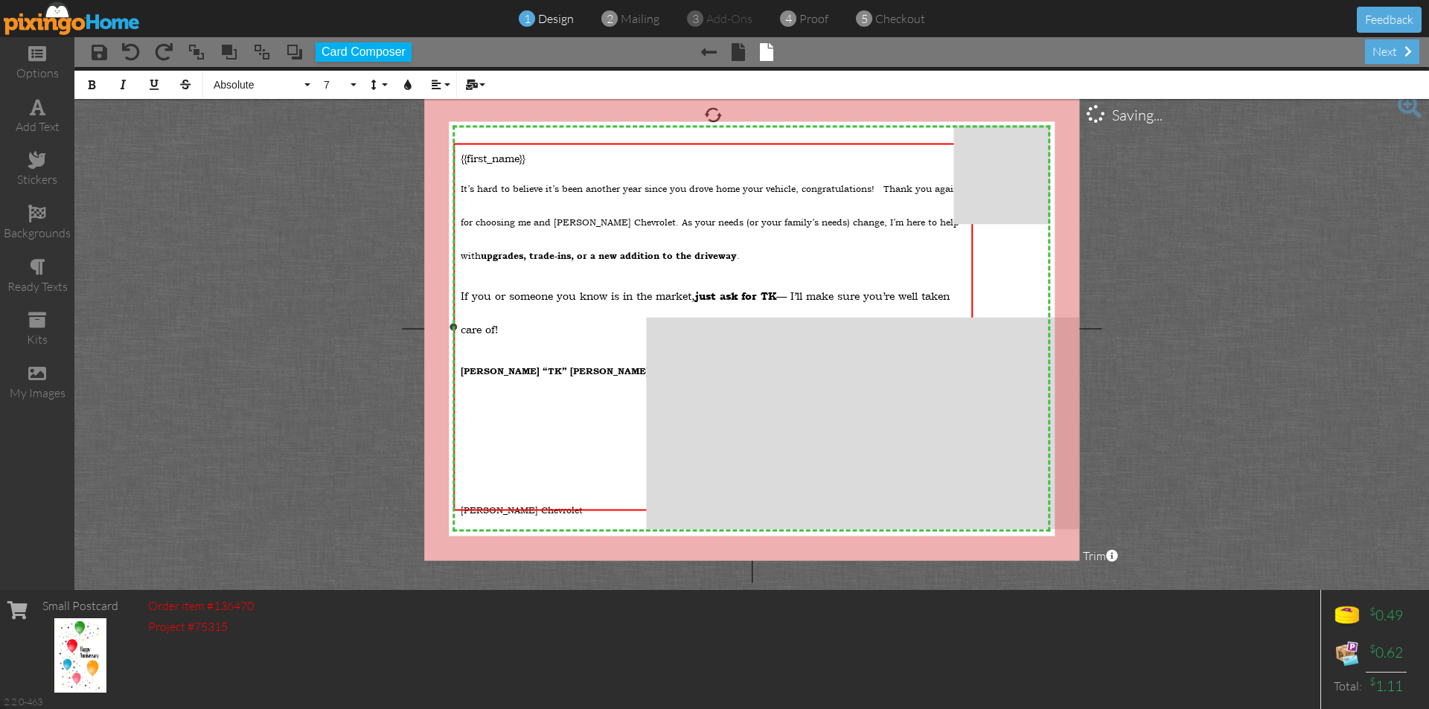
click at [461, 486] on div "[PERSON_NAME] Chevrolet" at bounding box center [713, 502] width 504 height 33
click at [462, 486] on div "[PERSON_NAME] Chevrolet" at bounding box center [713, 502] width 504 height 33
click at [462, 469] on div "{{first_name}}​ It’s hard to believe it’s been another year since you drove hom…" at bounding box center [713, 334] width 504 height 369
click at [464, 461] on span at bounding box center [464, 468] width 7 height 14
click at [461, 469] on div "{{first_name}}​ It’s hard to believe it’s been another year since you drove hom…" at bounding box center [713, 334] width 504 height 369
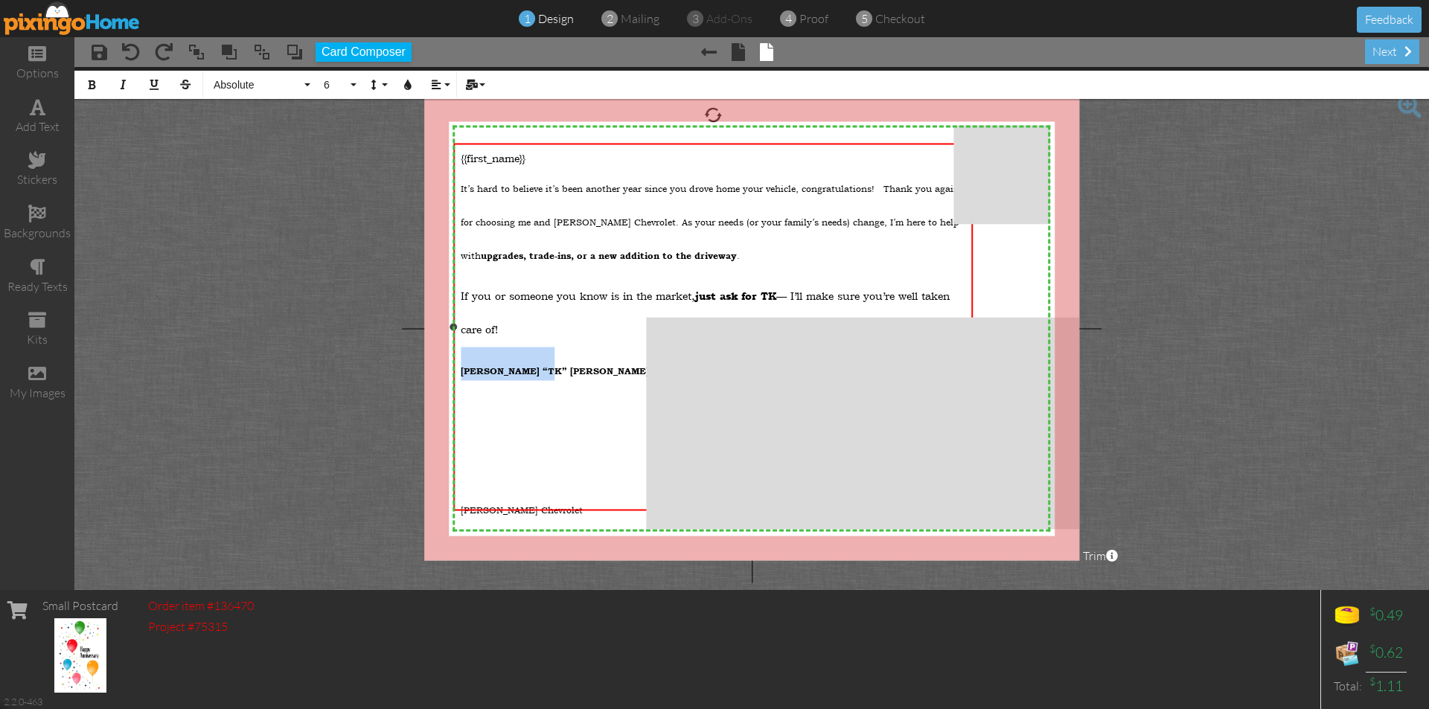
drag, startPoint x: 461, startPoint y: 356, endPoint x: 546, endPoint y: 356, distance: 84.1
click at [546, 356] on p "[PERSON_NAME] “TK” [PERSON_NAME]" at bounding box center [713, 380] width 504 height 67
click at [549, 400] on p at bounding box center [713, 380] width 504 height 67
drag, startPoint x: 461, startPoint y: 156, endPoint x: 809, endPoint y: 304, distance: 378.2
click at [808, 304] on div "{{first_name}}​ It’s hard to believe it’s been another year since you drove hom…" at bounding box center [713, 334] width 504 height 369
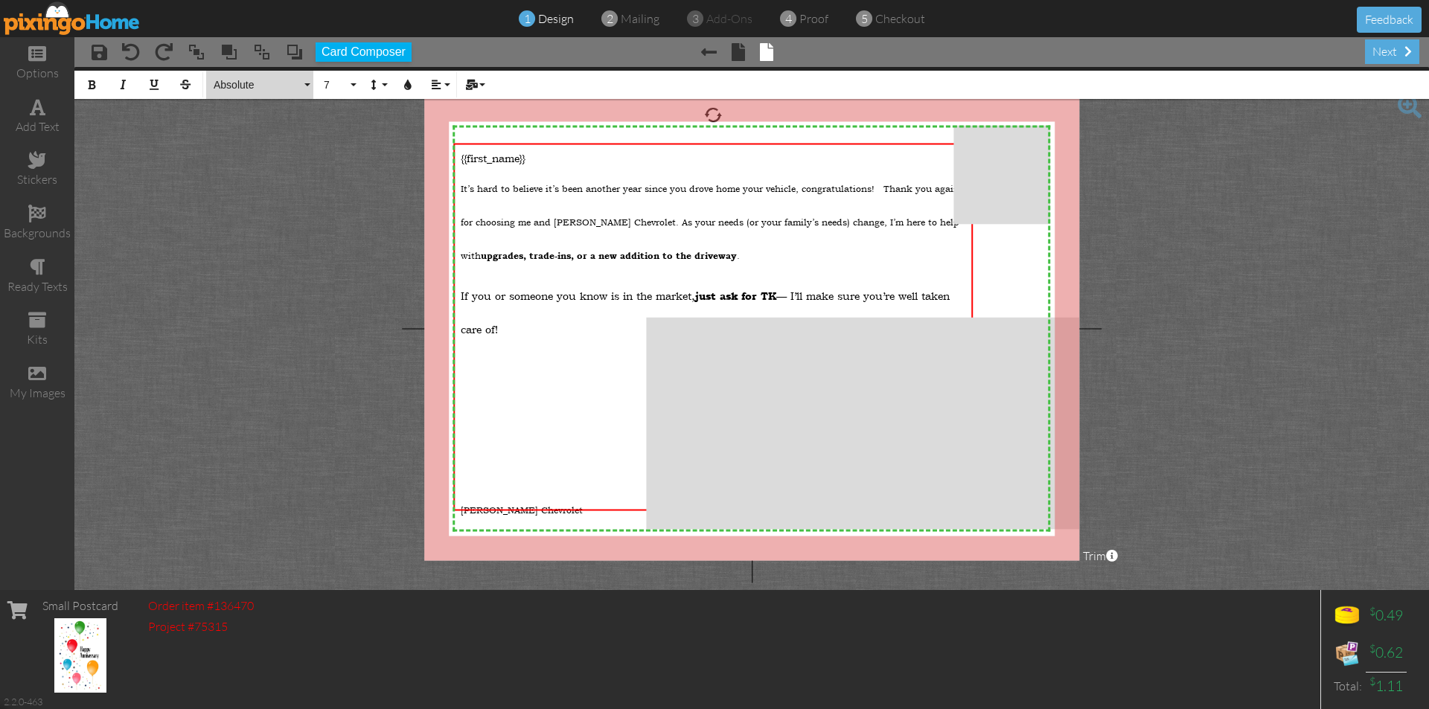
click at [309, 82] on button "Absolute" at bounding box center [259, 85] width 107 height 28
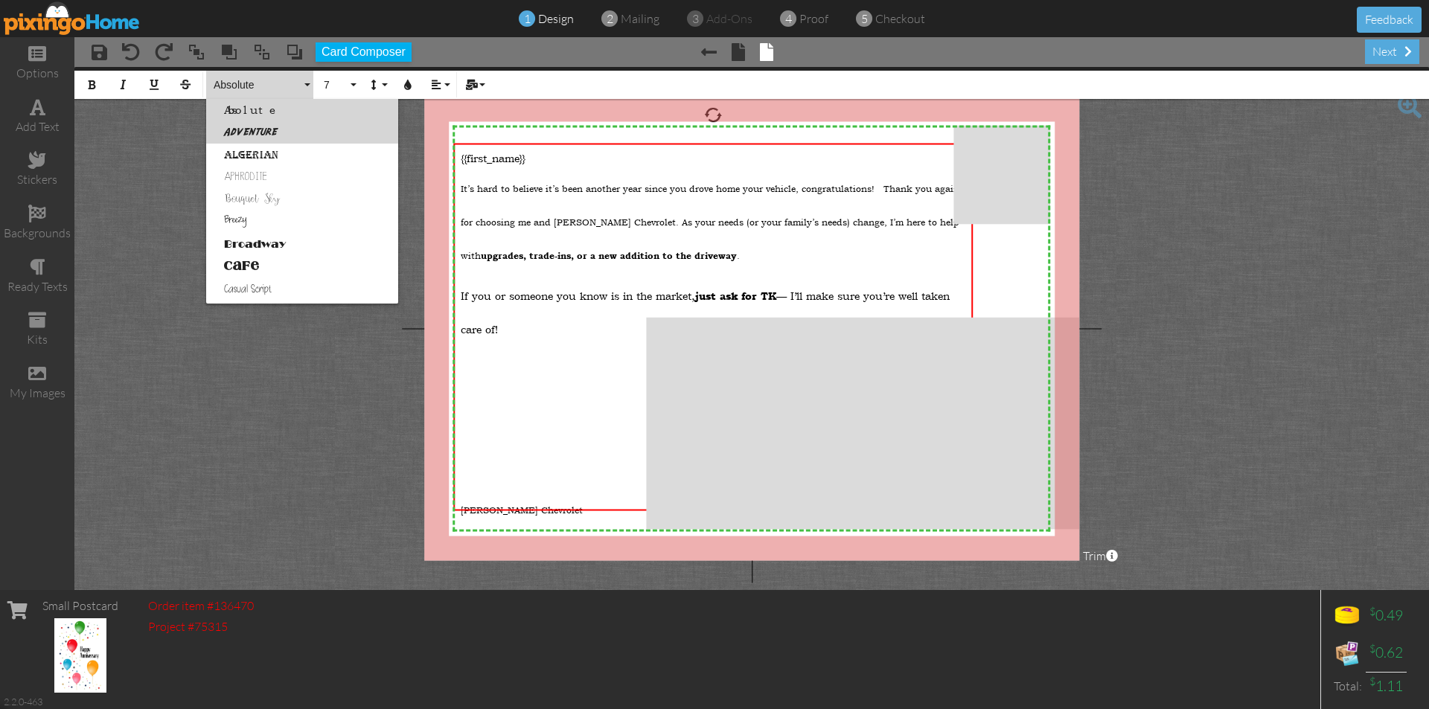
click at [278, 130] on link "Adventure" at bounding box center [302, 132] width 192 height 22
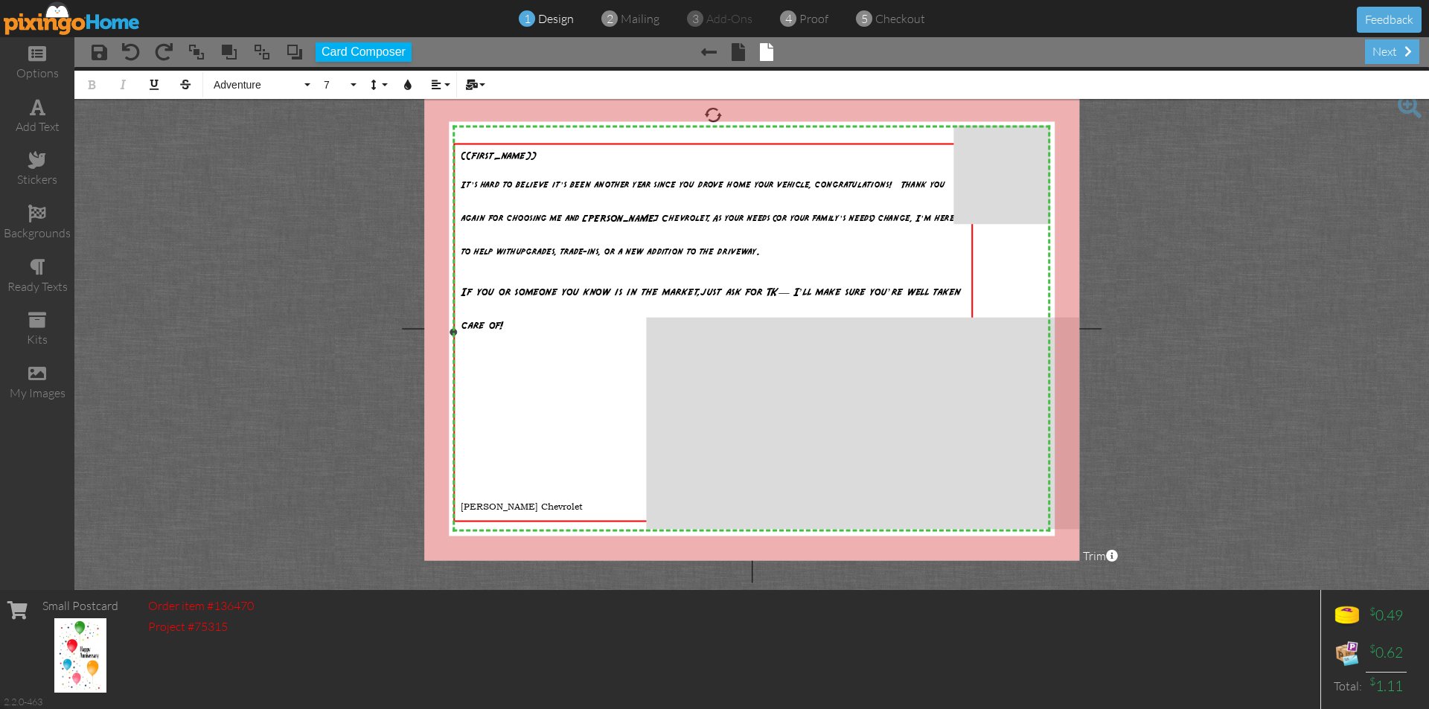
click at [513, 386] on p at bounding box center [713, 376] width 504 height 67
click at [37, 121] on div "add text" at bounding box center [37, 126] width 74 height 17
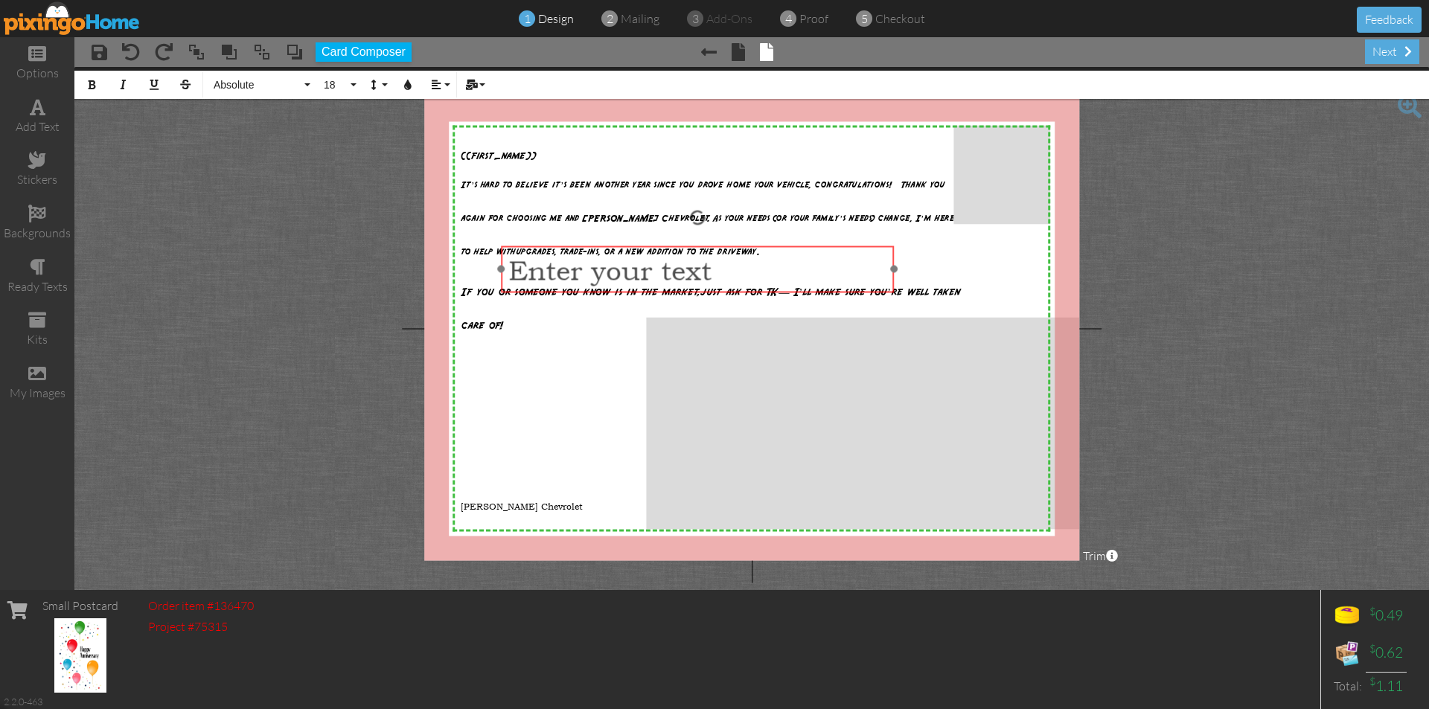
drag, startPoint x: 844, startPoint y: 182, endPoint x: 790, endPoint y: 247, distance: 85.1
click at [790, 247] on div "​ Enter your text ​" at bounding box center [697, 270] width 393 height 48
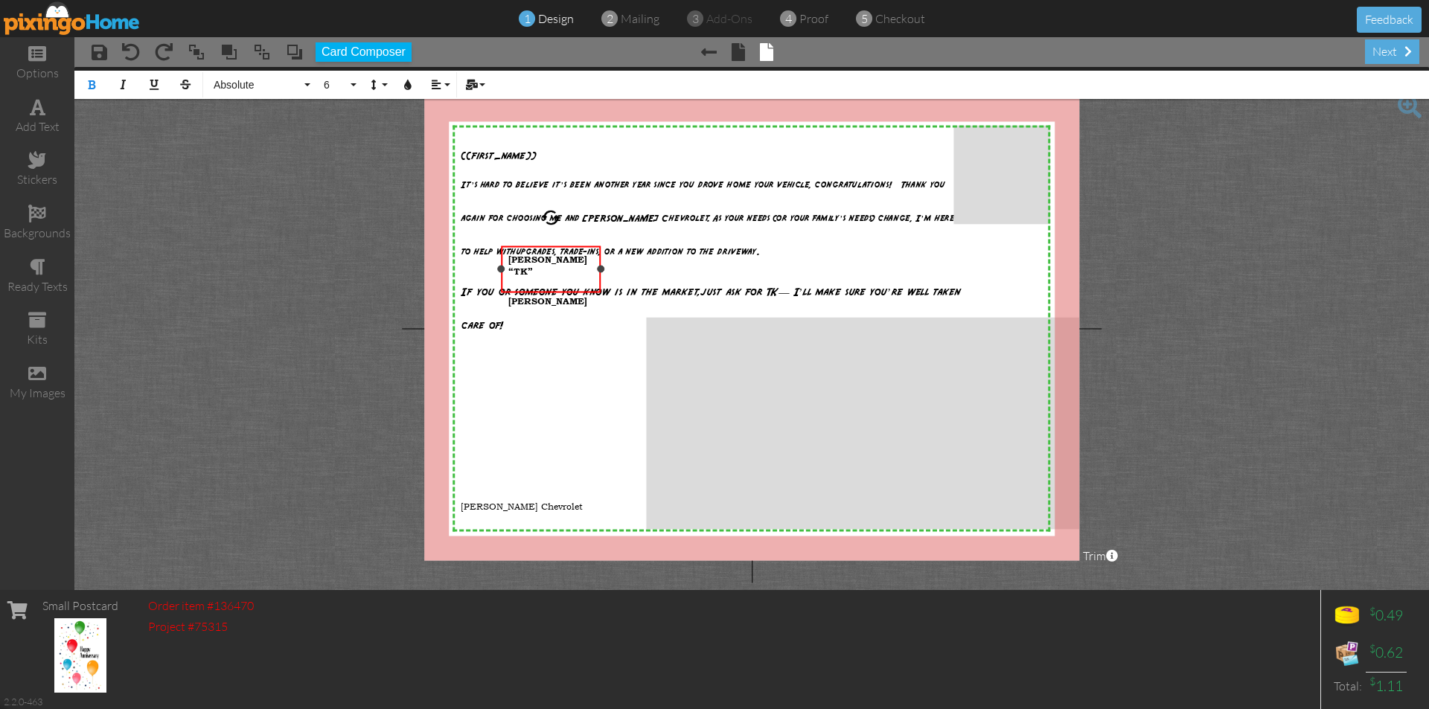
drag, startPoint x: 895, startPoint y: 271, endPoint x: 601, endPoint y: 274, distance: 293.3
click at [601, 274] on div "[PERSON_NAME] “TK” [PERSON_NAME] ​ ×" at bounding box center [551, 269] width 100 height 47
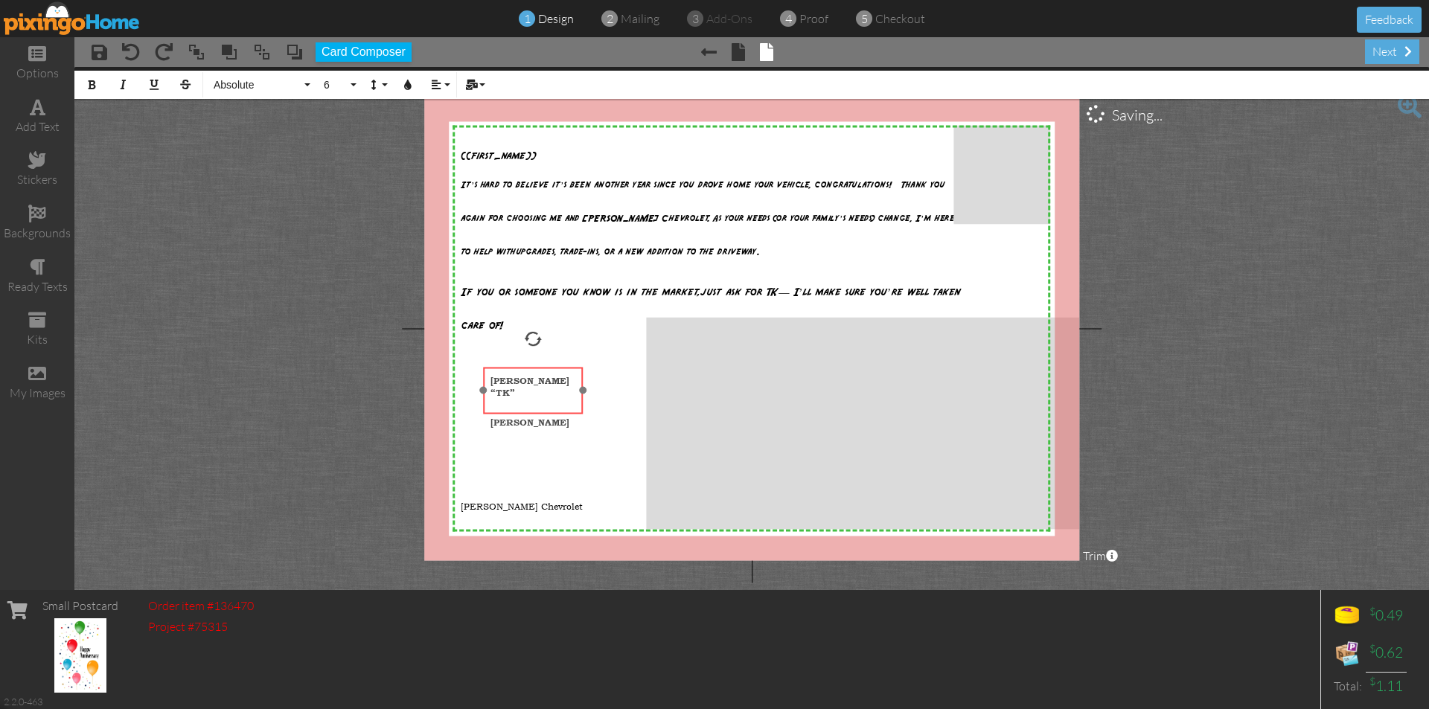
drag, startPoint x: 555, startPoint y: 249, endPoint x: 537, endPoint y: 370, distance: 122.6
click at [537, 370] on div "[PERSON_NAME] “TK” [PERSON_NAME] ​ ​ ​" at bounding box center [533, 403] width 100 height 72
click at [555, 377] on div "[PERSON_NAME] “TK” [PERSON_NAME] ​" at bounding box center [532, 402] width 84 height 57
click at [490, 393] on span "[PERSON_NAME] “TK” [PERSON_NAME]" at bounding box center [529, 400] width 79 height 53
click at [568, 397] on span "[PERSON_NAME] “TK” [PERSON_NAME]" at bounding box center [529, 400] width 79 height 53
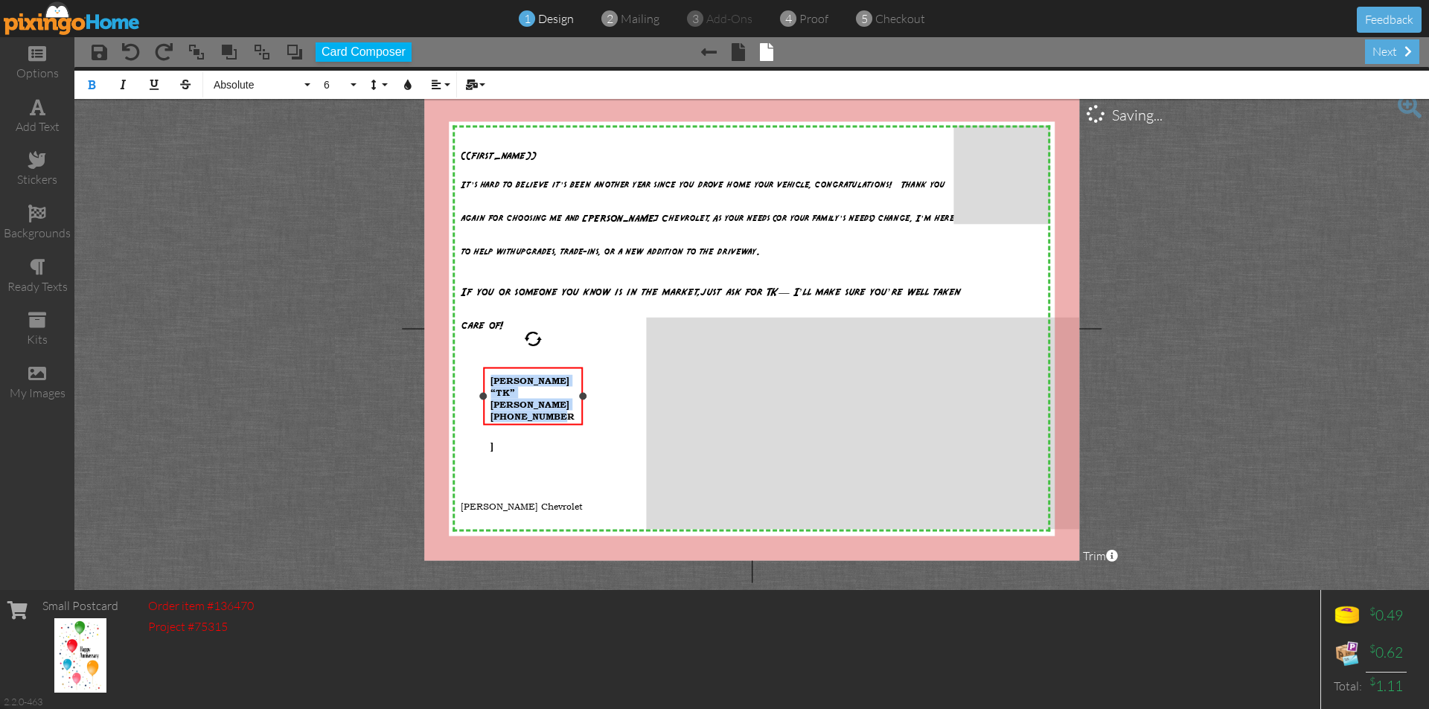
drag, startPoint x: 493, startPoint y: 379, endPoint x: 579, endPoint y: 404, distance: 90.0
click at [579, 404] on div "[PERSON_NAME] “TK” [PERSON_NAME] [PHONE_NUMBER] ​" at bounding box center [533, 415] width 100 height 96
click at [444, 88] on button "Align" at bounding box center [439, 85] width 28 height 28
click at [448, 121] on link "[GEOGRAPHIC_DATA]" at bounding box center [447, 132] width 45 height 22
click at [353, 83] on button "6" at bounding box center [337, 85] width 43 height 28
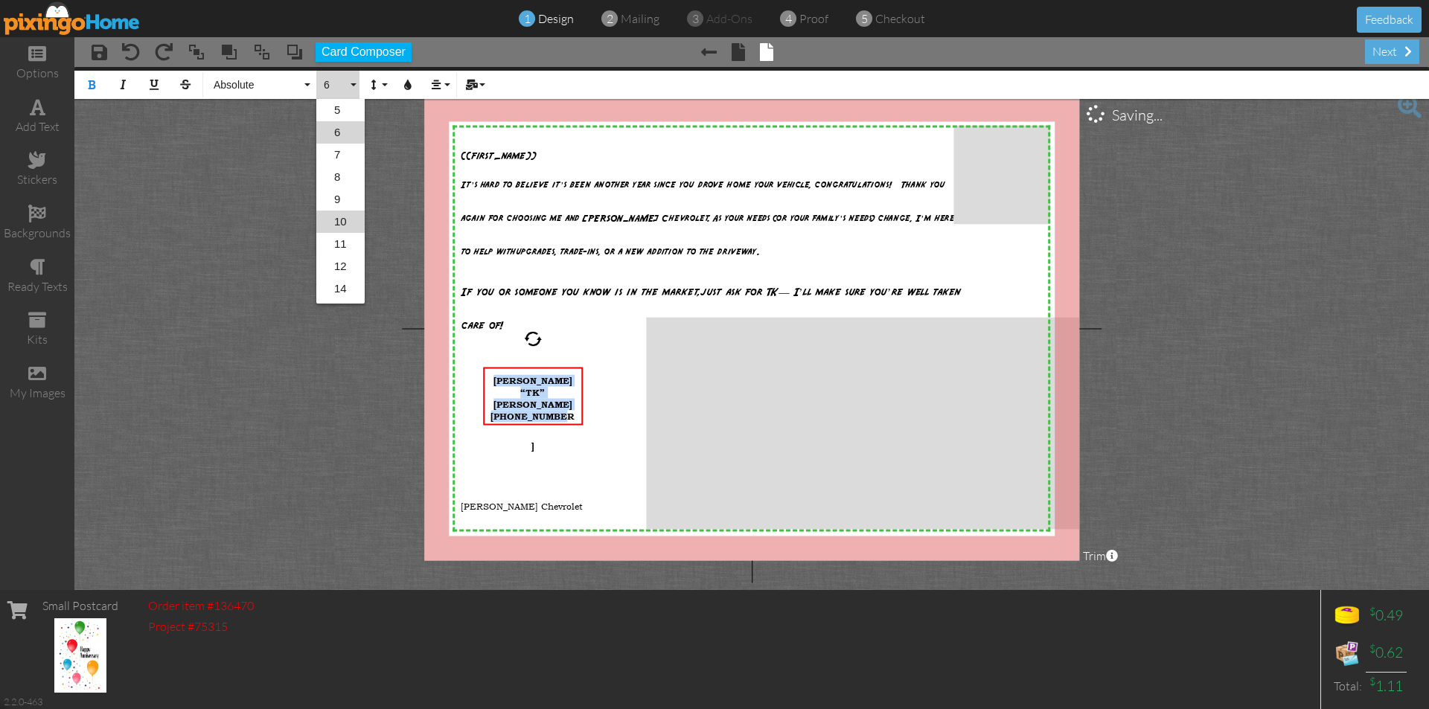
click at [343, 218] on link "10" at bounding box center [340, 222] width 48 height 22
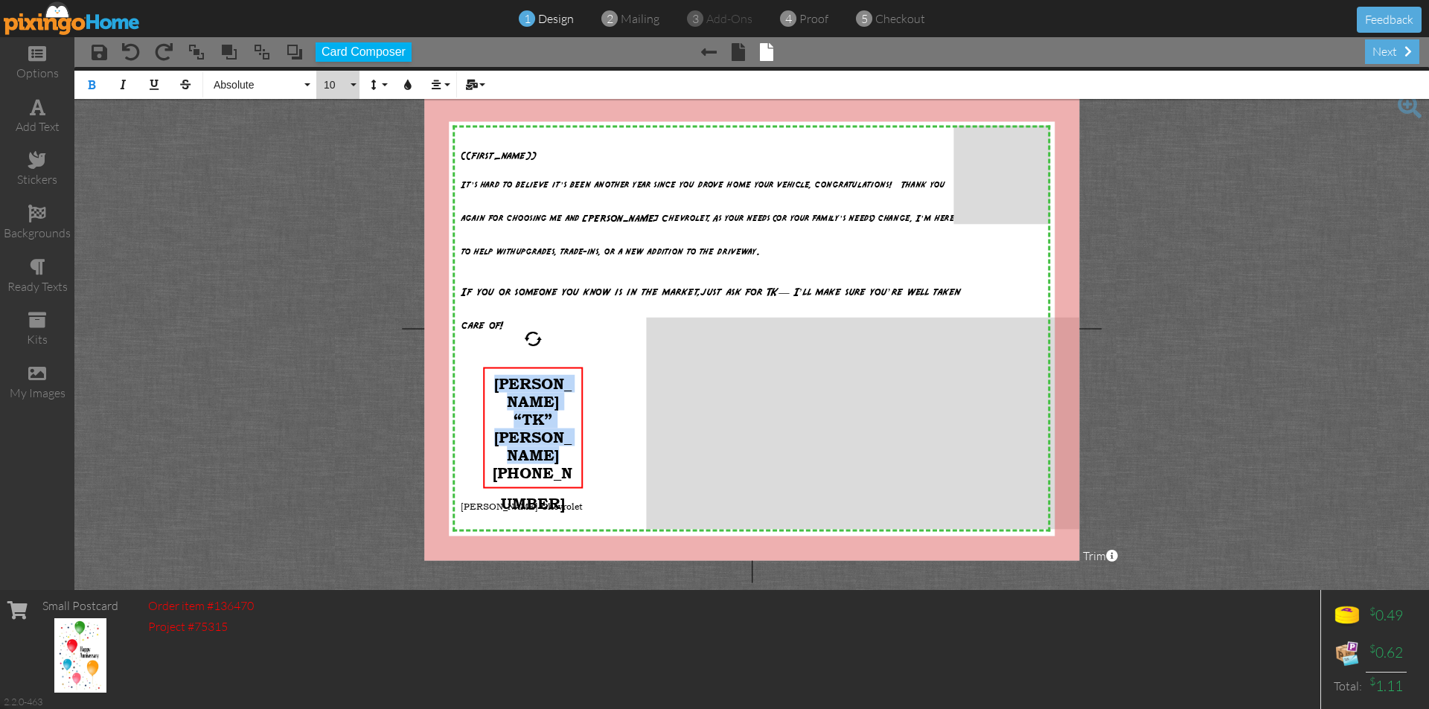
click at [354, 86] on button "10" at bounding box center [337, 85] width 43 height 28
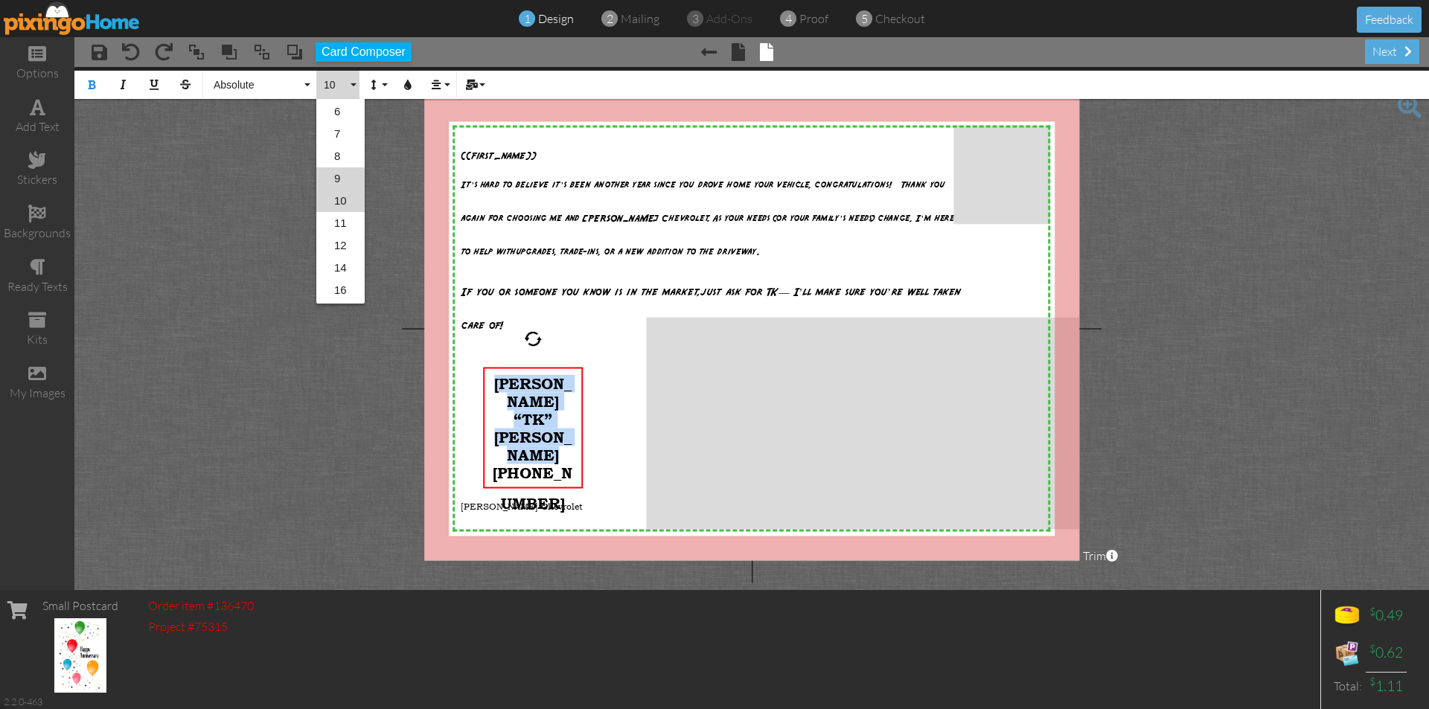
click at [342, 185] on link "9" at bounding box center [340, 178] width 48 height 22
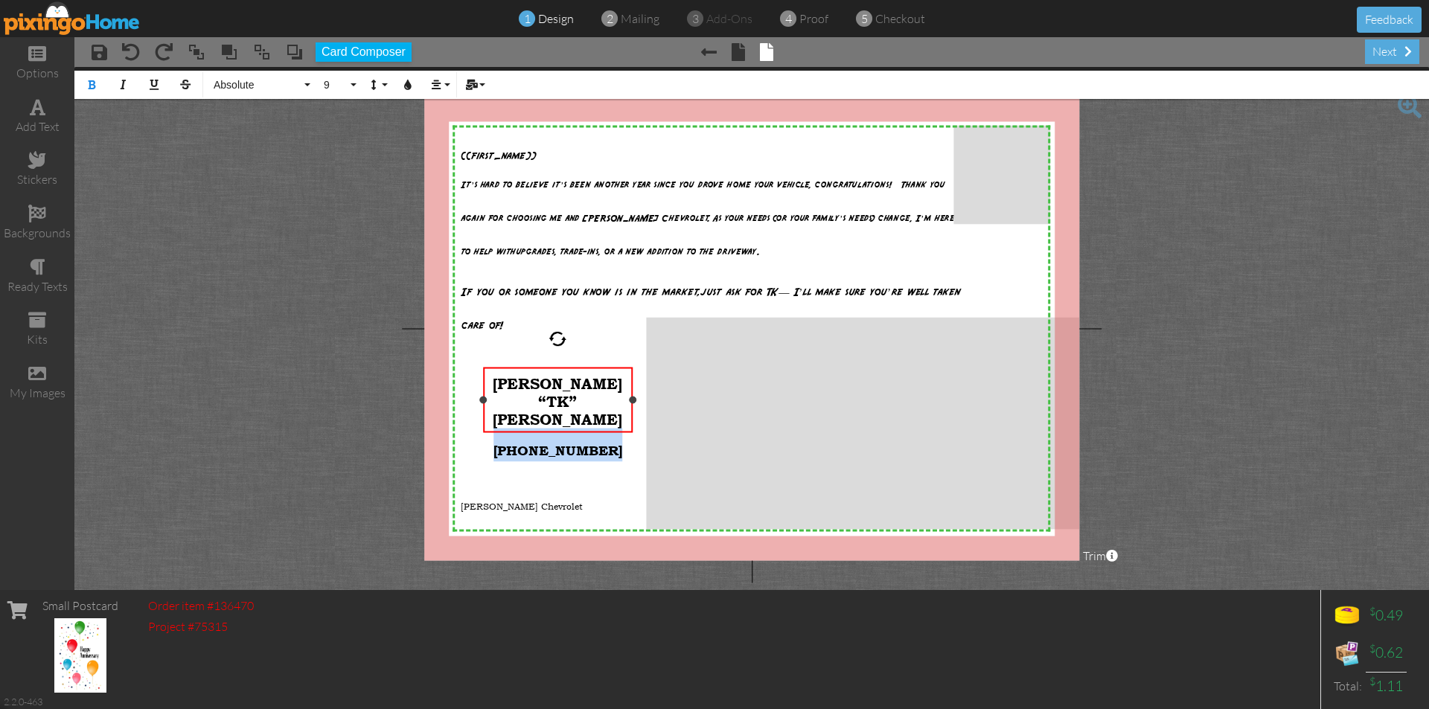
drag, startPoint x: 584, startPoint y: 426, endPoint x: 633, endPoint y: 421, distance: 50.1
click at [633, 421] on div "[PERSON_NAME] “TK” [PERSON_NAME] [PHONE_NUMBER] ​ ×" at bounding box center [558, 399] width 150 height 65
click at [407, 87] on icon "button" at bounding box center [408, 85] width 10 height 10
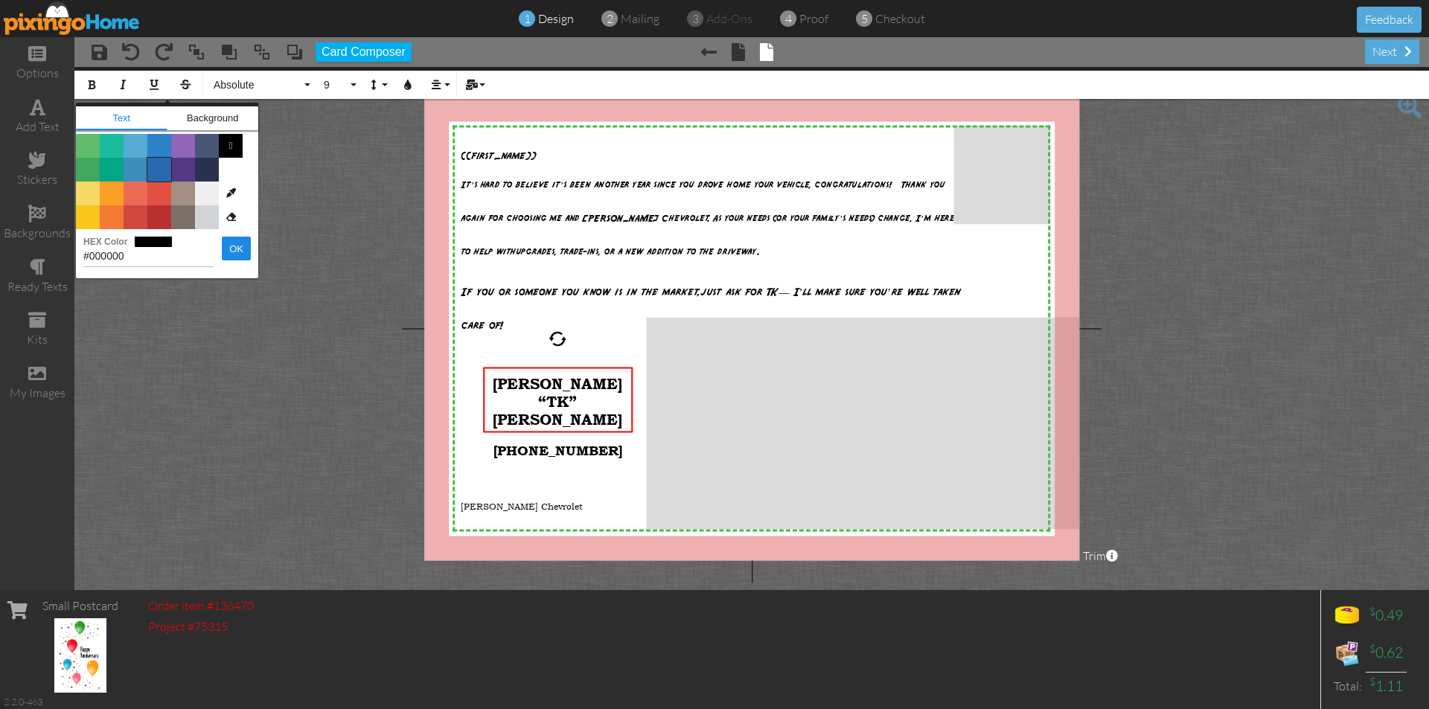
click at [157, 164] on span "Color #2969B0" at bounding box center [159, 170] width 24 height 24
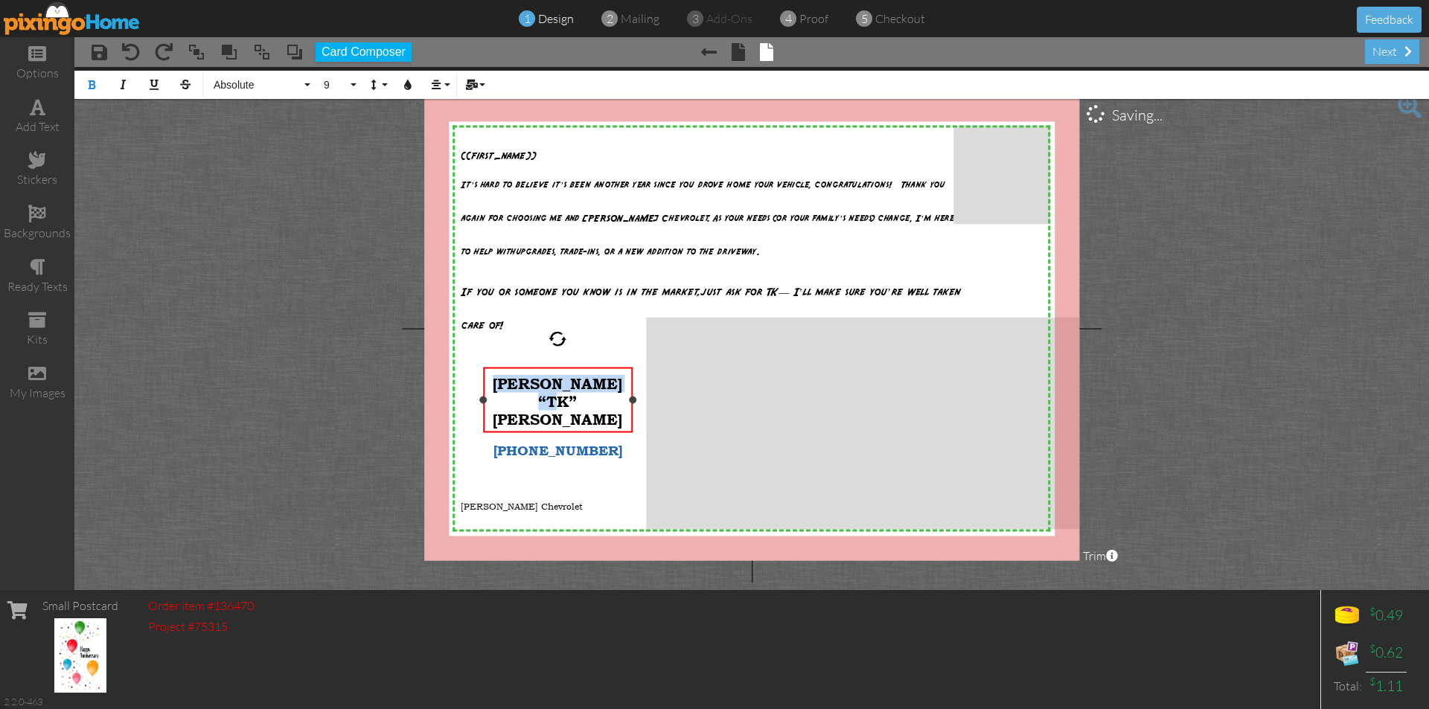
drag, startPoint x: 490, startPoint y: 383, endPoint x: 626, endPoint y: 386, distance: 135.5
click at [626, 386] on div "[PERSON_NAME] “TK” [PERSON_NAME] [PHONE_NUMBER] ​" at bounding box center [558, 418] width 150 height 102
click at [415, 89] on button "Colors" at bounding box center [408, 85] width 28 height 28
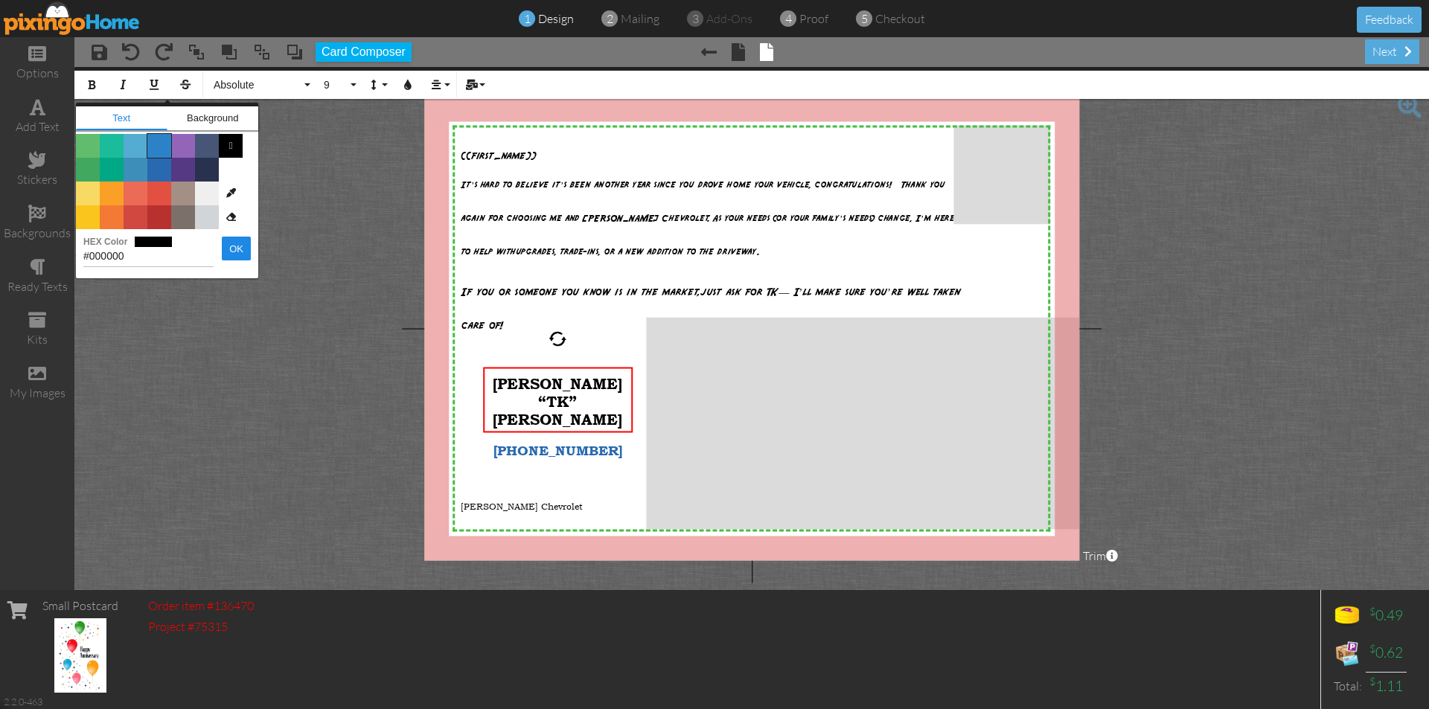
click at [164, 144] on span "Color #2C82C9" at bounding box center [159, 146] width 24 height 24
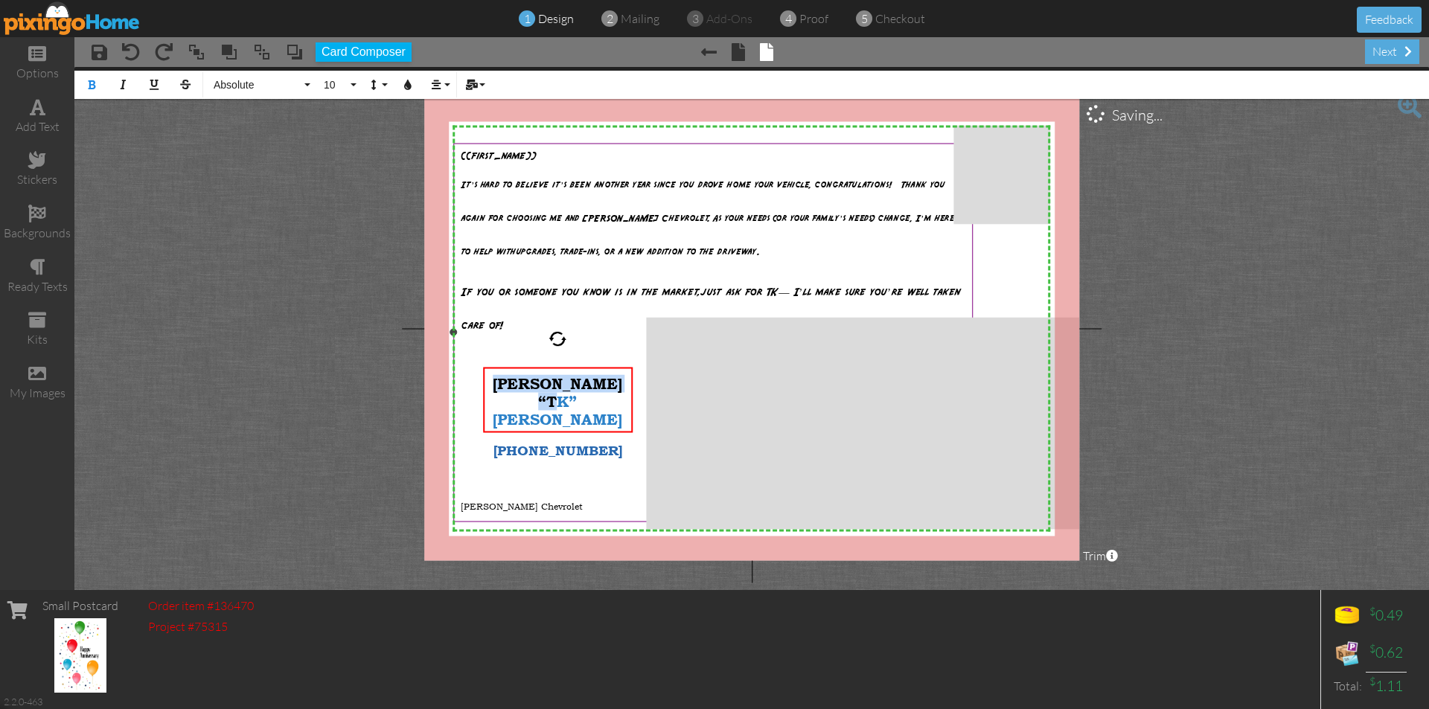
click at [474, 359] on p at bounding box center [713, 376] width 504 height 67
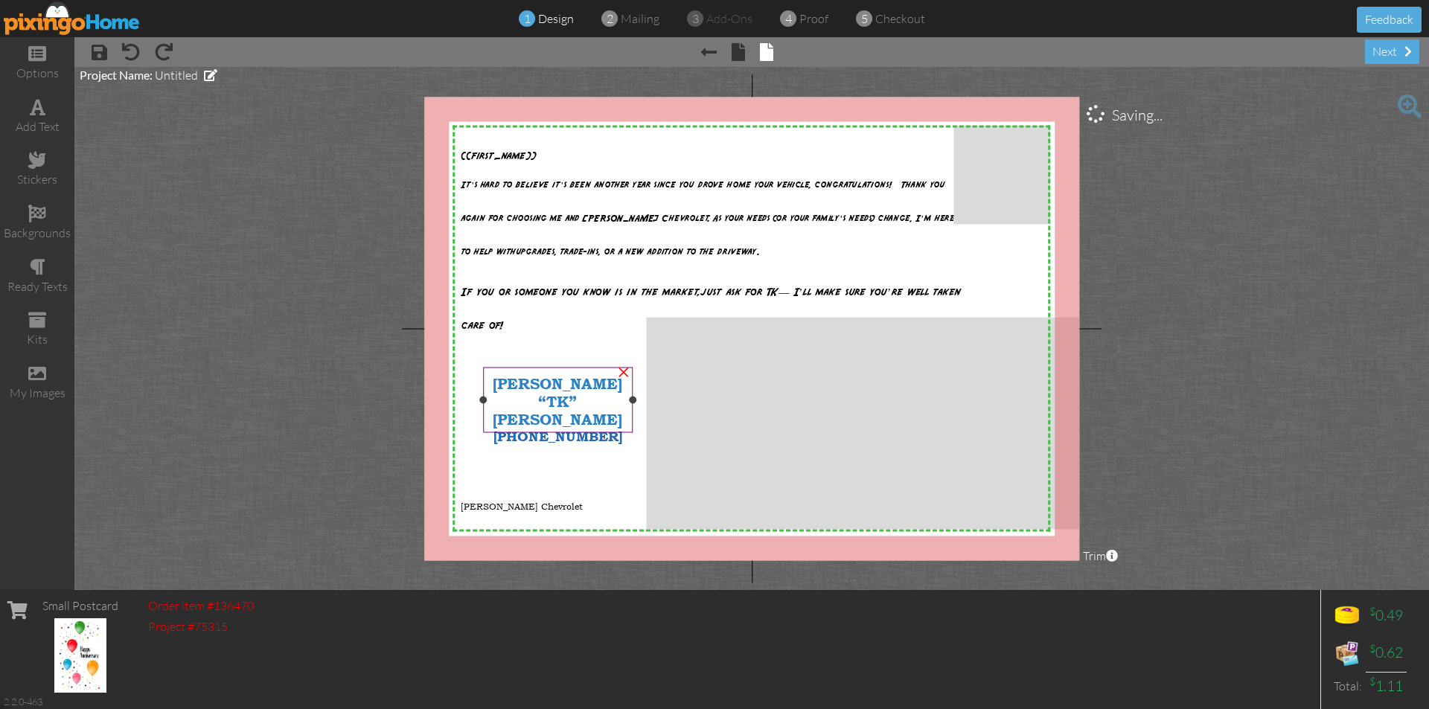
click at [505, 389] on span "[PERSON_NAME] “TK” [PERSON_NAME]" at bounding box center [558, 401] width 130 height 54
click at [510, 388] on span "[PERSON_NAME] “TK” [PERSON_NAME]" at bounding box center [558, 401] width 130 height 54
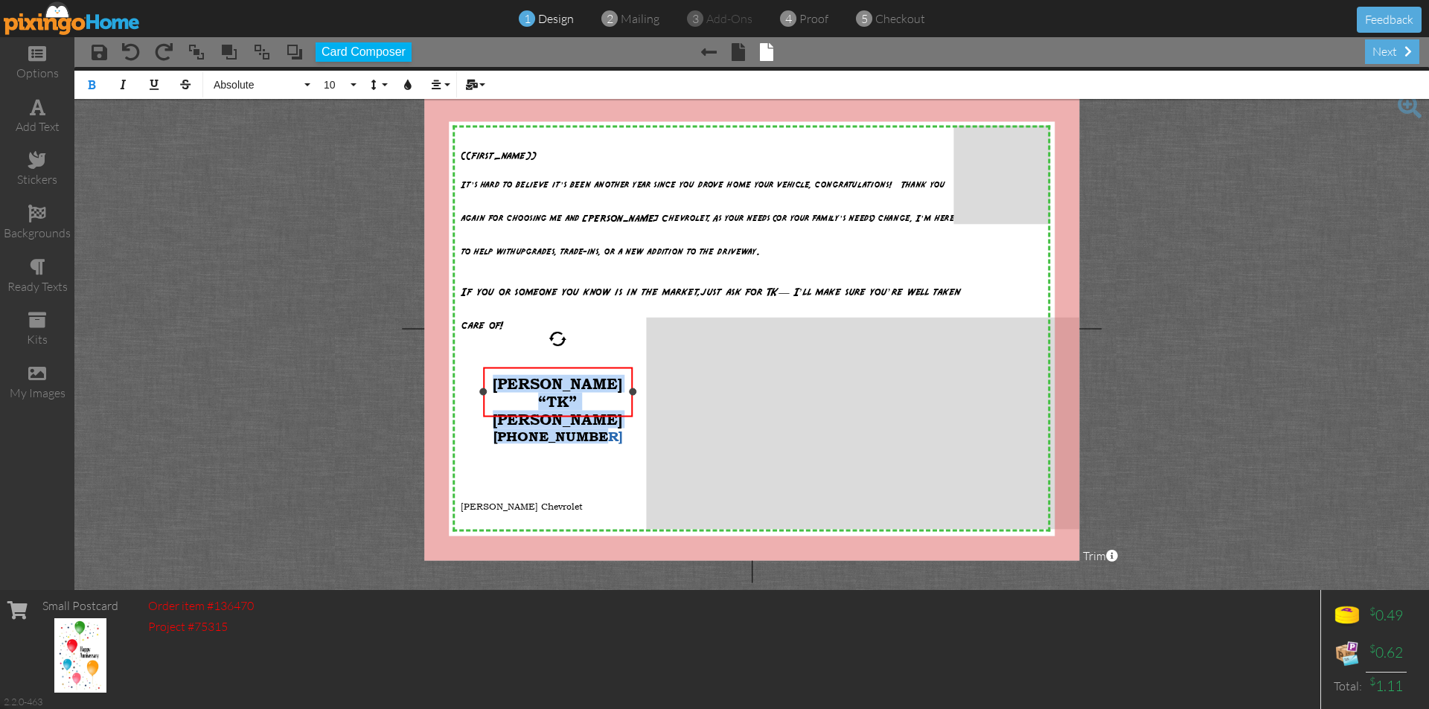
drag, startPoint x: 493, startPoint y: 381, endPoint x: 613, endPoint y: 407, distance: 122.6
click at [613, 407] on div "[PERSON_NAME] “TK” [PERSON_NAME] [PHONE_NUMBER]" at bounding box center [557, 408] width 134 height 69
click at [307, 84] on button "Absolute" at bounding box center [259, 85] width 107 height 28
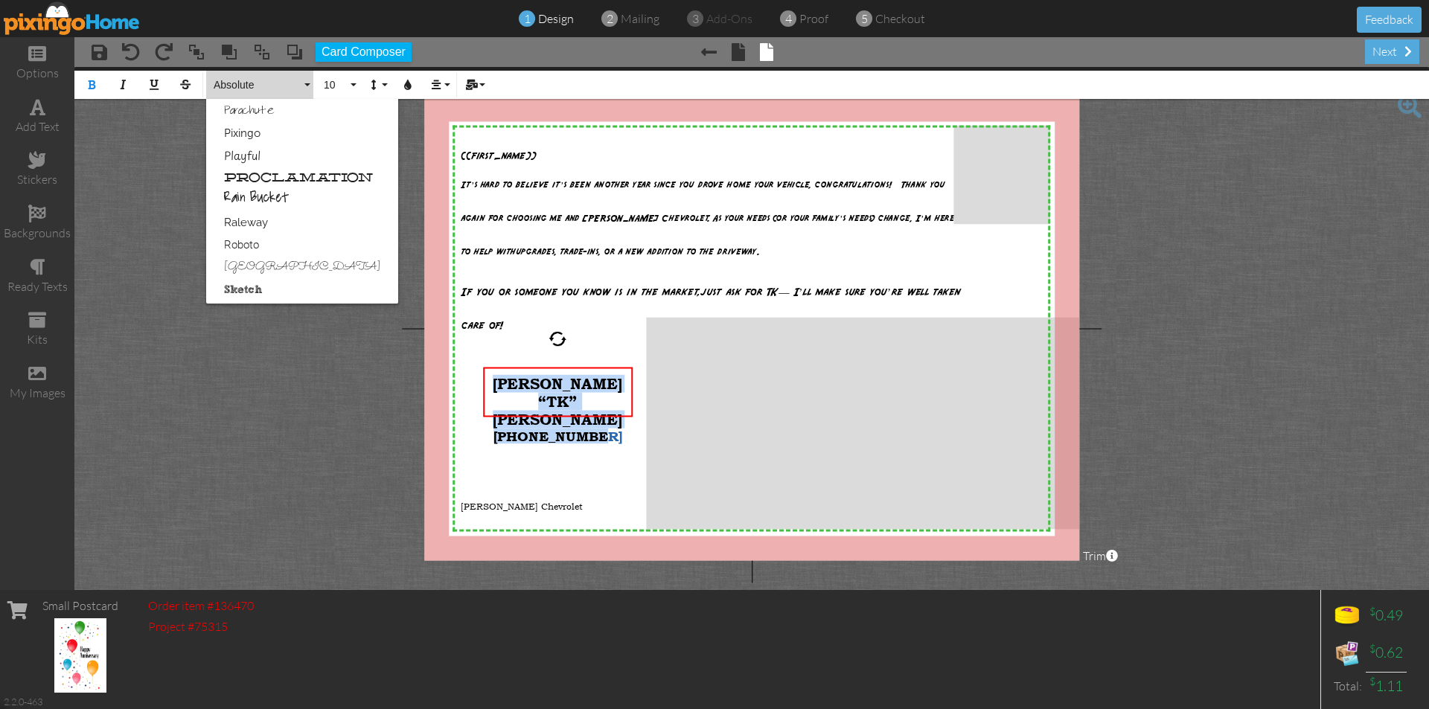
scroll to position [733, 0]
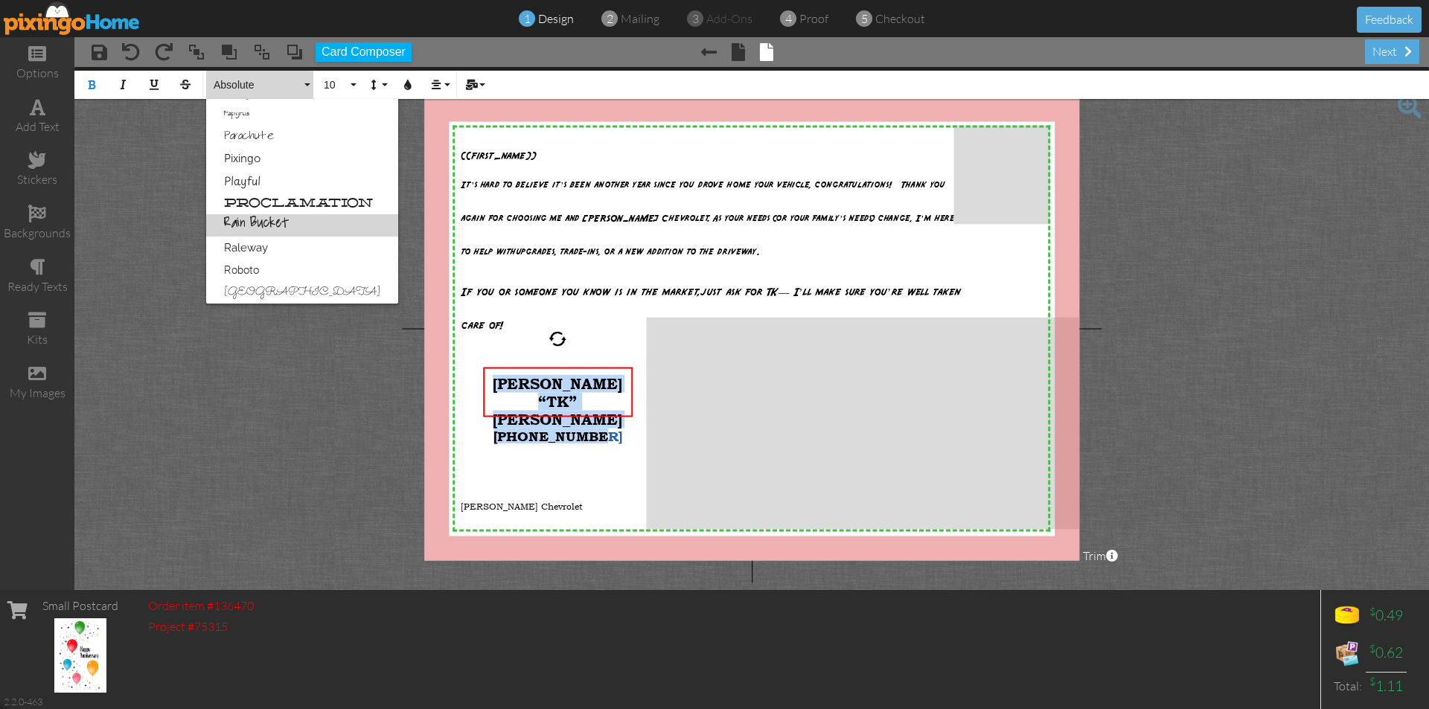
click at [275, 230] on link "Rain Bucket" at bounding box center [302, 225] width 192 height 22
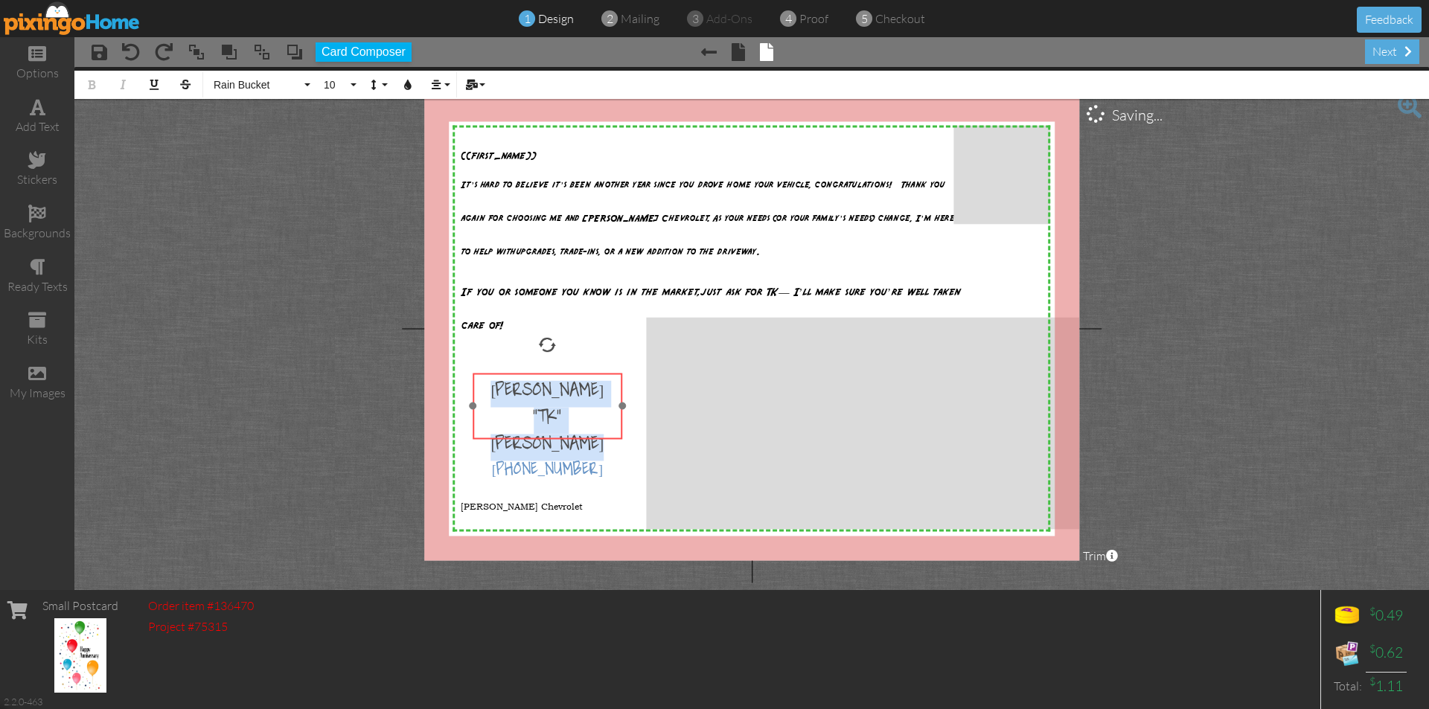
drag, startPoint x: 572, startPoint y: 370, endPoint x: 562, endPoint y: 376, distance: 12.0
click at [562, 376] on div "​ [PERSON_NAME] “TK” [PERSON_NAME] [PHONE_NUMBER] ​" at bounding box center [548, 433] width 150 height 120
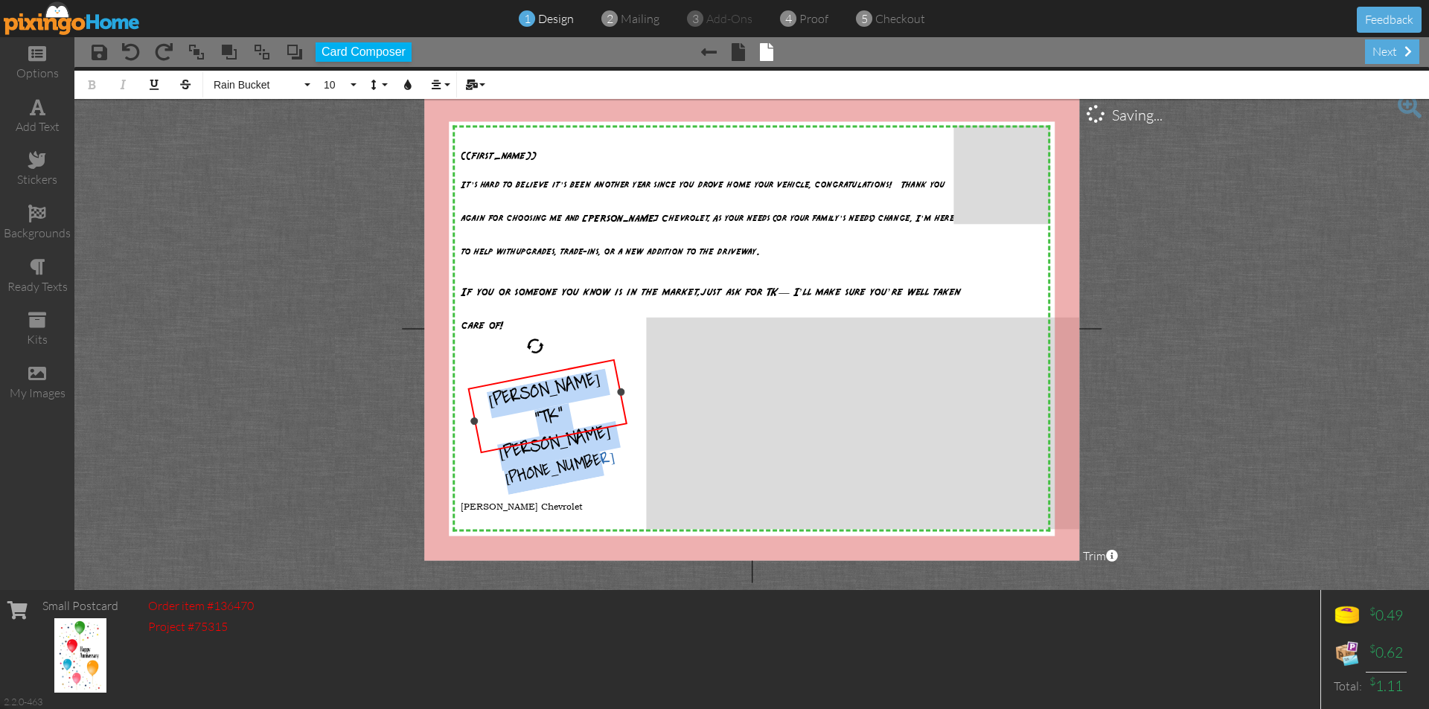
drag, startPoint x: 552, startPoint y: 339, endPoint x: 534, endPoint y: 337, distance: 17.9
click at [534, 337] on div at bounding box center [535, 346] width 21 height 21
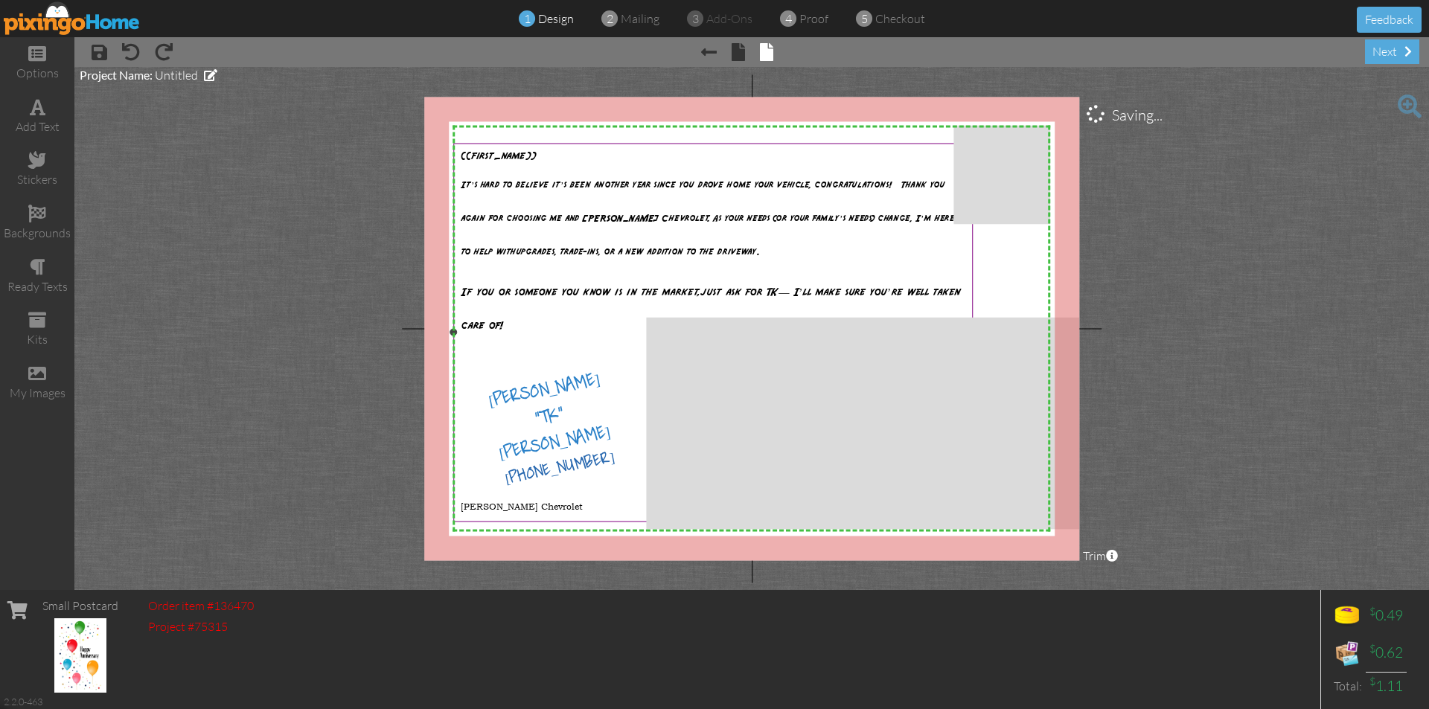
click at [582, 336] on p "If you or someone you know is in the market, just ask for TK — I’ll make sure y…" at bounding box center [713, 302] width 504 height 67
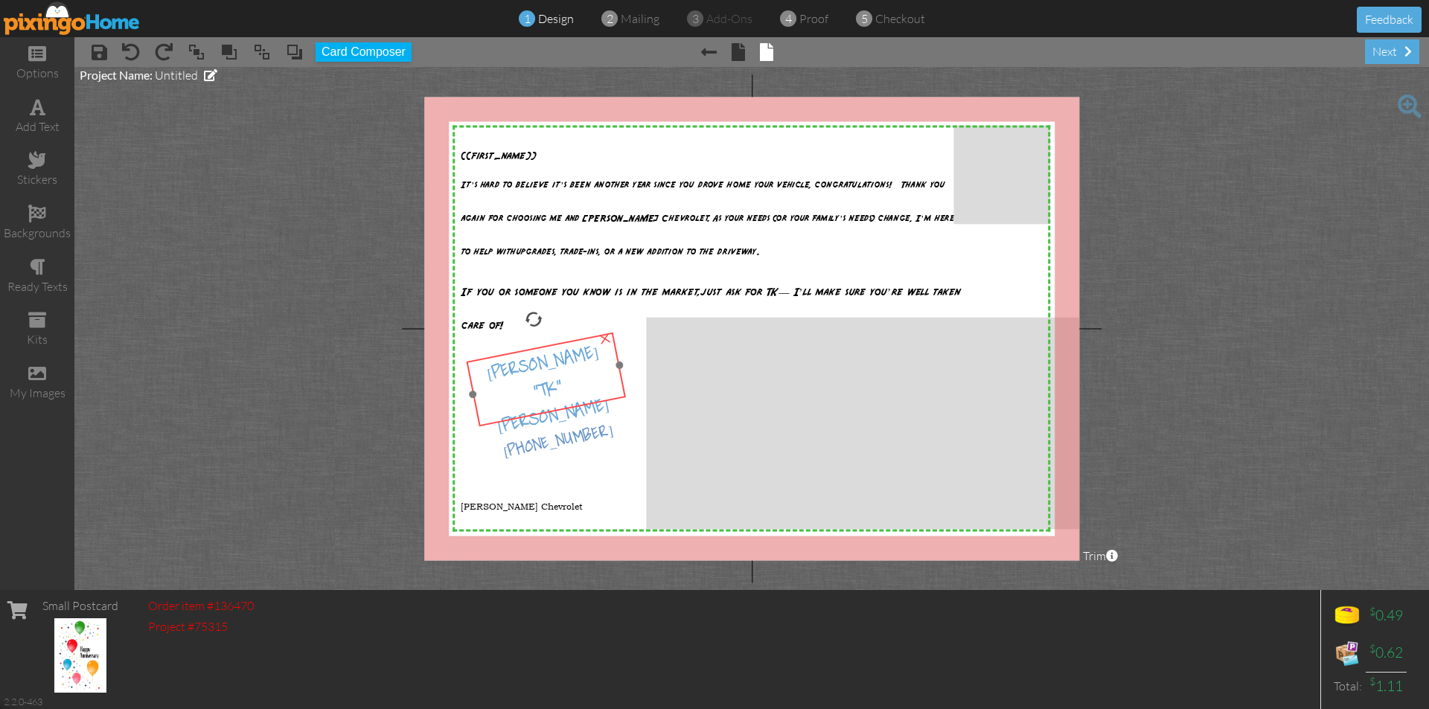
drag, startPoint x: 566, startPoint y: 371, endPoint x: 564, endPoint y: 344, distance: 26.8
click at [564, 344] on div "[PERSON_NAME] “TK” [PERSON_NAME] [PHONE_NUMBER]" at bounding box center [551, 405] width 170 height 147
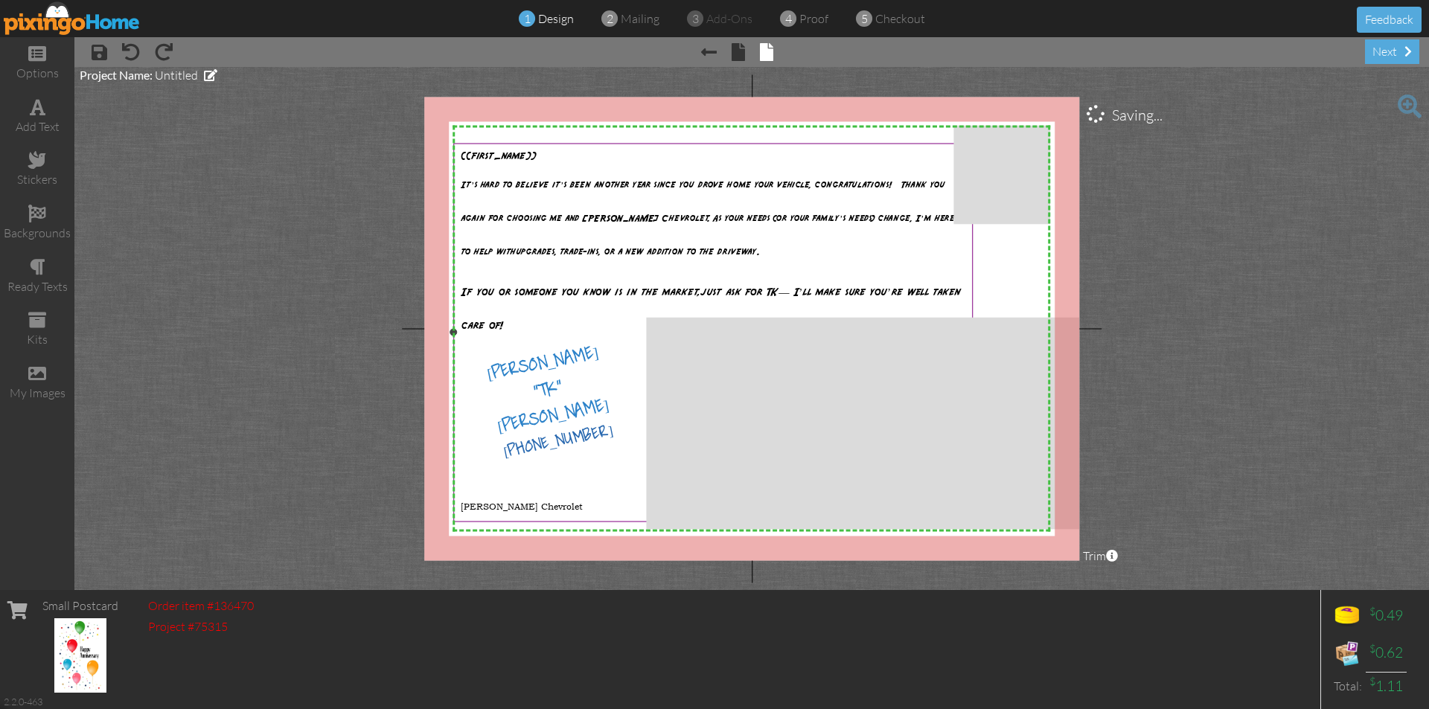
click at [564, 473] on p at bounding box center [713, 457] width 504 height 33
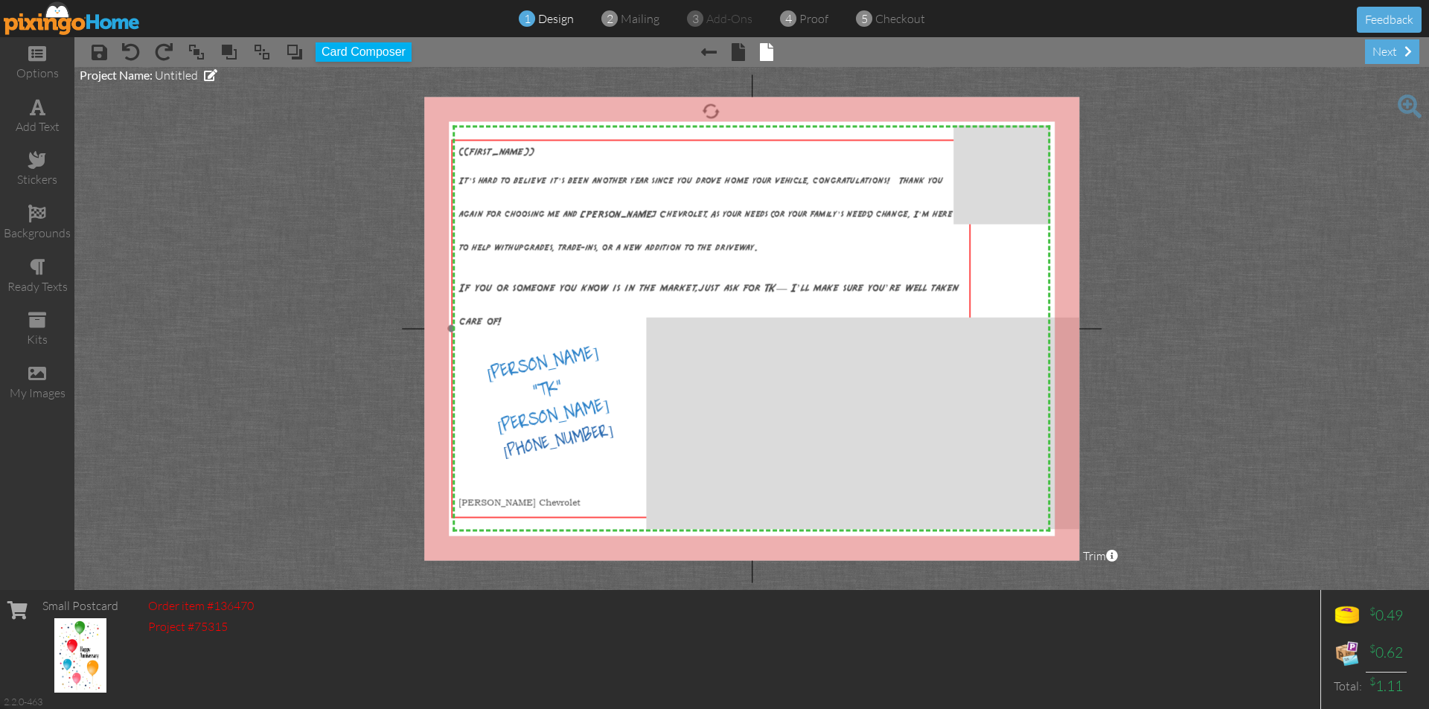
click at [772, 156] on div "{{first_name}}" at bounding box center [710, 152] width 504 height 10
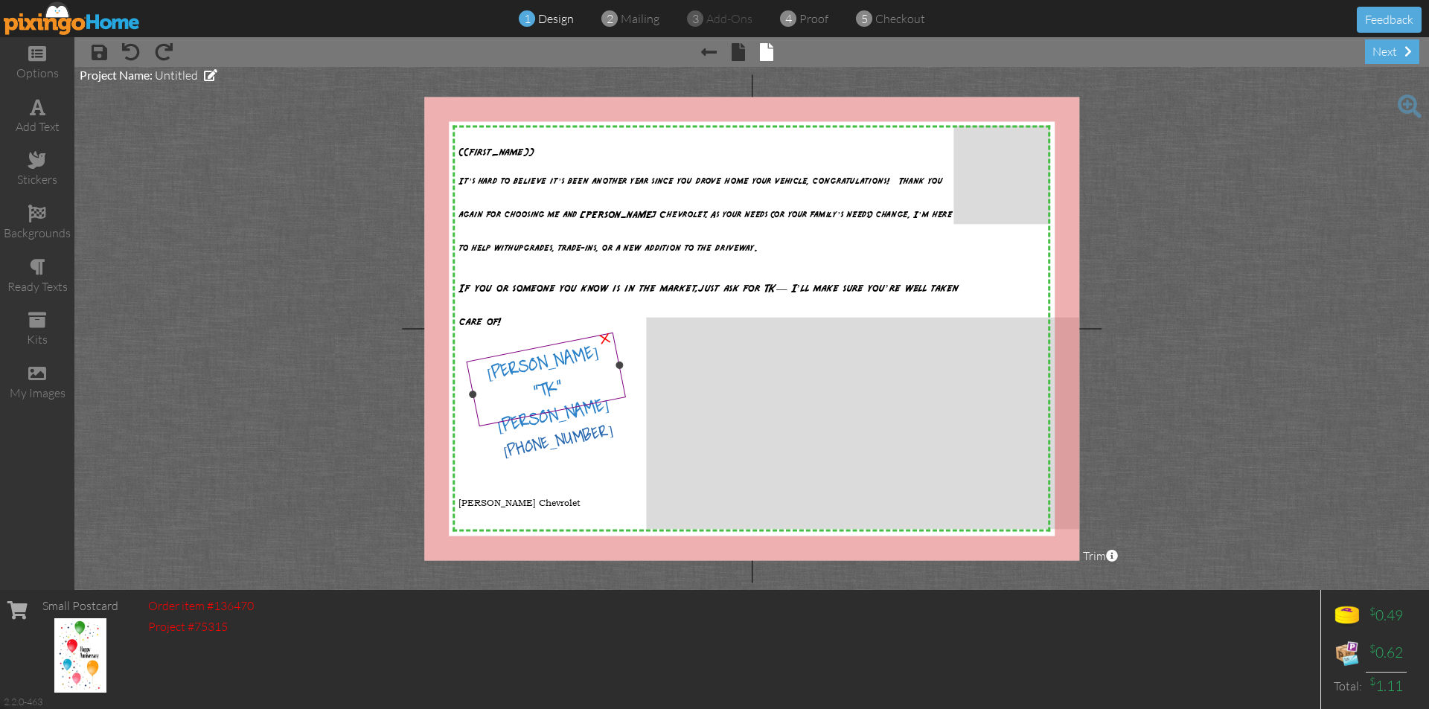
click at [587, 422] on span "[PHONE_NUMBER]" at bounding box center [559, 445] width 114 height 46
click at [490, 375] on span "[PERSON_NAME] “TK” [PERSON_NAME]" at bounding box center [548, 393] width 127 height 101
click at [490, 372] on span "[PERSON_NAME] “TK” [PERSON_NAME]" at bounding box center [548, 393] width 127 height 101
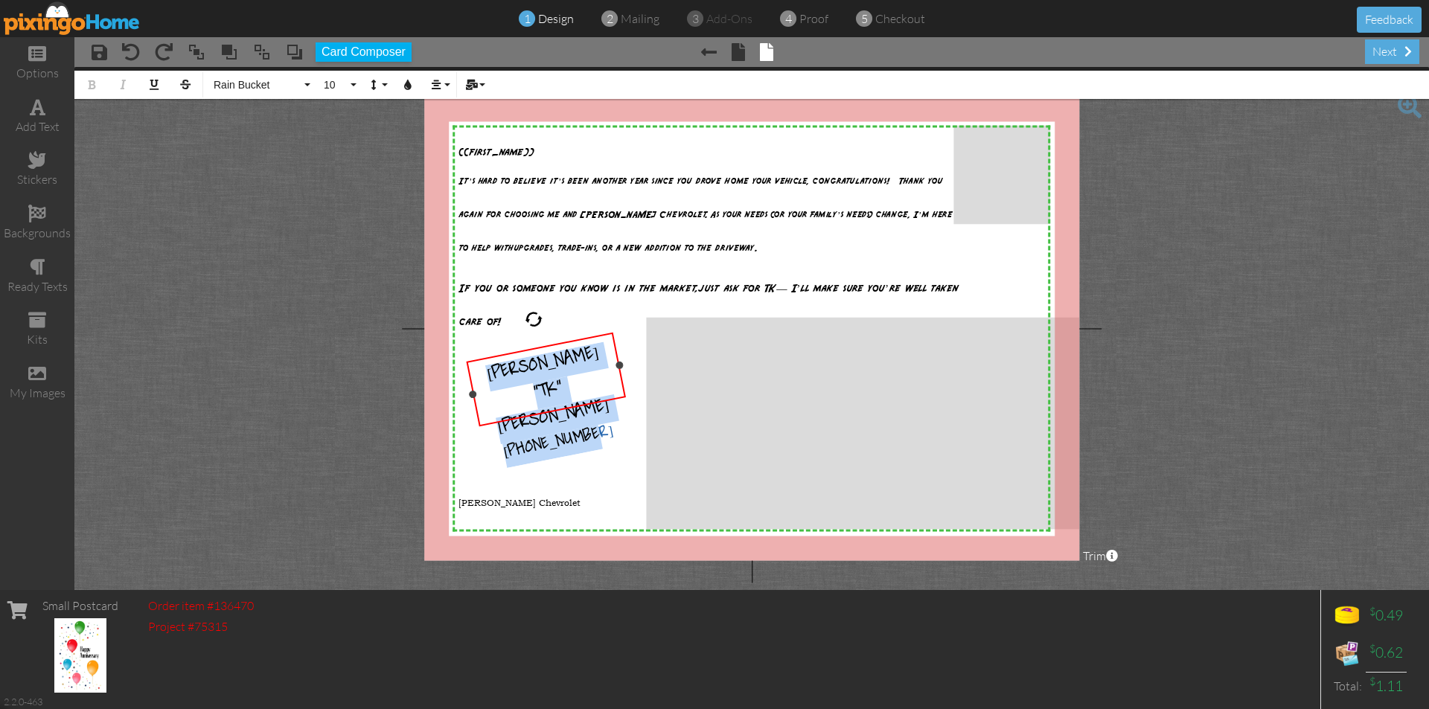
drag, startPoint x: 490, startPoint y: 372, endPoint x: 621, endPoint y: 395, distance: 133.0
click at [621, 395] on div "[PERSON_NAME] “TK” [PERSON_NAME] [PHONE_NUMBER]" at bounding box center [551, 405] width 170 height 147
click at [416, 89] on button "Colors" at bounding box center [408, 85] width 28 height 28
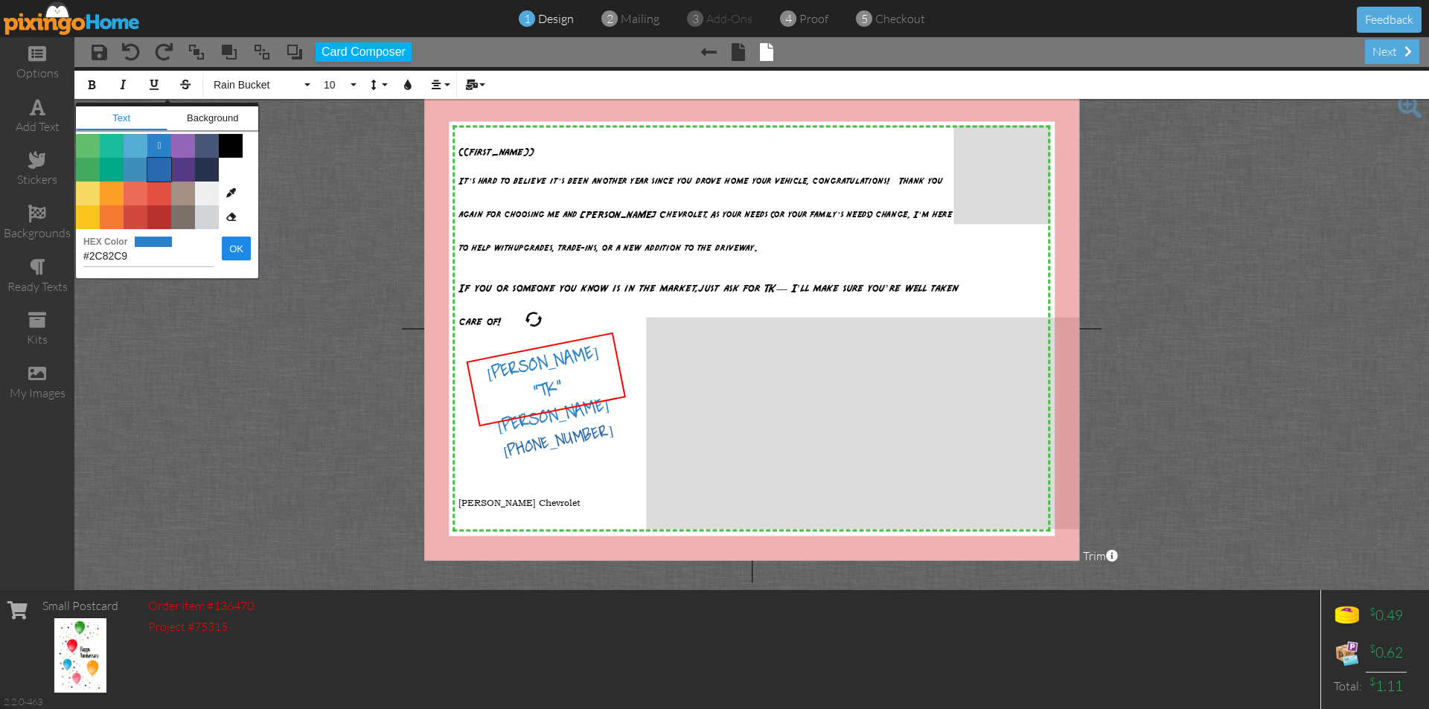
click at [159, 169] on span "Color #2969B0" at bounding box center [159, 170] width 24 height 24
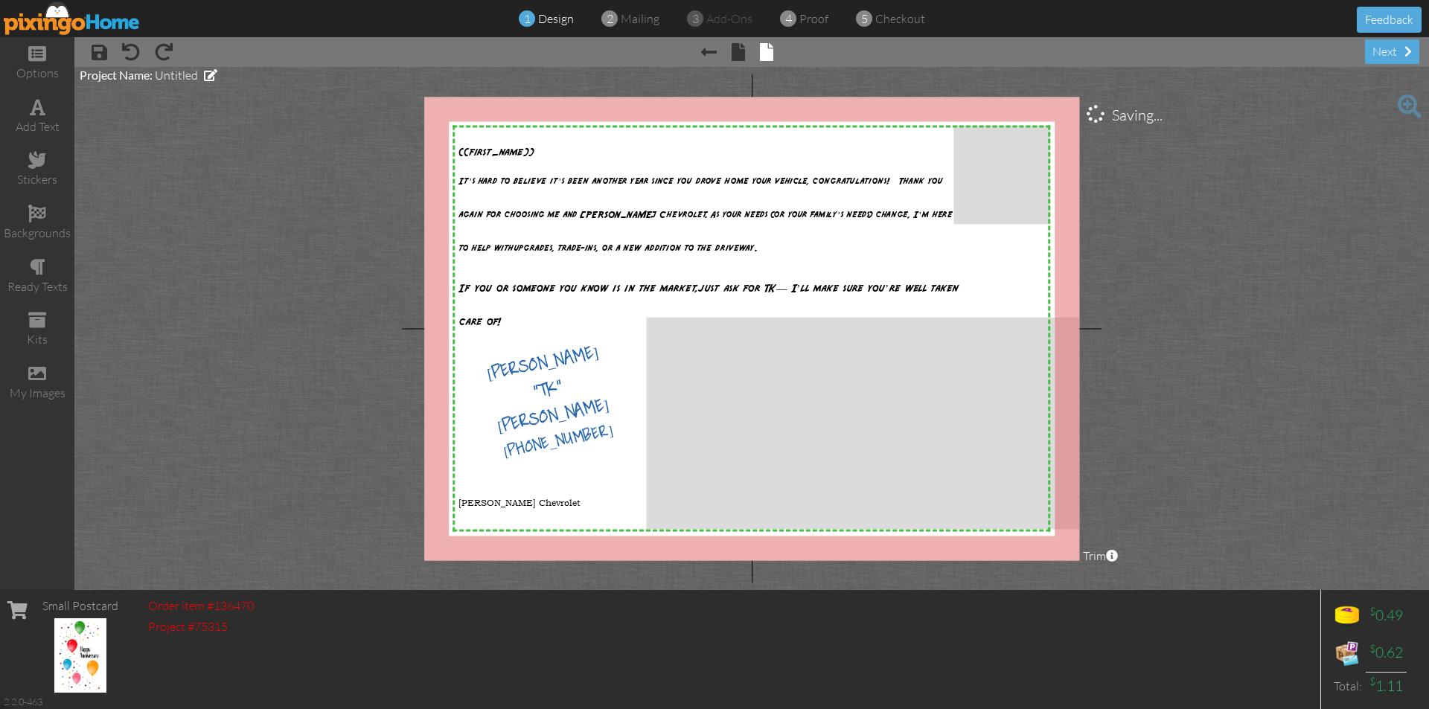
click at [248, 261] on project-studio-wrapper "X X X X X X X X X X X X X X X X X X X X X X X X X X X X X X X X X X X X X X X X…" at bounding box center [751, 328] width 1355 height 523
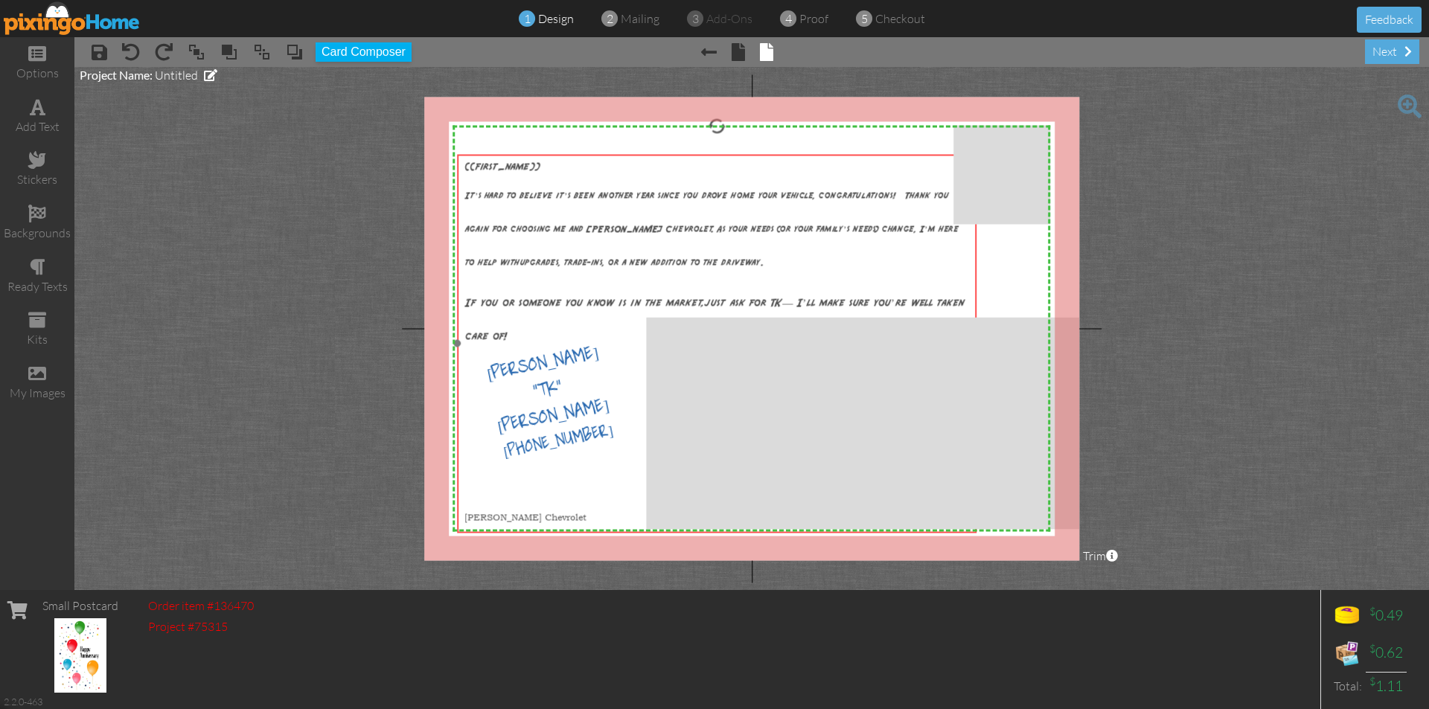
drag, startPoint x: 781, startPoint y: 156, endPoint x: 787, endPoint y: 171, distance: 16.0
click at [787, 171] on div "{{first_name}}" at bounding box center [716, 167] width 504 height 10
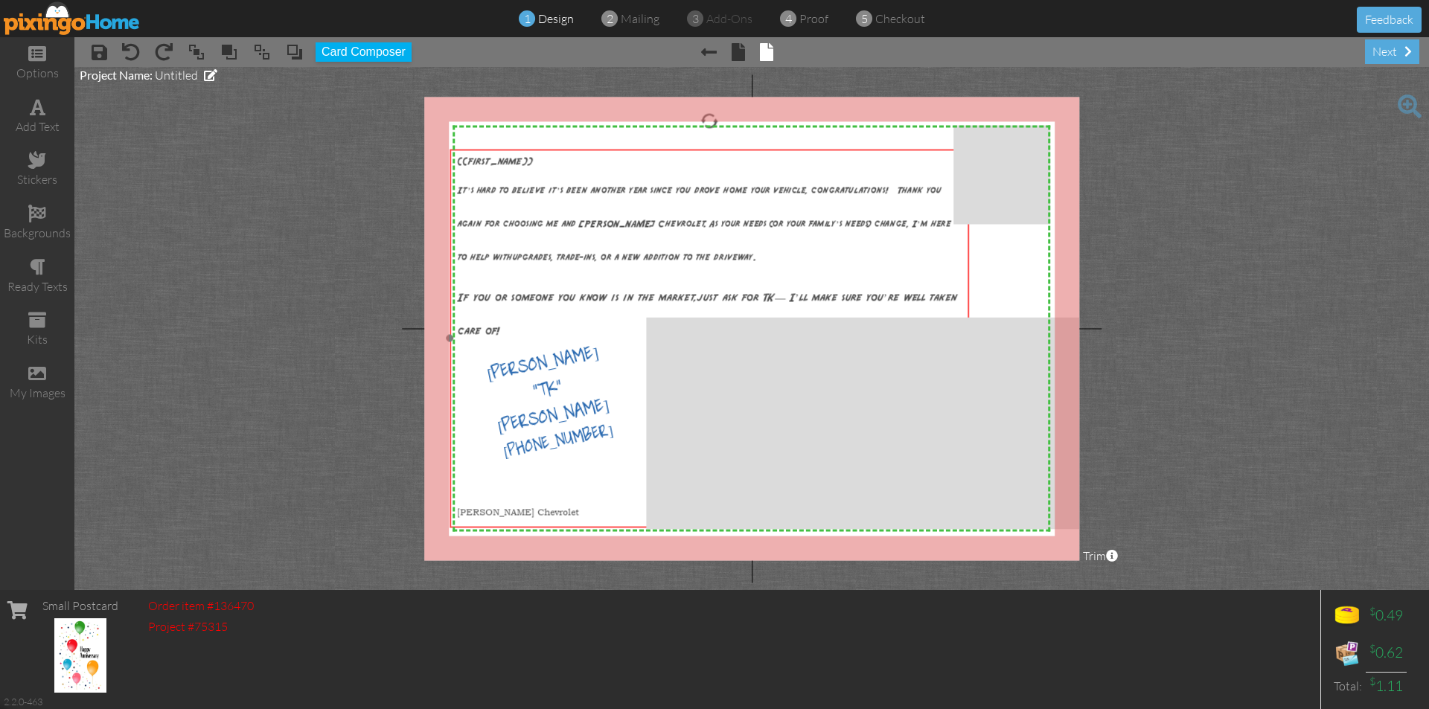
drag, startPoint x: 731, startPoint y: 154, endPoint x: 723, endPoint y: 149, distance: 9.1
click at [723, 149] on div "{{first_name}} It’s hard to believe it’s been another year since you drove home…" at bounding box center [710, 339] width 520 height 380
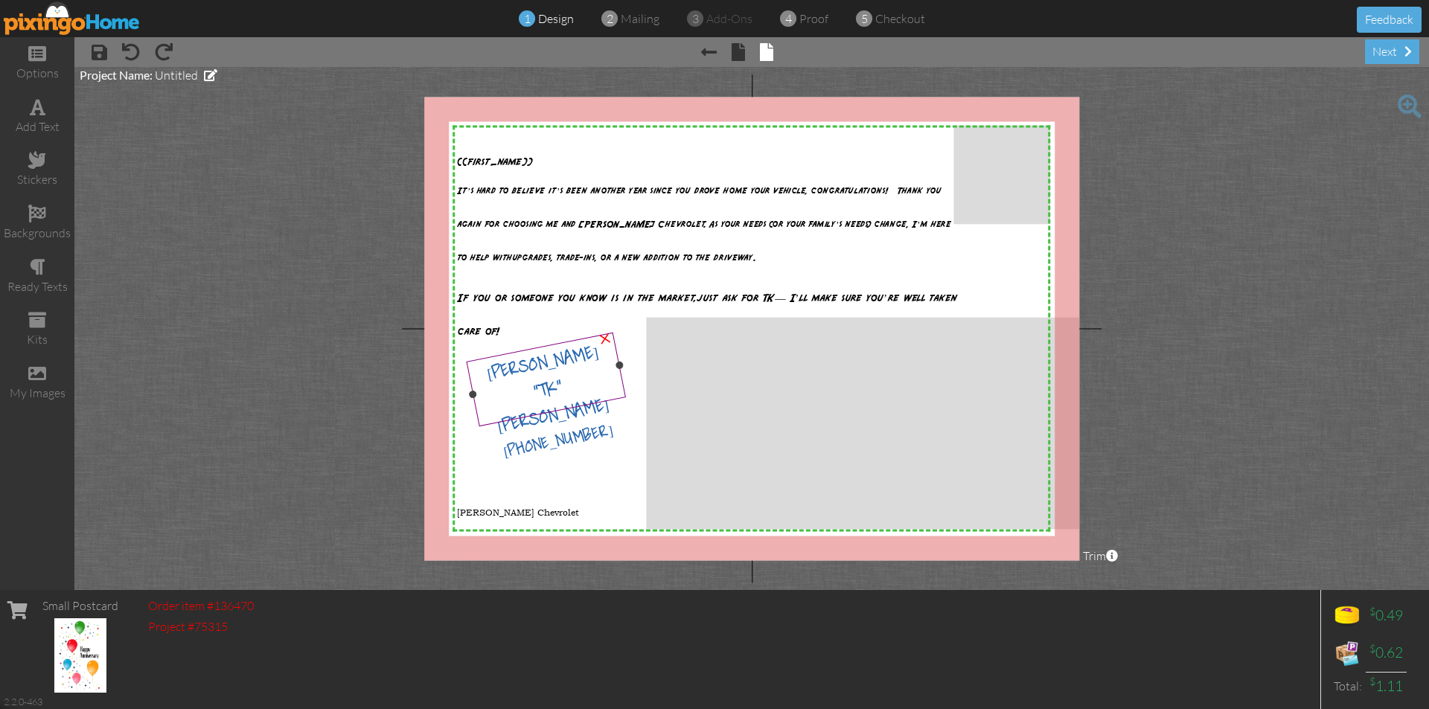
click at [553, 422] on span "[PHONE_NUMBER]" at bounding box center [559, 445] width 114 height 46
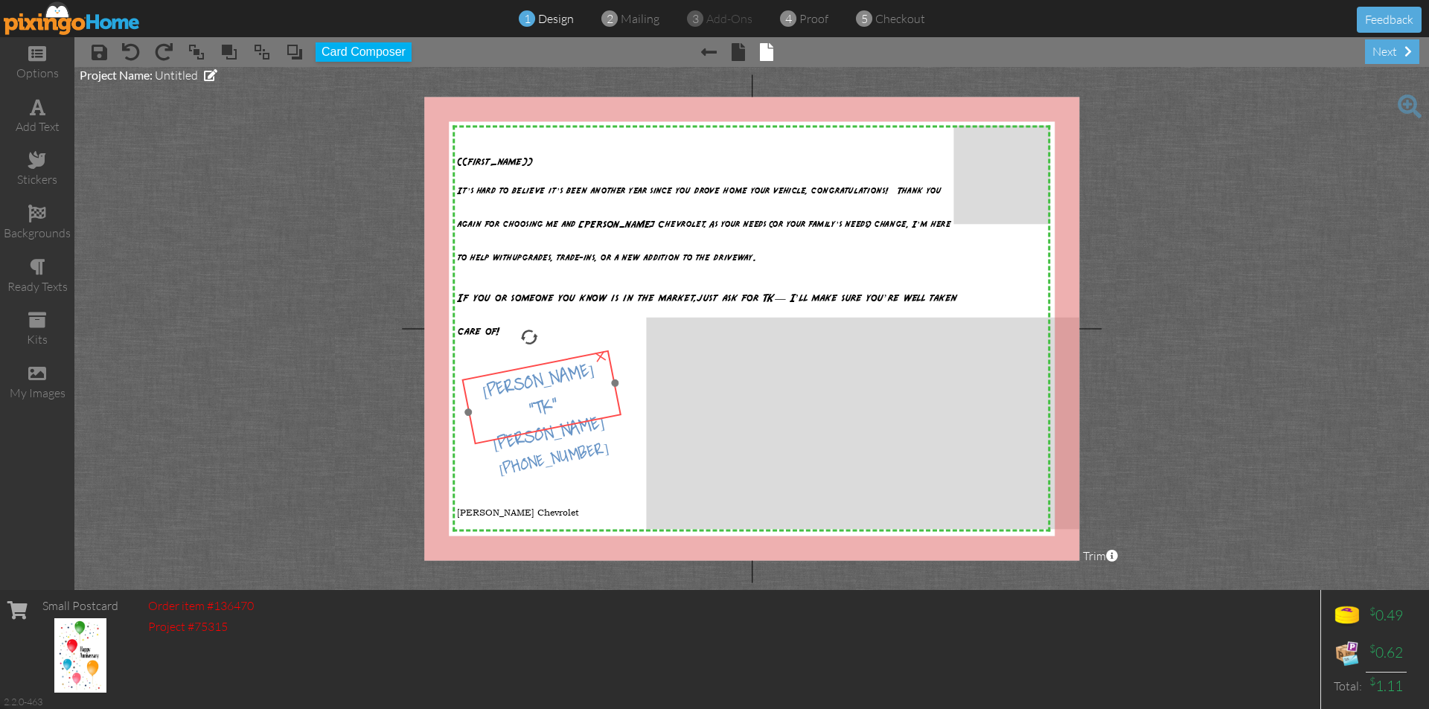
drag, startPoint x: 560, startPoint y: 341, endPoint x: 555, endPoint y: 359, distance: 18.4
click at [555, 359] on div at bounding box center [541, 397] width 168 height 103
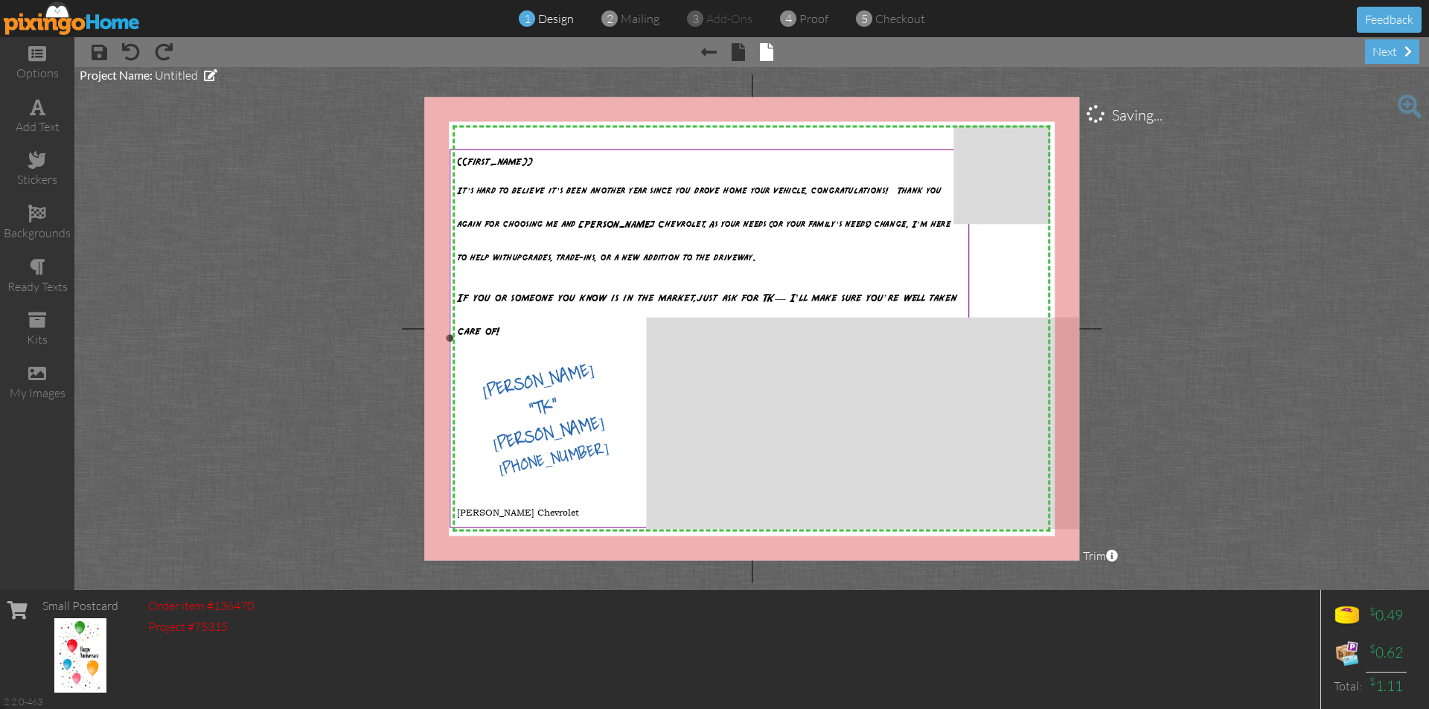
click at [733, 364] on p at bounding box center [709, 382] width 504 height 67
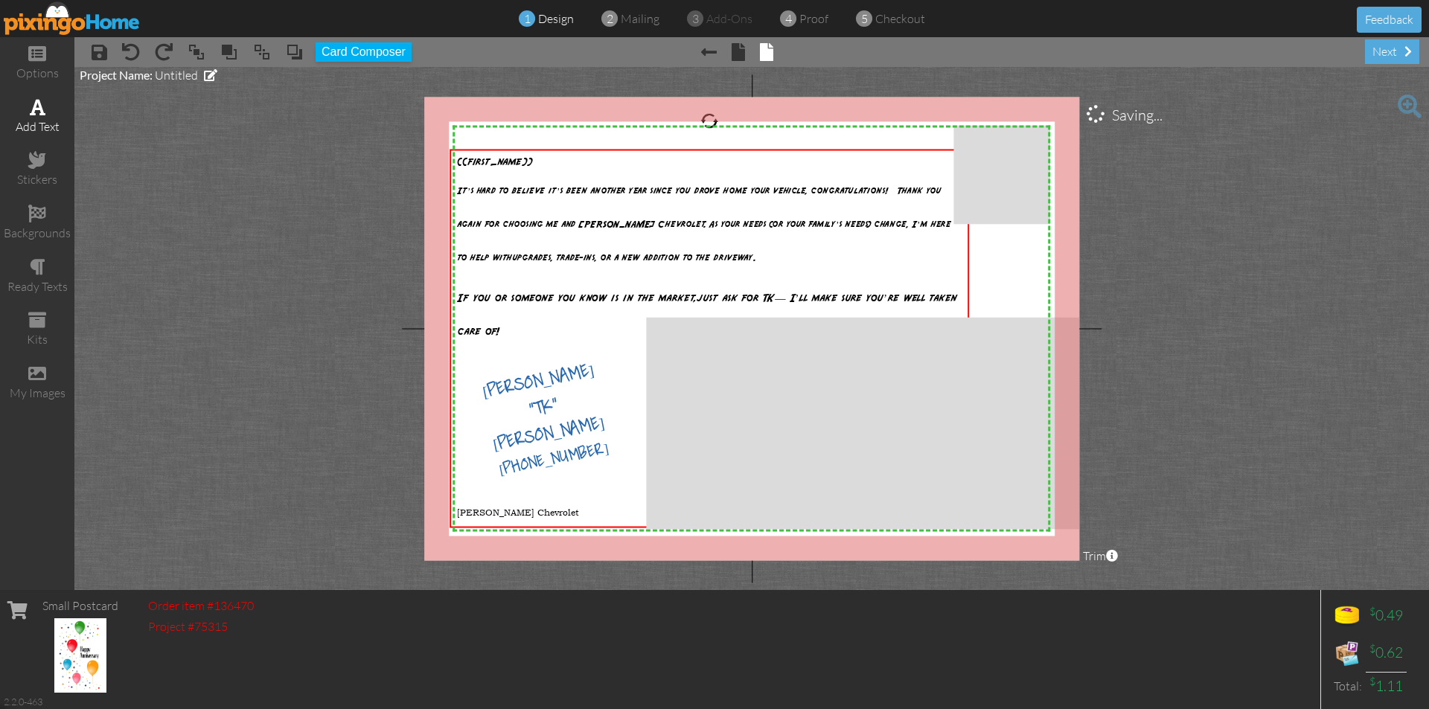
click at [48, 118] on div "add text" at bounding box center [37, 126] width 74 height 17
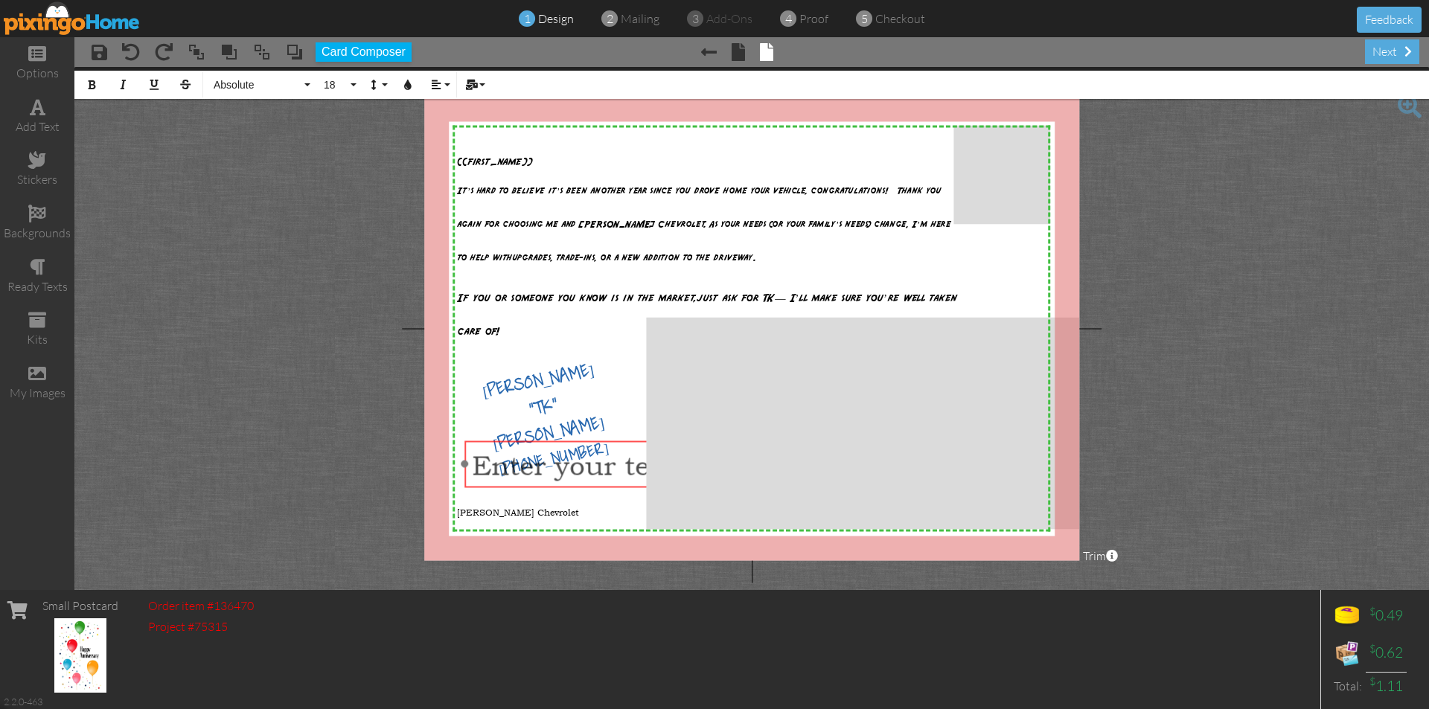
drag, startPoint x: 636, startPoint y: 387, endPoint x: 545, endPoint y: 441, distance: 105.4
click at [545, 441] on div "​ Enter your text ​" at bounding box center [660, 465] width 393 height 48
click at [571, 464] on span "Enter your text" at bounding box center [573, 464] width 203 height 33
click at [632, 461] on span "Enter your text" at bounding box center [573, 464] width 203 height 33
click at [591, 462] on div "Enterext" at bounding box center [660, 464] width 377 height 33
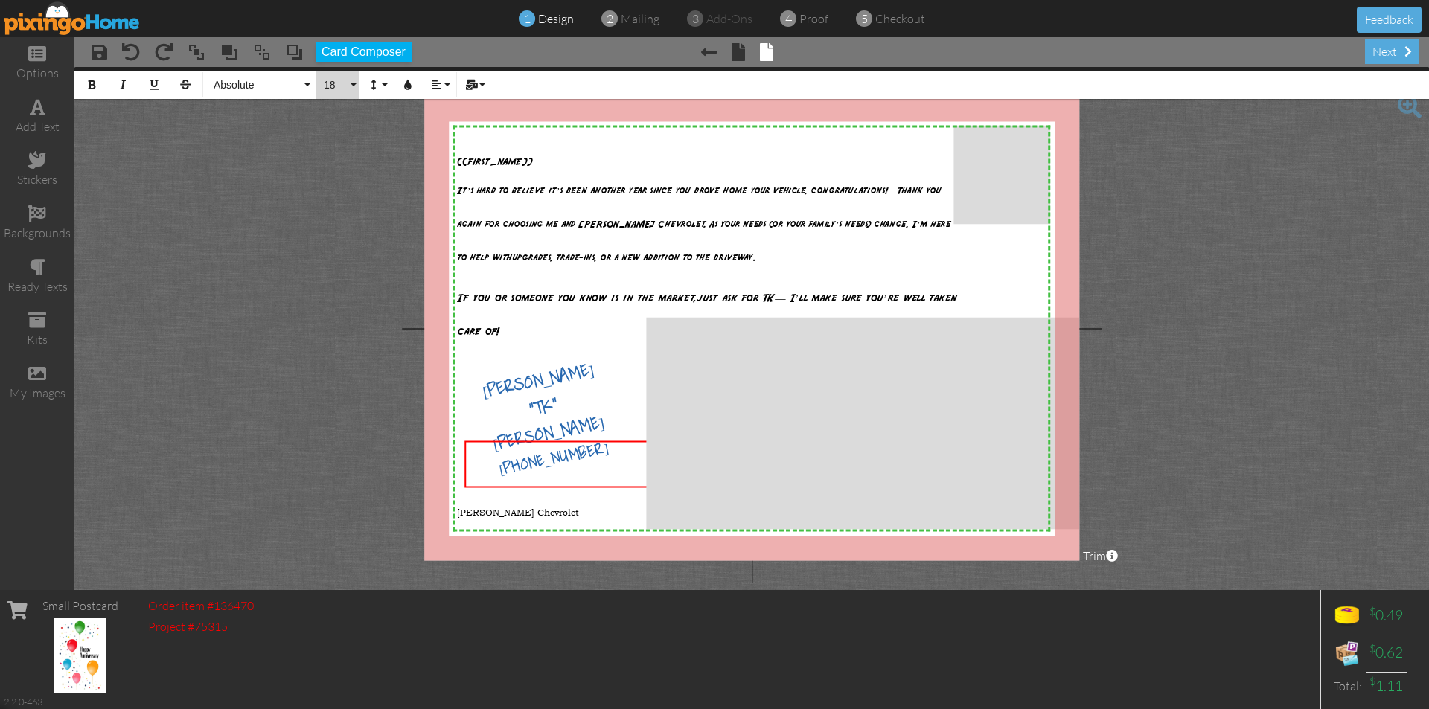
click at [354, 86] on button "18" at bounding box center [337, 85] width 43 height 28
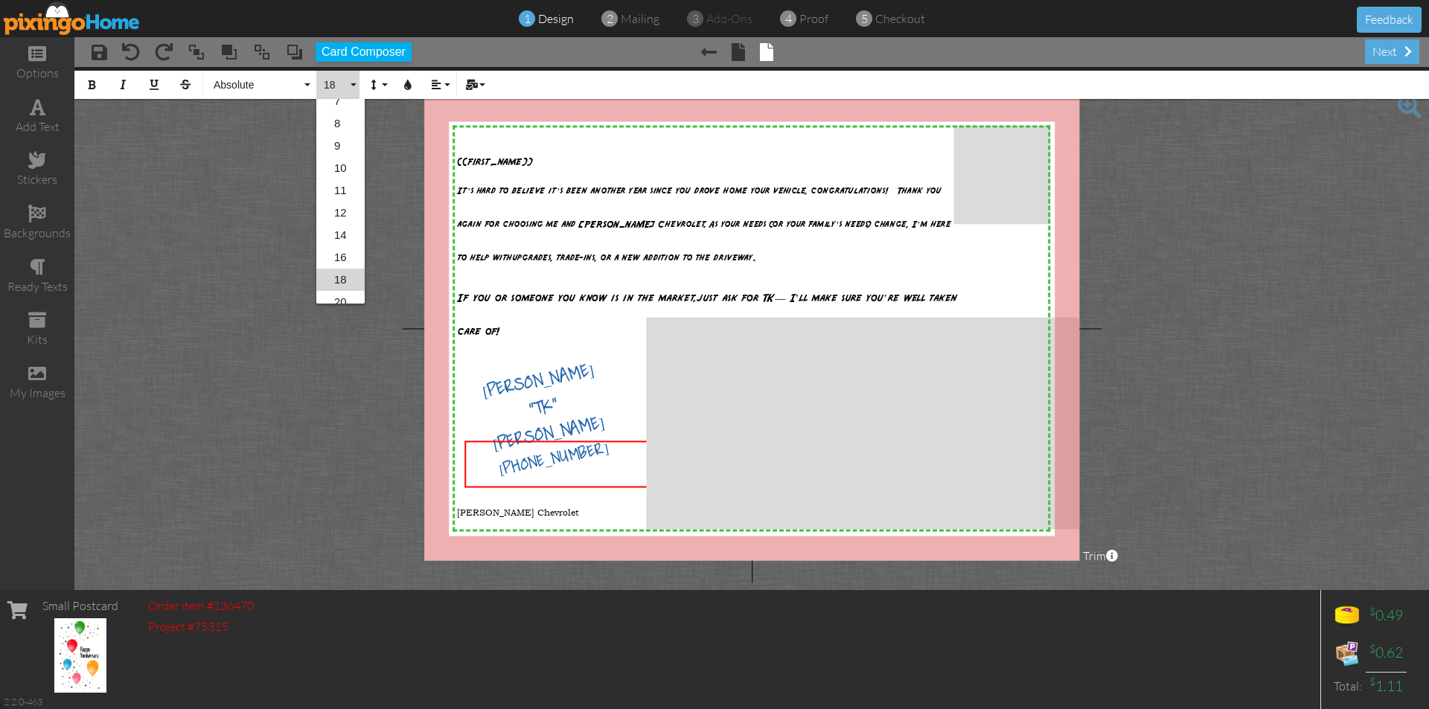
scroll to position [43, 0]
click at [355, 112] on link "7" at bounding box center [340, 111] width 48 height 22
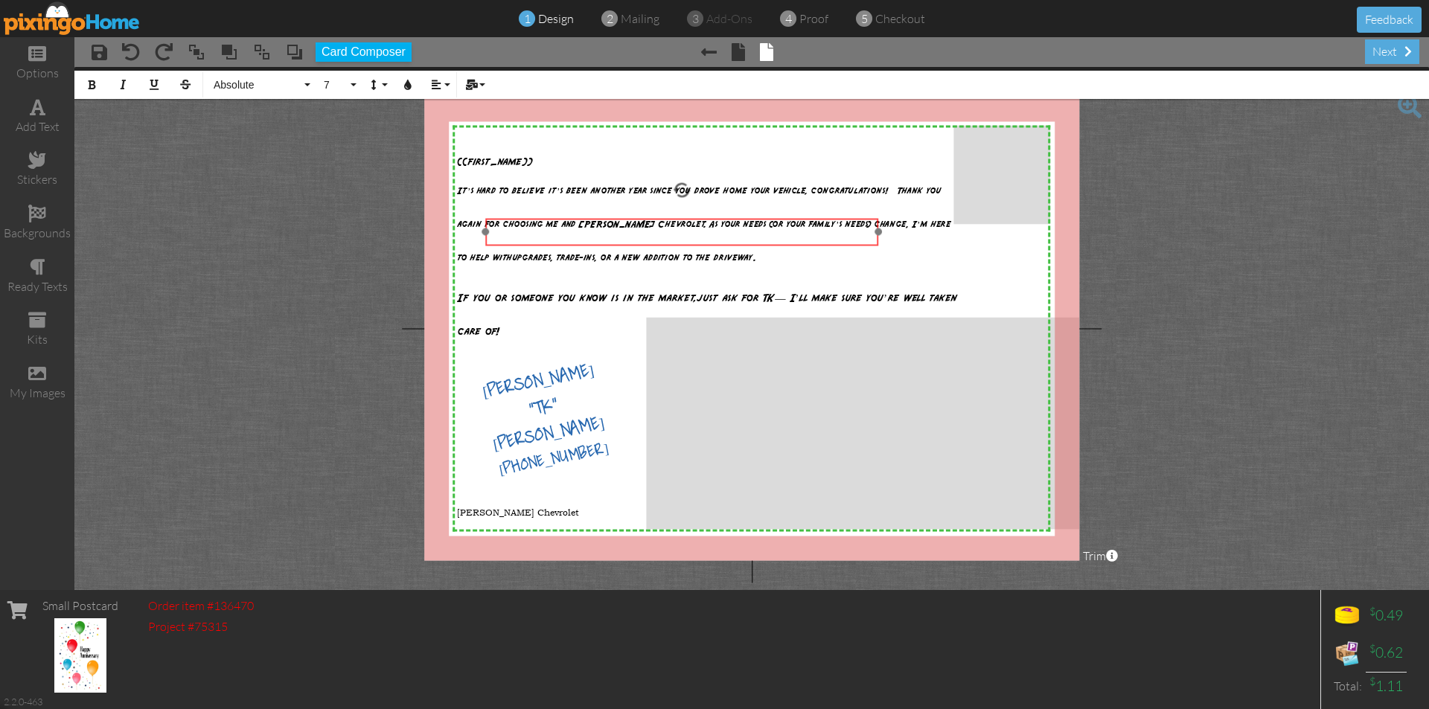
drag, startPoint x: 584, startPoint y: 441, endPoint x: 604, endPoint y: 218, distance: 223.5
click at [604, 218] on div "​ ​ ​ ​" at bounding box center [681, 232] width 393 height 29
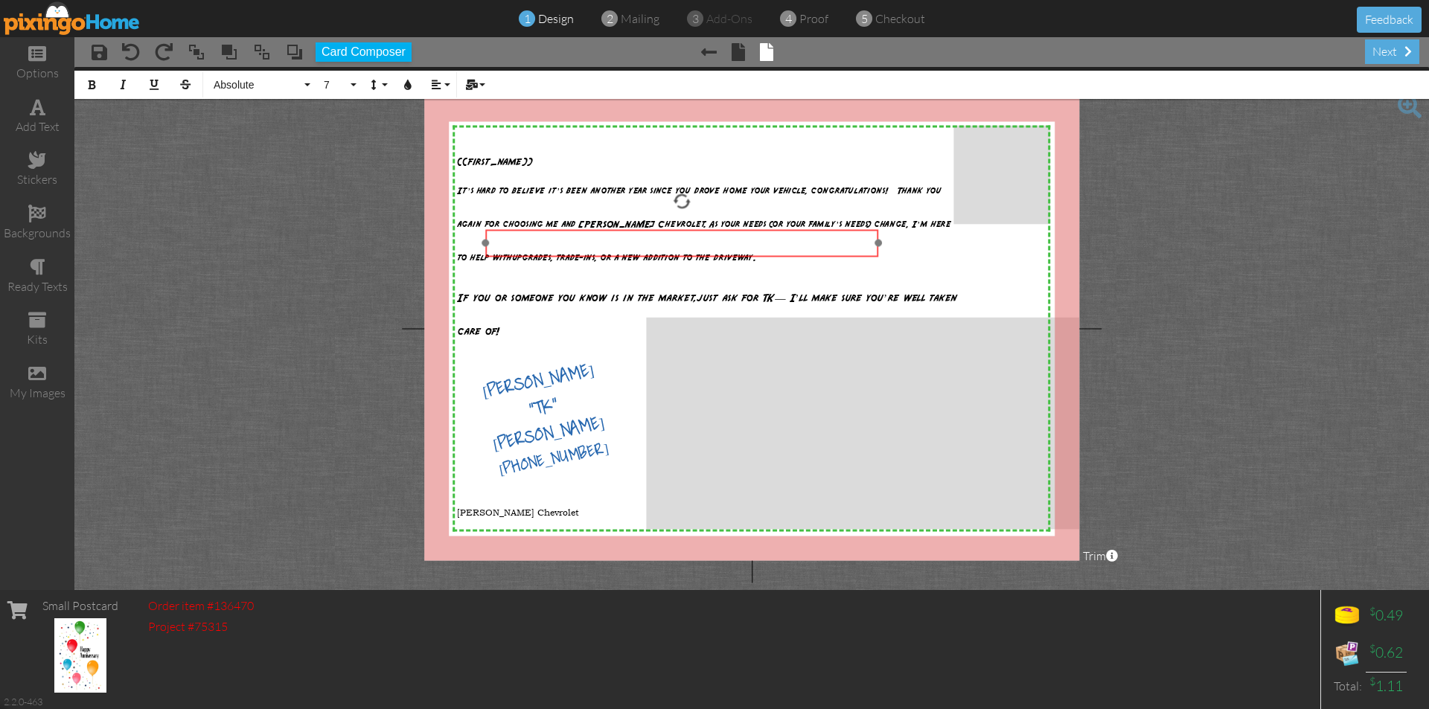
drag, startPoint x: 617, startPoint y: 220, endPoint x: 617, endPoint y: 231, distance: 11.2
click at [617, 231] on div "​ ​ ​ ​" at bounding box center [681, 243] width 393 height 29
drag, startPoint x: 593, startPoint y: 240, endPoint x: 487, endPoint y: 241, distance: 106.4
click at [487, 241] on div "Cell [PHONE_NUMBER] ​ ×" at bounding box center [681, 243] width 393 height 28
drag, startPoint x: 517, startPoint y: 242, endPoint x: 354, endPoint y: 84, distance: 226.9
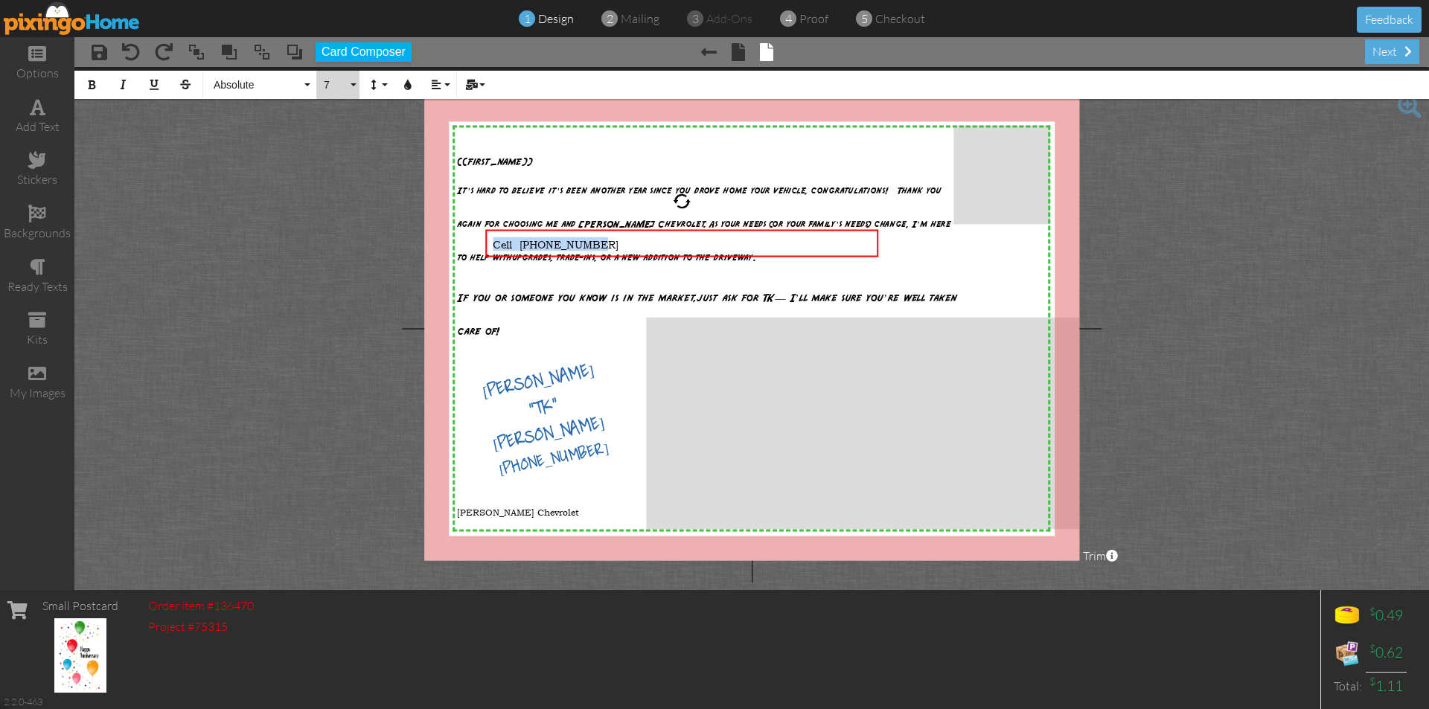
click at [354, 84] on button "7" at bounding box center [337, 85] width 43 height 28
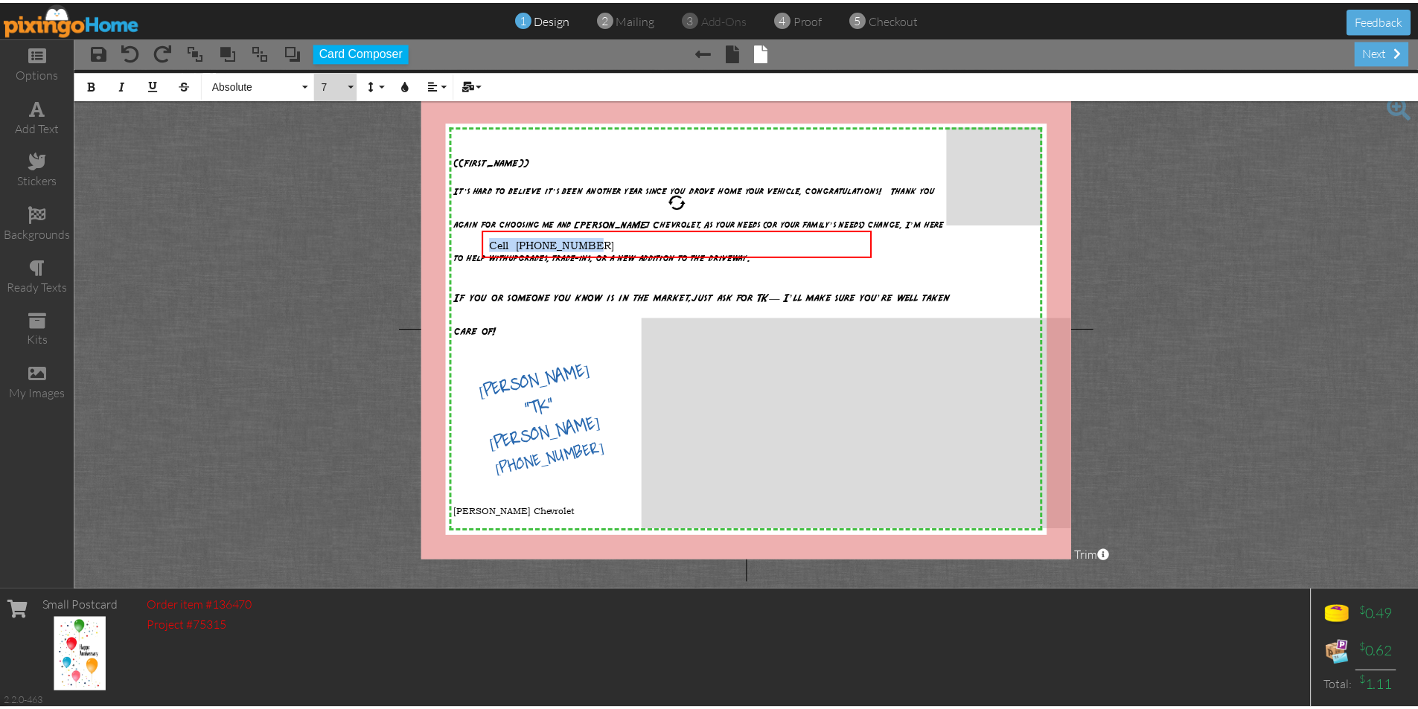
scroll to position [0, 0]
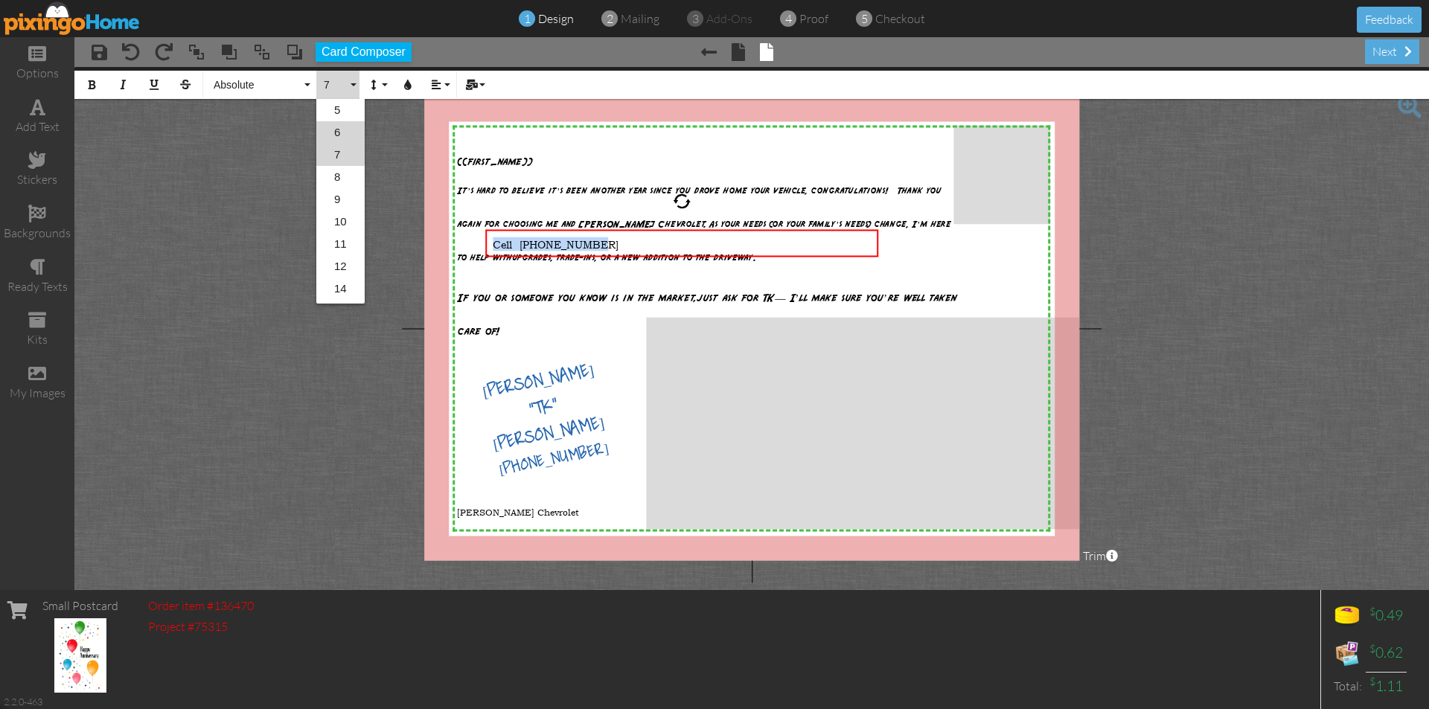
click at [341, 132] on link "6" at bounding box center [340, 132] width 48 height 22
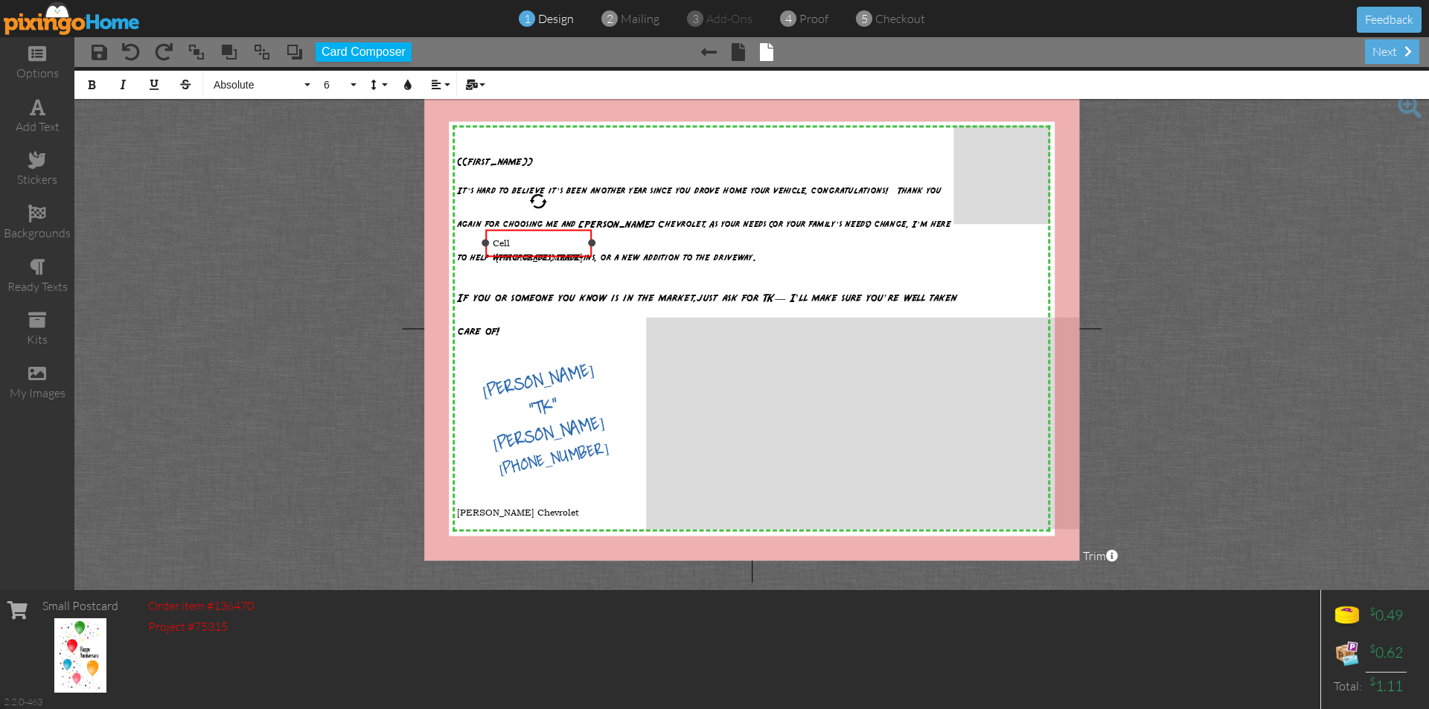
drag, startPoint x: 878, startPoint y: 243, endPoint x: 591, endPoint y: 258, distance: 286.9
click at [591, 257] on div "Cell [PHONE_NUMBER] ​ ×" at bounding box center [538, 243] width 106 height 28
drag, startPoint x: 571, startPoint y: 229, endPoint x: 569, endPoint y: 486, distance: 256.8
click at [569, 486] on div "​ Cell [PHONE_NUMBER] ​ ​" at bounding box center [536, 506] width 106 height 41
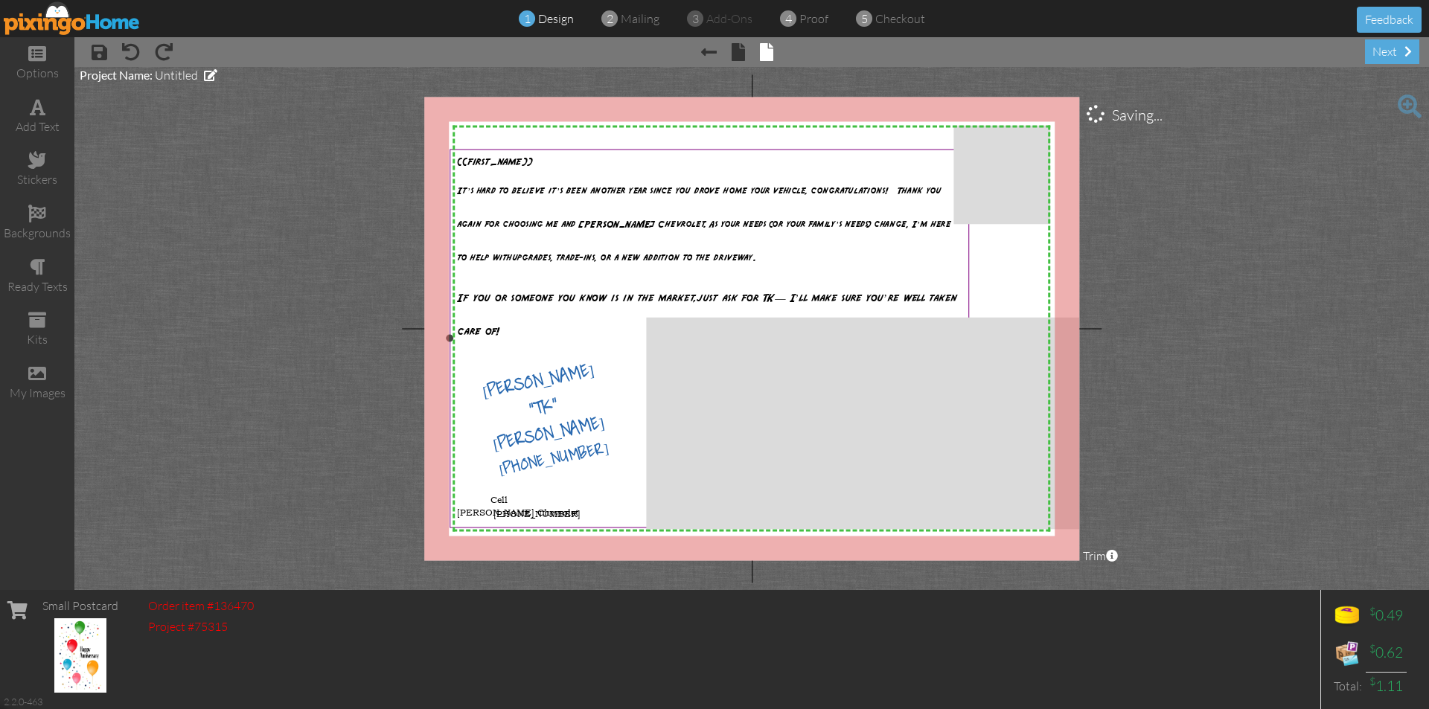
click at [593, 461] on p at bounding box center [709, 463] width 504 height 33
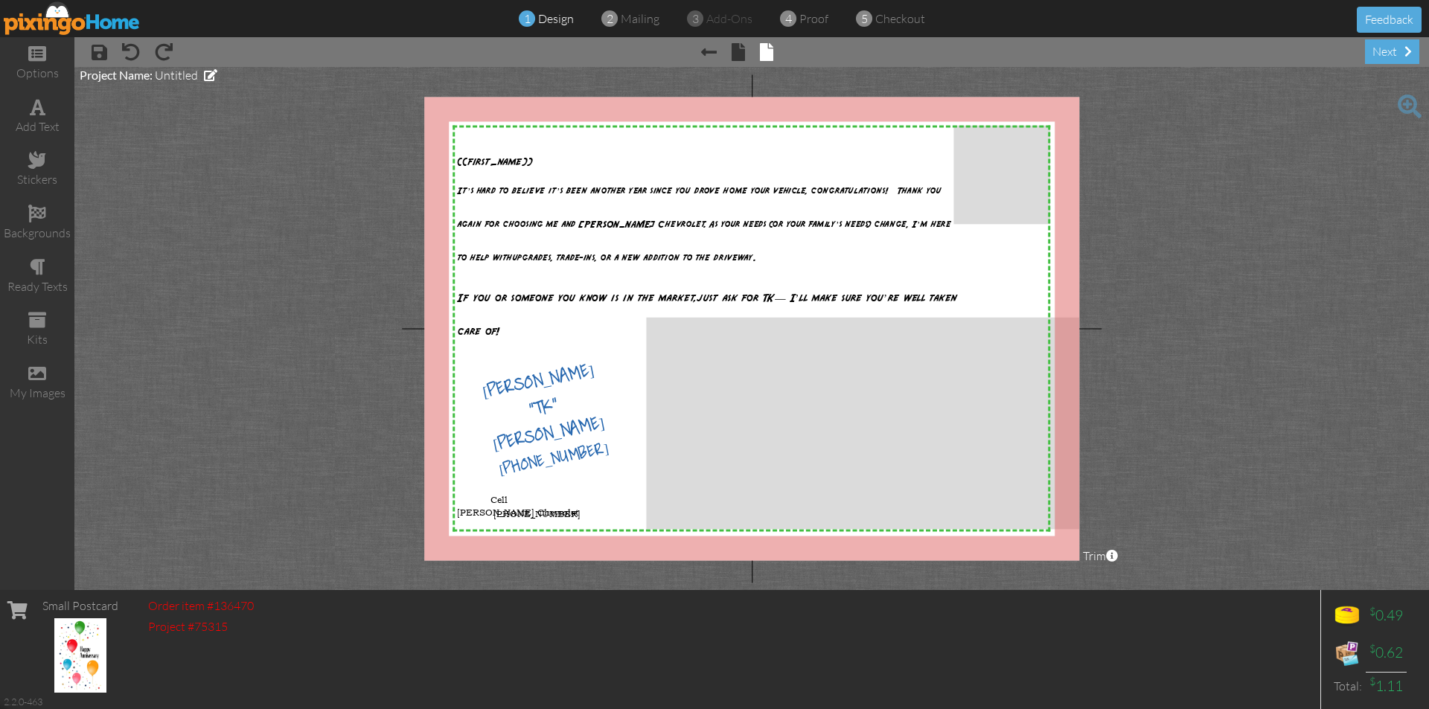
click at [1293, 220] on project-studio-wrapper "X X X X X X X X X X X X X X X X X X X X X X X X X X X X X X X X X X X X X X X X…" at bounding box center [751, 328] width 1355 height 523
click at [1389, 52] on div "next" at bounding box center [1392, 51] width 54 height 25
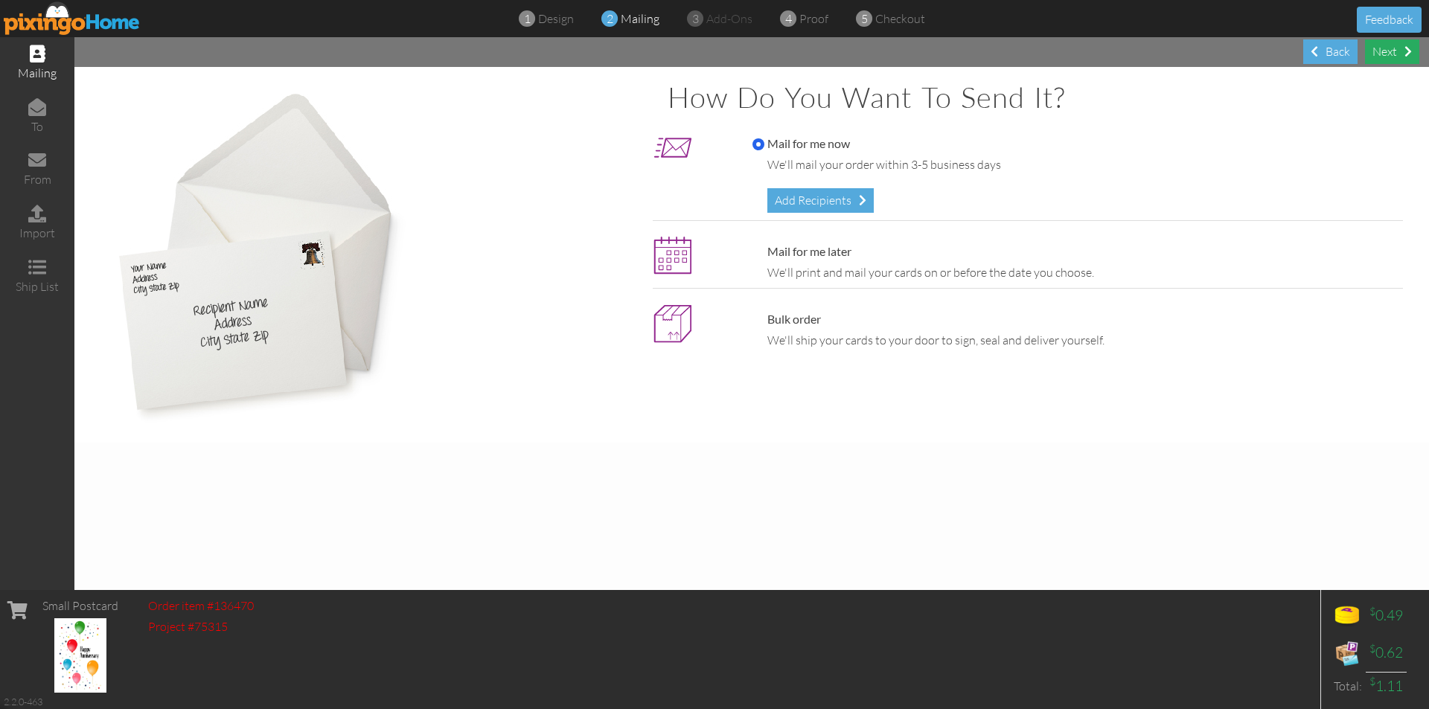
click at [1406, 51] on span at bounding box center [1408, 51] width 7 height 12
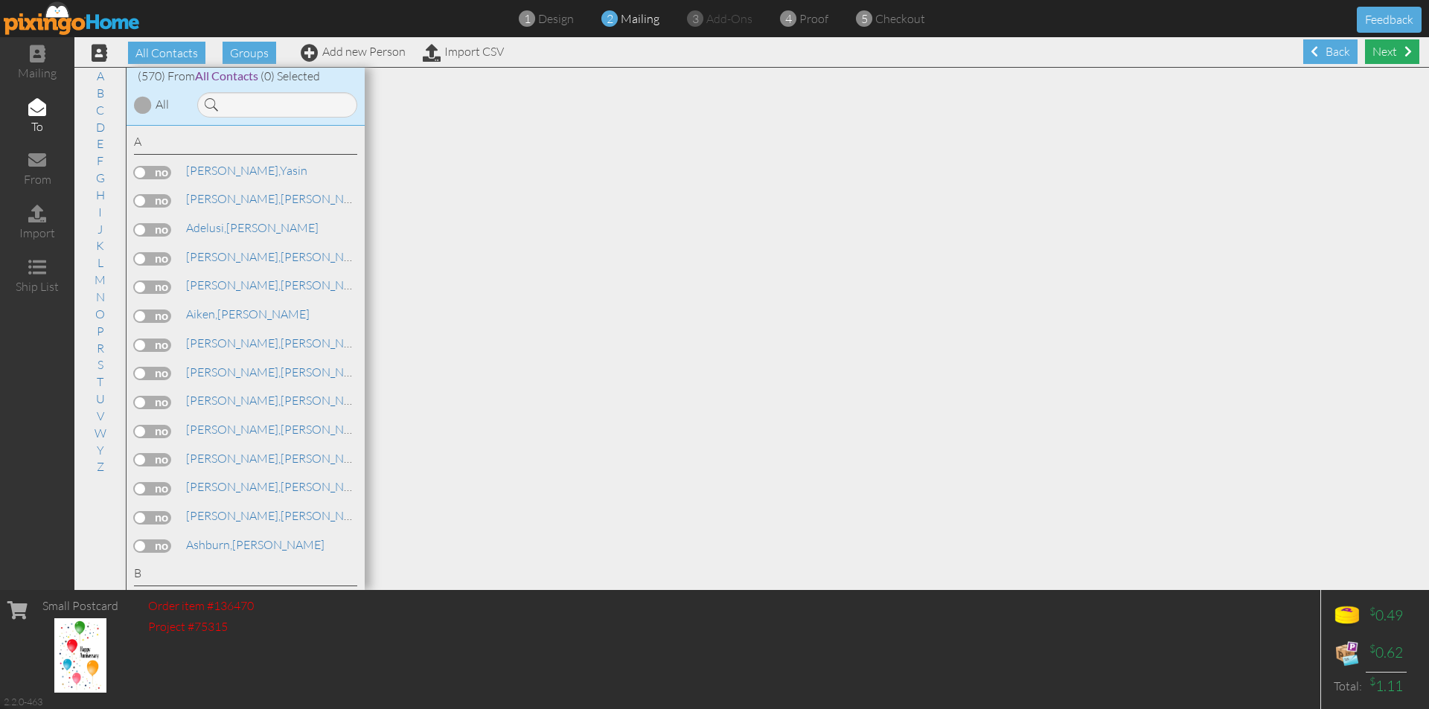
click at [1378, 54] on div "Next" at bounding box center [1392, 51] width 54 height 25
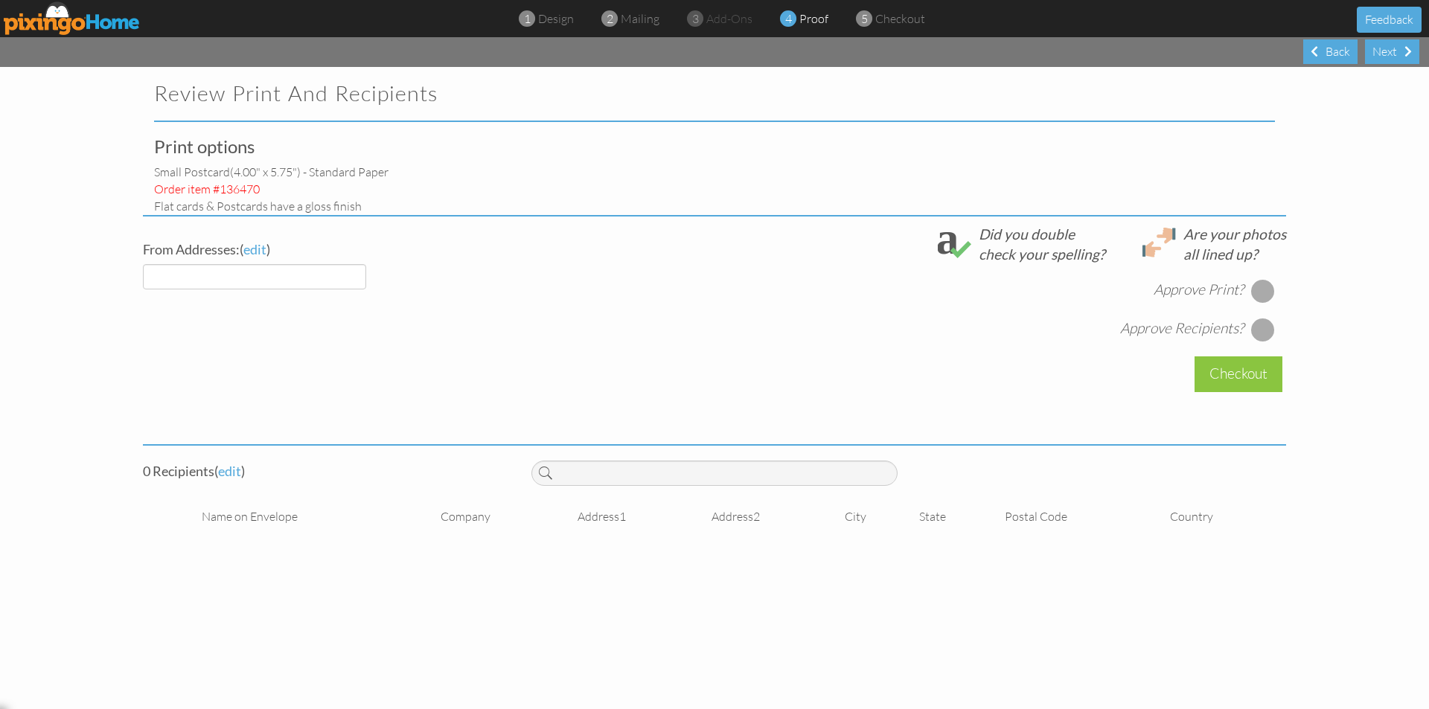
select select "object:10739"
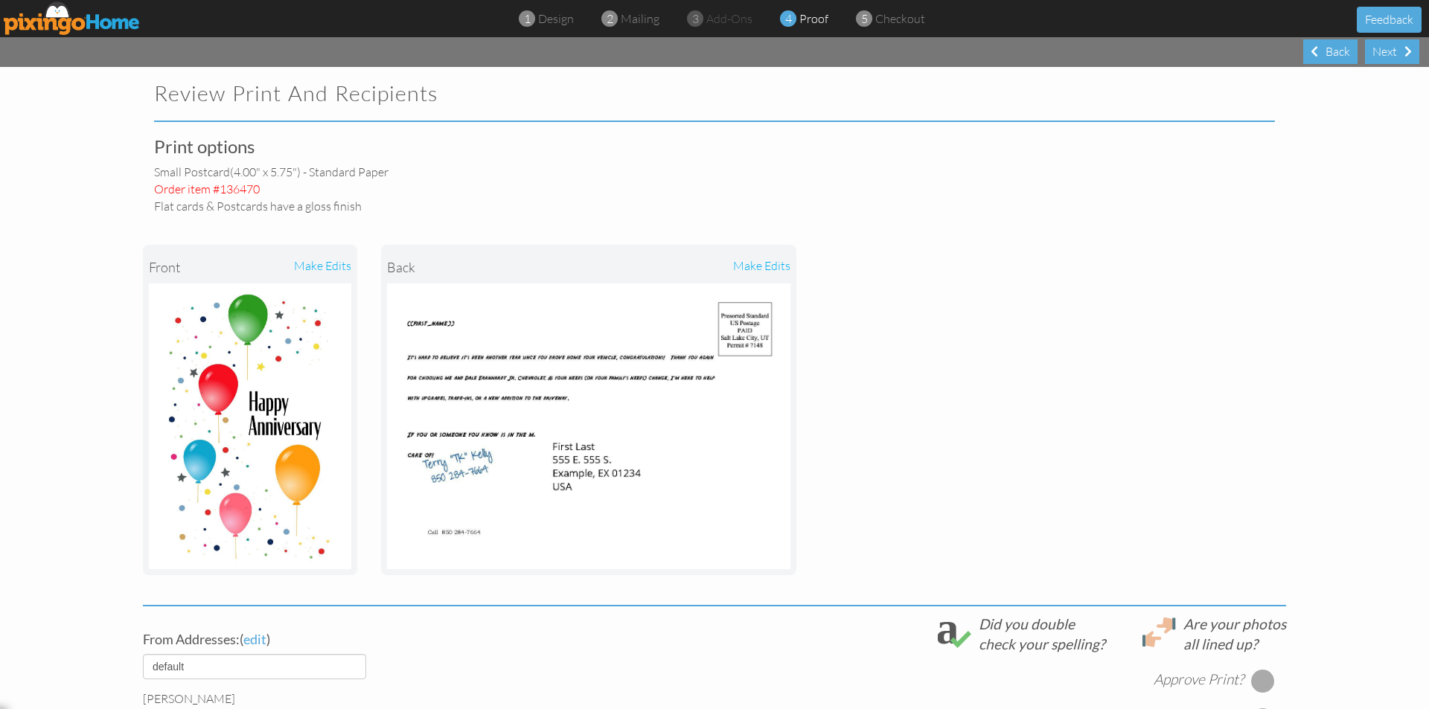
click at [1378, 54] on div "Next" at bounding box center [1392, 51] width 54 height 25
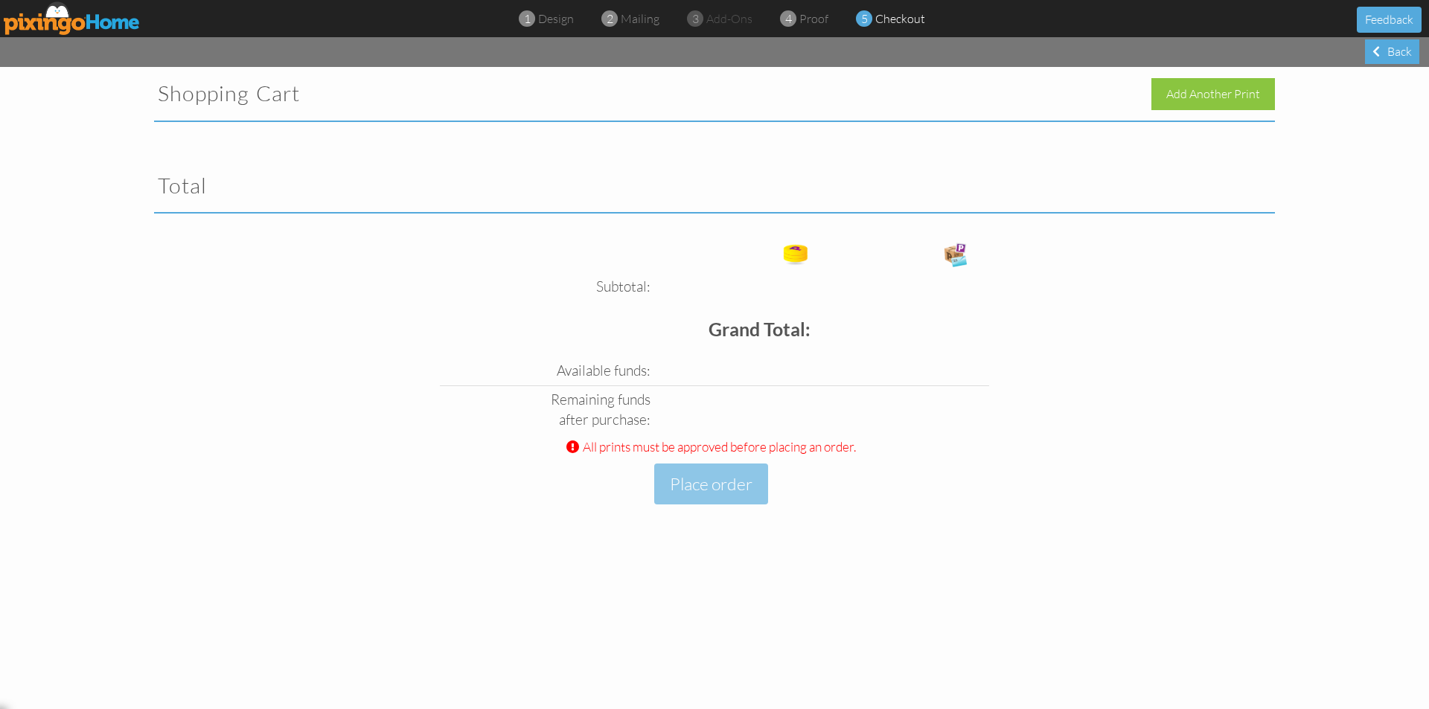
click at [832, 145] on div "Shopping Cart Add Another Print Total Subtotal: Free card: Grand Total: Availab…" at bounding box center [714, 306] width 1143 height 479
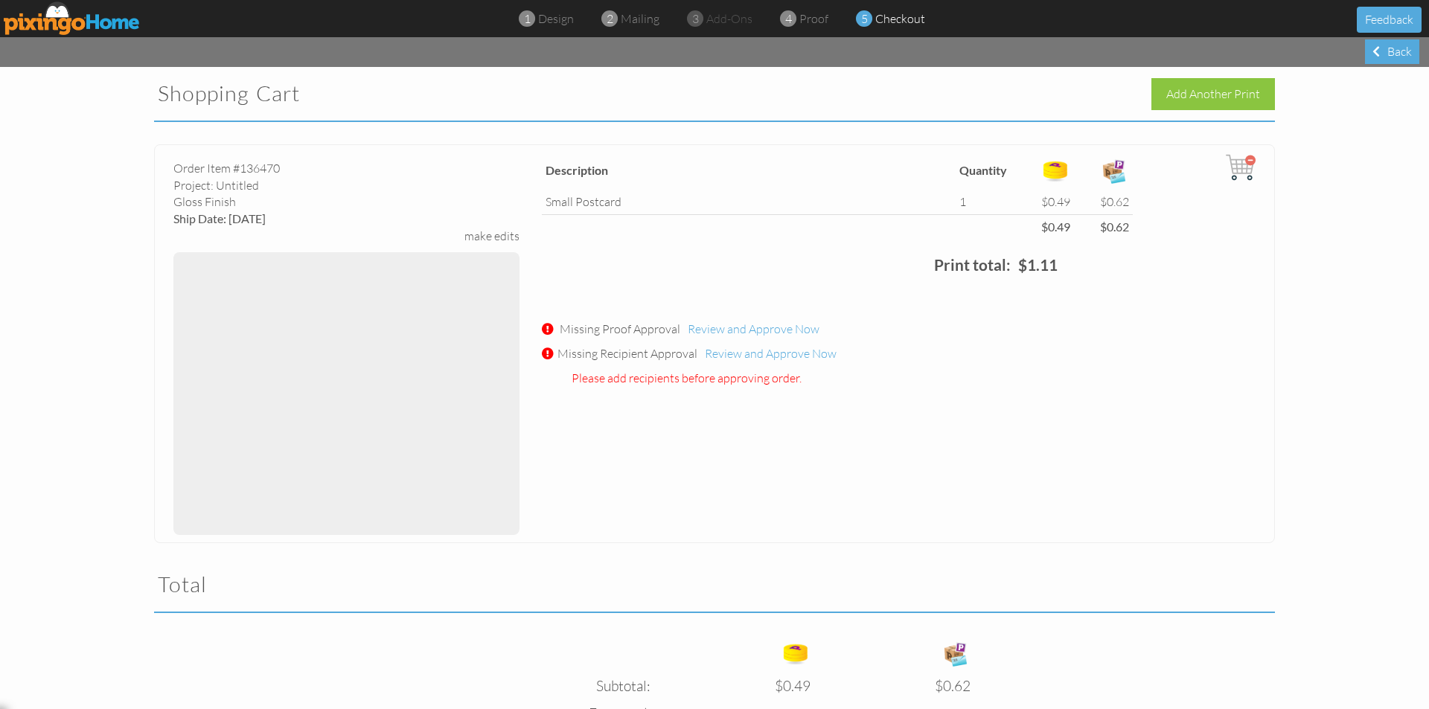
click at [103, 23] on img at bounding box center [72, 17] width 137 height 33
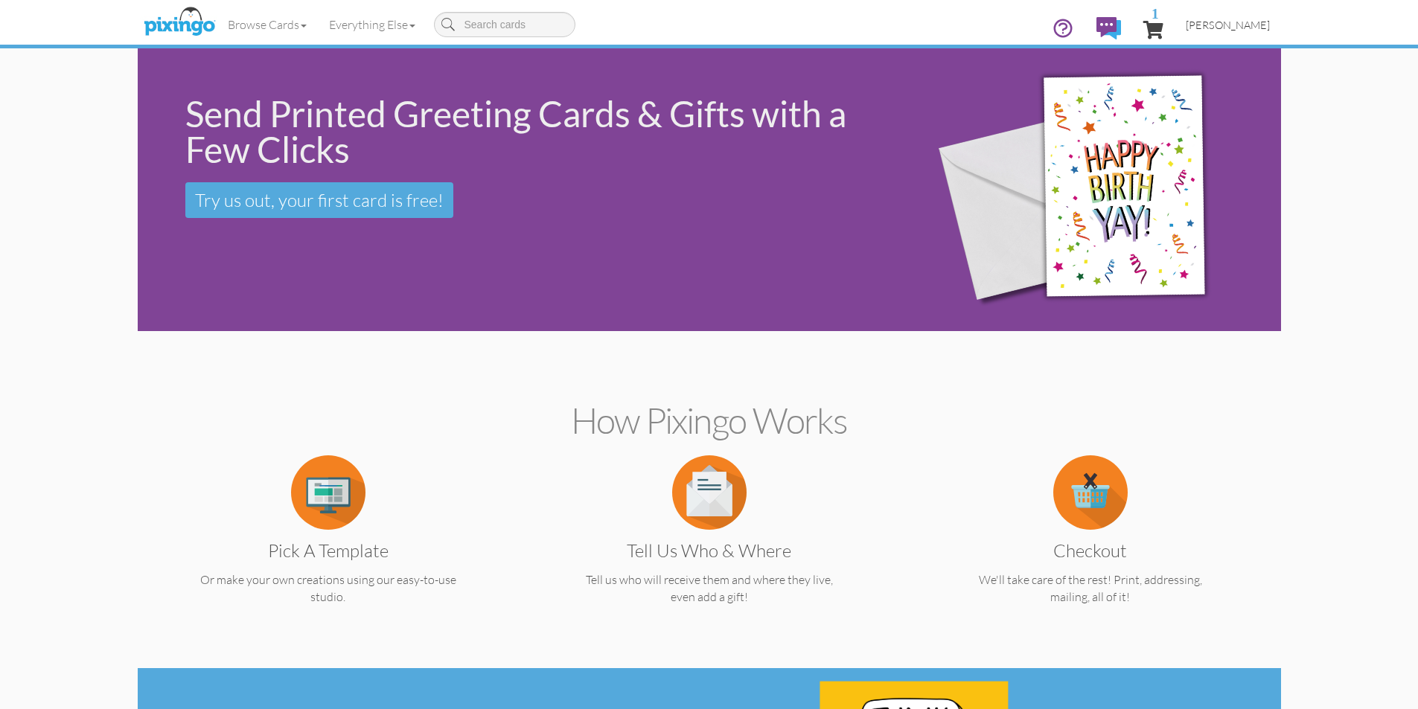
click at [1234, 26] on span "[PERSON_NAME]" at bounding box center [1228, 25] width 84 height 13
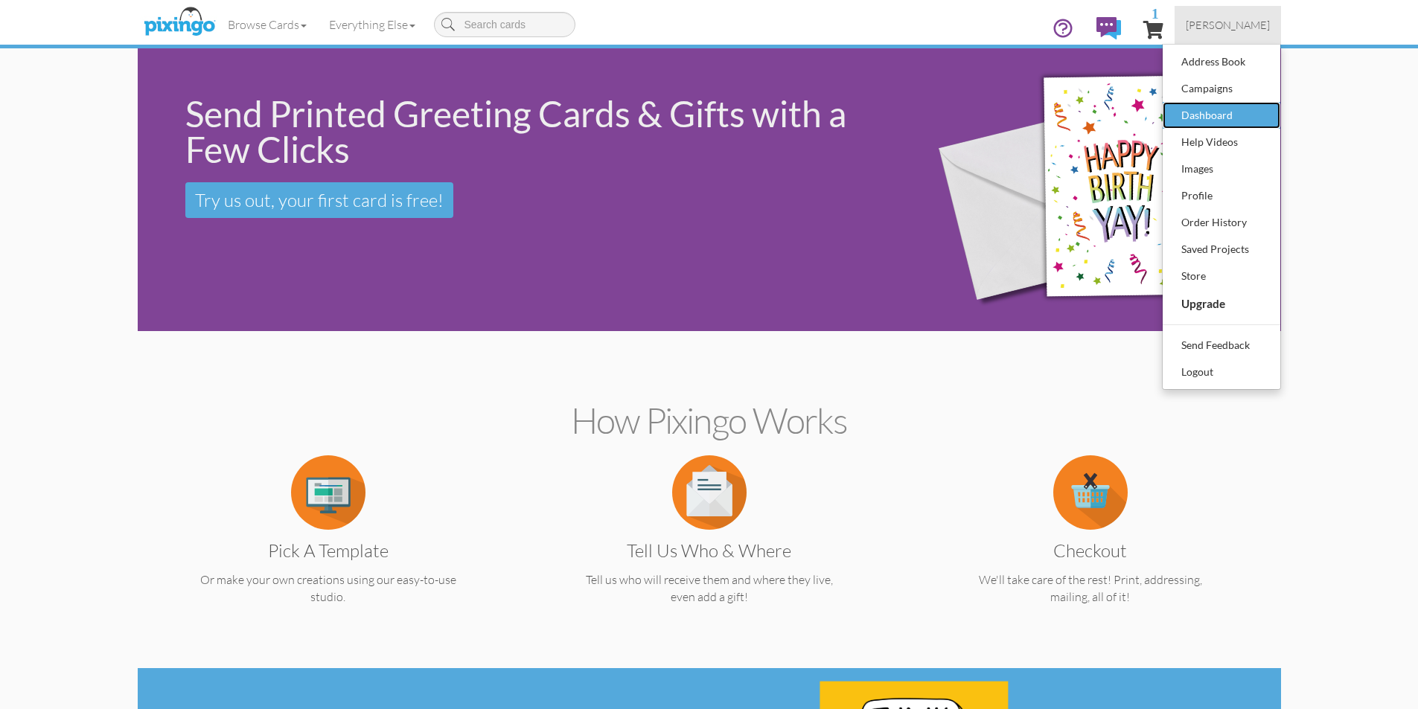
click at [1199, 118] on div "Dashboard" at bounding box center [1221, 115] width 88 height 22
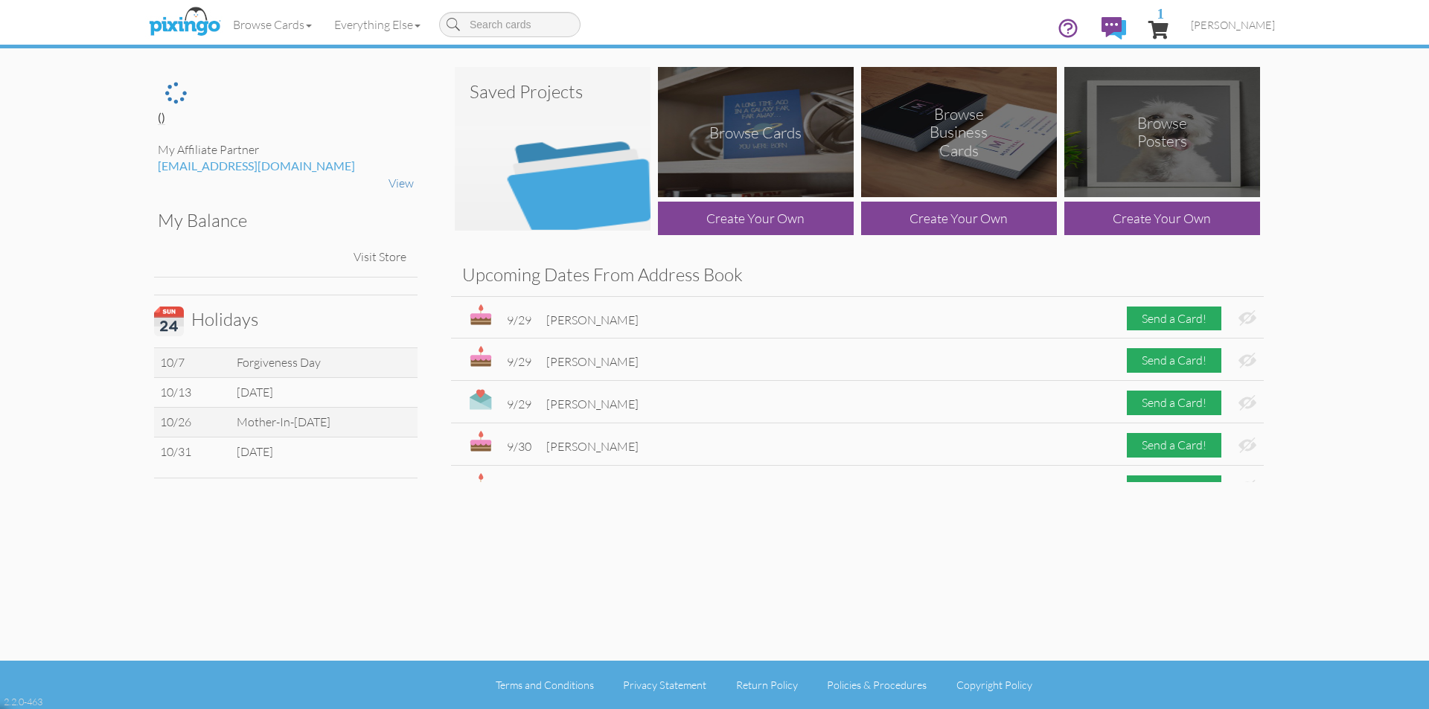
click at [552, 145] on img at bounding box center [553, 149] width 196 height 164
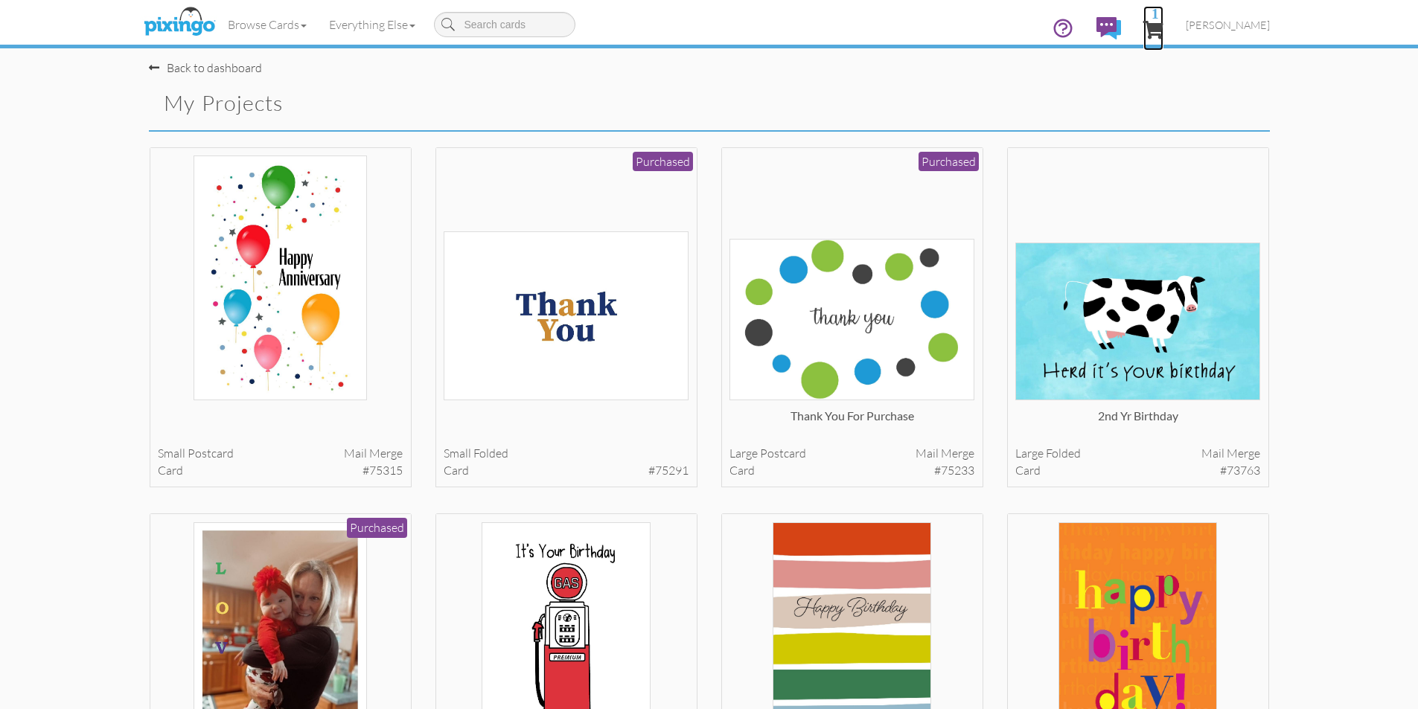
click at [1163, 30] on span "1" at bounding box center [1153, 30] width 20 height 18
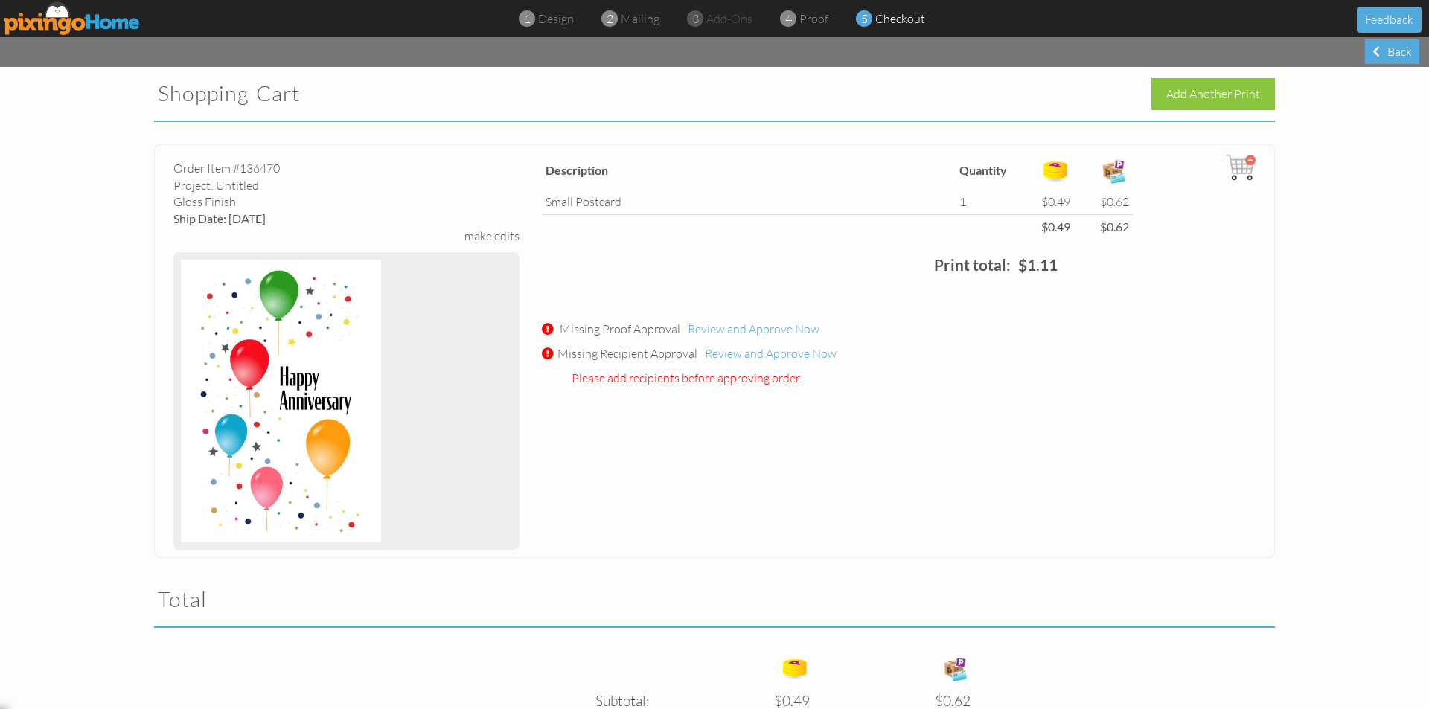
click at [106, 21] on img at bounding box center [72, 17] width 137 height 33
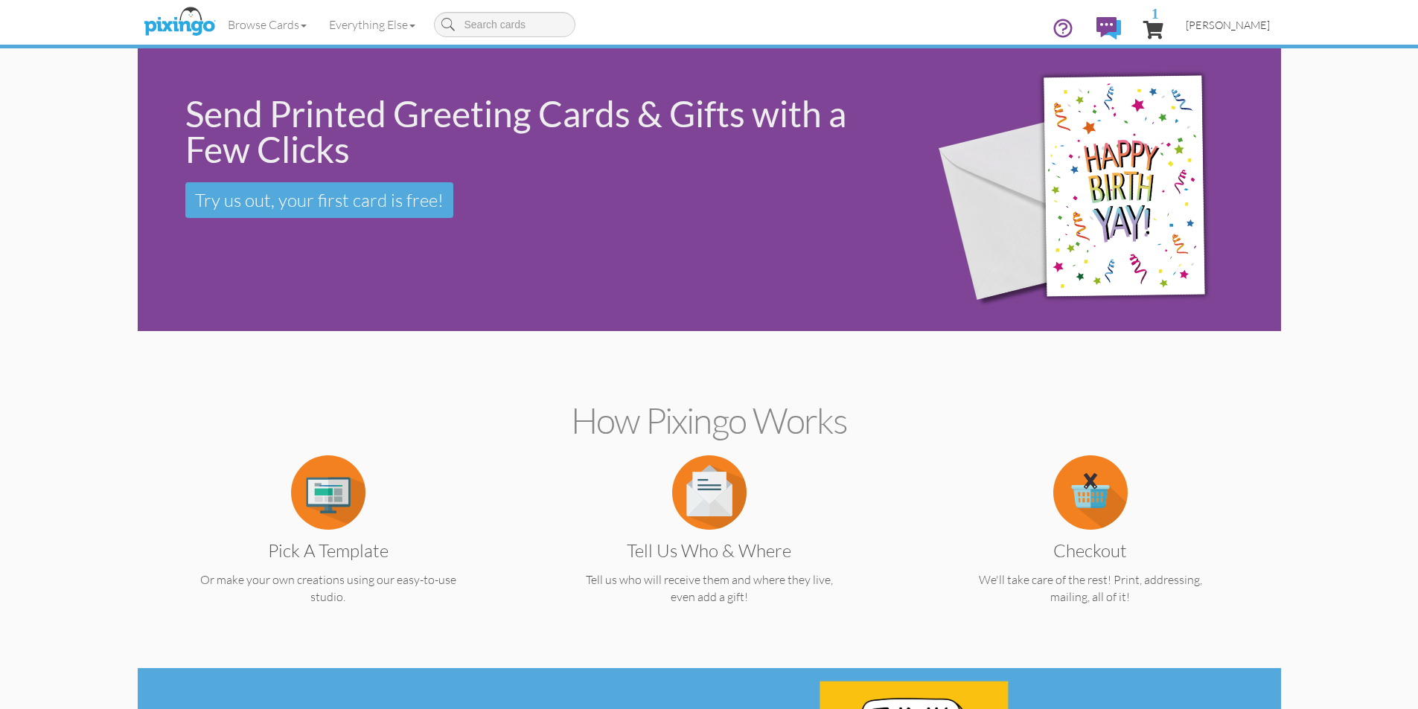
click at [1247, 29] on span "[PERSON_NAME]" at bounding box center [1228, 25] width 84 height 13
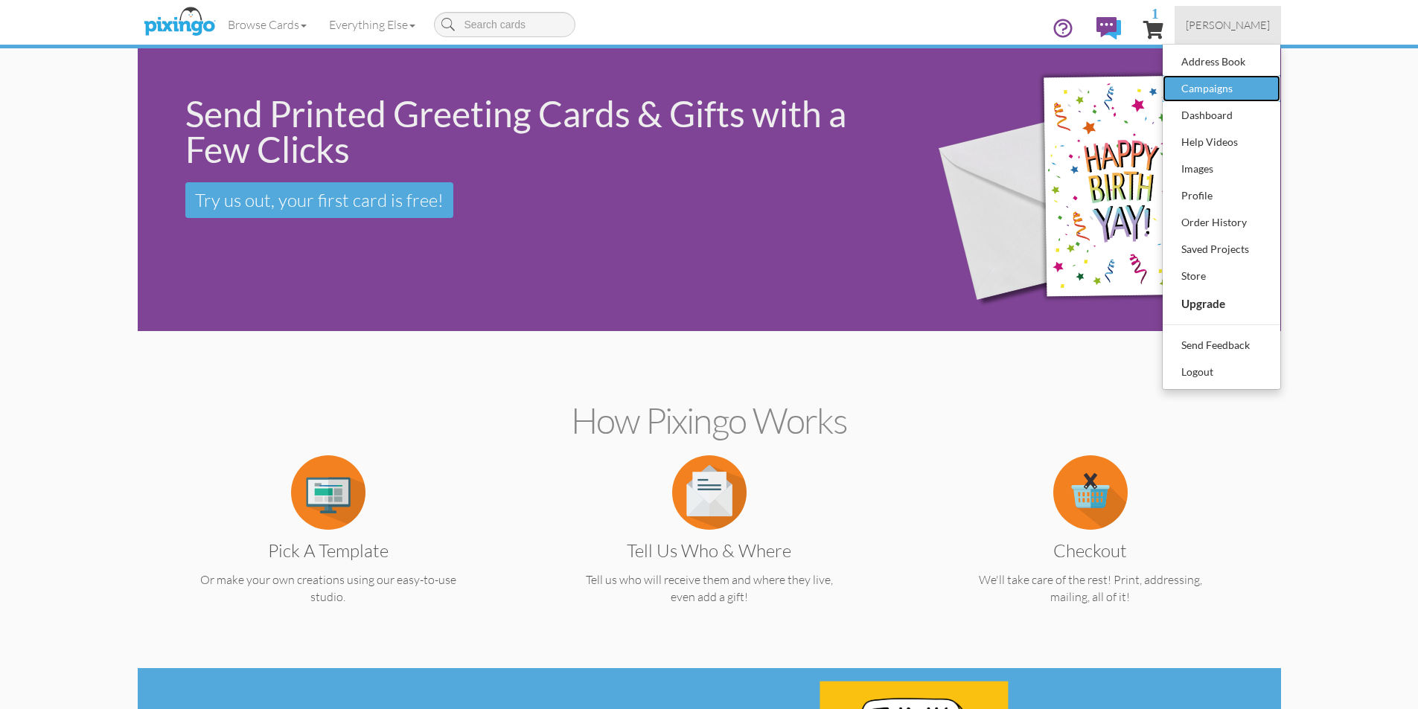
click at [1213, 90] on div "Campaigns" at bounding box center [1221, 88] width 88 height 22
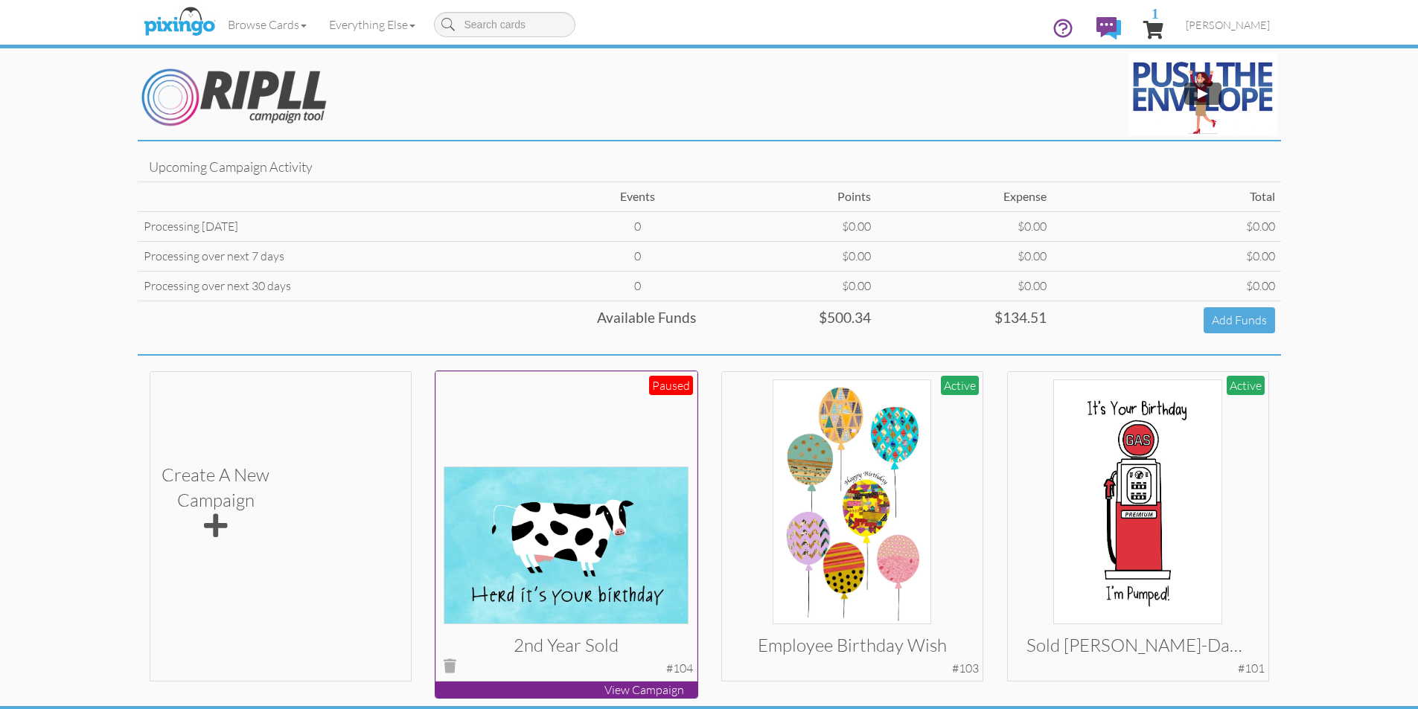
click at [644, 432] on div at bounding box center [566, 502] width 245 height 245
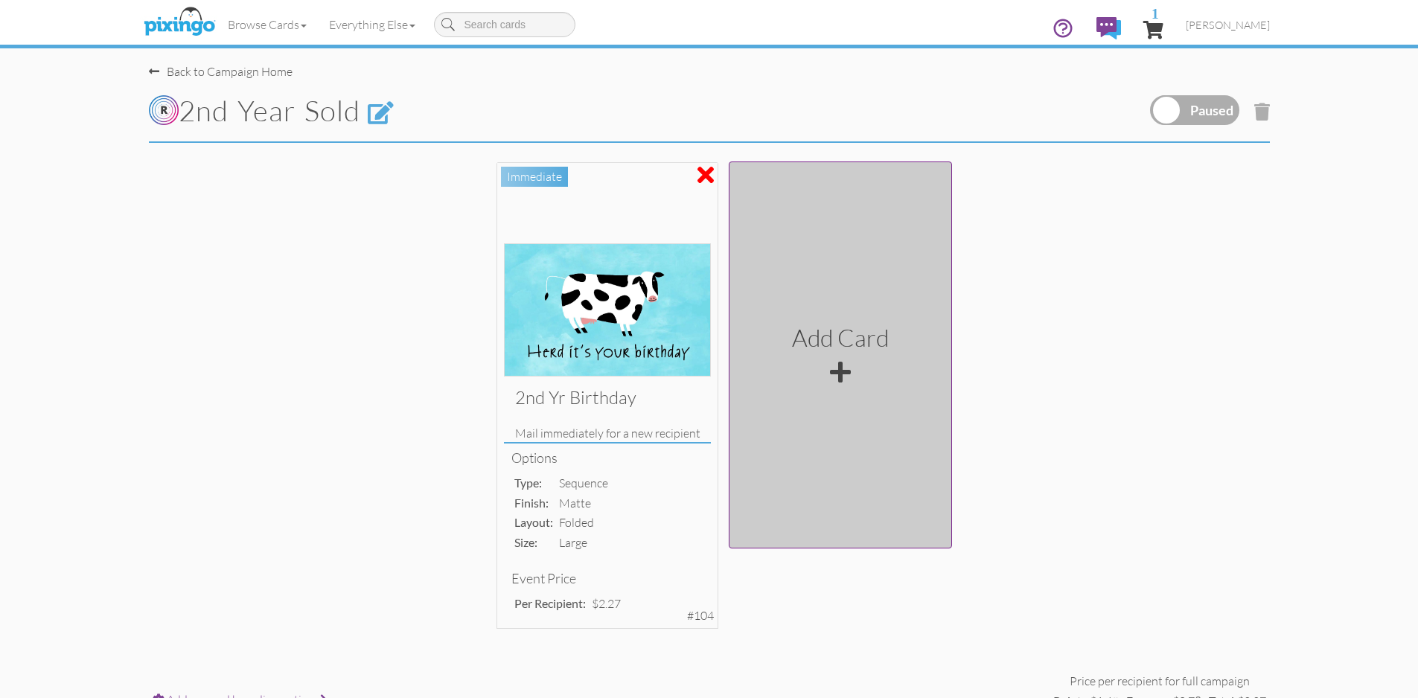
click at [842, 368] on div at bounding box center [840, 372] width 21 height 24
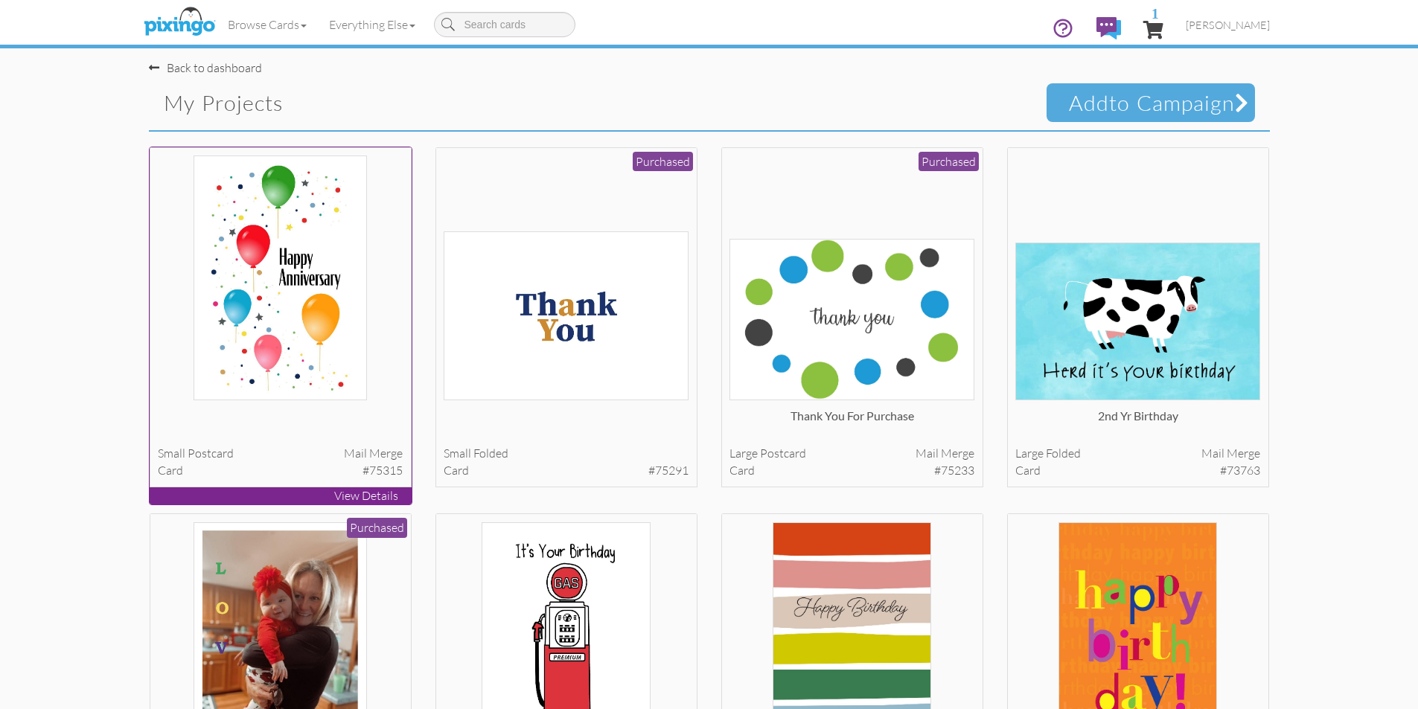
click at [325, 320] on img at bounding box center [281, 278] width 174 height 245
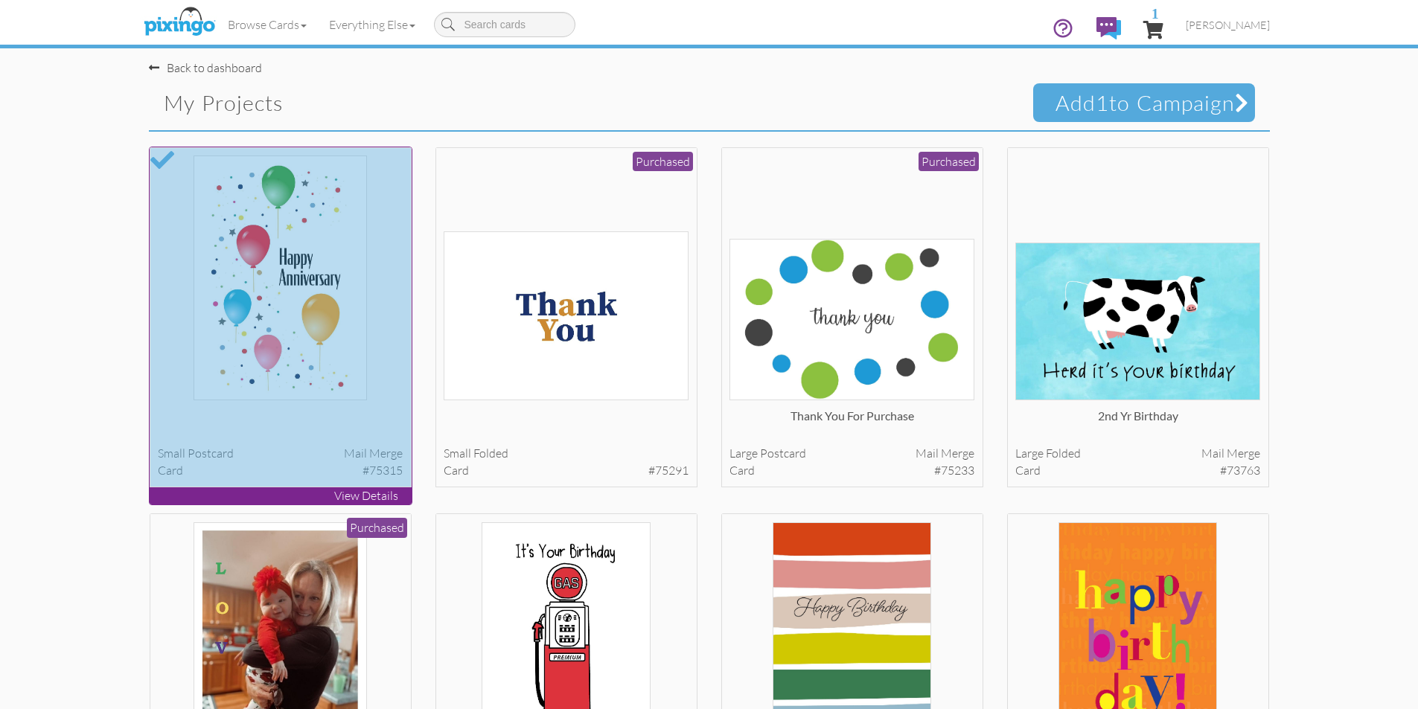
click at [367, 342] on div at bounding box center [280, 317] width 261 height 339
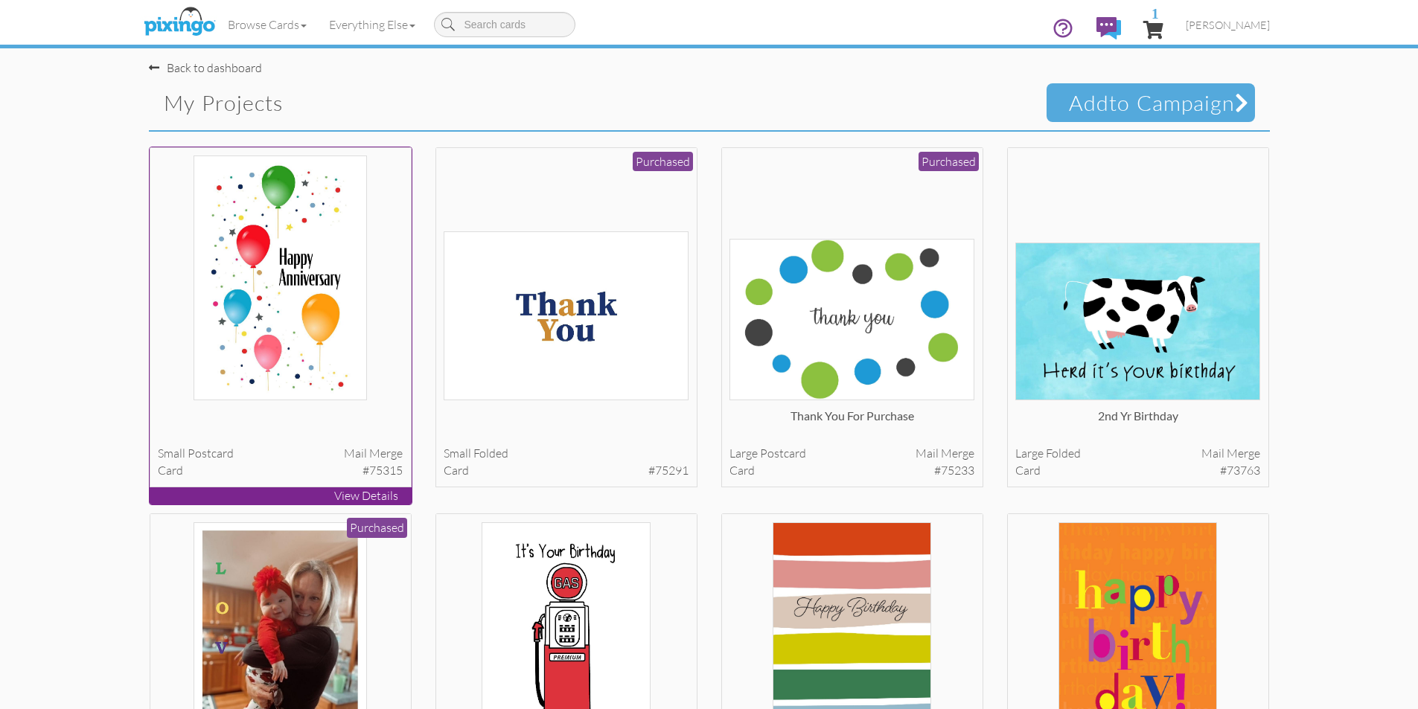
click at [367, 342] on img at bounding box center [281, 278] width 174 height 245
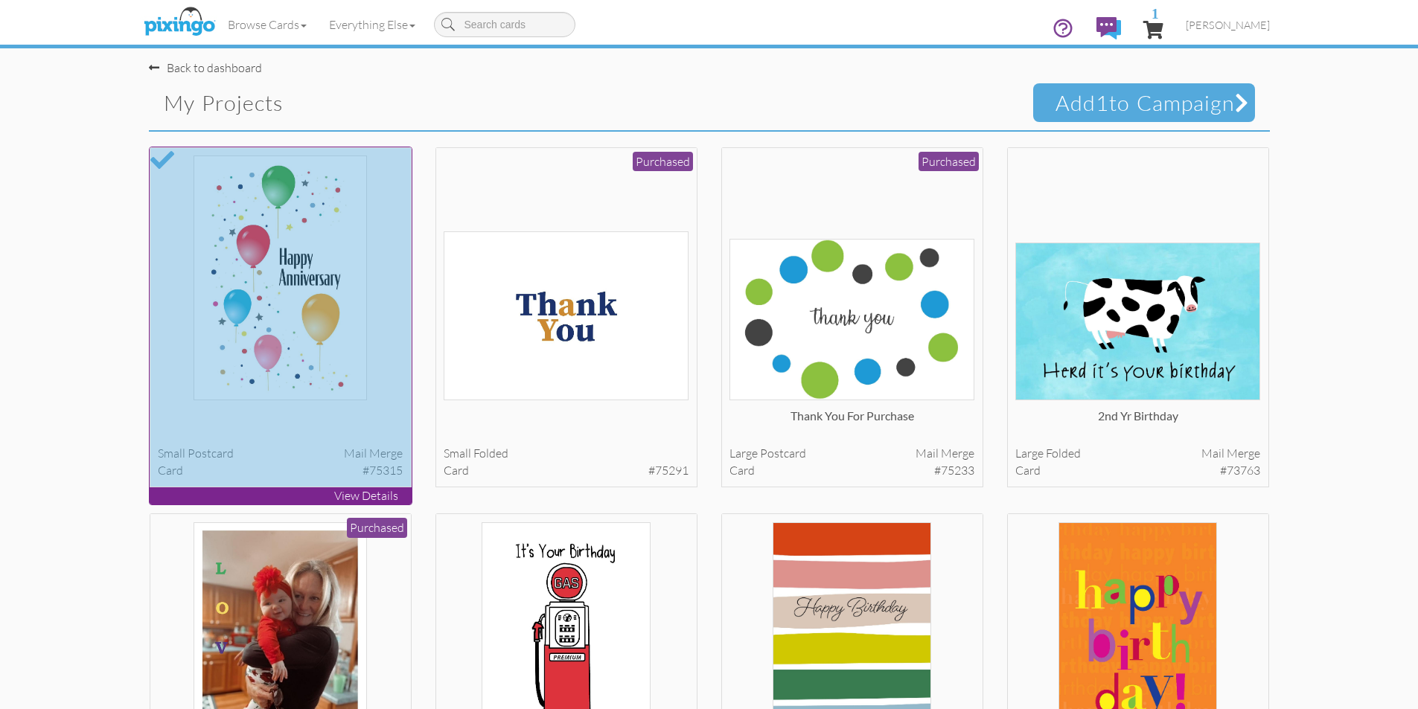
click at [367, 342] on div at bounding box center [280, 317] width 261 height 339
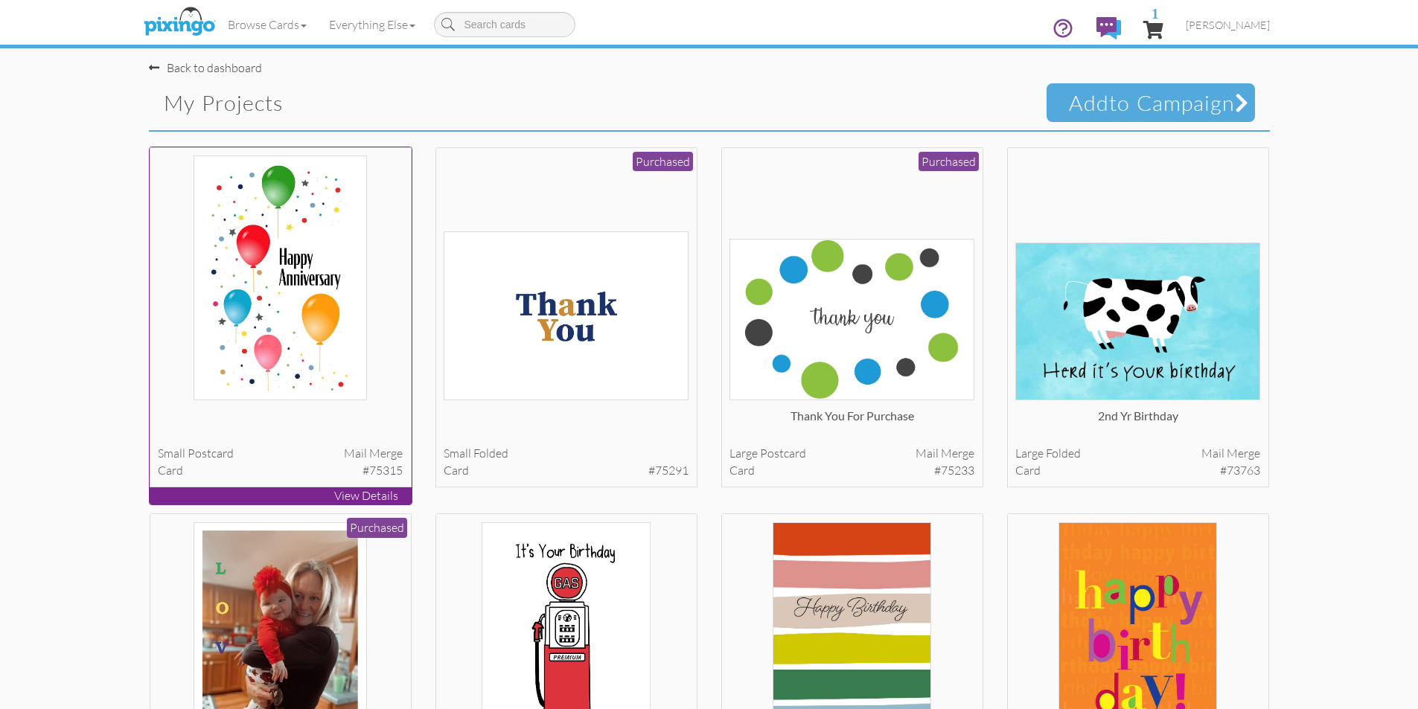
click at [183, 205] on div at bounding box center [280, 278] width 245 height 245
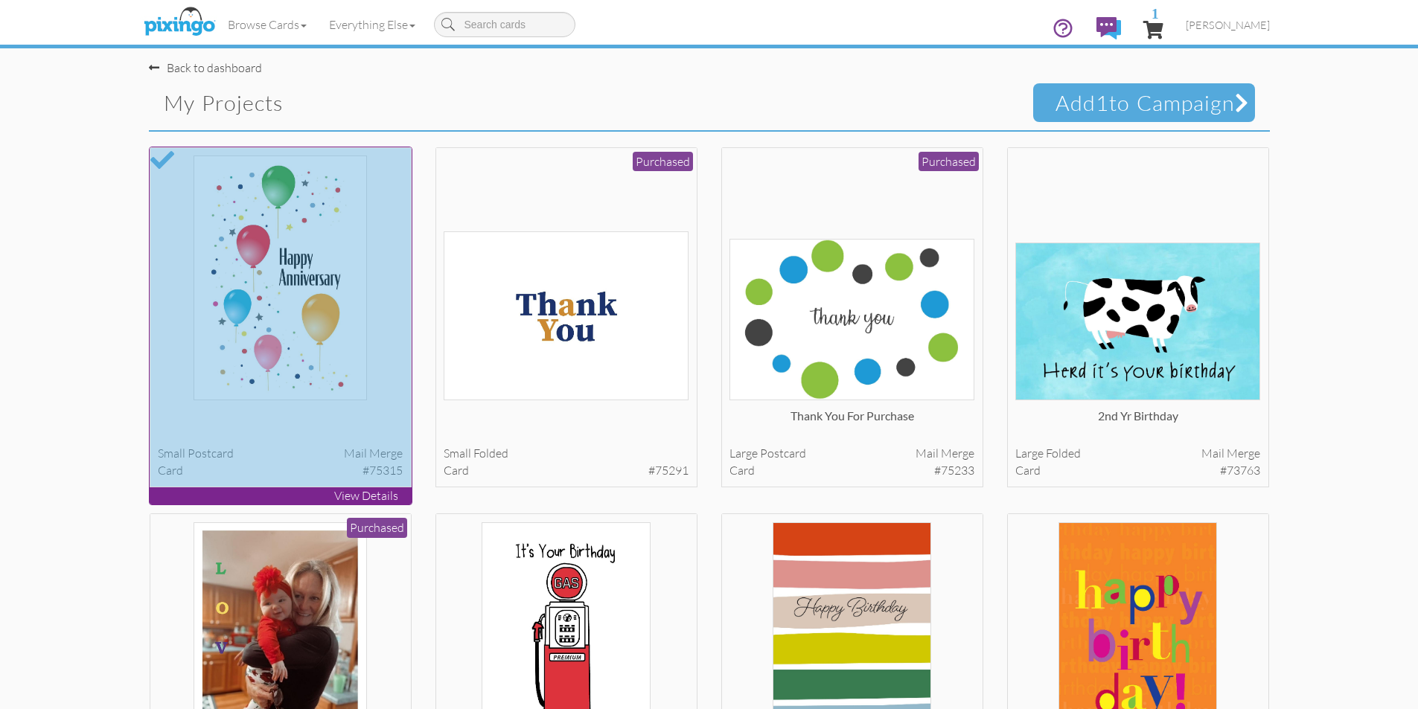
click at [183, 205] on div at bounding box center [280, 317] width 261 height 339
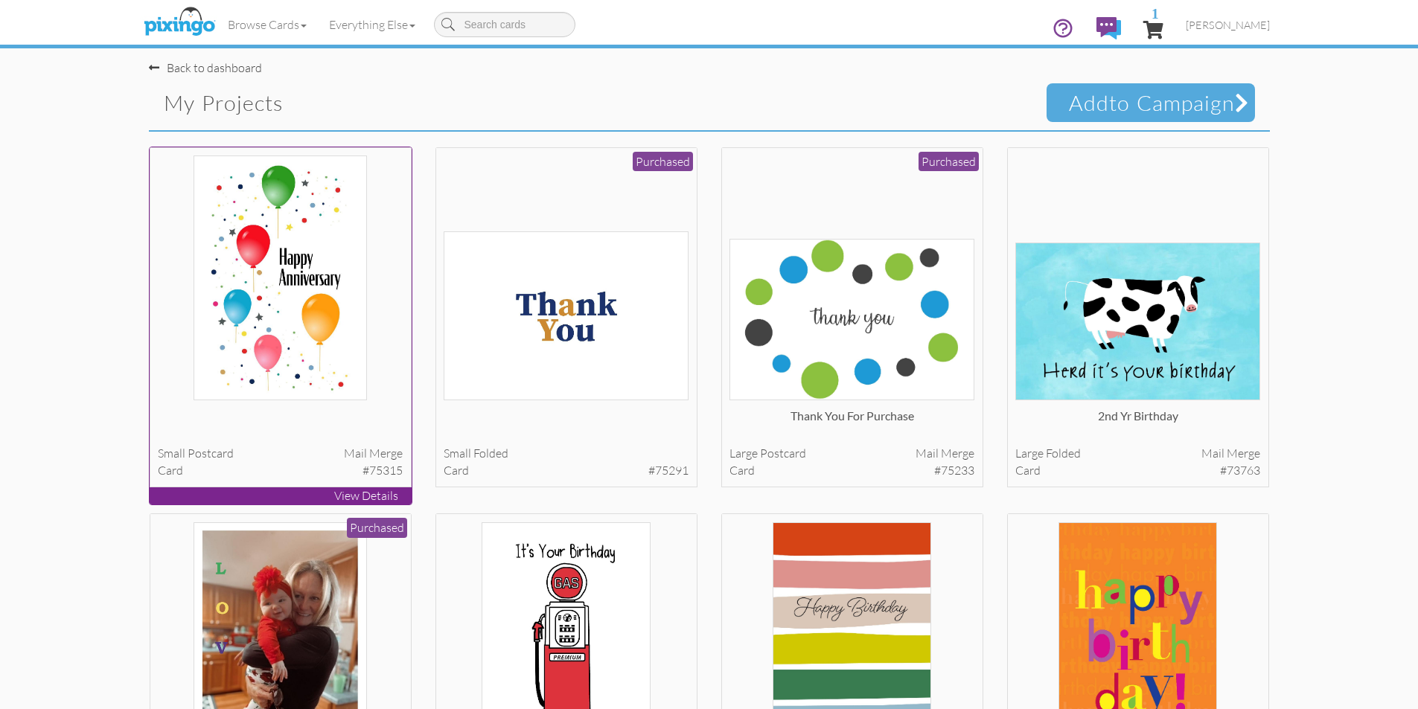
click at [184, 205] on div at bounding box center [280, 278] width 245 height 245
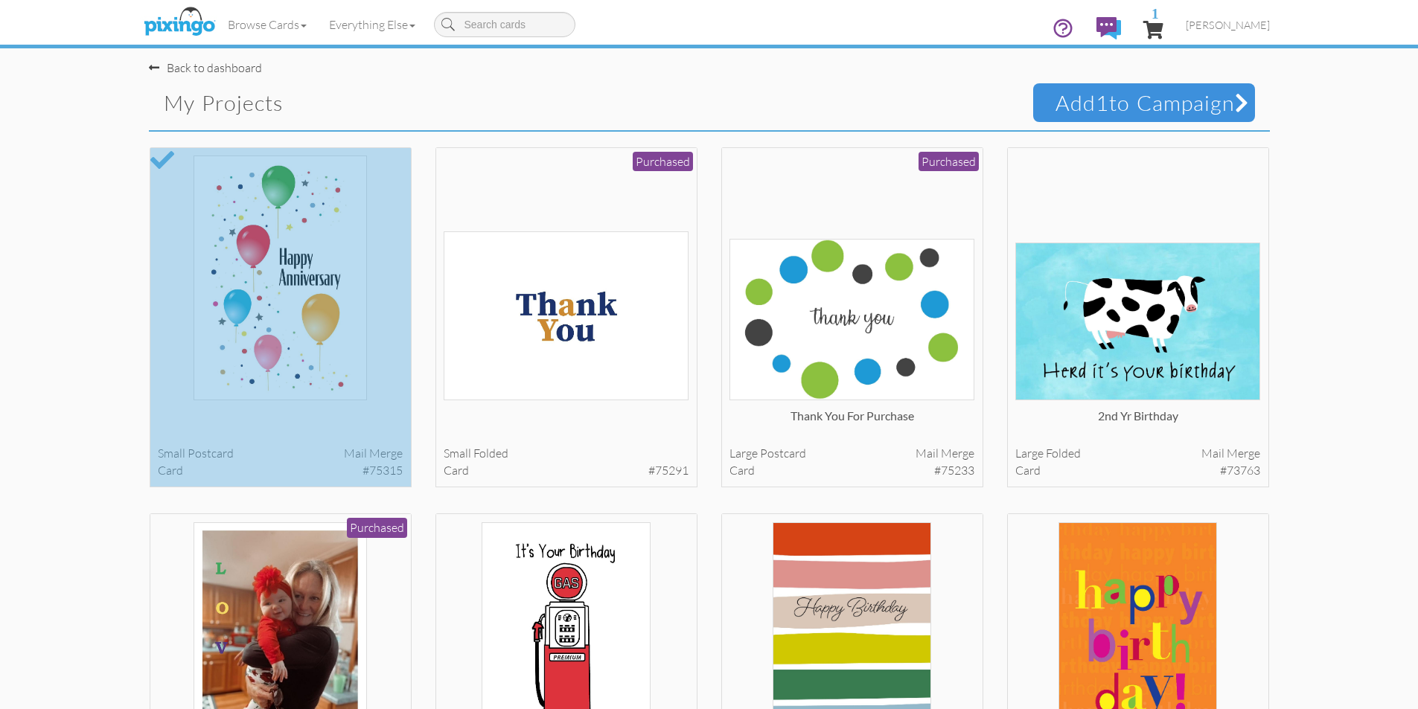
click at [1186, 98] on span "Add 1 to Campaign" at bounding box center [1144, 102] width 222 height 39
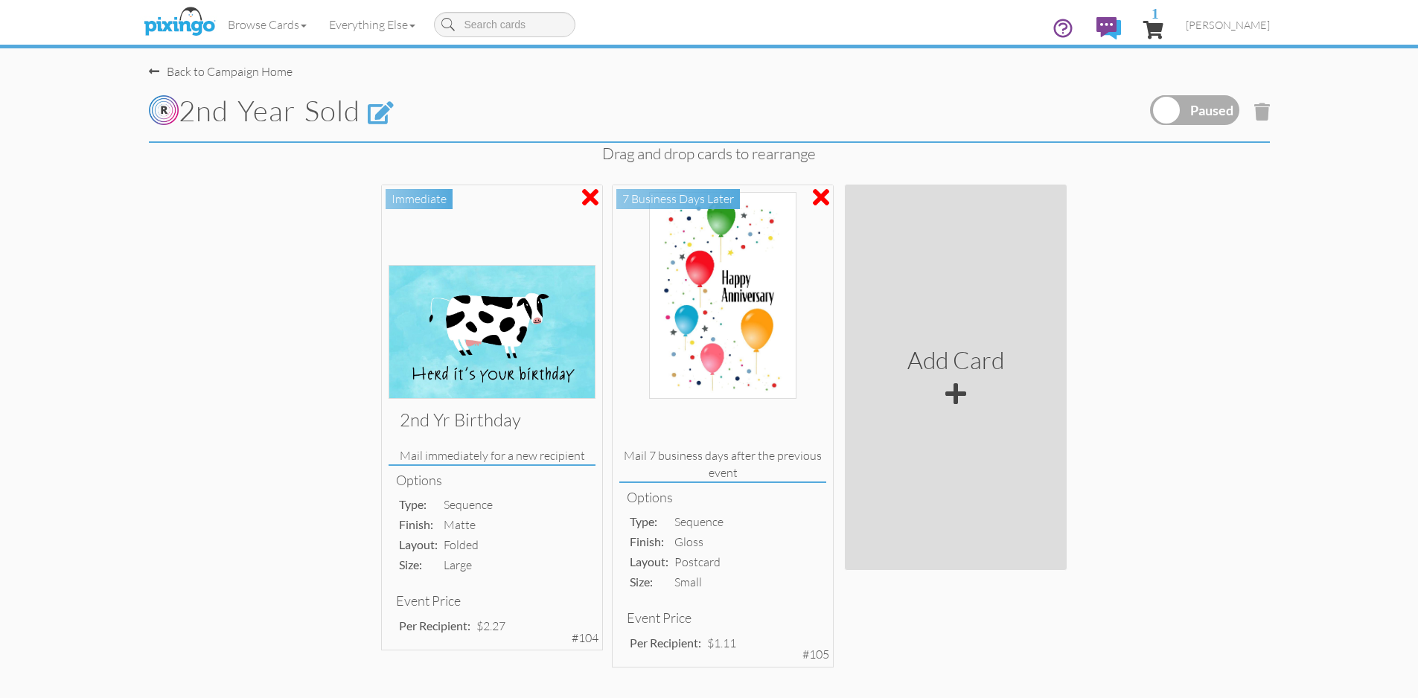
click at [263, 67] on div "Back to Campaign Home" at bounding box center [221, 71] width 144 height 17
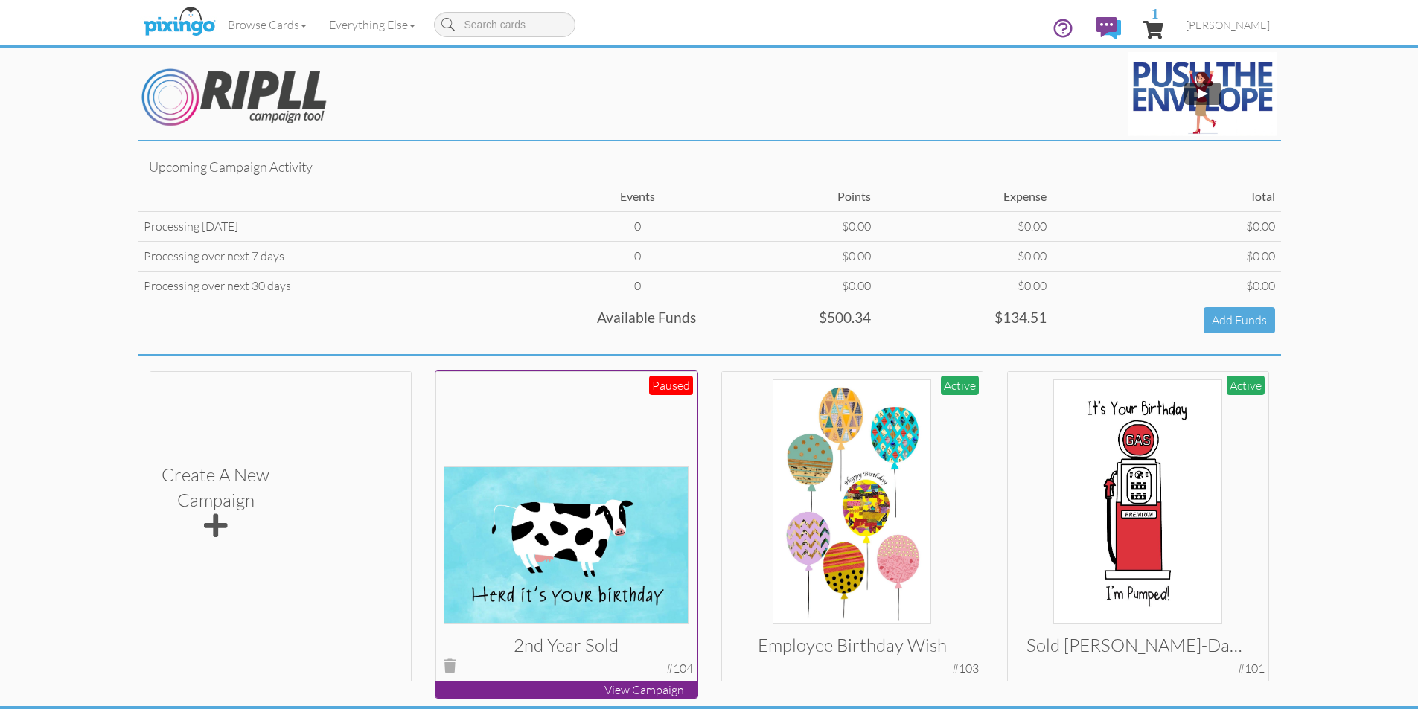
click at [647, 685] on p "View Campaign" at bounding box center [566, 690] width 262 height 17
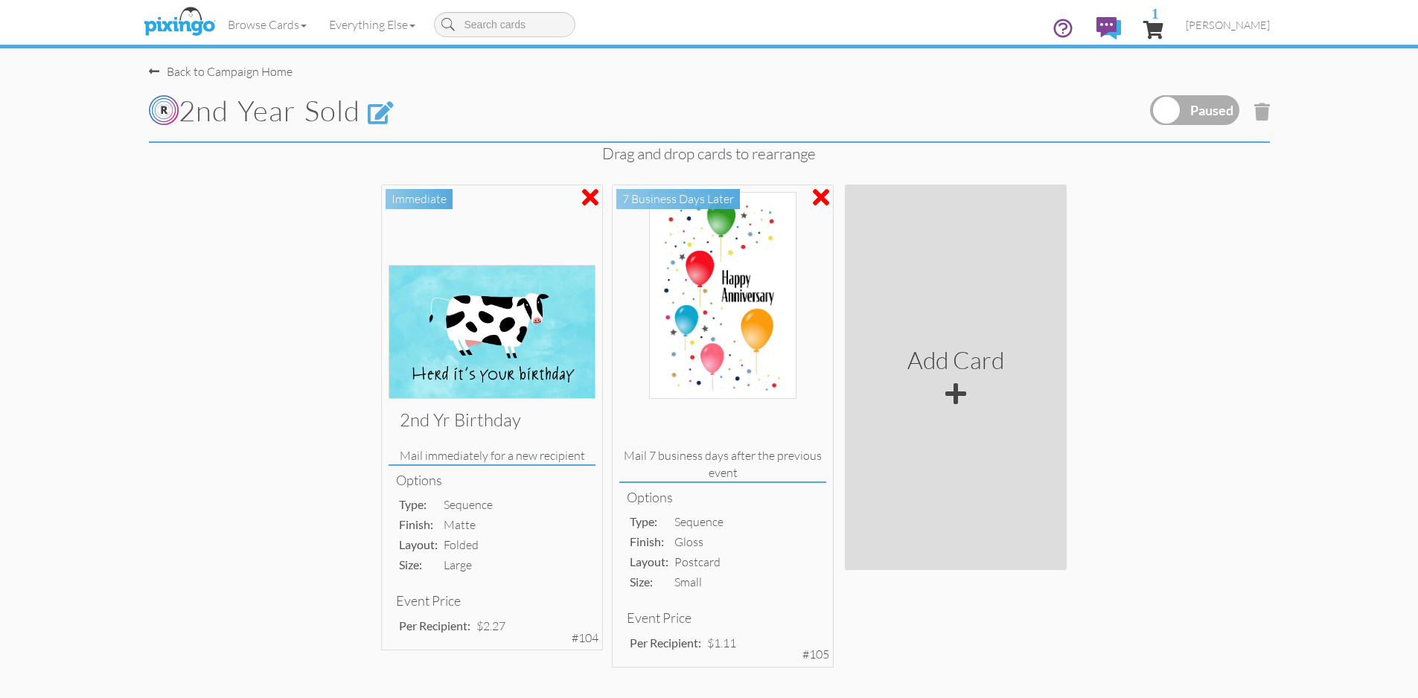
click at [1230, 111] on label at bounding box center [1194, 110] width 89 height 30
click at [0, 0] on input "checkbox" at bounding box center [0, 0] width 0 height 0
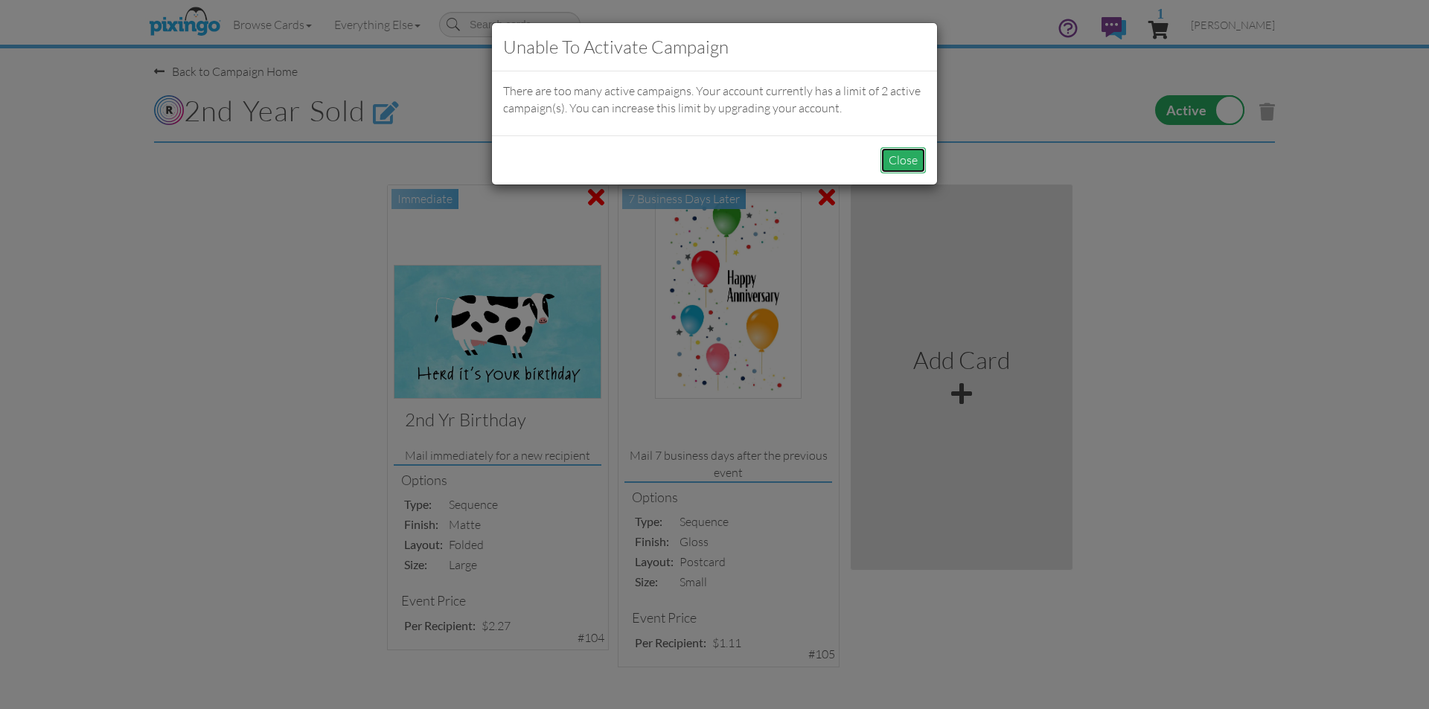
click at [904, 156] on button "Close" at bounding box center [903, 160] width 45 height 26
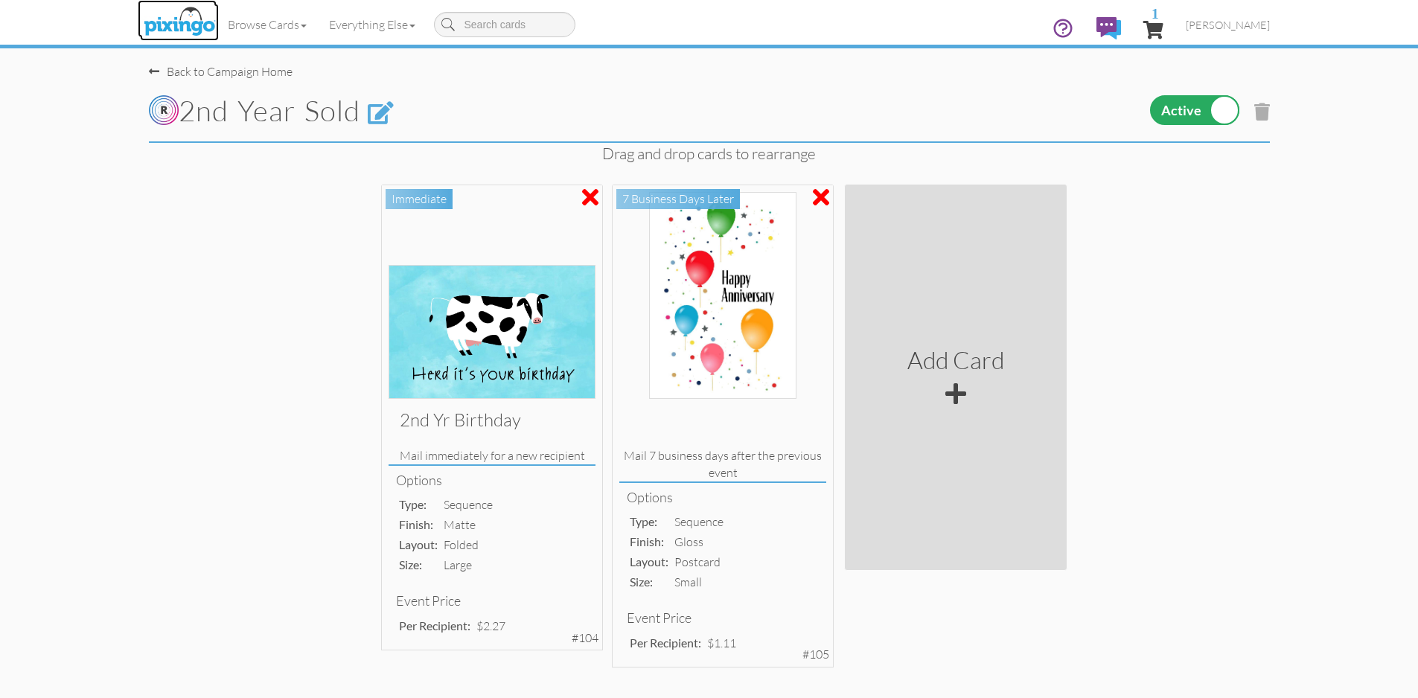
click at [196, 16] on img at bounding box center [179, 22] width 79 height 37
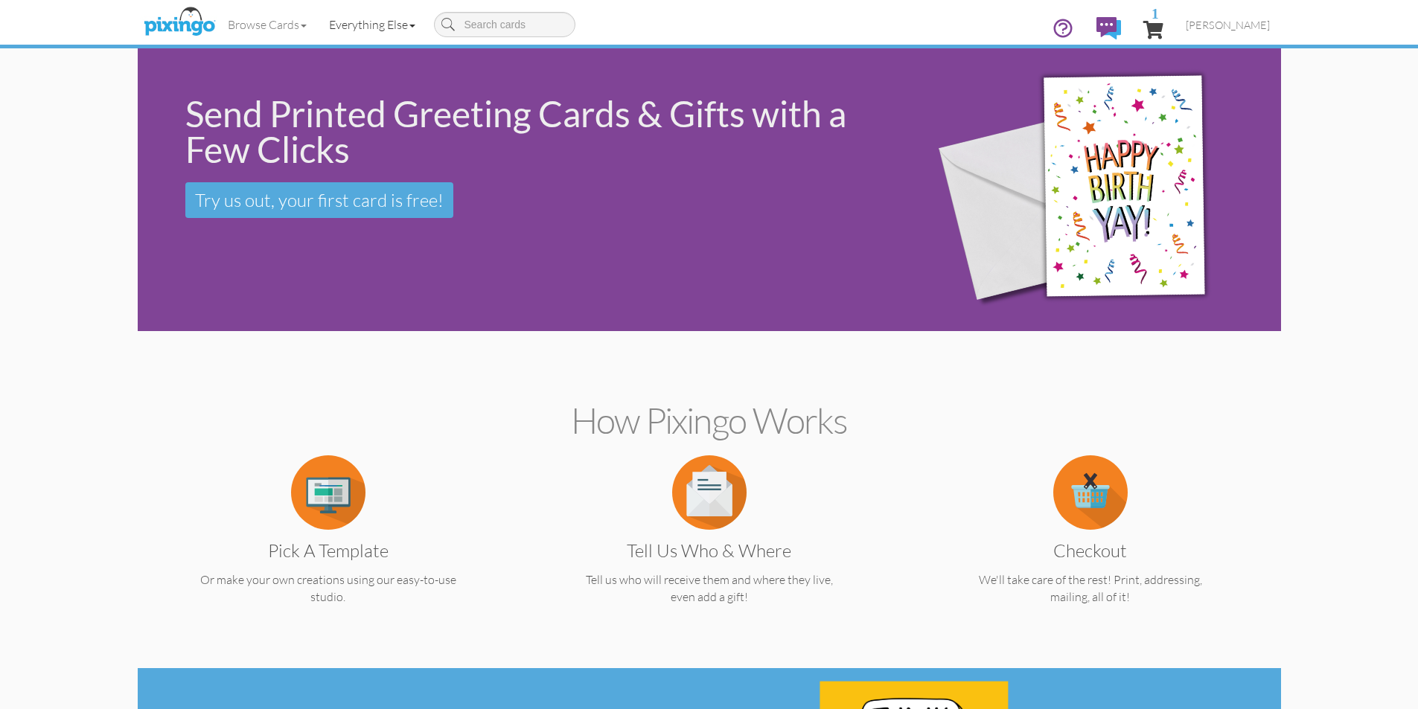
click at [410, 25] on link "Everything Else" at bounding box center [372, 24] width 109 height 37
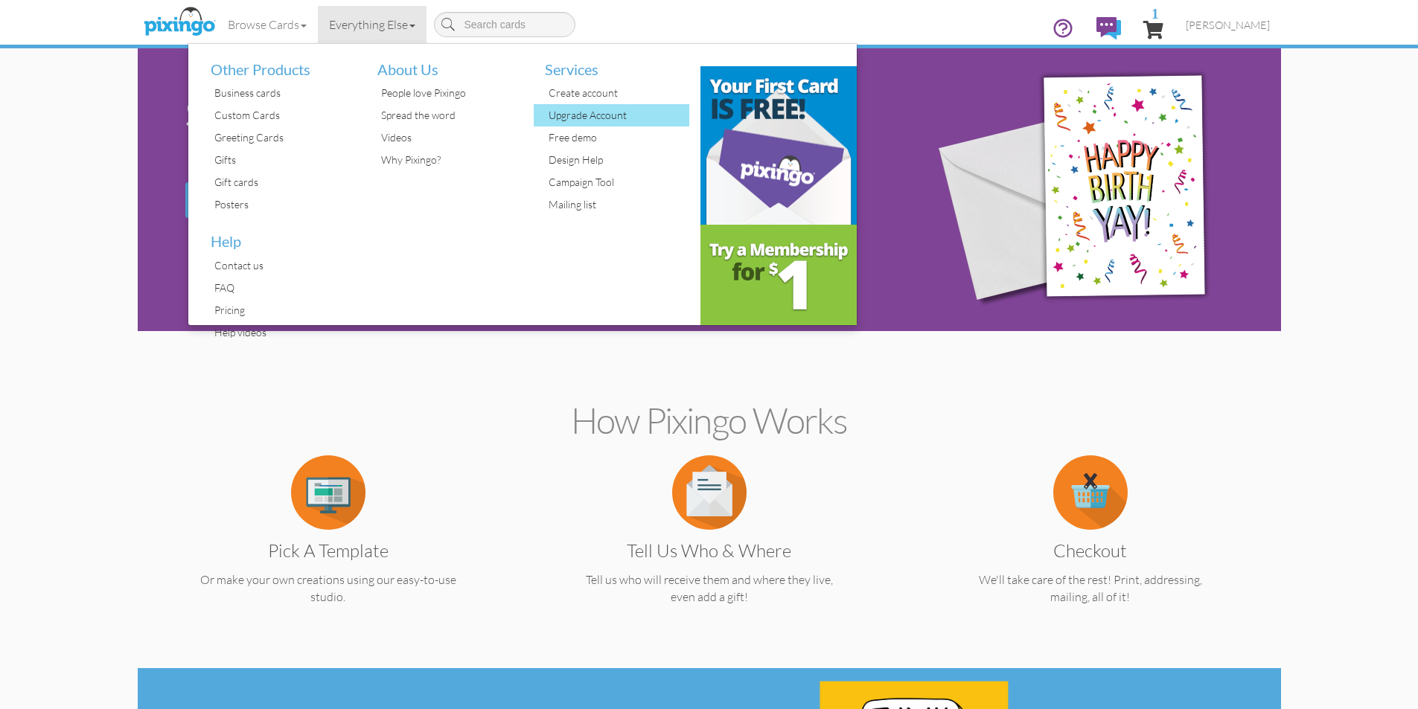
click at [586, 121] on div "Upgrade Account" at bounding box center [617, 115] width 145 height 22
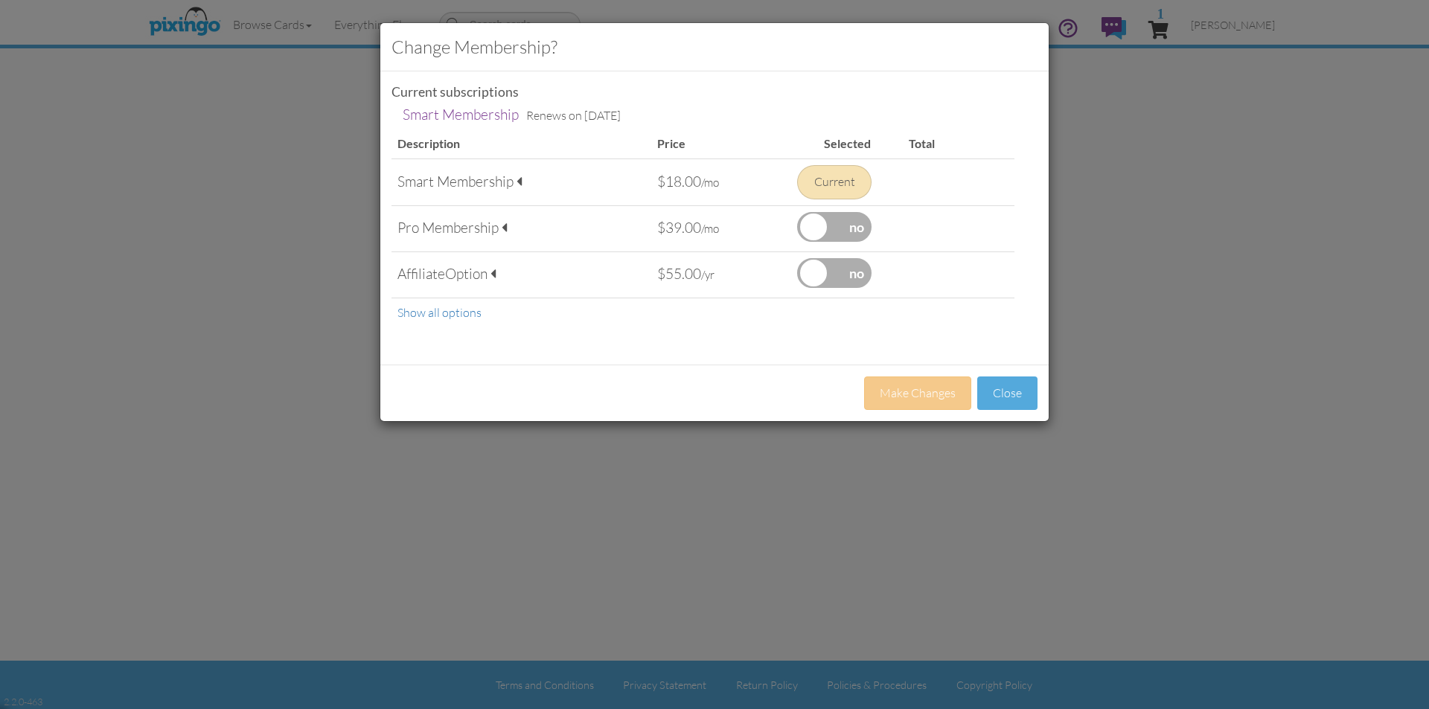
click at [473, 184] on div "Smart Membership" at bounding box center [521, 182] width 248 height 20
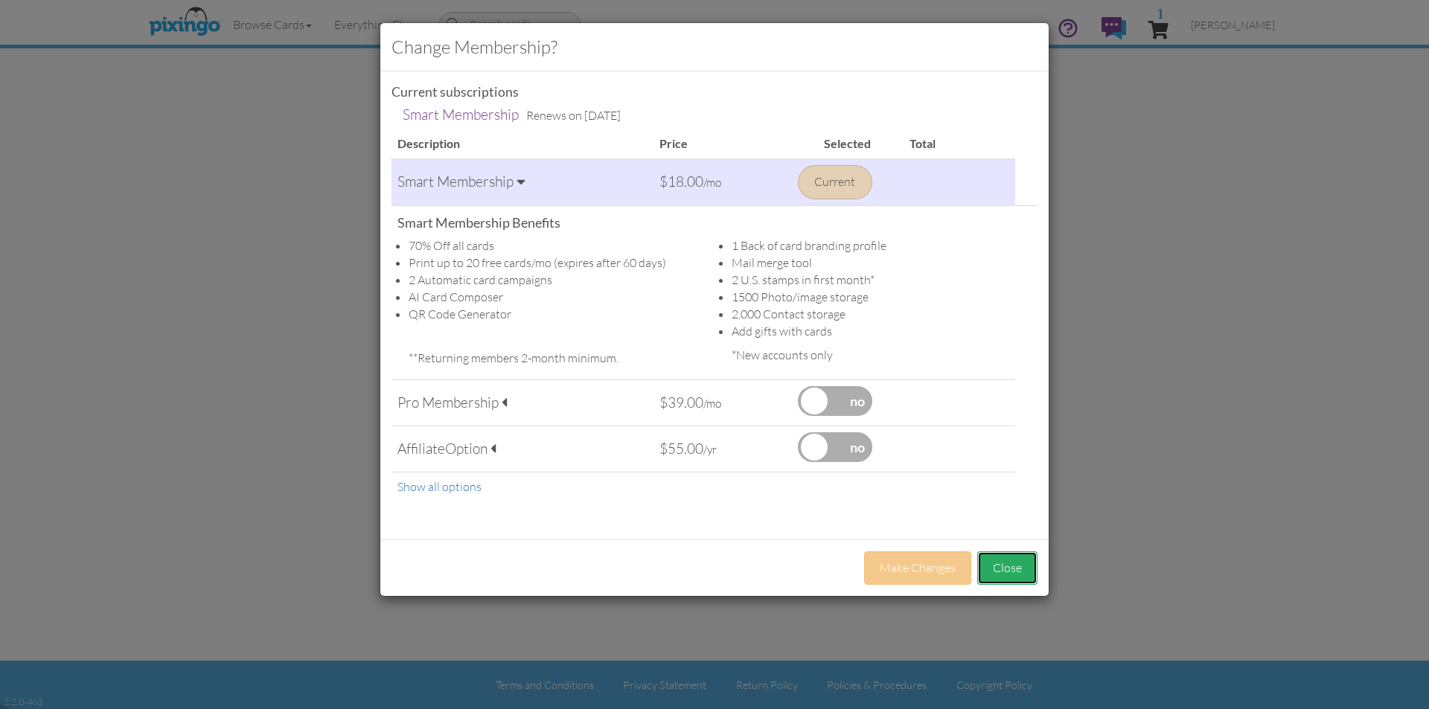
click at [1012, 570] on button "Close" at bounding box center [1007, 568] width 60 height 33
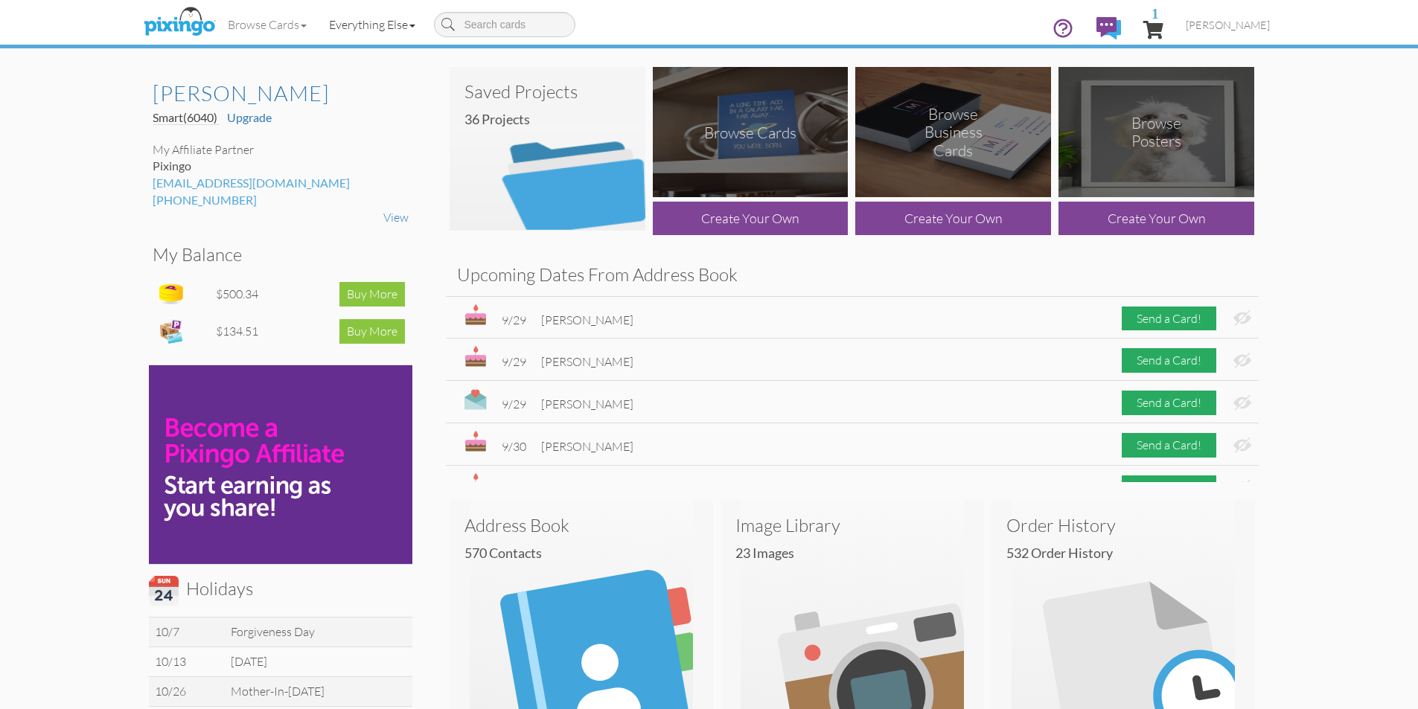
click at [393, 24] on link "Everything Else" at bounding box center [372, 24] width 109 height 37
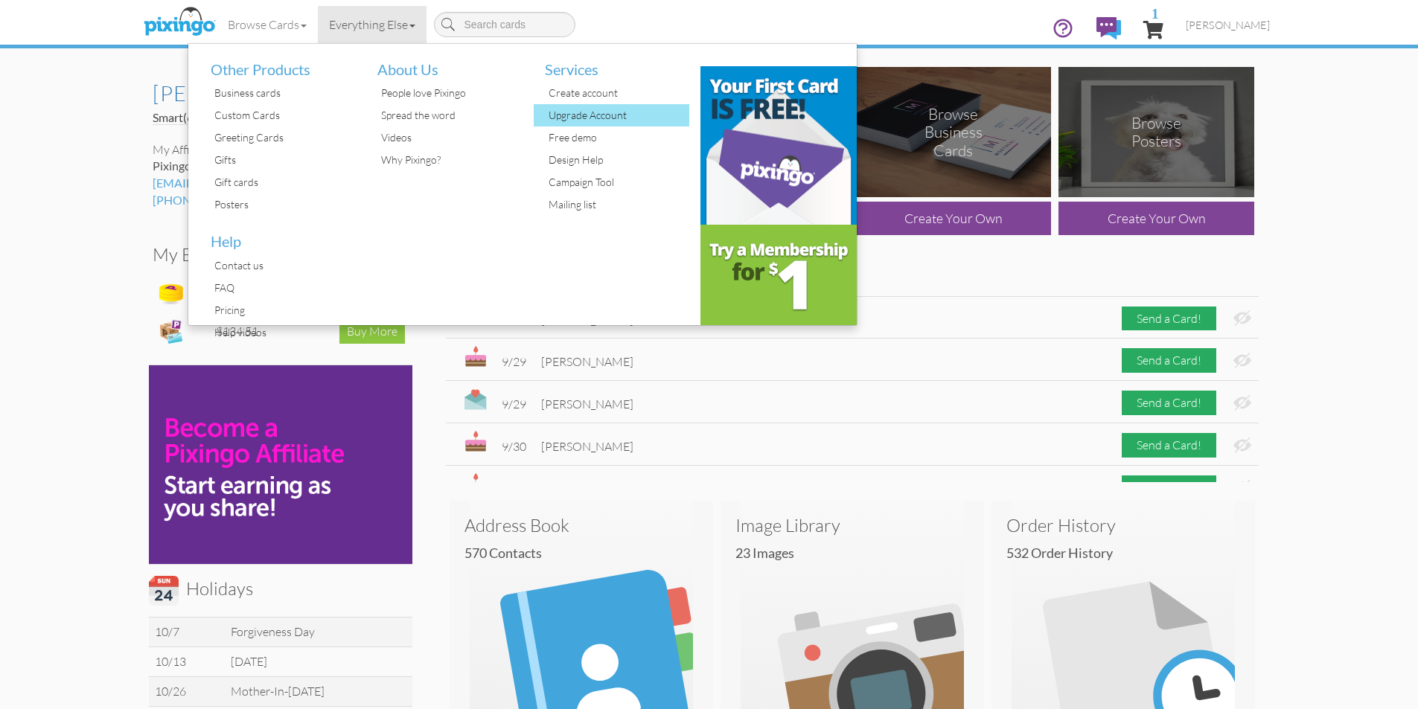
click at [626, 114] on div "Upgrade Account" at bounding box center [617, 115] width 145 height 22
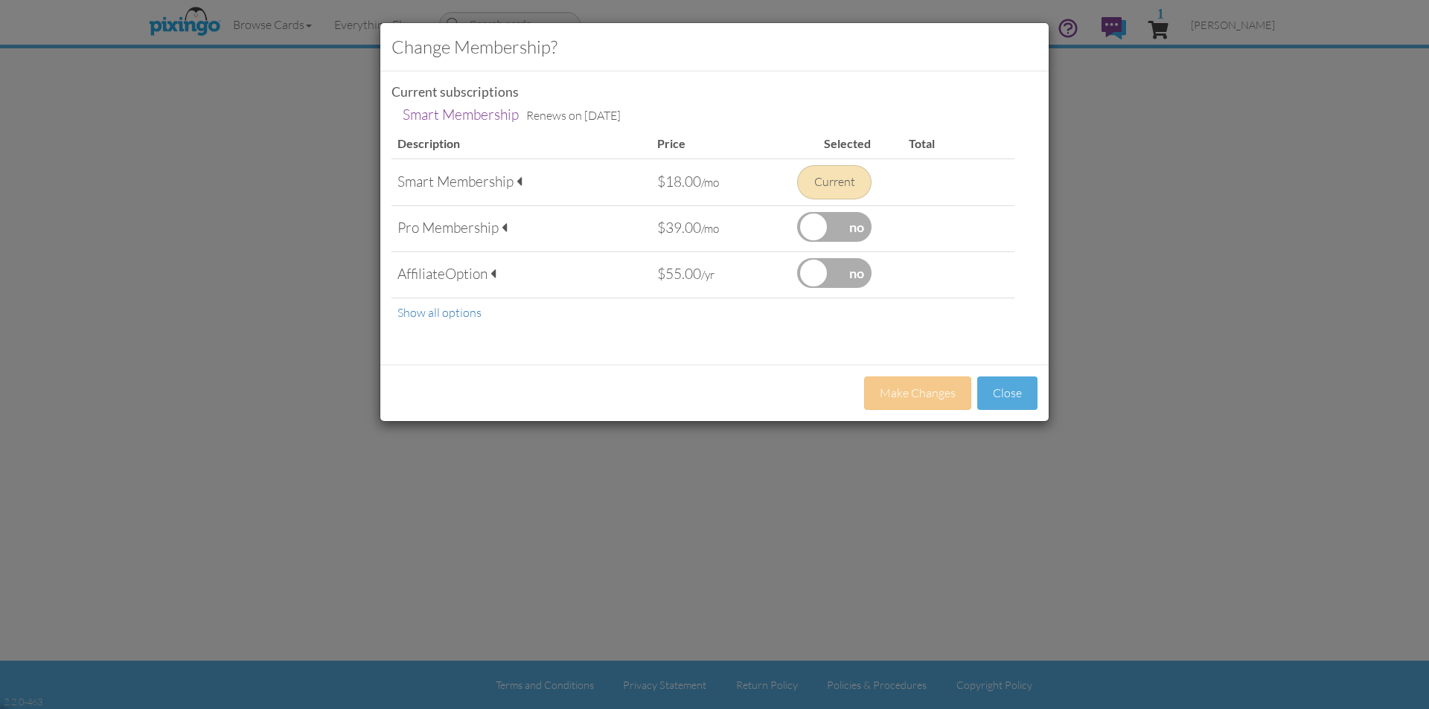
click at [438, 224] on div "Pro Membership" at bounding box center [521, 228] width 248 height 20
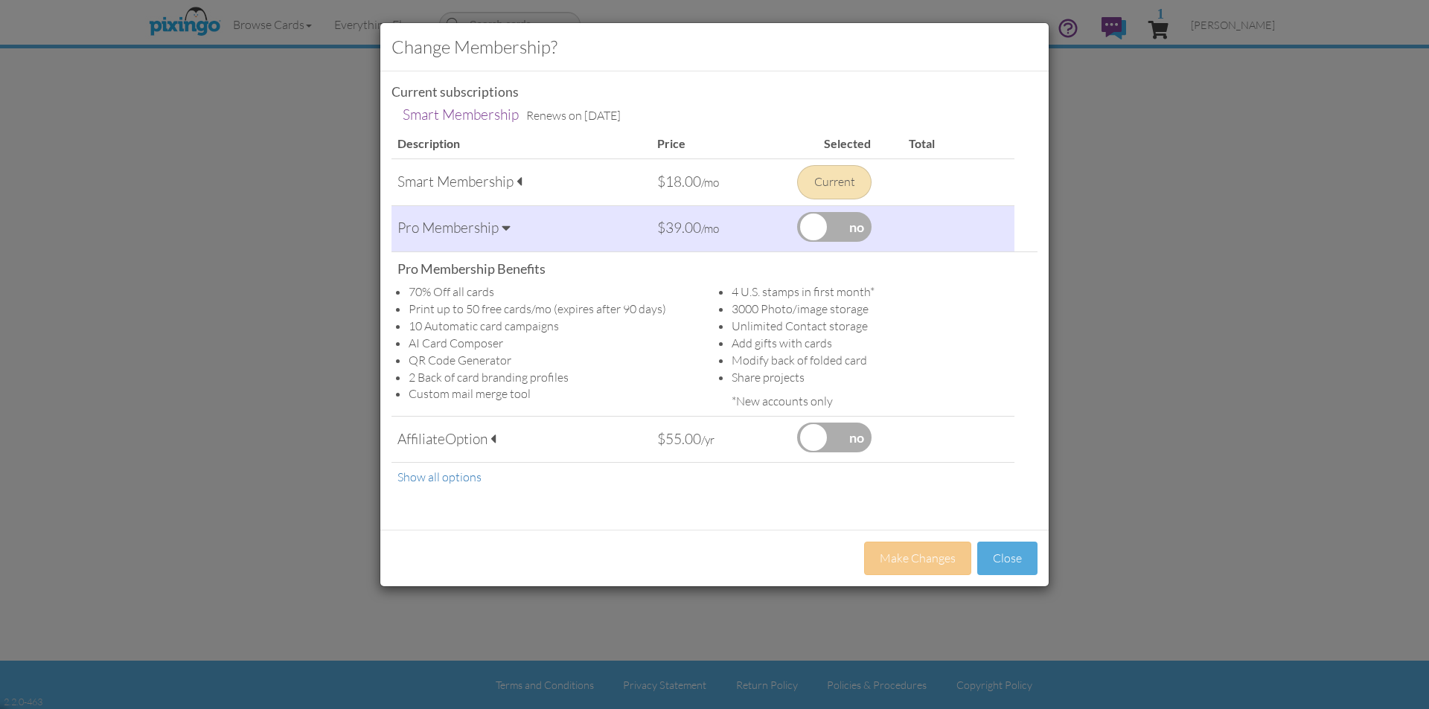
click at [482, 185] on div "Smart Membership" at bounding box center [521, 182] width 248 height 20
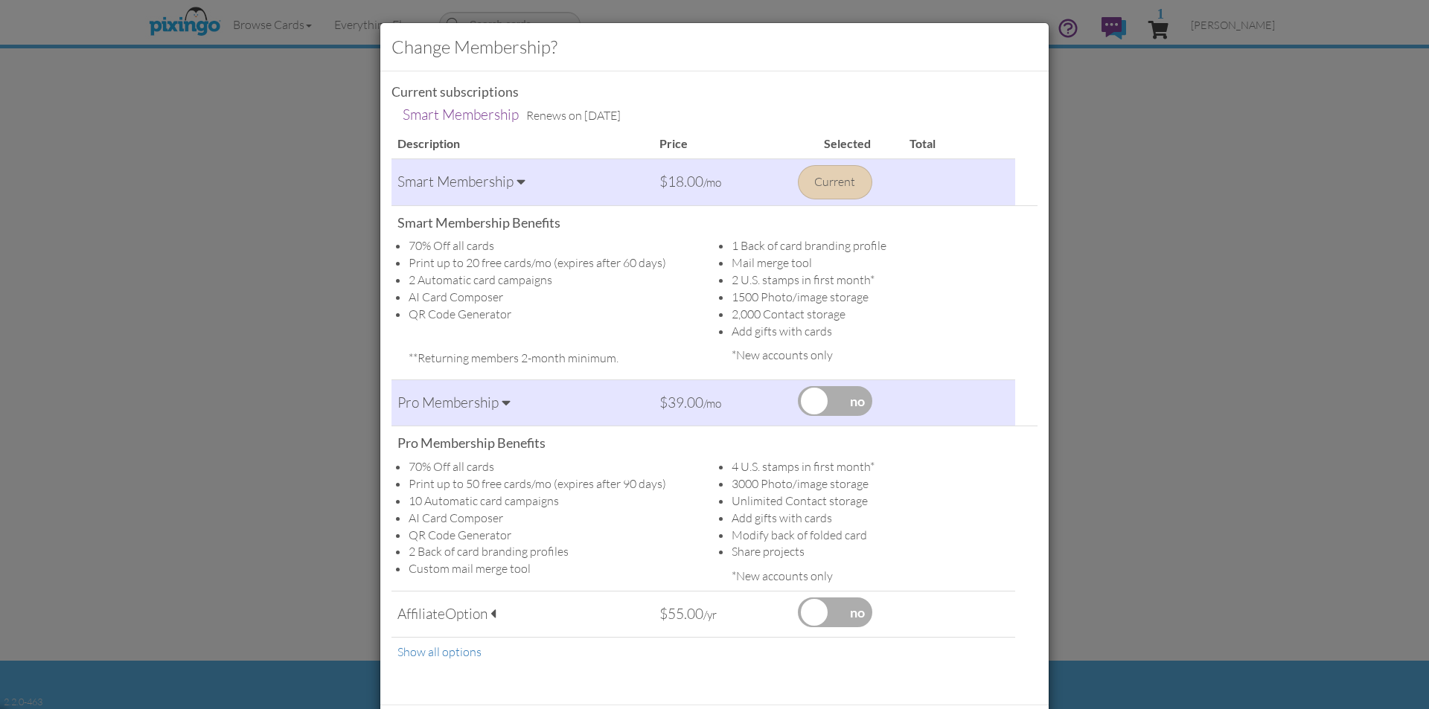
click at [470, 615] on span "Option" at bounding box center [466, 614] width 42 height 18
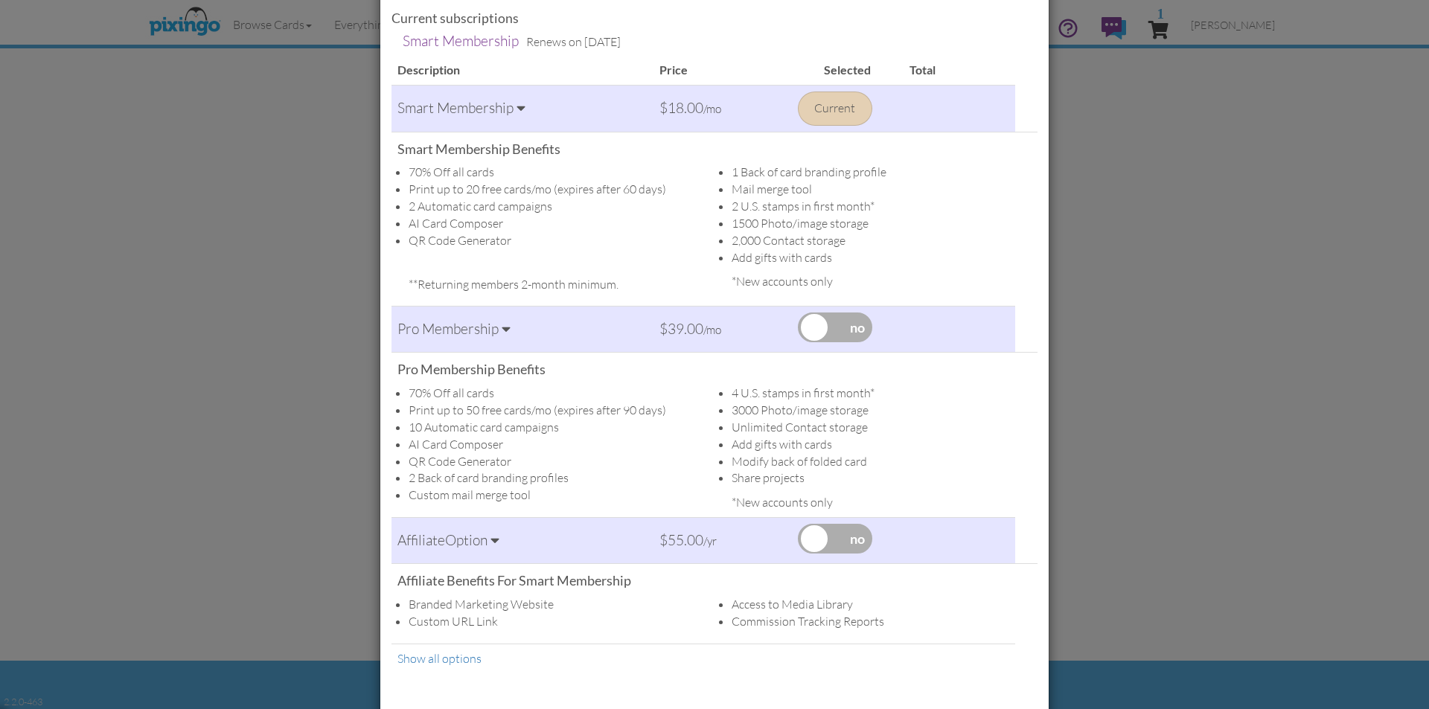
scroll to position [74, 0]
click at [857, 326] on label at bounding box center [835, 327] width 74 height 30
click at [0, 0] on input "checkbox" at bounding box center [0, 0] width 0 height 0
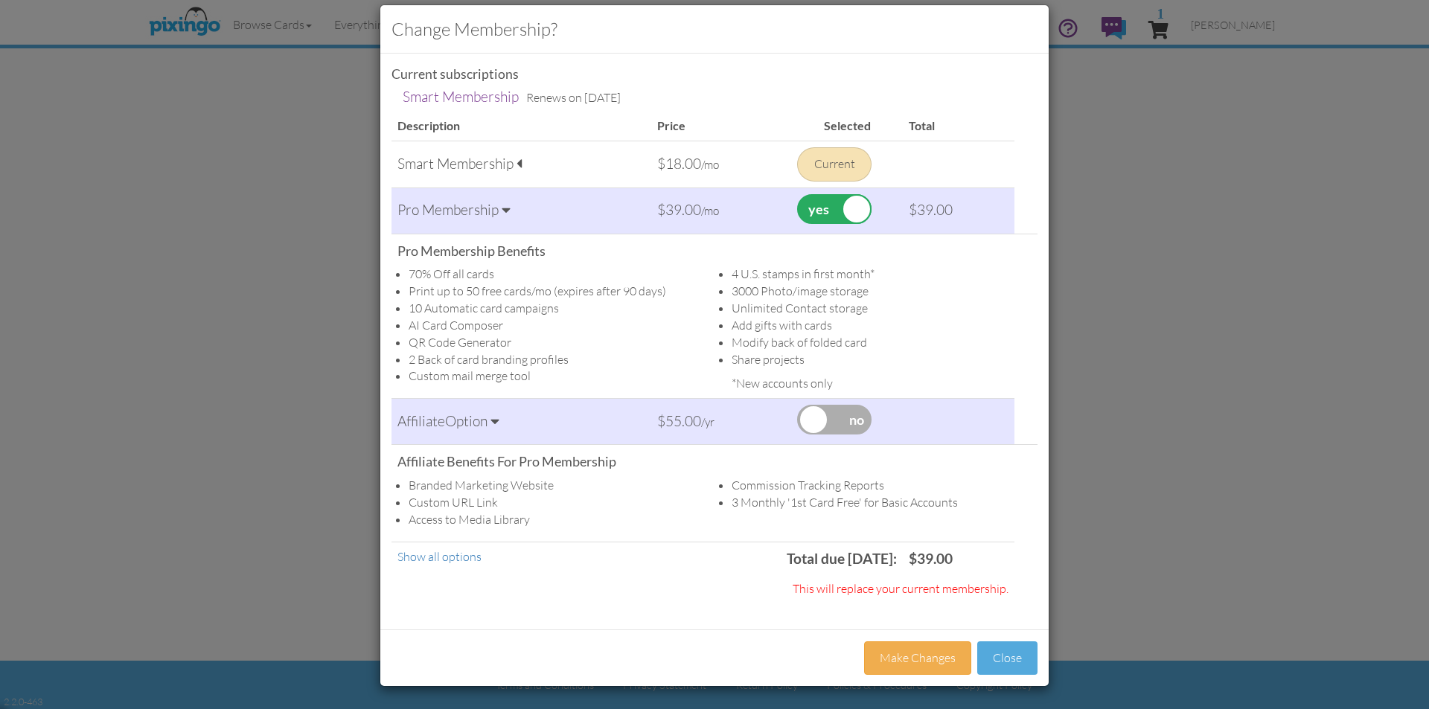
scroll to position [18, 0]
click at [937, 662] on button "Make Changes" at bounding box center [917, 658] width 107 height 33
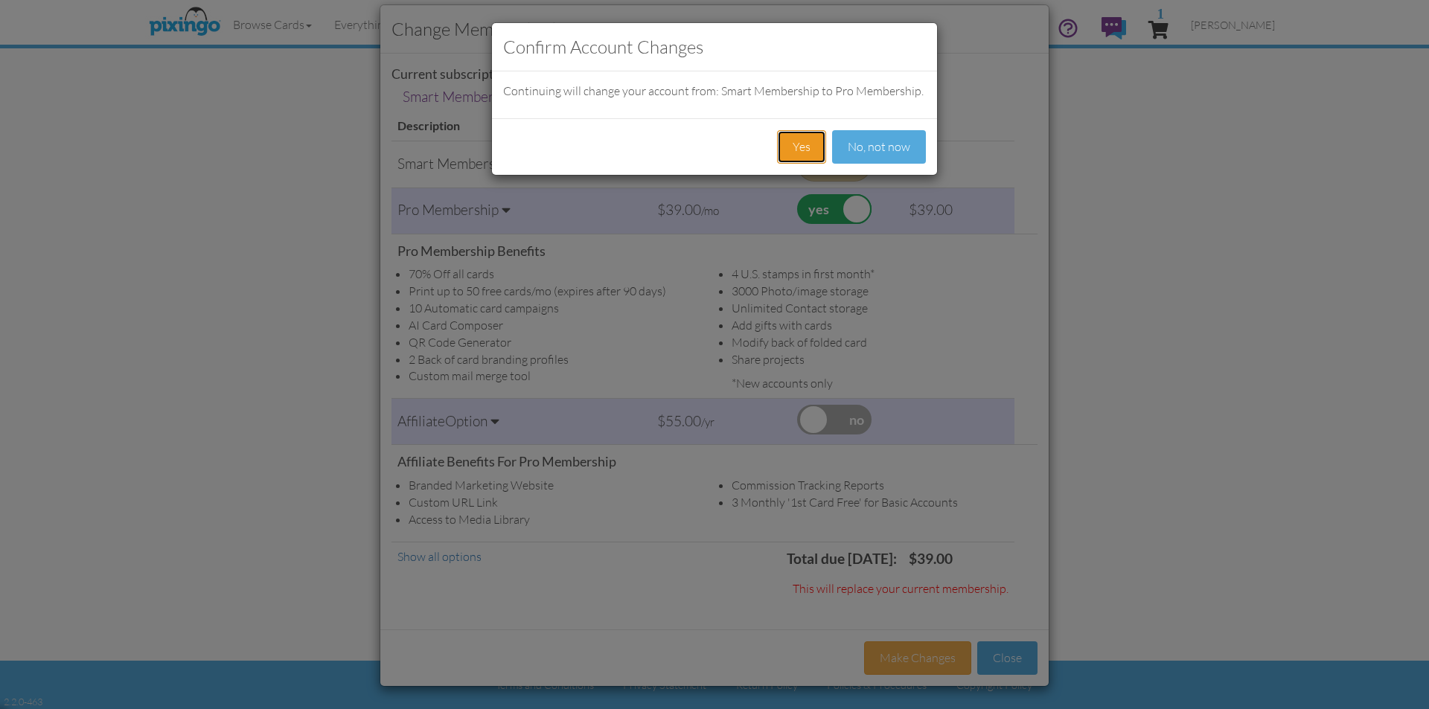
click at [802, 150] on button "Yes" at bounding box center [801, 146] width 49 height 33
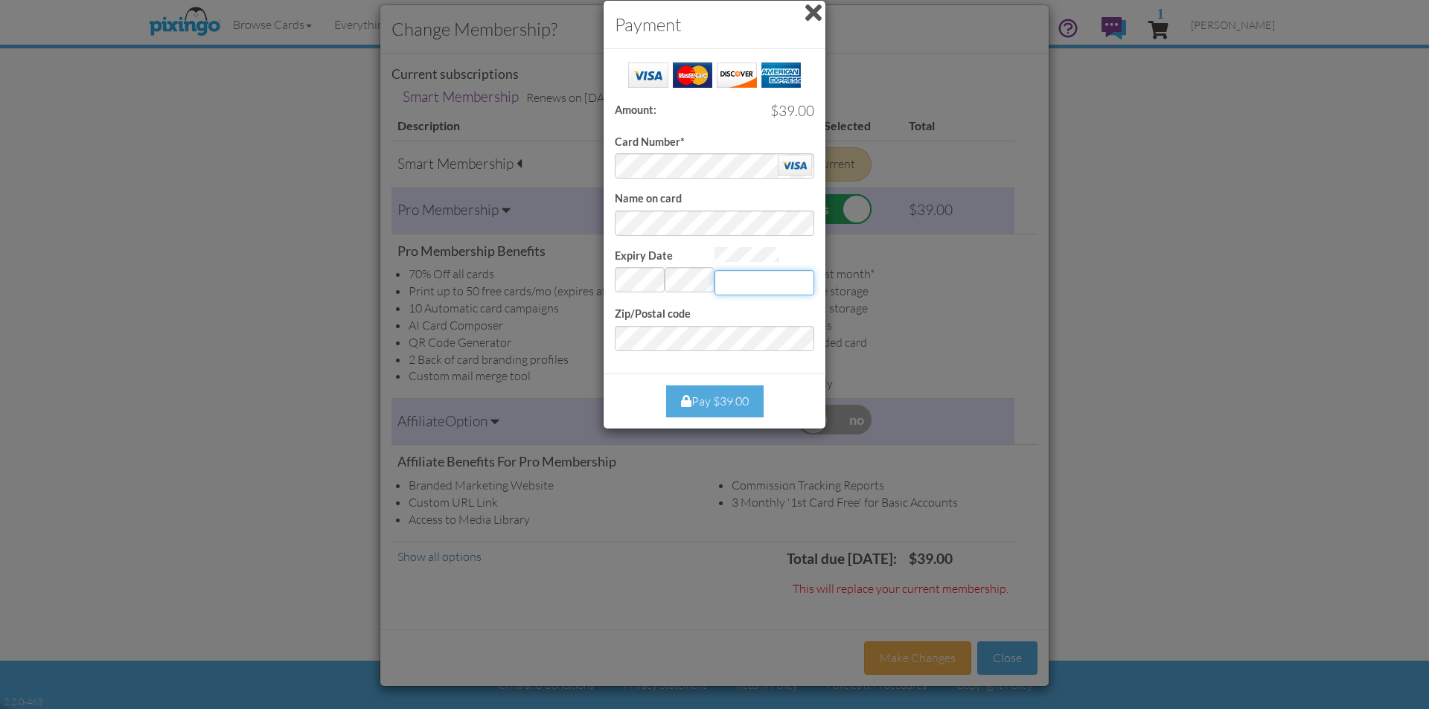
click at [759, 277] on input "Expiry Date" at bounding box center [765, 282] width 100 height 25
type input "401"
click at [731, 397] on div "Pay $39.00" at bounding box center [715, 402] width 98 height 32
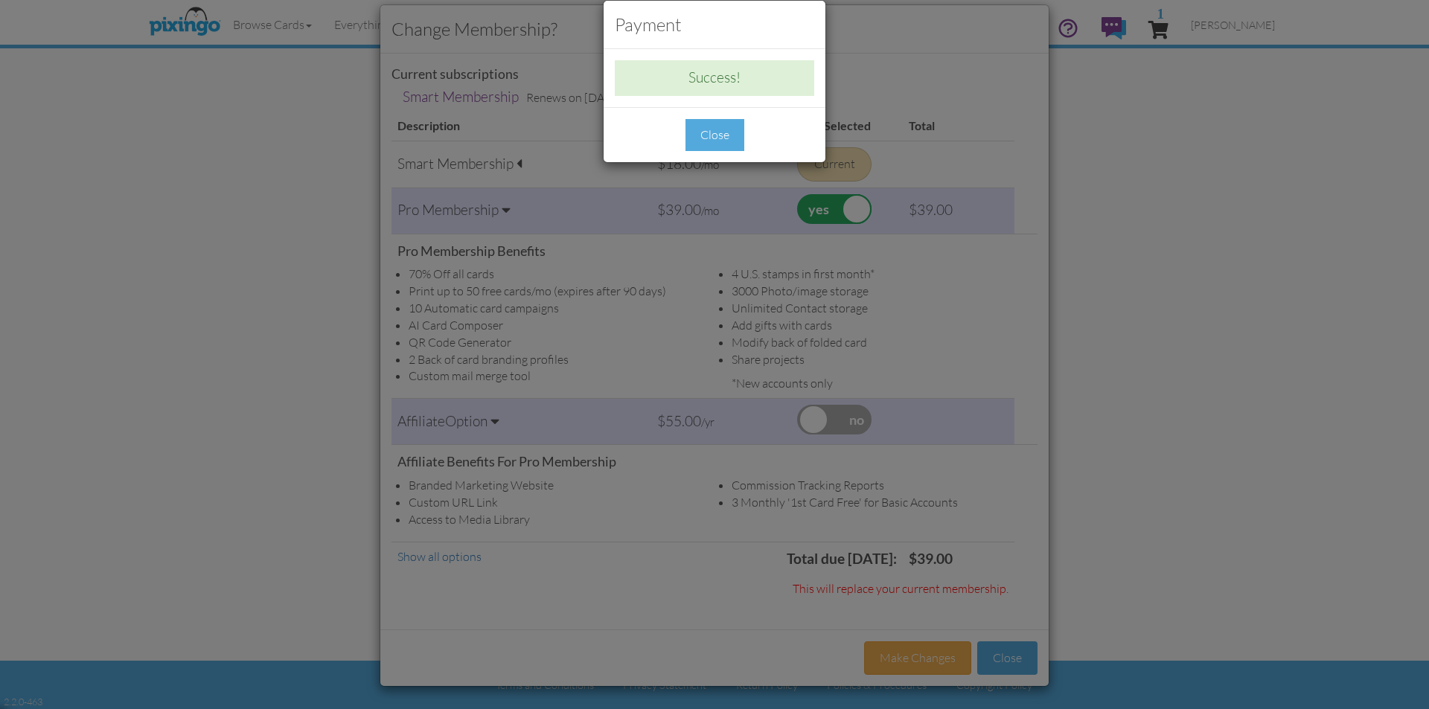
click at [722, 137] on div "Close" at bounding box center [715, 135] width 59 height 32
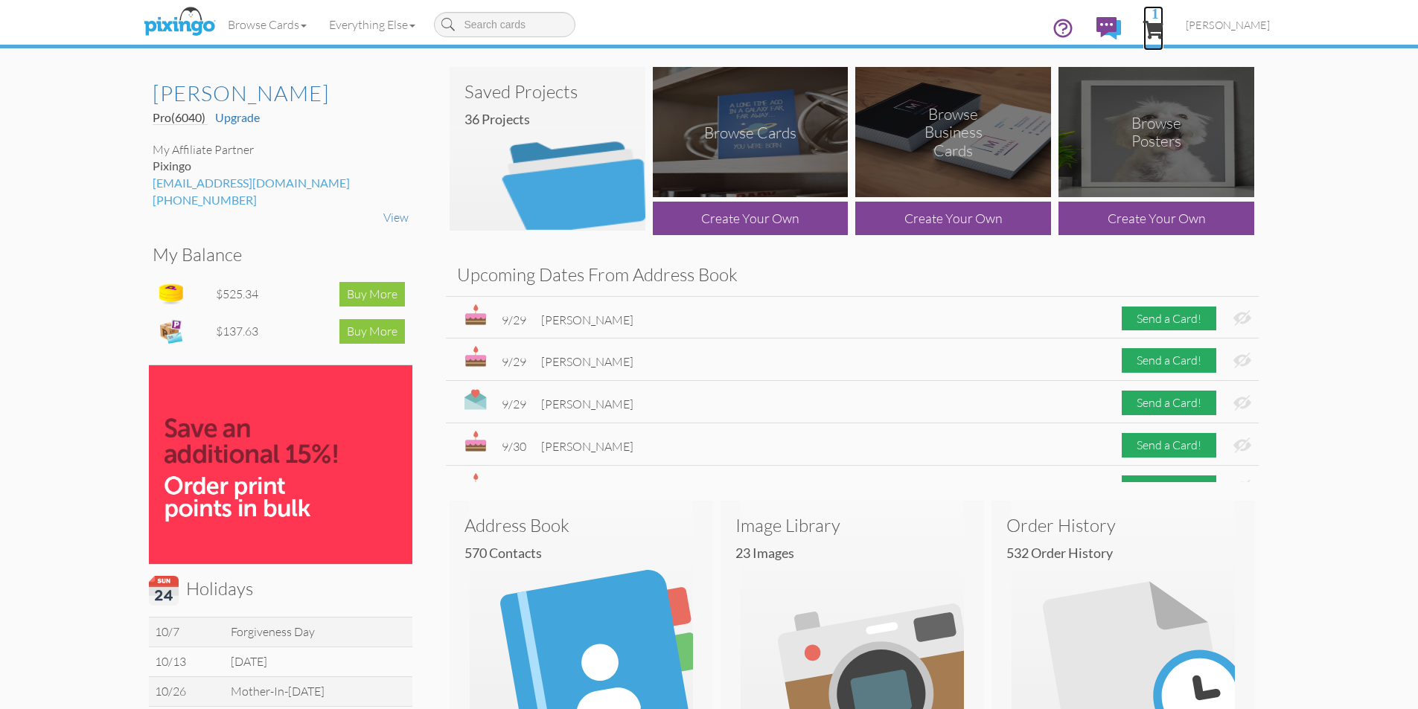
click at [1163, 27] on span "1" at bounding box center [1153, 30] width 20 height 18
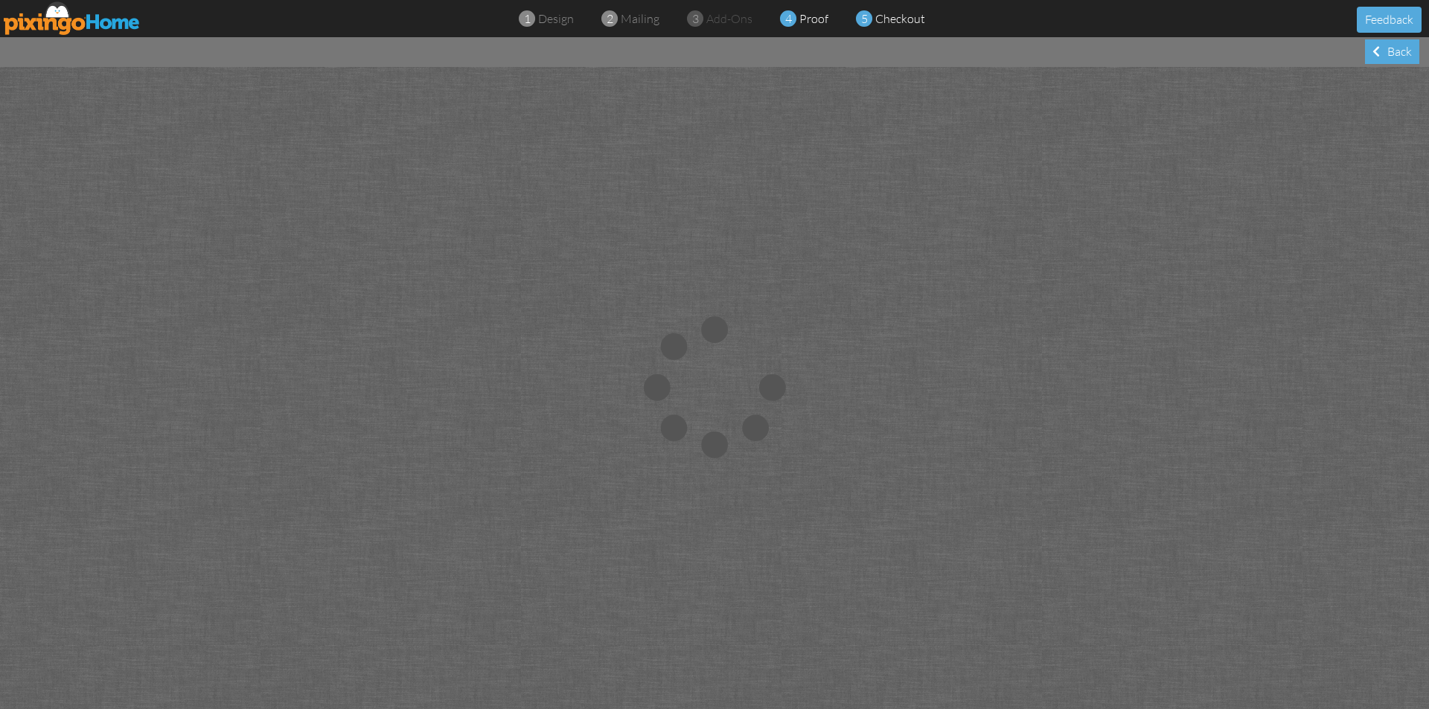
click at [820, 21] on span "proof" at bounding box center [813, 18] width 29 height 15
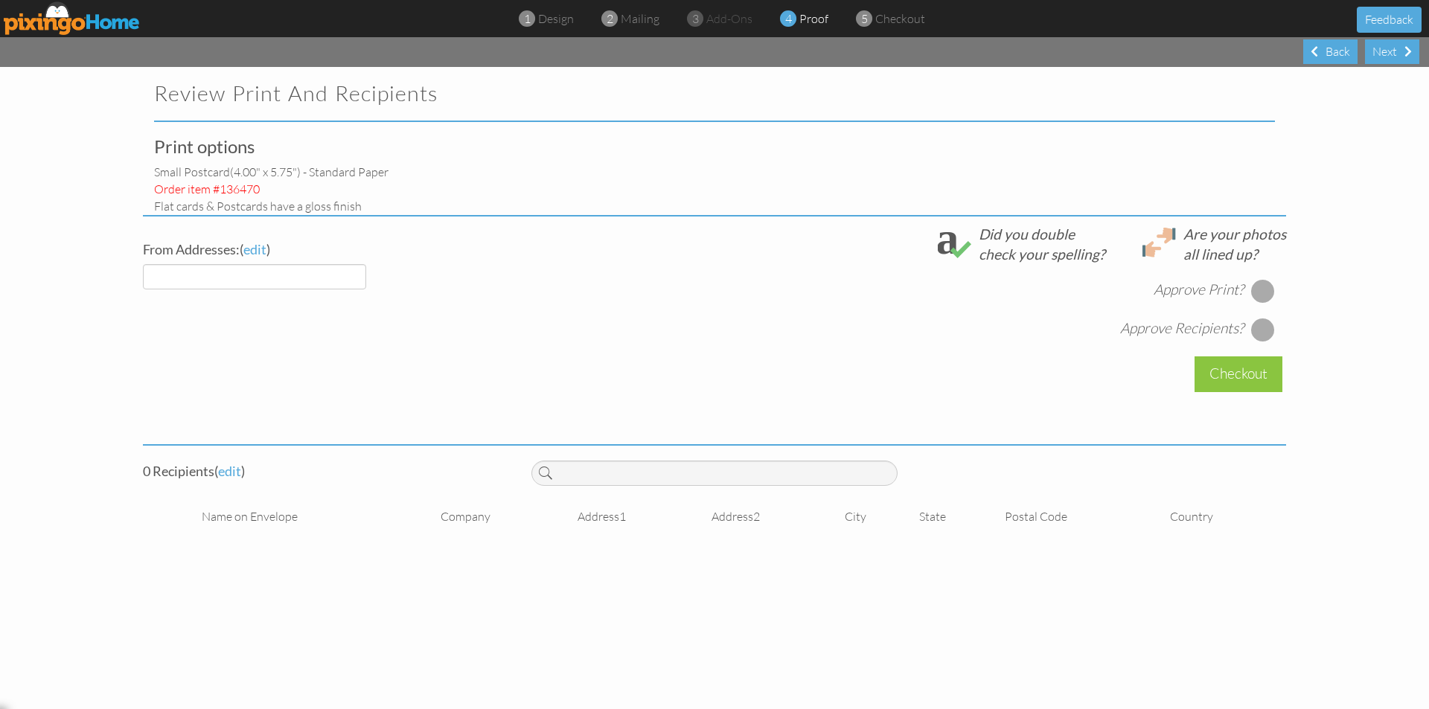
select select "object:17269"
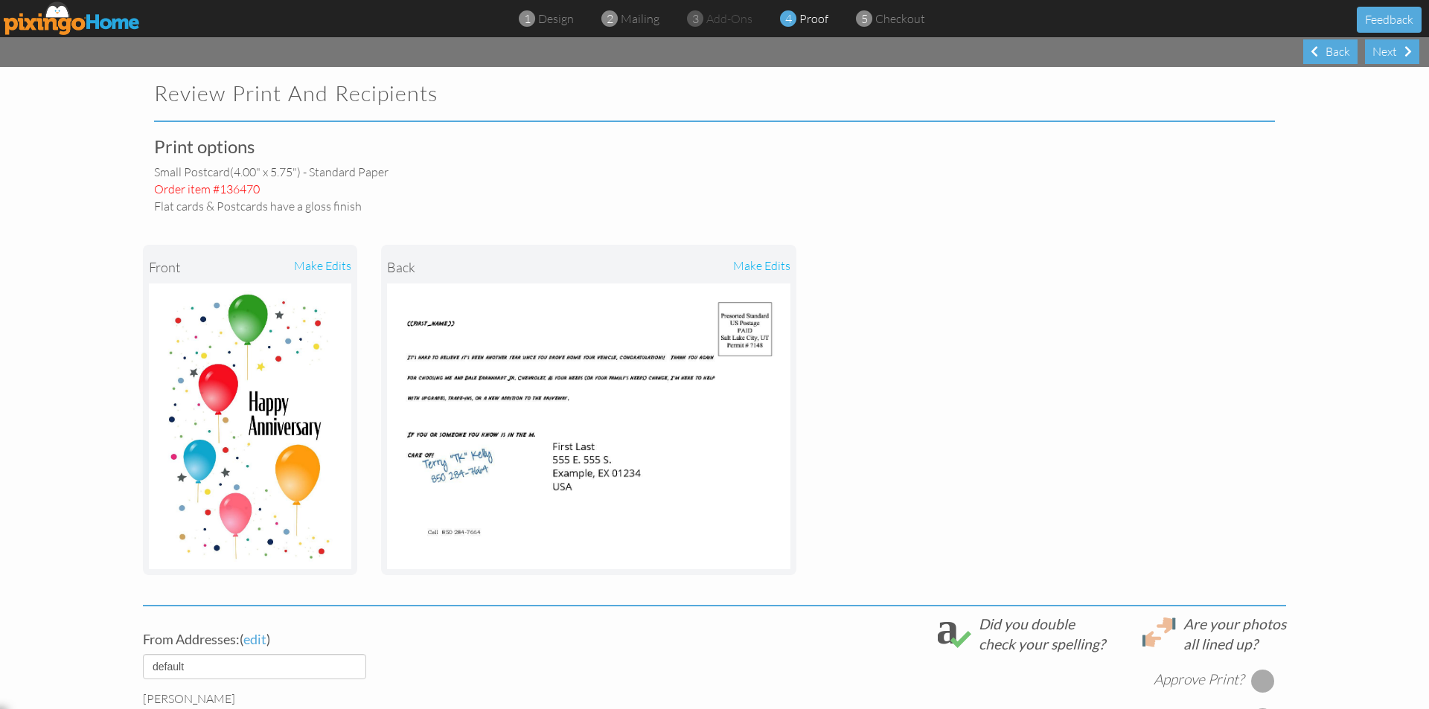
click at [720, 25] on div "3 add-ons" at bounding box center [723, 18] width 57 height 17
click at [1338, 47] on div "Back" at bounding box center [1330, 51] width 54 height 25
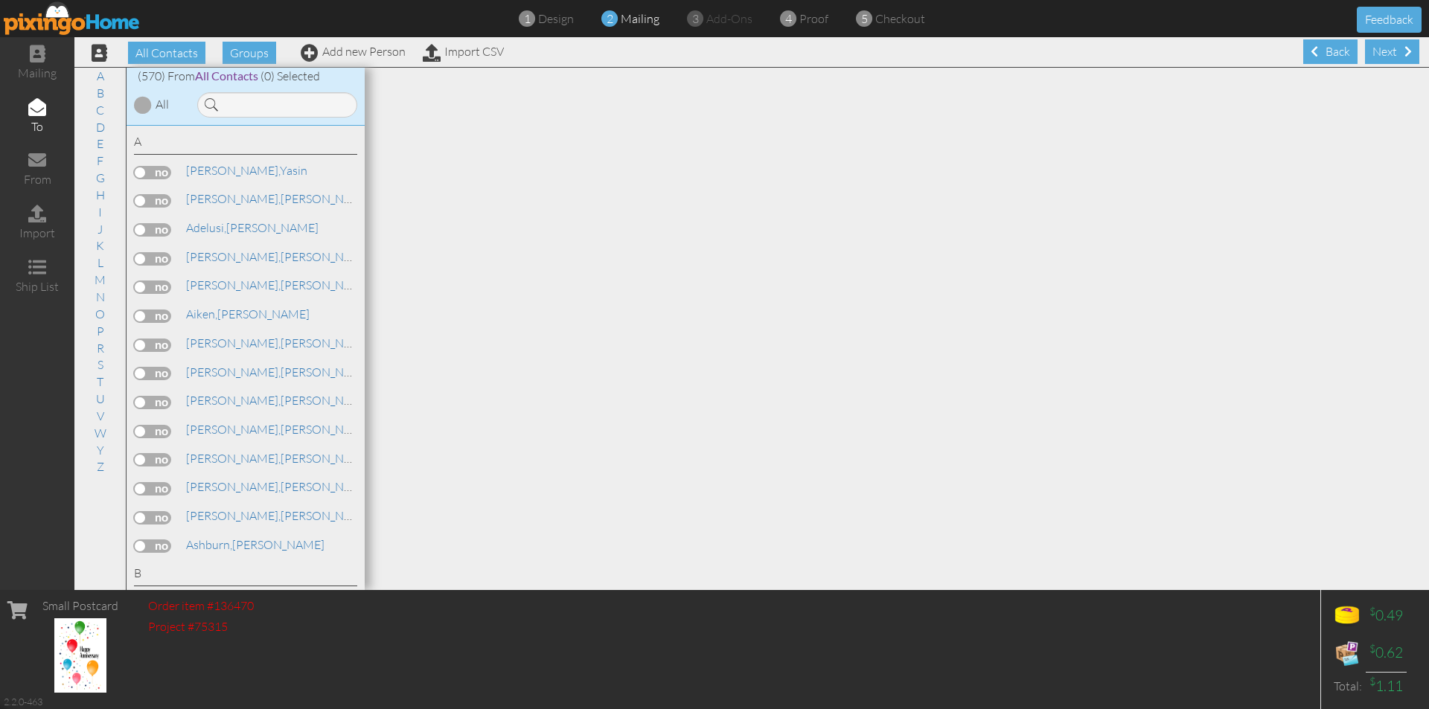
click at [1338, 47] on div "Back" at bounding box center [1330, 51] width 54 height 25
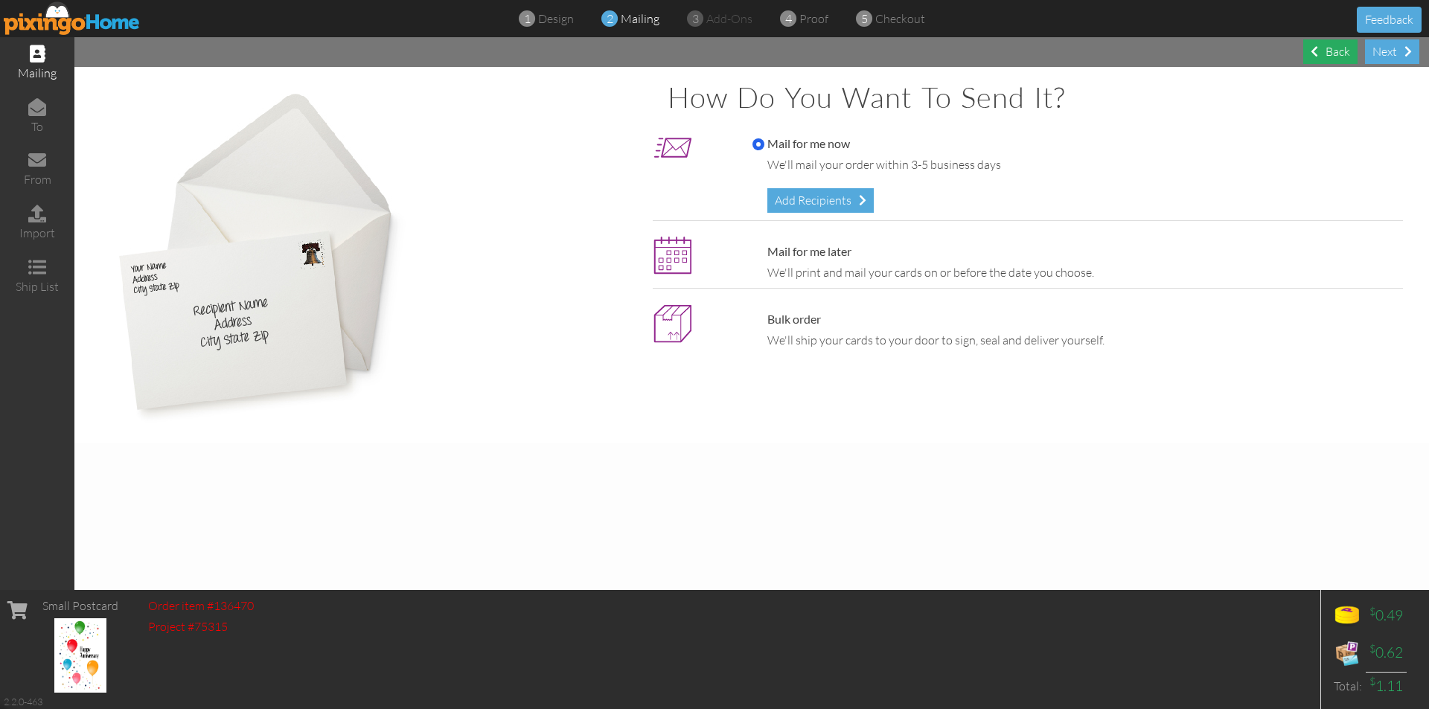
click at [1338, 47] on div "Back" at bounding box center [1330, 51] width 54 height 25
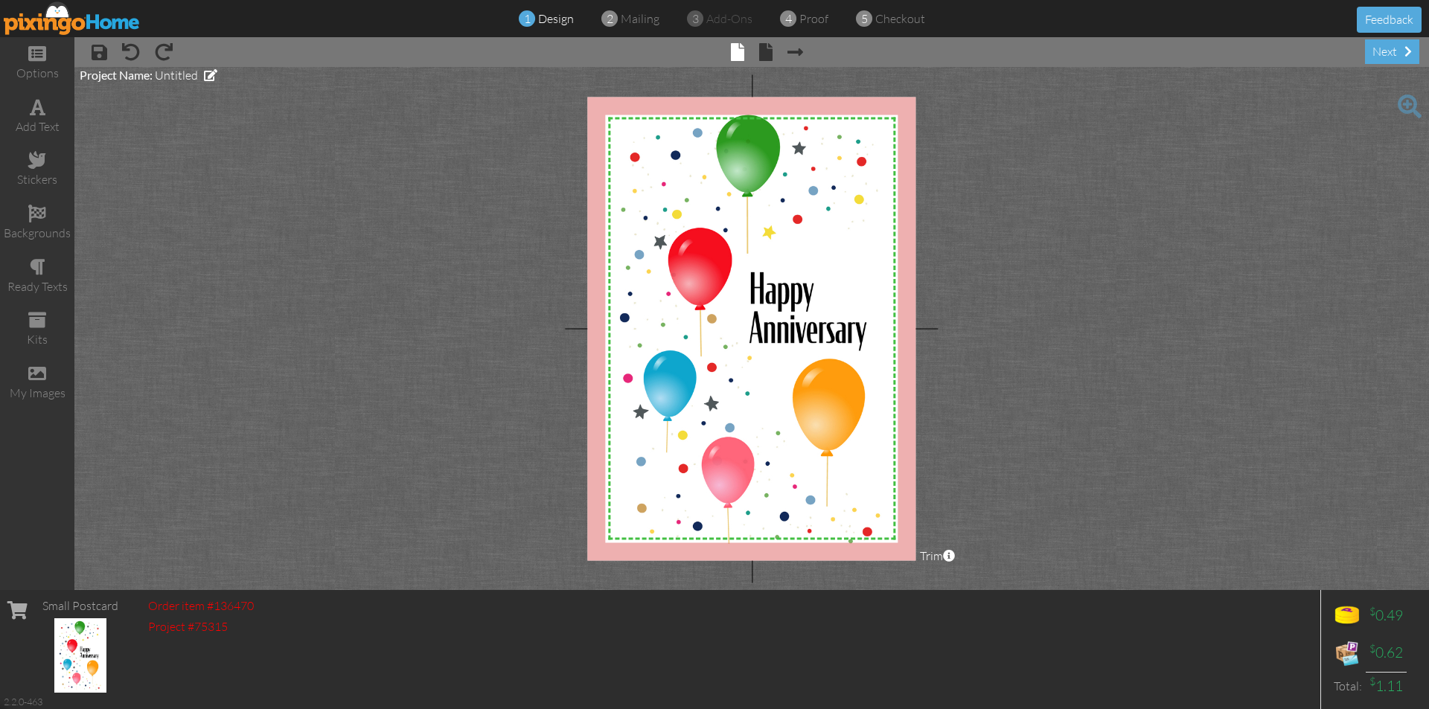
click at [80, 14] on img at bounding box center [72, 17] width 137 height 33
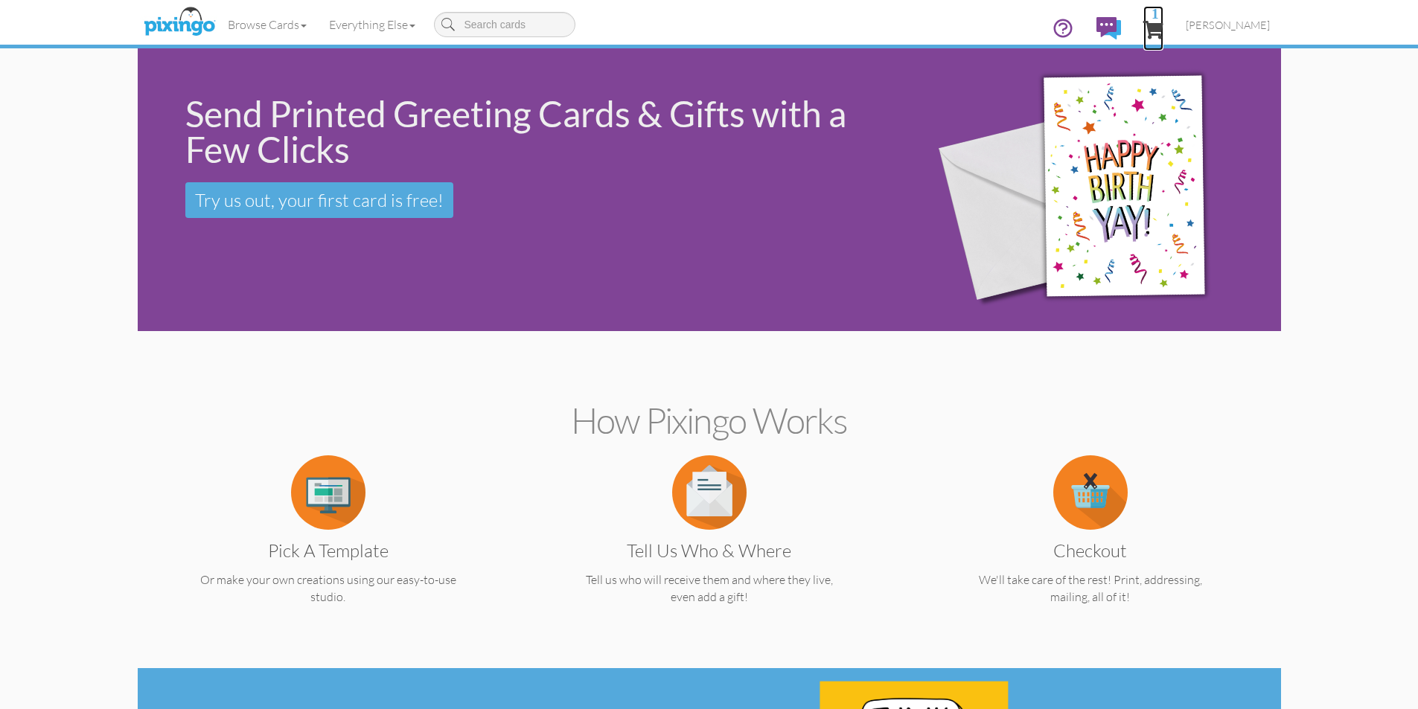
click at [1163, 30] on span "1" at bounding box center [1153, 30] width 20 height 18
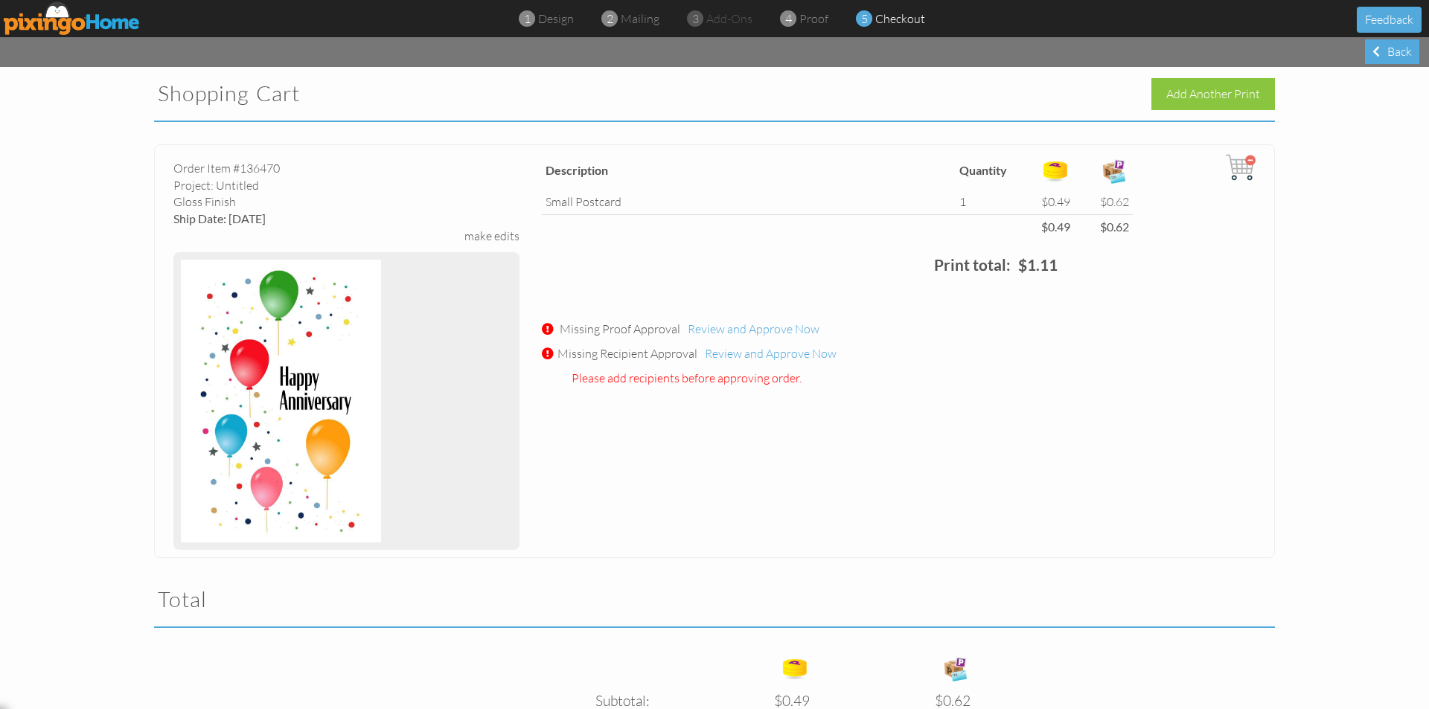
click at [1238, 170] on img at bounding box center [1241, 168] width 30 height 30
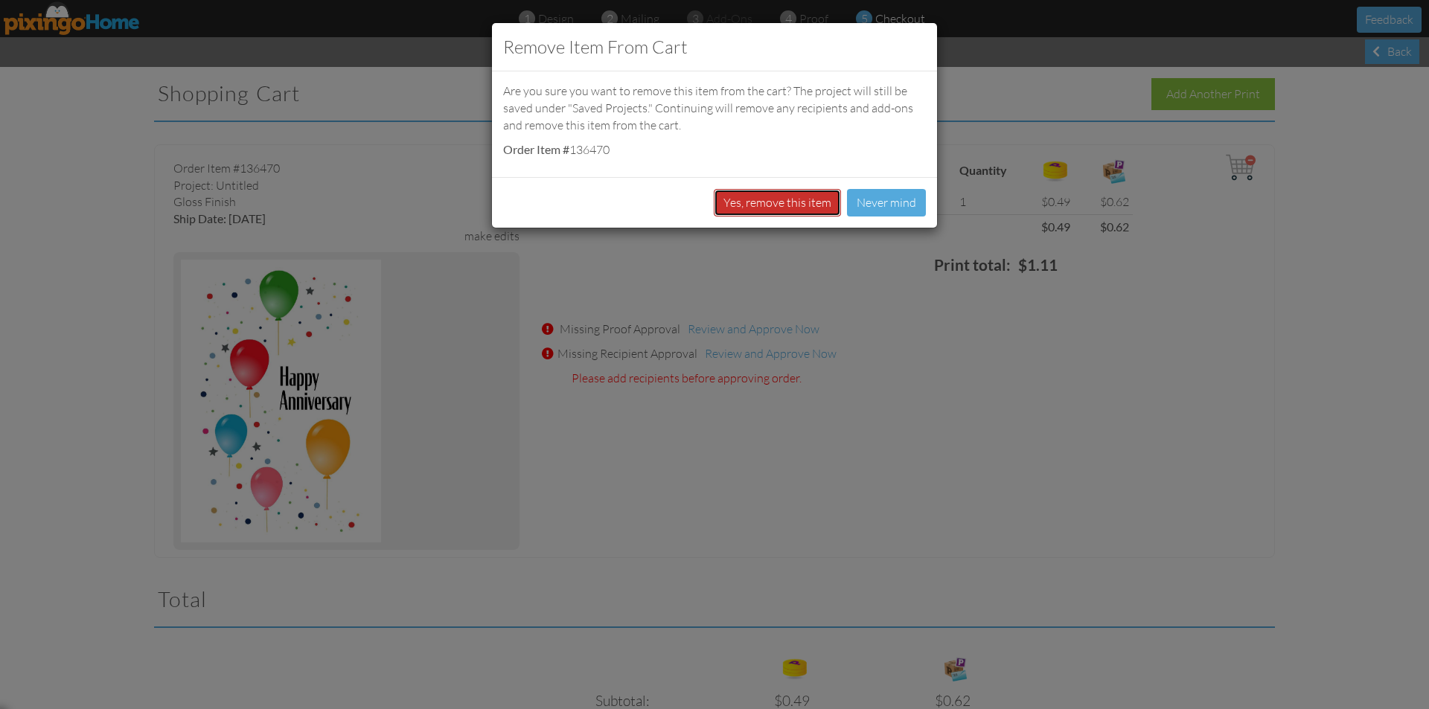
click at [793, 204] on button "Yes, remove this item" at bounding box center [777, 203] width 127 height 28
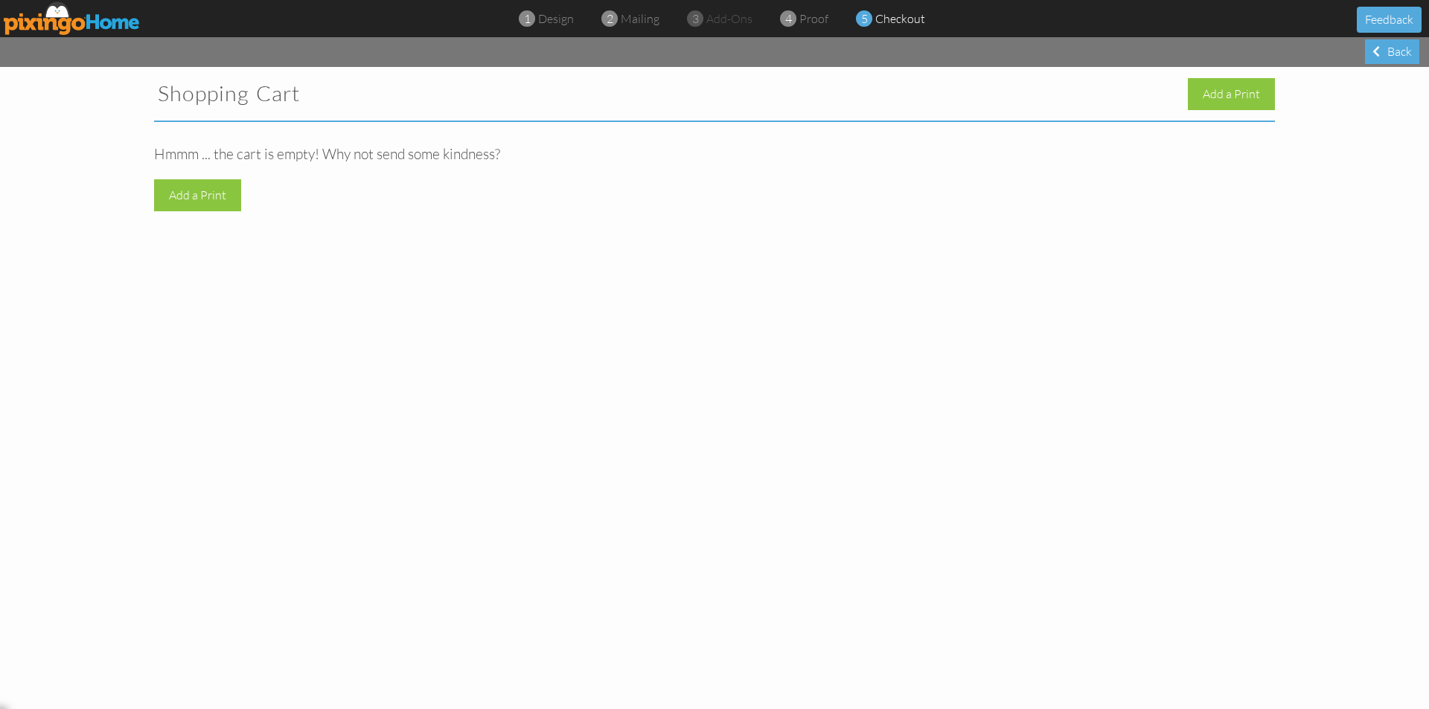
click at [119, 18] on img at bounding box center [72, 17] width 137 height 33
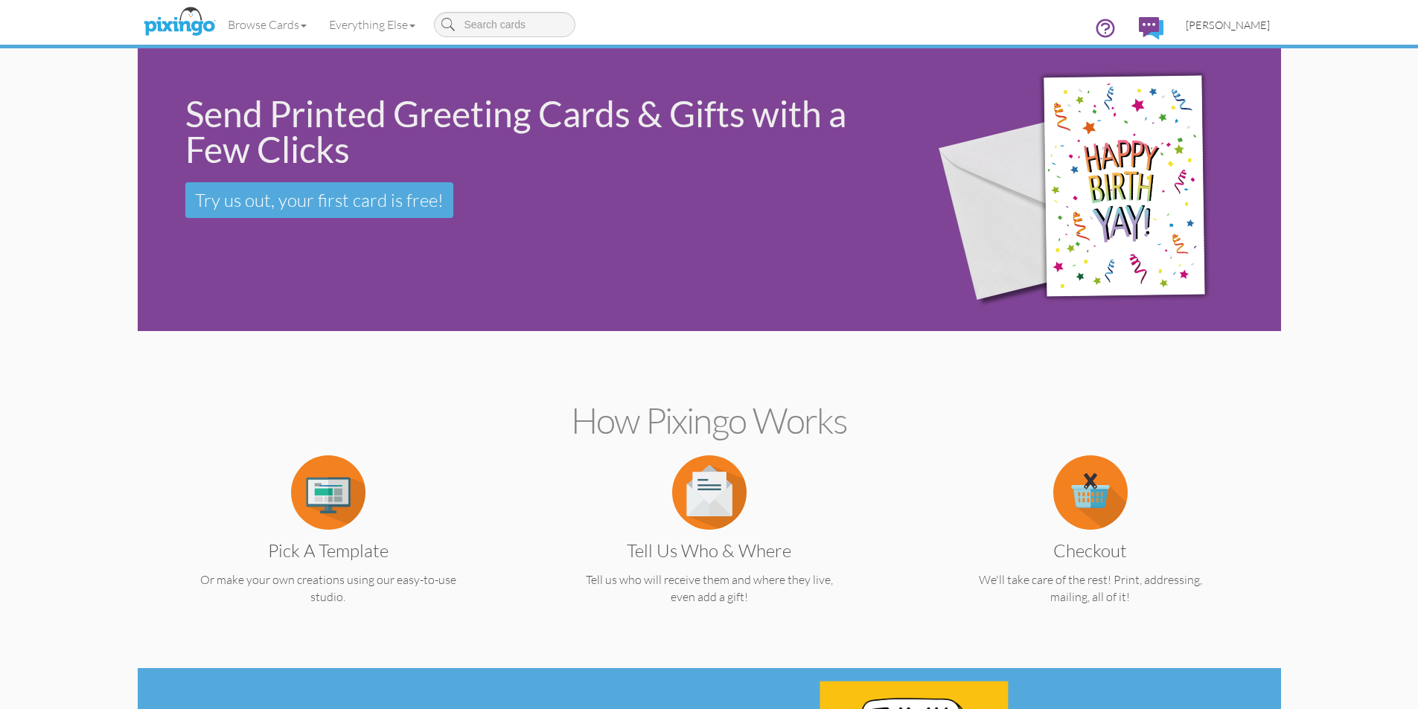
click at [1234, 16] on link "[PERSON_NAME]" at bounding box center [1228, 25] width 106 height 38
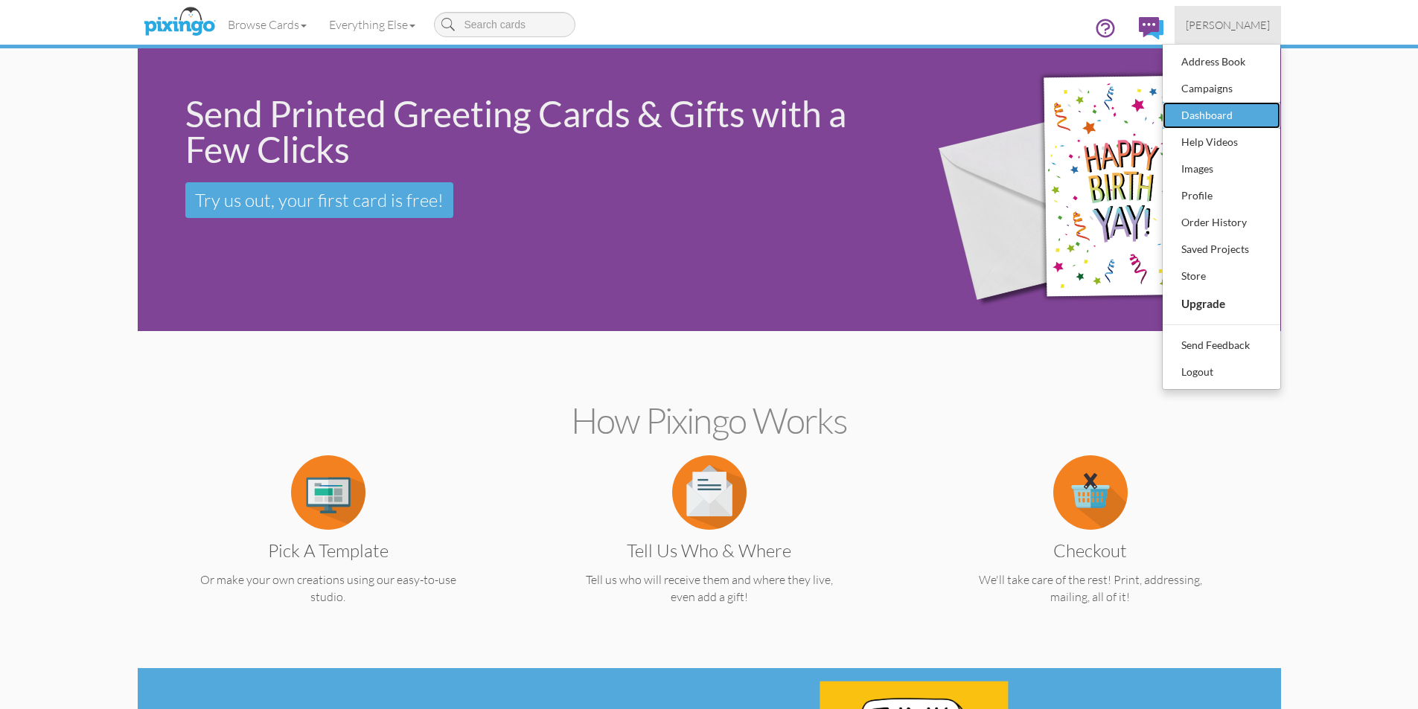
click at [1202, 113] on div "Dashboard" at bounding box center [1221, 115] width 88 height 22
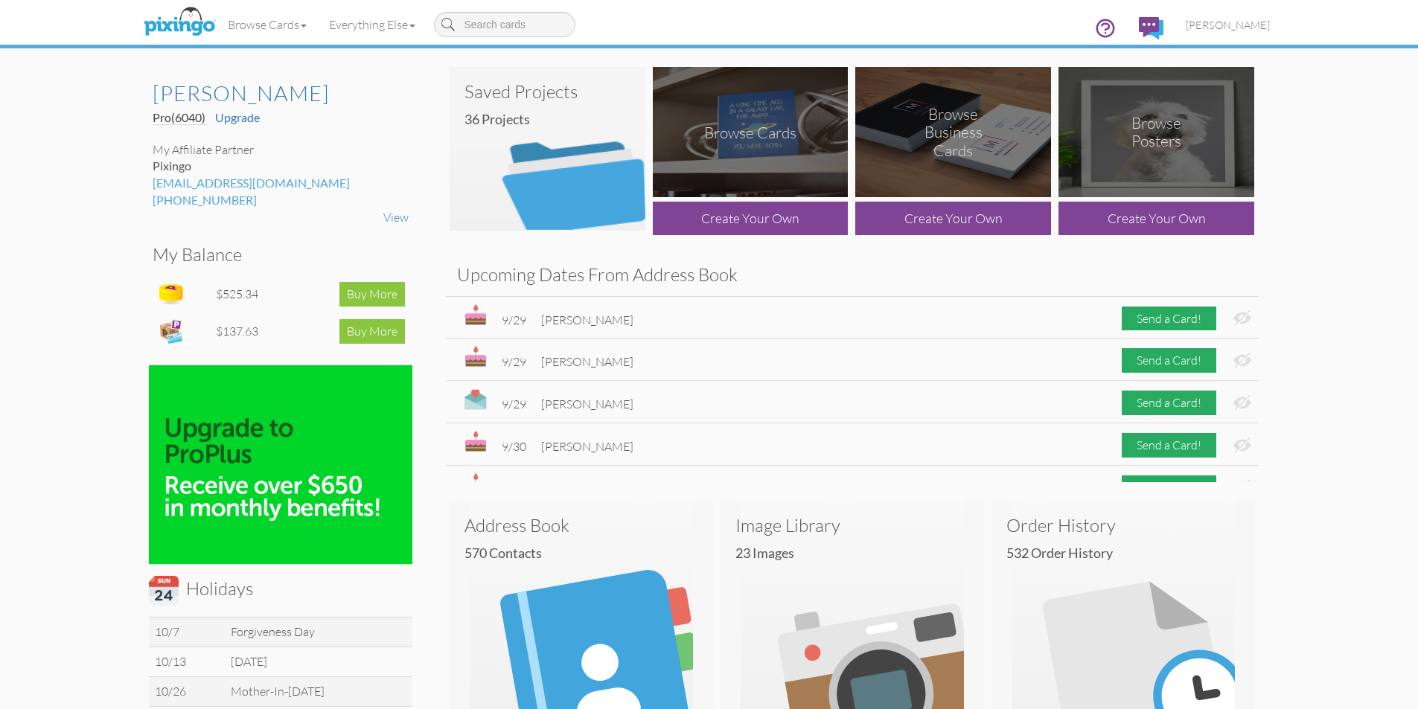
click at [560, 122] on h4 "36 Projects" at bounding box center [552, 119] width 177 height 15
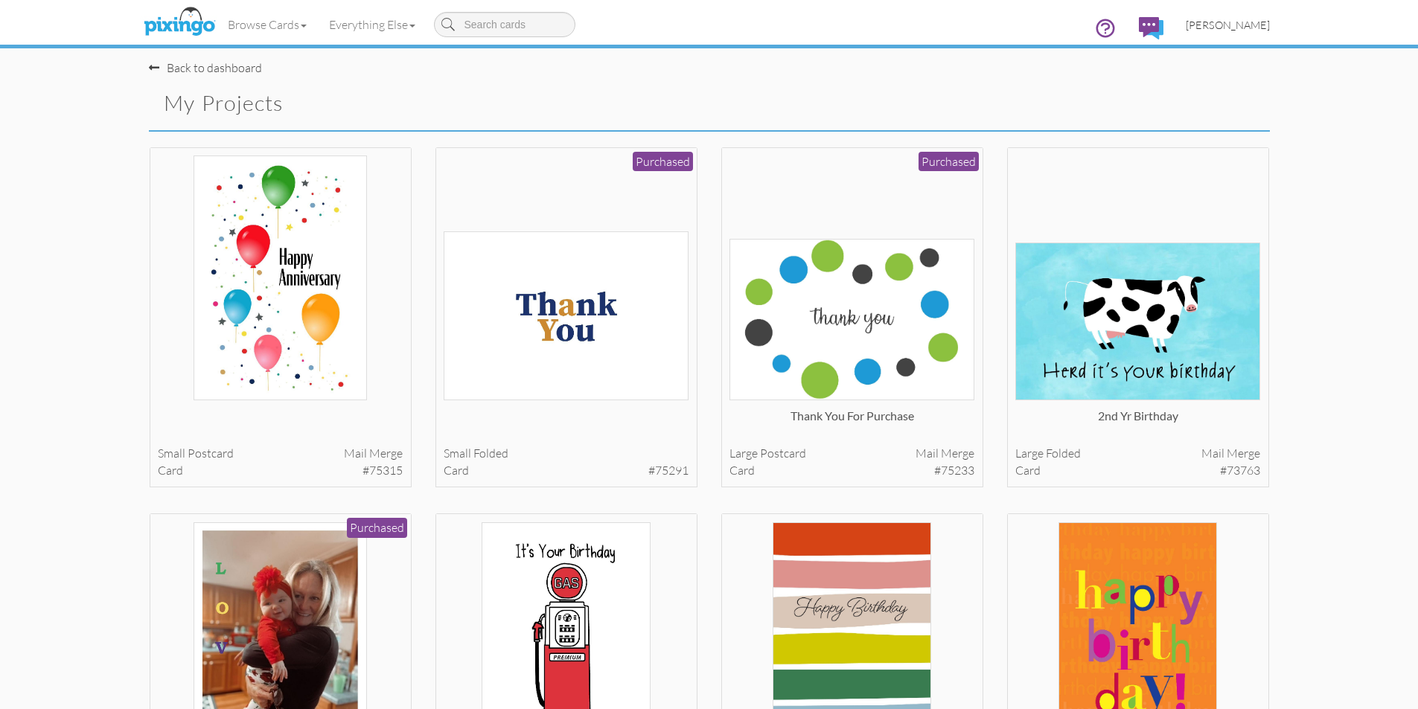
click at [1256, 22] on span "[PERSON_NAME]" at bounding box center [1228, 25] width 84 height 13
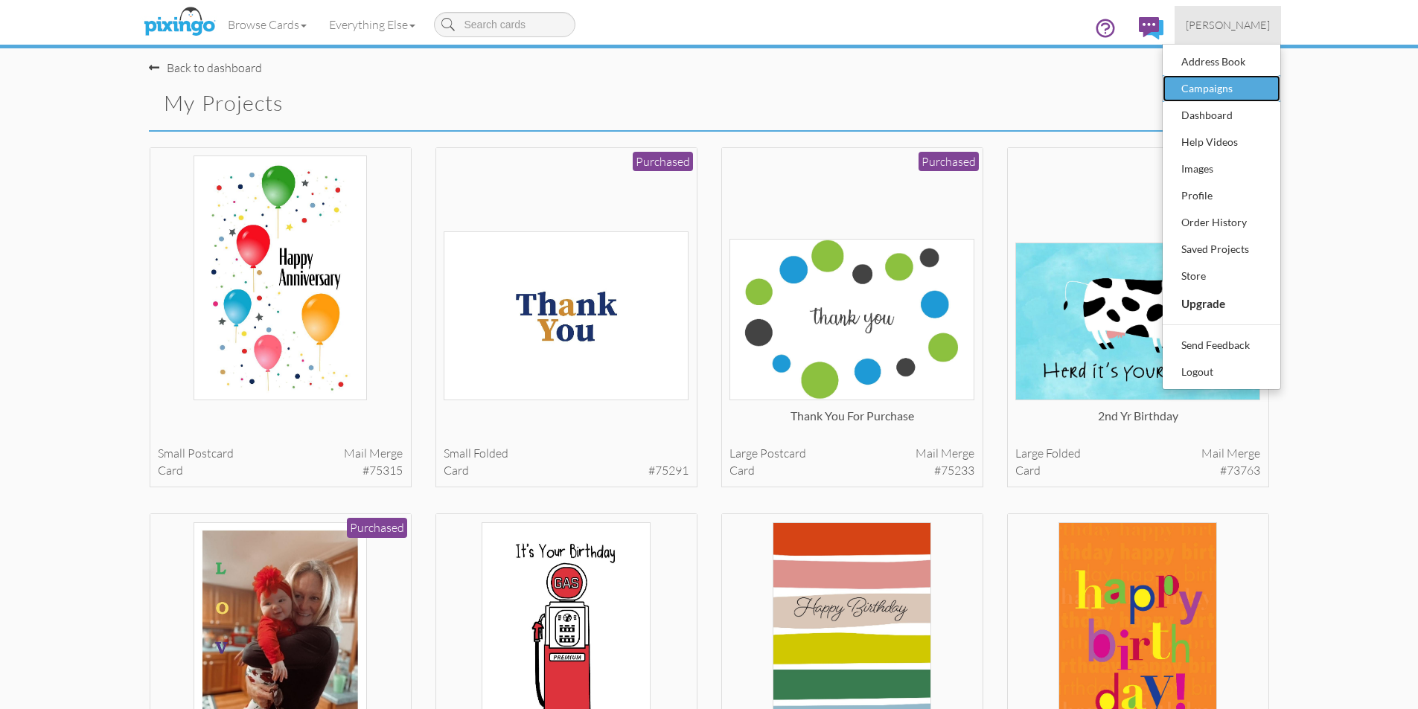
click at [1218, 92] on div "Campaigns" at bounding box center [1221, 88] width 88 height 22
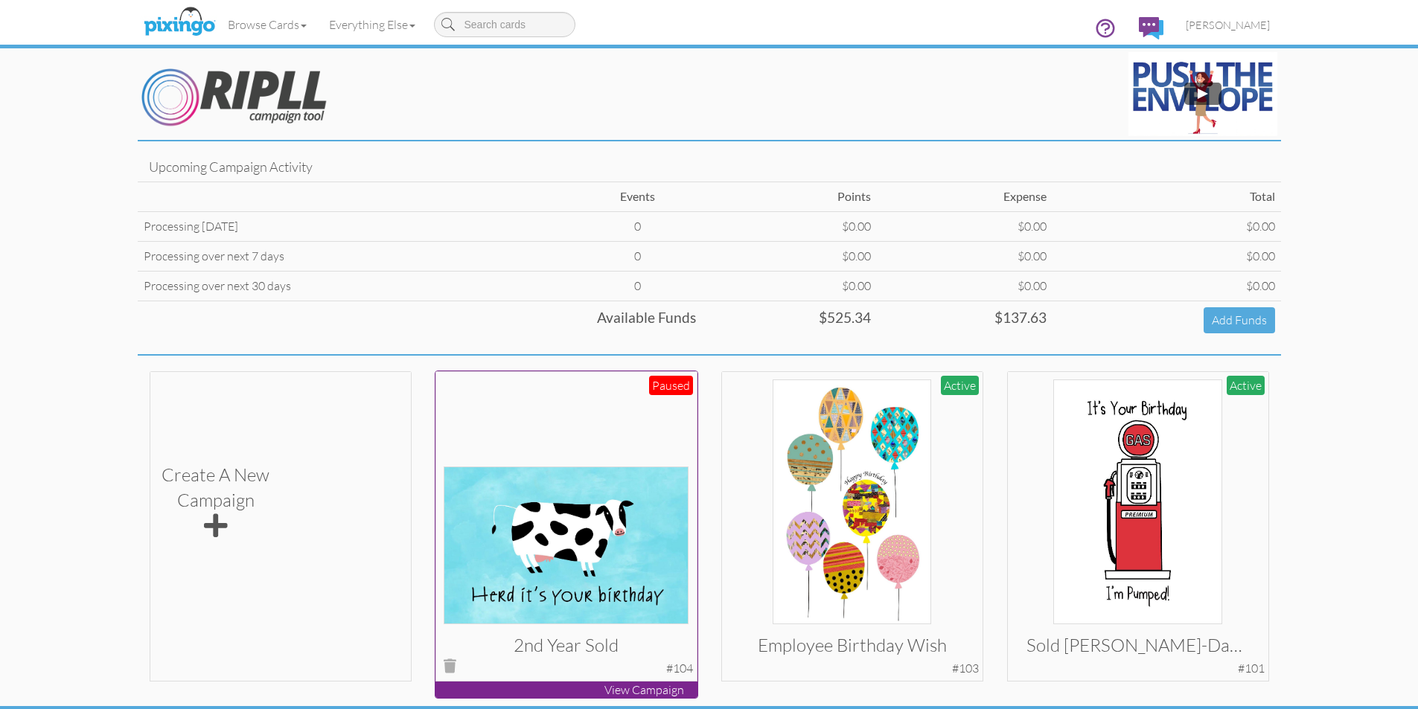
click at [639, 438] on div at bounding box center [566, 502] width 245 height 245
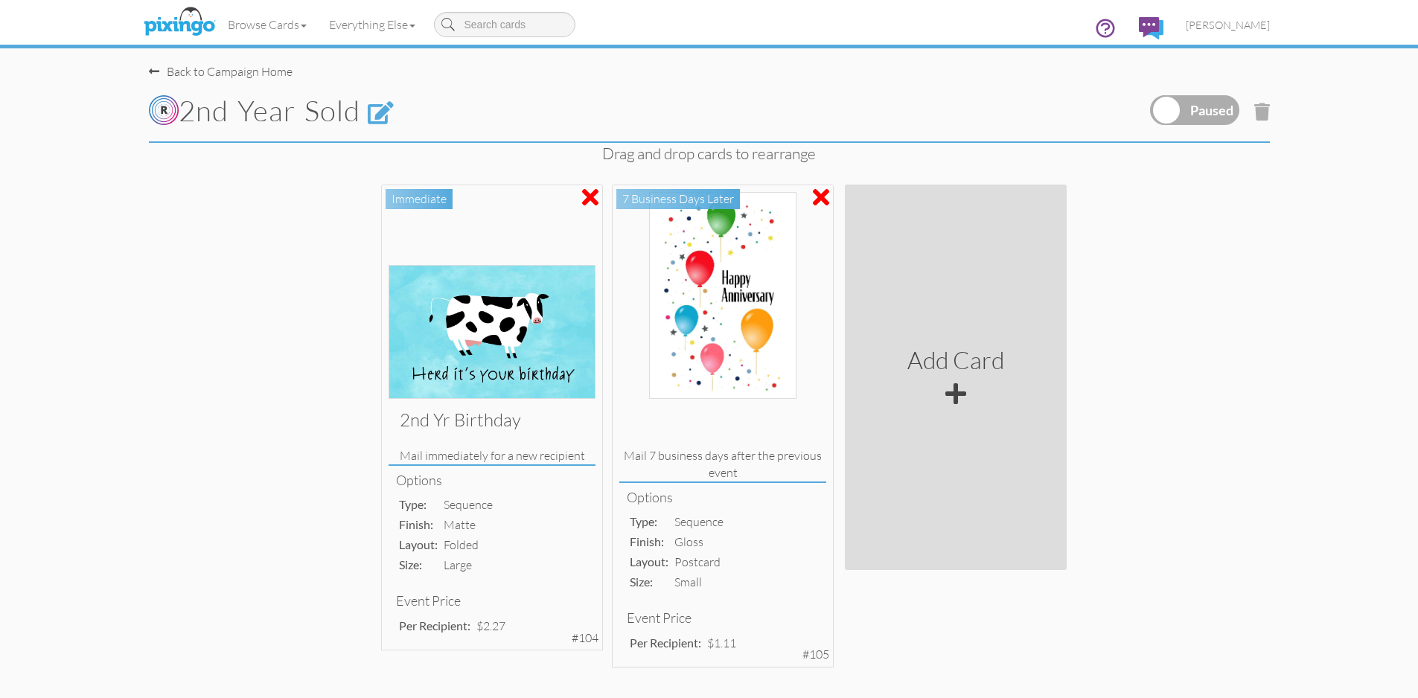
click at [1230, 111] on label at bounding box center [1194, 110] width 89 height 30
click at [0, 0] on input "checkbox" at bounding box center [0, 0] width 0 height 0
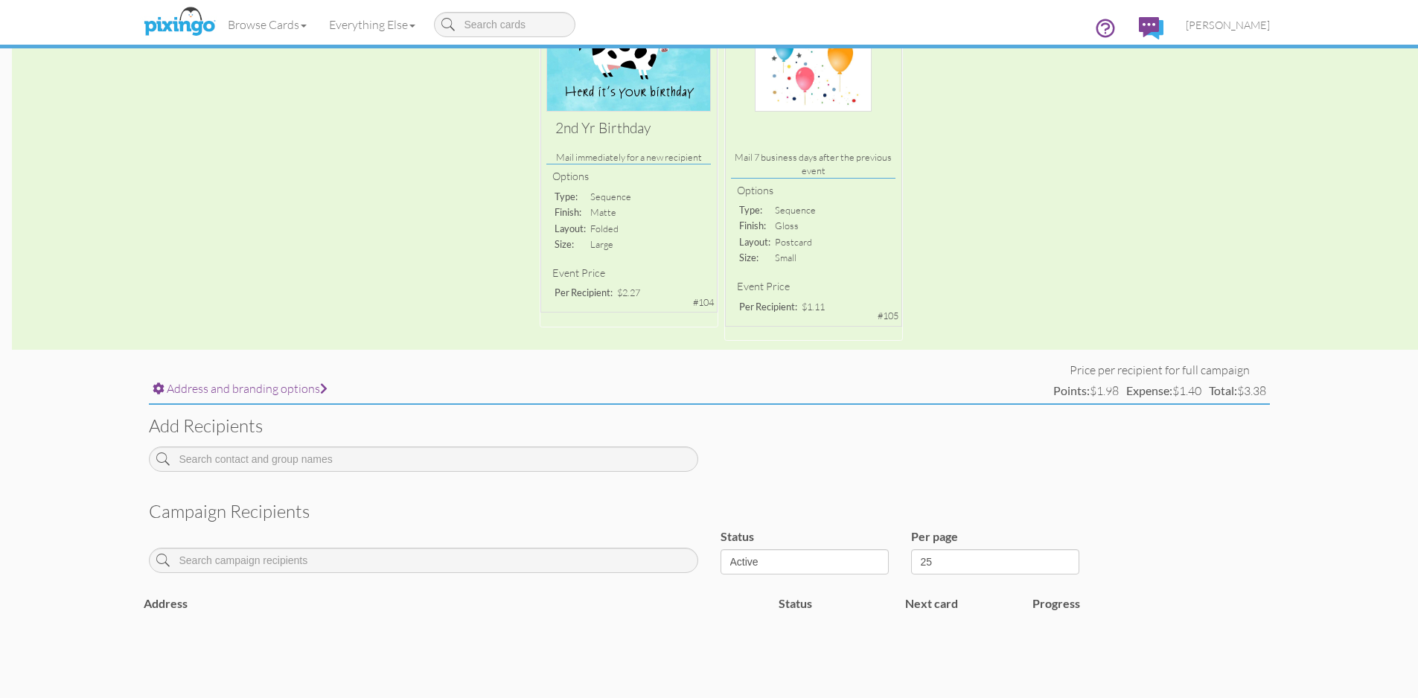
scroll to position [223, 0]
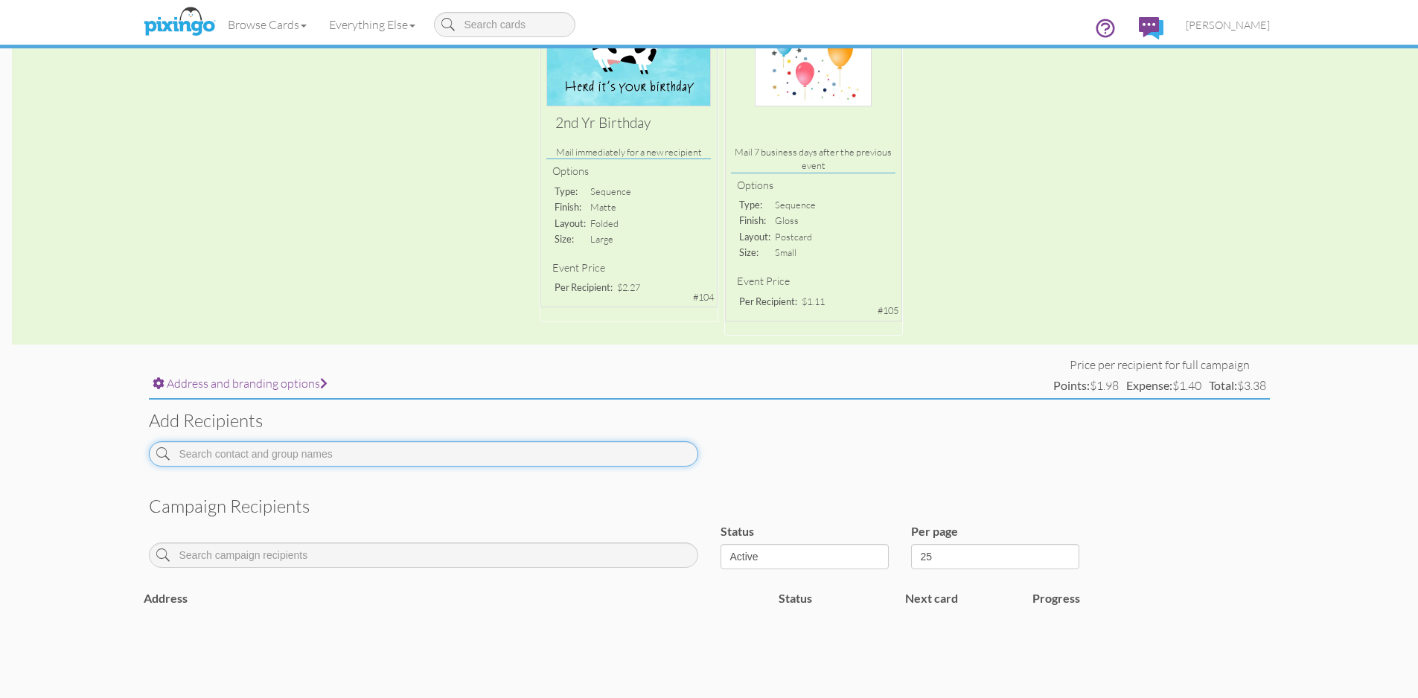
click at [289, 451] on input at bounding box center [423, 453] width 549 height 25
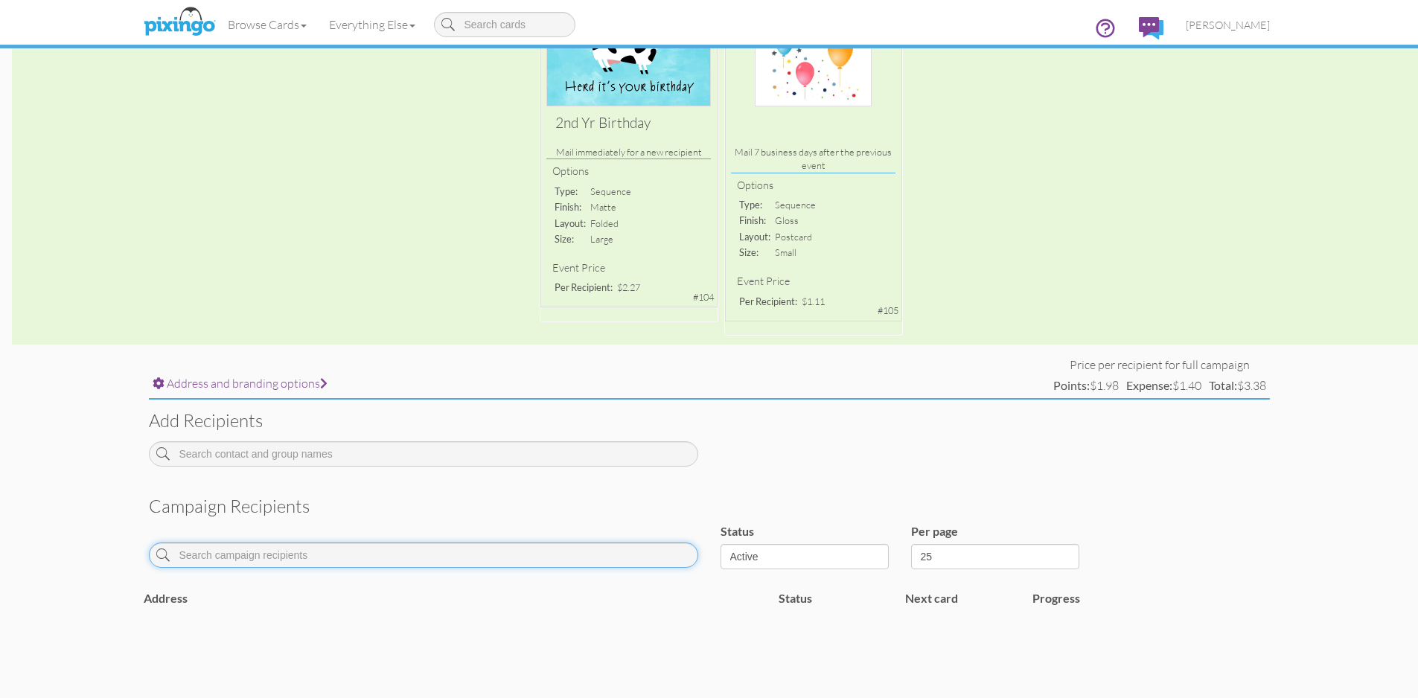
click at [288, 553] on input at bounding box center [423, 555] width 549 height 25
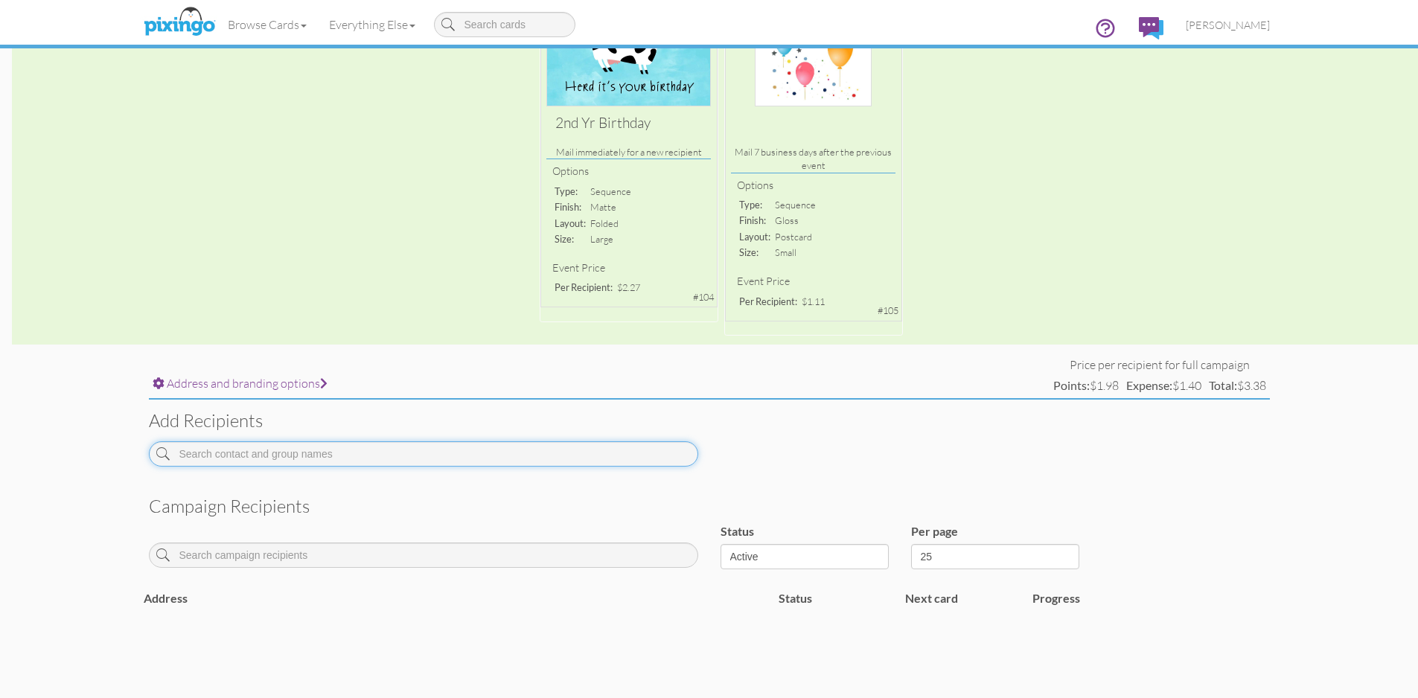
click at [377, 457] on input at bounding box center [423, 453] width 549 height 25
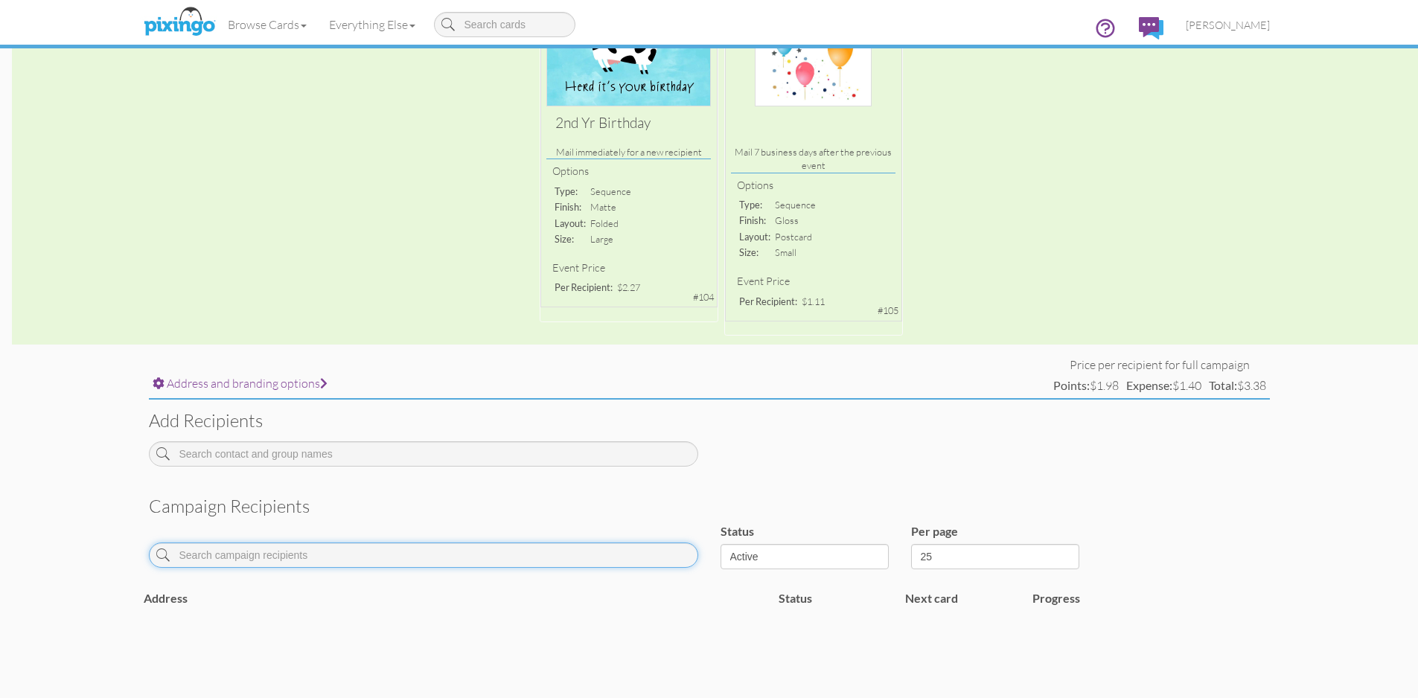
click at [343, 559] on input at bounding box center [423, 555] width 549 height 25
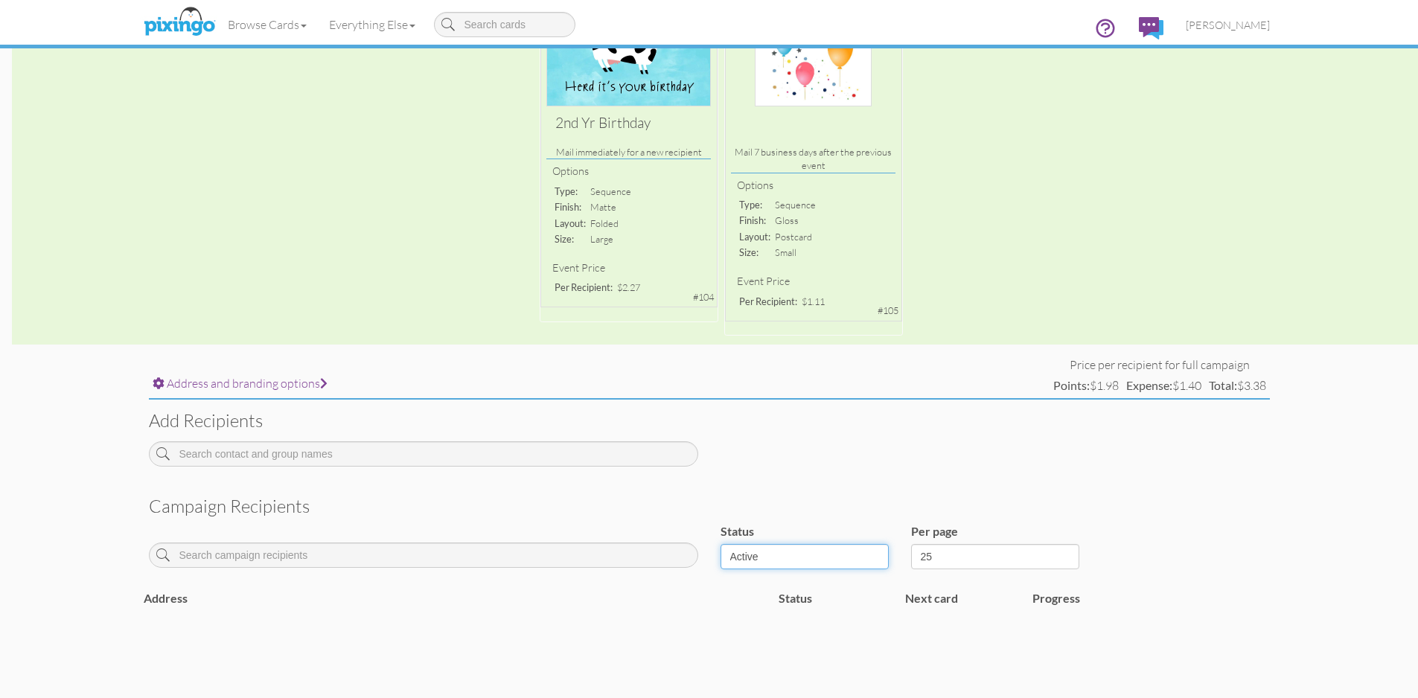
click at [882, 552] on select "Active Inactive Complete Canceled All" at bounding box center [804, 556] width 168 height 25
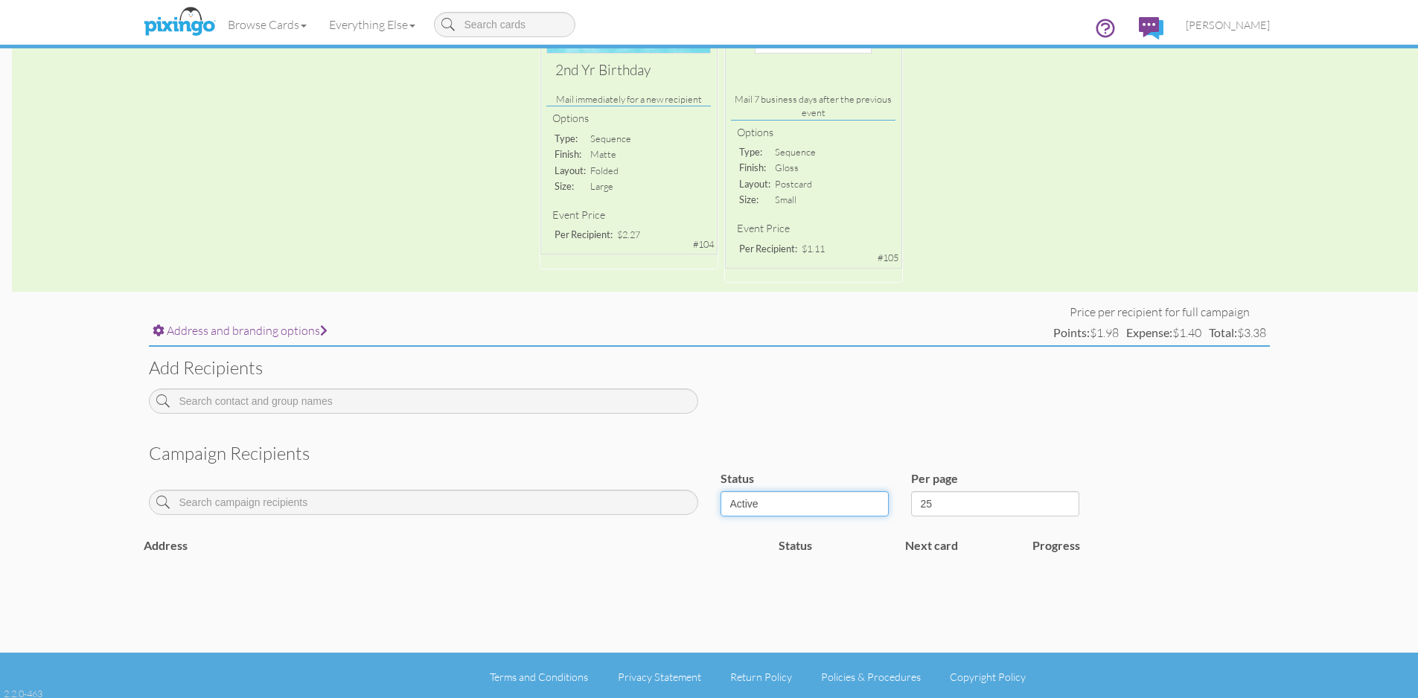
scroll to position [279, 0]
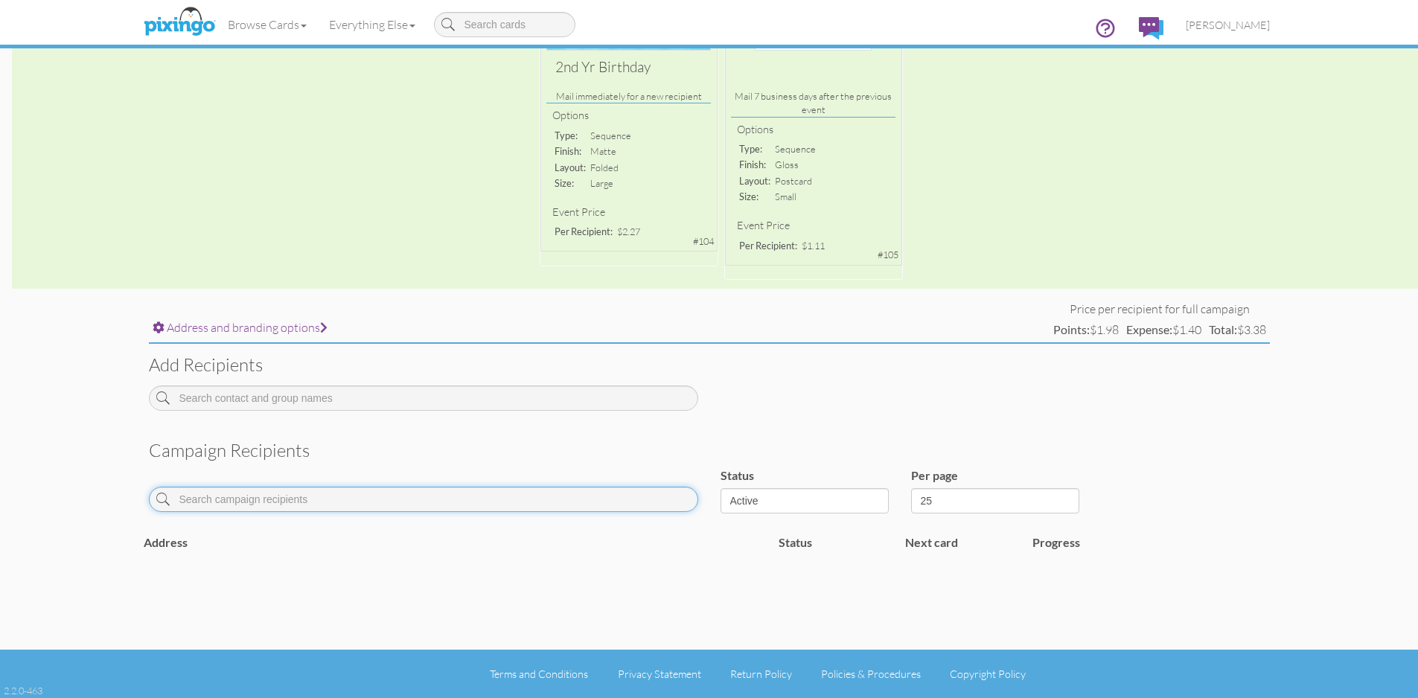
click at [281, 496] on input at bounding box center [423, 499] width 549 height 25
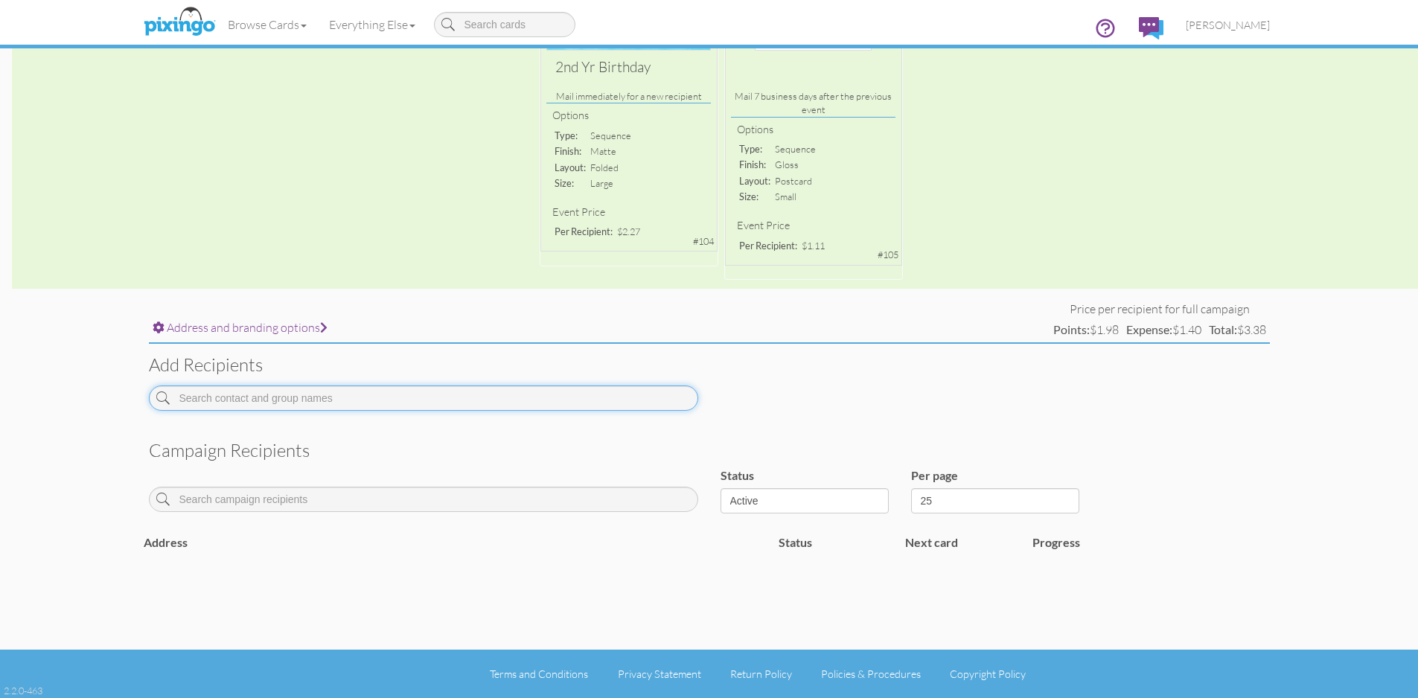
click at [329, 389] on input at bounding box center [423, 398] width 549 height 25
click at [320, 331] on span at bounding box center [323, 328] width 7 height 12
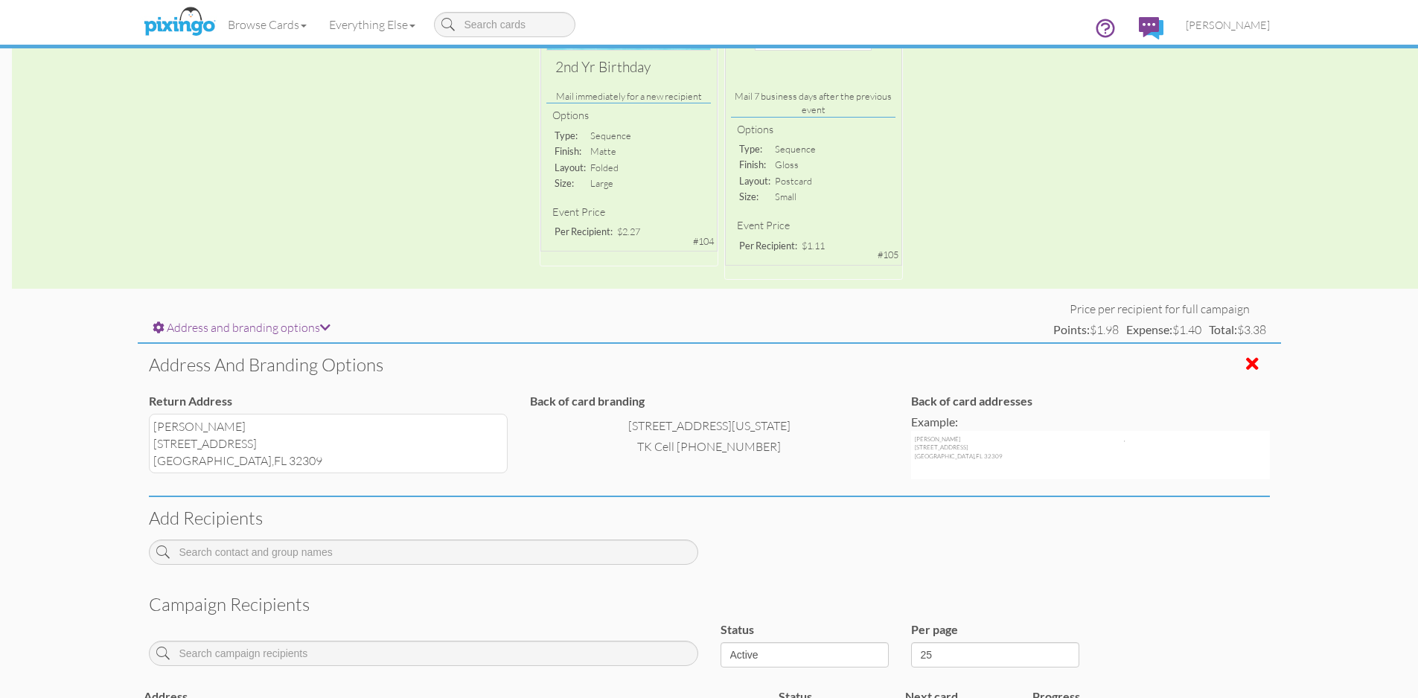
click at [1253, 361] on span at bounding box center [1252, 364] width 13 height 18
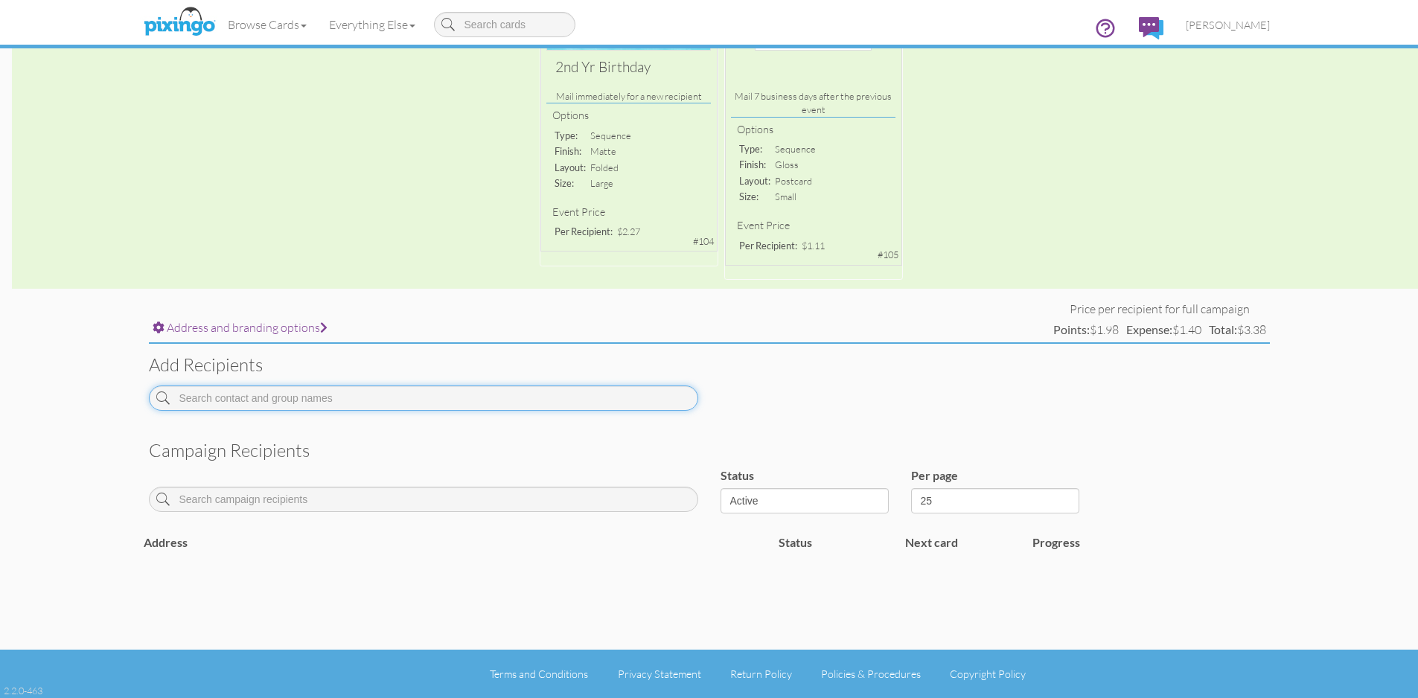
click at [648, 396] on input at bounding box center [423, 398] width 549 height 25
click at [164, 397] on span at bounding box center [162, 398] width 13 height 25
click at [206, 394] on input at bounding box center [423, 398] width 549 height 25
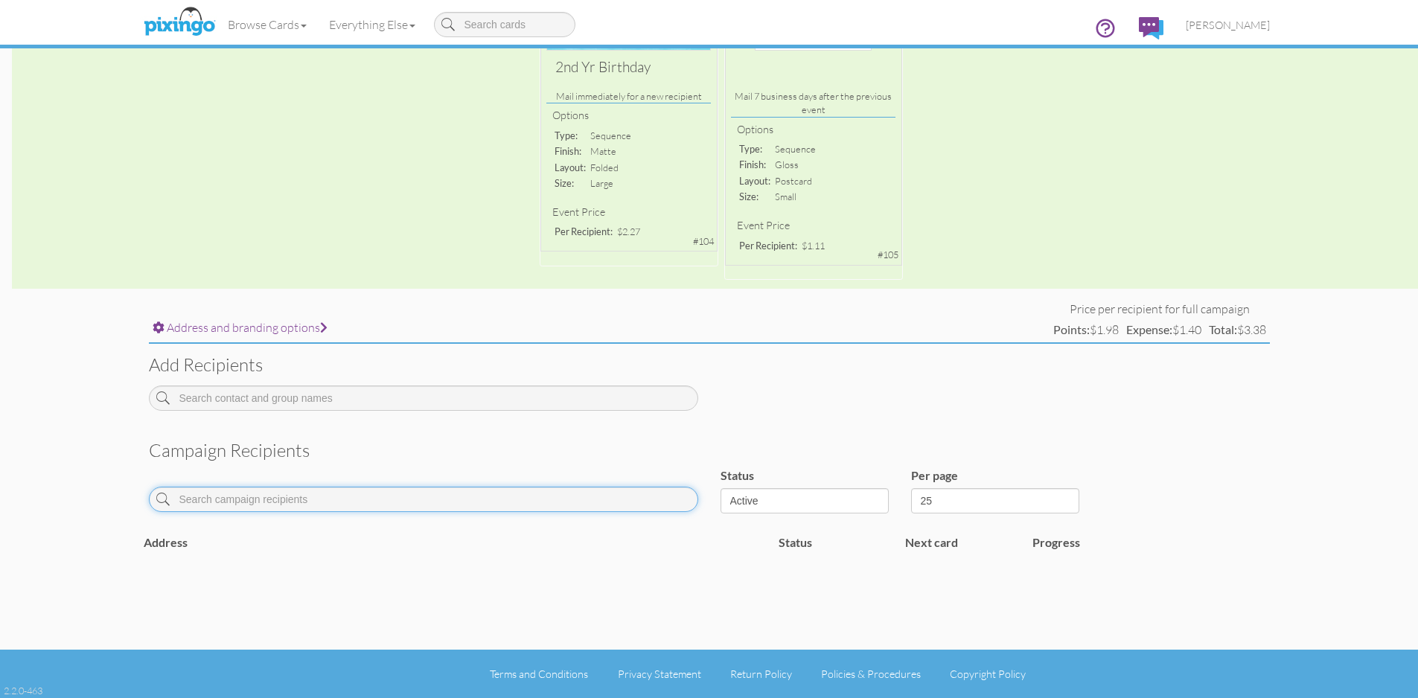
click at [226, 500] on input at bounding box center [423, 499] width 549 height 25
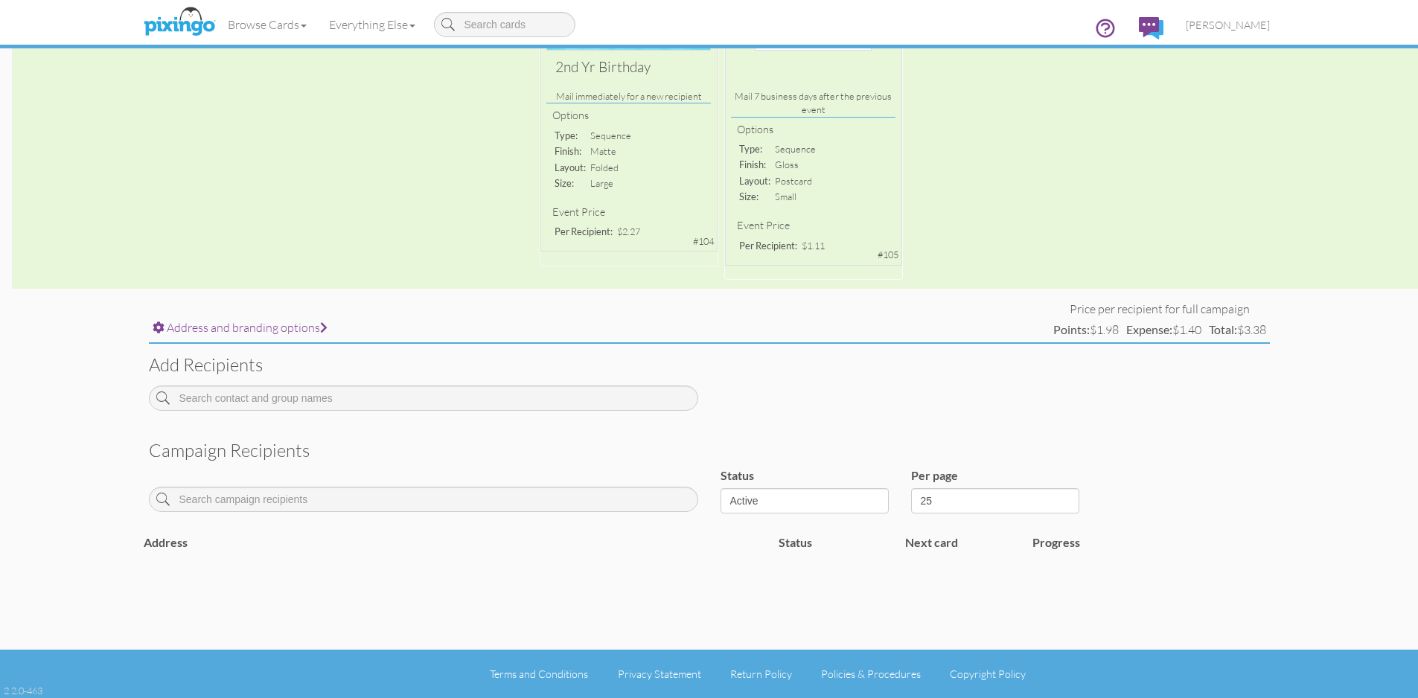
click at [1239, 391] on div "Add recipients" at bounding box center [709, 383] width 1143 height 78
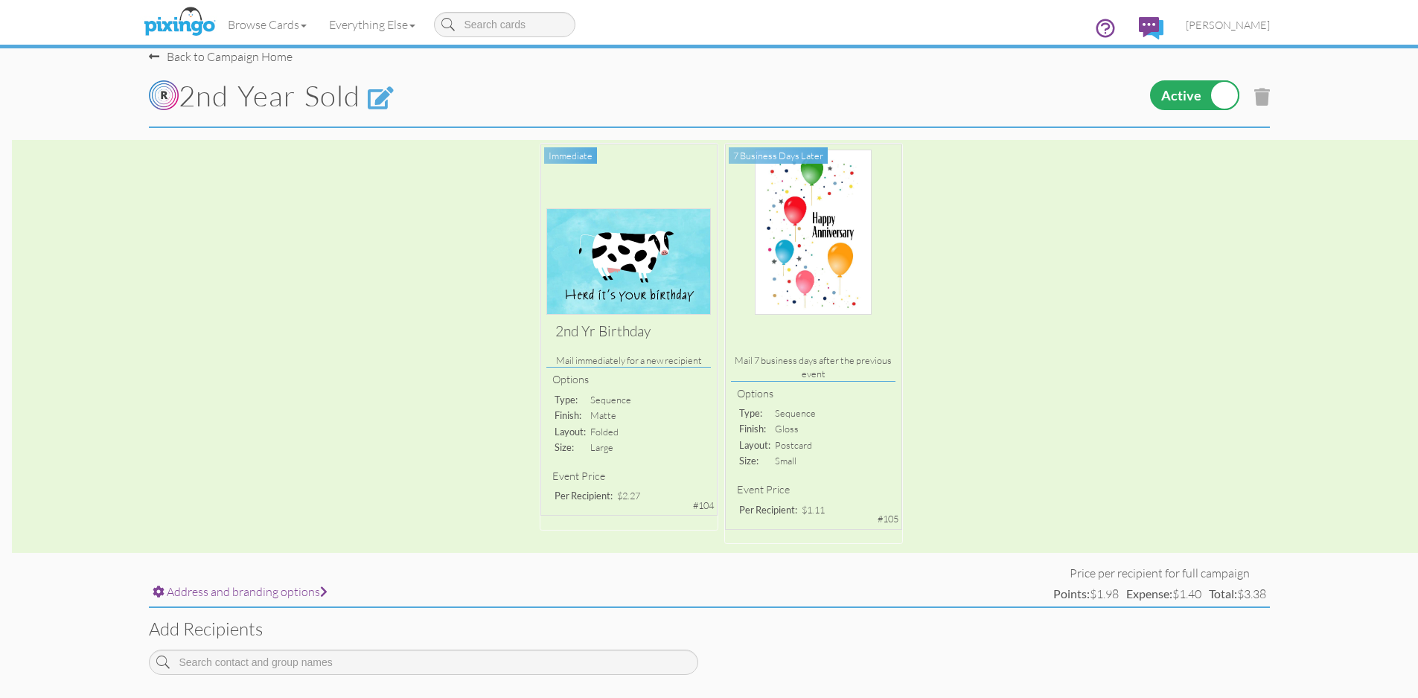
scroll to position [0, 0]
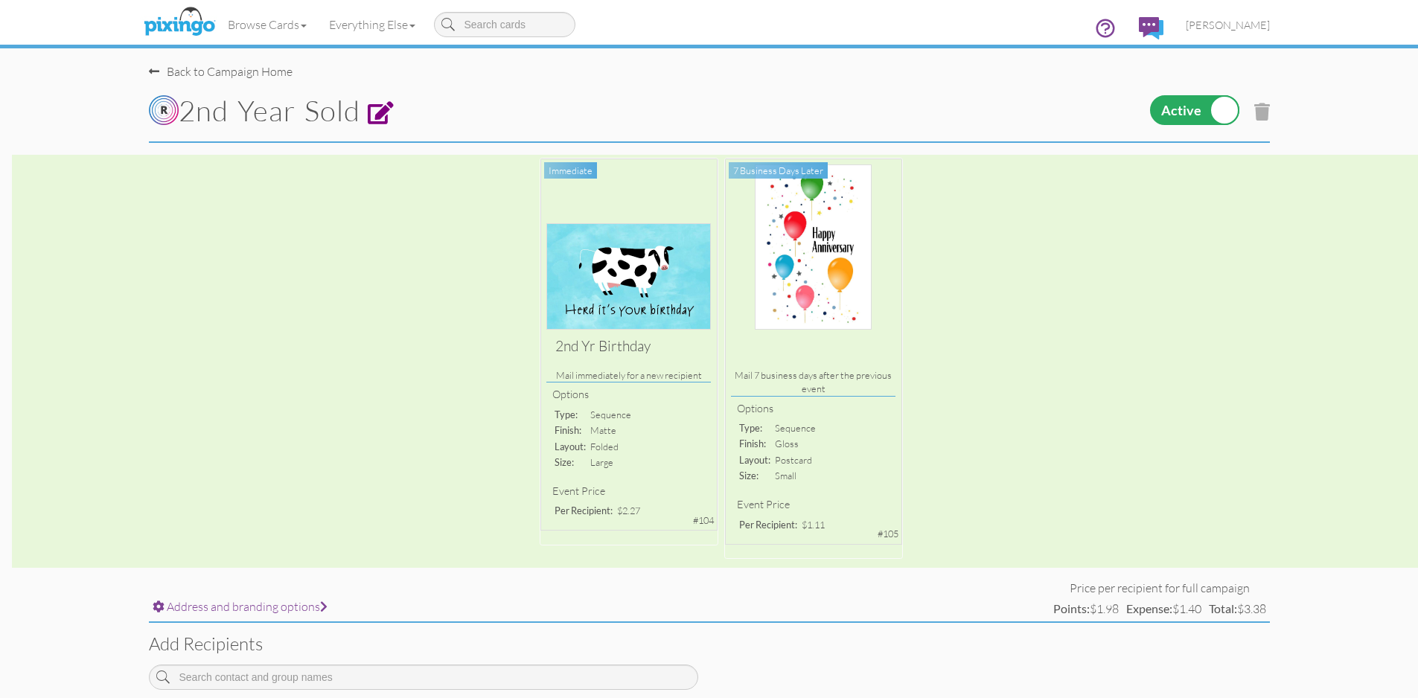
click at [394, 121] on span at bounding box center [381, 113] width 27 height 23
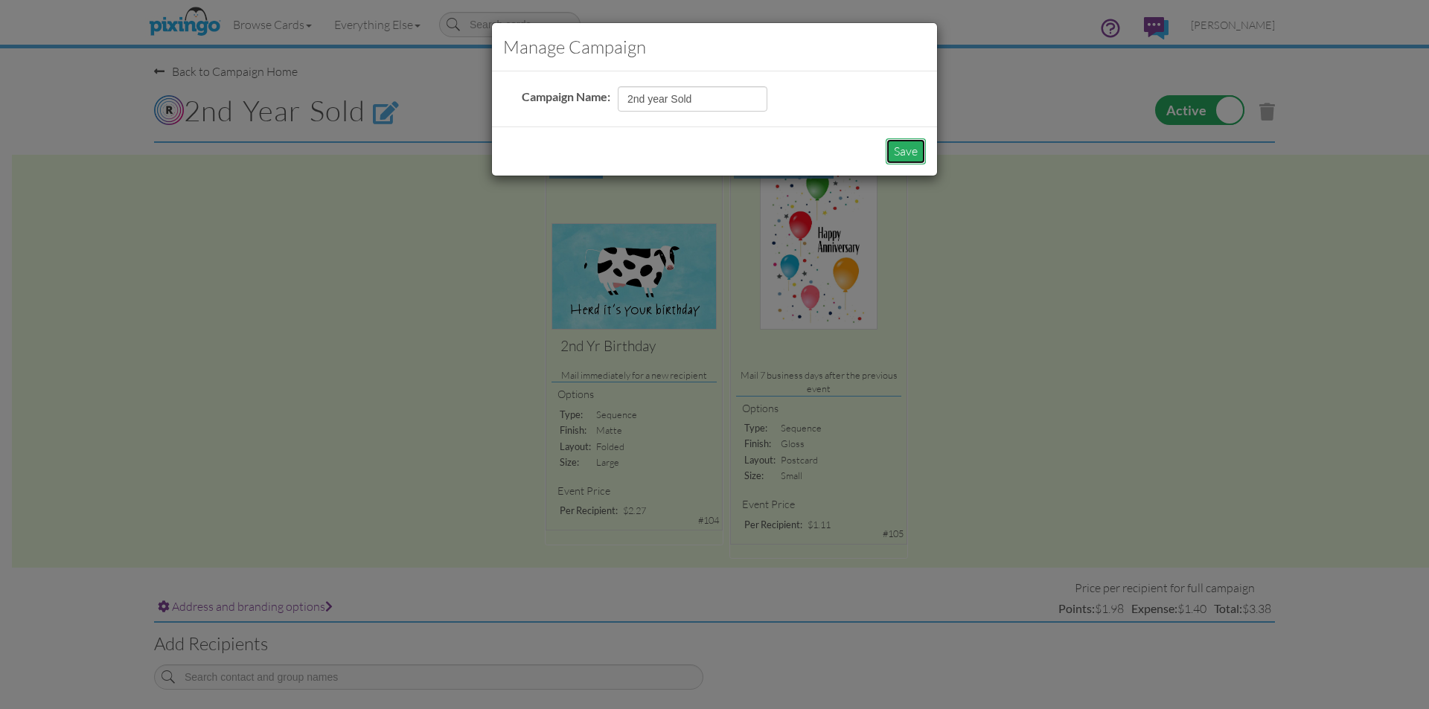
click at [918, 148] on button "Save" at bounding box center [906, 151] width 40 height 26
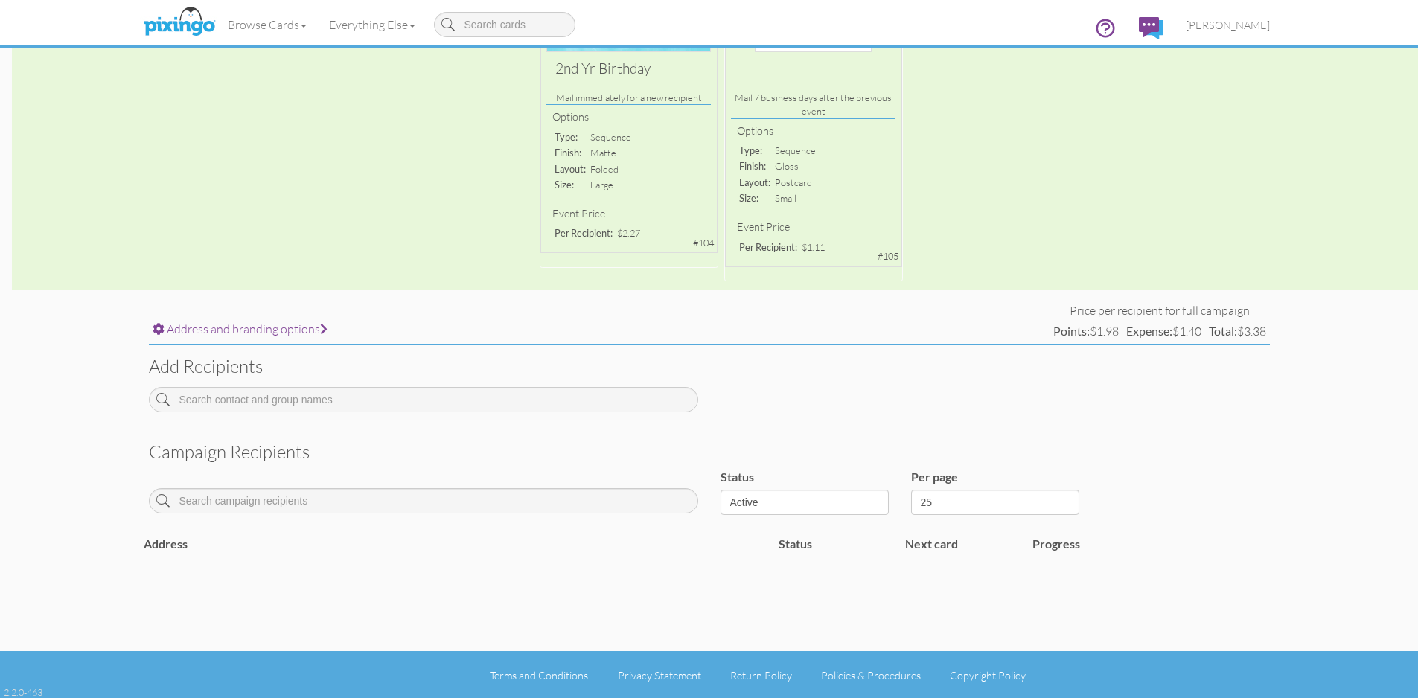
scroll to position [279, 0]
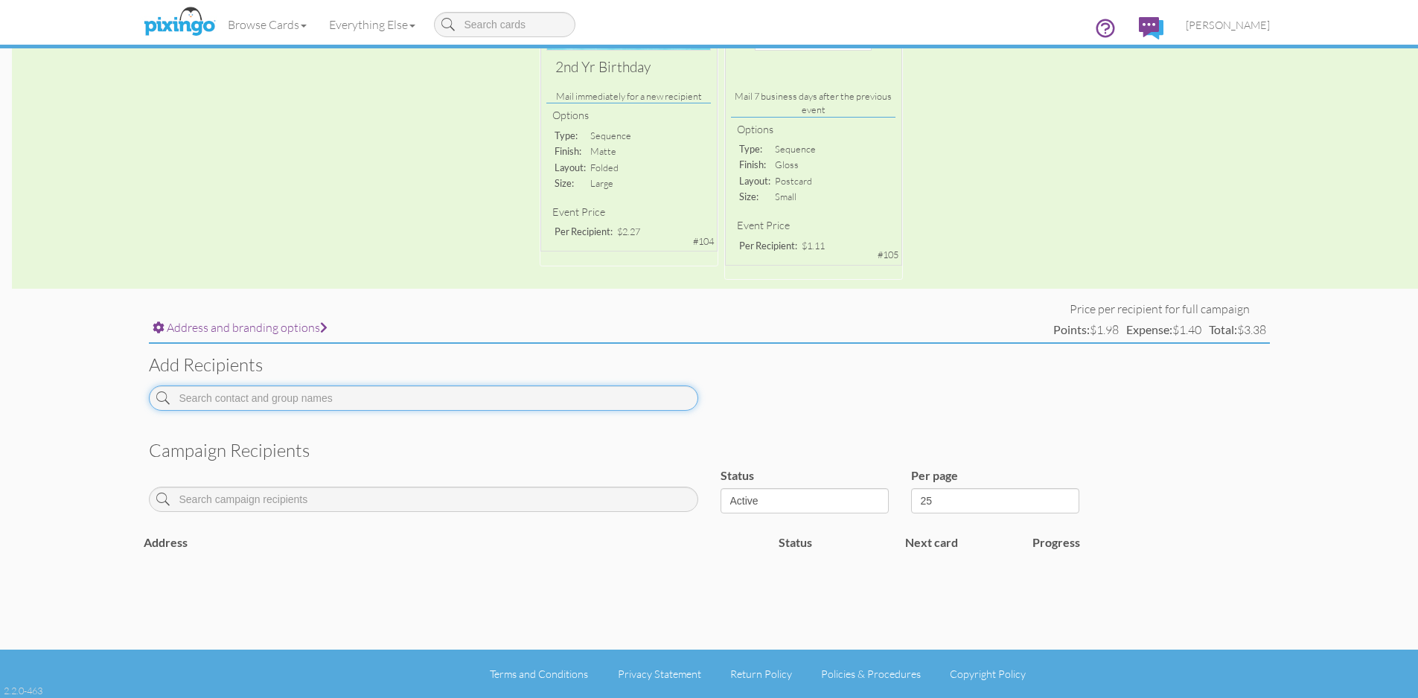
click at [424, 394] on input at bounding box center [423, 398] width 549 height 25
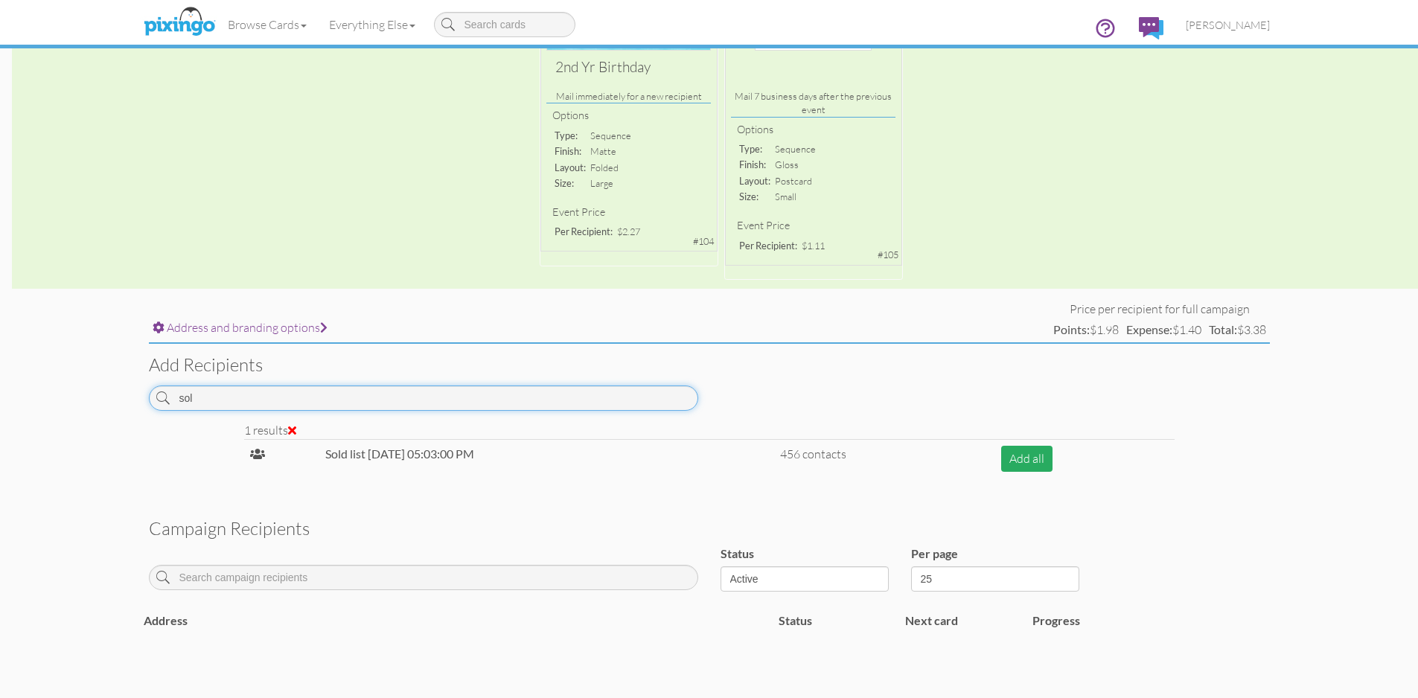
type input "sol"
click at [1023, 461] on button "Add all" at bounding box center [1026, 459] width 51 height 26
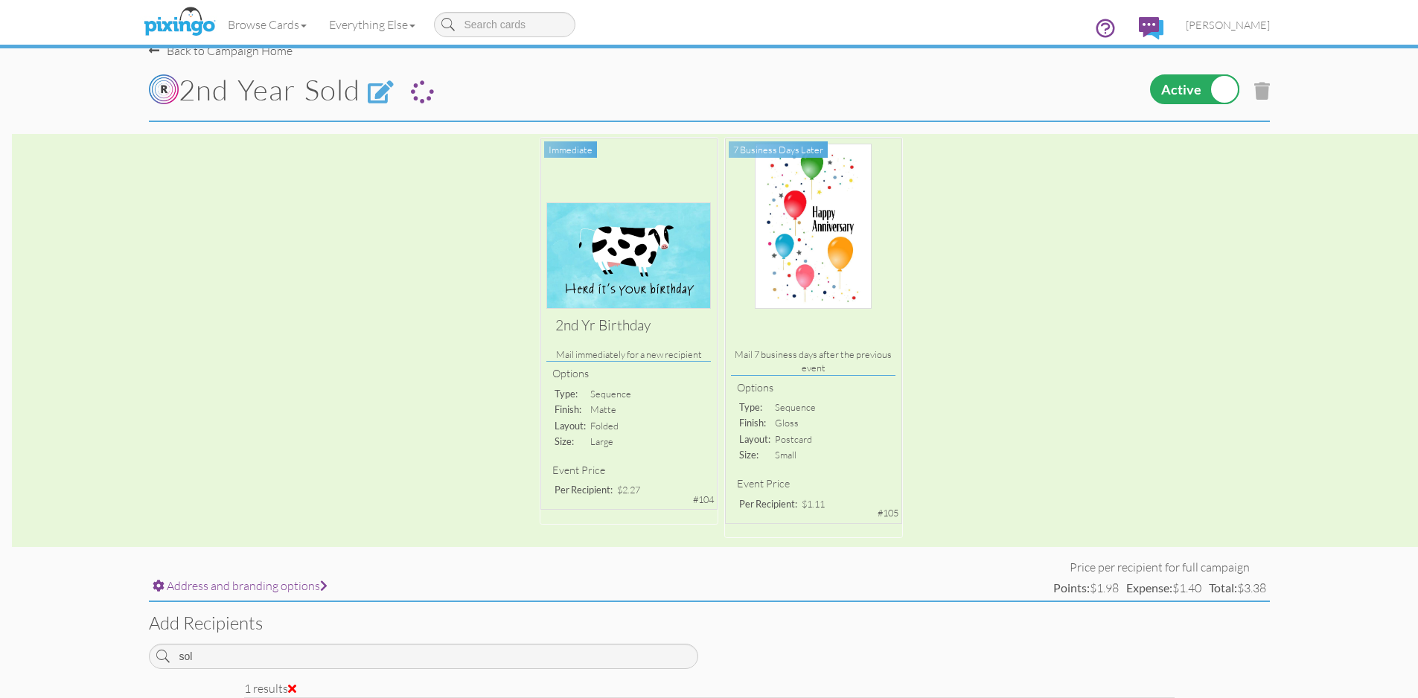
scroll to position [0, 0]
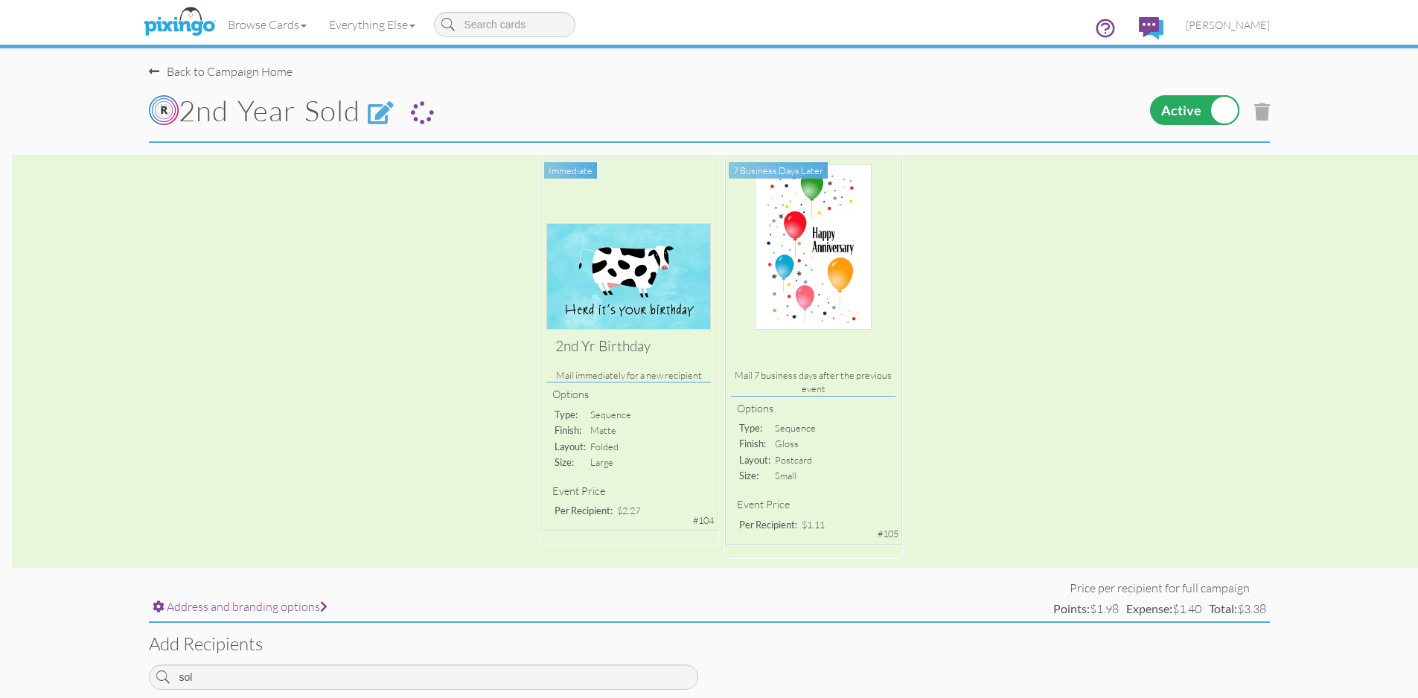
click at [572, 170] on div "2nd yr Birthday Mail immediately for a new recipient Options type: sequence fin…" at bounding box center [709, 361] width 1418 height 413
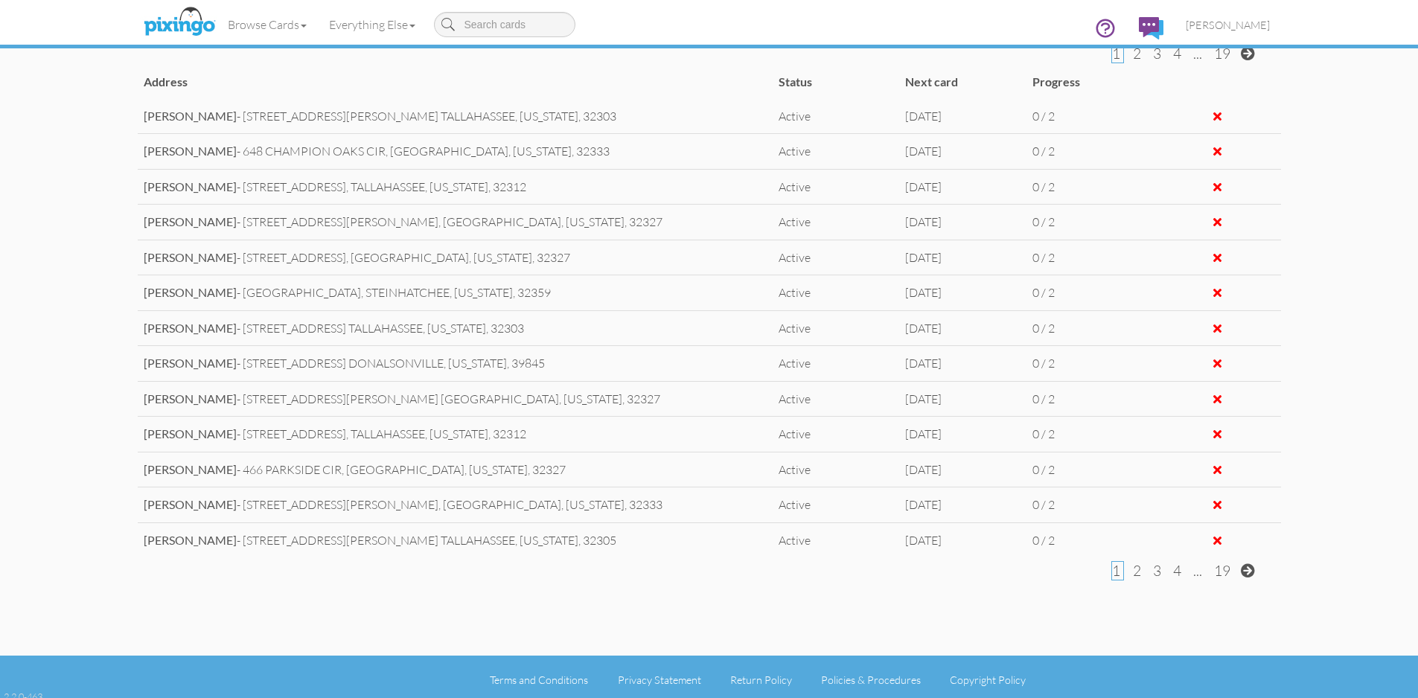
scroll to position [822, 0]
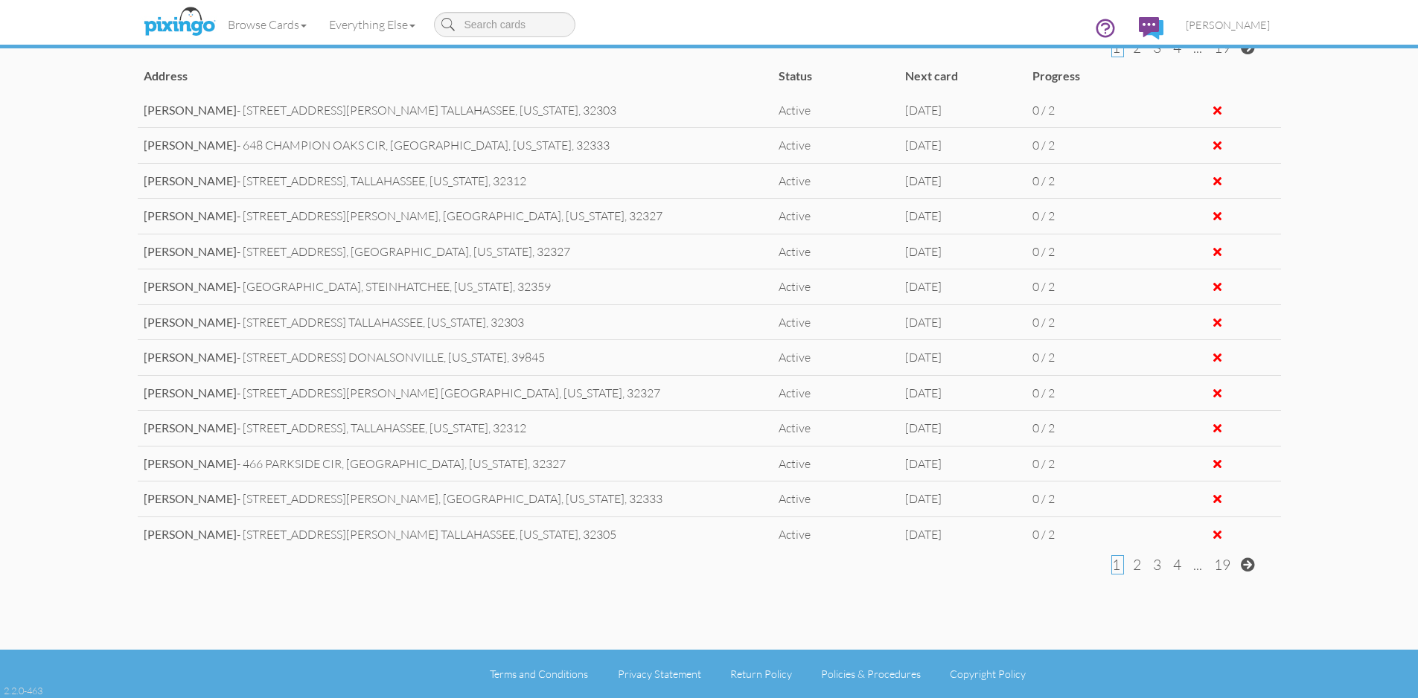
click at [1247, 564] on span at bounding box center [1248, 564] width 14 height 14
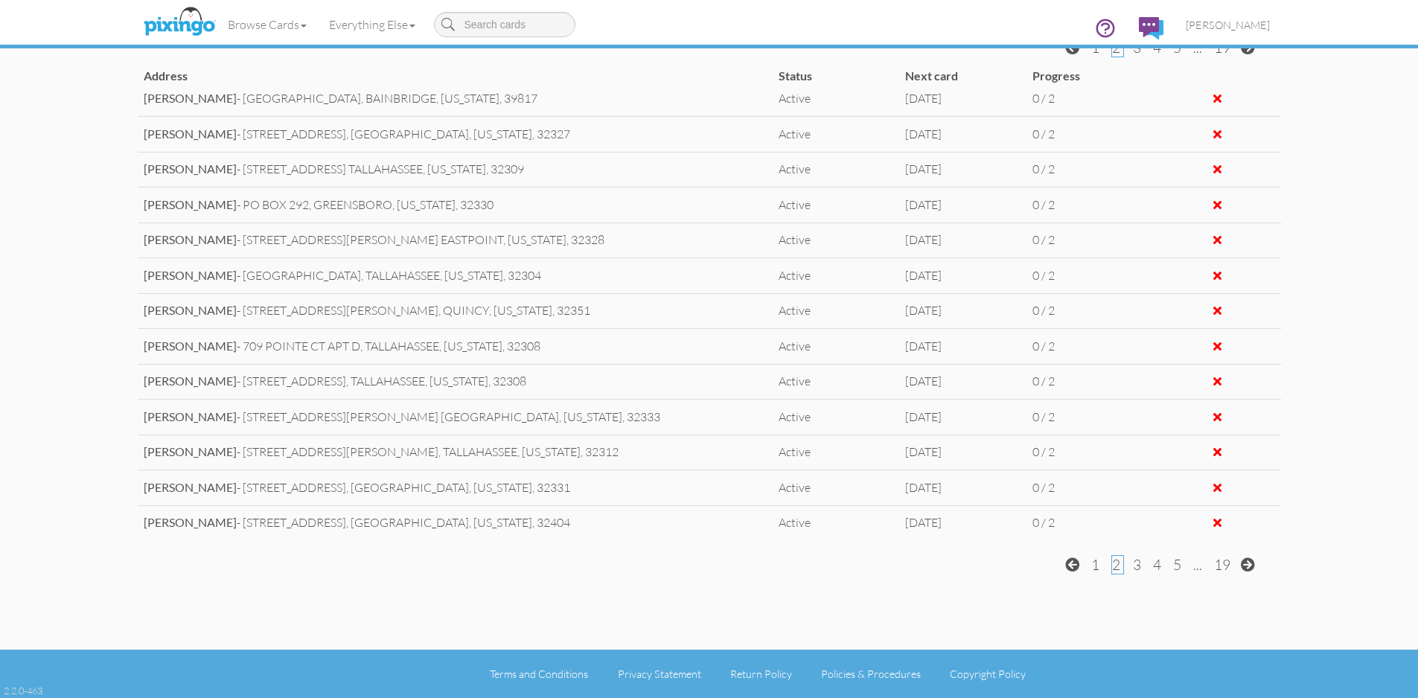
click at [1247, 564] on span at bounding box center [1248, 564] width 14 height 14
click at [1053, 565] on span at bounding box center [1052, 564] width 14 height 14
click at [1053, 565] on div "1 2 3 4 5 ... 19" at bounding box center [709, 565] width 1143 height 20
click at [1071, 565] on span at bounding box center [1072, 564] width 14 height 14
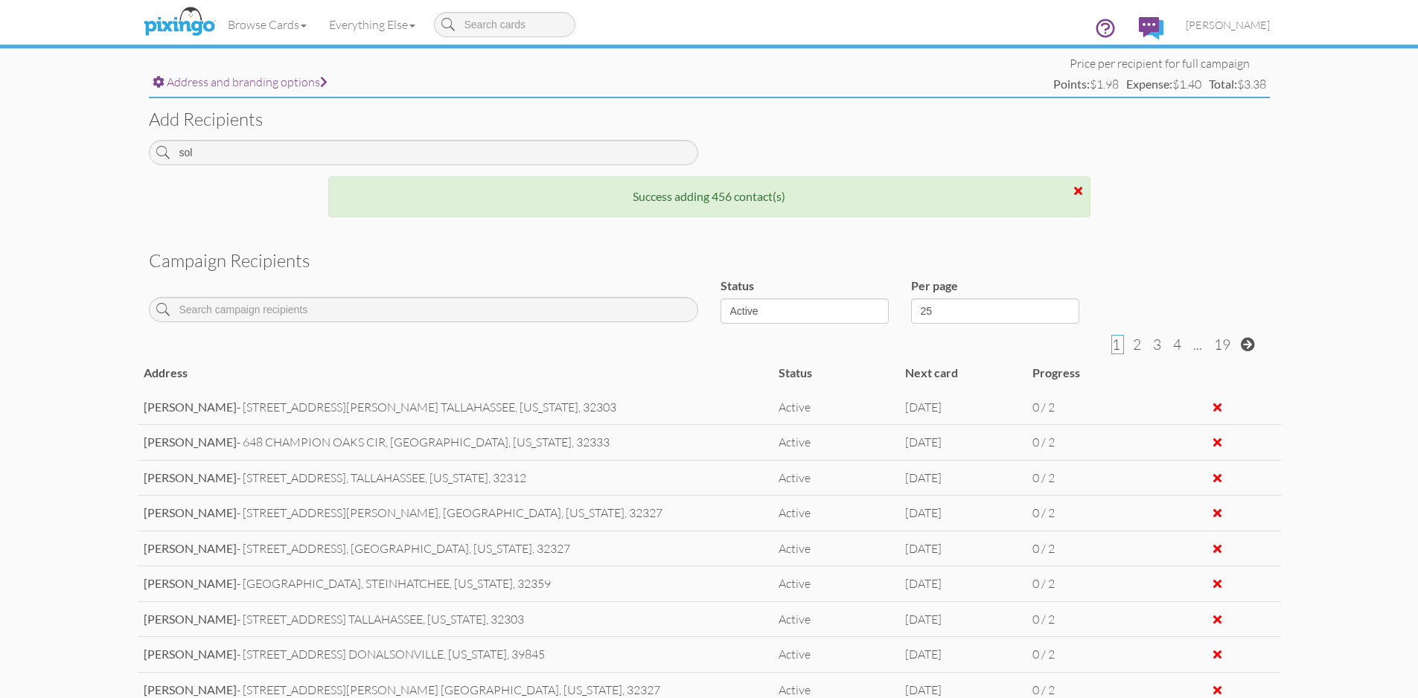
scroll to position [524, 0]
click at [1077, 192] on div at bounding box center [1078, 191] width 8 height 12
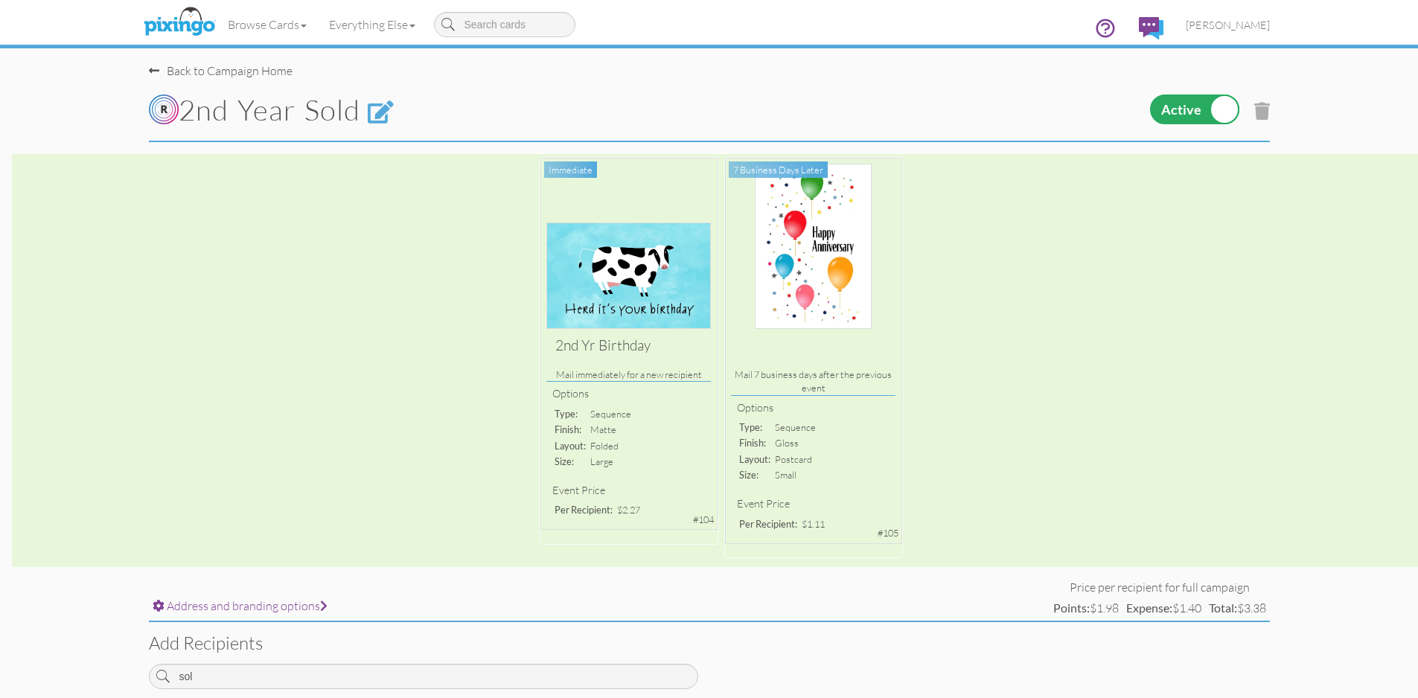
scroll to position [0, 0]
click at [1159, 108] on label at bounding box center [1194, 110] width 89 height 30
click at [0, 0] on input "checkbox" at bounding box center [0, 0] width 0 height 0
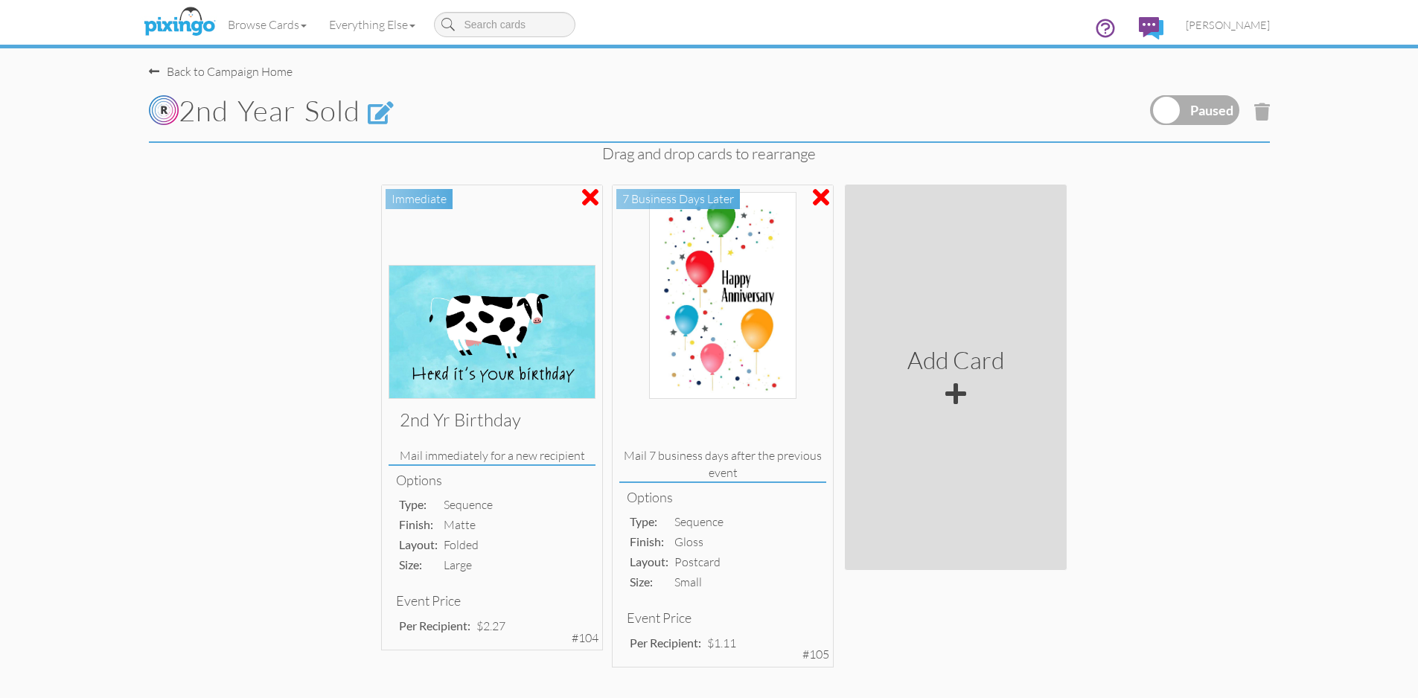
click at [1222, 96] on label at bounding box center [1194, 110] width 89 height 30
click at [0, 0] on input "checkbox" at bounding box center [0, 0] width 0 height 0
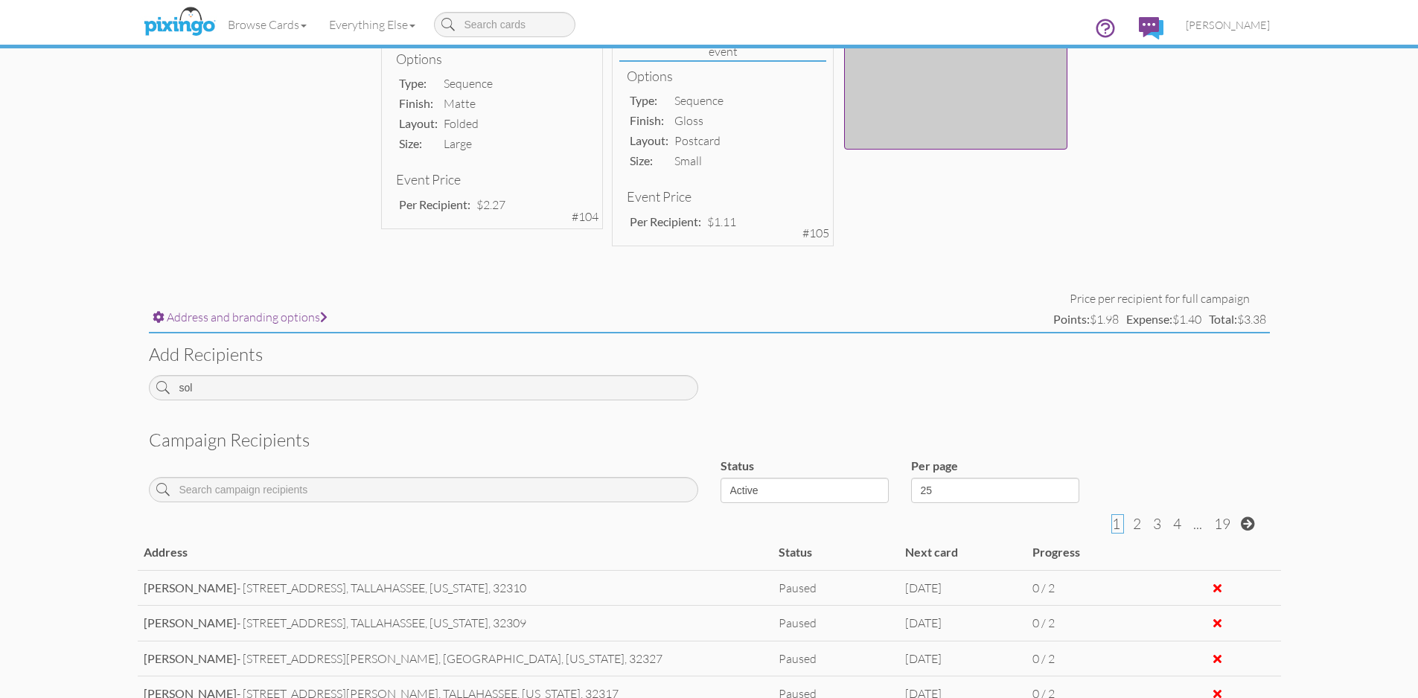
scroll to position [447, 0]
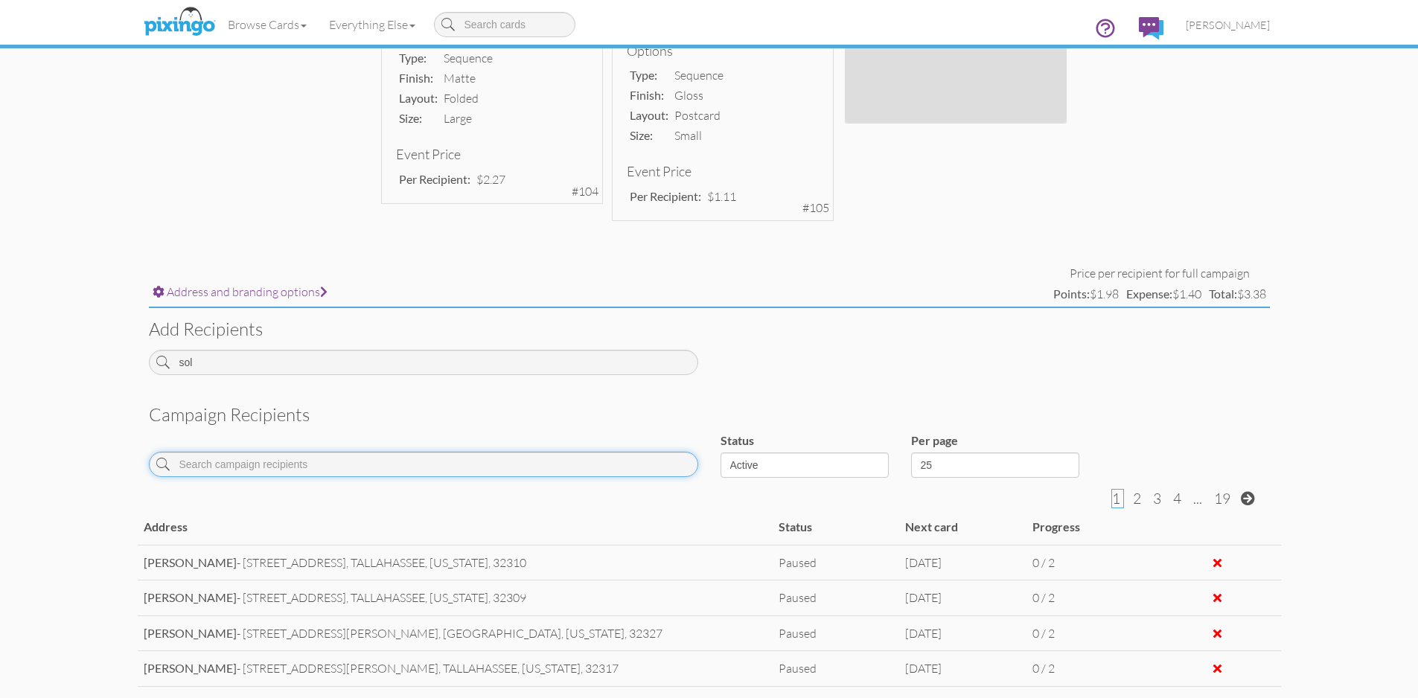
click at [545, 464] on input at bounding box center [423, 464] width 549 height 25
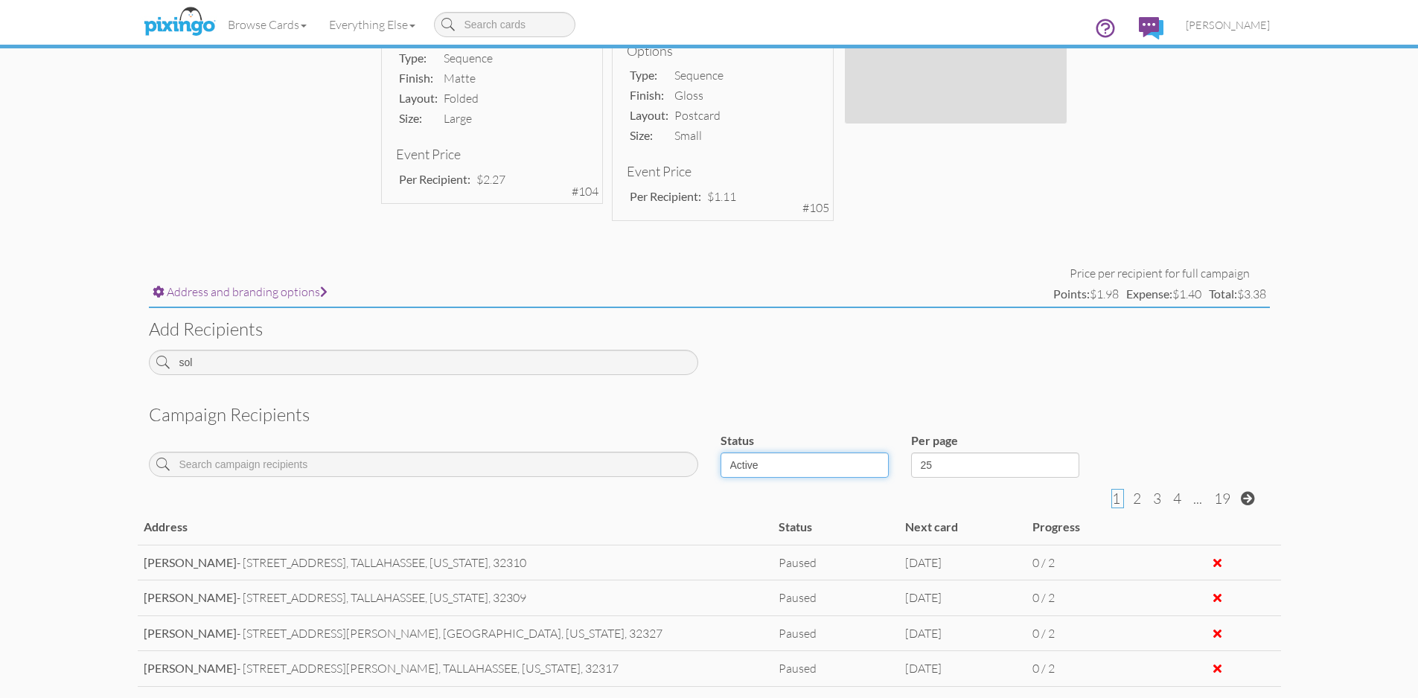
click at [882, 464] on select "Active Inactive Complete Canceled All" at bounding box center [804, 465] width 168 height 25
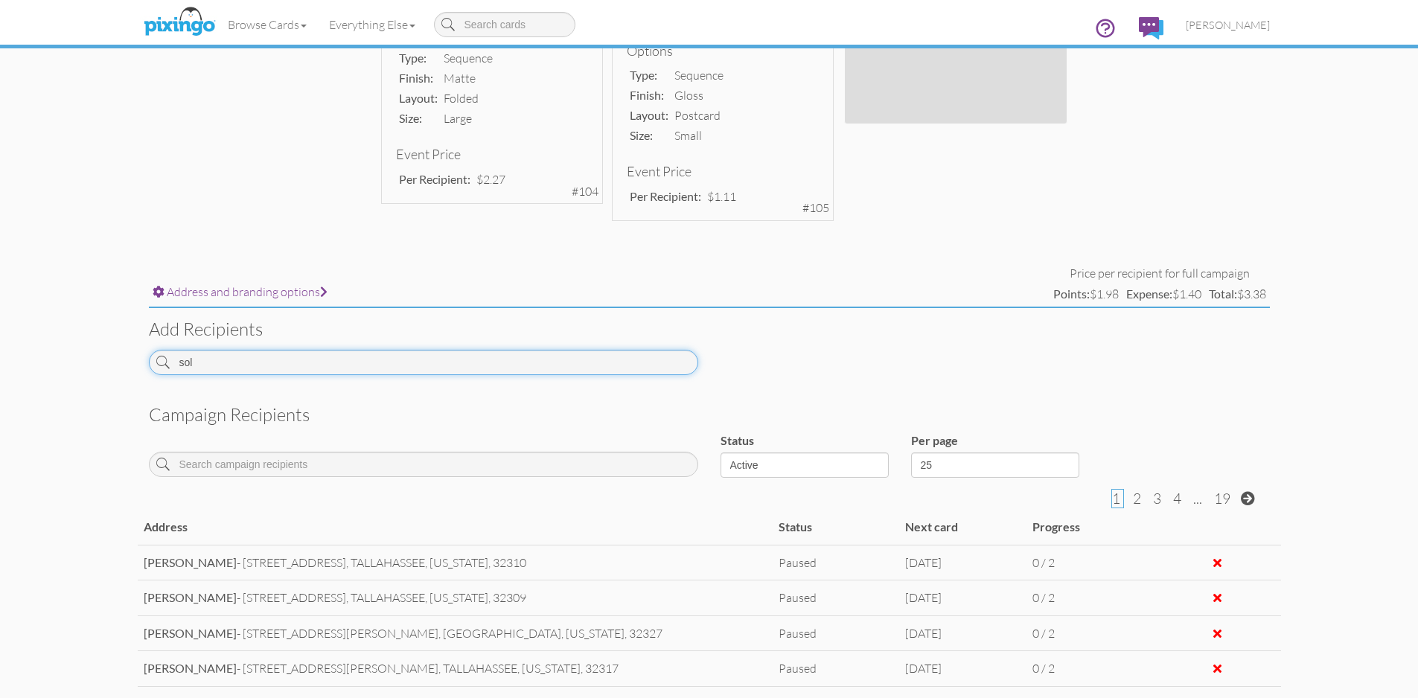
drag, startPoint x: 280, startPoint y: 362, endPoint x: 62, endPoint y: 360, distance: 218.1
click at [62, 360] on campaign-detail "Toggle navigation Visit Pixingo Mobile Browse Cards Business Accounting Automot…" at bounding box center [709, 351] width 1418 height 1596
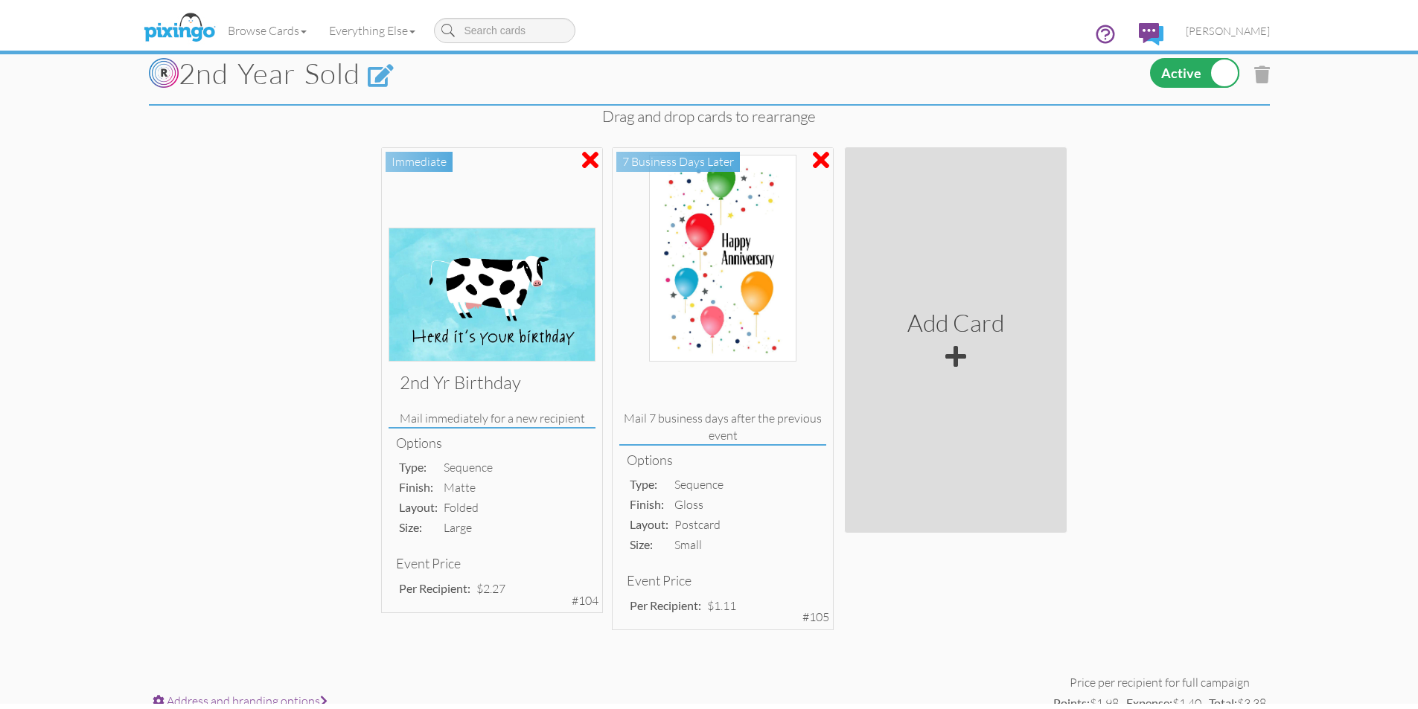
scroll to position [0, 0]
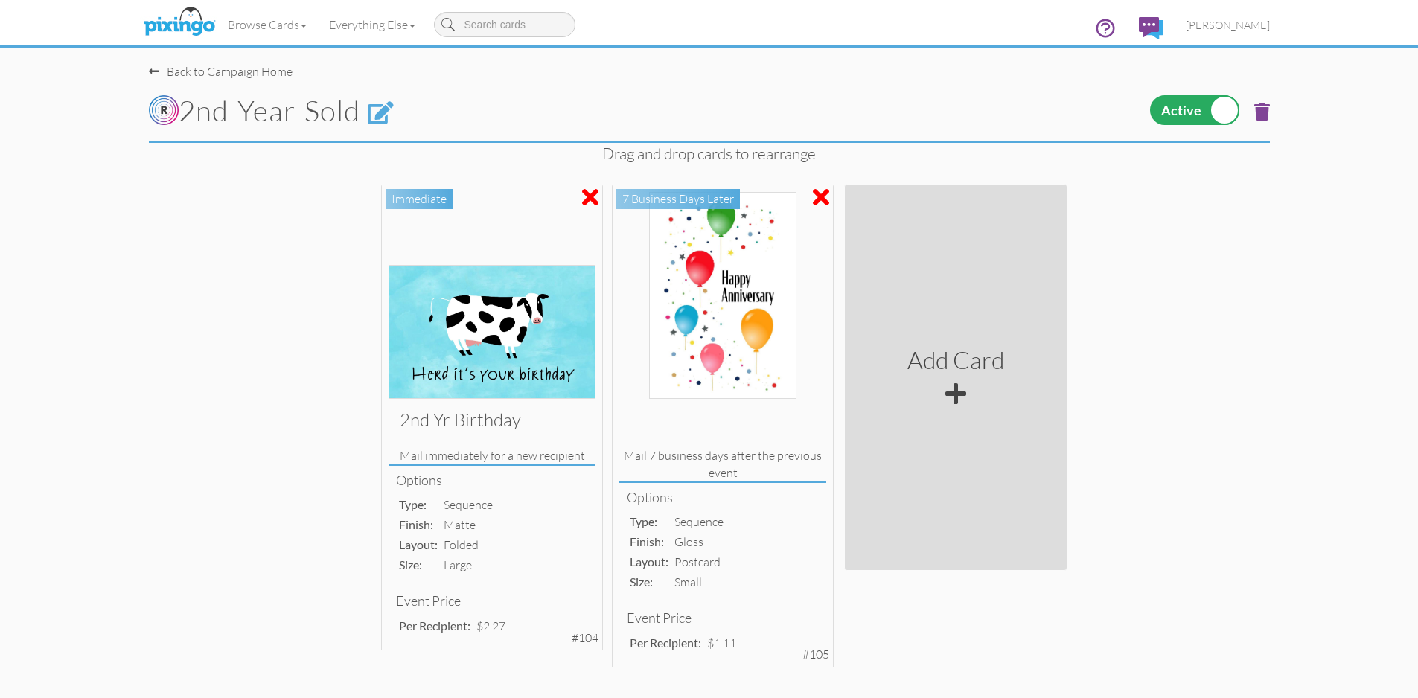
click at [1265, 112] on span at bounding box center [1262, 112] width 16 height 18
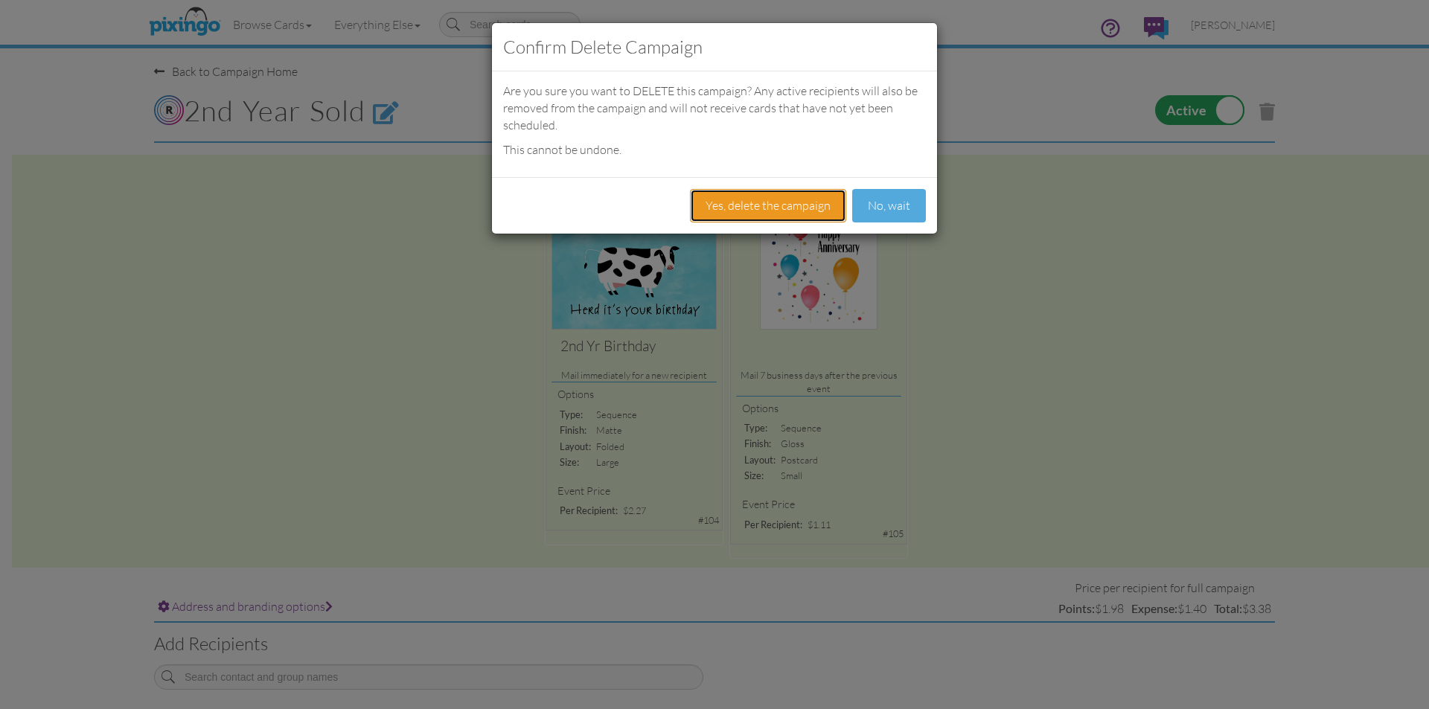
click at [801, 216] on button "Yes, delete the campaign" at bounding box center [768, 205] width 156 height 33
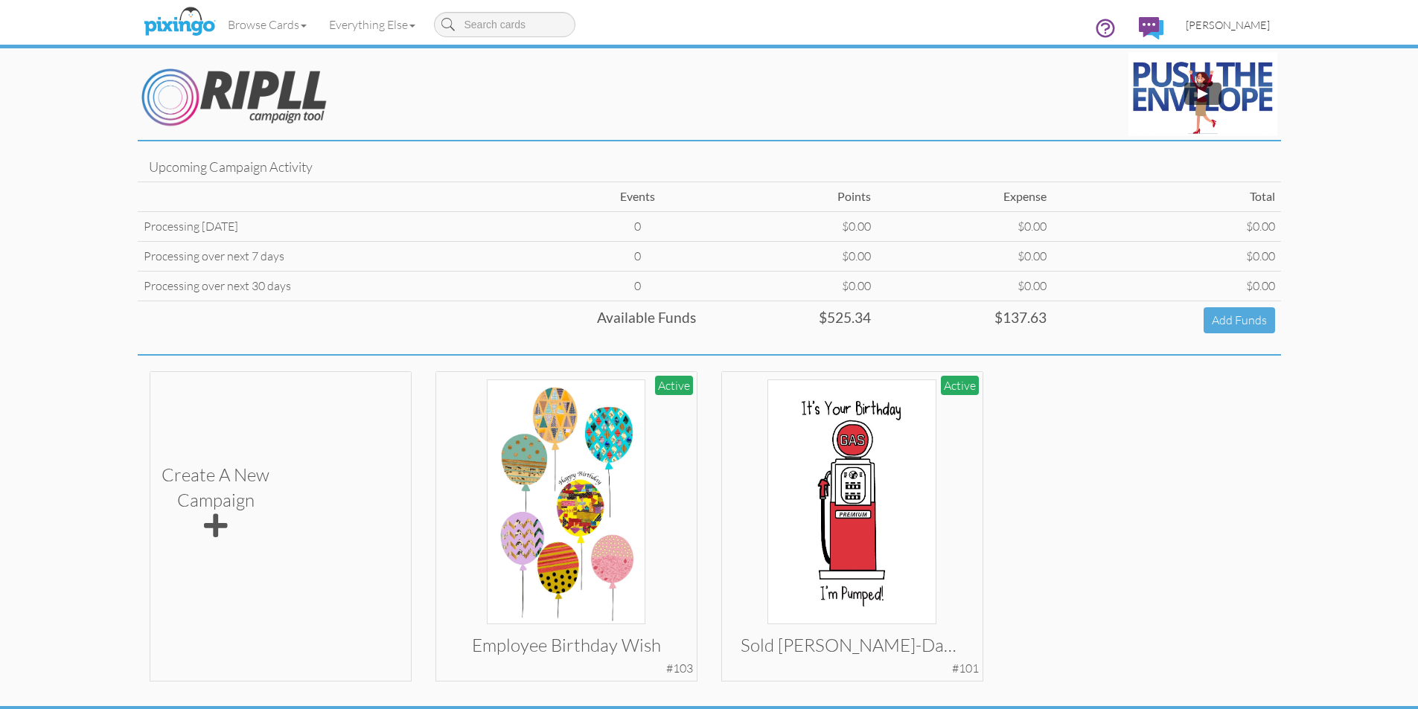
click at [1250, 23] on span "[PERSON_NAME]" at bounding box center [1228, 25] width 84 height 13
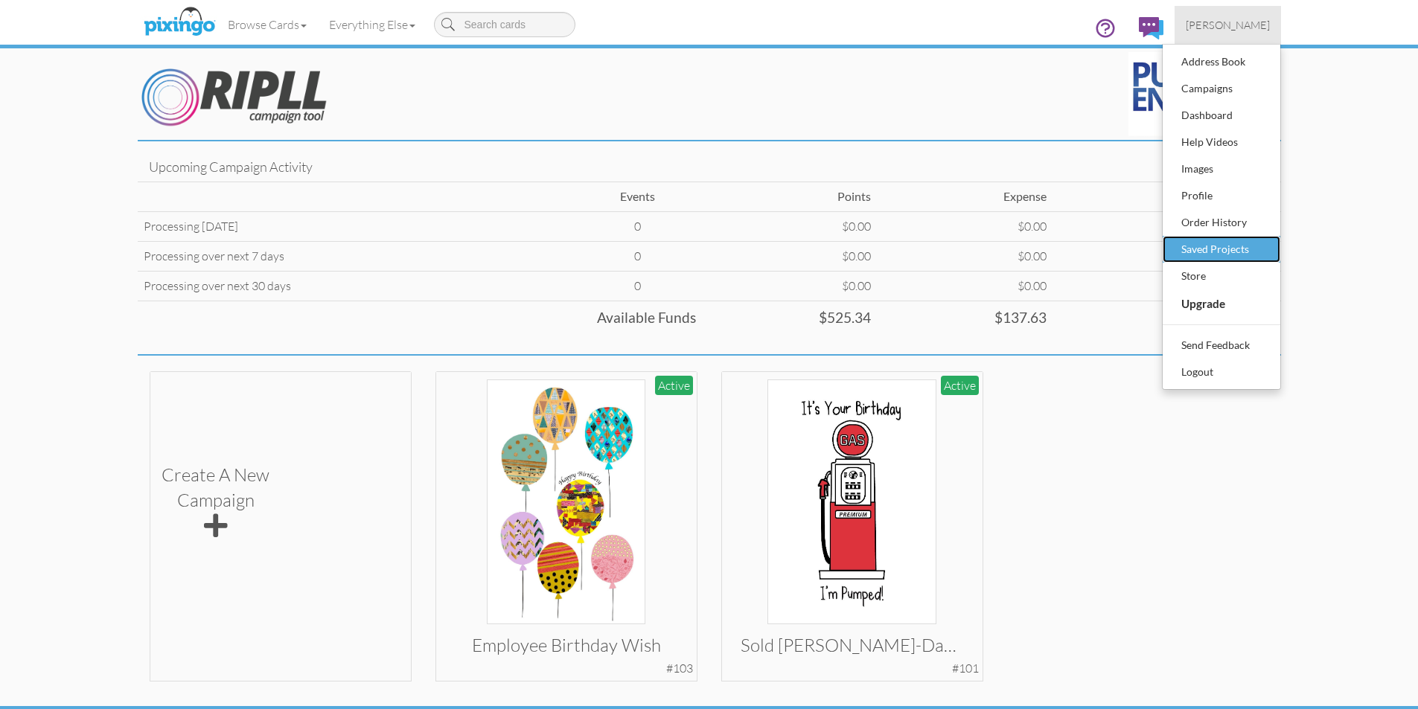
click at [1225, 251] on div "Saved Projects" at bounding box center [1221, 249] width 88 height 22
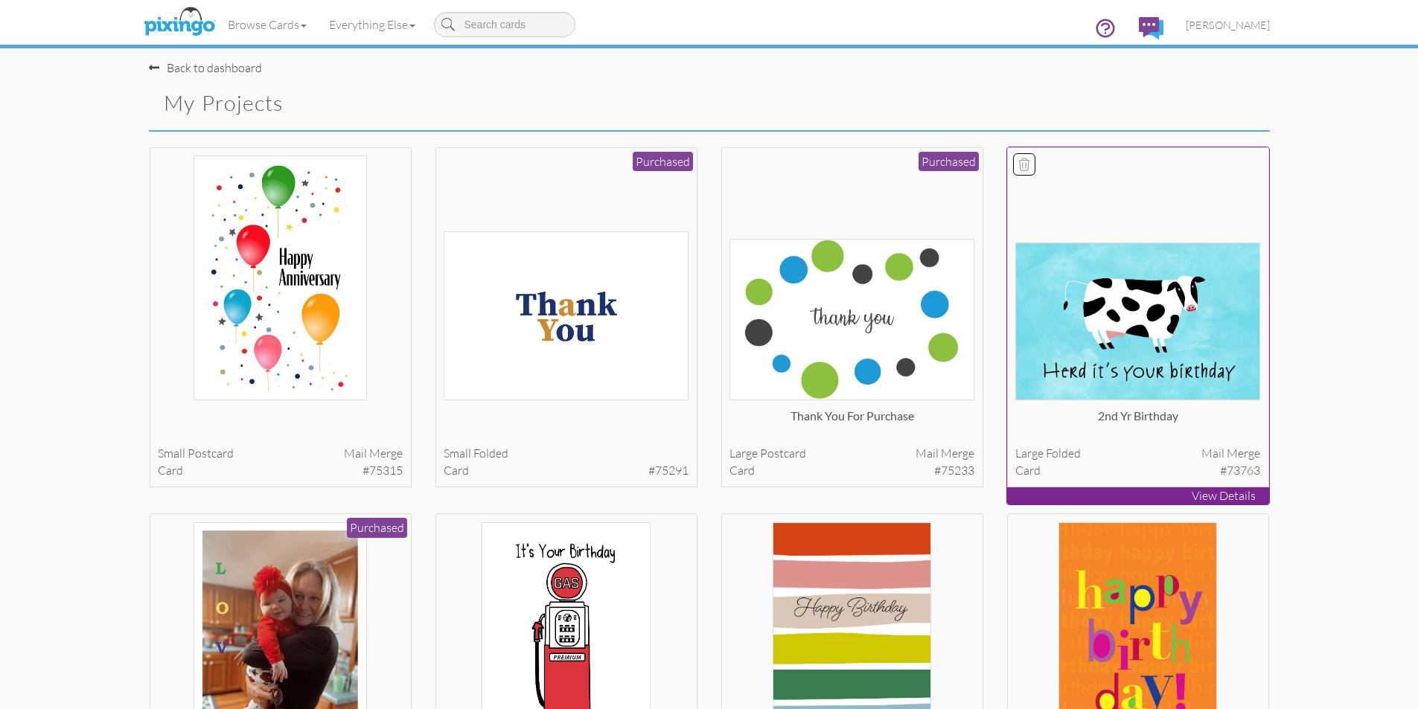
click at [1233, 498] on p "View Details" at bounding box center [1138, 496] width 262 height 17
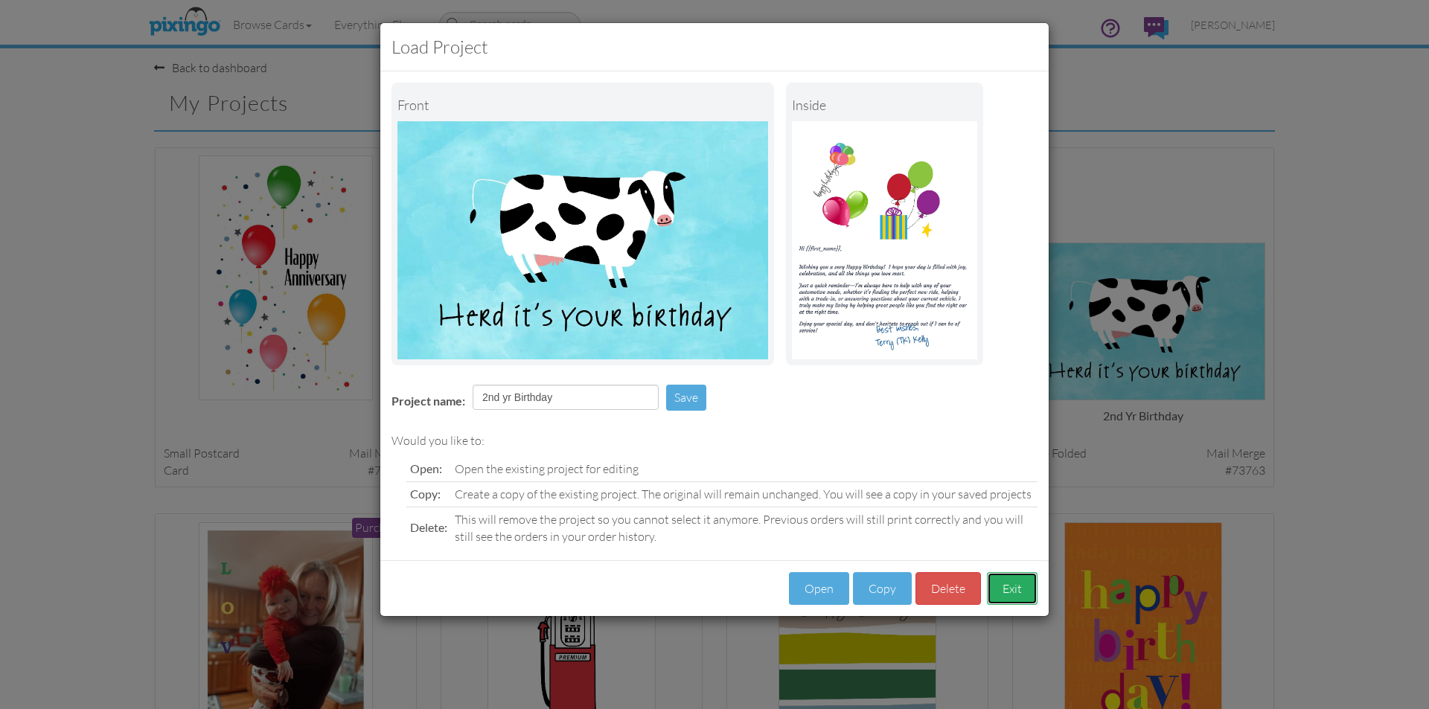
click at [1018, 589] on button "Exit" at bounding box center [1012, 588] width 51 height 33
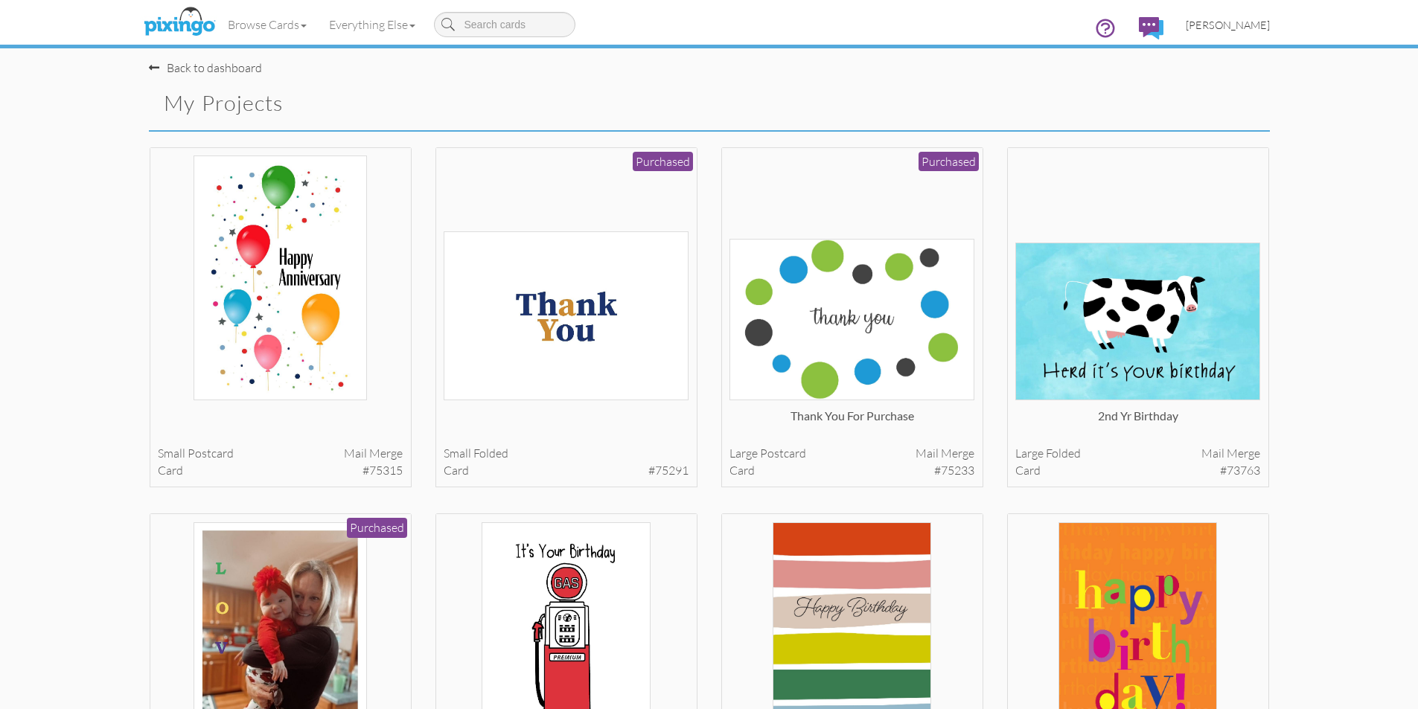
click at [1233, 21] on span "[PERSON_NAME]" at bounding box center [1228, 25] width 84 height 13
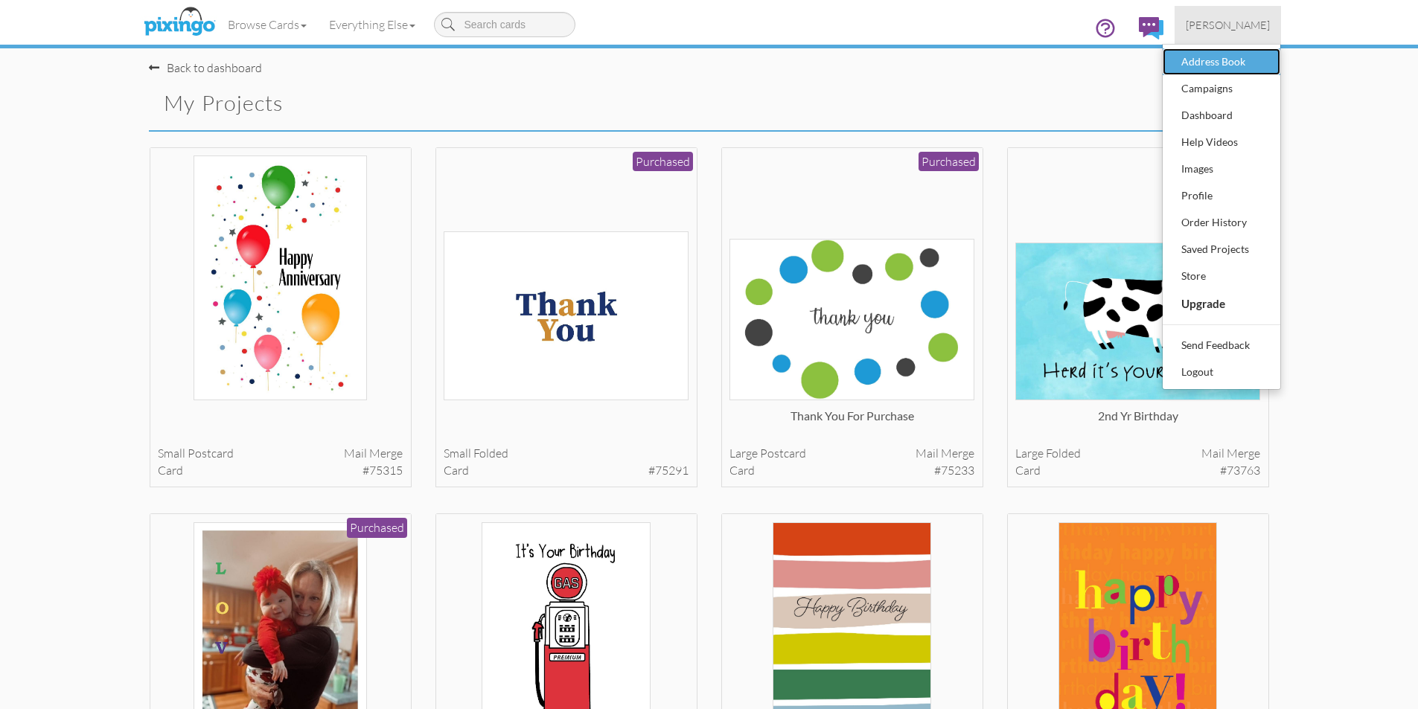
click at [1227, 62] on div "Address Book" at bounding box center [1221, 62] width 88 height 22
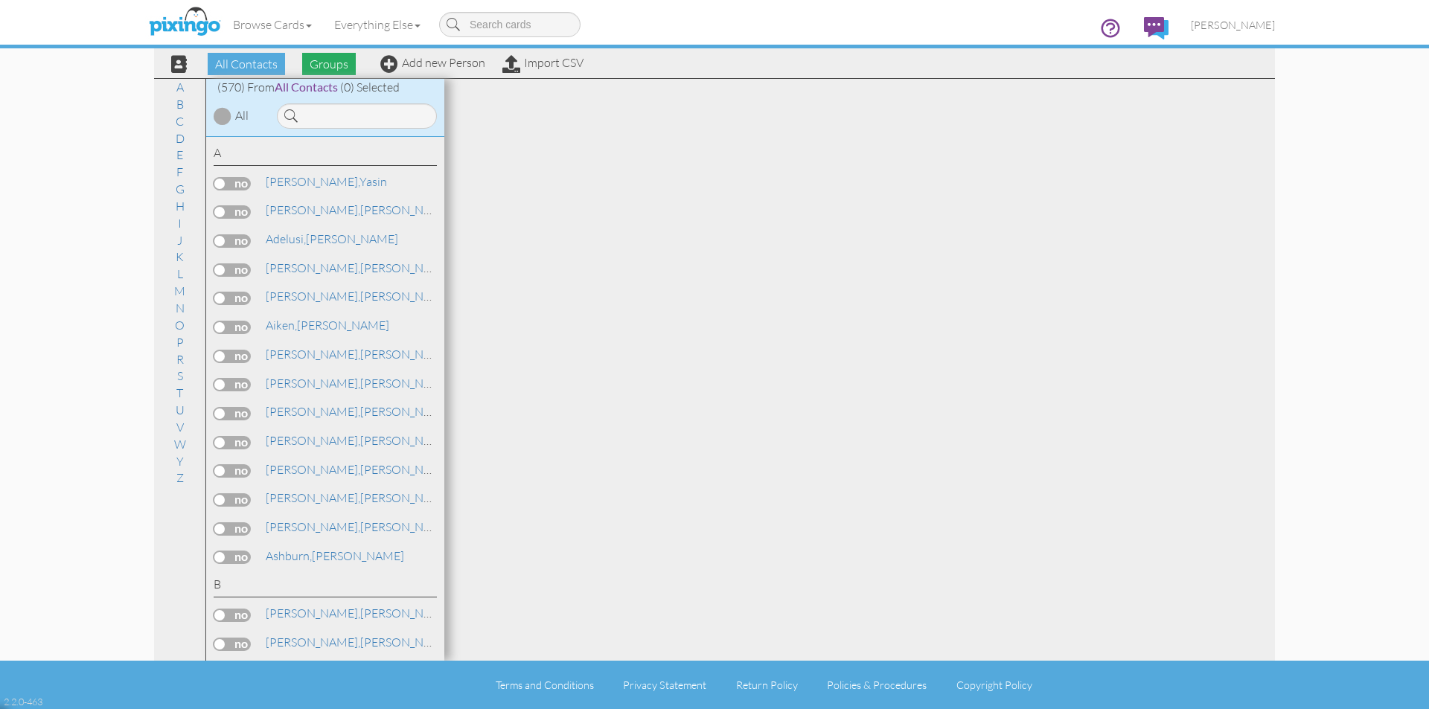
click at [336, 60] on span "Groups" at bounding box center [329, 64] width 54 height 22
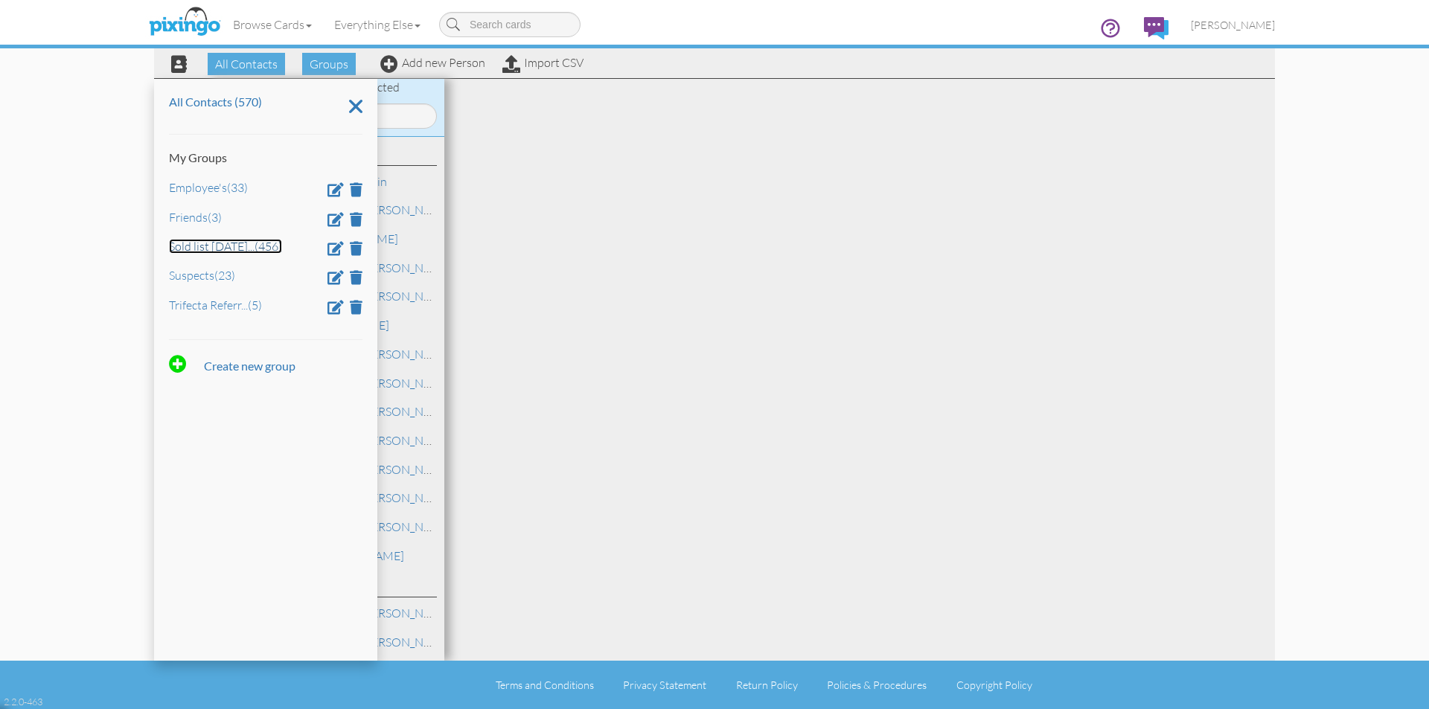
click at [248, 243] on span "..." at bounding box center [251, 246] width 7 height 15
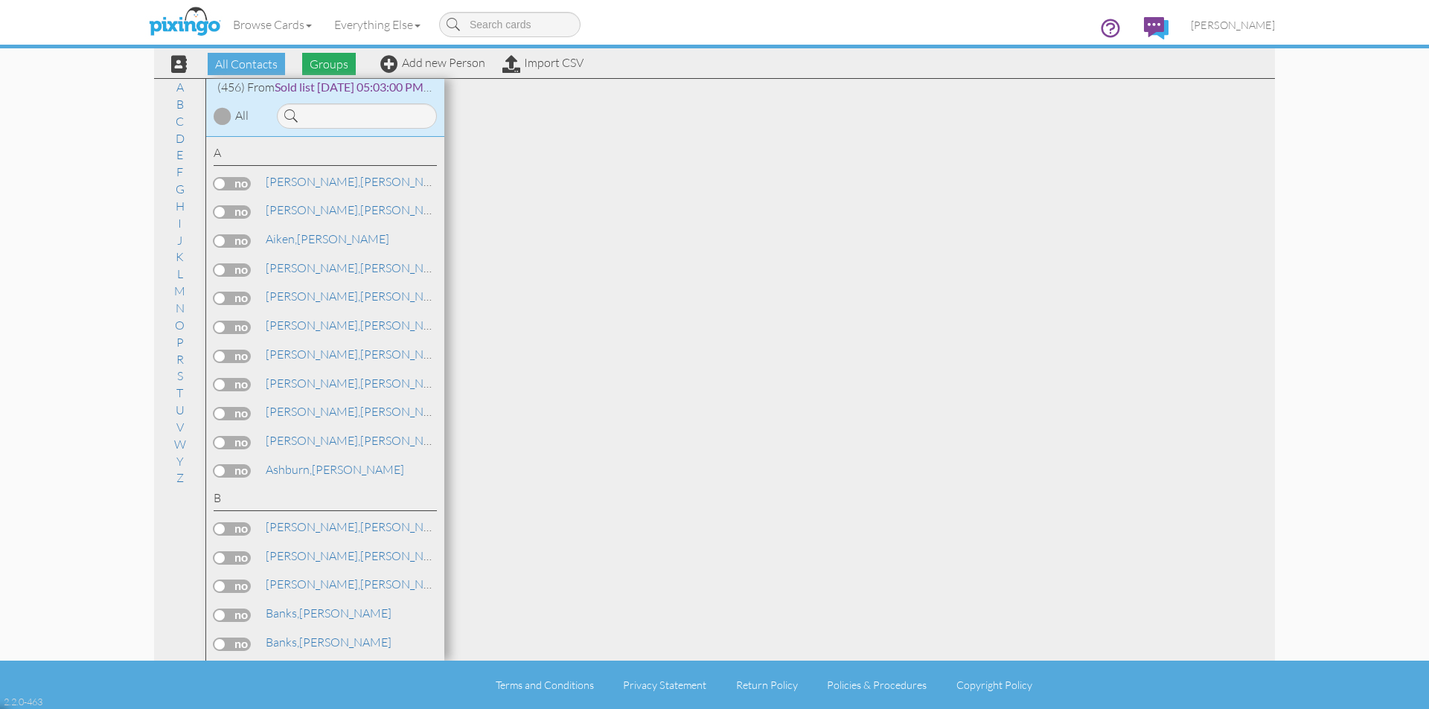
click at [340, 69] on span "Groups" at bounding box center [329, 64] width 54 height 22
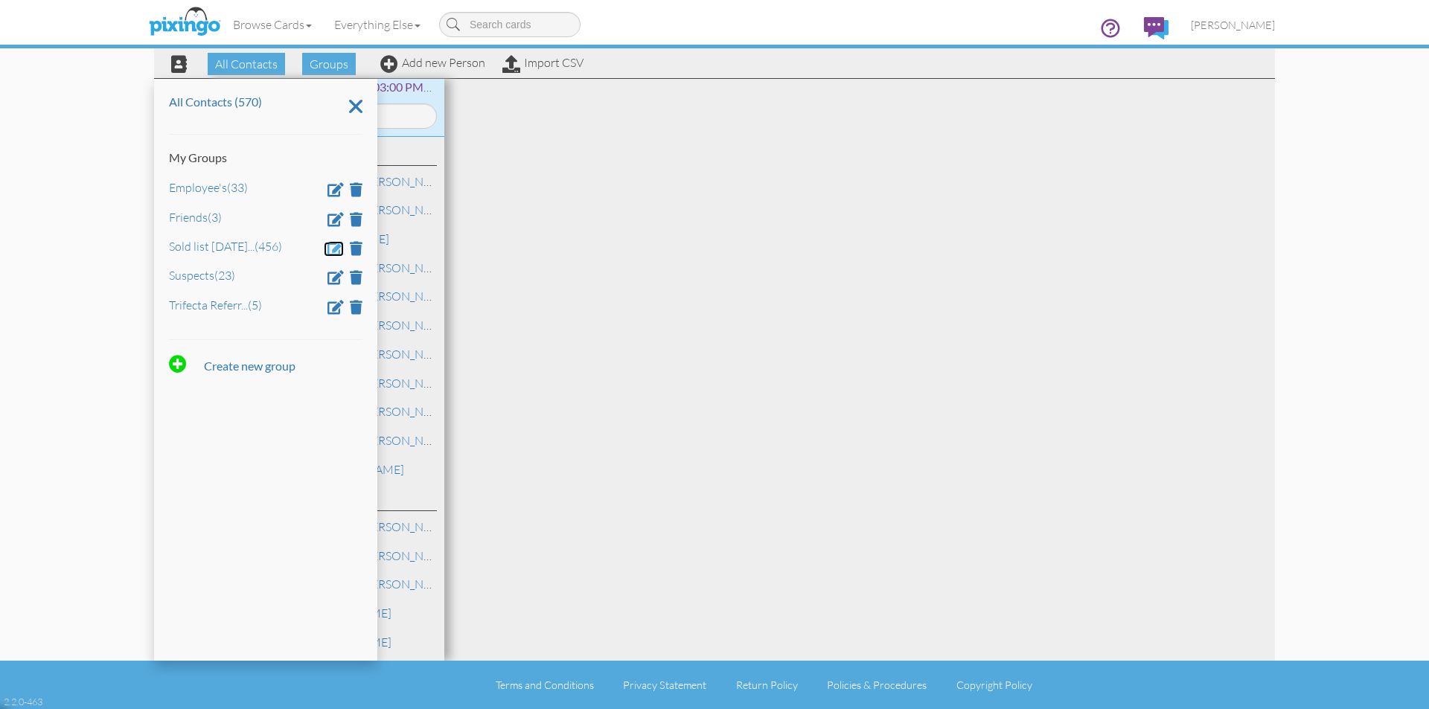
click at [336, 246] on span at bounding box center [335, 248] width 16 height 14
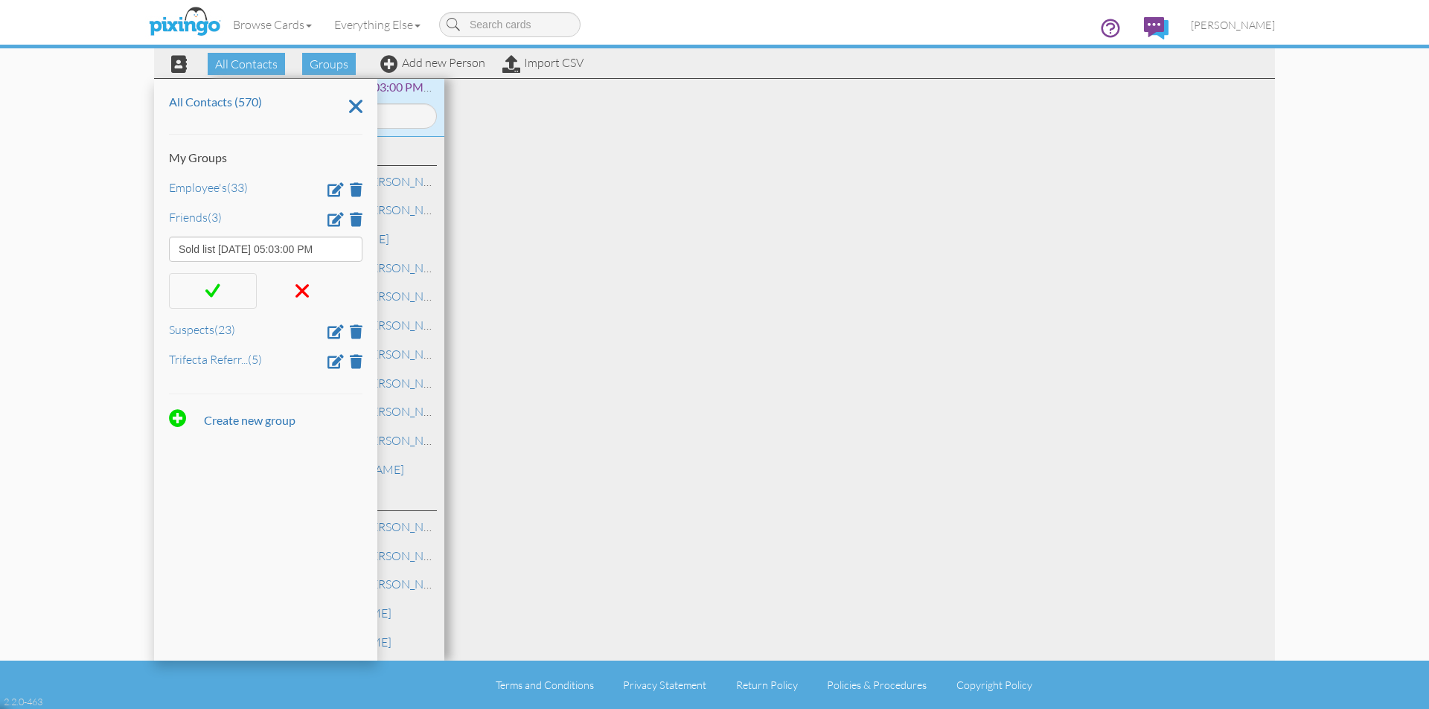
click at [213, 291] on span at bounding box center [212, 291] width 15 height 22
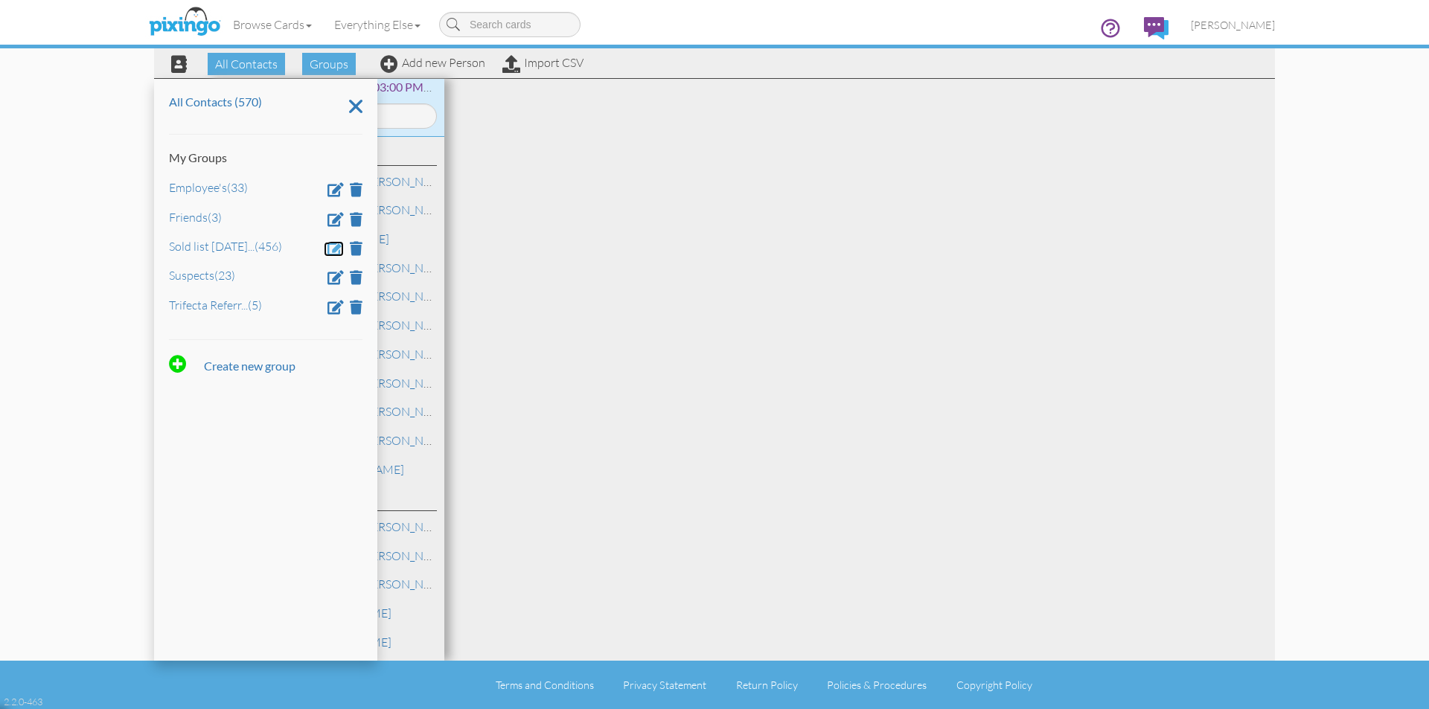
click at [333, 246] on span at bounding box center [335, 248] width 16 height 14
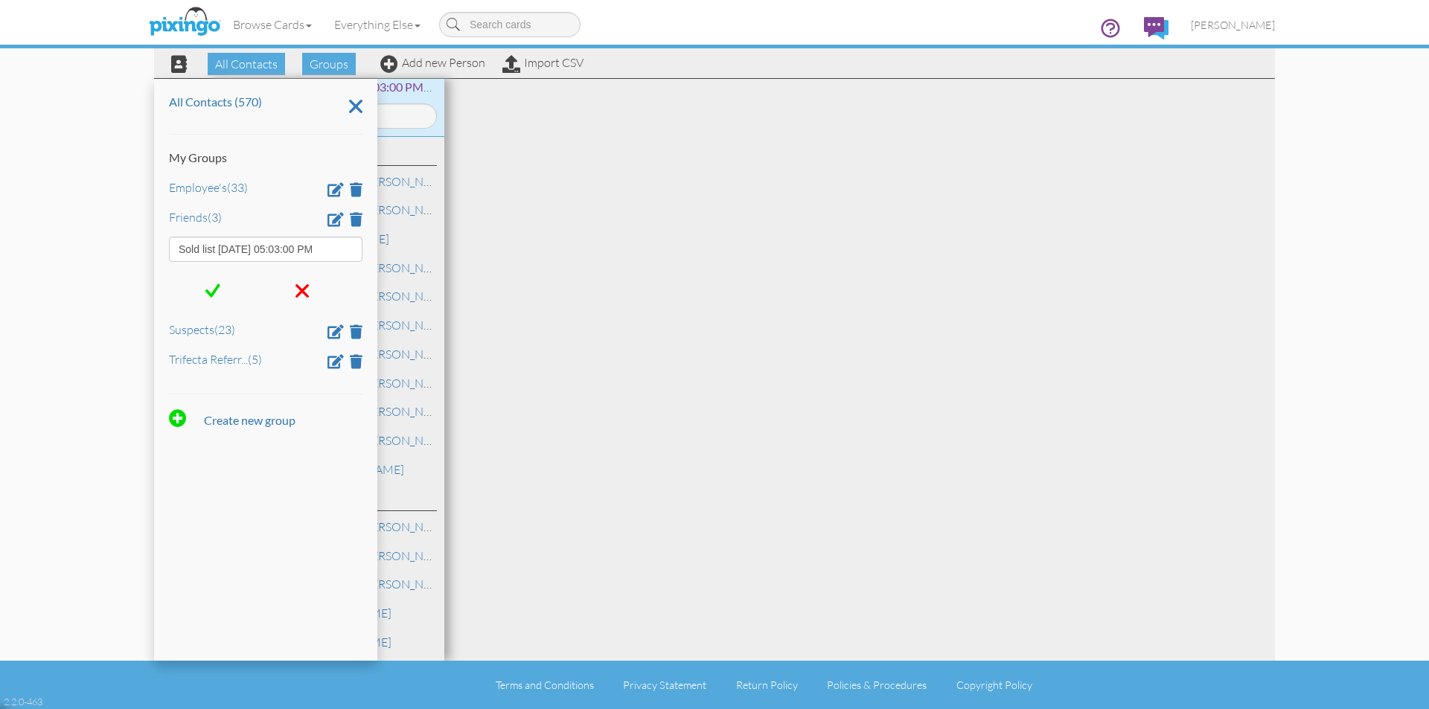
drag, startPoint x: 221, startPoint y: 245, endPoint x: 327, endPoint y: 251, distance: 105.9
click at [327, 251] on input "Sold list [DATE] 05:03:00 PM" at bounding box center [266, 249] width 194 height 25
type input "Sold list"
click at [221, 284] on div at bounding box center [213, 291] width 88 height 36
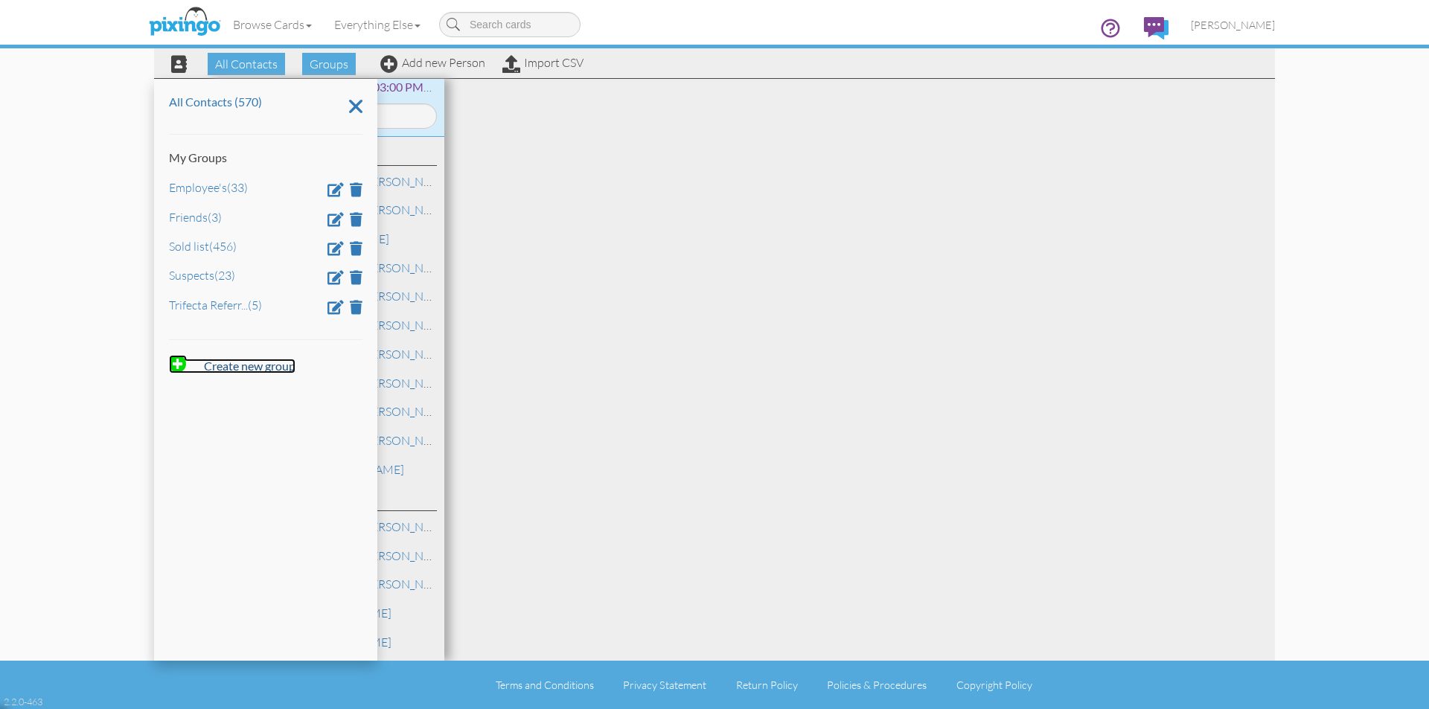
click at [263, 368] on strong "Create new group" at bounding box center [250, 366] width 92 height 14
type input "Sold list 2nd year"
click at [333, 275] on span at bounding box center [335, 277] width 16 height 14
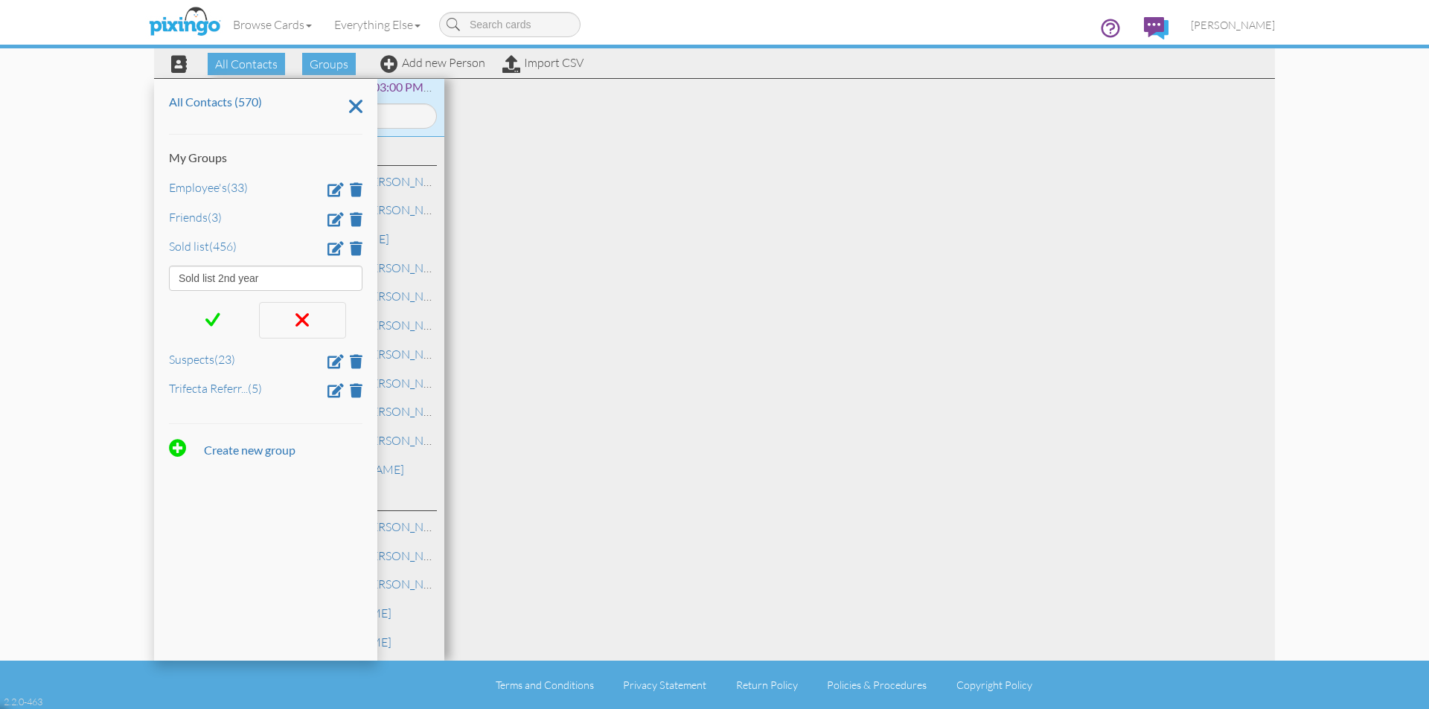
click at [302, 316] on icon at bounding box center [301, 320] width 13 height 22
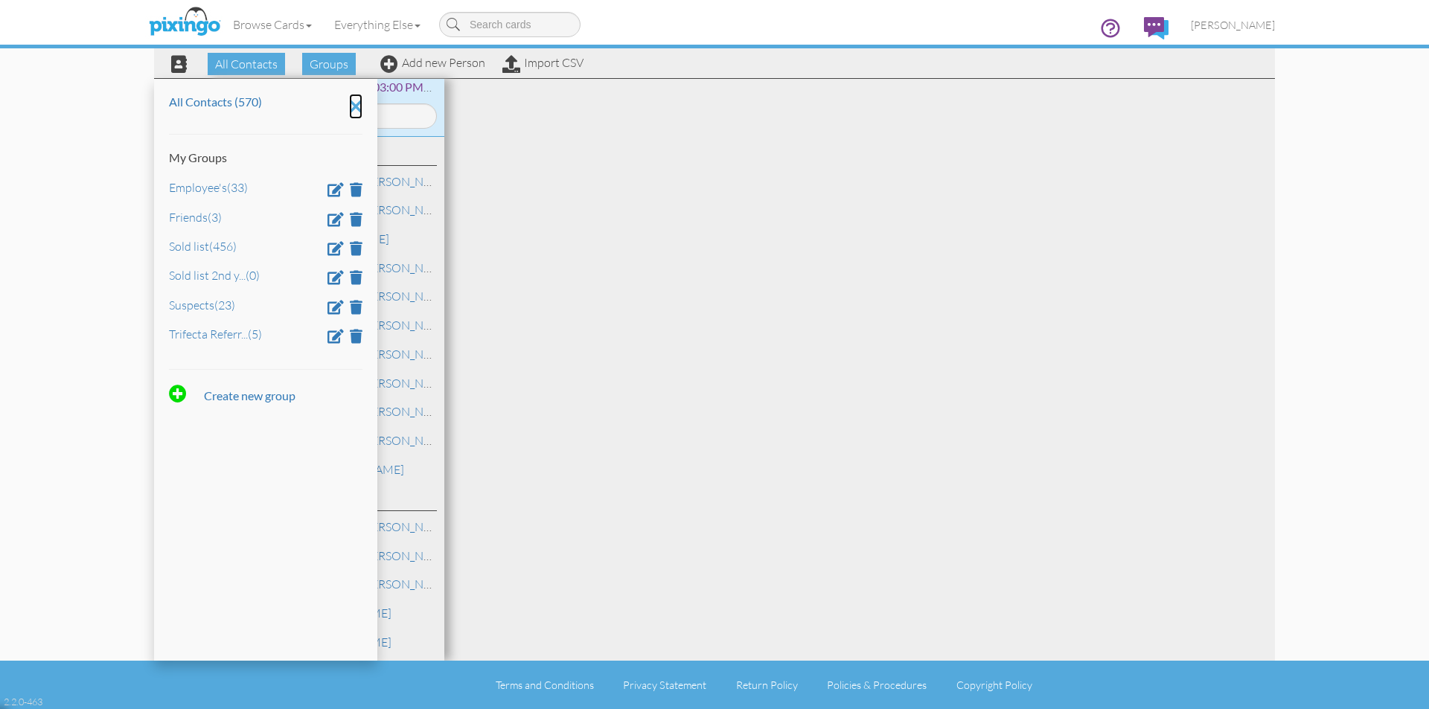
click at [357, 98] on icon at bounding box center [355, 106] width 13 height 25
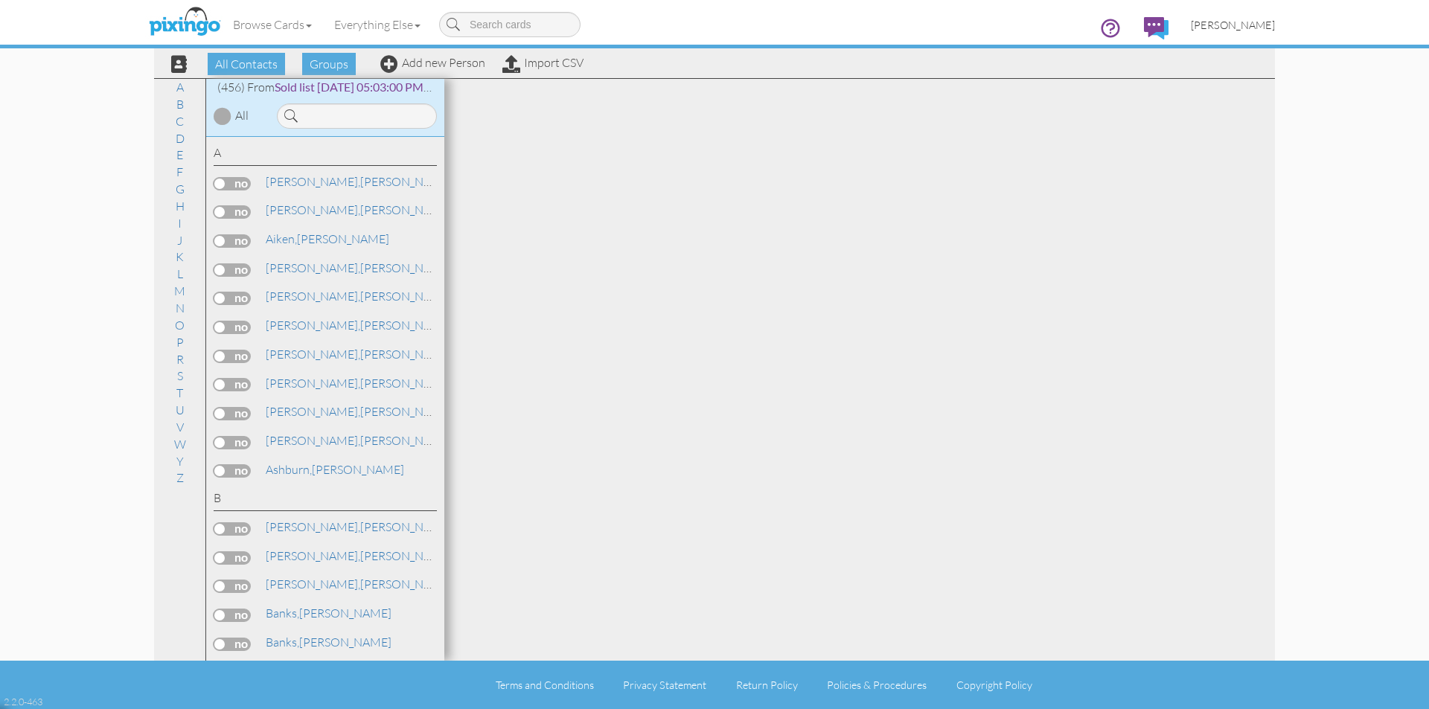
click at [1256, 26] on span "[PERSON_NAME]" at bounding box center [1233, 25] width 84 height 13
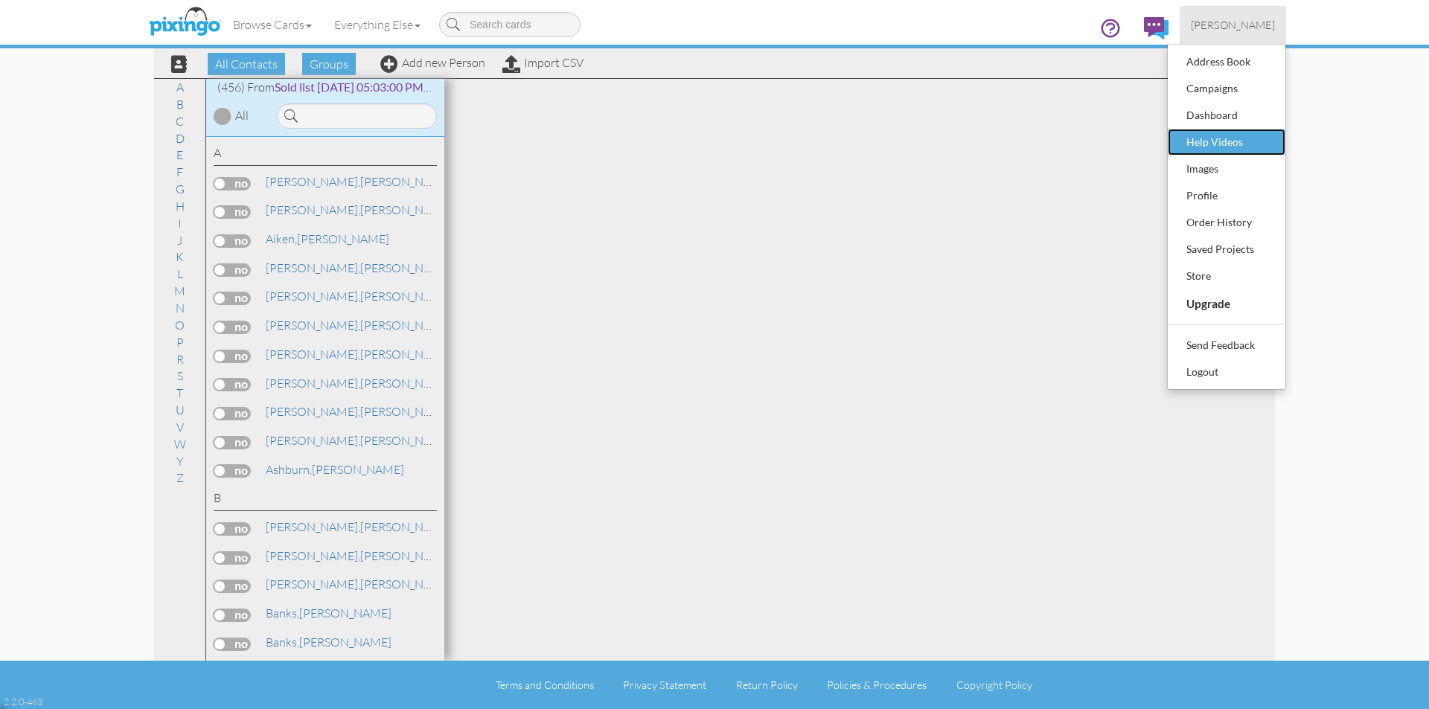
click at [1220, 139] on div "Help Videos" at bounding box center [1227, 142] width 88 height 22
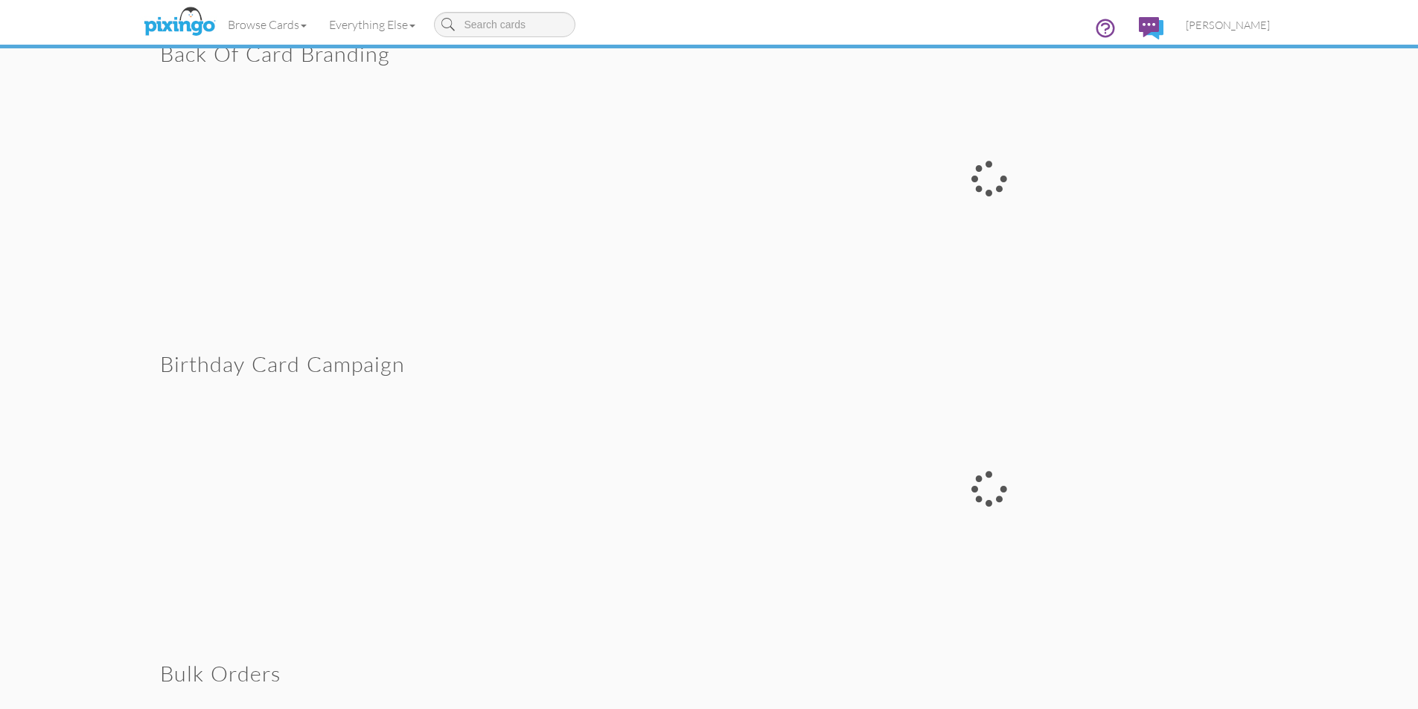
scroll to position [1414, 0]
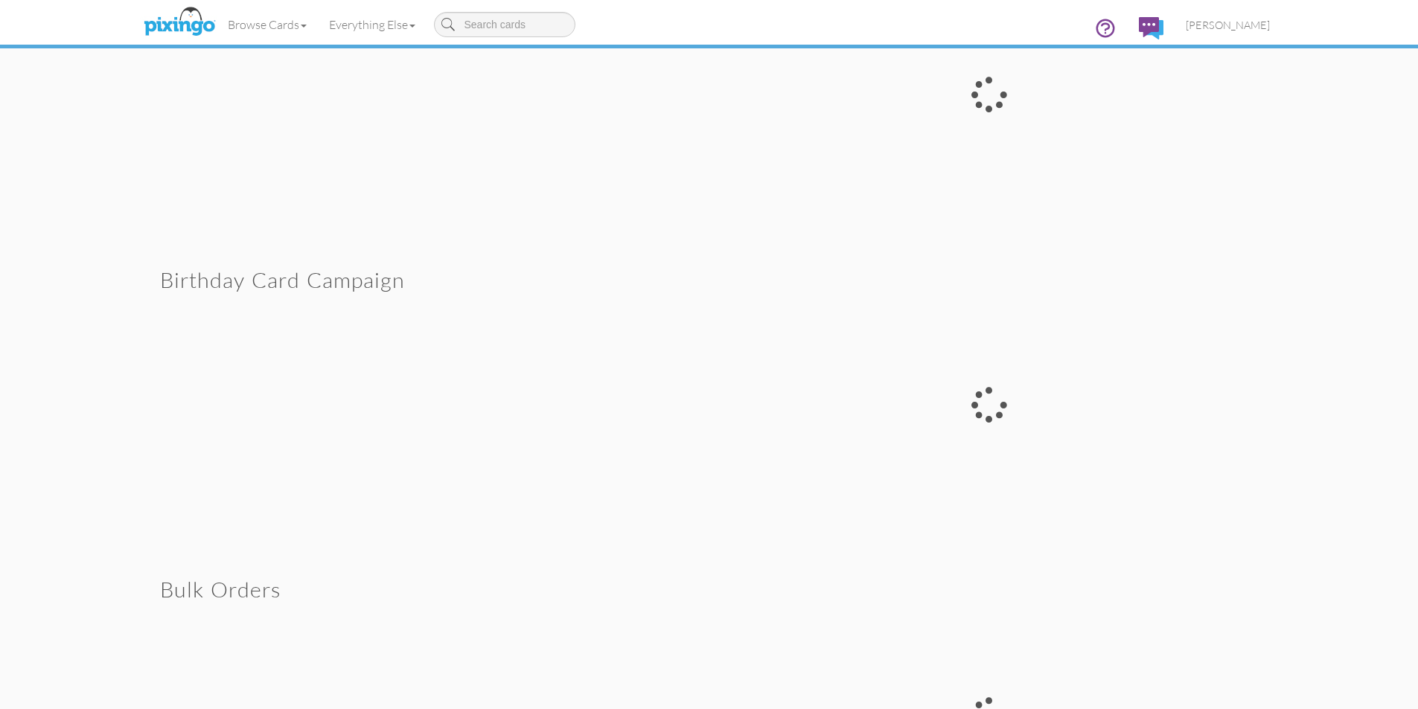
click at [846, 418] on div at bounding box center [989, 405] width 560 height 303
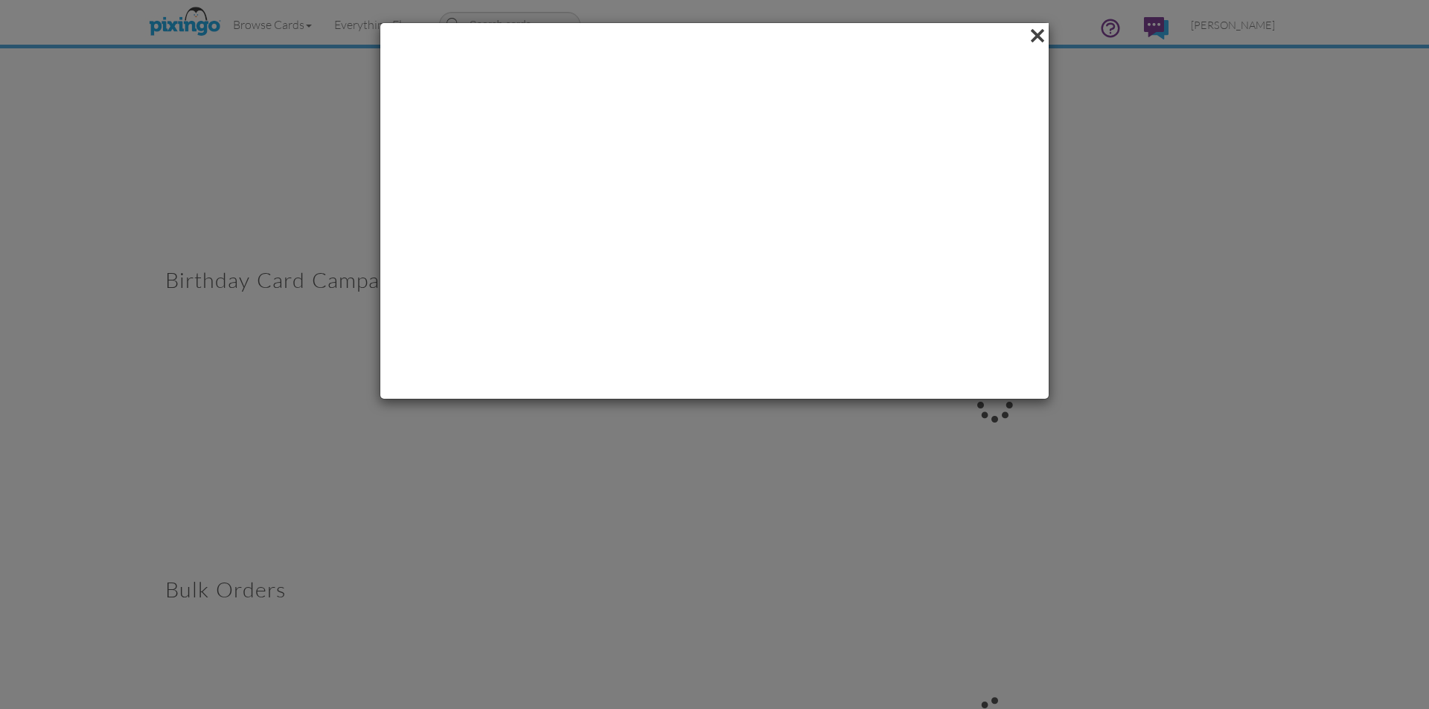
click at [1040, 35] on span at bounding box center [1037, 35] width 23 height 25
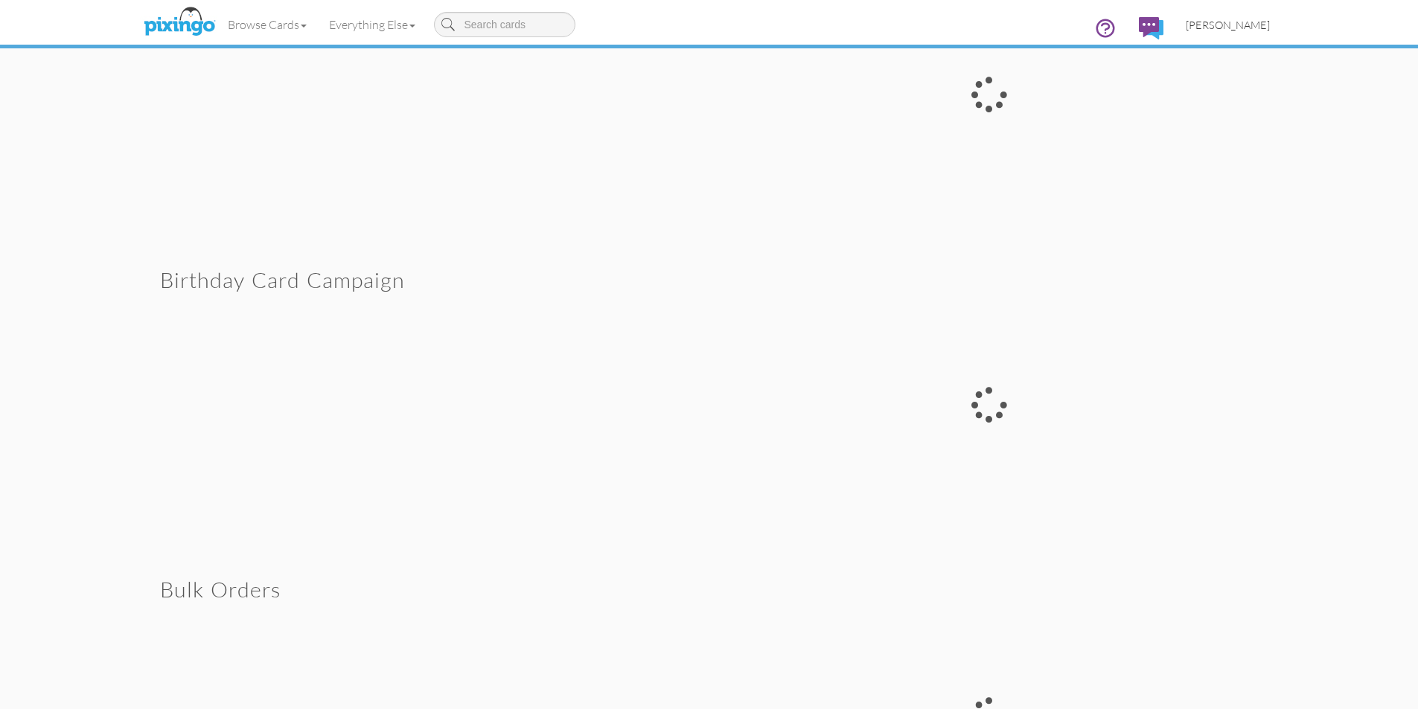
click at [1247, 27] on span "[PERSON_NAME]" at bounding box center [1228, 25] width 84 height 13
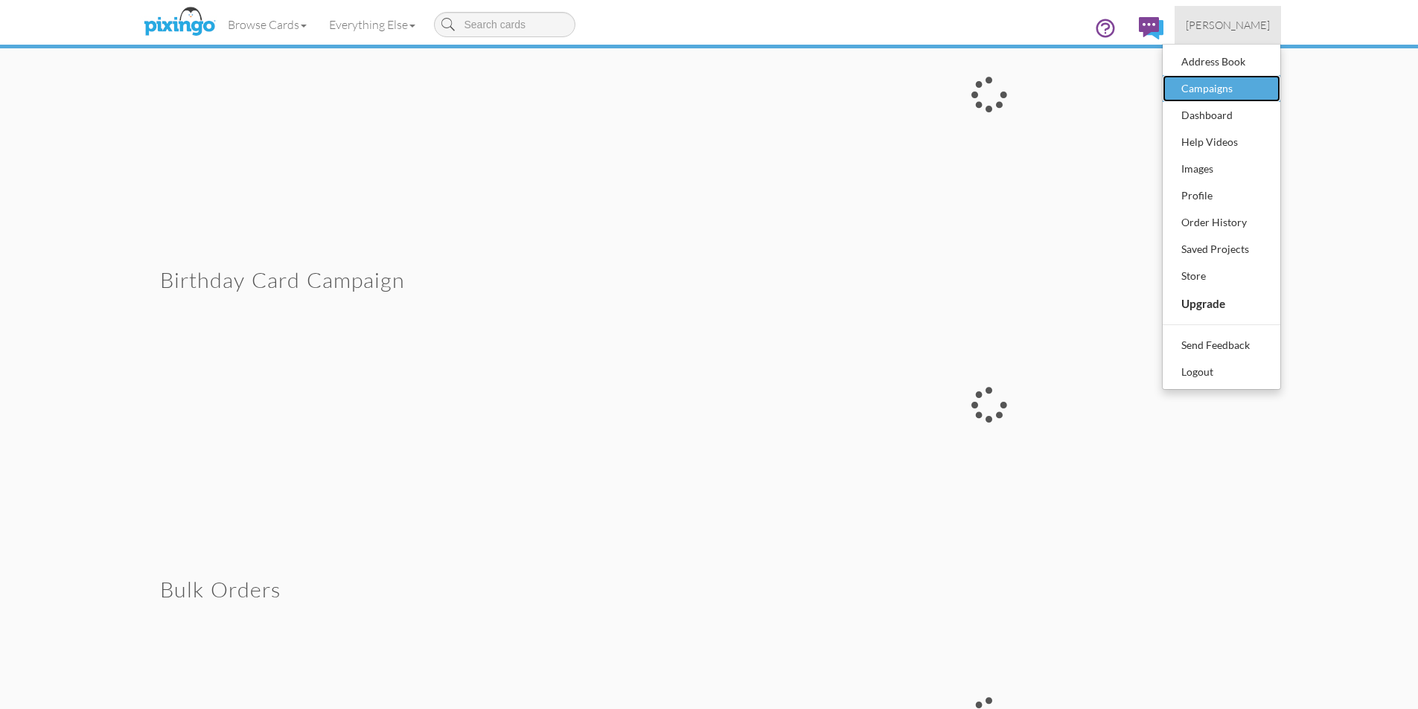
click at [1227, 83] on div "Campaigns" at bounding box center [1221, 88] width 88 height 22
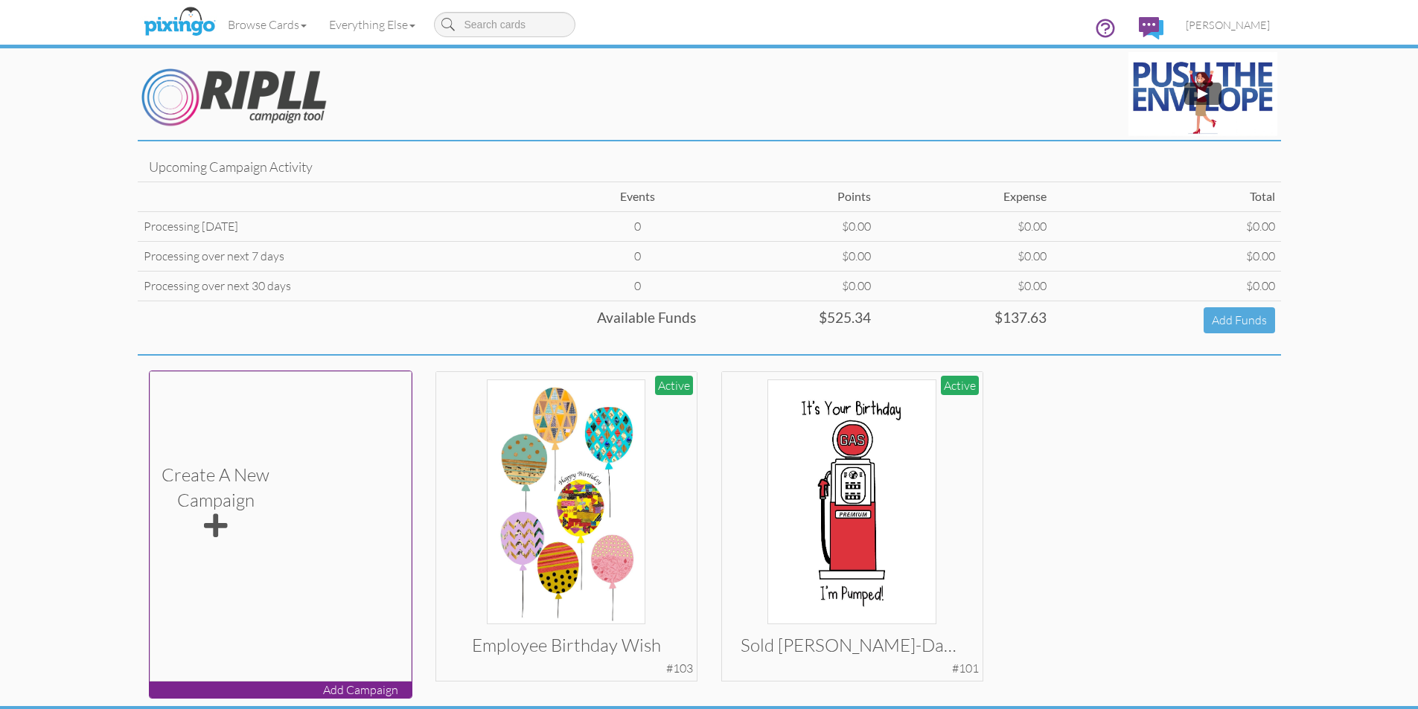
click at [287, 509] on div "Create a new Campaign" at bounding box center [280, 502] width 245 height 245
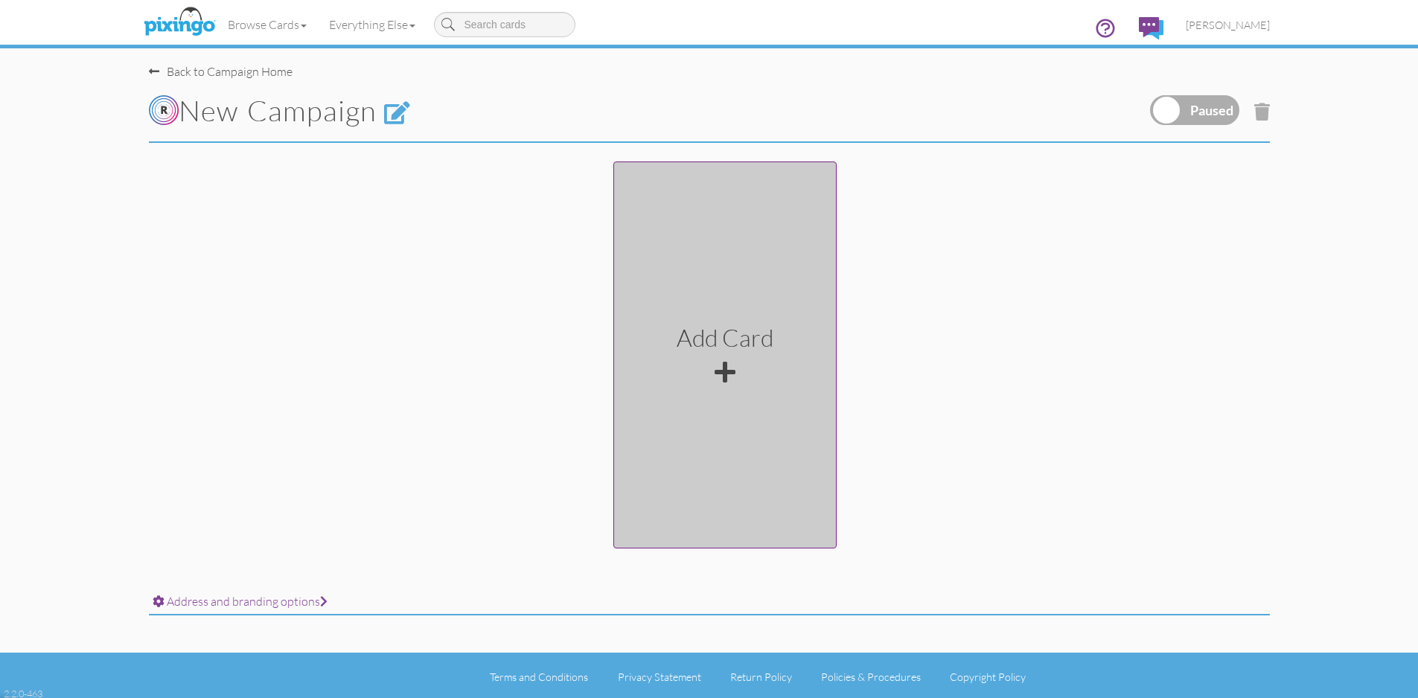
click at [728, 368] on div at bounding box center [725, 372] width 21 height 24
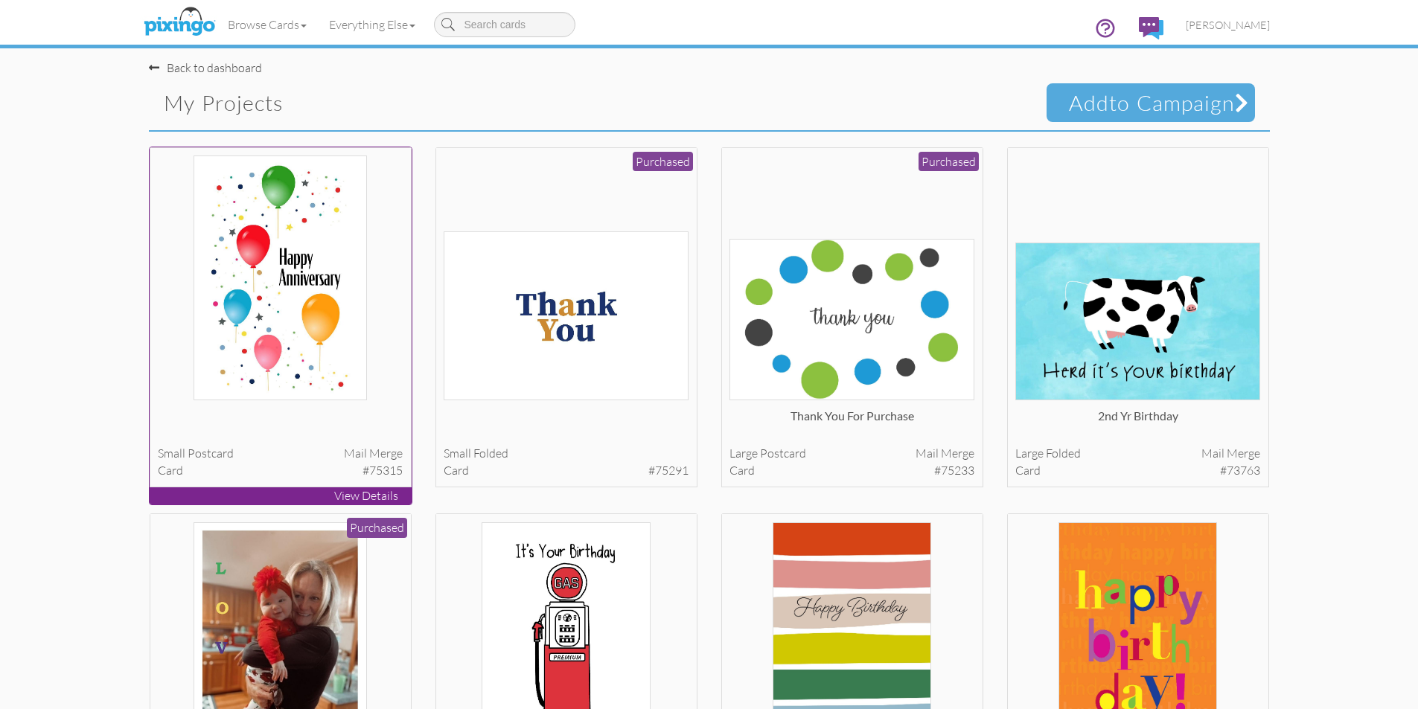
click at [286, 285] on img at bounding box center [281, 278] width 174 height 245
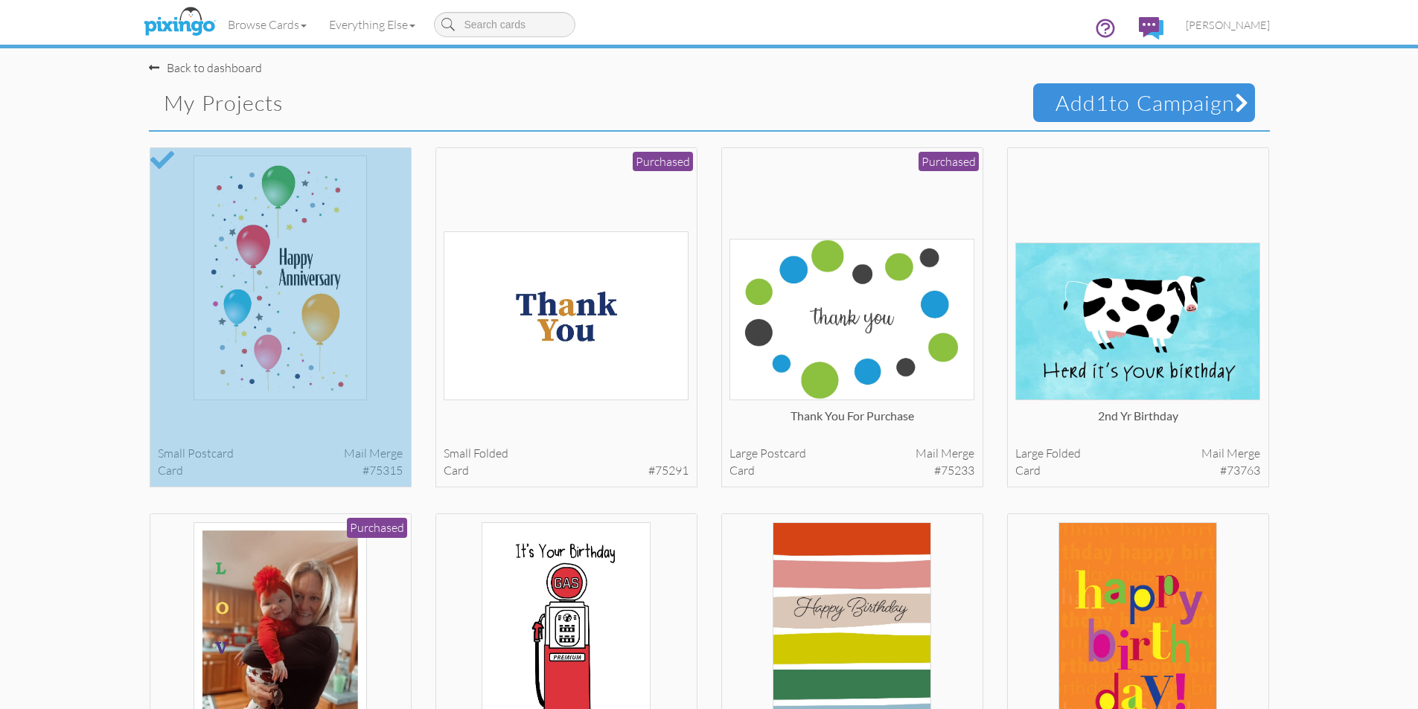
click at [1168, 96] on span "Add 1 to Campaign" at bounding box center [1144, 102] width 222 height 39
